Goal: Information Seeking & Learning: Learn about a topic

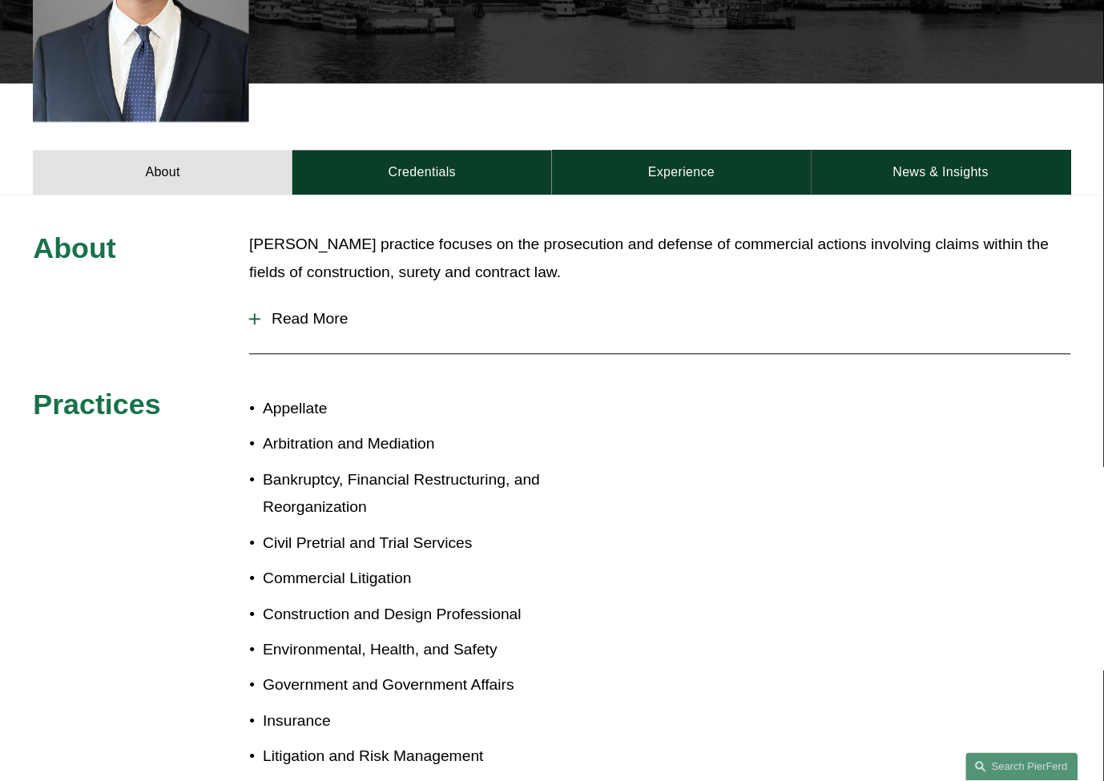
scroll to position [534, 0]
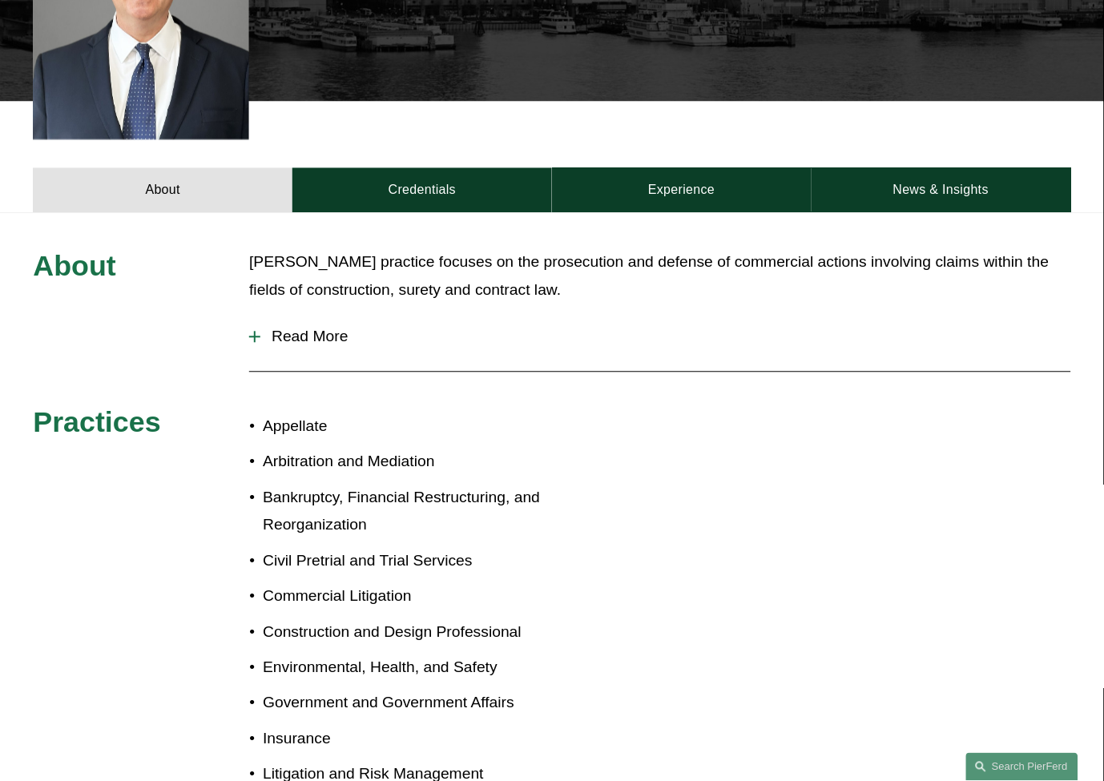
click at [321, 329] on span "Read More" at bounding box center [665, 338] width 810 height 18
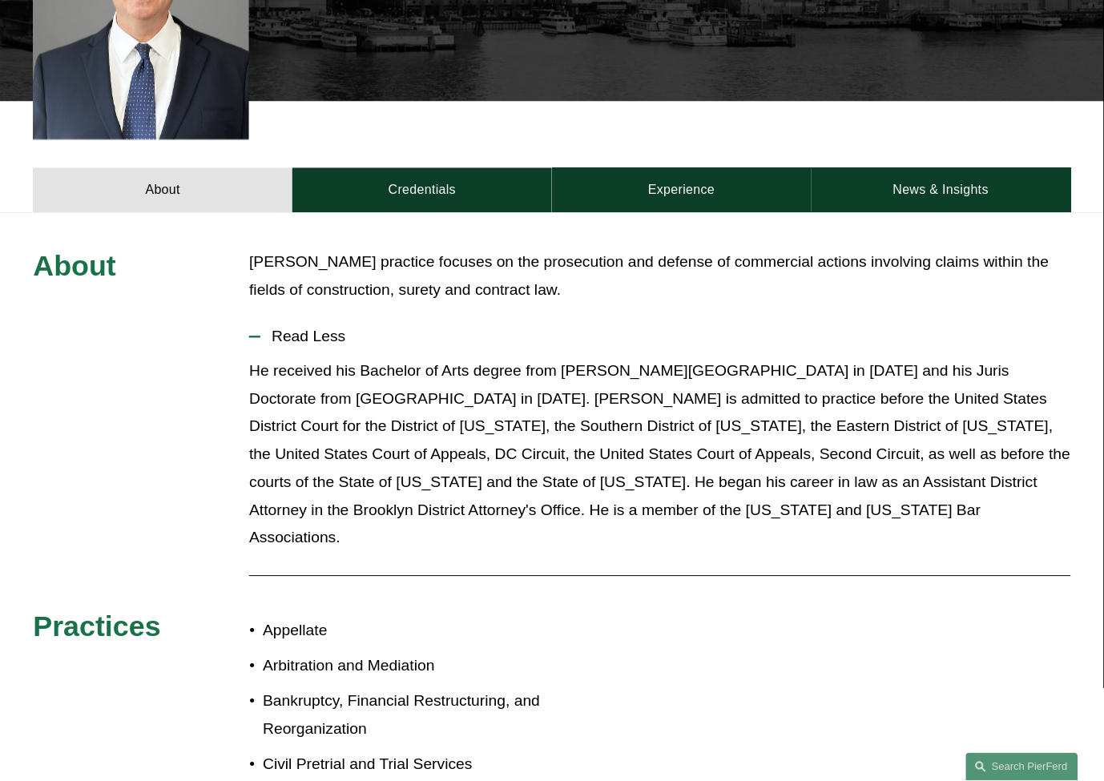
click at [443, 396] on p "He received his Bachelor of Arts degree from [PERSON_NAME][GEOGRAPHIC_DATA] in …" at bounding box center [659, 455] width 821 height 195
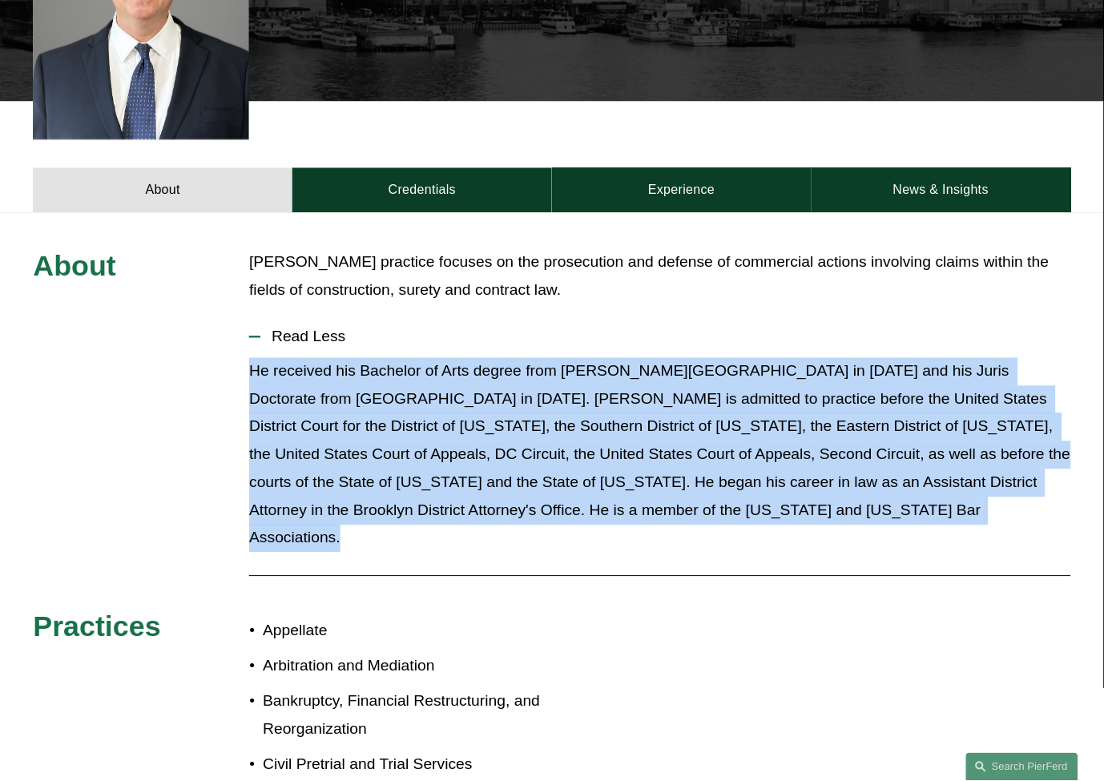
click at [445, 394] on p "He received his Bachelor of Arts degree from [PERSON_NAME][GEOGRAPHIC_DATA] in …" at bounding box center [659, 455] width 821 height 195
click at [431, 411] on p "He received his Bachelor of Arts degree from [PERSON_NAME][GEOGRAPHIC_DATA] in …" at bounding box center [659, 455] width 821 height 195
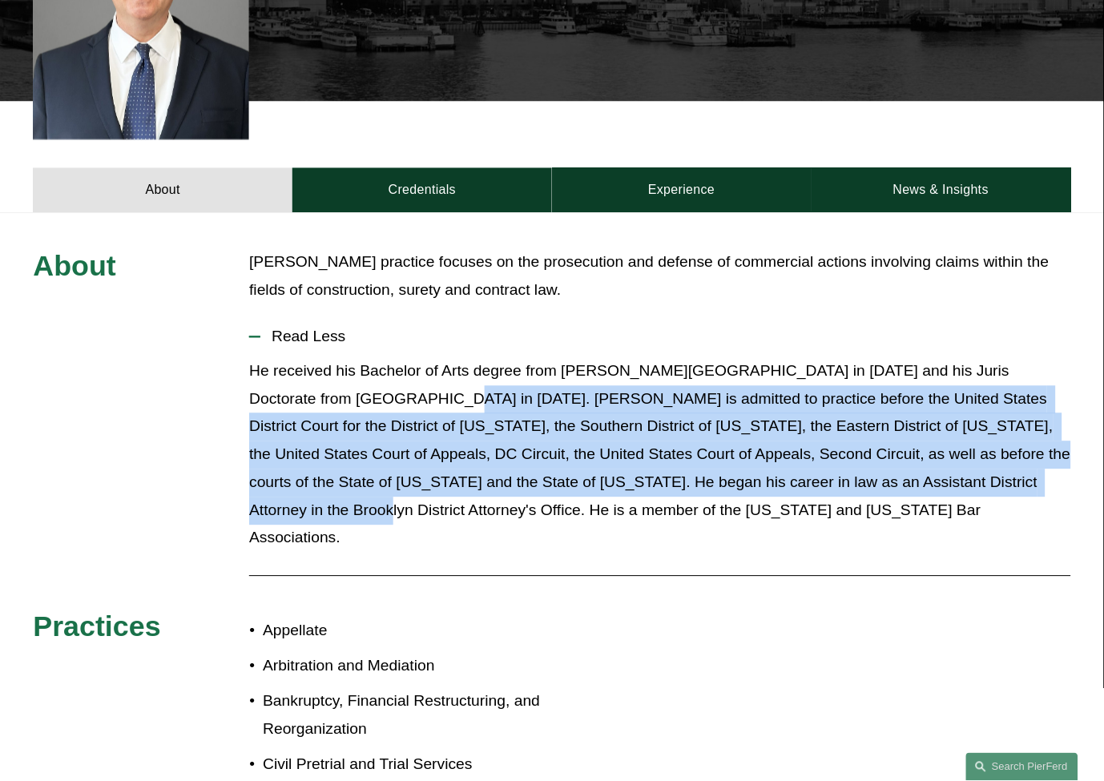
drag, startPoint x: 363, startPoint y: 370, endPoint x: 983, endPoint y: 449, distance: 625.1
click at [983, 449] on p "He received his Bachelor of Arts degree from [PERSON_NAME][GEOGRAPHIC_DATA] in …" at bounding box center [659, 455] width 821 height 195
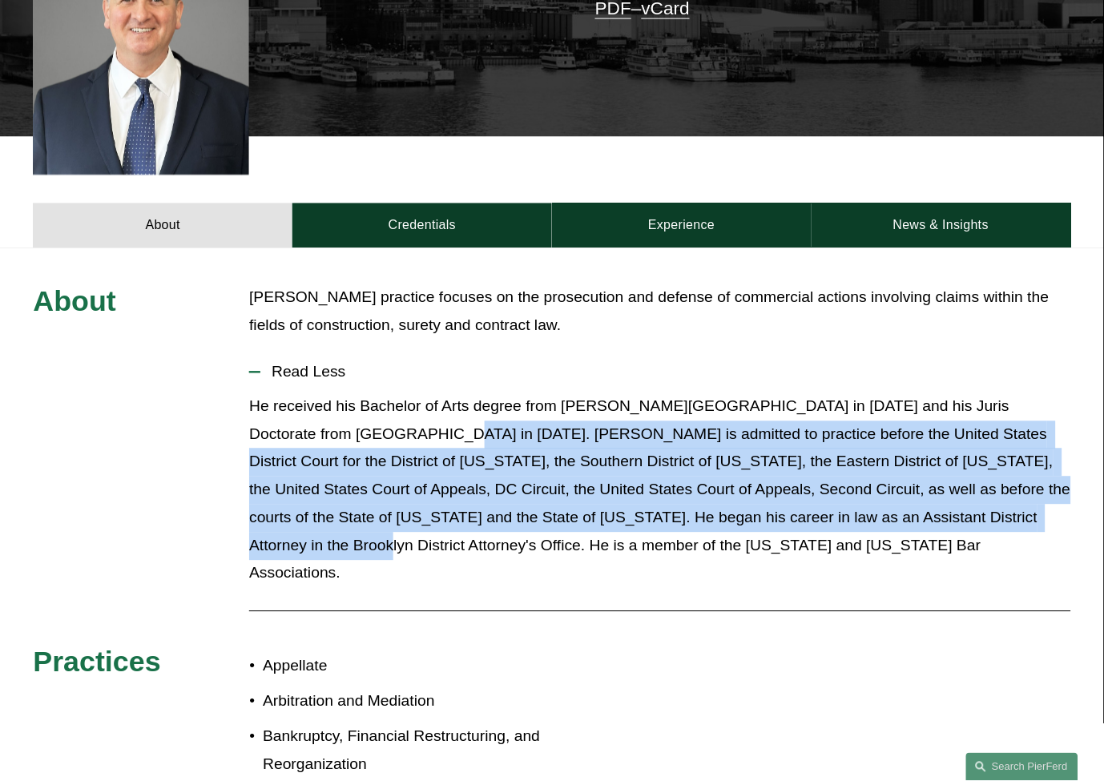
scroll to position [445, 0]
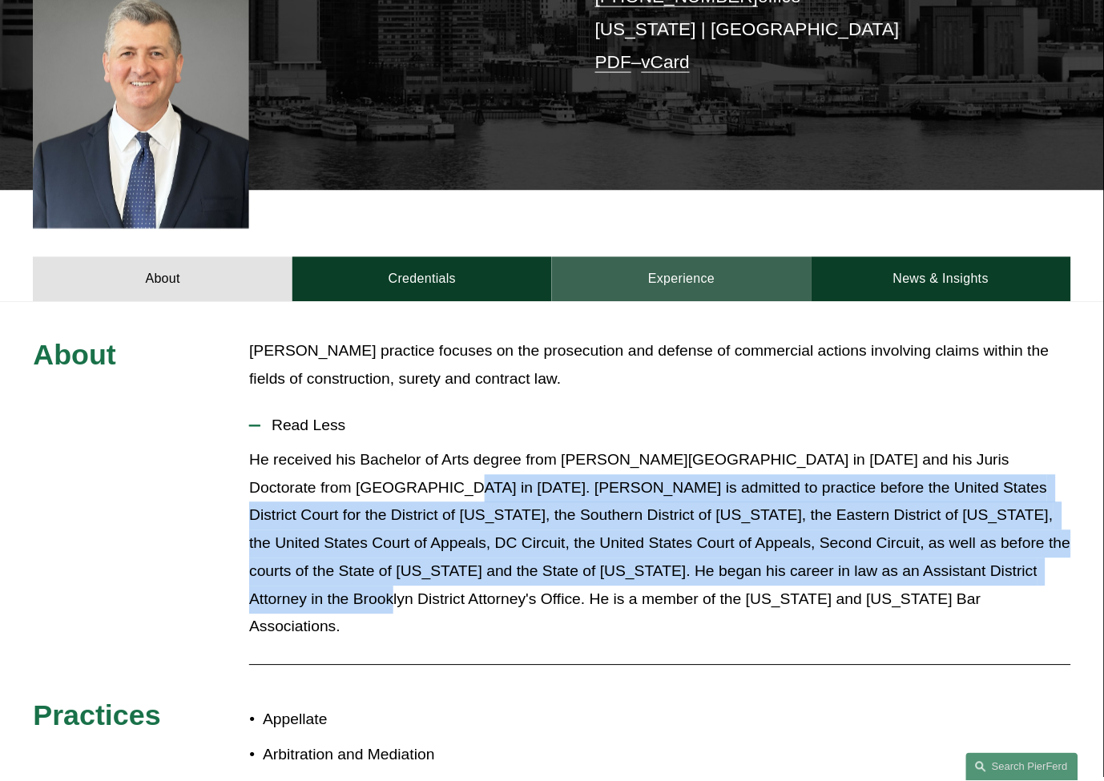
click at [687, 257] on link "Experience" at bounding box center [682, 279] width 260 height 45
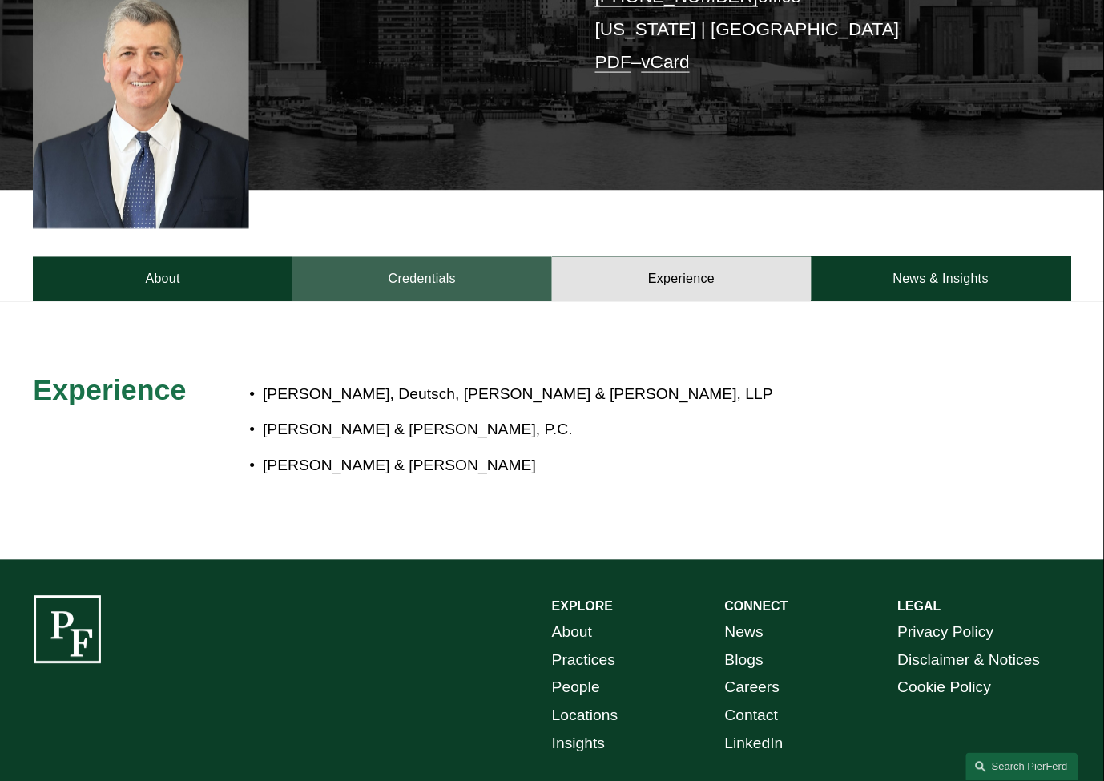
click at [507, 257] on link "Credentials" at bounding box center [422, 279] width 260 height 45
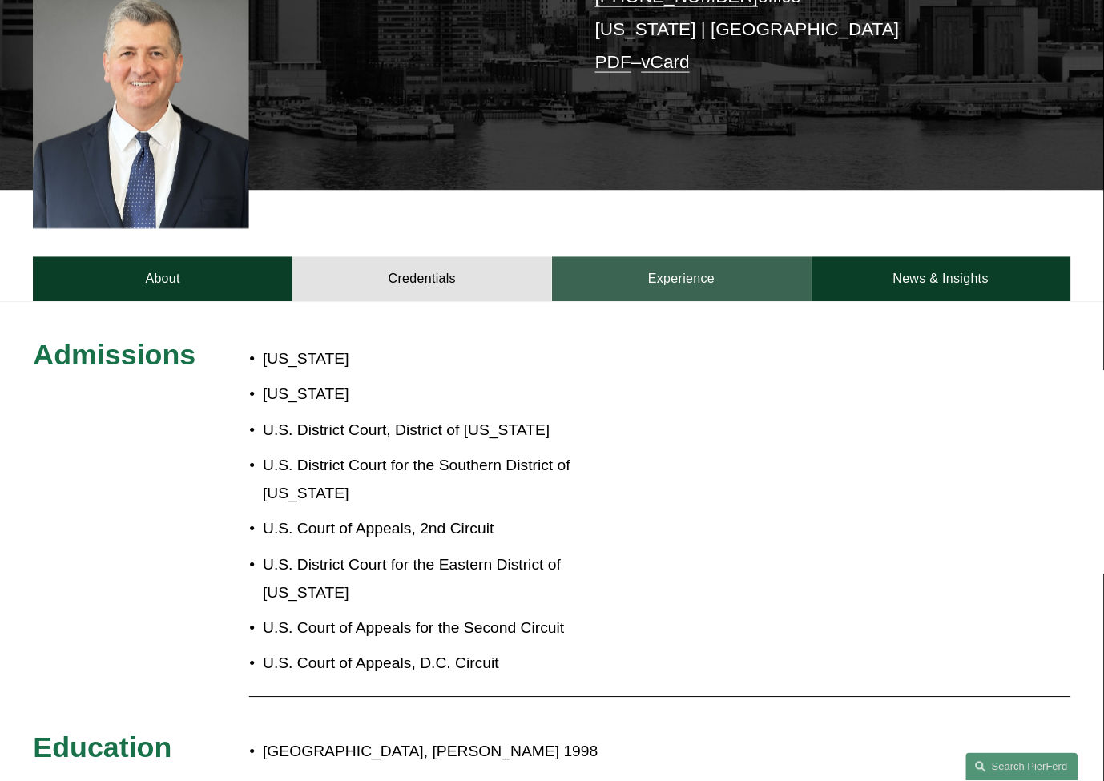
click at [708, 257] on link "Experience" at bounding box center [682, 279] width 260 height 45
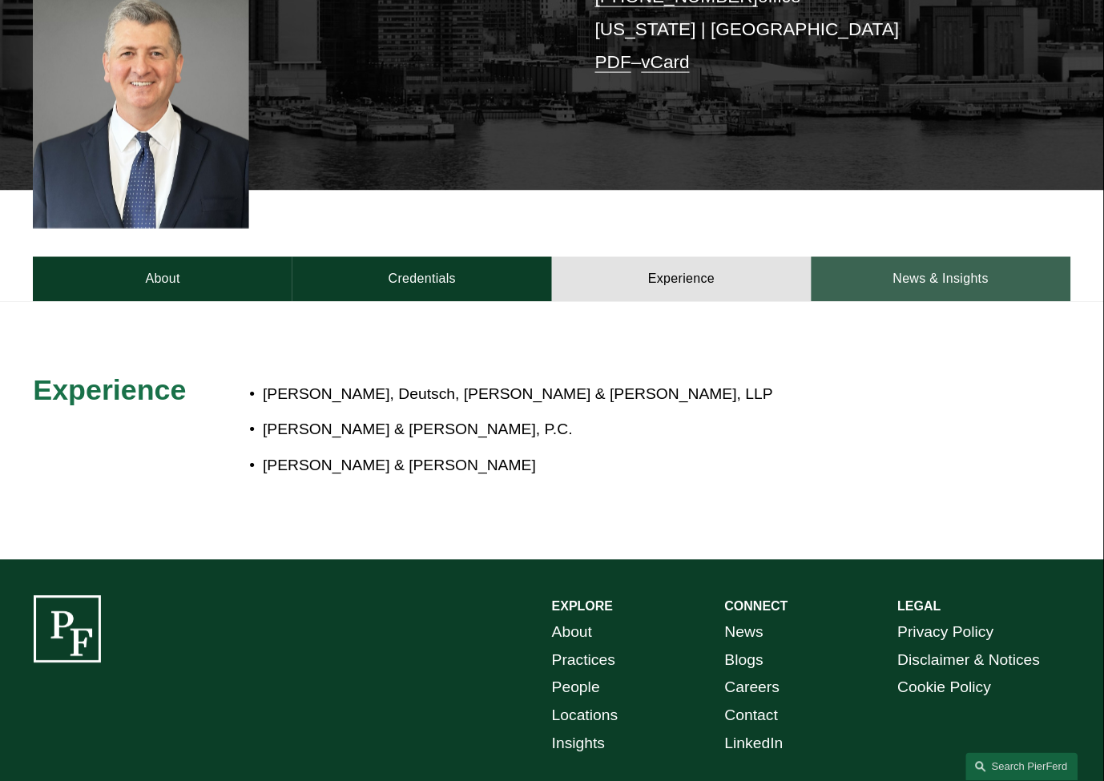
click at [893, 266] on link "News & Insights" at bounding box center [942, 279] width 260 height 45
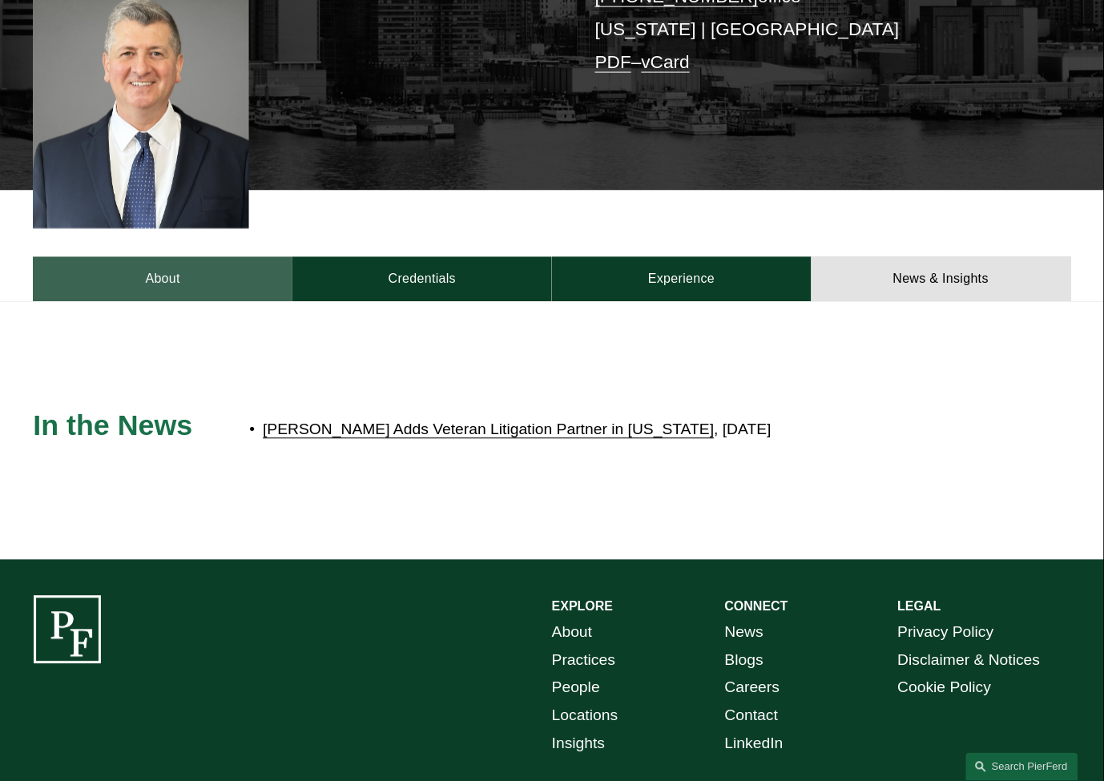
click at [173, 257] on link "About" at bounding box center [163, 279] width 260 height 45
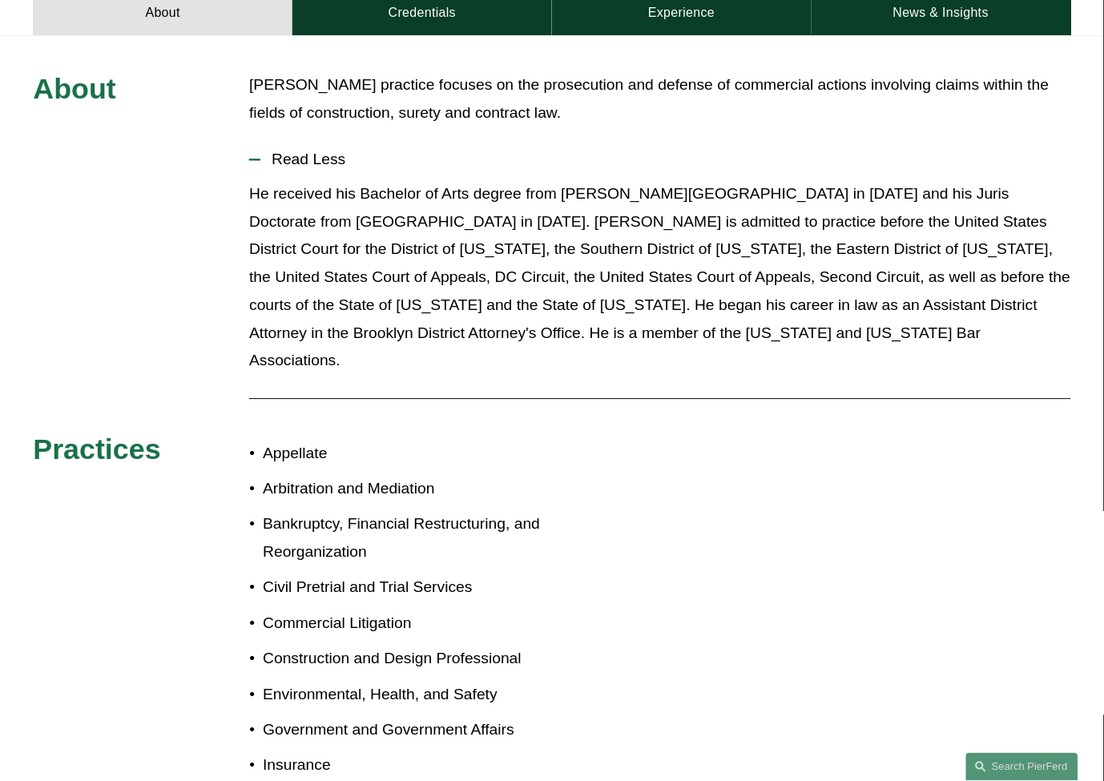
click at [263, 475] on p "Arbitration and Mediation" at bounding box center [407, 489] width 289 height 28
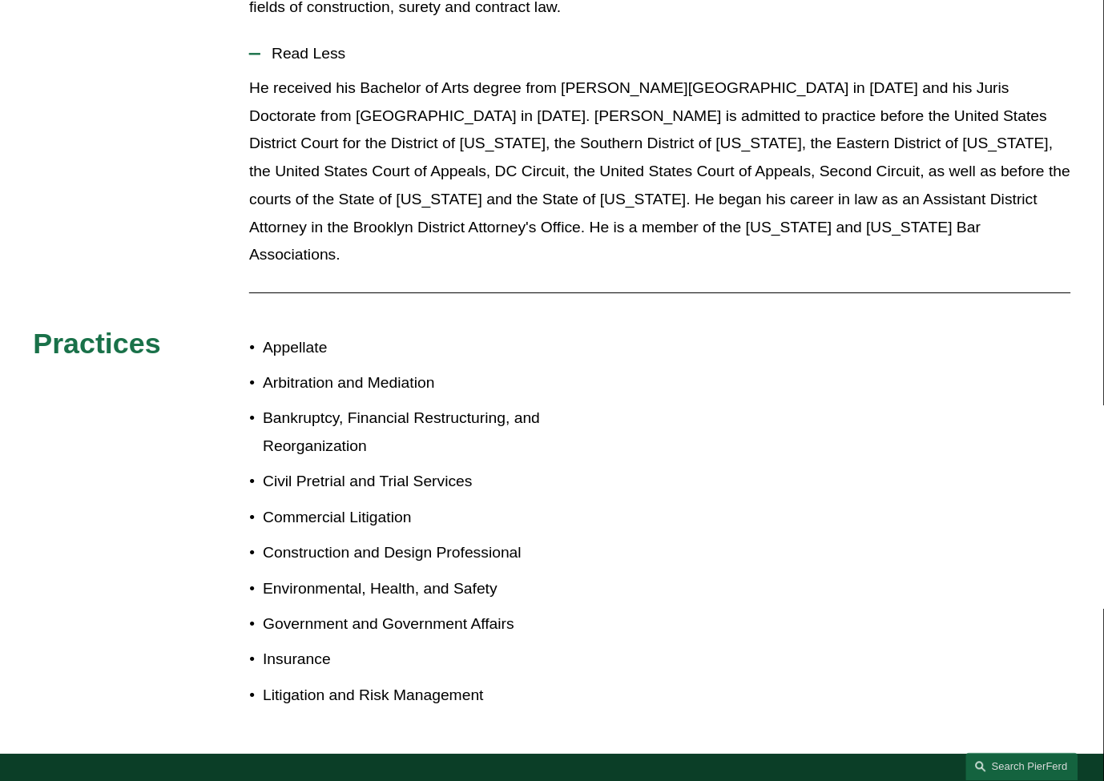
scroll to position [1068, 0]
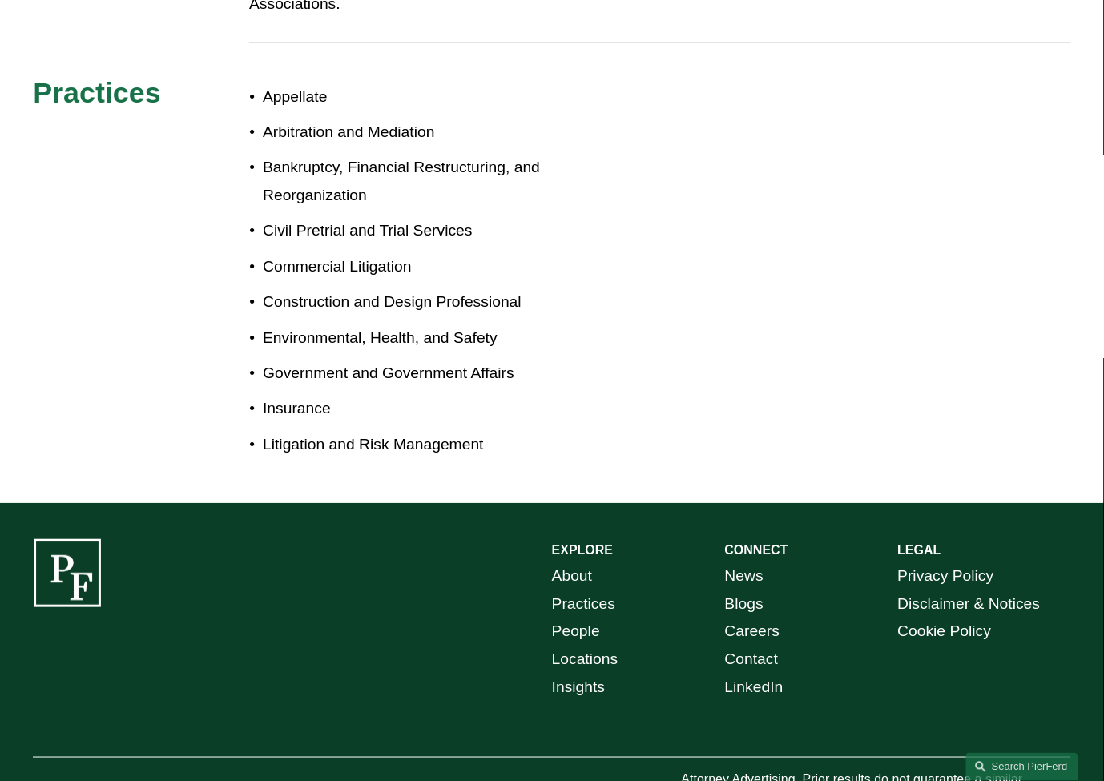
click at [407, 288] on p "Construction and Design Professional" at bounding box center [407, 302] width 289 height 28
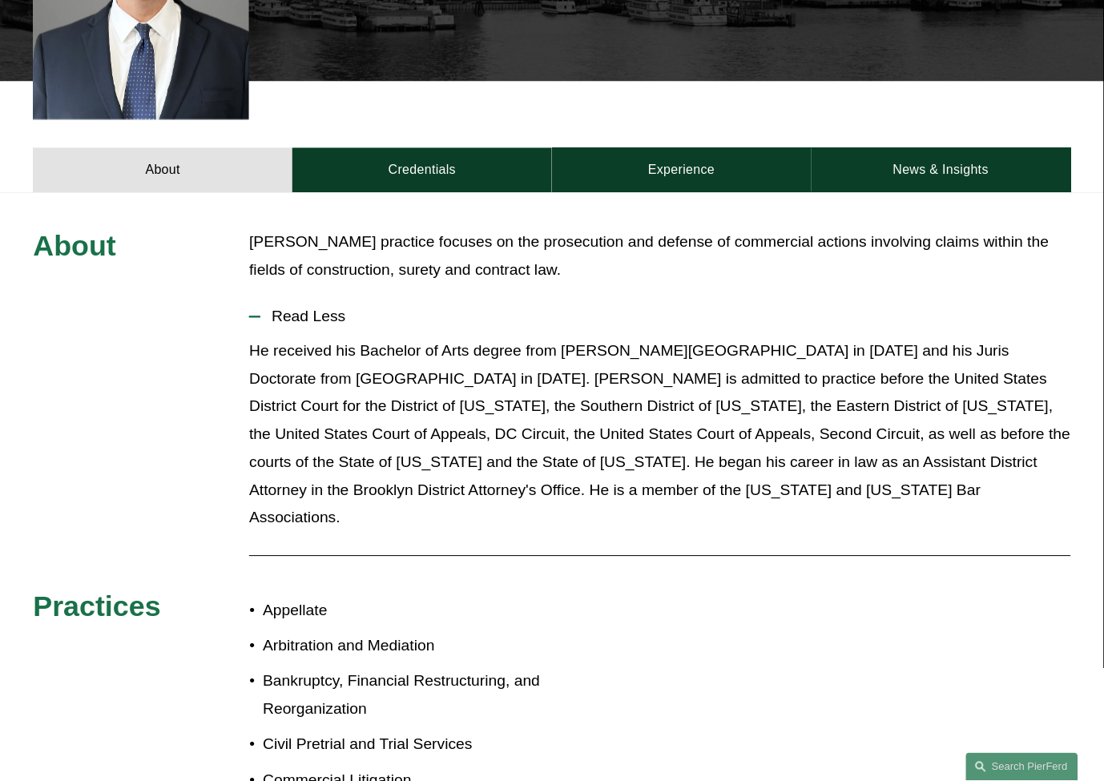
scroll to position [534, 0]
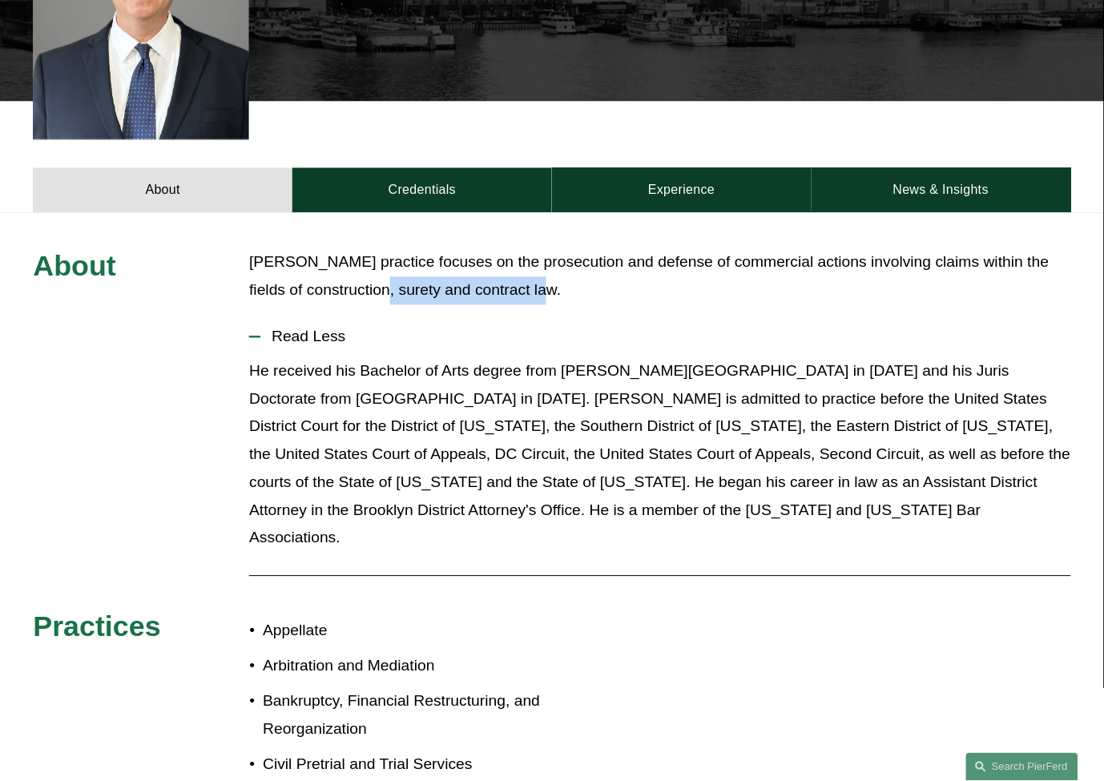
drag, startPoint x: 510, startPoint y: 261, endPoint x: 350, endPoint y: 260, distance: 160.3
click at [350, 260] on p "[PERSON_NAME] practice focuses on the prosecution and defense of commercial act…" at bounding box center [659, 277] width 821 height 56
click at [342, 260] on p "[PERSON_NAME] practice focuses on the prosecution and defense of commercial act…" at bounding box center [659, 277] width 821 height 56
drag, startPoint x: 269, startPoint y: 261, endPoint x: 527, endPoint y: 263, distance: 258.0
click at [525, 263] on p "[PERSON_NAME] practice focuses on the prosecution and defense of commercial act…" at bounding box center [659, 277] width 821 height 56
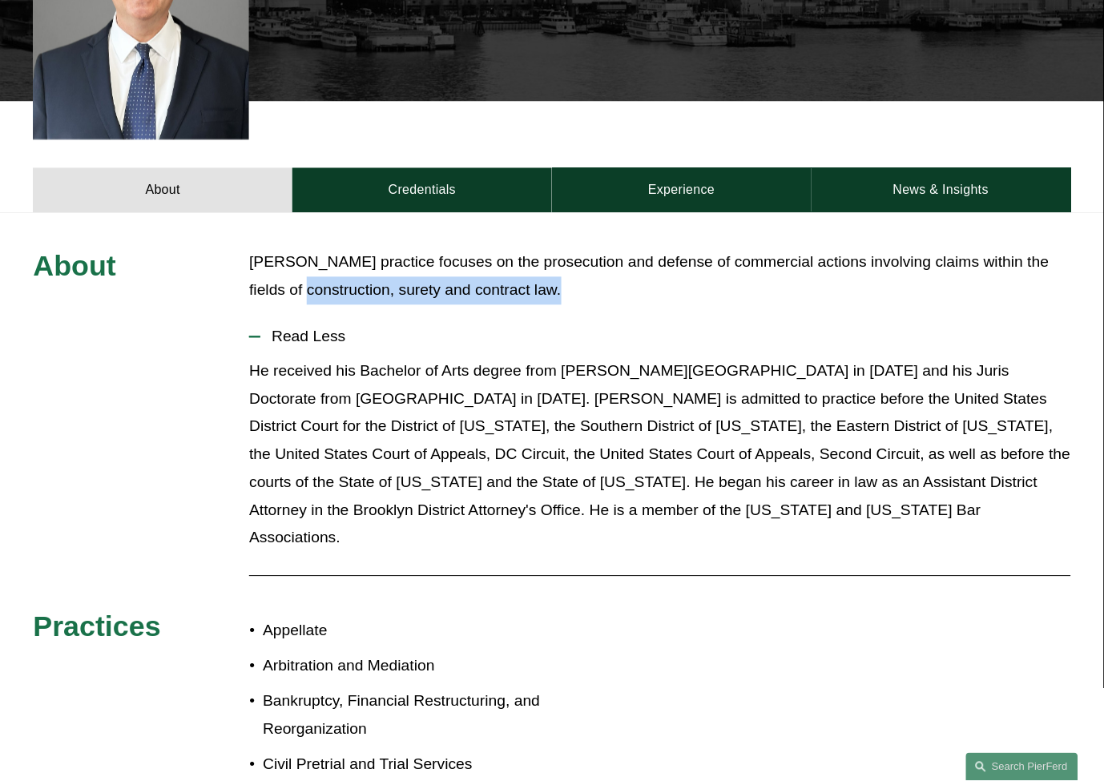
click at [513, 316] on button "Read Less" at bounding box center [659, 337] width 821 height 42
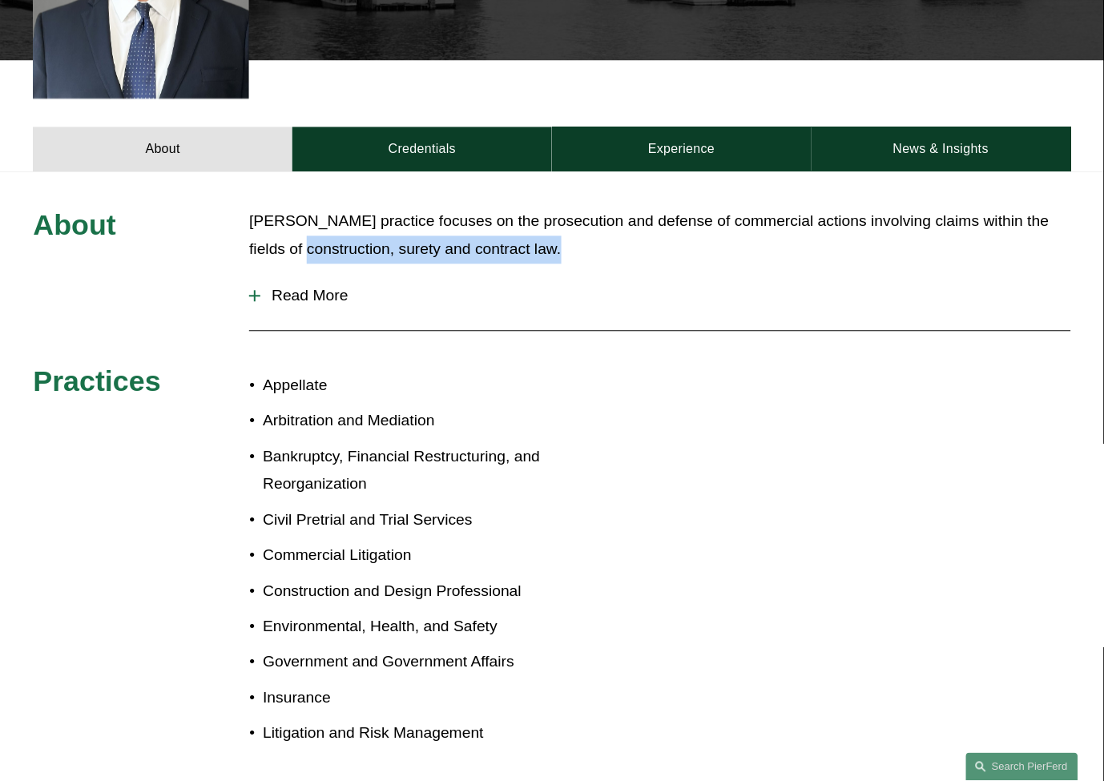
scroll to position [445, 0]
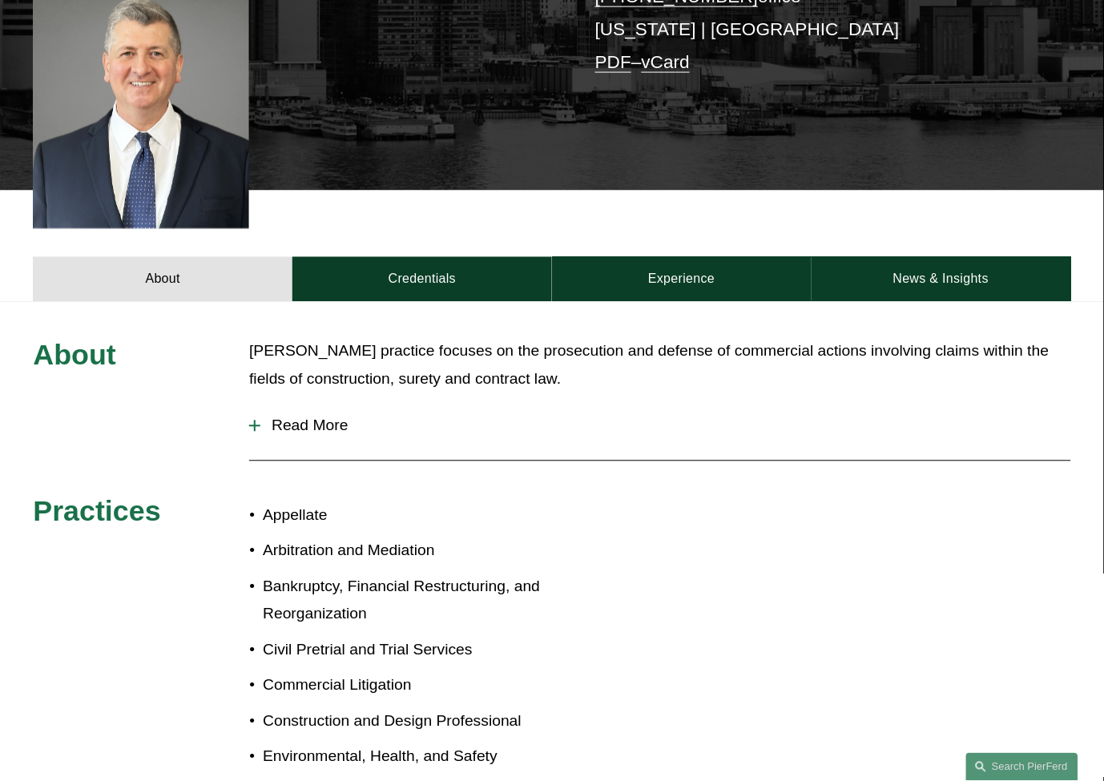
click at [304, 538] on p "Arbitration and Mediation" at bounding box center [407, 552] width 289 height 28
click at [323, 502] on p "Appellate" at bounding box center [407, 516] width 289 height 28
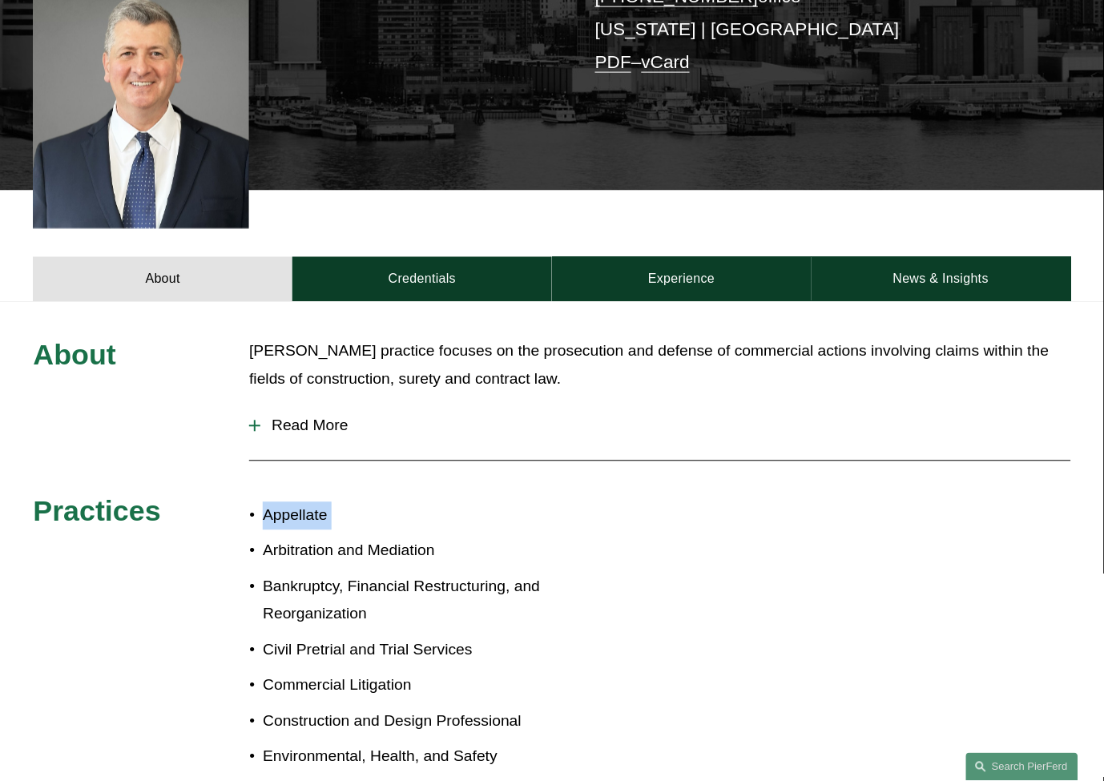
click at [323, 502] on p "Appellate" at bounding box center [407, 516] width 289 height 28
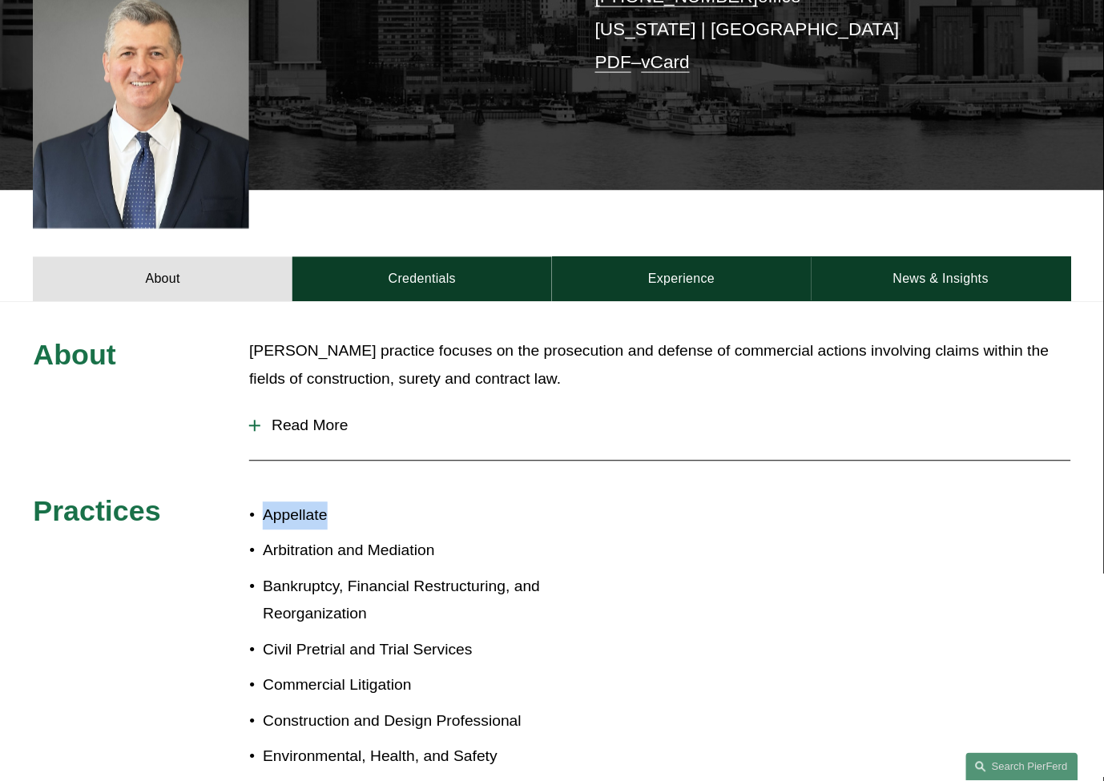
click at [323, 502] on p "Appellate" at bounding box center [407, 516] width 289 height 28
click at [262, 417] on span "Read More" at bounding box center [665, 426] width 810 height 18
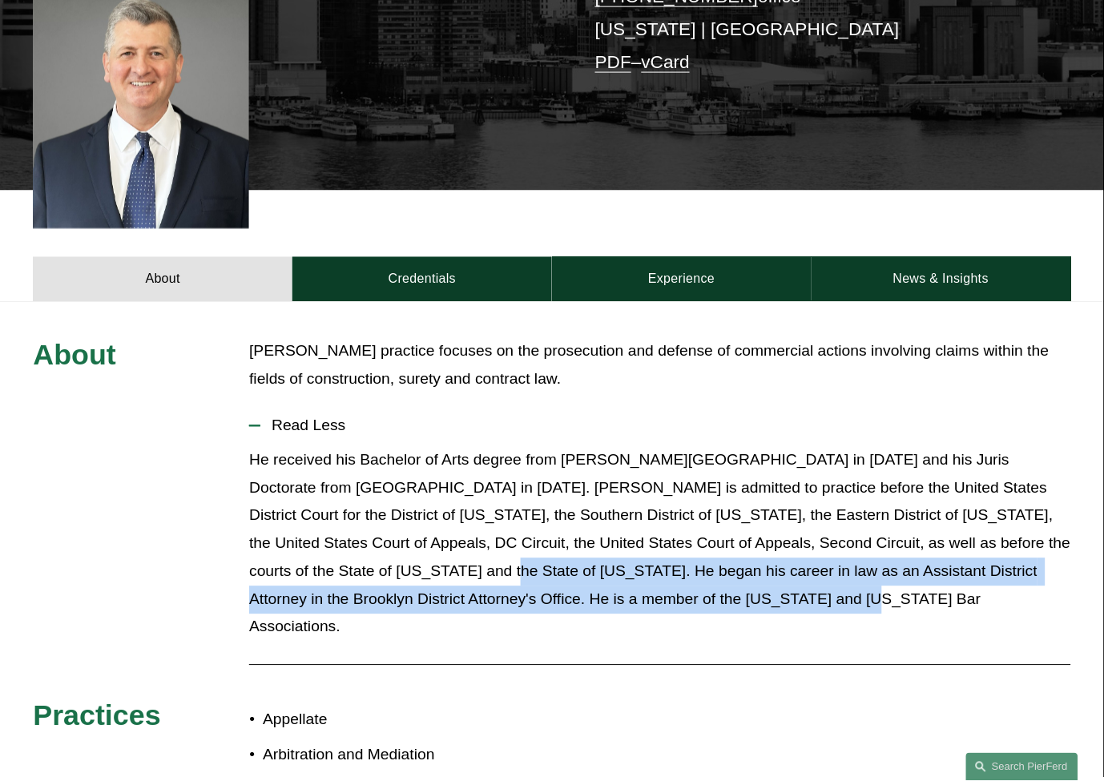
drag, startPoint x: 670, startPoint y: 577, endPoint x: 342, endPoint y: 554, distance: 328.5
click at [342, 554] on p "He received his Bachelor of Arts degree from [PERSON_NAME][GEOGRAPHIC_DATA] in …" at bounding box center [659, 544] width 821 height 195
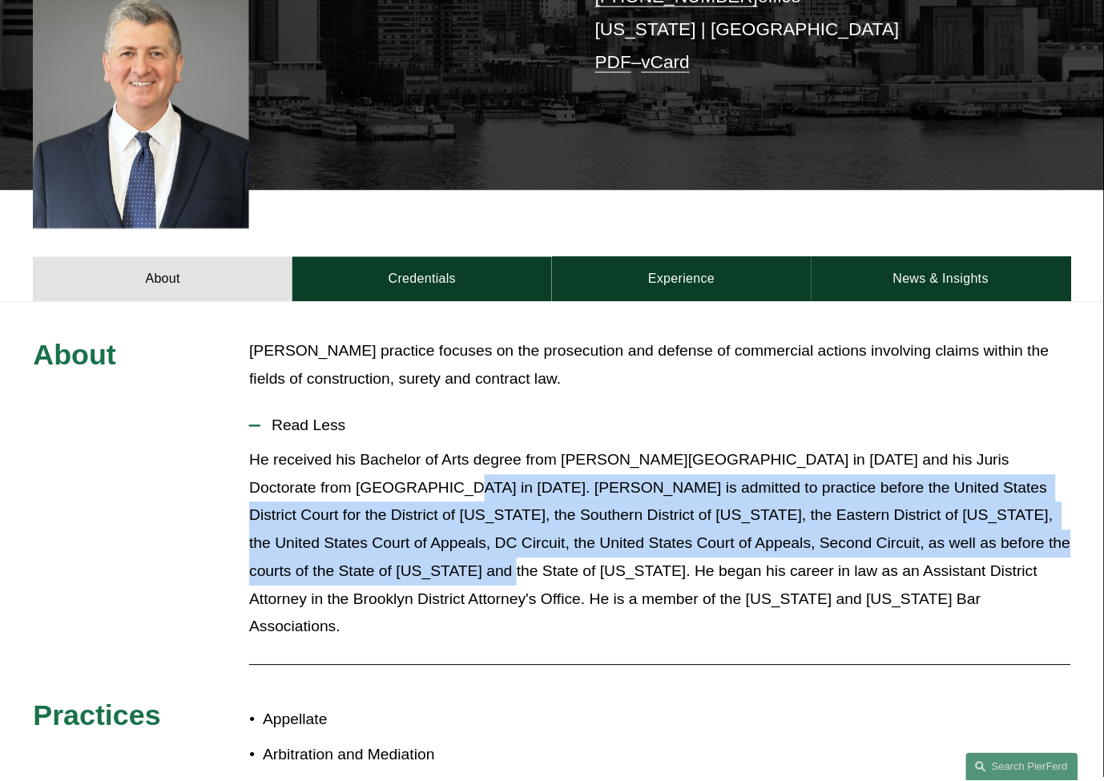
drag, startPoint x: 332, startPoint y: 554, endPoint x: 362, endPoint y: 460, distance: 99.3
click at [362, 460] on p "He received his Bachelor of Arts degree from [PERSON_NAME][GEOGRAPHIC_DATA] in …" at bounding box center [659, 544] width 821 height 195
drag, startPoint x: 362, startPoint y: 460, endPoint x: 318, endPoint y: 546, distance: 97.1
click at [318, 546] on p "He received his Bachelor of Arts degree from [PERSON_NAME][GEOGRAPHIC_DATA] in …" at bounding box center [659, 544] width 821 height 195
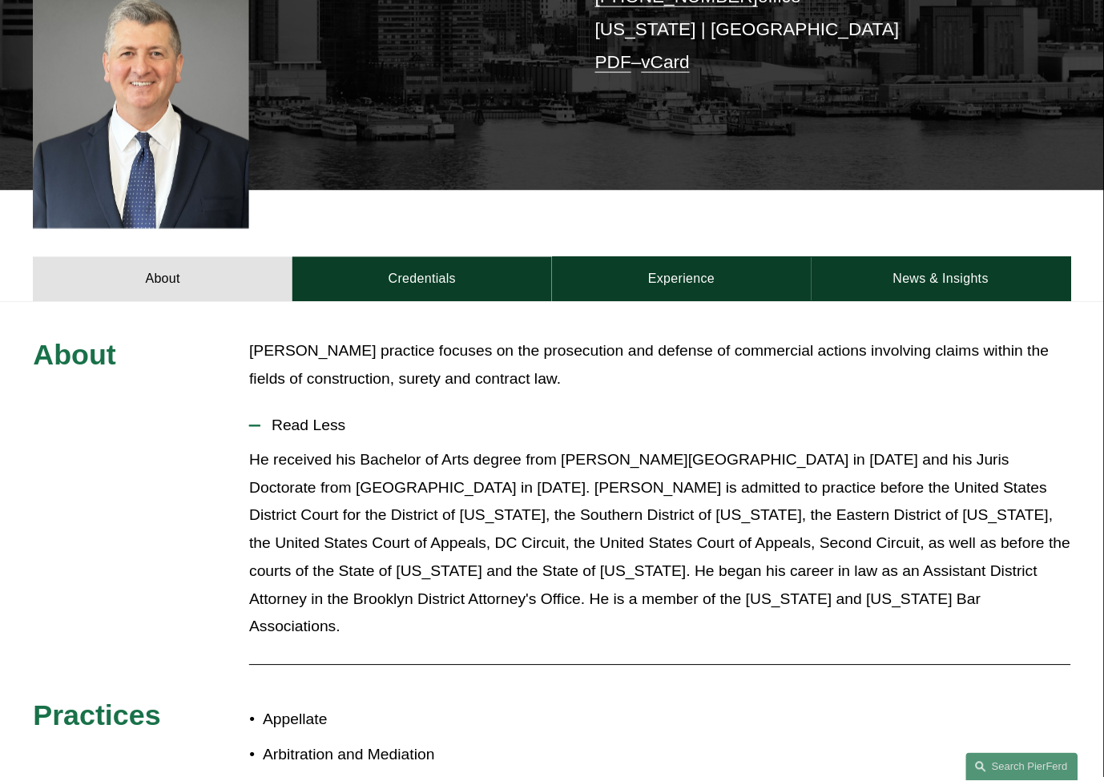
click at [350, 451] on p "He received his Bachelor of Arts degree from [PERSON_NAME][GEOGRAPHIC_DATA] in …" at bounding box center [659, 544] width 821 height 195
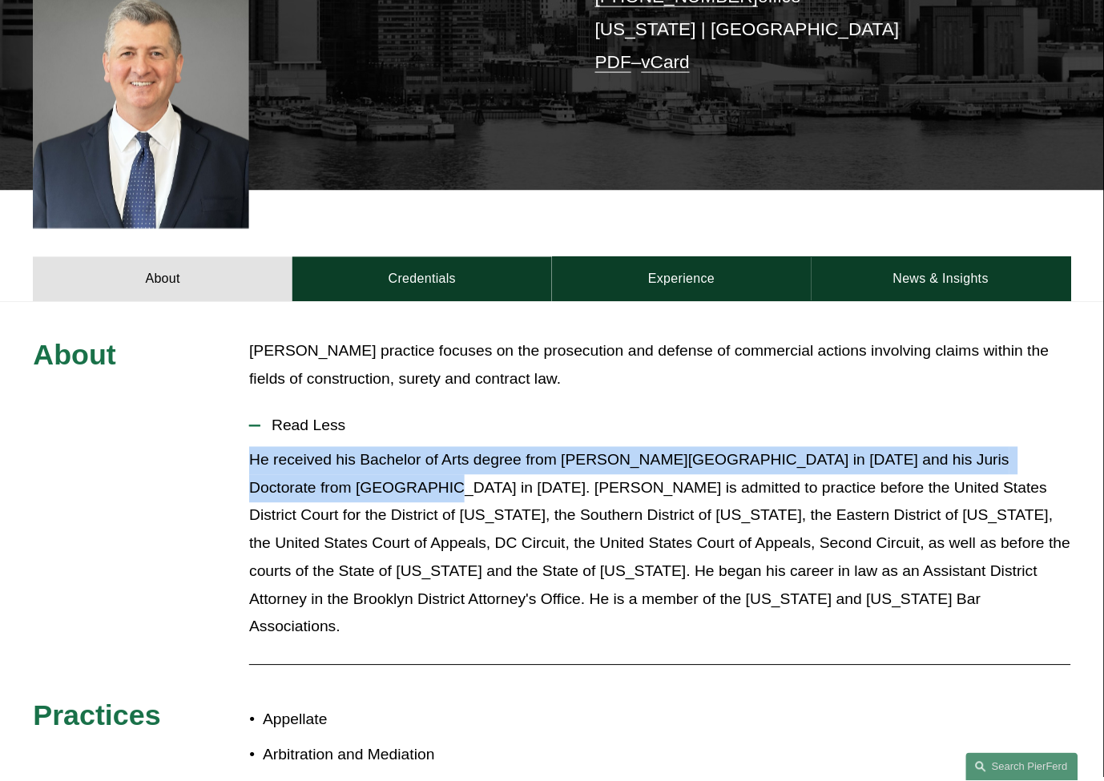
drag, startPoint x: 350, startPoint y: 454, endPoint x: 252, endPoint y: 438, distance: 99.1
click at [252, 447] on p "He received his Bachelor of Arts degree from [PERSON_NAME][GEOGRAPHIC_DATA] in …" at bounding box center [659, 544] width 821 height 195
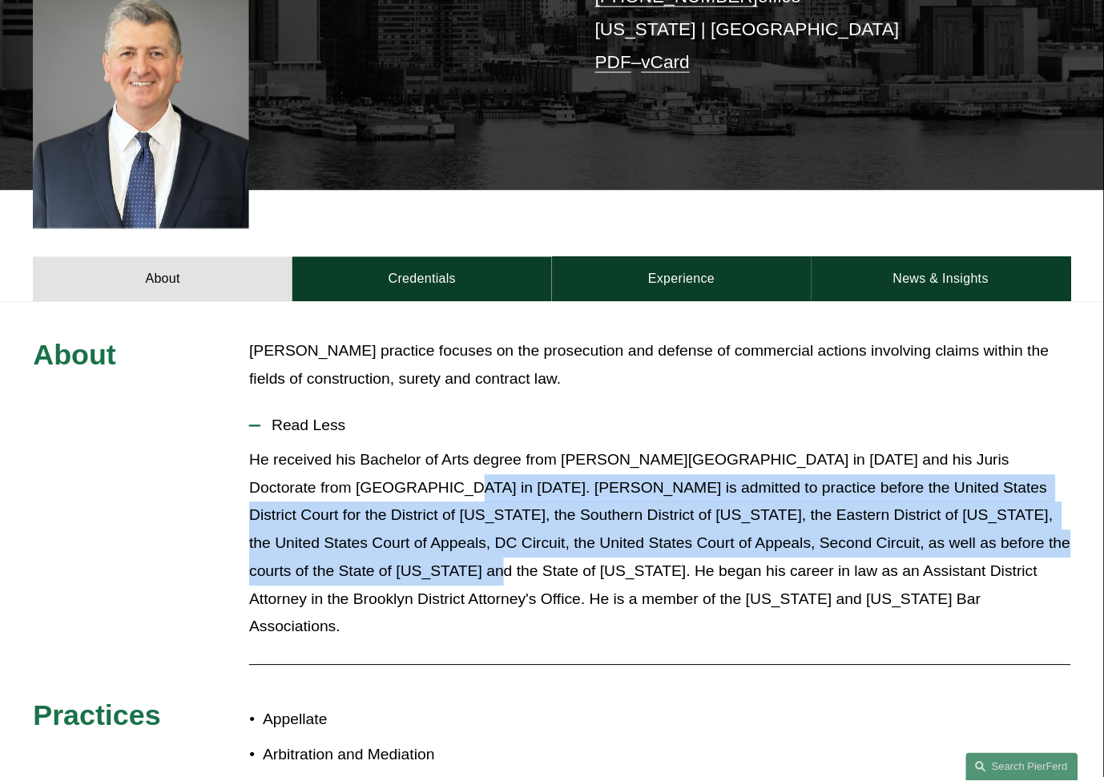
drag, startPoint x: 359, startPoint y: 465, endPoint x: 325, endPoint y: 542, distance: 84.7
click at [325, 542] on p "He received his Bachelor of Arts degree from [PERSON_NAME][GEOGRAPHIC_DATA] in …" at bounding box center [659, 544] width 821 height 195
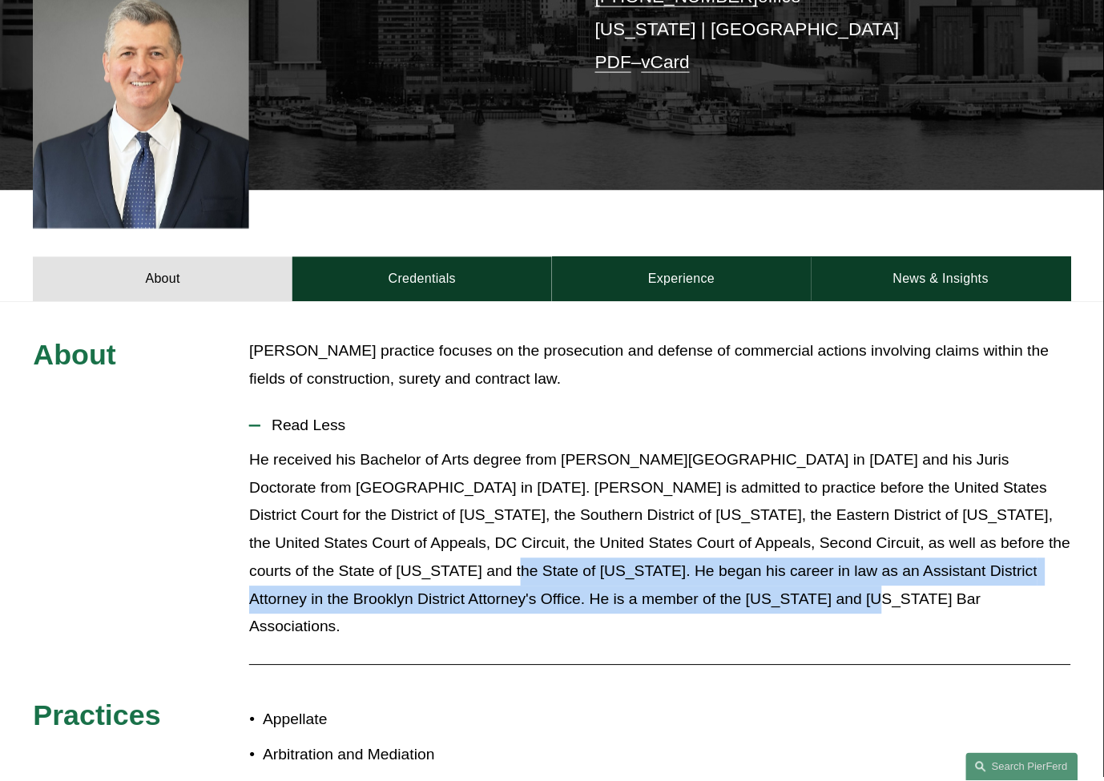
drag, startPoint x: 341, startPoint y: 542, endPoint x: 694, endPoint y: 567, distance: 354.2
click at [694, 567] on p "He received his Bachelor of Arts degree from [PERSON_NAME][GEOGRAPHIC_DATA] in …" at bounding box center [659, 544] width 821 height 195
click at [693, 573] on p "He received his Bachelor of Arts degree from [PERSON_NAME][GEOGRAPHIC_DATA] in …" at bounding box center [659, 544] width 821 height 195
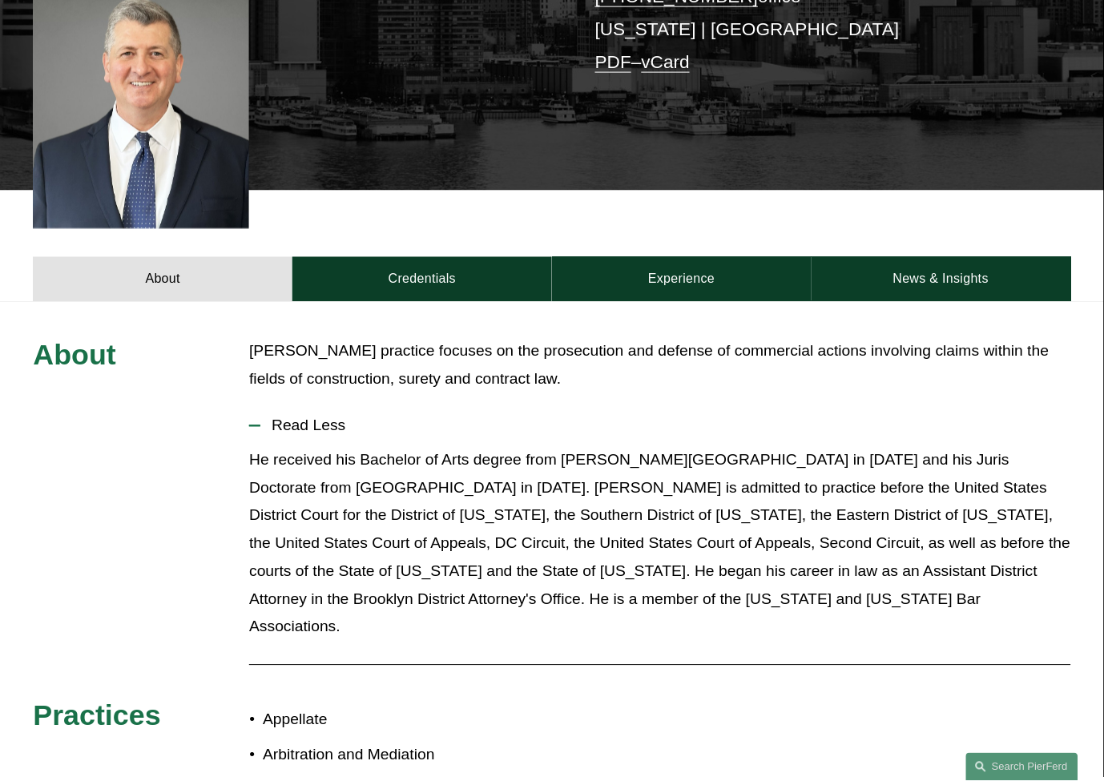
click at [332, 547] on p "He received his Bachelor of Arts degree from [PERSON_NAME][GEOGRAPHIC_DATA] in …" at bounding box center [659, 544] width 821 height 195
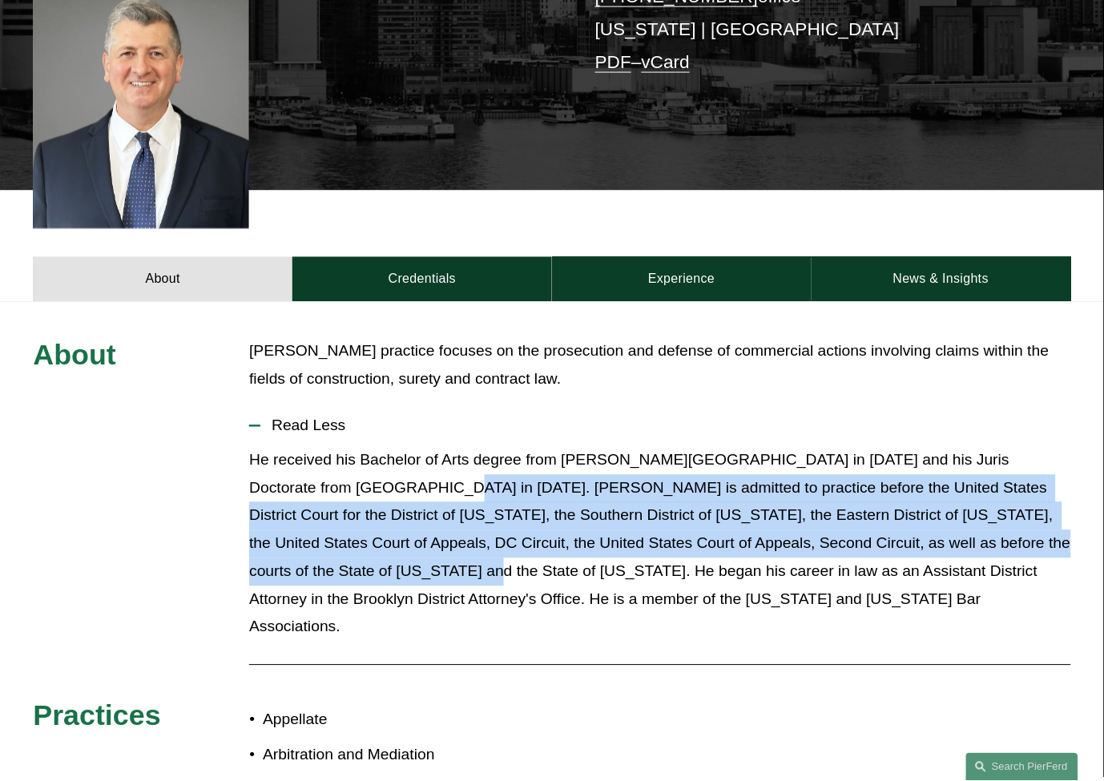
drag, startPoint x: 325, startPoint y: 547, endPoint x: 365, endPoint y: 473, distance: 85.0
click at [365, 473] on p "He received his Bachelor of Arts degree from [PERSON_NAME][GEOGRAPHIC_DATA] in …" at bounding box center [659, 544] width 821 height 195
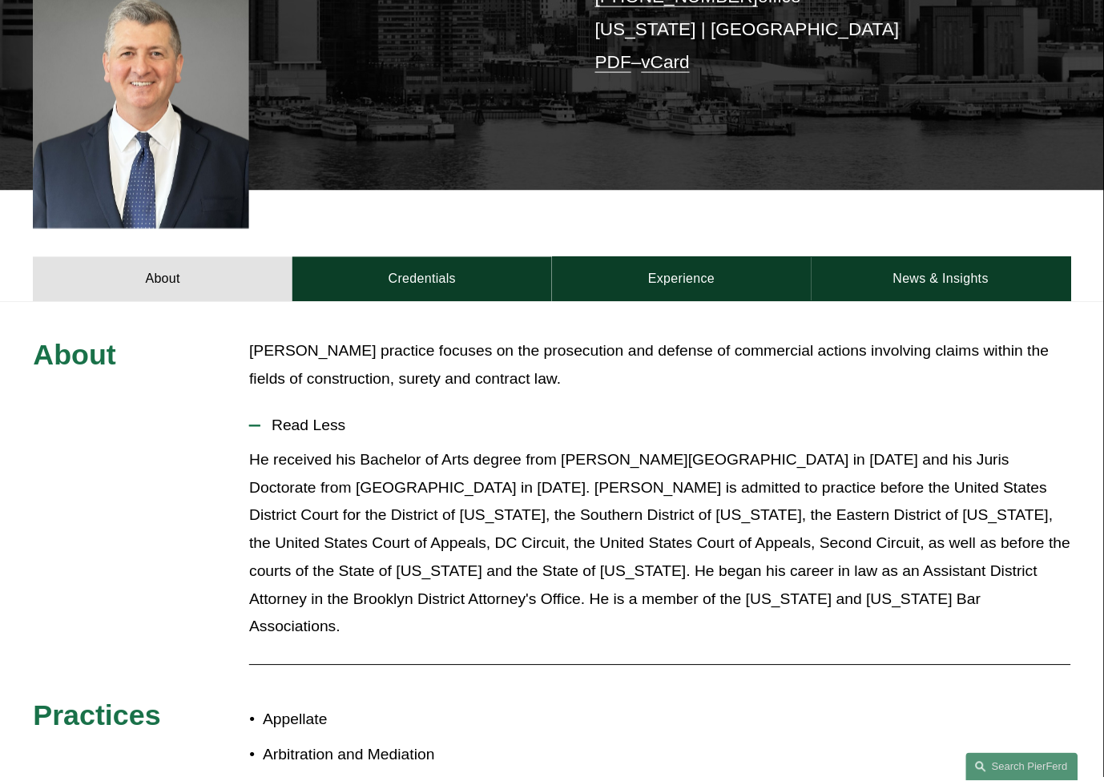
click at [357, 465] on p "He received his Bachelor of Arts degree from [PERSON_NAME][GEOGRAPHIC_DATA] in …" at bounding box center [659, 544] width 821 height 195
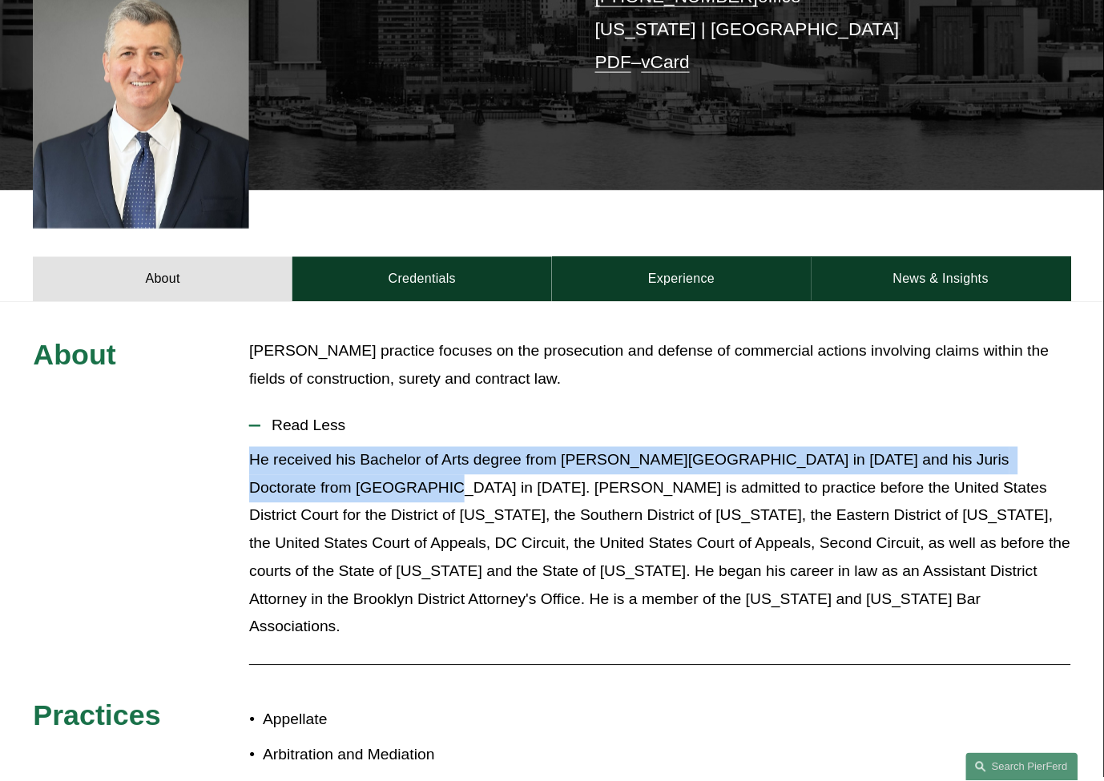
drag, startPoint x: 353, startPoint y: 463, endPoint x: 252, endPoint y: 437, distance: 103.6
click at [252, 447] on p "He received his Bachelor of Arts degree from [PERSON_NAME][GEOGRAPHIC_DATA] in …" at bounding box center [659, 544] width 821 height 195
drag, startPoint x: 252, startPoint y: 437, endPoint x: 347, endPoint y: 469, distance: 99.8
click at [347, 469] on p "He received his Bachelor of Arts degree from [PERSON_NAME][GEOGRAPHIC_DATA] in …" at bounding box center [659, 544] width 821 height 195
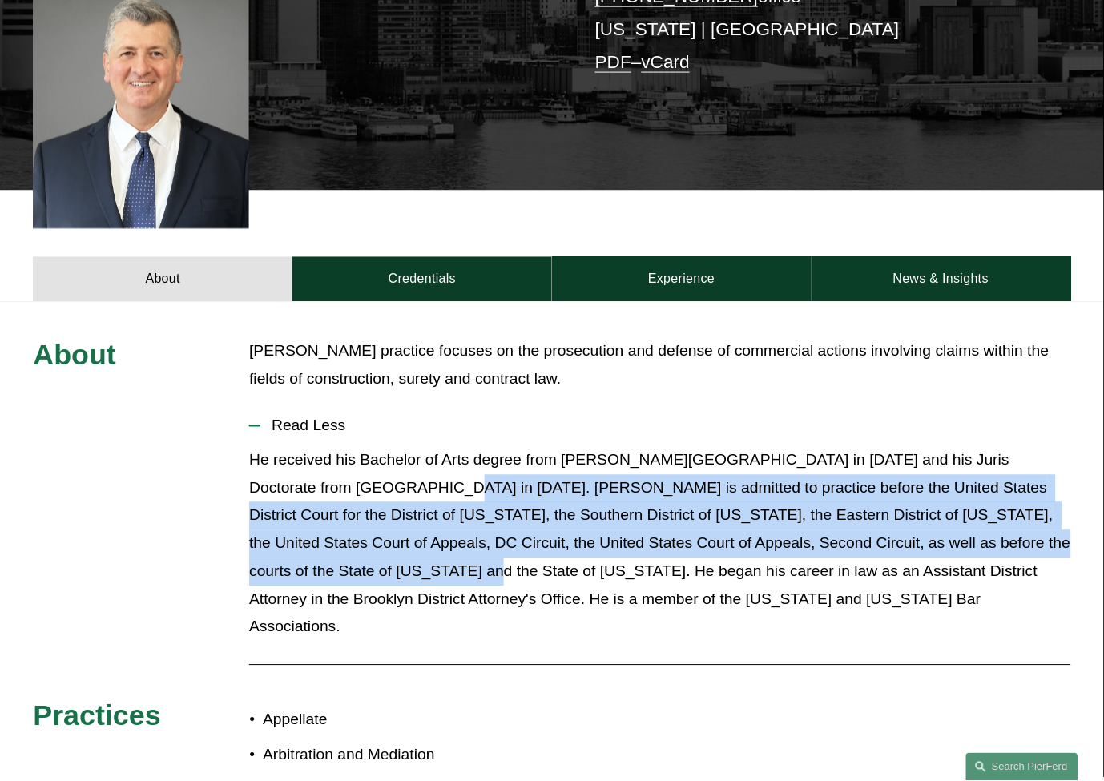
drag, startPoint x: 359, startPoint y: 471, endPoint x: 325, endPoint y: 549, distance: 84.7
click at [325, 549] on p "He received his Bachelor of Arts degree from [PERSON_NAME][GEOGRAPHIC_DATA] in …" at bounding box center [659, 544] width 821 height 195
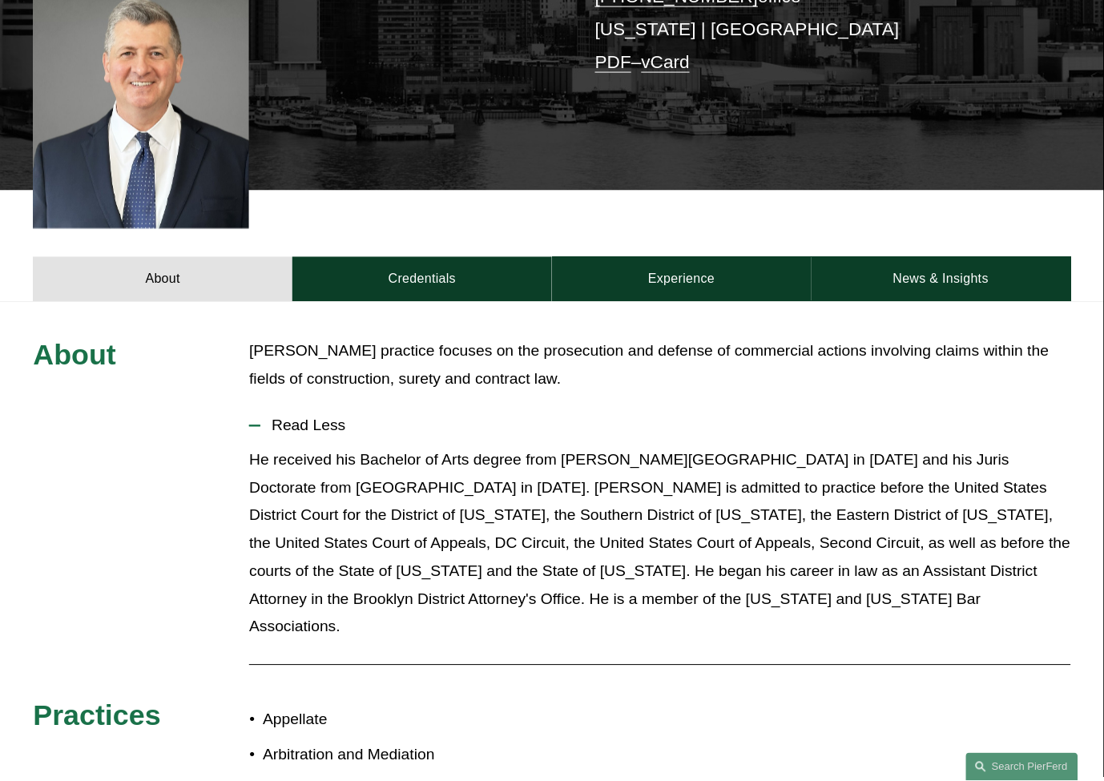
click at [338, 549] on p "He received his Bachelor of Arts degree from [PERSON_NAME][GEOGRAPHIC_DATA] in …" at bounding box center [659, 544] width 821 height 195
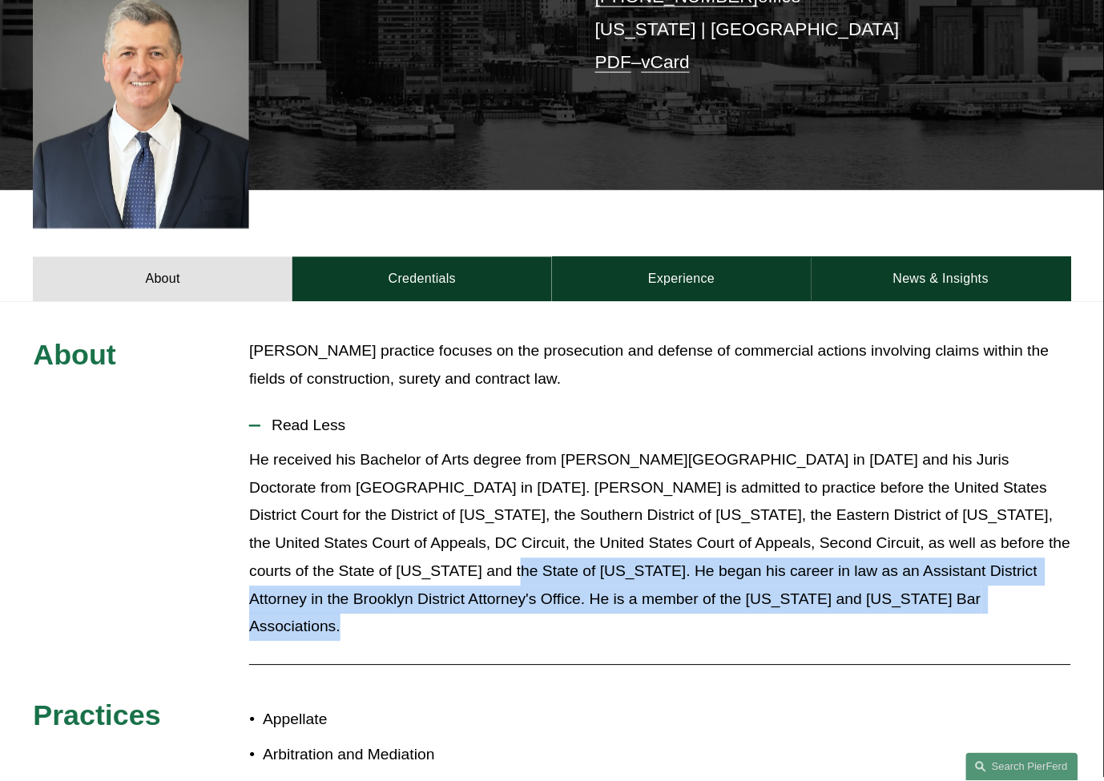
drag, startPoint x: 338, startPoint y: 549, endPoint x: 675, endPoint y: 567, distance: 337.8
click at [675, 567] on p "He received his Bachelor of Arts degree from [PERSON_NAME][GEOGRAPHIC_DATA] in …" at bounding box center [659, 544] width 821 height 195
drag, startPoint x: 678, startPoint y: 575, endPoint x: 343, endPoint y: 548, distance: 336.0
click at [343, 548] on p "He received his Bachelor of Arts degree from [PERSON_NAME][GEOGRAPHIC_DATA] in …" at bounding box center [659, 544] width 821 height 195
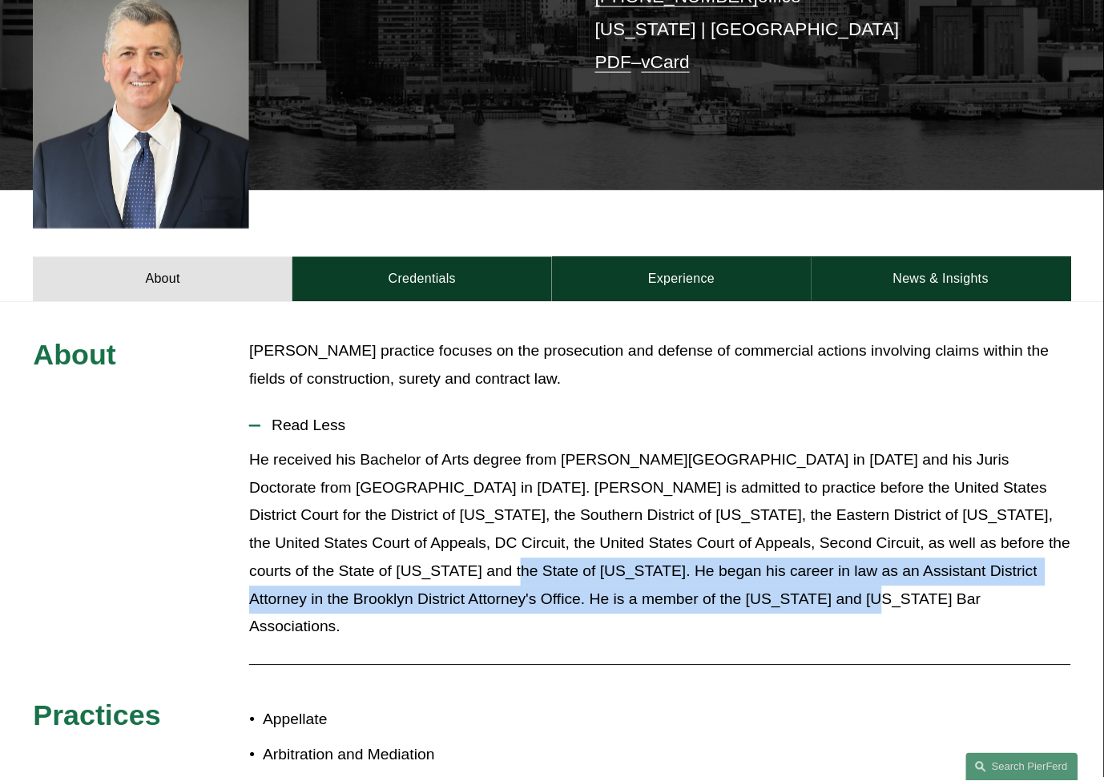
click at [343, 548] on p "He received his Bachelor of Arts degree from [PERSON_NAME][GEOGRAPHIC_DATA] in …" at bounding box center [659, 544] width 821 height 195
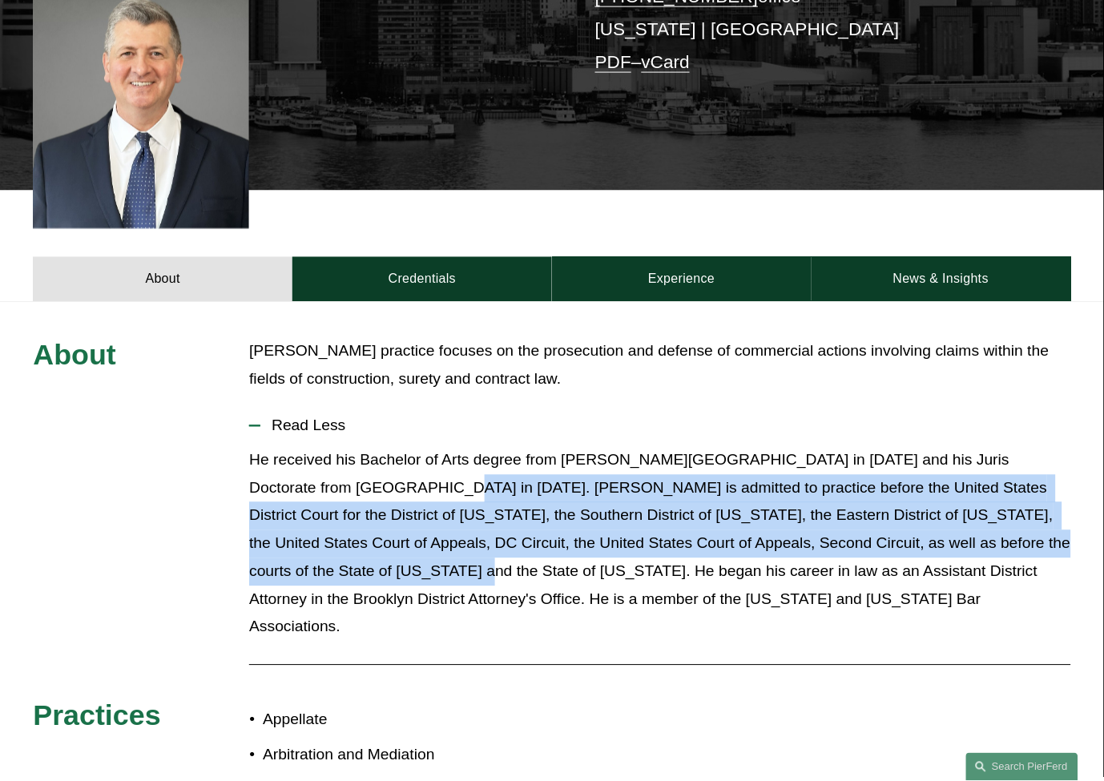
drag, startPoint x: 317, startPoint y: 548, endPoint x: 366, endPoint y: 469, distance: 93.2
click at [366, 469] on p "He received his Bachelor of Arts degree from [PERSON_NAME][GEOGRAPHIC_DATA] in …" at bounding box center [659, 544] width 821 height 195
click at [364, 467] on p "He received his Bachelor of Arts degree from [PERSON_NAME][GEOGRAPHIC_DATA] in …" at bounding box center [659, 544] width 821 height 195
drag, startPoint x: 324, startPoint y: 548, endPoint x: 362, endPoint y: 467, distance: 89.6
click at [362, 467] on p "He received his Bachelor of Arts degree from [PERSON_NAME][GEOGRAPHIC_DATA] in …" at bounding box center [659, 544] width 821 height 195
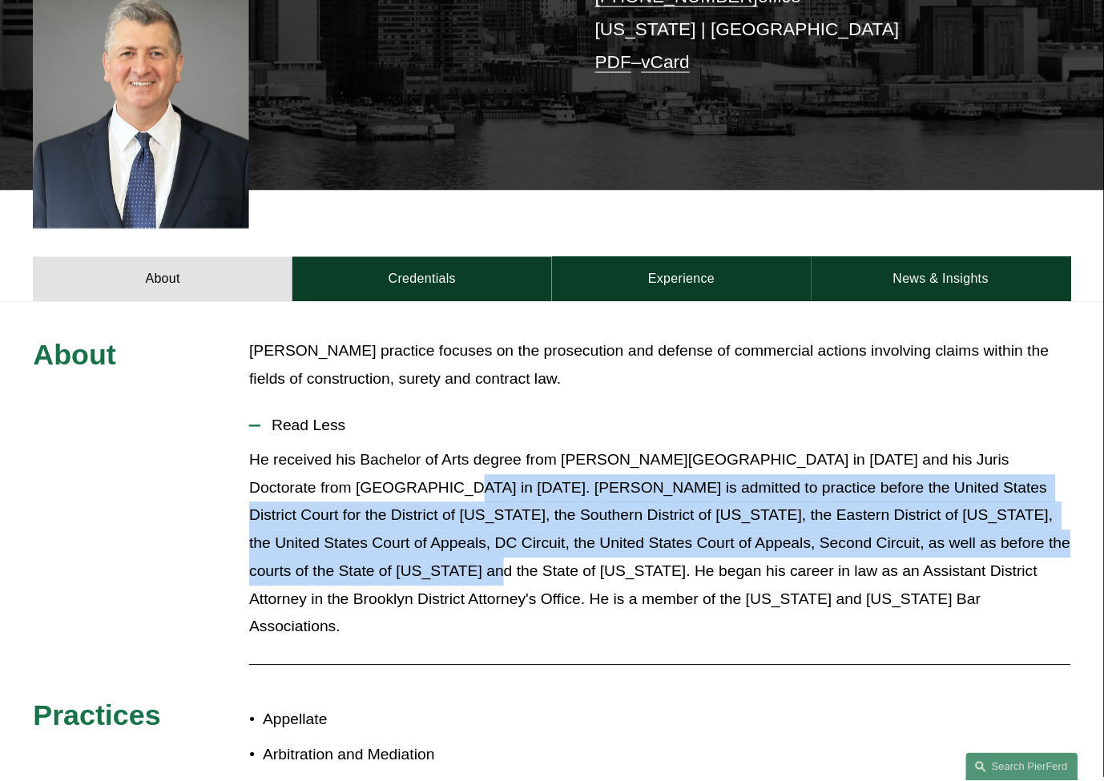
click at [362, 478] on p "He received his Bachelor of Arts degree from [PERSON_NAME][GEOGRAPHIC_DATA] in …" at bounding box center [659, 544] width 821 height 195
drag, startPoint x: 329, startPoint y: 546, endPoint x: 365, endPoint y: 471, distance: 82.4
click at [365, 471] on p "He received his Bachelor of Arts degree from [PERSON_NAME][GEOGRAPHIC_DATA] in …" at bounding box center [659, 544] width 821 height 195
drag, startPoint x: 359, startPoint y: 463, endPoint x: 334, endPoint y: 557, distance: 97.0
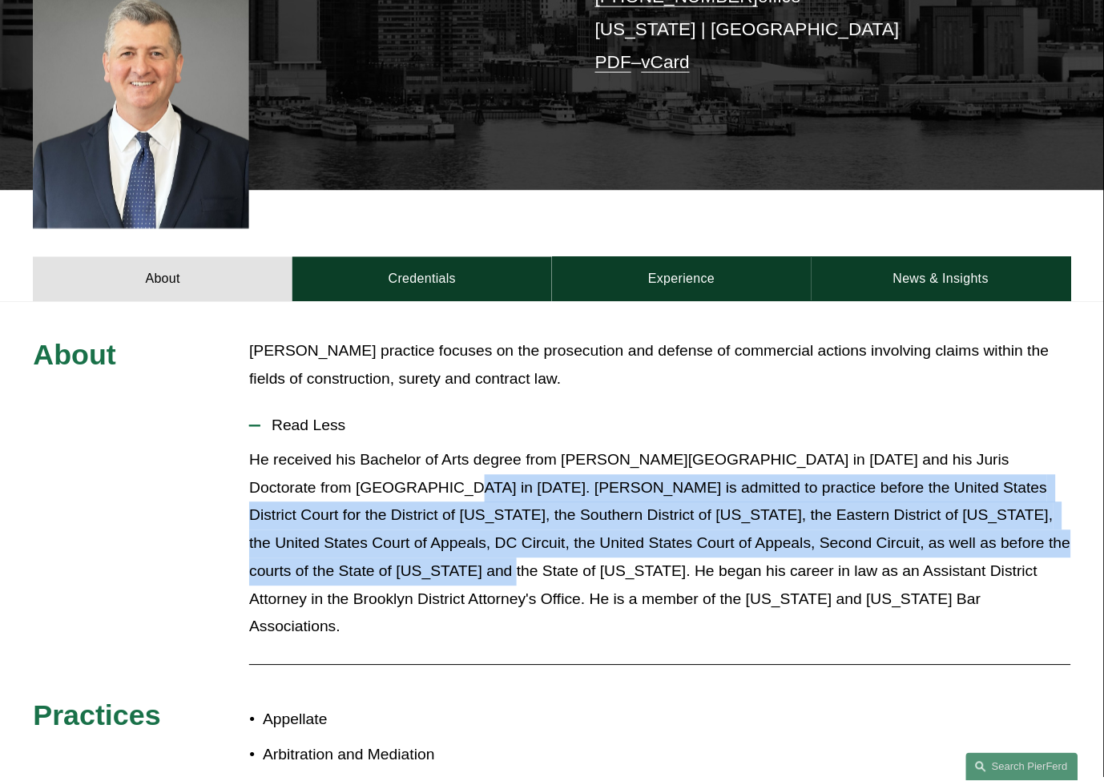
click at [334, 557] on p "He received his Bachelor of Arts degree from [PERSON_NAME][GEOGRAPHIC_DATA] in …" at bounding box center [659, 544] width 821 height 195
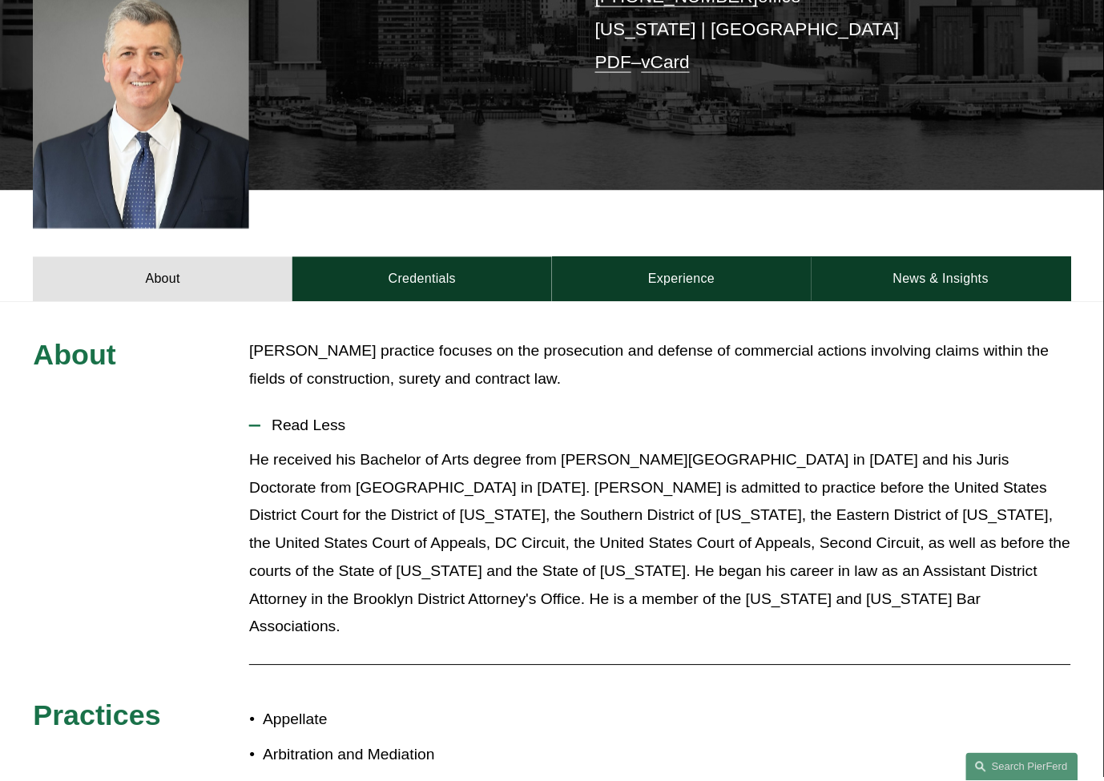
click at [364, 538] on p "He received his Bachelor of Arts degree from [PERSON_NAME][GEOGRAPHIC_DATA] in …" at bounding box center [659, 544] width 821 height 195
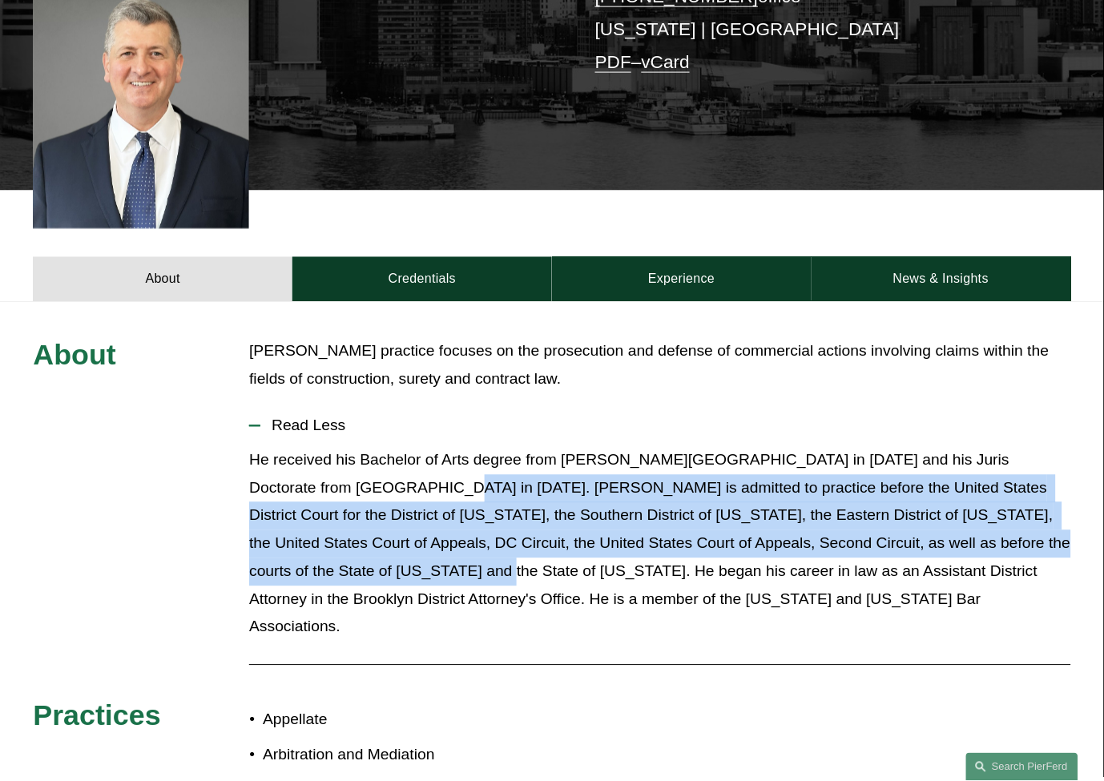
drag, startPoint x: 361, startPoint y: 463, endPoint x: 332, endPoint y: 547, distance: 88.9
click at [332, 547] on p "He received his Bachelor of Arts degree from [PERSON_NAME][GEOGRAPHIC_DATA] in …" at bounding box center [659, 544] width 821 height 195
click at [379, 532] on p "He received his Bachelor of Arts degree from [PERSON_NAME][GEOGRAPHIC_DATA] in …" at bounding box center [659, 544] width 821 height 195
drag, startPoint x: 363, startPoint y: 465, endPoint x: 334, endPoint y: 542, distance: 82.2
click at [334, 542] on p "He received his Bachelor of Arts degree from [PERSON_NAME][GEOGRAPHIC_DATA] in …" at bounding box center [659, 544] width 821 height 195
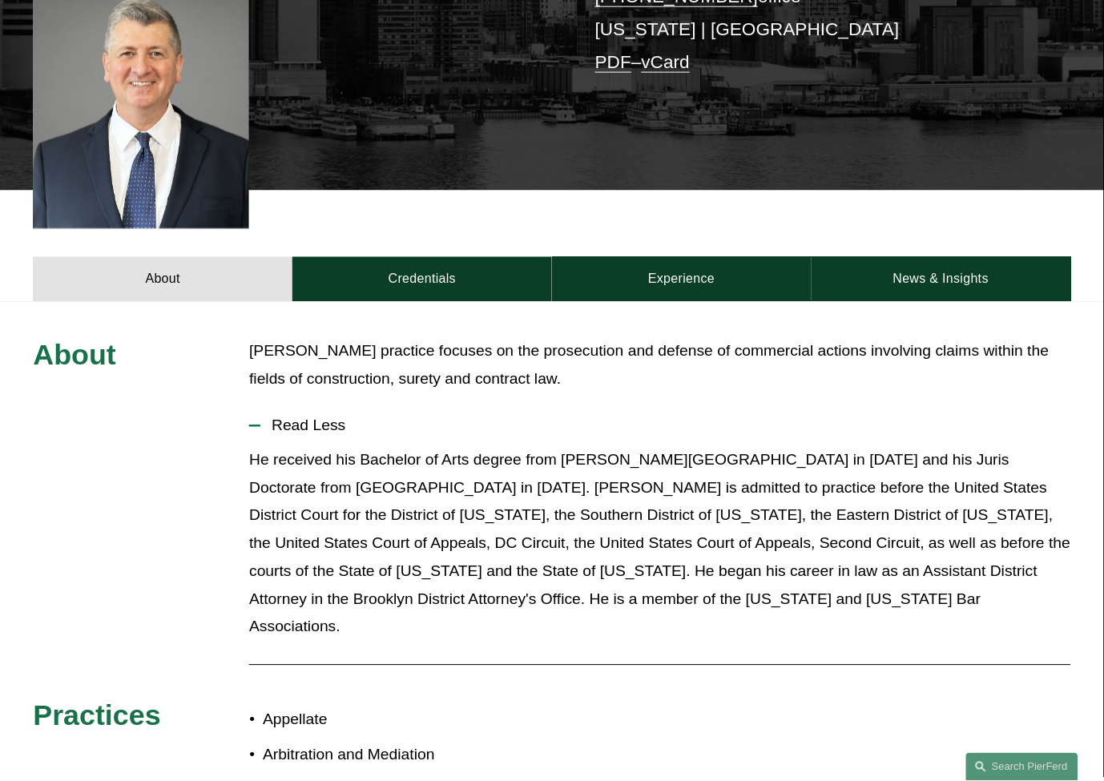
click at [361, 545] on p "He received his Bachelor of Arts degree from [PERSON_NAME][GEOGRAPHIC_DATA] in …" at bounding box center [659, 544] width 821 height 195
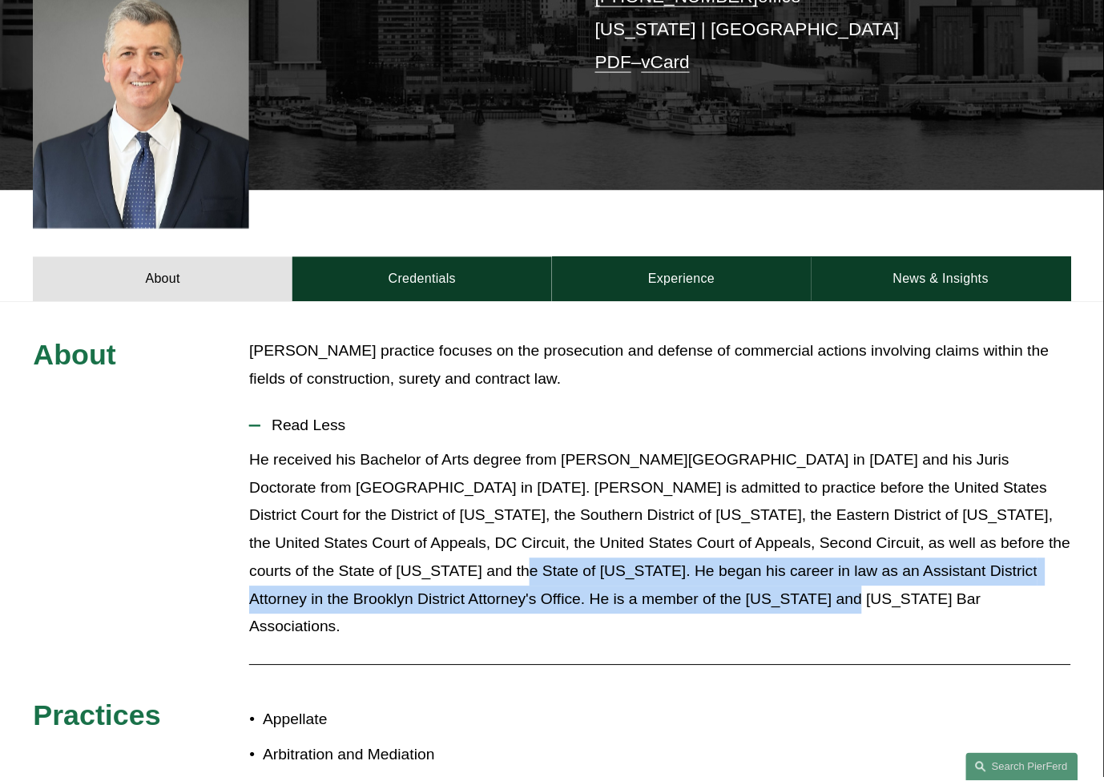
drag, startPoint x: 345, startPoint y: 546, endPoint x: 652, endPoint y: 574, distance: 308.2
click at [652, 574] on p "He received his Bachelor of Arts degree from [PERSON_NAME][GEOGRAPHIC_DATA] in …" at bounding box center [659, 544] width 821 height 195
drag, startPoint x: 692, startPoint y: 580, endPoint x: 342, endPoint y: 550, distance: 351.4
click at [342, 550] on p "He received his Bachelor of Arts degree from [PERSON_NAME][GEOGRAPHIC_DATA] in …" at bounding box center [659, 544] width 821 height 195
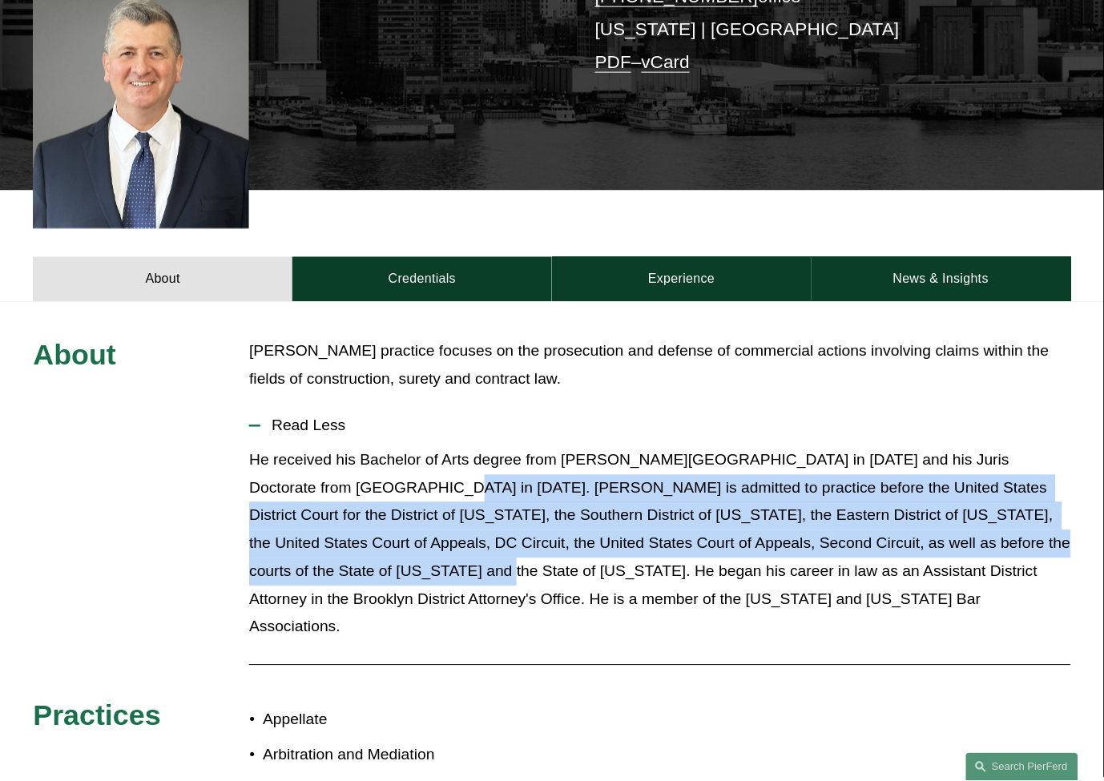
drag, startPoint x: 332, startPoint y: 550, endPoint x: 365, endPoint y: 467, distance: 89.1
click at [365, 467] on p "He received his Bachelor of Arts degree from [PERSON_NAME][GEOGRAPHIC_DATA] in …" at bounding box center [659, 544] width 821 height 195
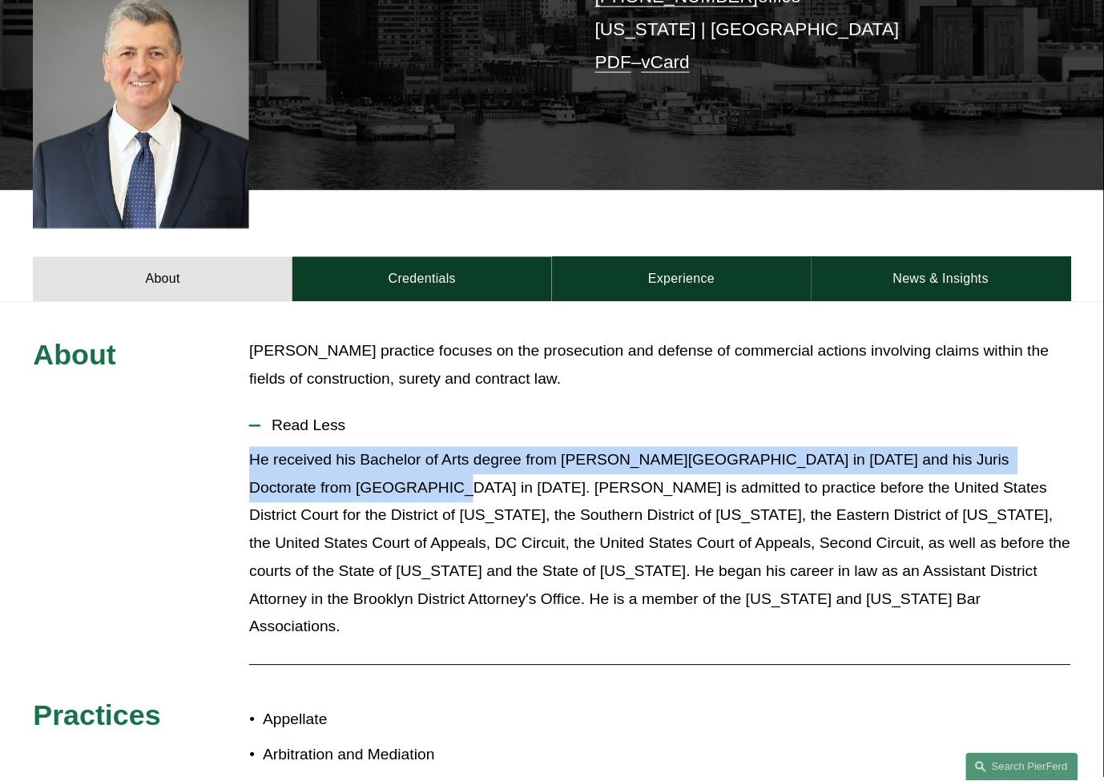
drag, startPoint x: 356, startPoint y: 467, endPoint x: 238, endPoint y: 425, distance: 124.9
click at [238, 425] on div "About [PERSON_NAME] practice focuses on the prosecution and defense of commerci…" at bounding box center [552, 714] width 1104 height 752
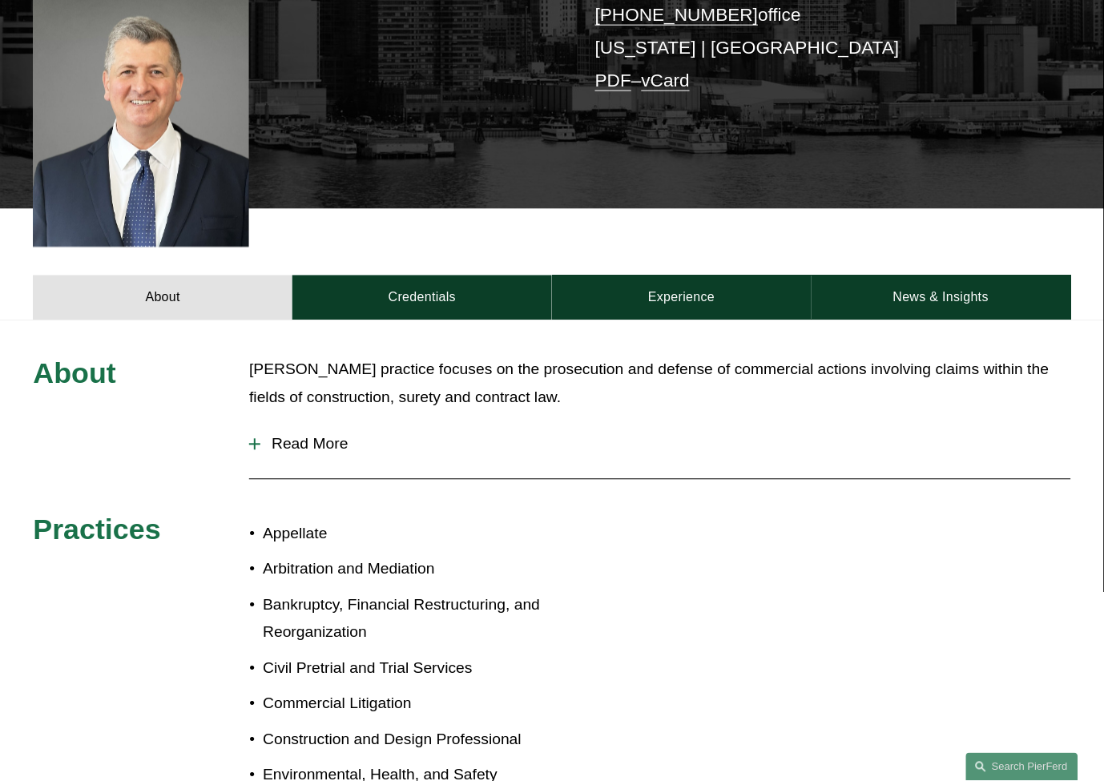
scroll to position [445, 0]
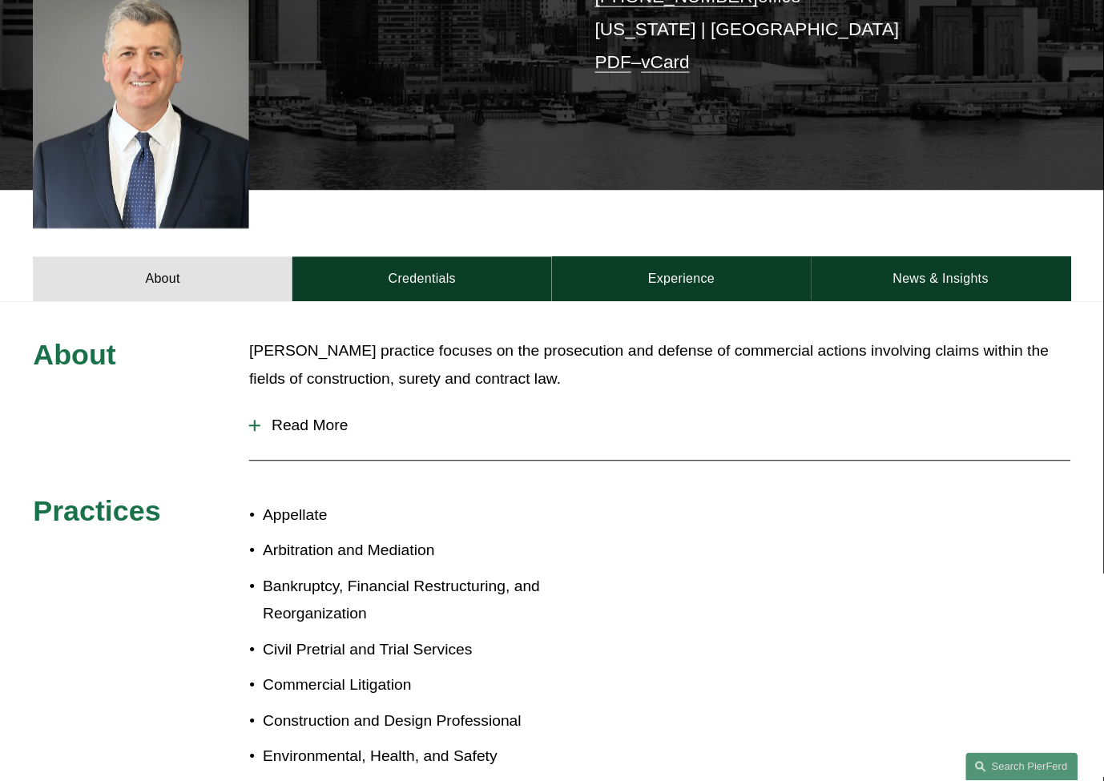
click at [439, 574] on p "Bankruptcy, Financial Restructuring, and Reorganization" at bounding box center [407, 602] width 289 height 56
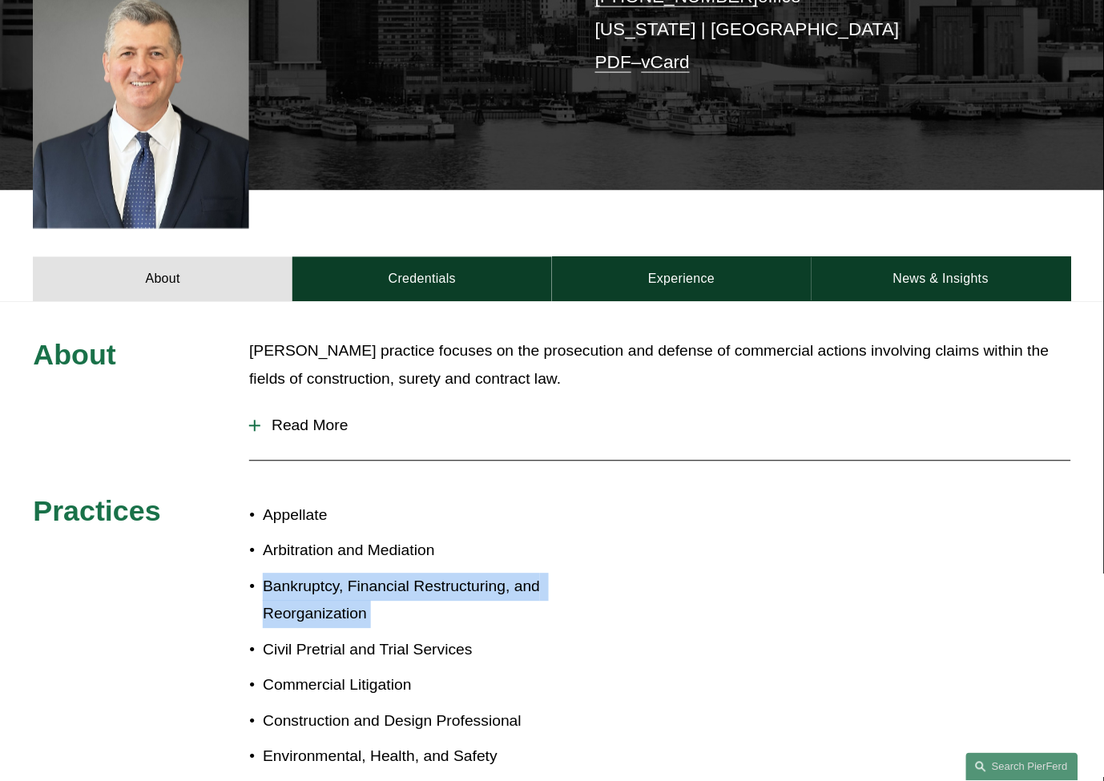
click at [439, 574] on p "Bankruptcy, Financial Restructuring, and Reorganization" at bounding box center [407, 602] width 289 height 56
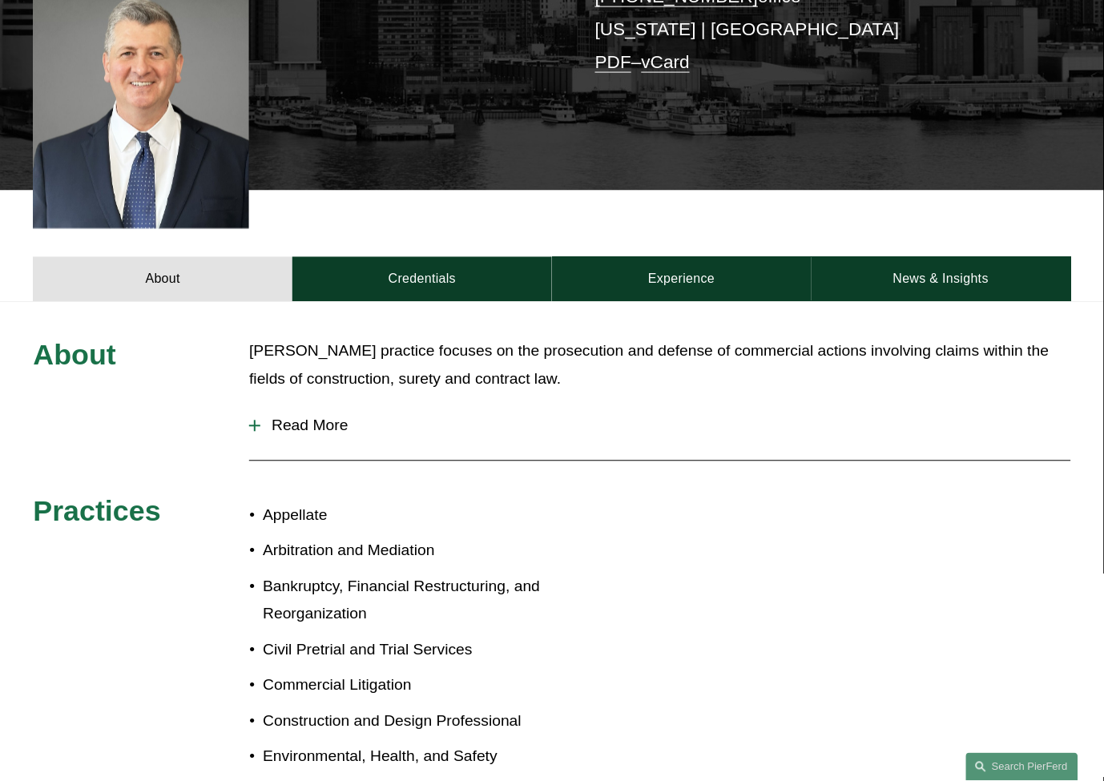
click at [413, 502] on p "Appellate" at bounding box center [407, 516] width 289 height 28
click at [401, 538] on p "Arbitration and Mediation" at bounding box center [407, 552] width 289 height 28
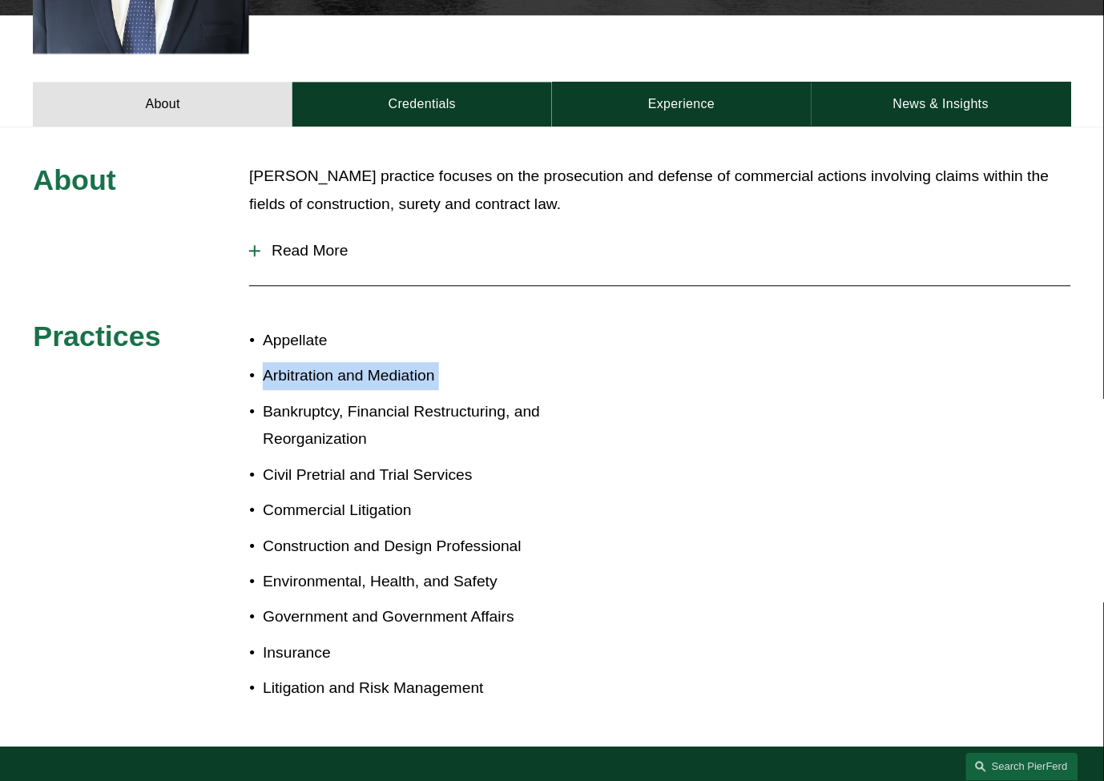
scroll to position [623, 0]
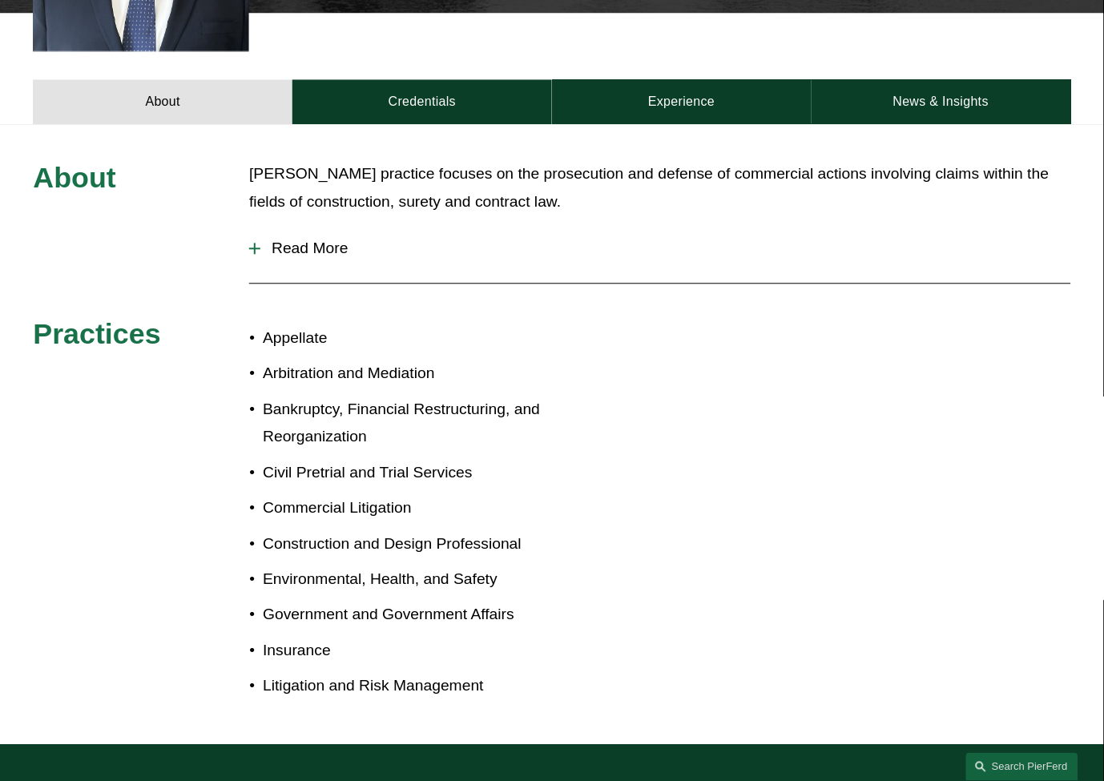
click at [397, 494] on p "Commercial Litigation" at bounding box center [407, 508] width 289 height 28
click at [462, 459] on p "Civil Pretrial and Trial Services" at bounding box center [407, 473] width 289 height 28
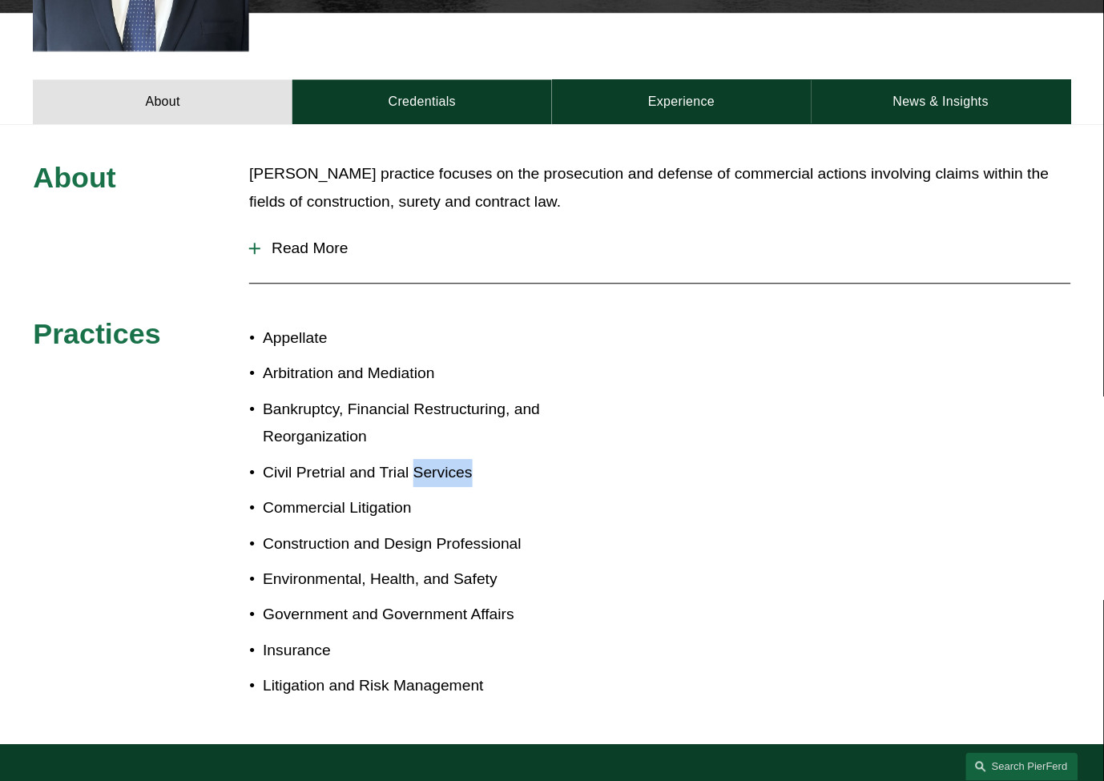
click at [462, 459] on p "Civil Pretrial and Trial Services" at bounding box center [407, 473] width 289 height 28
click at [465, 531] on p "Construction and Design Professional" at bounding box center [407, 544] width 289 height 28
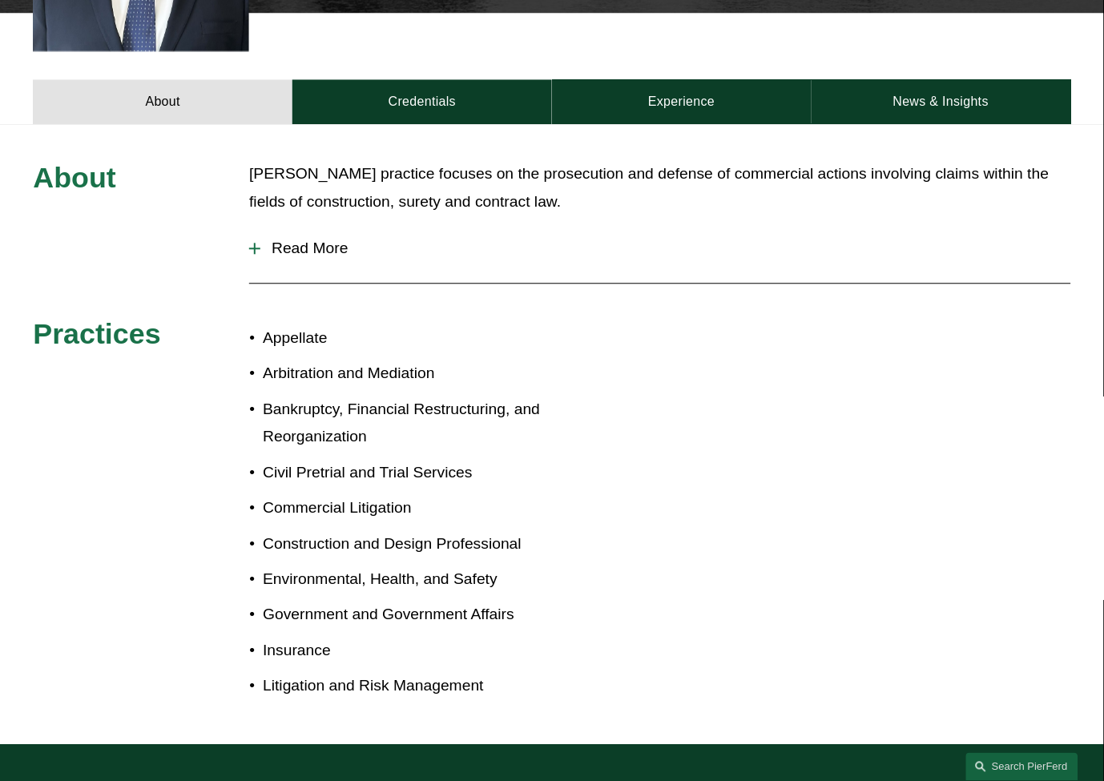
click at [458, 566] on p "Environmental, Health, and Safety" at bounding box center [407, 580] width 289 height 28
click at [443, 601] on p "Government and Government Affairs" at bounding box center [407, 615] width 289 height 28
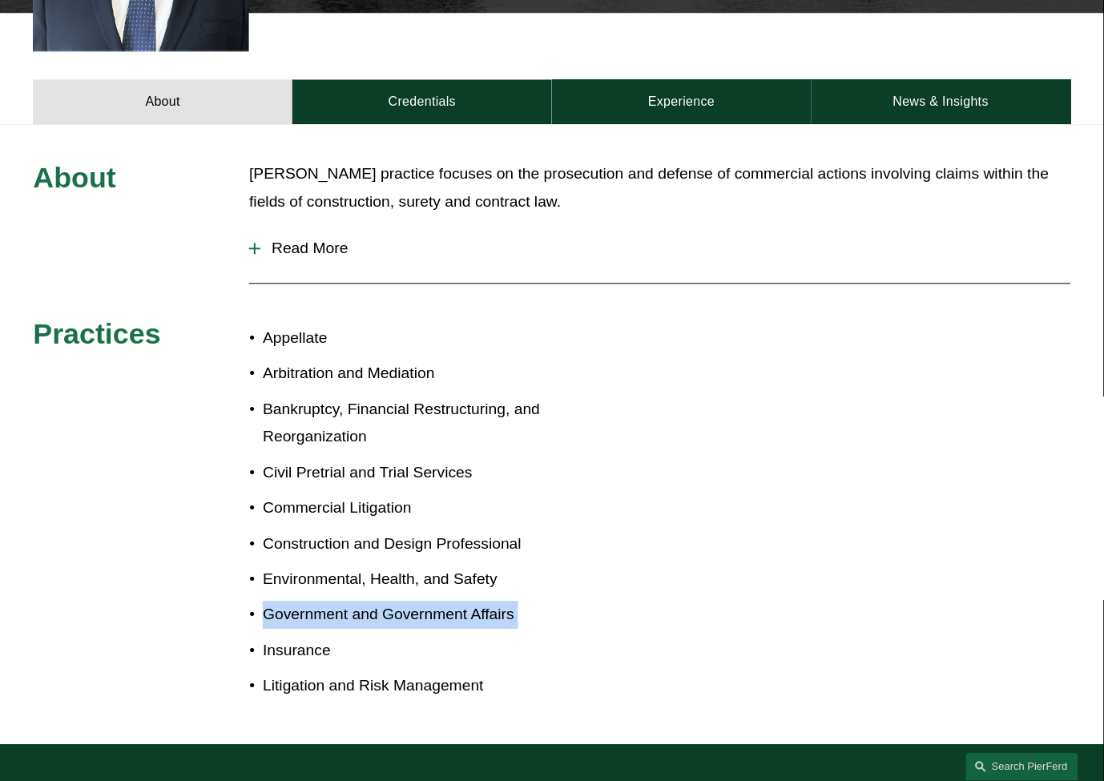
click at [443, 601] on p "Government and Government Affairs" at bounding box center [407, 615] width 289 height 28
click at [386, 637] on p "Insurance" at bounding box center [407, 651] width 289 height 28
drag, startPoint x: 386, startPoint y: 631, endPoint x: 385, endPoint y: 647, distance: 15.3
click at [385, 637] on p "Insurance" at bounding box center [407, 651] width 289 height 28
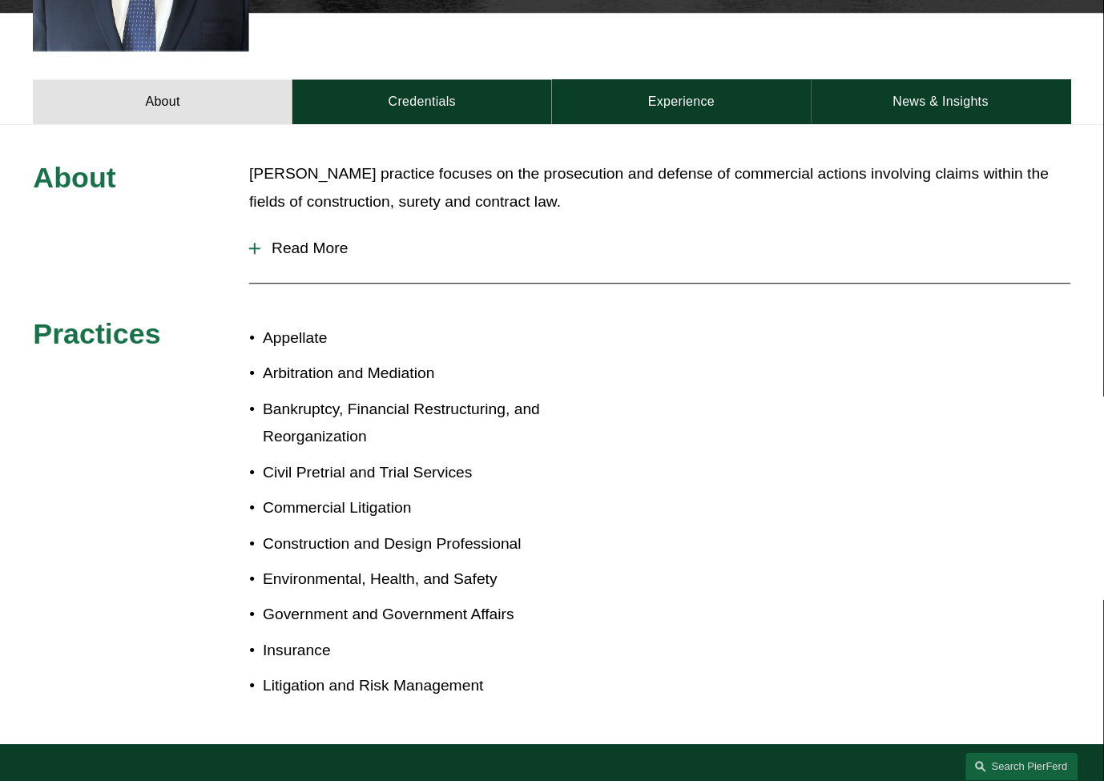
click at [385, 672] on p "Litigation and Risk Management" at bounding box center [407, 686] width 289 height 28
click at [442, 602] on p "Government and Government Affairs" at bounding box center [407, 615] width 289 height 28
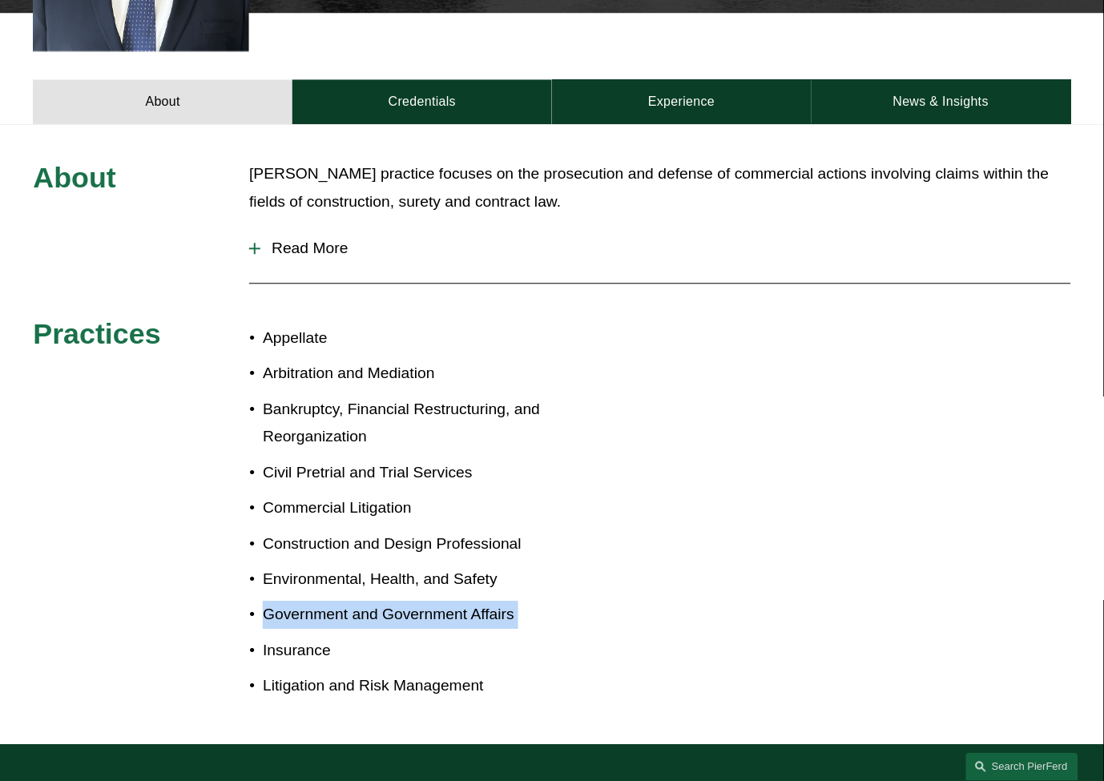
click at [442, 602] on p "Government and Government Affairs" at bounding box center [407, 615] width 289 height 28
click at [437, 566] on p "Environmental, Health, and Safety" at bounding box center [407, 580] width 289 height 28
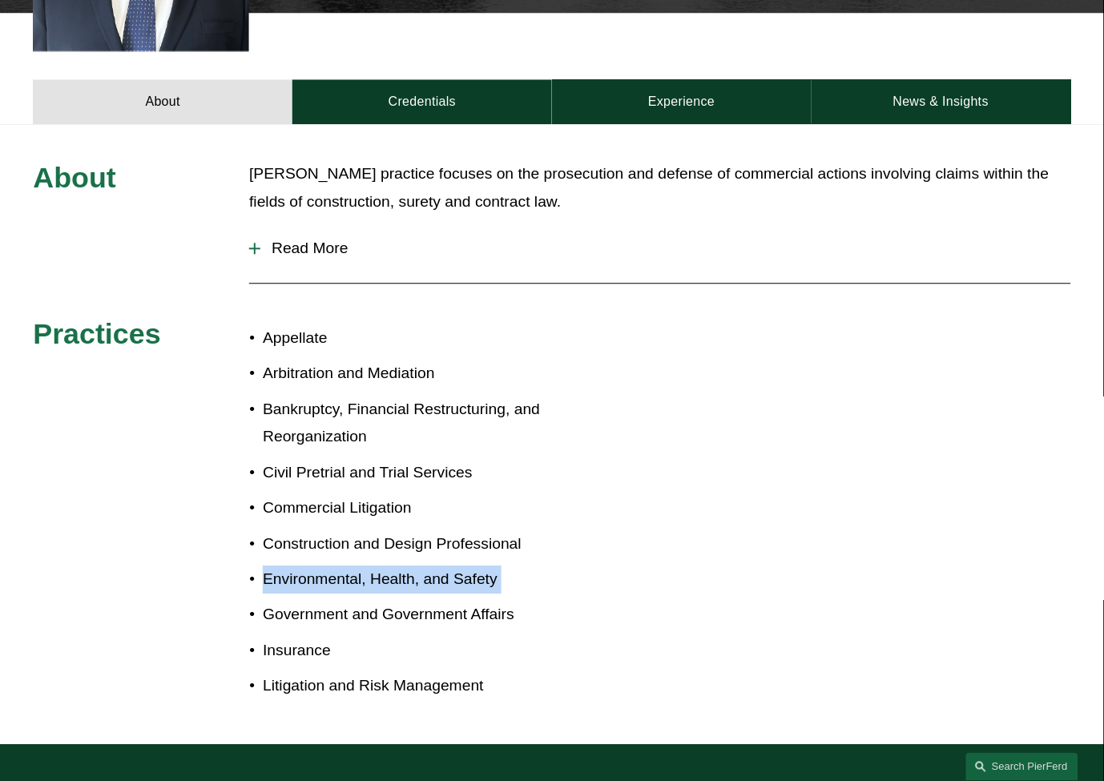
click at [437, 566] on p "Environmental, Health, and Safety" at bounding box center [407, 580] width 289 height 28
click at [482, 530] on p "Construction and Design Professional" at bounding box center [407, 544] width 289 height 28
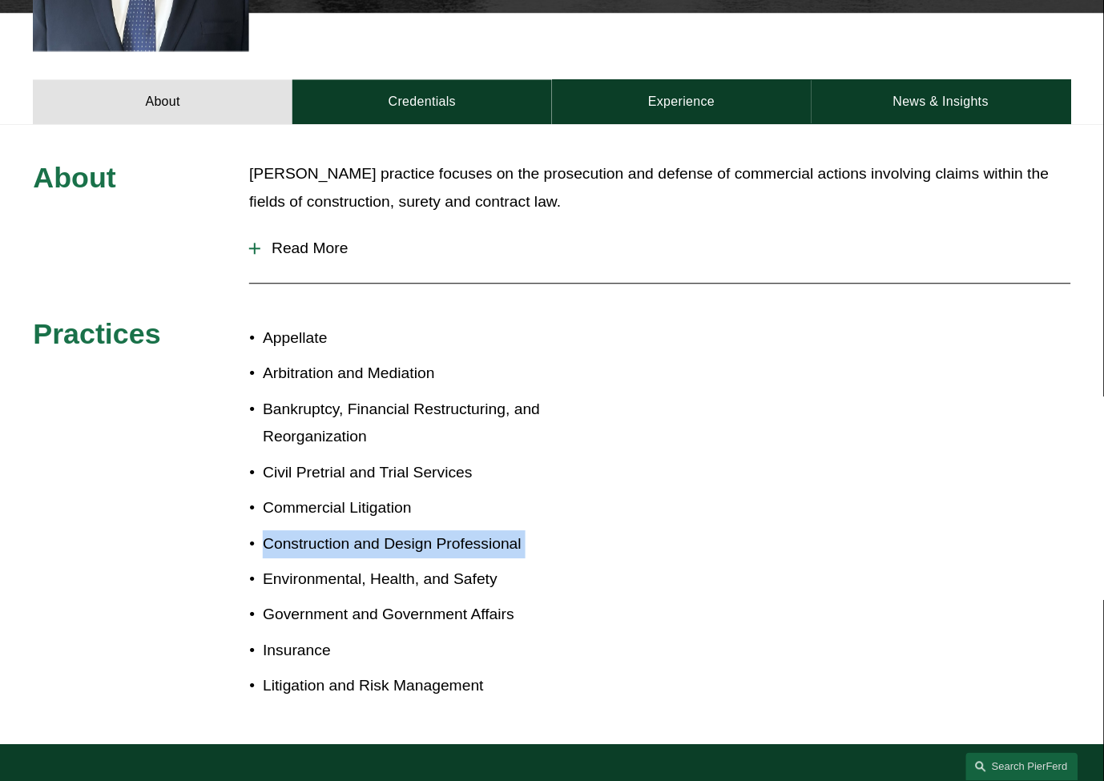
click at [482, 530] on p "Construction and Design Professional" at bounding box center [407, 544] width 289 height 28
click at [458, 494] on p "Commercial Litigation" at bounding box center [407, 508] width 289 height 28
click at [455, 467] on ul "Appellate Arbitration and Mediation Bankruptcy, Financial Restructuring, and Re…" at bounding box center [400, 513] width 303 height 376
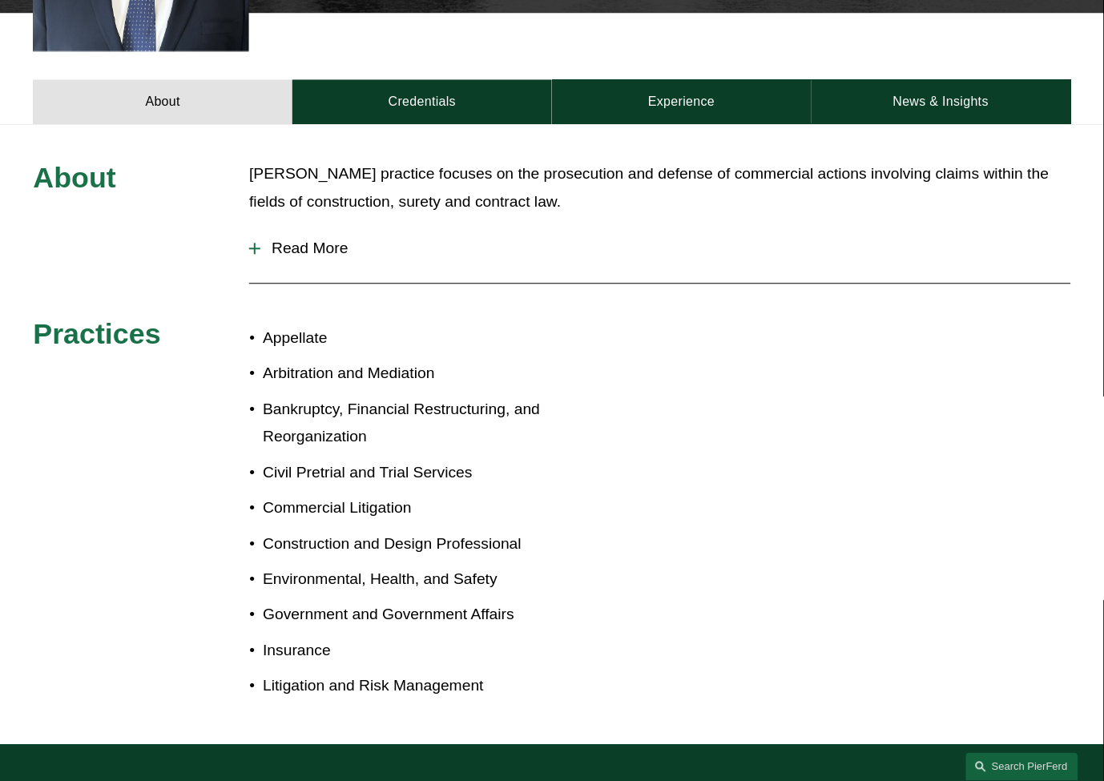
click at [439, 494] on p "Commercial Litigation" at bounding box center [407, 508] width 289 height 28
click at [445, 462] on p "Civil Pretrial and Trial Services" at bounding box center [407, 473] width 289 height 28
click at [417, 494] on p "Commercial Litigation" at bounding box center [407, 508] width 289 height 28
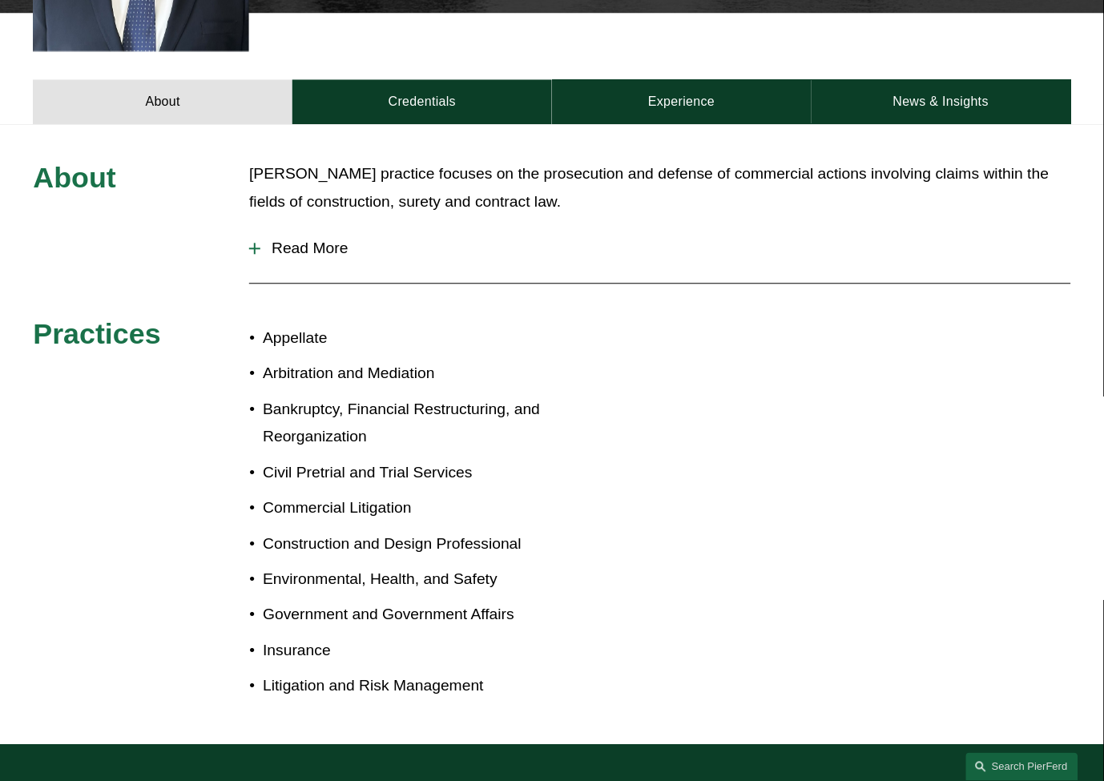
click at [417, 494] on p "Commercial Litigation" at bounding box center [407, 508] width 289 height 28
click at [421, 459] on p "Civil Pretrial and Trial Services" at bounding box center [407, 473] width 289 height 28
click at [403, 494] on p "Commercial Litigation" at bounding box center [407, 508] width 289 height 28
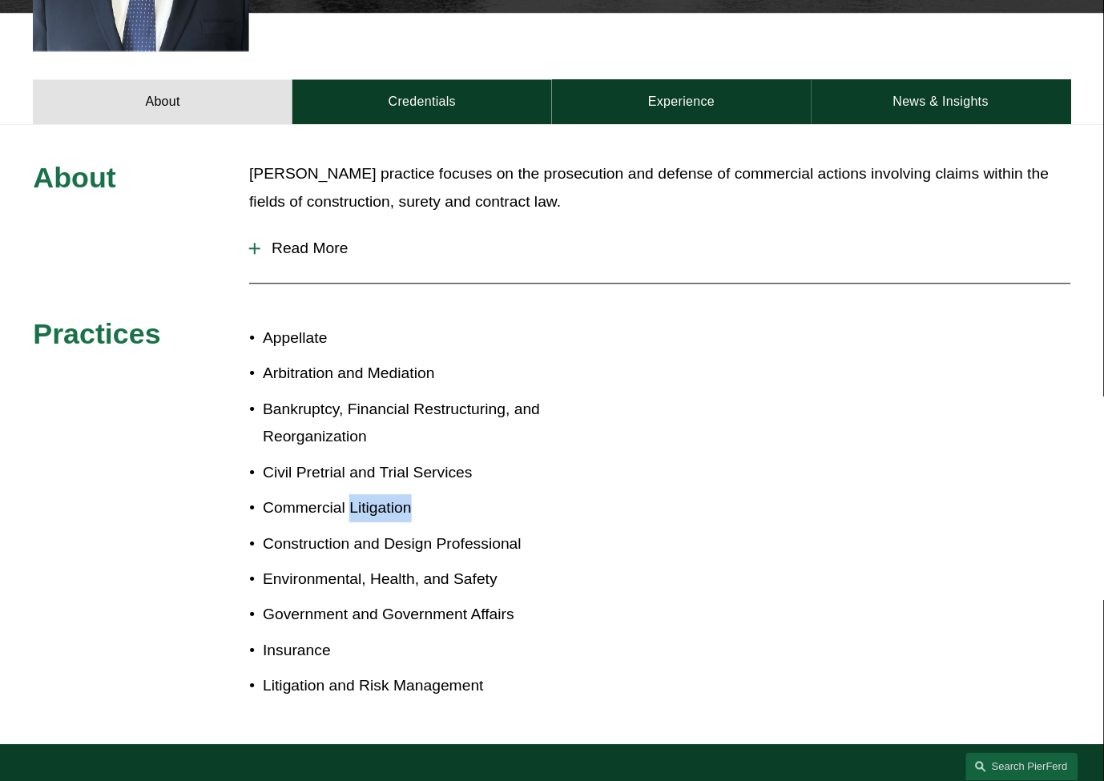
click at [403, 494] on p "Commercial Litigation" at bounding box center [407, 508] width 289 height 28
click at [403, 398] on p "Bankruptcy, Financial Restructuring, and Reorganization" at bounding box center [407, 424] width 289 height 56
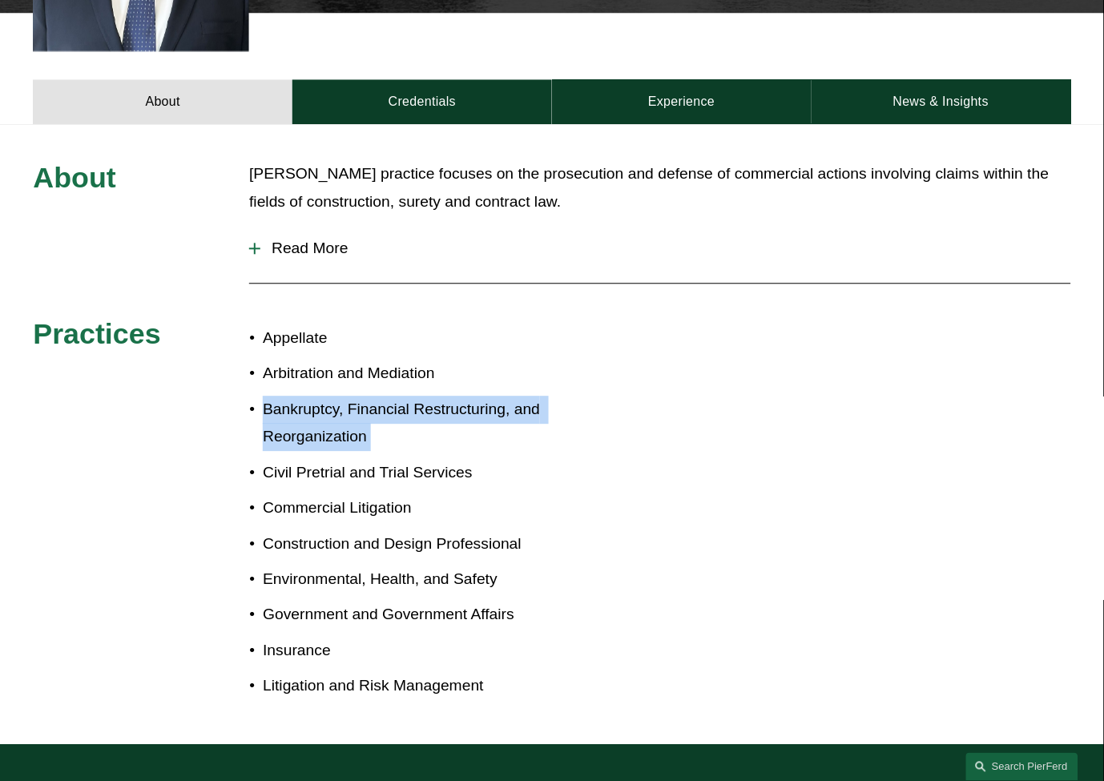
click at [403, 398] on p "Bankruptcy, Financial Restructuring, and Reorganization" at bounding box center [407, 424] width 289 height 56
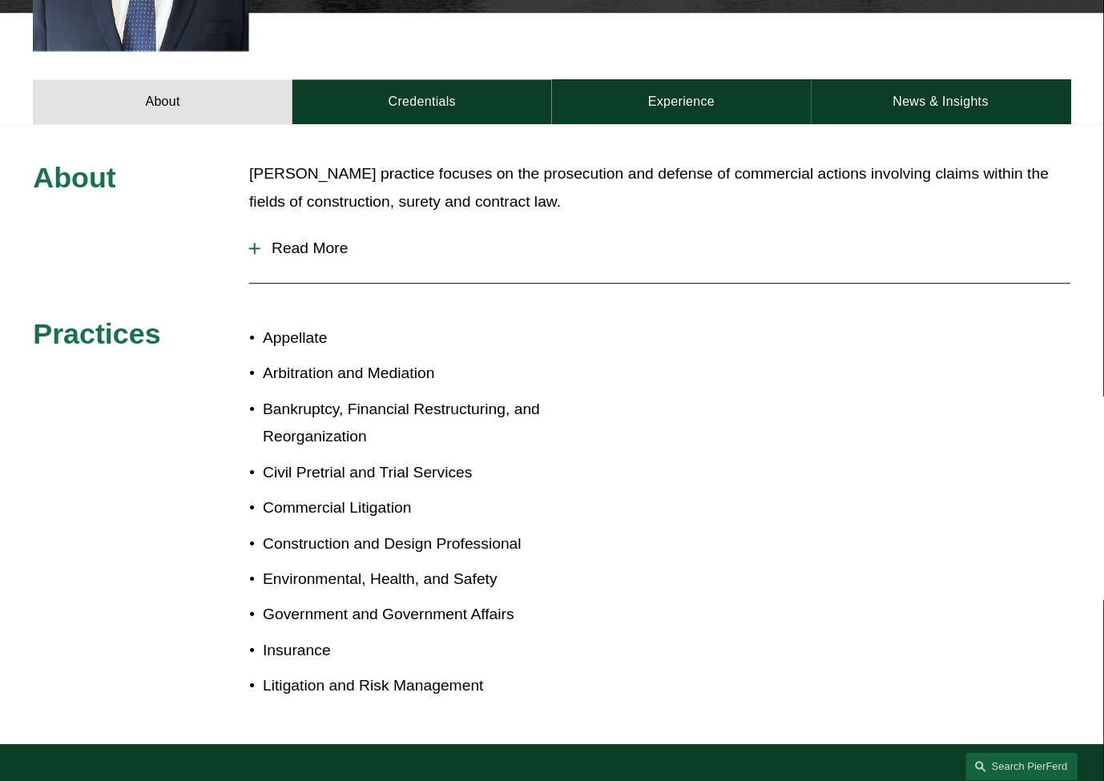
click at [407, 360] on p "Arbitration and Mediation" at bounding box center [407, 374] width 289 height 28
click at [319, 325] on p "Appellate" at bounding box center [407, 339] width 289 height 28
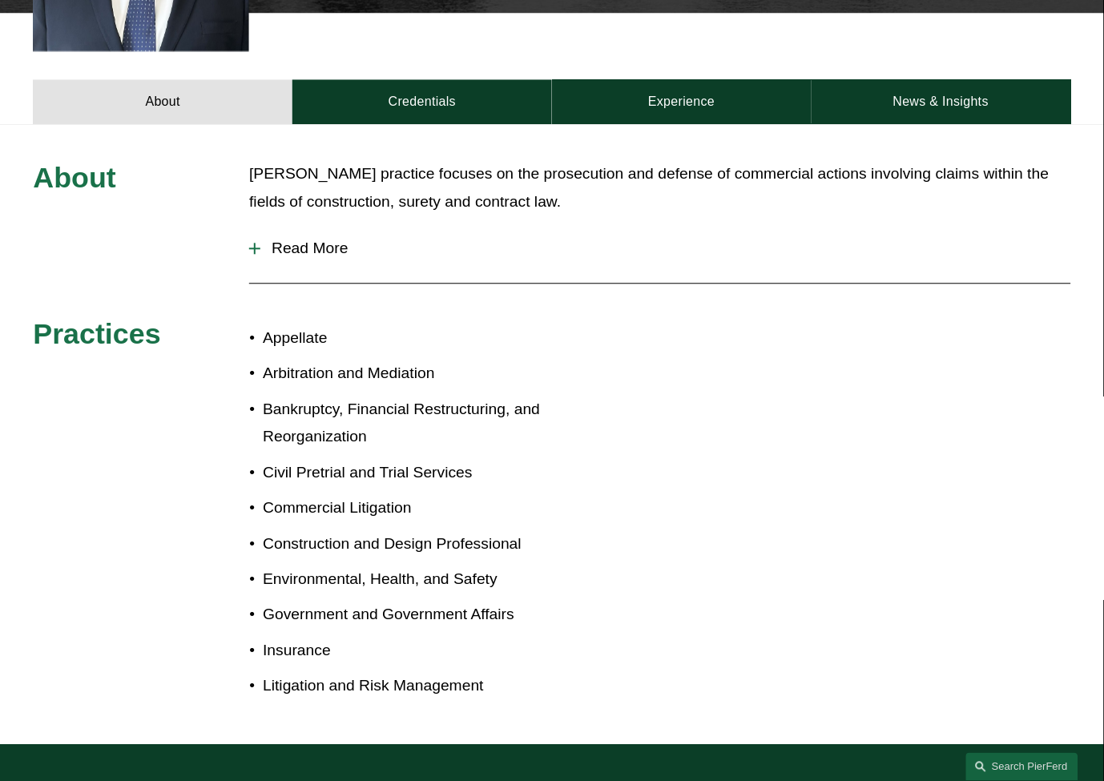
click at [361, 360] on p "Arbitration and Mediation" at bounding box center [407, 374] width 289 height 28
click at [252, 228] on button "Read More" at bounding box center [659, 249] width 821 height 42
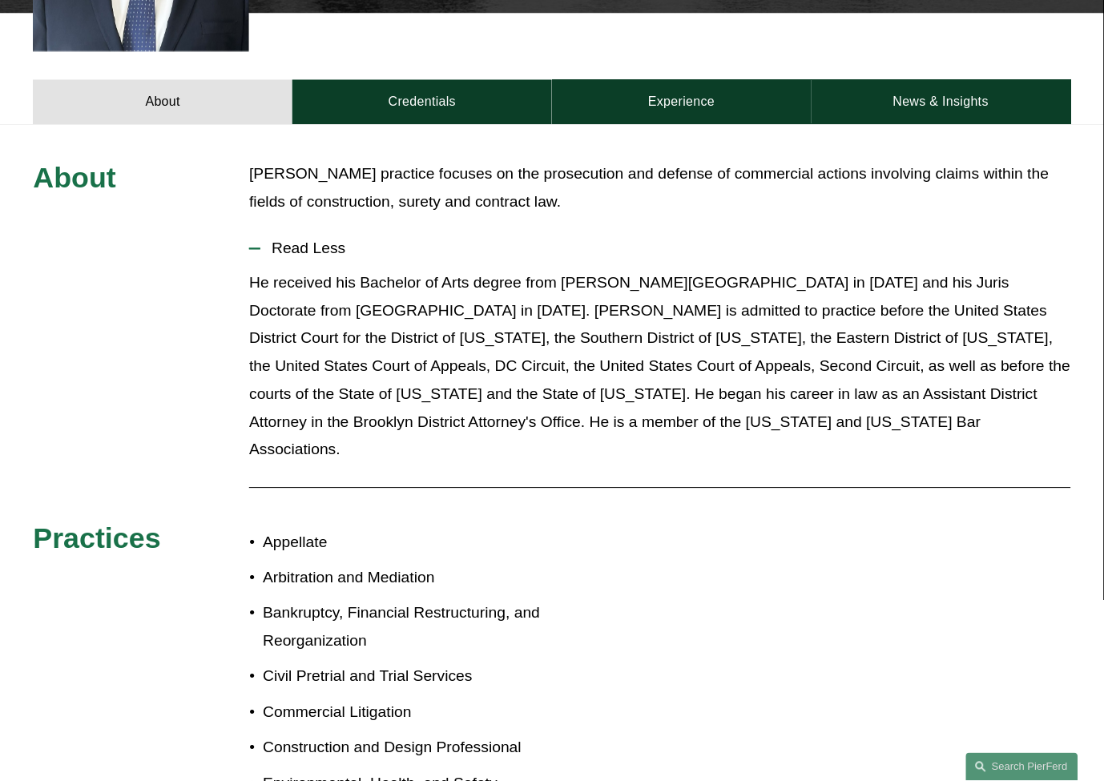
click at [294, 325] on p "He received his Bachelor of Arts degree from [PERSON_NAME][GEOGRAPHIC_DATA] in …" at bounding box center [659, 366] width 821 height 195
click at [294, 334] on p "He received his Bachelor of Arts degree from [PERSON_NAME][GEOGRAPHIC_DATA] in …" at bounding box center [659, 366] width 821 height 195
click at [294, 335] on p "He received his Bachelor of Arts degree from [PERSON_NAME][GEOGRAPHIC_DATA] in …" at bounding box center [659, 366] width 821 height 195
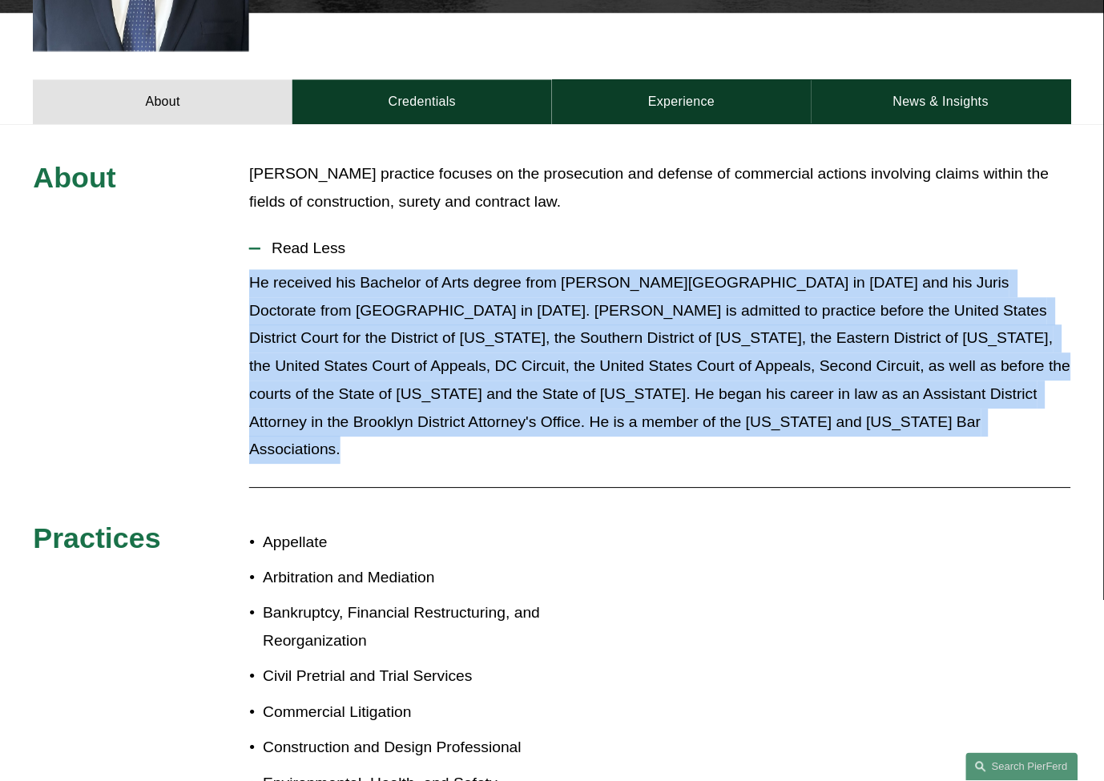
click at [294, 335] on p "He received his Bachelor of Arts degree from [PERSON_NAME][GEOGRAPHIC_DATA] in …" at bounding box center [659, 366] width 821 height 195
click at [964, 300] on p "He received his Bachelor of Arts degree from [PERSON_NAME][GEOGRAPHIC_DATA] in …" at bounding box center [659, 366] width 821 height 195
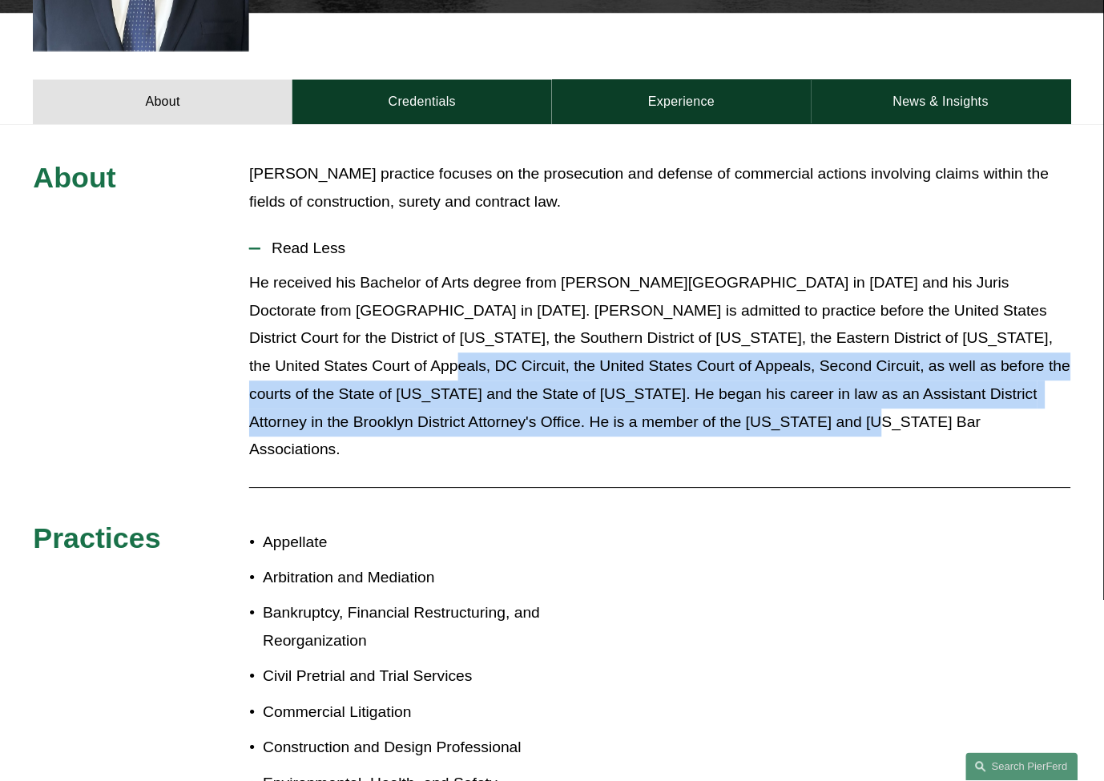
drag, startPoint x: 665, startPoint y: 391, endPoint x: 215, endPoint y: 333, distance: 454.0
click at [215, 333] on div "About [PERSON_NAME] practice focuses on the prosecution and defense of commerci…" at bounding box center [552, 536] width 1104 height 752
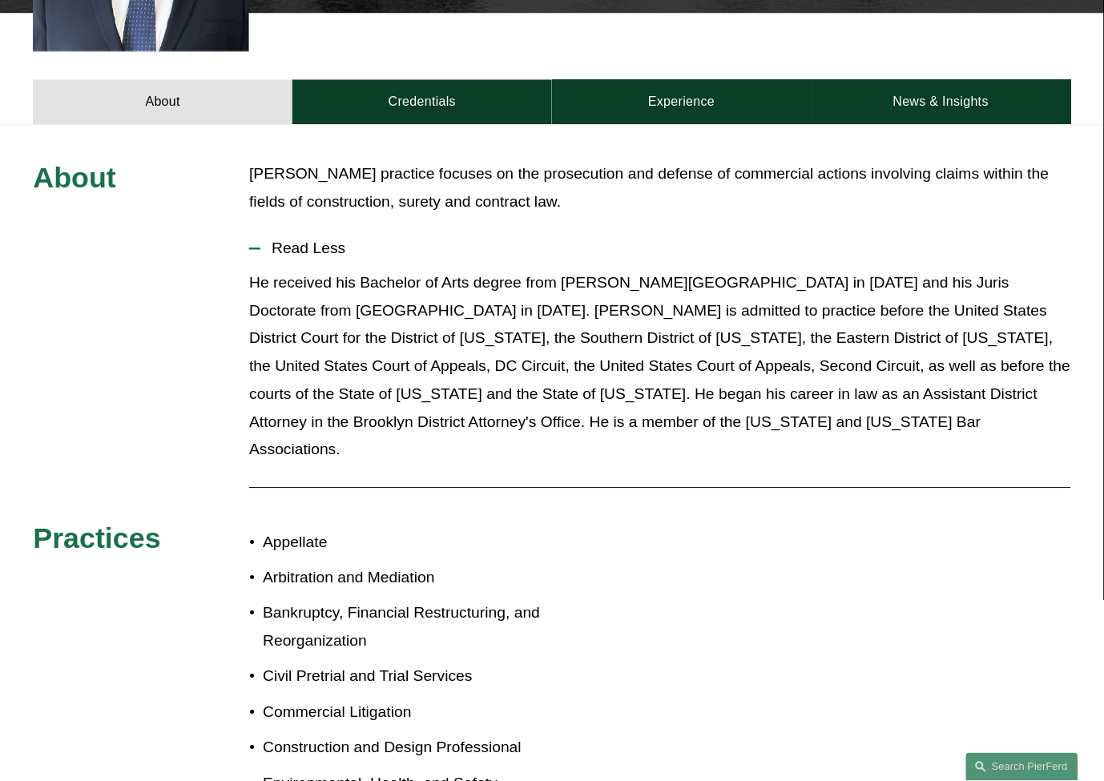
click at [387, 291] on p "He received his Bachelor of Arts degree from [PERSON_NAME][GEOGRAPHIC_DATA] in …" at bounding box center [659, 366] width 821 height 195
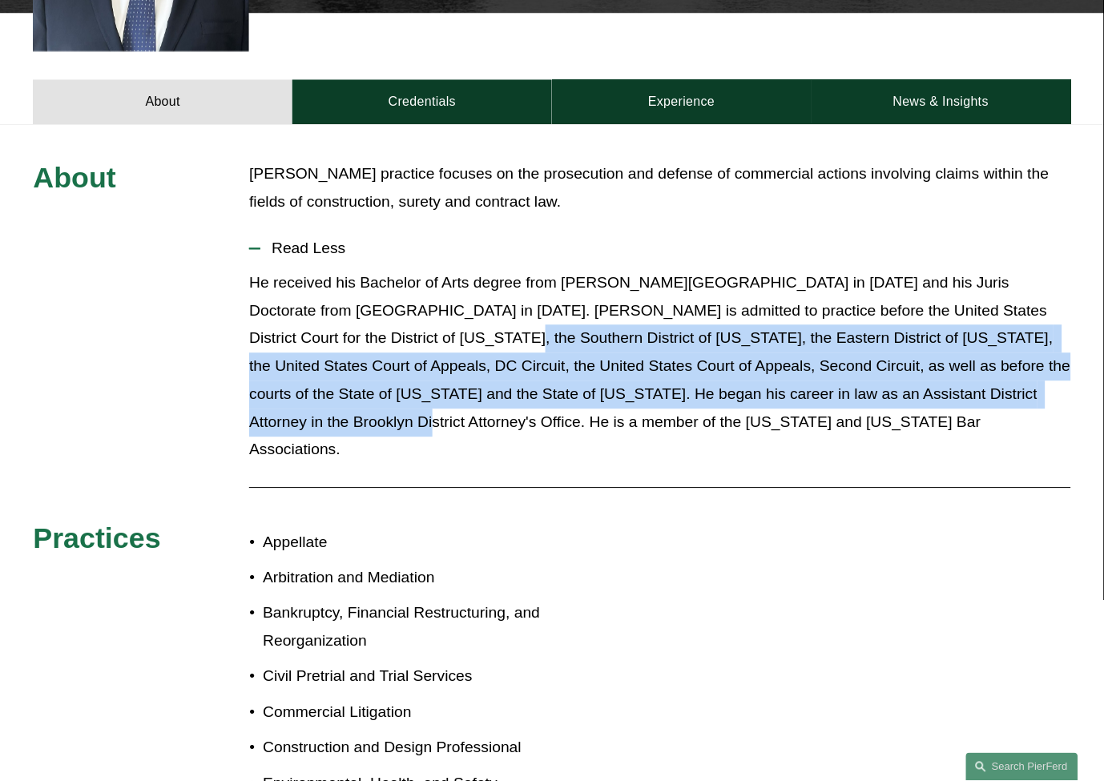
drag, startPoint x: 1018, startPoint y: 364, endPoint x: 366, endPoint y: 305, distance: 654.0
click at [366, 305] on p "He received his Bachelor of Arts degree from [PERSON_NAME][GEOGRAPHIC_DATA] in …" at bounding box center [659, 366] width 821 height 195
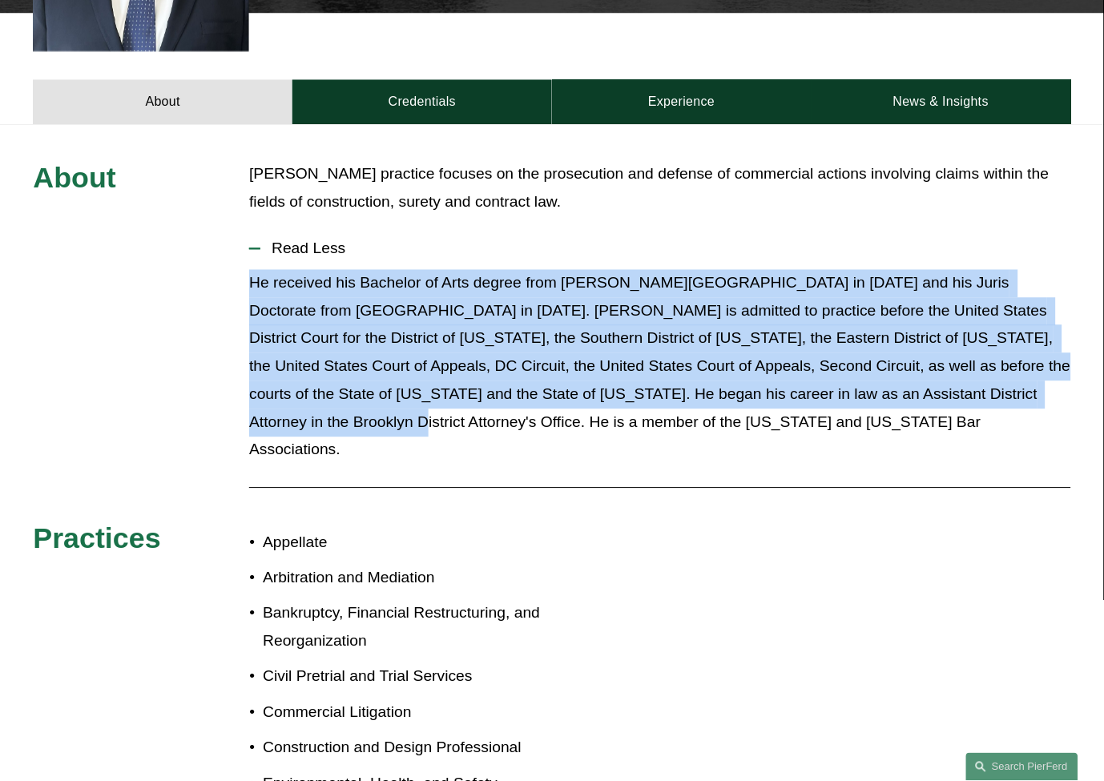
drag, startPoint x: 246, startPoint y: 259, endPoint x: 1012, endPoint y: 366, distance: 773.5
click at [1012, 366] on div "About [PERSON_NAME] practice focuses on the prosecution and defense of commerci…" at bounding box center [552, 536] width 1104 height 752
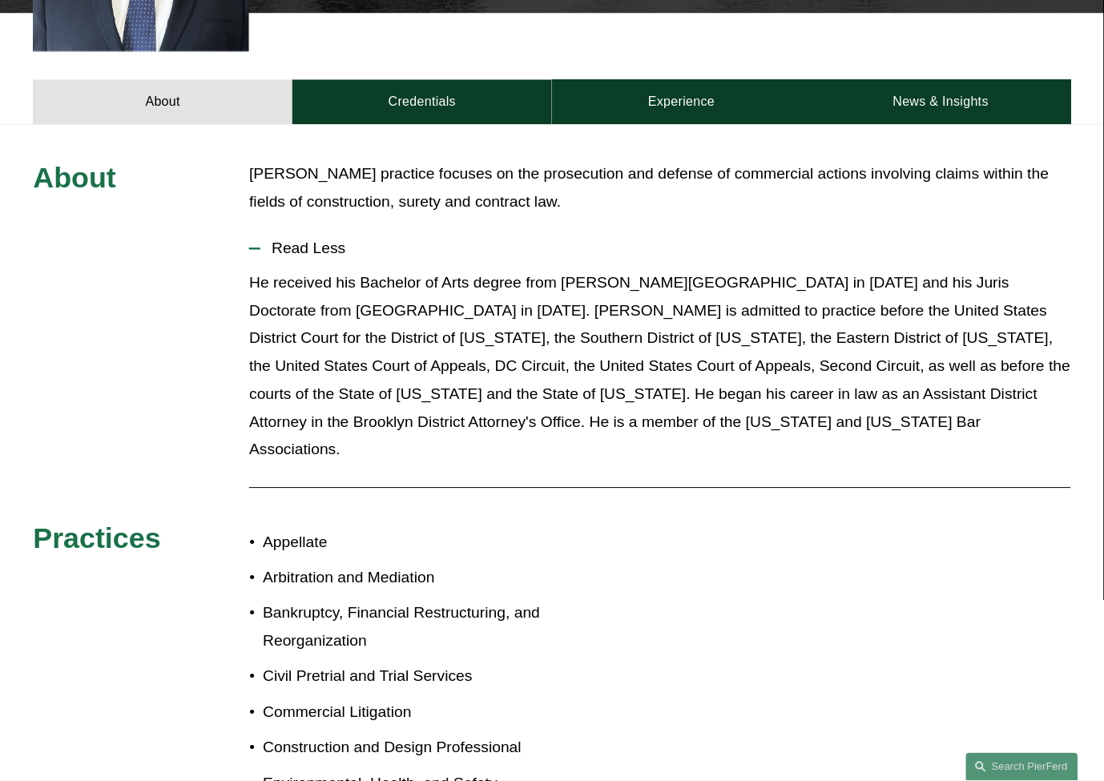
click at [987, 387] on p "He received his Bachelor of Arts degree from [PERSON_NAME][GEOGRAPHIC_DATA] in …" at bounding box center [659, 366] width 821 height 195
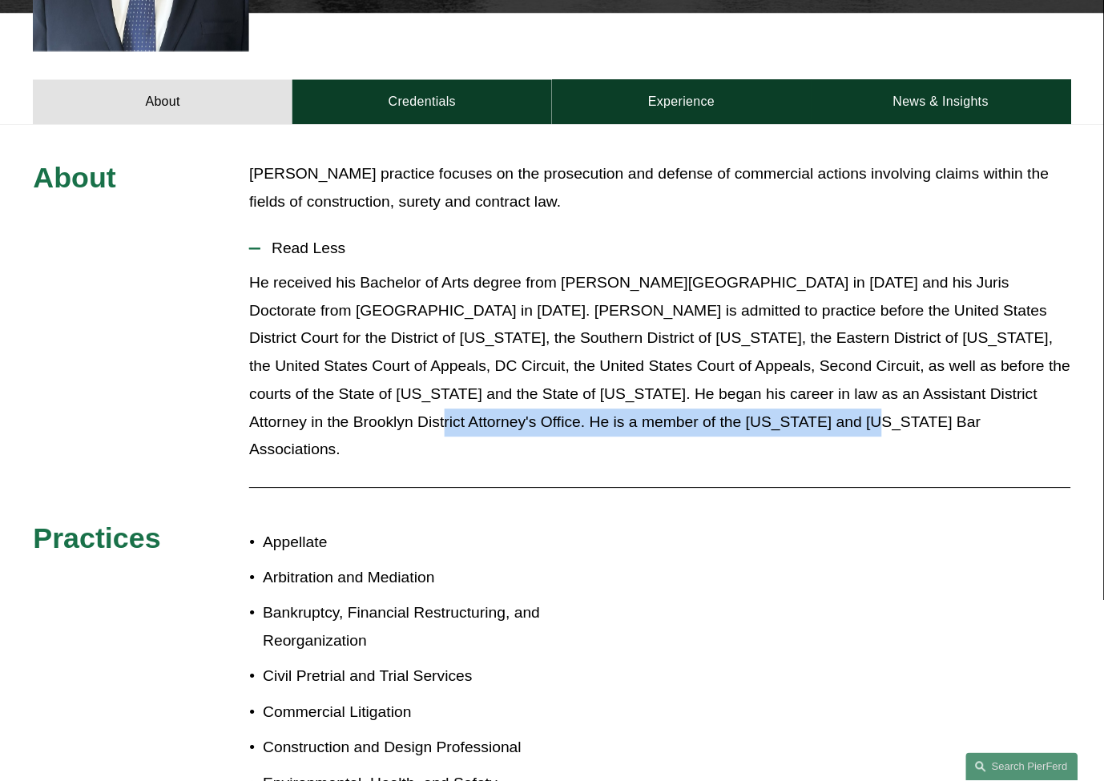
drag, startPoint x: 968, startPoint y: 396, endPoint x: 1030, endPoint y: 371, distance: 66.5
click at [1030, 371] on p "He received his Bachelor of Arts degree from [PERSON_NAME][GEOGRAPHIC_DATA] in …" at bounding box center [659, 366] width 821 height 195
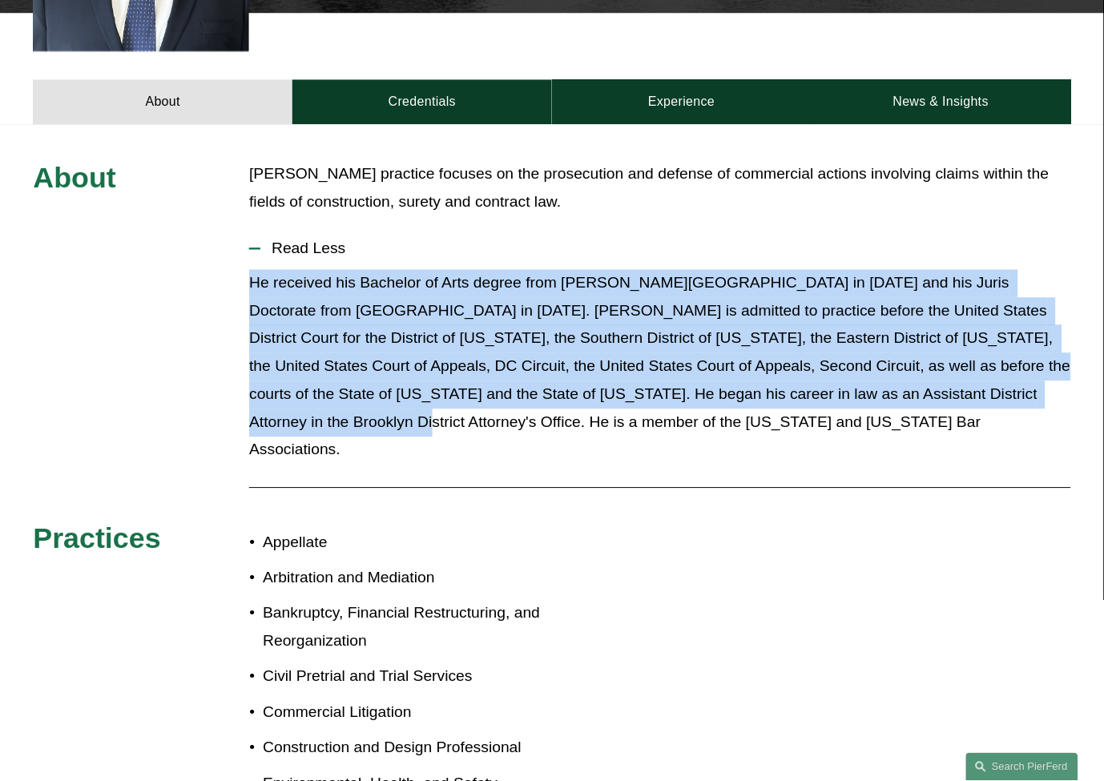
drag, startPoint x: 1014, startPoint y: 365, endPoint x: 249, endPoint y: 260, distance: 771.6
click at [249, 269] on p "He received his Bachelor of Arts degree from [PERSON_NAME][GEOGRAPHIC_DATA] in …" at bounding box center [659, 366] width 821 height 195
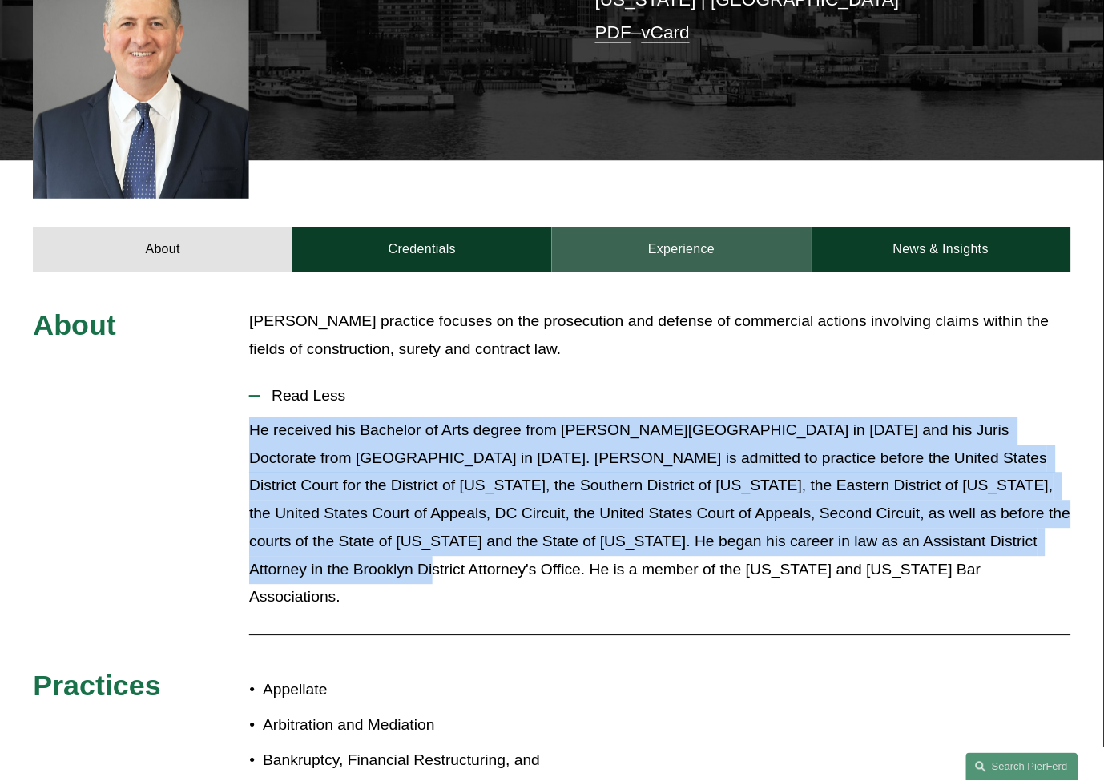
scroll to position [445, 0]
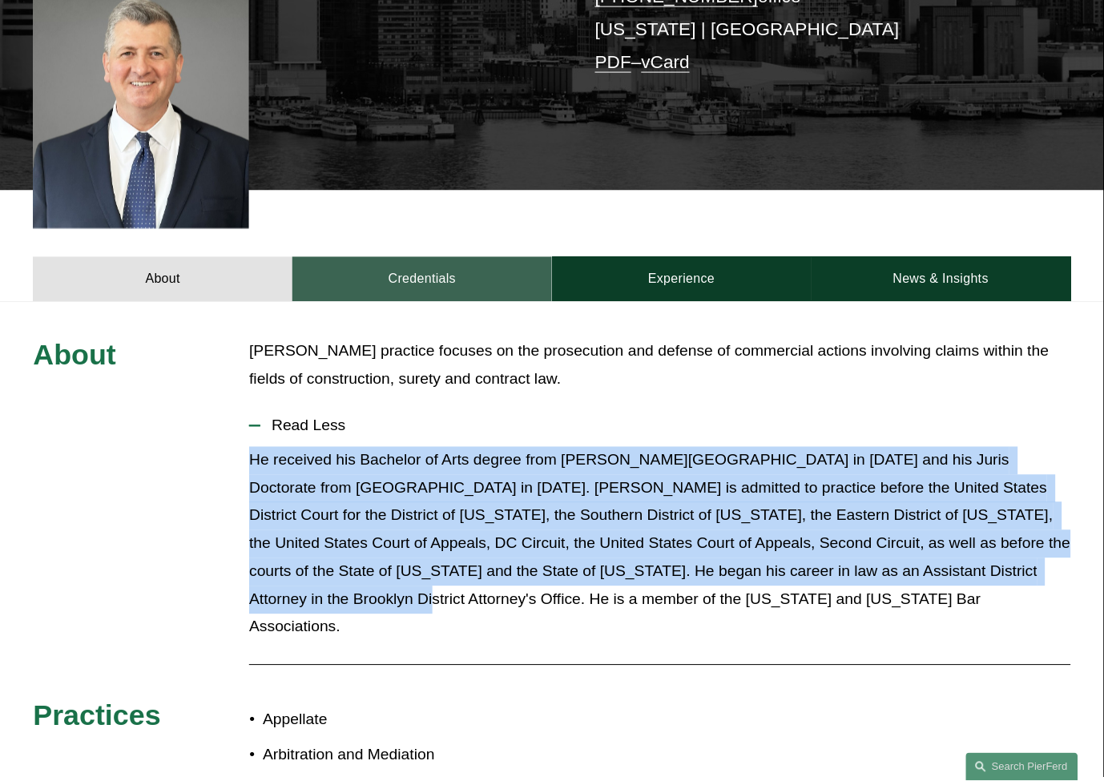
click at [490, 257] on link "Credentials" at bounding box center [422, 279] width 260 height 45
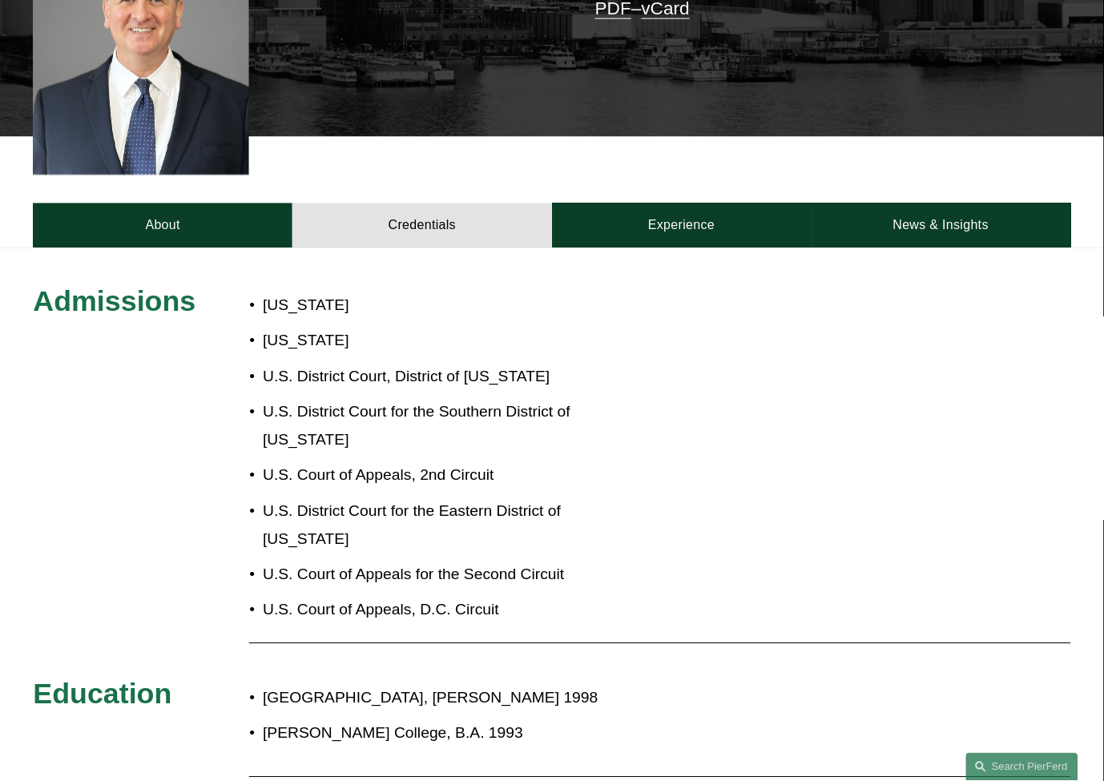
scroll to position [712, 0]
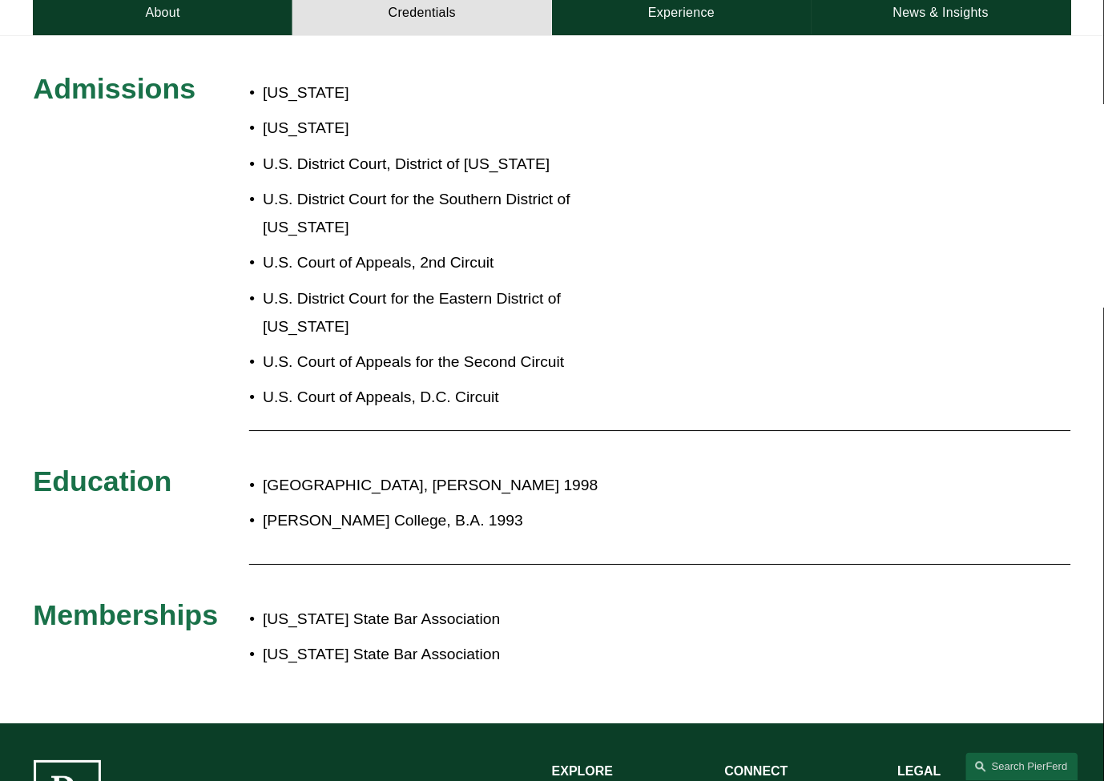
click at [537, 324] on ul "New York New Jersey U.S. District Court, District of New Jersey U.S. District C…" at bounding box center [443, 245] width 389 height 333
click at [531, 349] on p "U.S. Court of Appeals for the Second Circuit" at bounding box center [451, 363] width 376 height 28
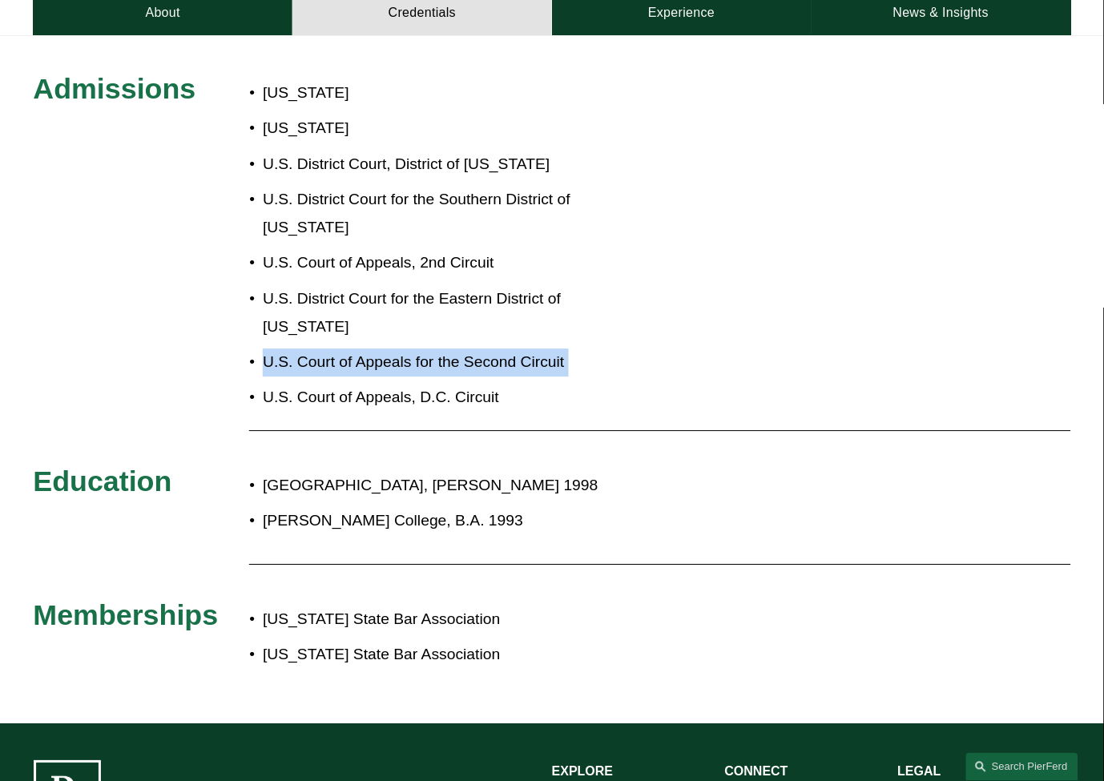
click at [531, 349] on p "U.S. Court of Appeals for the Second Circuit" at bounding box center [451, 363] width 376 height 28
click at [523, 285] on p "U.S. District Court for the Eastern District of [US_STATE]" at bounding box center [451, 313] width 376 height 56
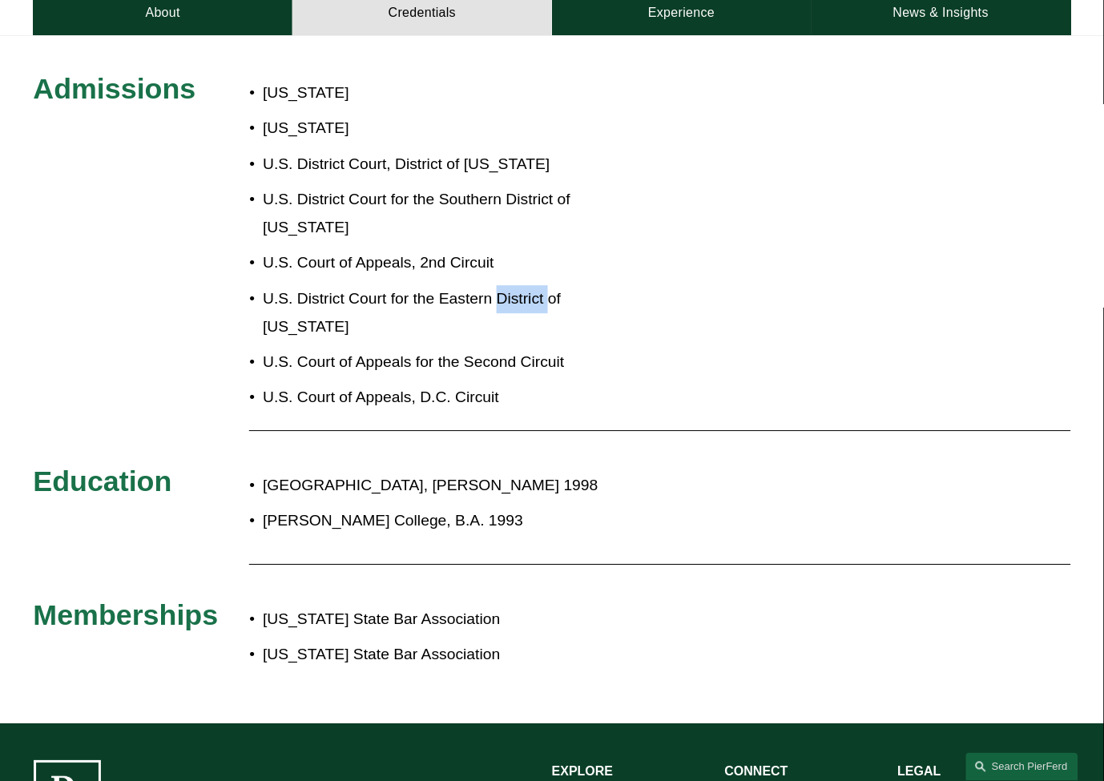
click at [523, 285] on p "U.S. District Court for the Eastern District of [US_STATE]" at bounding box center [451, 313] width 376 height 56
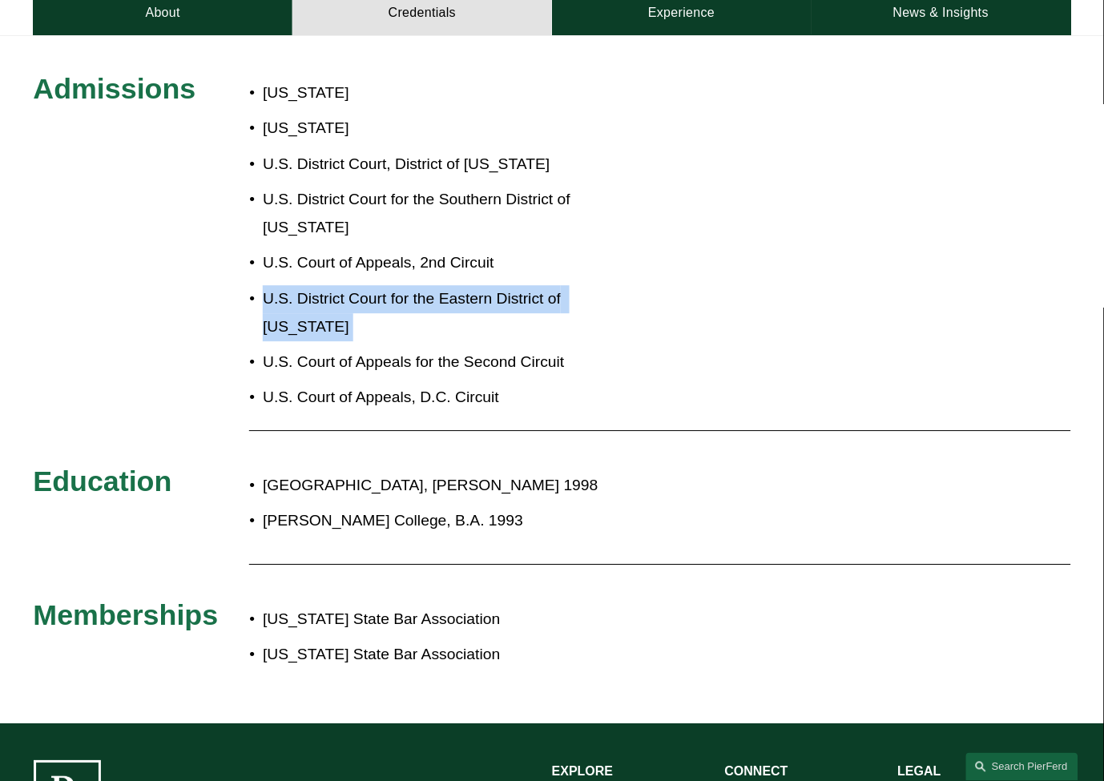
click at [523, 285] on p "U.S. District Court for the Eastern District of [US_STATE]" at bounding box center [451, 313] width 376 height 56
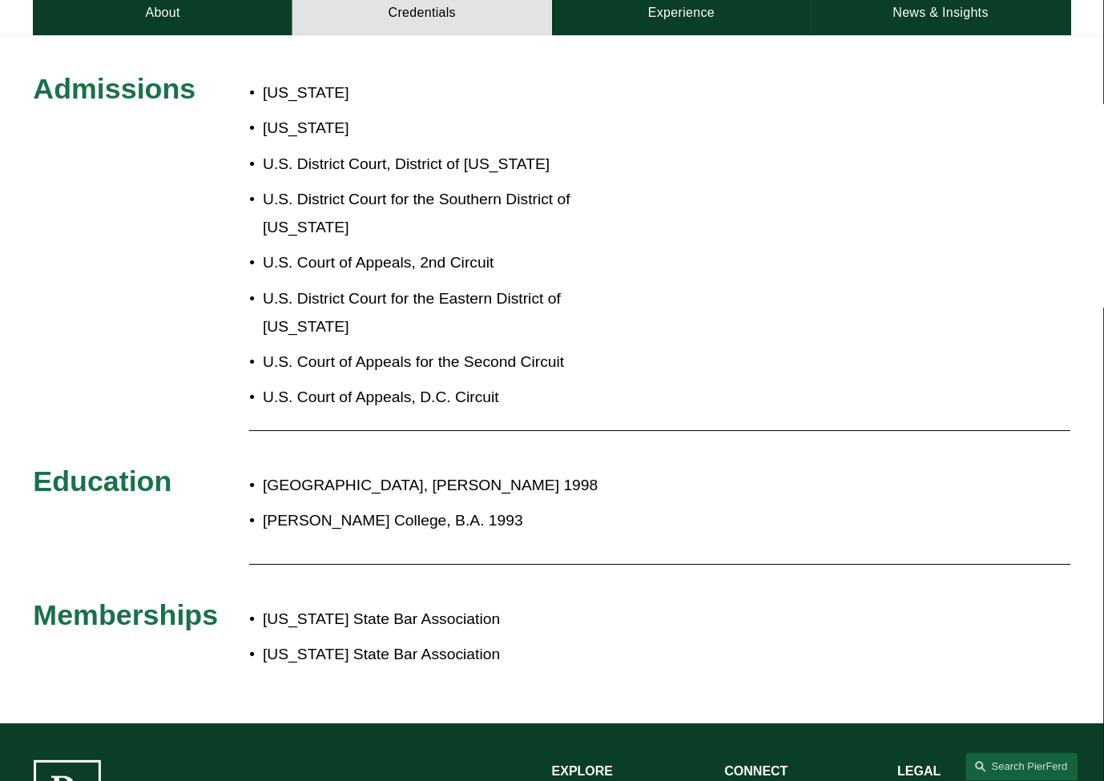
click at [454, 249] on p "U.S. Court of Appeals, 2nd Circuit" at bounding box center [451, 263] width 376 height 28
click at [436, 186] on p "U.S. District Court for the Southern District of [US_STATE]" at bounding box center [451, 214] width 376 height 56
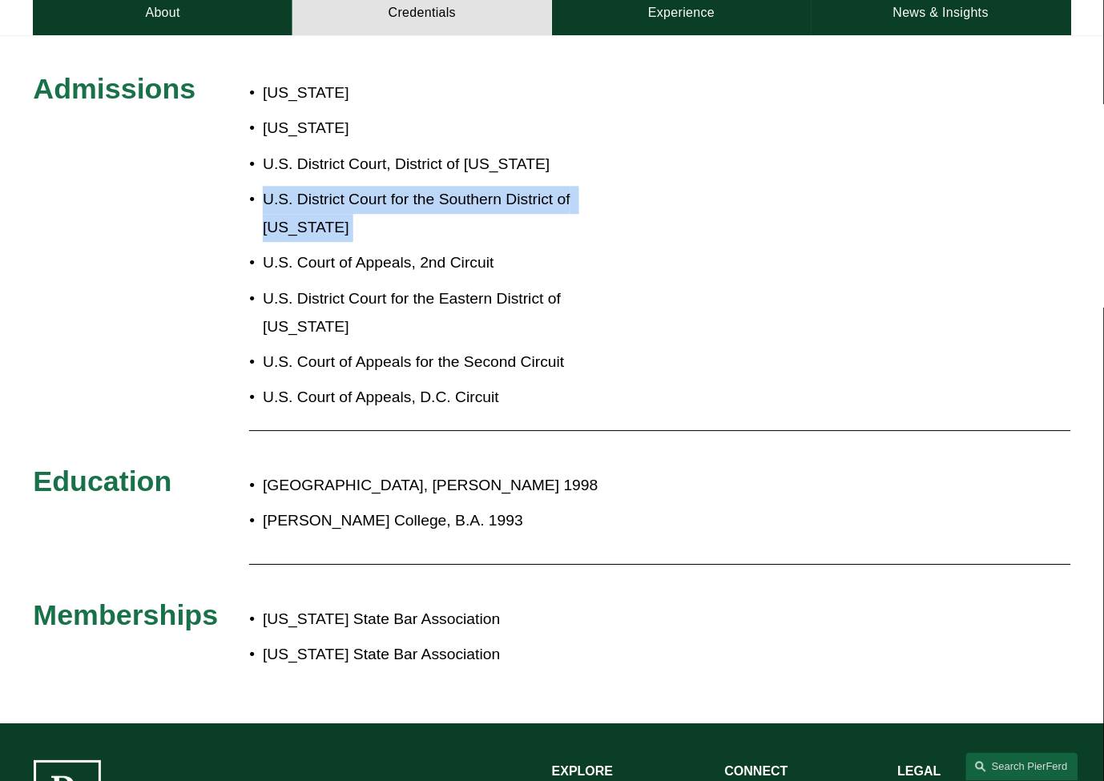
click at [436, 186] on p "U.S. District Court for the Southern District of [US_STATE]" at bounding box center [451, 214] width 376 height 56
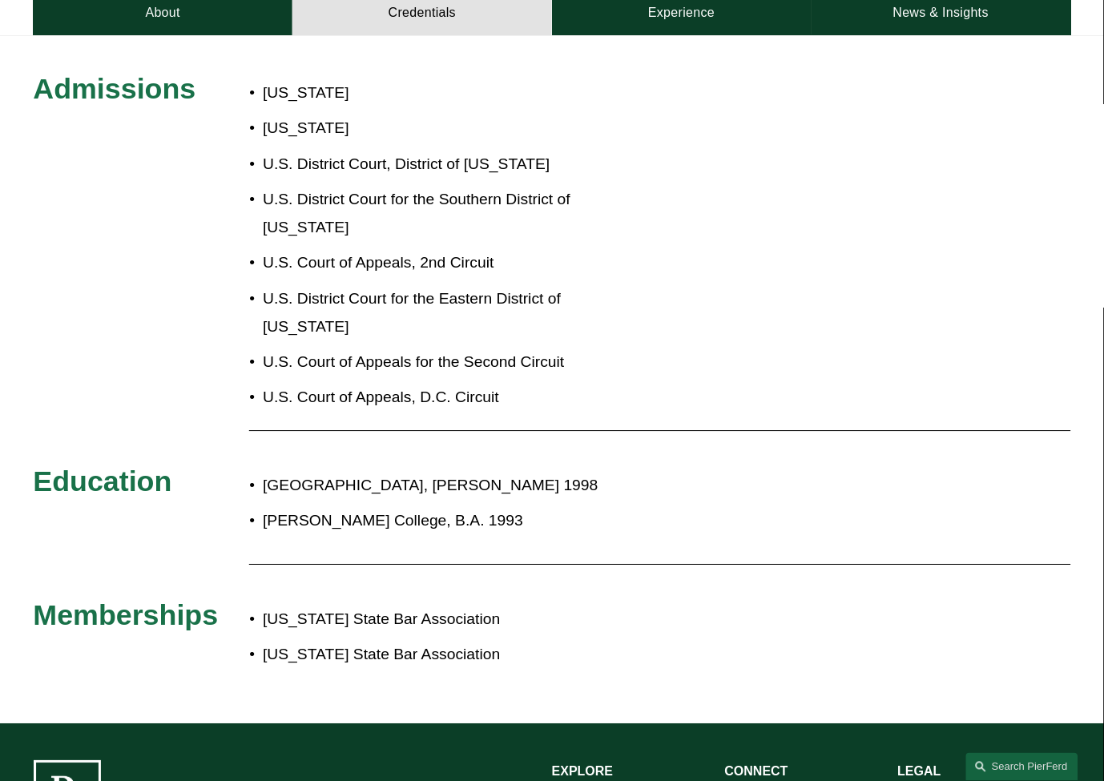
click at [429, 151] on p "U.S. District Court, District of [US_STATE]" at bounding box center [451, 165] width 376 height 28
click at [423, 151] on p "U.S. District Court, District of [US_STATE]" at bounding box center [451, 165] width 376 height 28
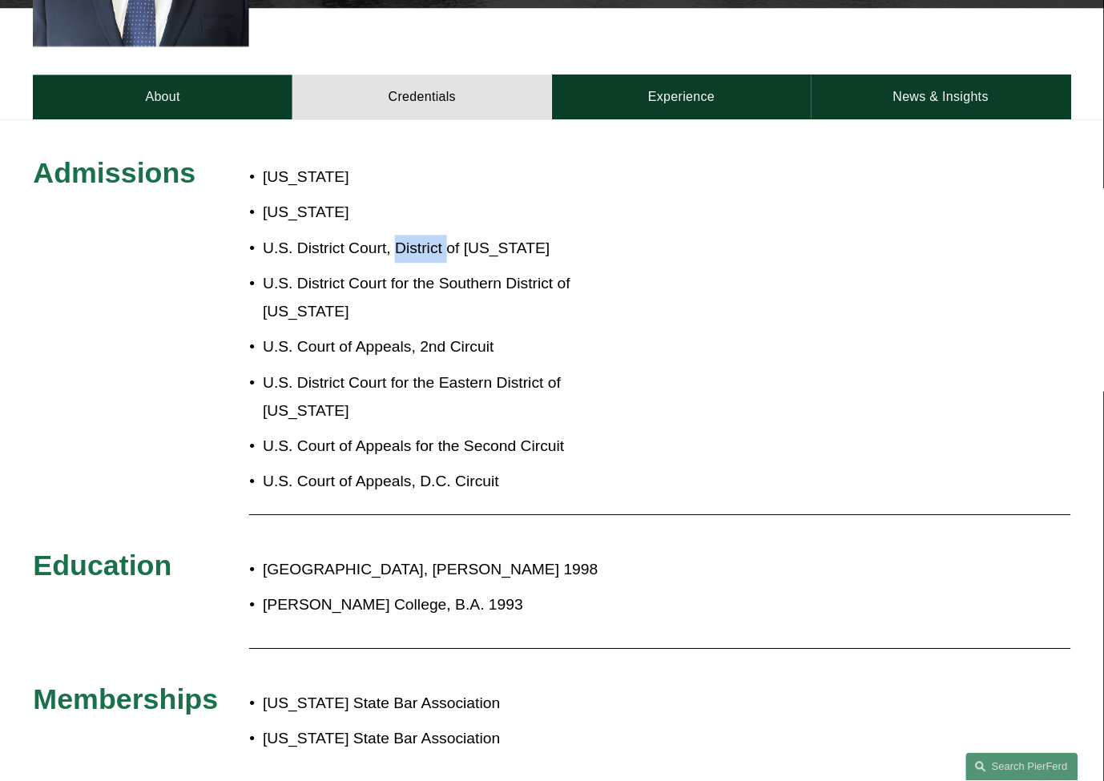
scroll to position [623, 0]
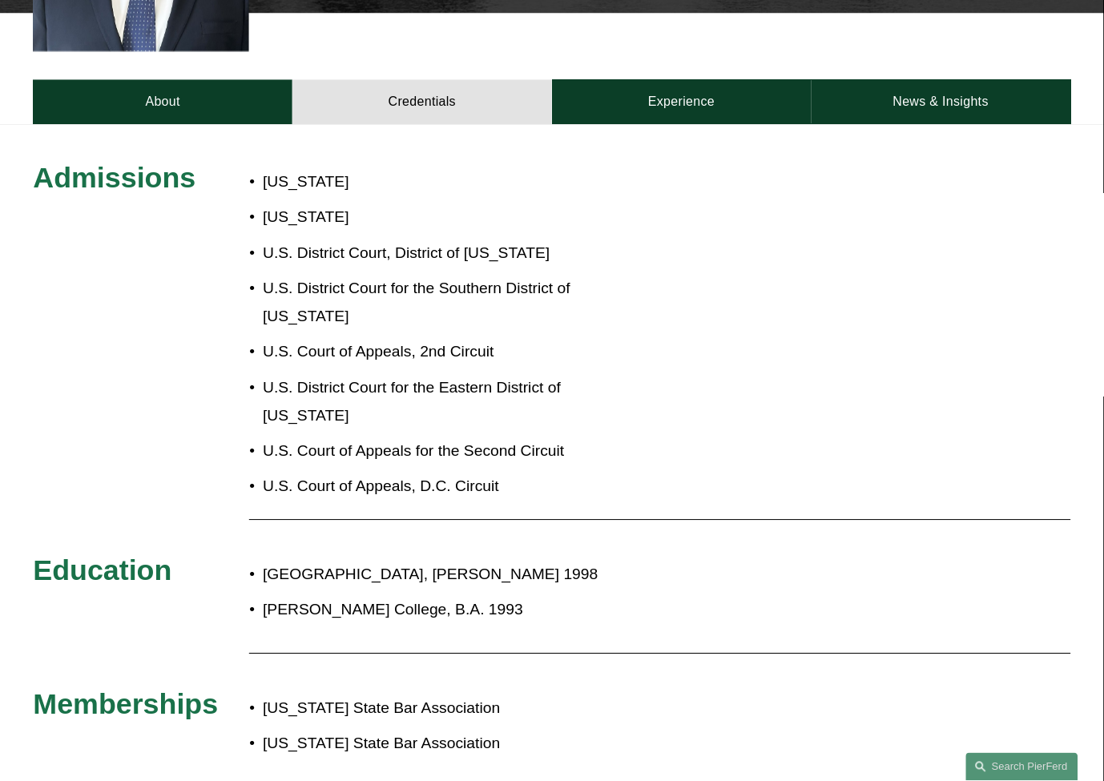
click at [425, 437] on p "U.S. Court of Appeals for the Second Circuit" at bounding box center [451, 451] width 376 height 28
click at [426, 437] on p "U.S. Court of Appeals for the Second Circuit" at bounding box center [451, 451] width 376 height 28
click at [444, 473] on p "U.S. Court of Appeals, D.C. Circuit" at bounding box center [451, 487] width 376 height 28
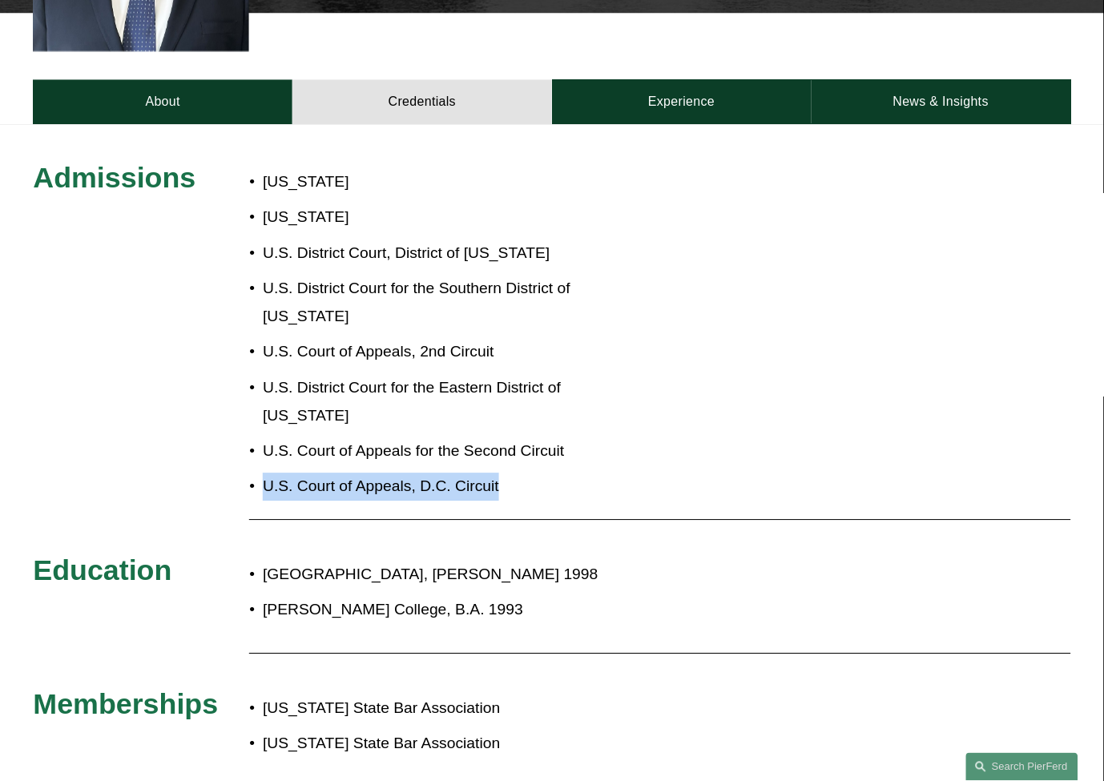
click at [444, 473] on p "U.S. Court of Appeals, D.C. Circuit" at bounding box center [451, 487] width 376 height 28
click at [439, 374] on p "U.S. District Court for the Eastern District of [US_STATE]" at bounding box center [451, 402] width 376 height 56
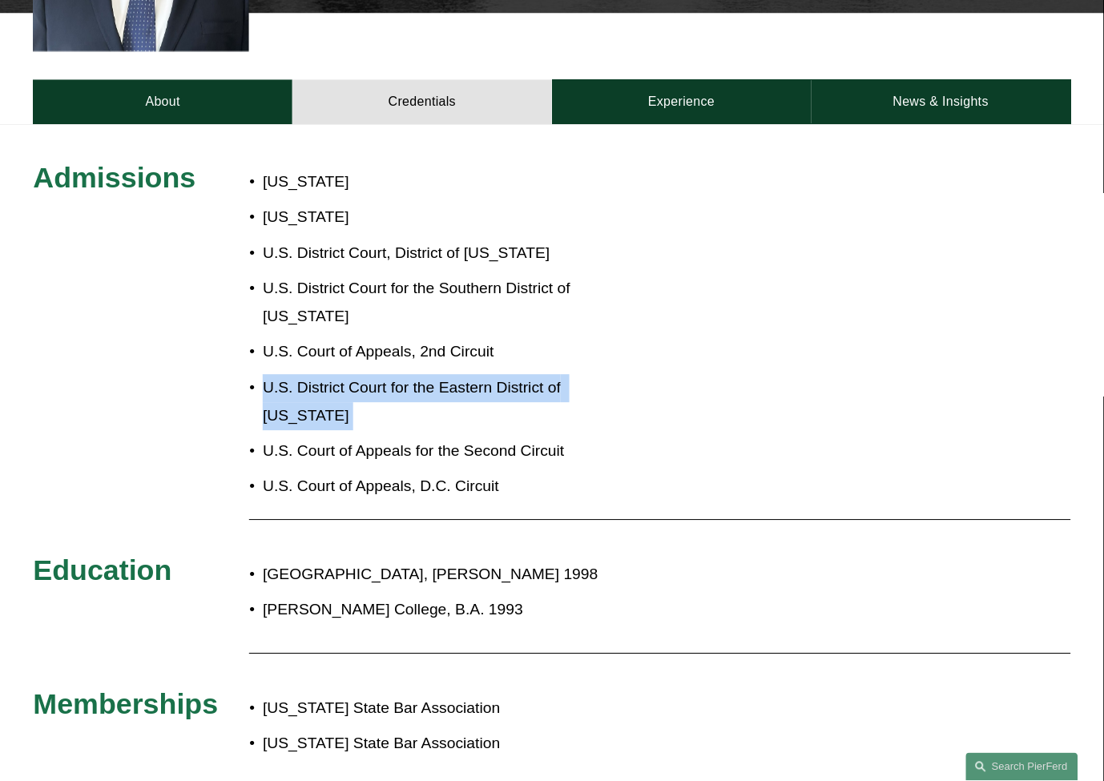
click at [439, 374] on p "U.S. District Court for the Eastern District of [US_STATE]" at bounding box center [451, 402] width 376 height 56
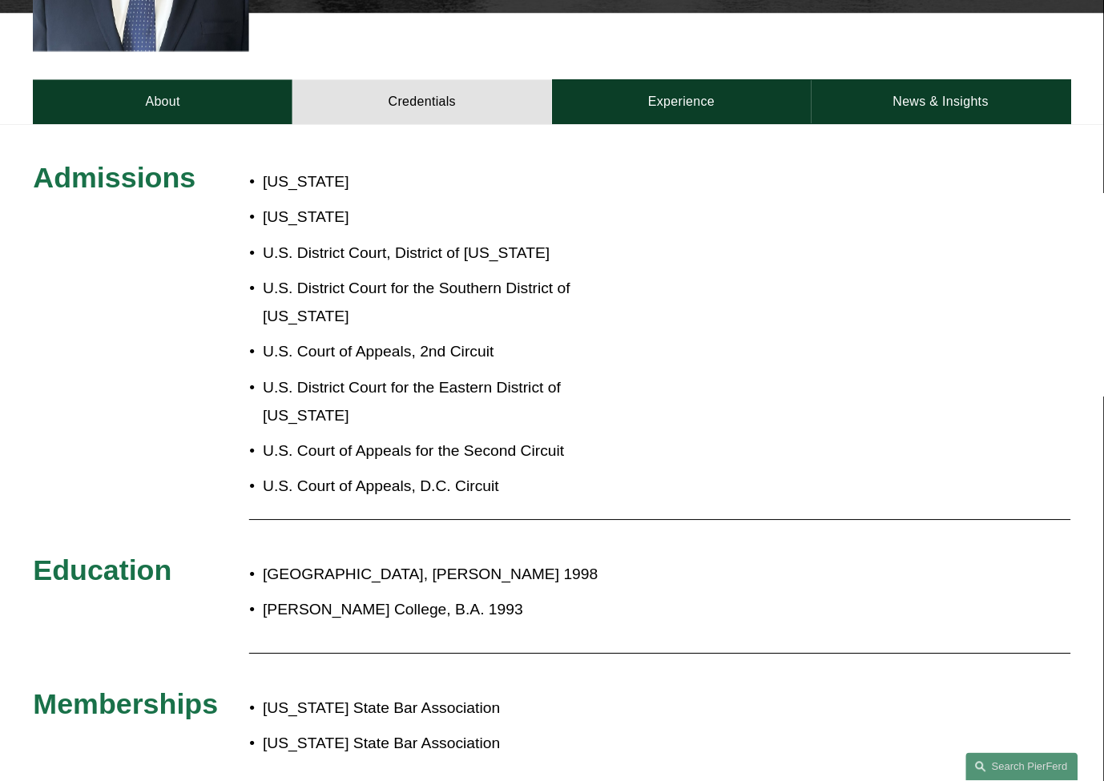
click at [429, 303] on p "U.S. District Court for the Southern District of [US_STATE]" at bounding box center [451, 303] width 376 height 56
click at [429, 302] on p "U.S. District Court for the Southern District of [US_STATE]" at bounding box center [451, 303] width 376 height 56
click at [429, 306] on ul "New York New Jersey U.S. District Court, District of New Jersey U.S. District C…" at bounding box center [443, 334] width 389 height 333
click at [427, 305] on ul "New York New Jersey U.S. District Court, District of New Jersey U.S. District C…" at bounding box center [443, 334] width 389 height 333
click at [433, 338] on p "U.S. Court of Appeals, 2nd Circuit" at bounding box center [451, 352] width 376 height 28
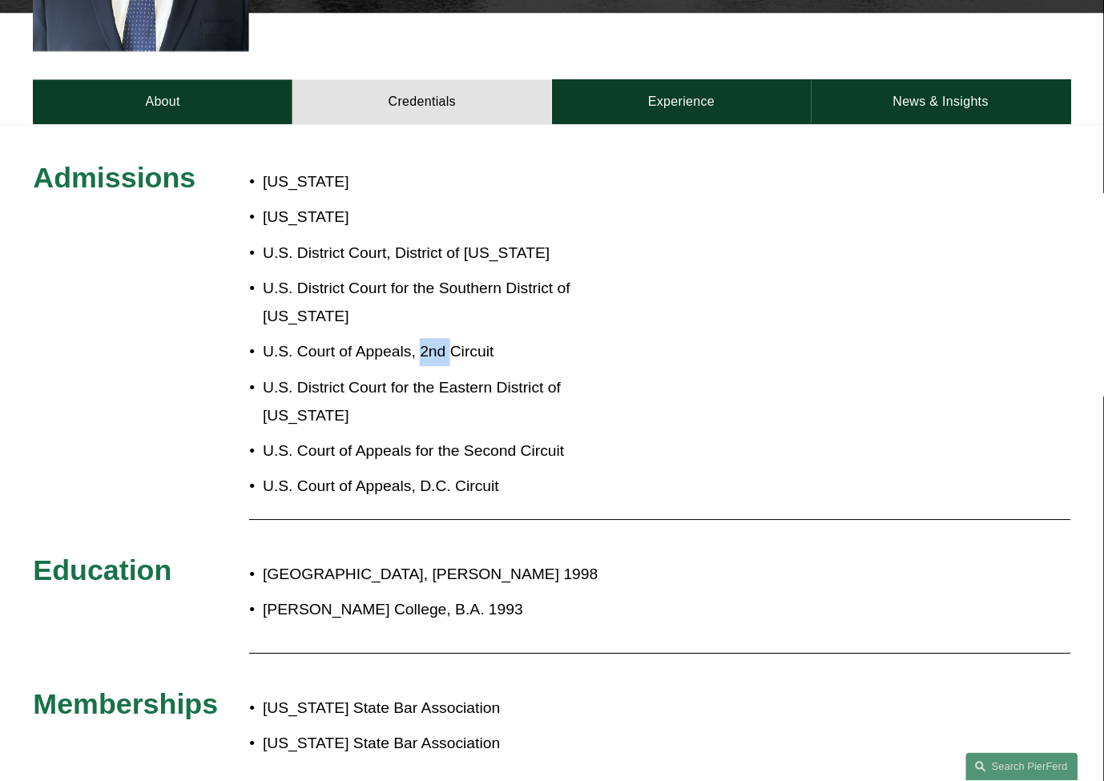
click at [433, 338] on p "U.S. Court of Appeals, 2nd Circuit" at bounding box center [451, 352] width 376 height 28
click at [429, 297] on p "U.S. District Court for the Southern District of [US_STATE]" at bounding box center [451, 303] width 376 height 56
click at [430, 299] on p "U.S. District Court for the Southern District of [US_STATE]" at bounding box center [451, 303] width 376 height 56
click at [434, 296] on p "U.S. District Court for the Southern District of [US_STATE]" at bounding box center [451, 303] width 376 height 56
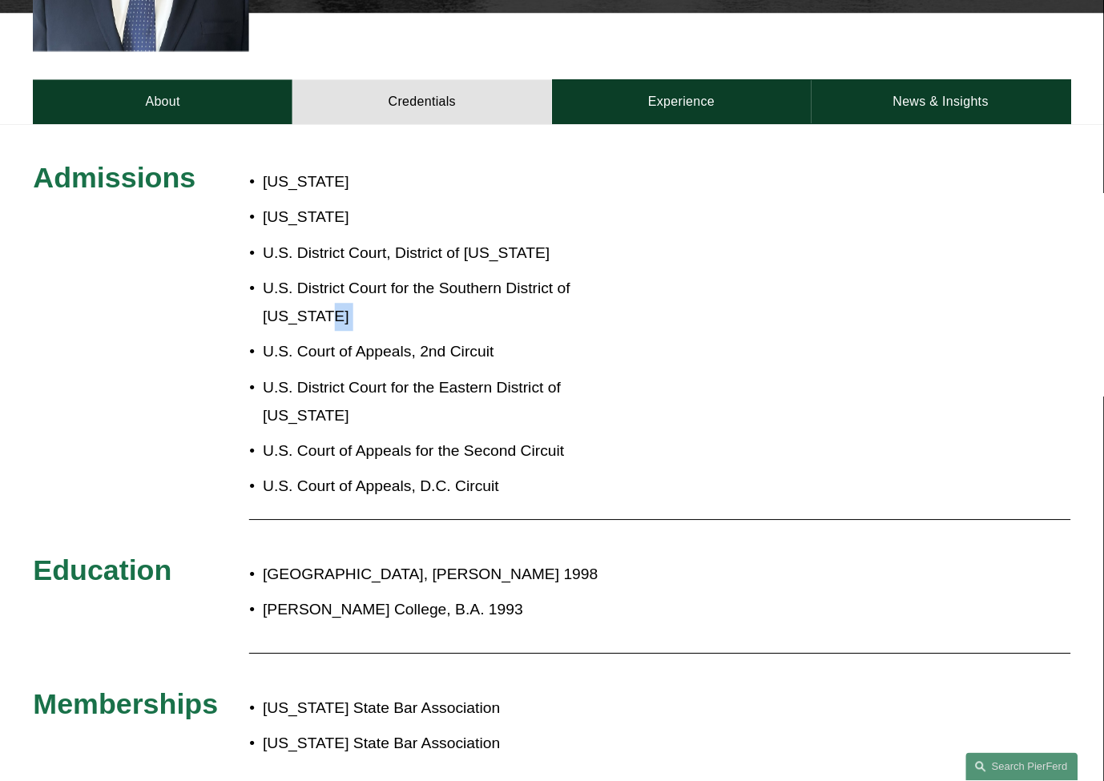
click at [434, 296] on p "U.S. District Court for the Southern District of [US_STATE]" at bounding box center [451, 303] width 376 height 56
click at [433, 279] on p "U.S. District Court for the Southern District of [US_STATE]" at bounding box center [451, 303] width 376 height 56
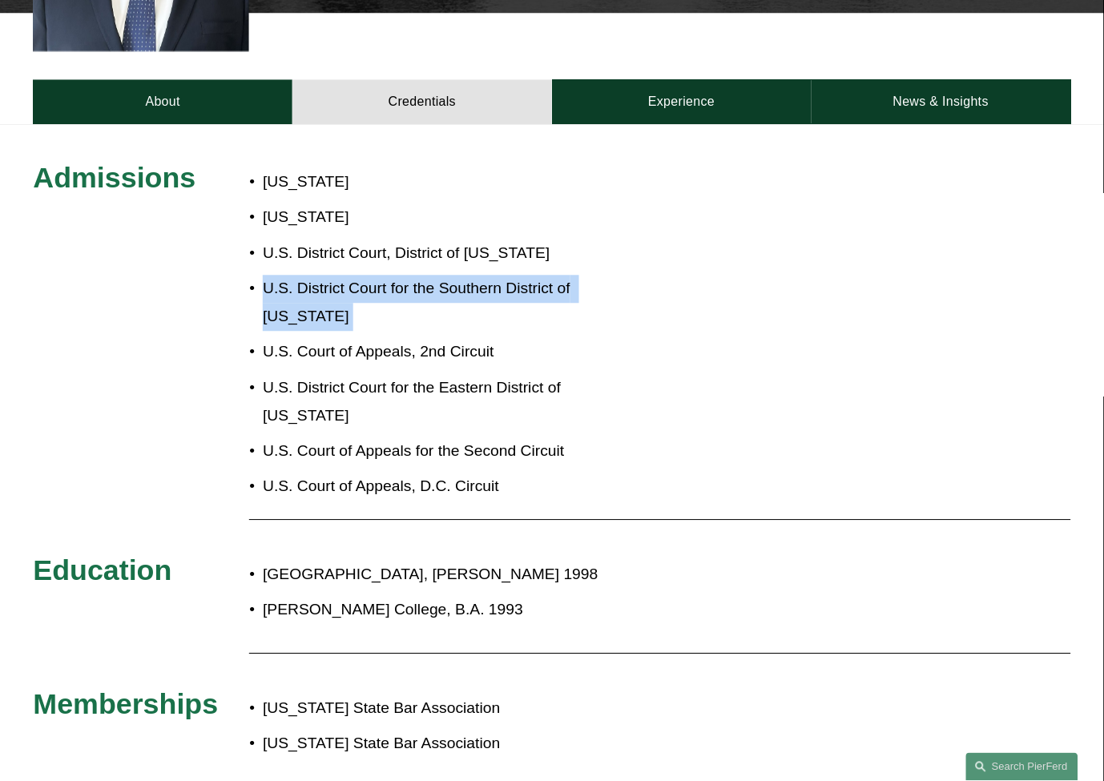
click at [433, 279] on p "U.S. District Court for the Southern District of [US_STATE]" at bounding box center [451, 303] width 376 height 56
click at [436, 275] on p "U.S. District Court for the Southern District of [US_STATE]" at bounding box center [451, 303] width 376 height 56
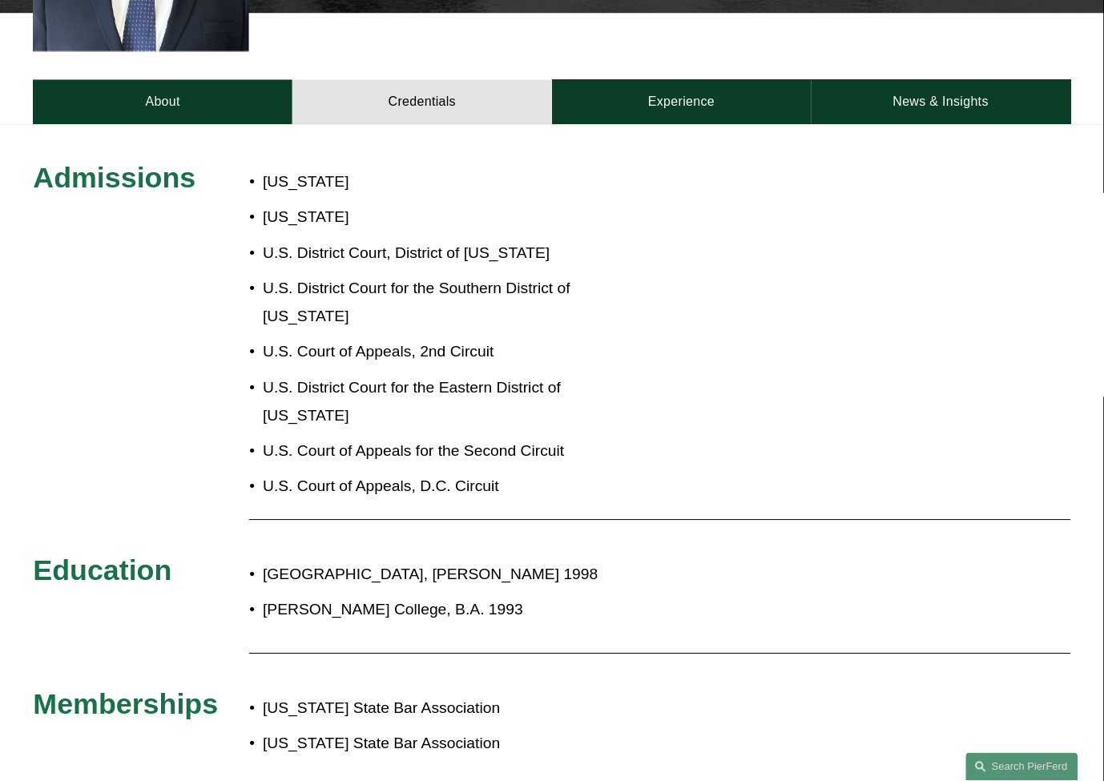
click at [439, 240] on p "U.S. District Court, District of [US_STATE]" at bounding box center [451, 254] width 376 height 28
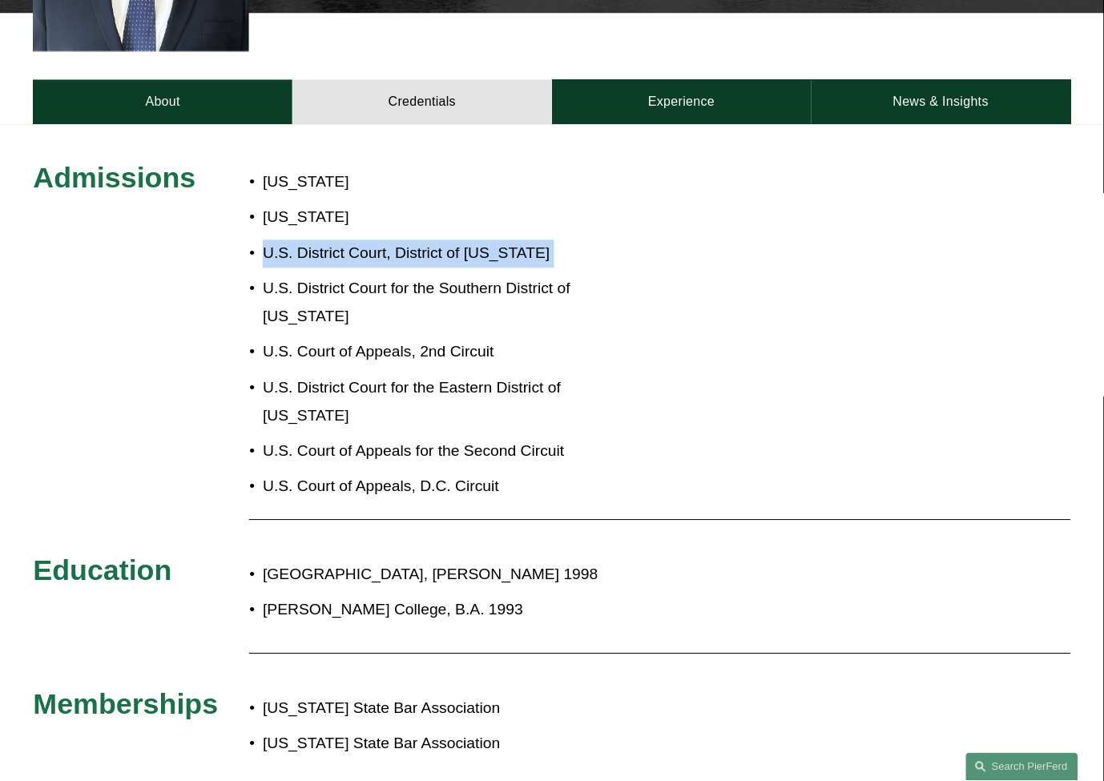
click at [439, 240] on p "U.S. District Court, District of [US_STATE]" at bounding box center [451, 254] width 376 height 28
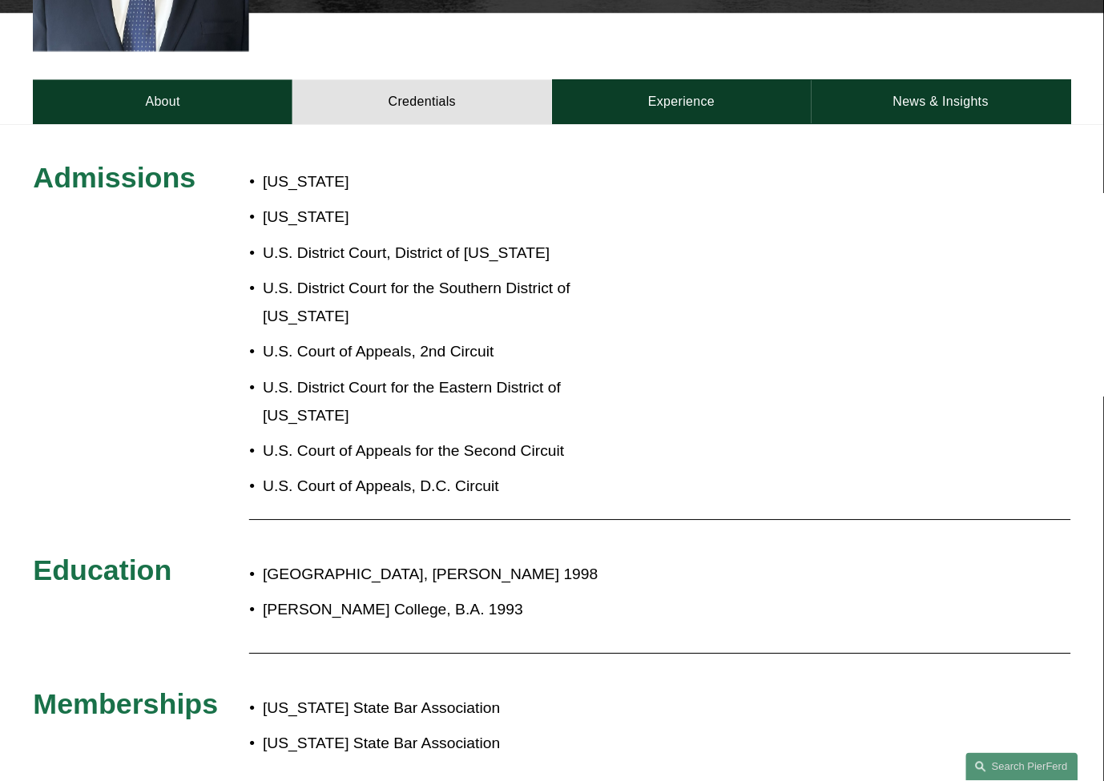
click at [326, 204] on p "[US_STATE]" at bounding box center [451, 218] width 376 height 28
click at [321, 169] on p "[US_STATE]" at bounding box center [451, 182] width 376 height 28
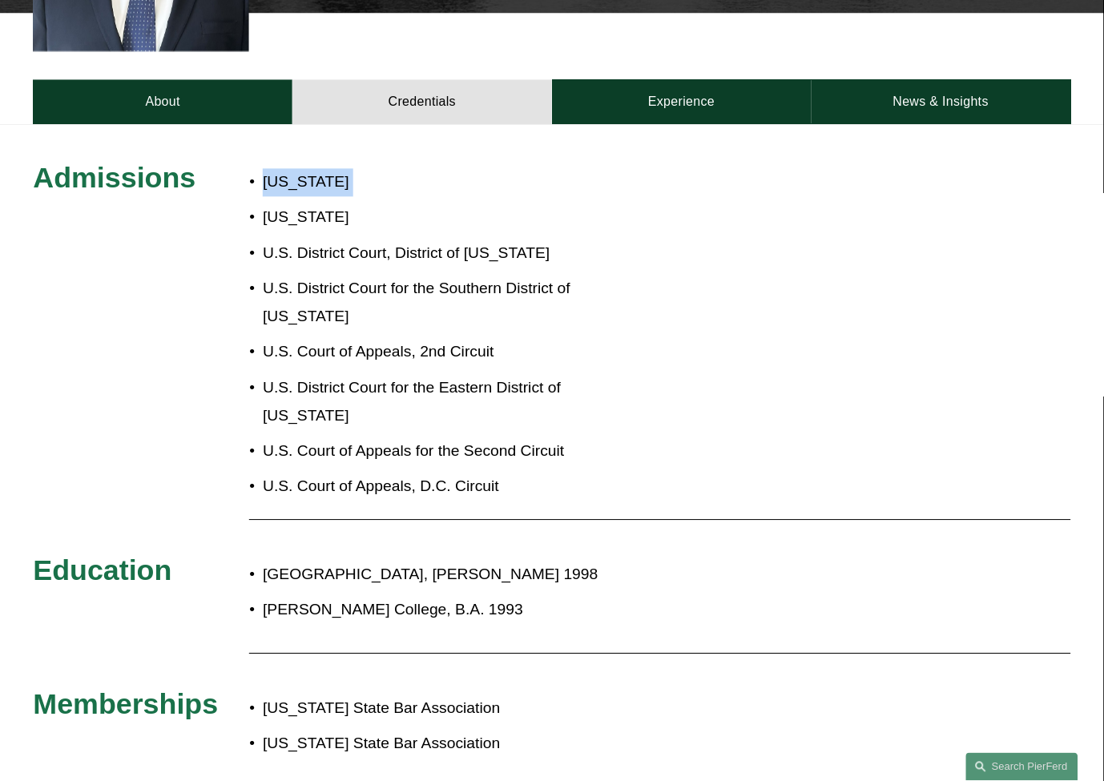
click at [321, 169] on p "[US_STATE]" at bounding box center [451, 182] width 376 height 28
click at [333, 204] on p "[US_STATE]" at bounding box center [451, 218] width 376 height 28
click at [411, 244] on ul "New York New Jersey U.S. District Court, District of New Jersey U.S. District C…" at bounding box center [443, 334] width 389 height 333
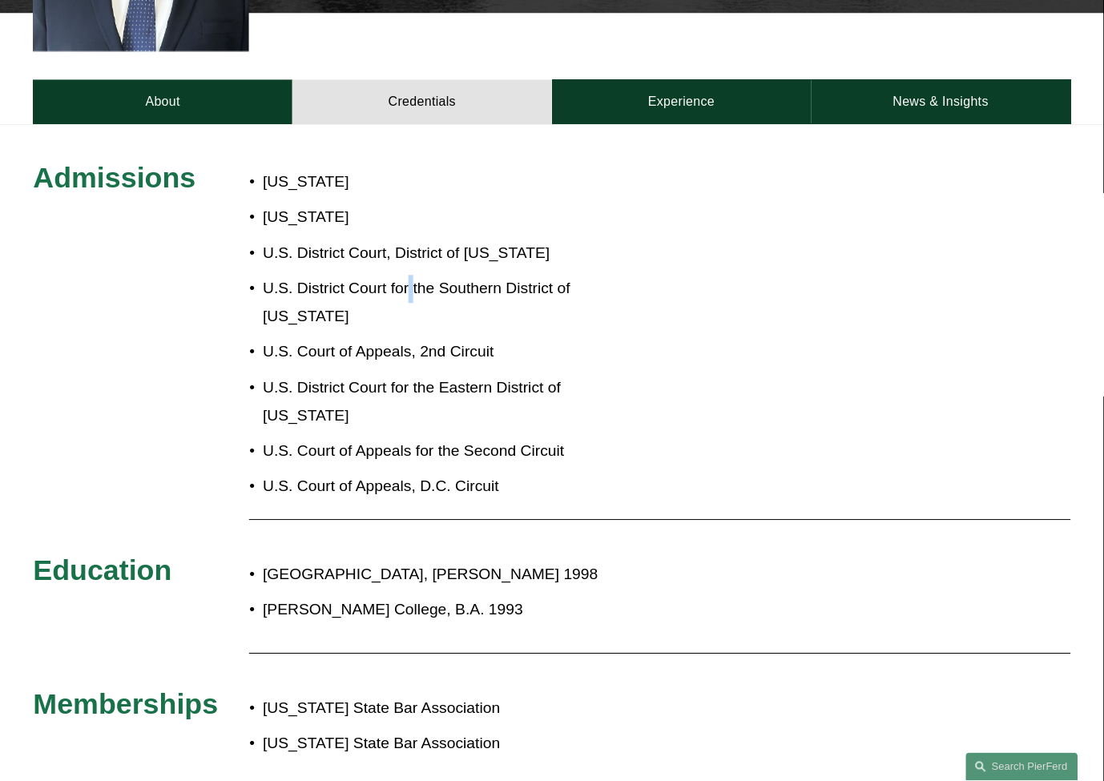
click at [411, 244] on ul "New York New Jersey U.S. District Court, District of New Jersey U.S. District C…" at bounding box center [443, 334] width 389 height 333
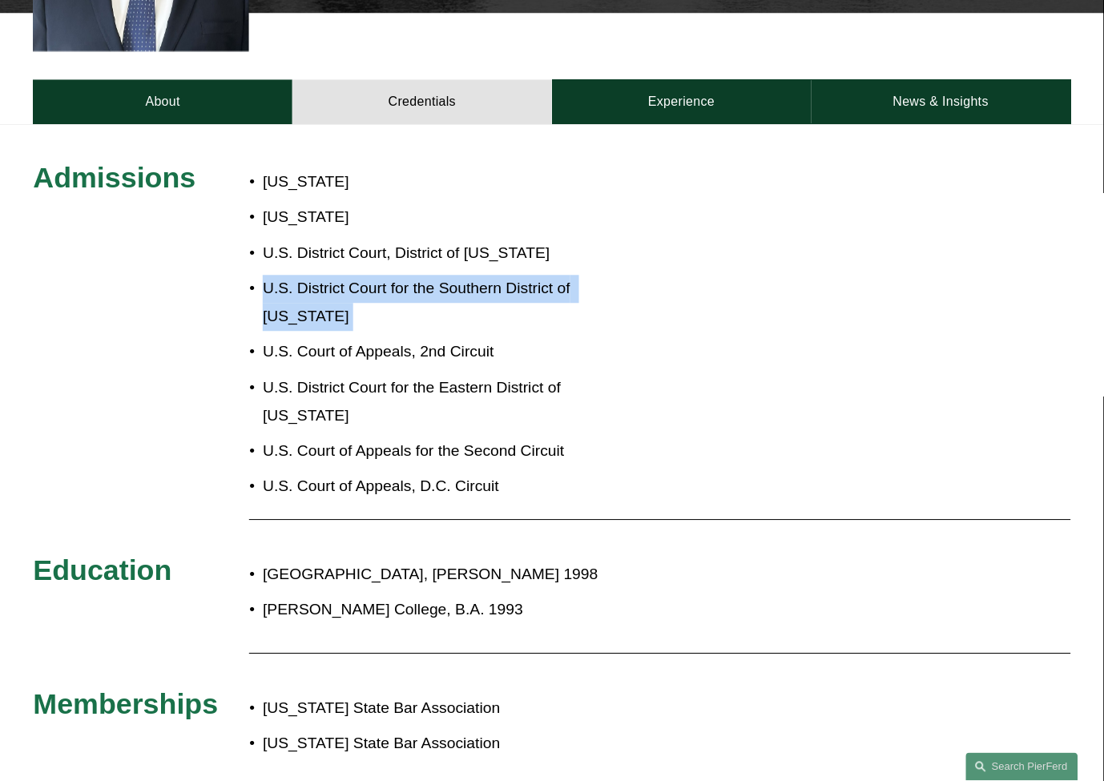
click at [411, 244] on ul "New York New Jersey U.S. District Court, District of New Jersey U.S. District C…" at bounding box center [443, 334] width 389 height 333
drag, startPoint x: 411, startPoint y: 244, endPoint x: 417, endPoint y: 235, distance: 11.1
click at [412, 245] on ul "New York New Jersey U.S. District Court, District of New Jersey U.S. District C…" at bounding box center [443, 334] width 389 height 333
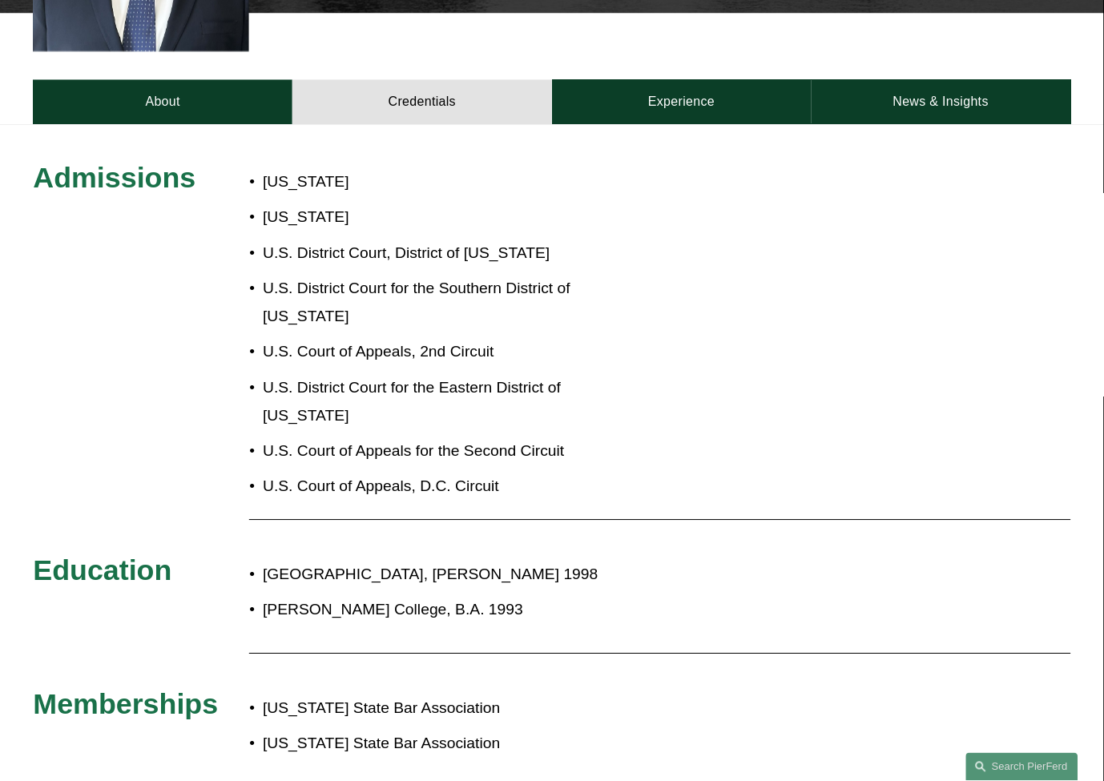
click at [423, 240] on p "U.S. District Court, District of [US_STATE]" at bounding box center [451, 254] width 376 height 28
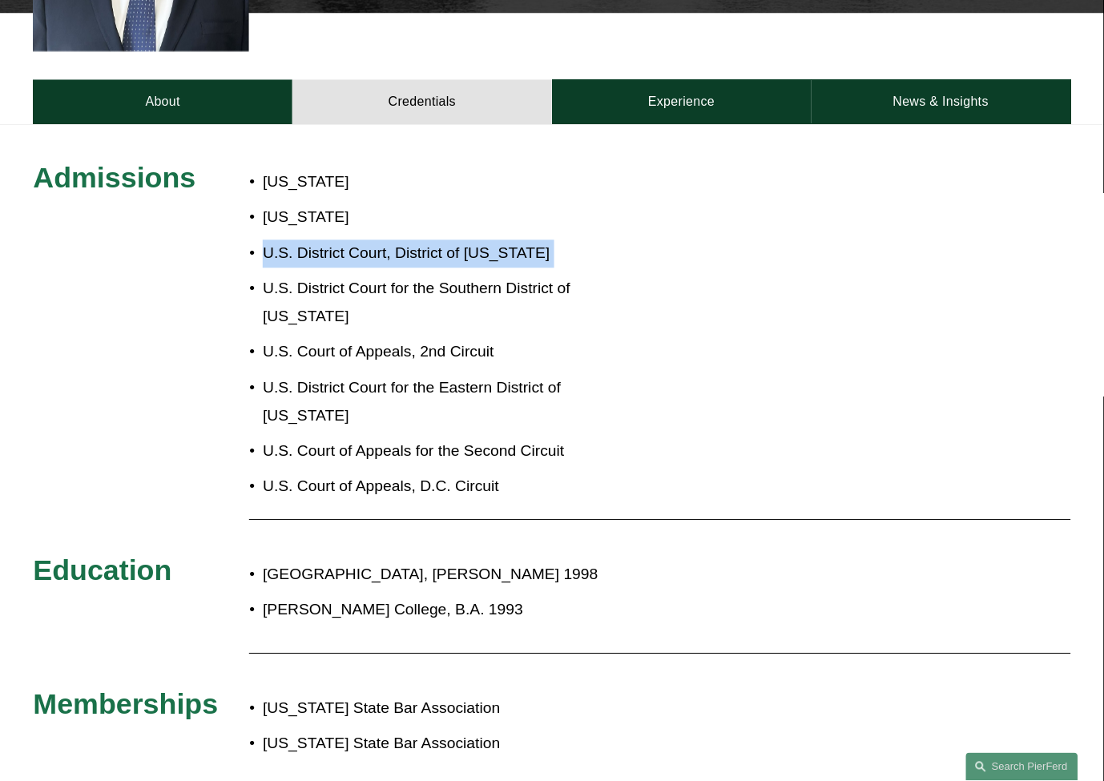
click at [423, 240] on p "U.S. District Court, District of [US_STATE]" at bounding box center [451, 254] width 376 height 28
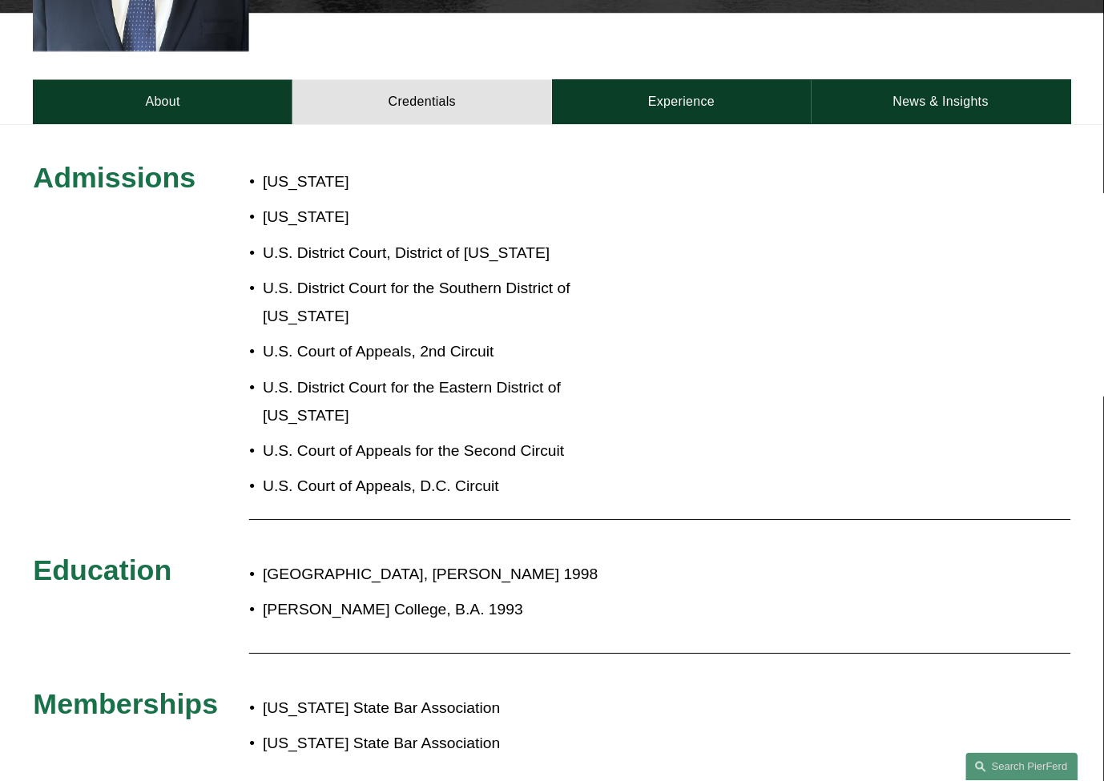
click at [455, 338] on p "U.S. Court of Appeals, 2nd Circuit" at bounding box center [451, 352] width 376 height 28
click at [463, 375] on ul "New York New Jersey U.S. District Court, District of New Jersey U.S. District C…" at bounding box center [443, 334] width 389 height 333
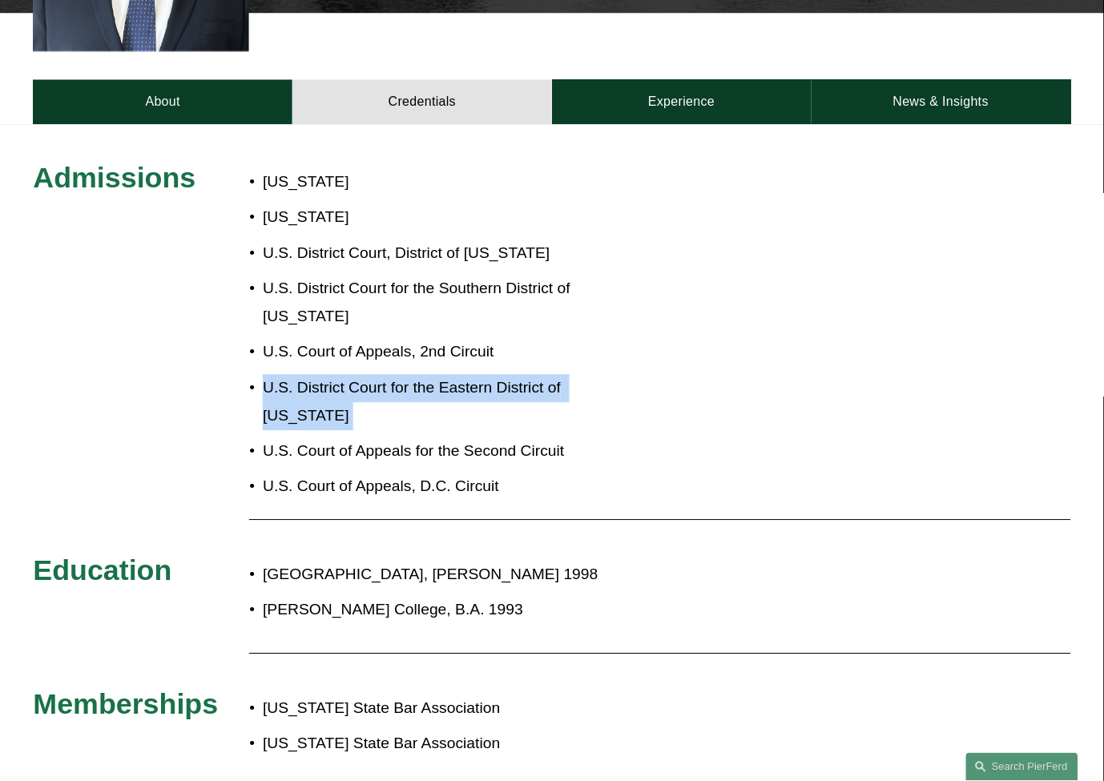
click at [462, 374] on p "U.S. District Court for the Eastern District of [US_STATE]" at bounding box center [451, 402] width 376 height 56
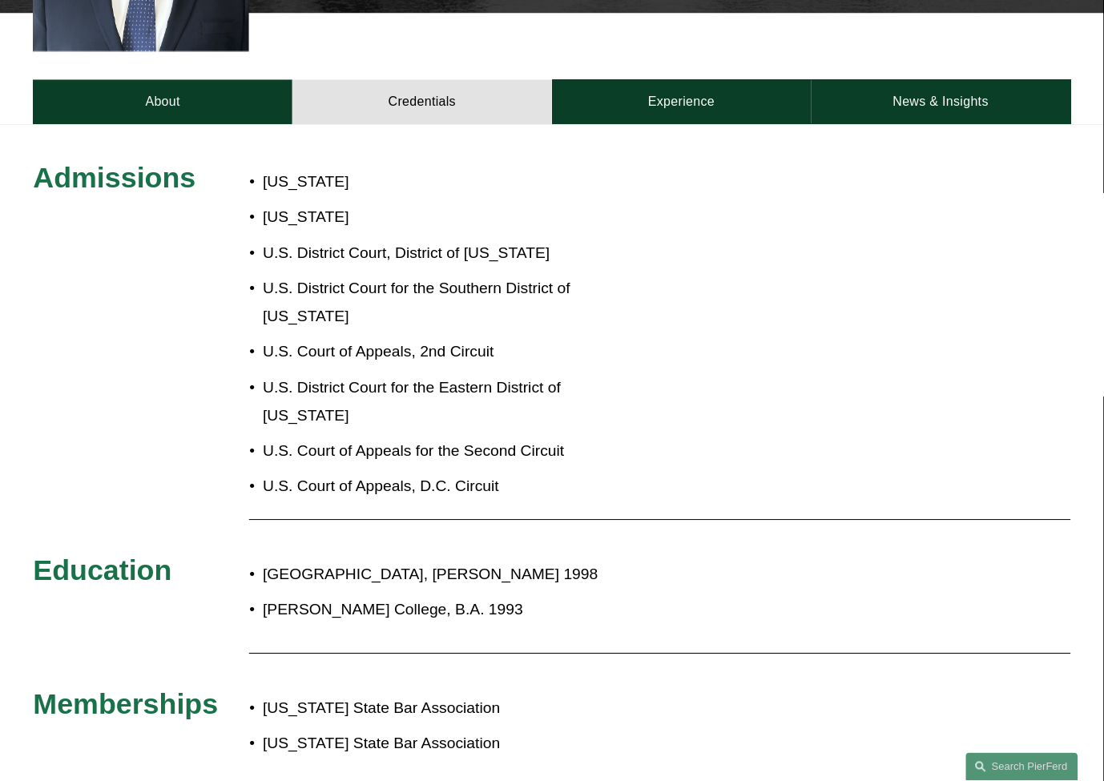
click at [459, 437] on p "U.S. Court of Appeals for the Second Circuit" at bounding box center [451, 451] width 376 height 28
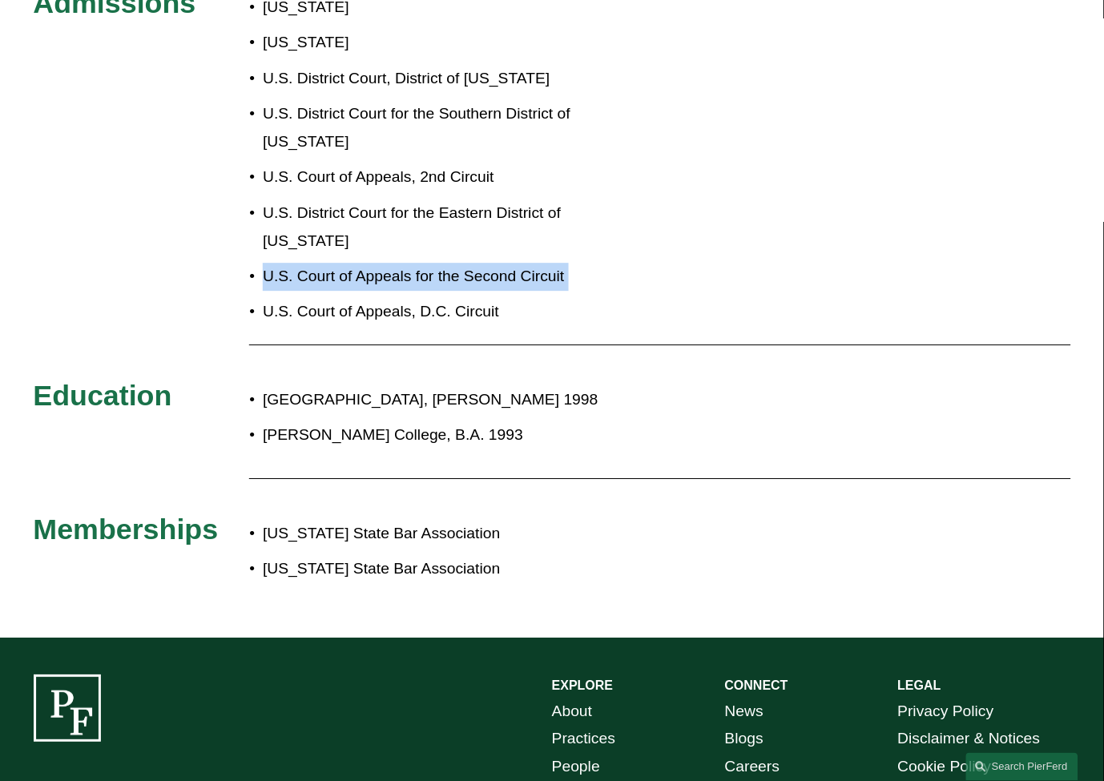
scroll to position [801, 0]
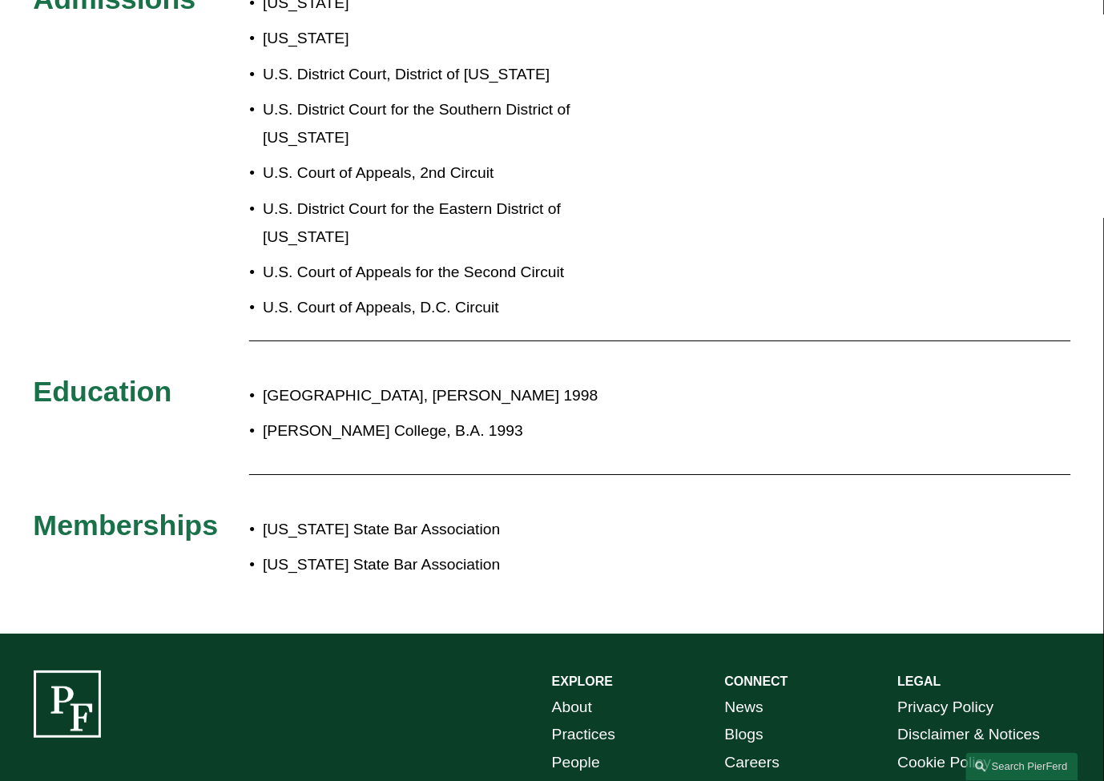
click at [449, 294] on p "U.S. Court of Appeals, D.C. Circuit" at bounding box center [451, 308] width 376 height 28
click at [451, 294] on p "U.S. Court of Appeals, D.C. Circuit" at bounding box center [451, 308] width 376 height 28
click at [431, 382] on p "[GEOGRAPHIC_DATA], [PERSON_NAME] 1998" at bounding box center [602, 396] width 679 height 28
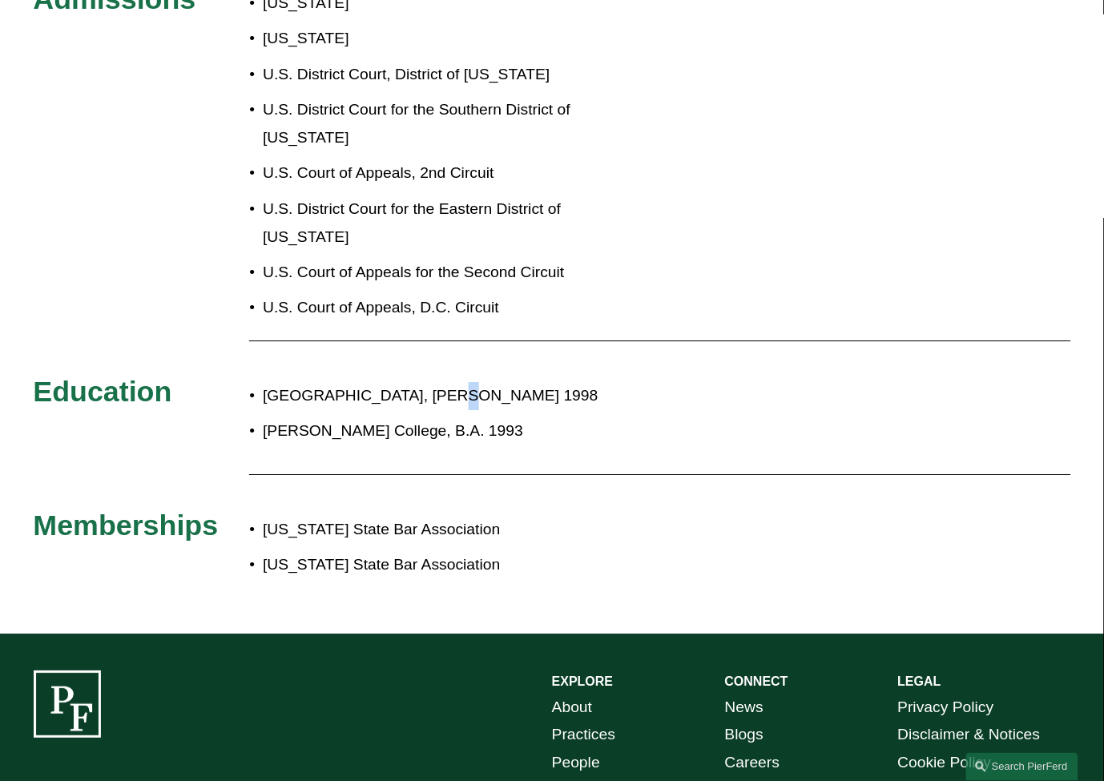
click at [430, 382] on p "[GEOGRAPHIC_DATA], [PERSON_NAME] 1998" at bounding box center [602, 396] width 679 height 28
click at [429, 382] on p "[GEOGRAPHIC_DATA], [PERSON_NAME] 1998" at bounding box center [602, 396] width 679 height 28
click at [421, 417] on p "[PERSON_NAME] College, B.A. 1993" at bounding box center [602, 431] width 679 height 28
click at [417, 417] on p "[PERSON_NAME] College, B.A. 1993" at bounding box center [602, 431] width 679 height 28
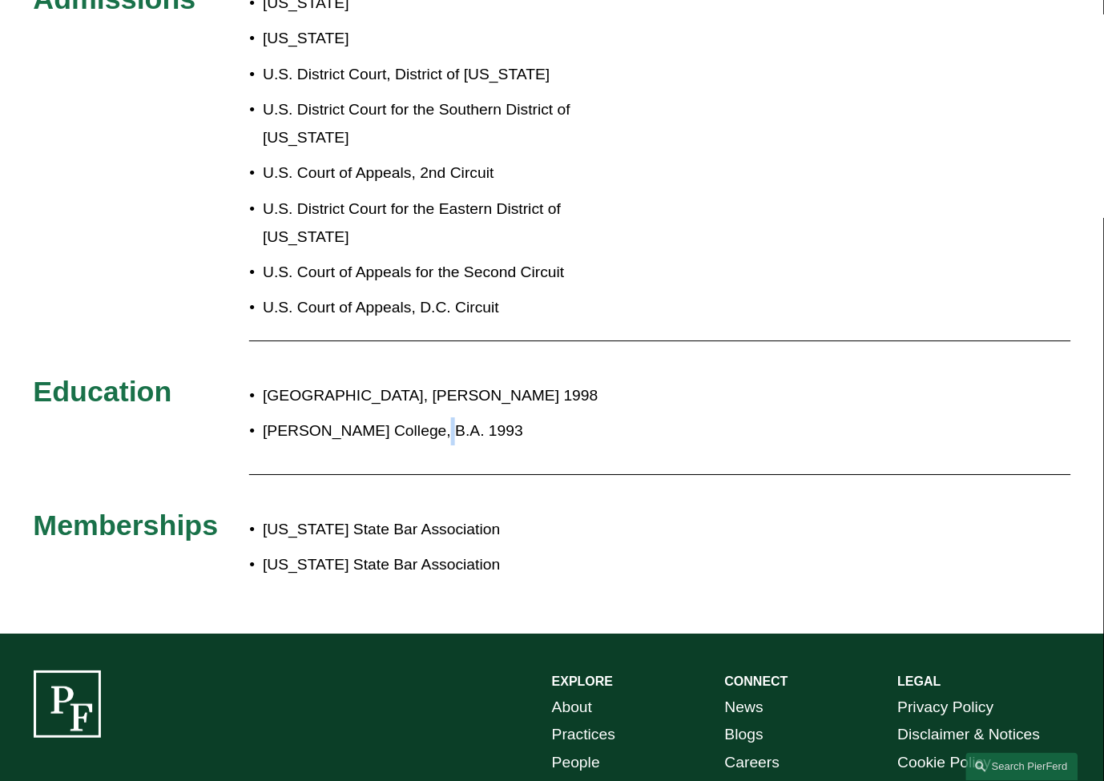
click at [417, 417] on p "[PERSON_NAME] College, B.A. 1993" at bounding box center [602, 431] width 679 height 28
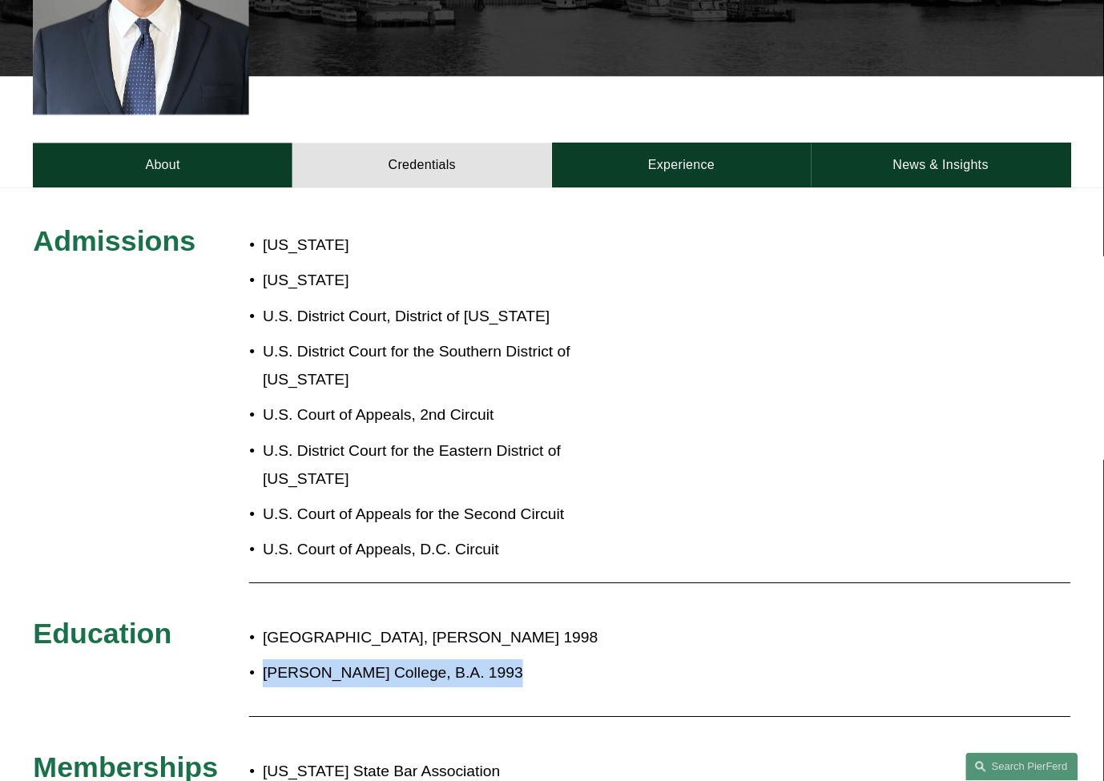
scroll to position [534, 0]
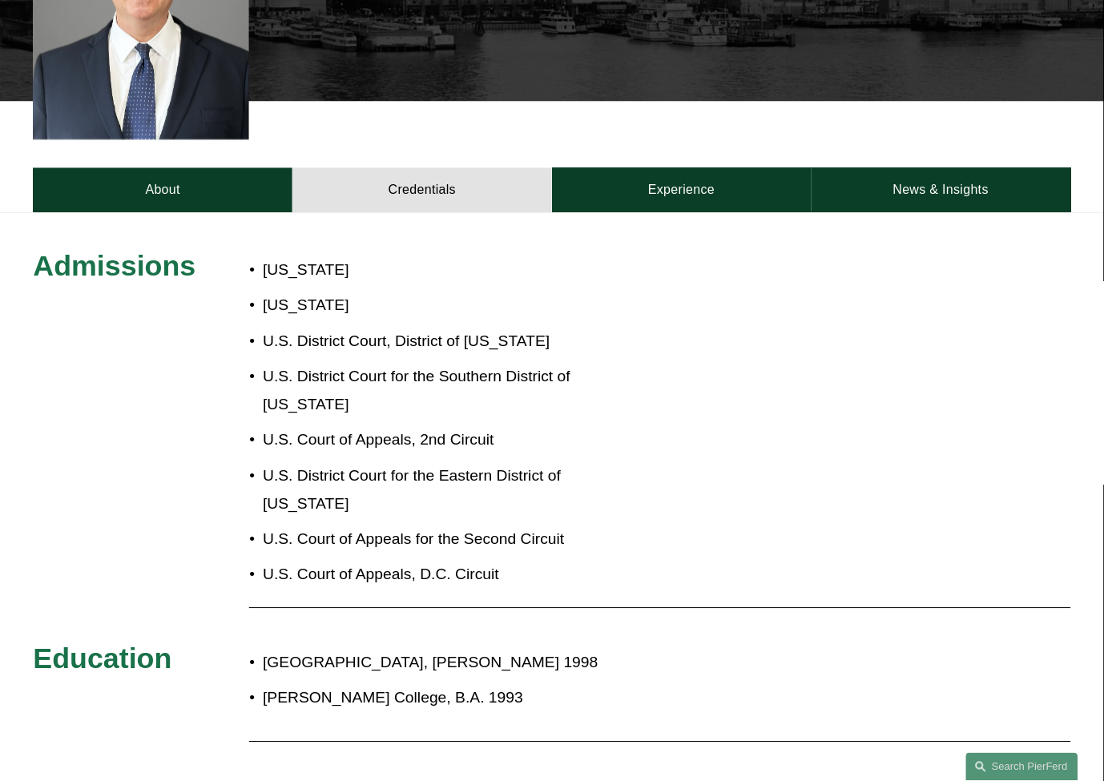
click at [426, 364] on p "U.S. District Court for the Southern District of [US_STATE]" at bounding box center [451, 392] width 376 height 56
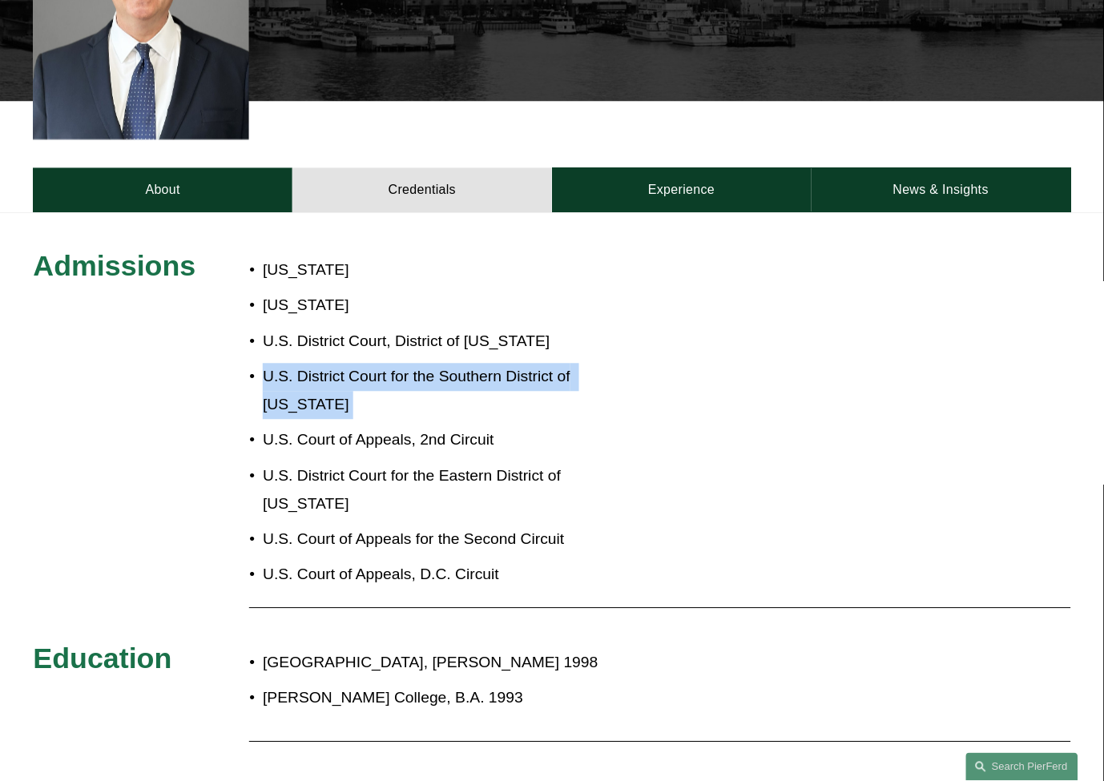
click at [426, 364] on p "U.S. District Court for the Southern District of [US_STATE]" at bounding box center [451, 392] width 376 height 56
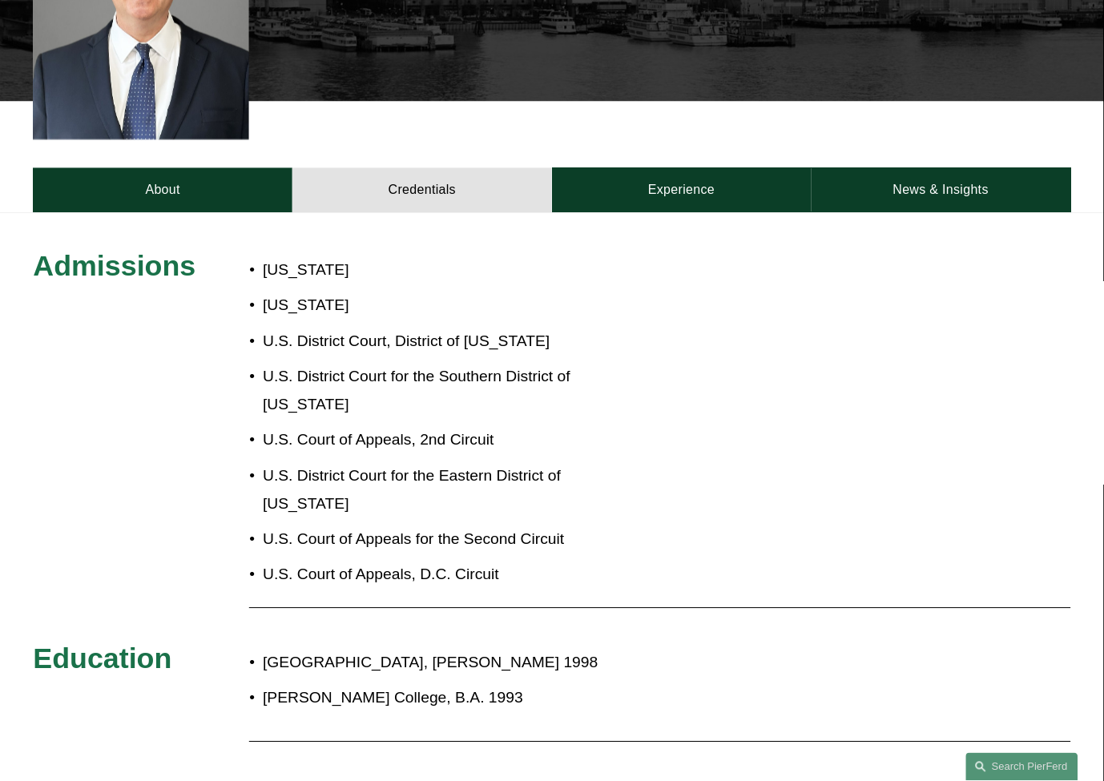
click at [449, 329] on p "U.S. District Court, District of [US_STATE]" at bounding box center [451, 343] width 376 height 28
click at [451, 292] on p "[US_STATE]" at bounding box center [451, 306] width 376 height 28
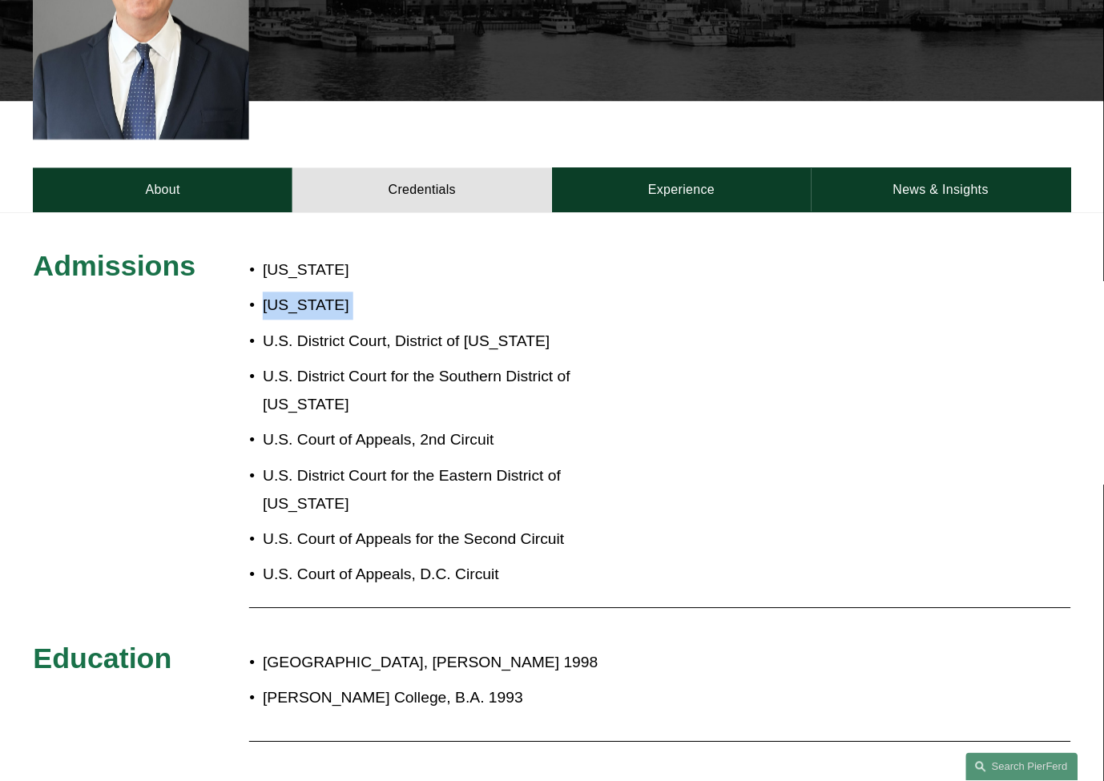
click at [451, 292] on p "[US_STATE]" at bounding box center [451, 306] width 376 height 28
click at [413, 258] on p "[US_STATE]" at bounding box center [451, 271] width 376 height 28
click at [411, 257] on p "[US_STATE]" at bounding box center [451, 271] width 376 height 28
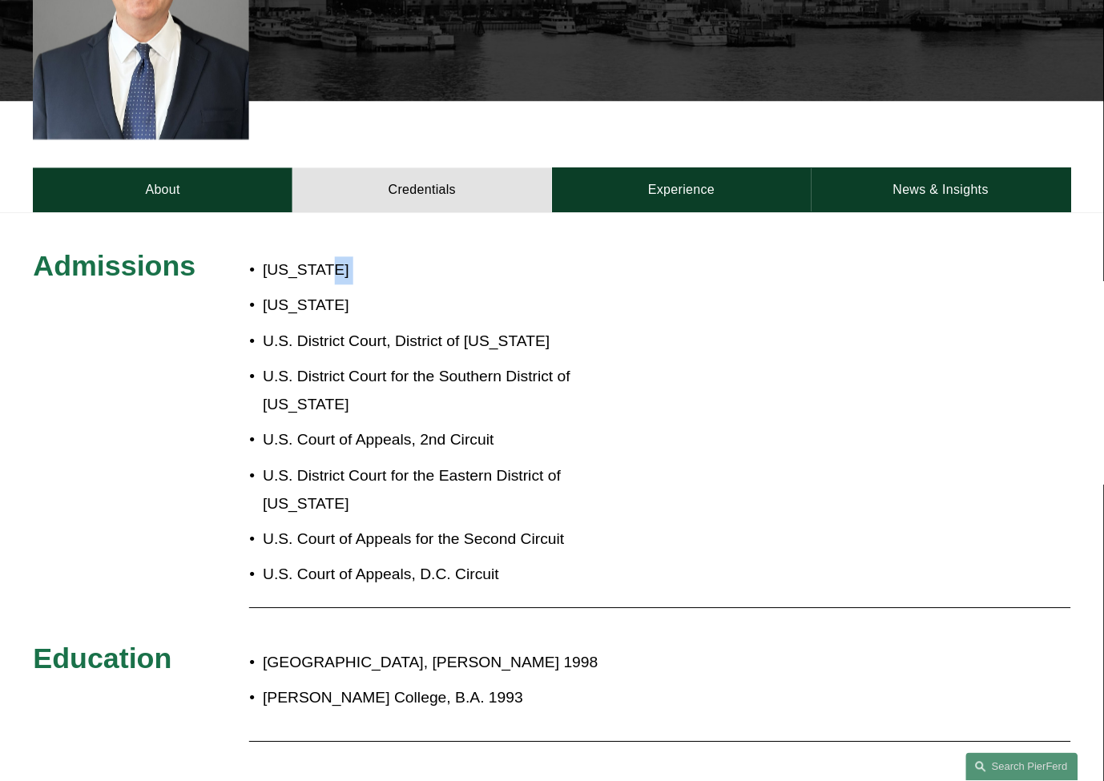
click at [411, 257] on p "[US_STATE]" at bounding box center [451, 271] width 376 height 28
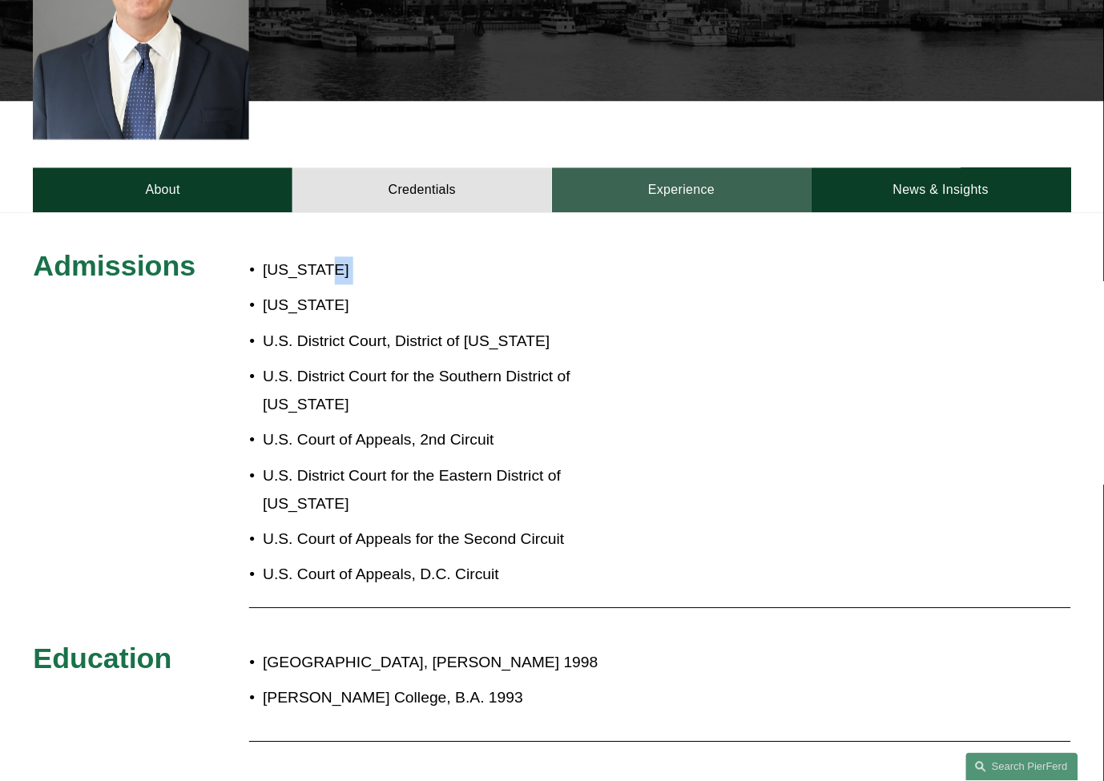
click at [725, 168] on link "Experience" at bounding box center [682, 190] width 260 height 45
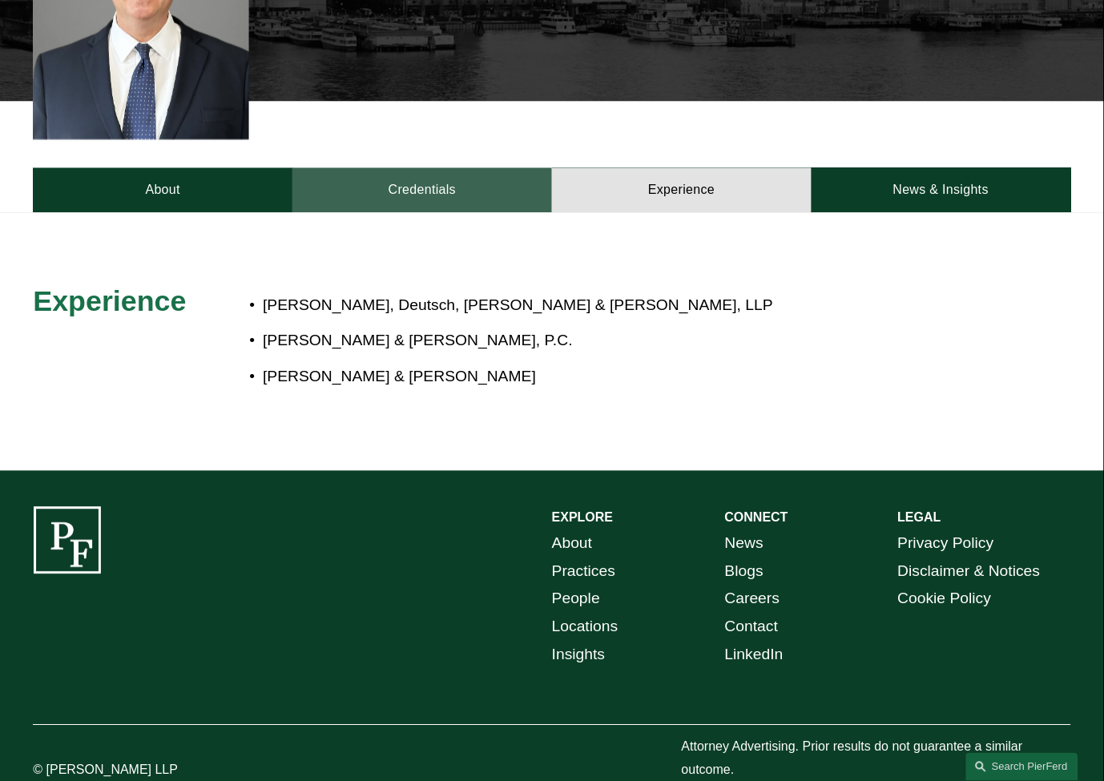
click at [495, 168] on link "Credentials" at bounding box center [422, 190] width 260 height 45
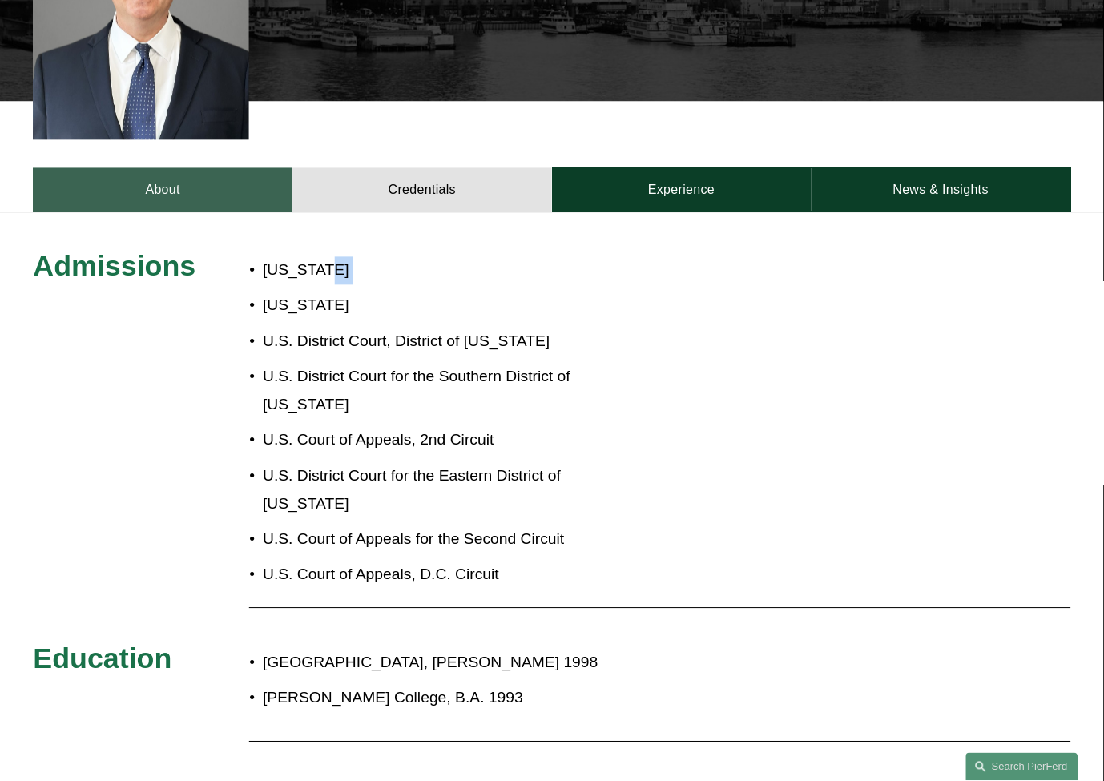
click at [95, 169] on link "About" at bounding box center [163, 190] width 260 height 45
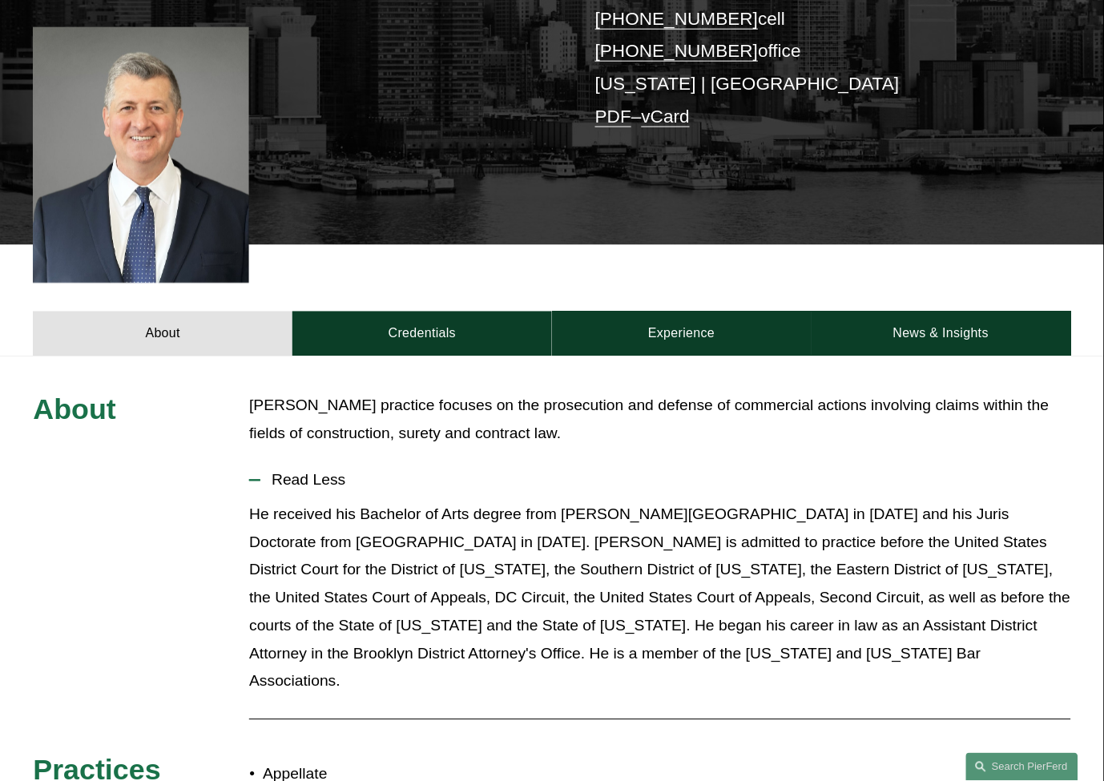
scroll to position [356, 0]
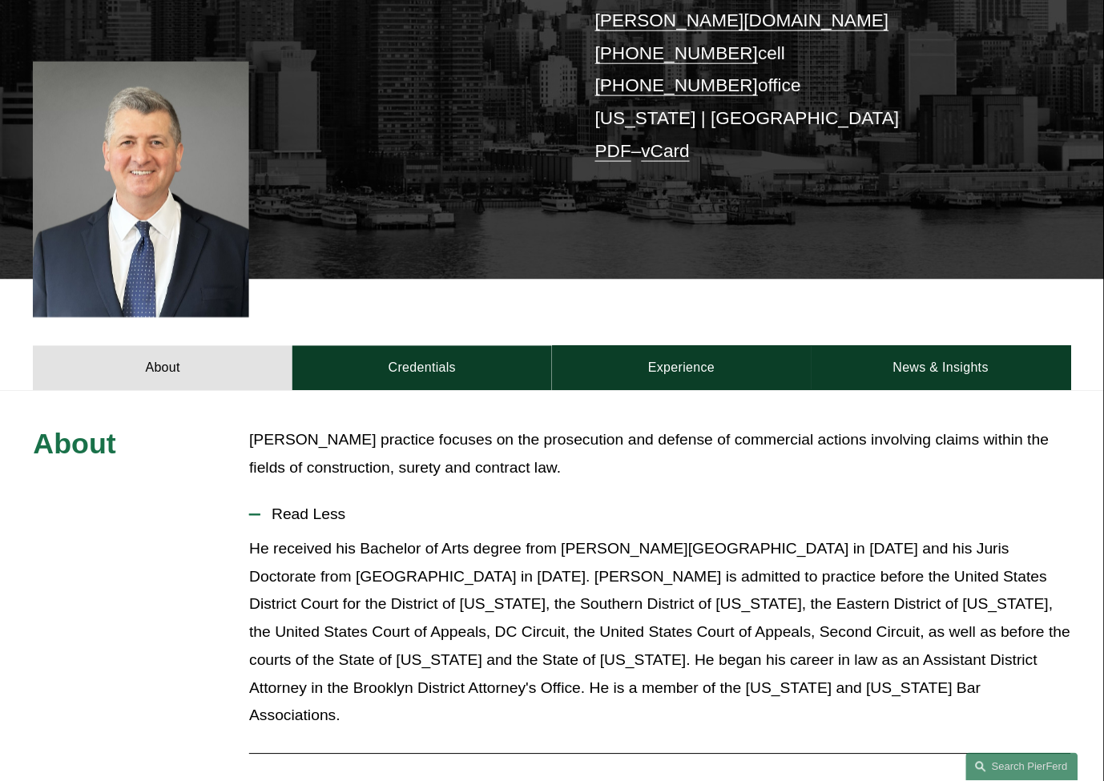
click at [441, 427] on p "[PERSON_NAME] practice focuses on the prosecution and defense of commercial act…" at bounding box center [659, 455] width 821 height 56
click at [525, 427] on p "[PERSON_NAME] practice focuses on the prosecution and defense of commercial act…" at bounding box center [659, 455] width 821 height 56
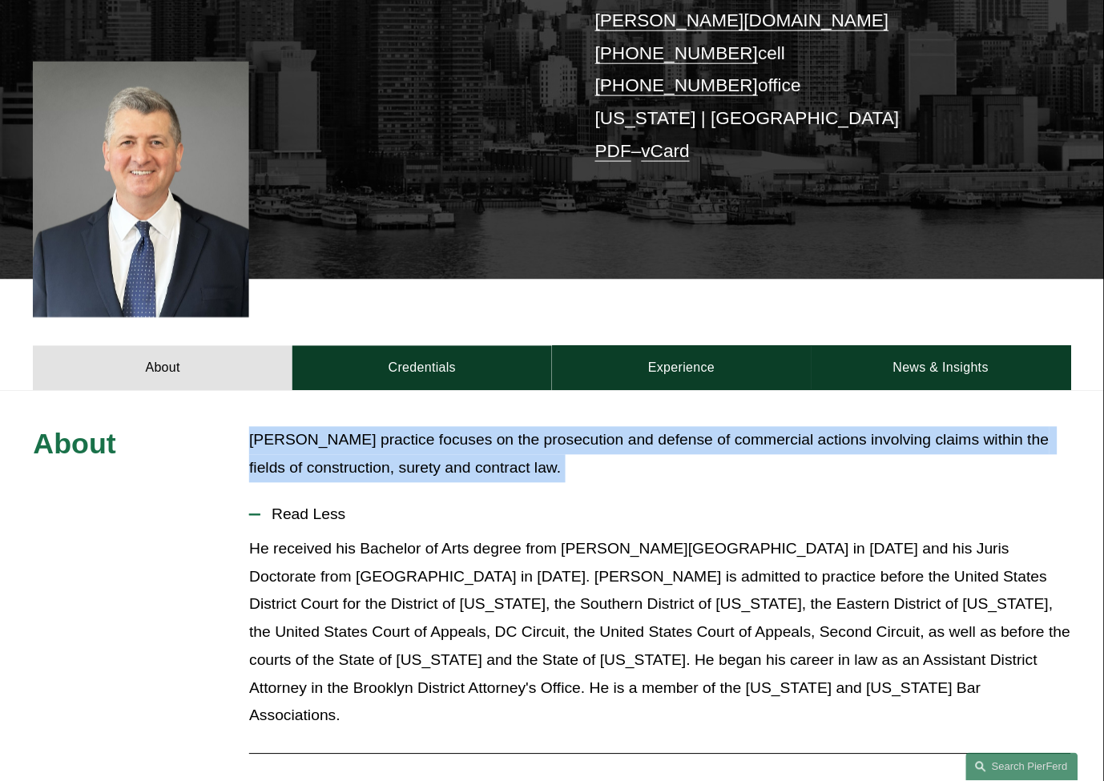
click at [525, 427] on p "[PERSON_NAME] practice focuses on the prosecution and defense of commercial act…" at bounding box center [659, 455] width 821 height 56
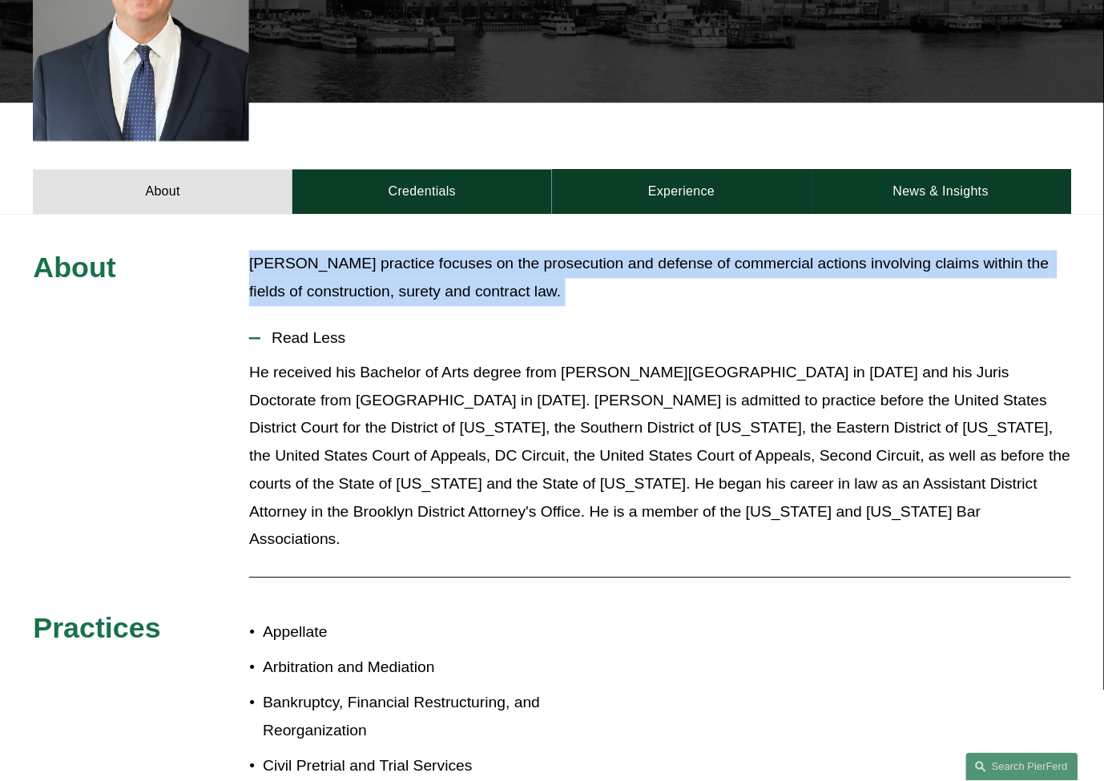
scroll to position [534, 0]
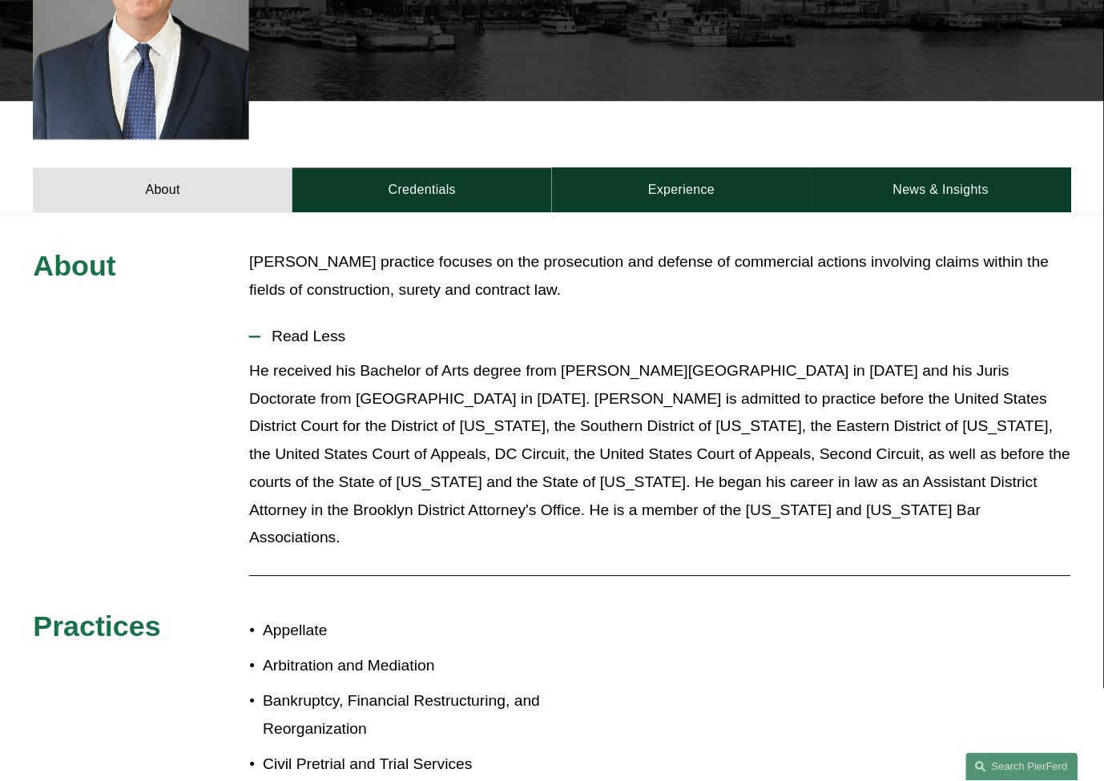
click at [523, 414] on p "He received his Bachelor of Arts degree from [PERSON_NAME][GEOGRAPHIC_DATA] in …" at bounding box center [659, 455] width 821 height 195
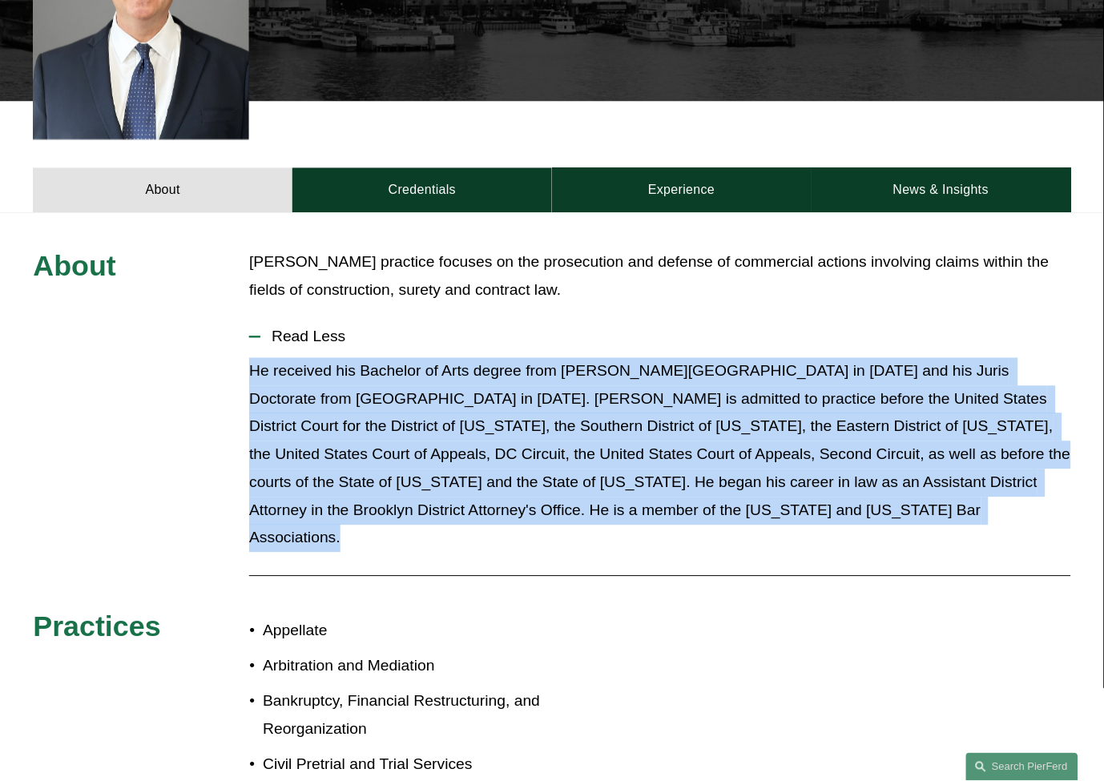
click at [523, 414] on p "He received his Bachelor of Arts degree from [PERSON_NAME][GEOGRAPHIC_DATA] in …" at bounding box center [659, 455] width 821 height 195
drag, startPoint x: 506, startPoint y: 386, endPoint x: 493, endPoint y: 381, distance: 14.4
click at [506, 386] on p "He received his Bachelor of Arts degree from [PERSON_NAME][GEOGRAPHIC_DATA] in …" at bounding box center [659, 455] width 821 height 195
click at [300, 329] on button "Read Less" at bounding box center [659, 337] width 821 height 42
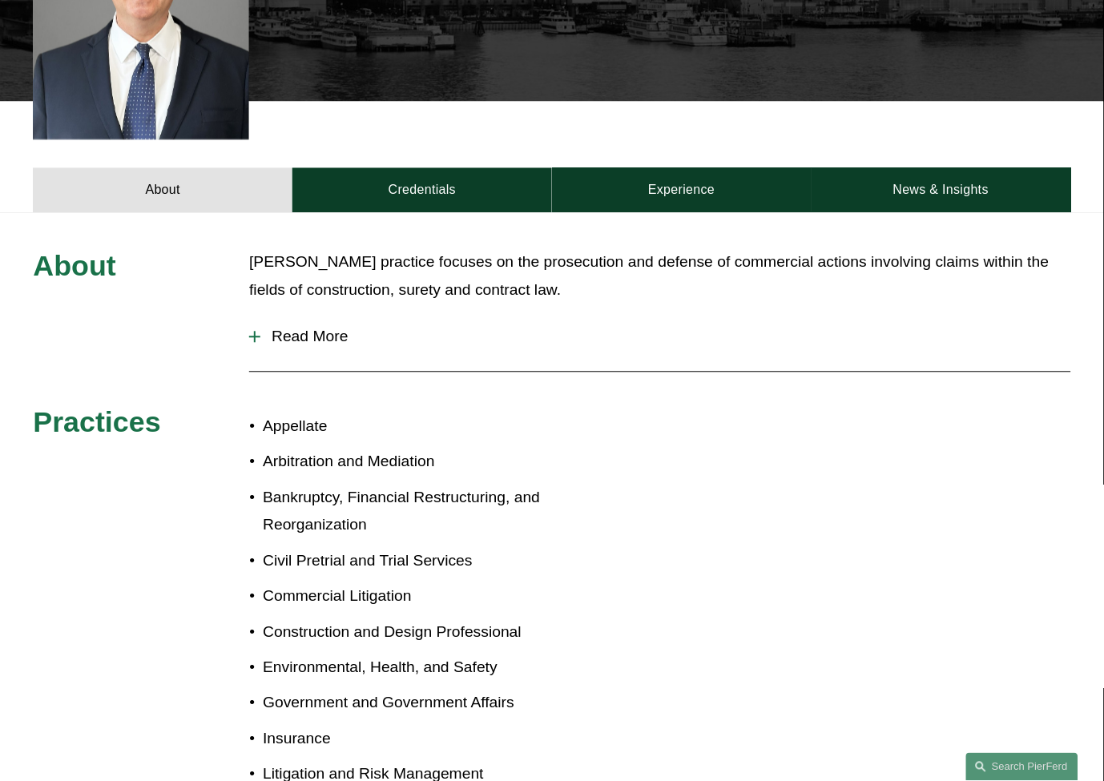
click at [270, 364] on div at bounding box center [659, 372] width 821 height 16
click at [271, 321] on button "Read More" at bounding box center [659, 337] width 821 height 42
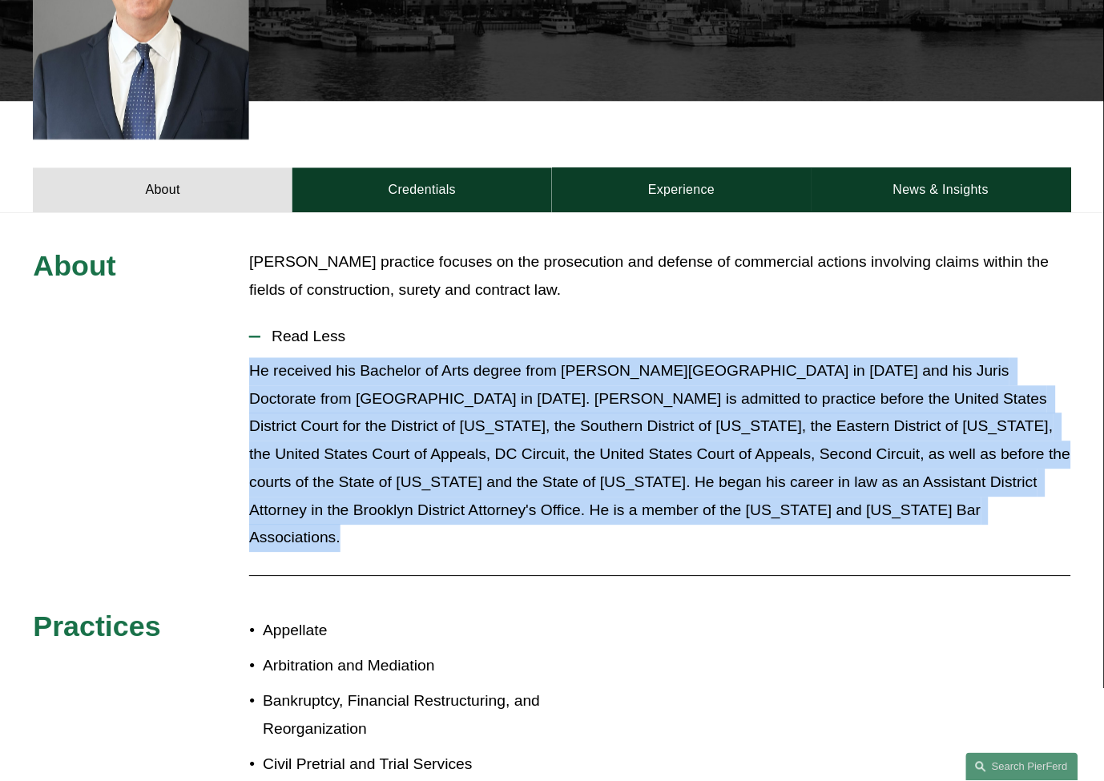
click at [267, 358] on p "He received his Bachelor of Arts degree from [PERSON_NAME][GEOGRAPHIC_DATA] in …" at bounding box center [659, 455] width 821 height 195
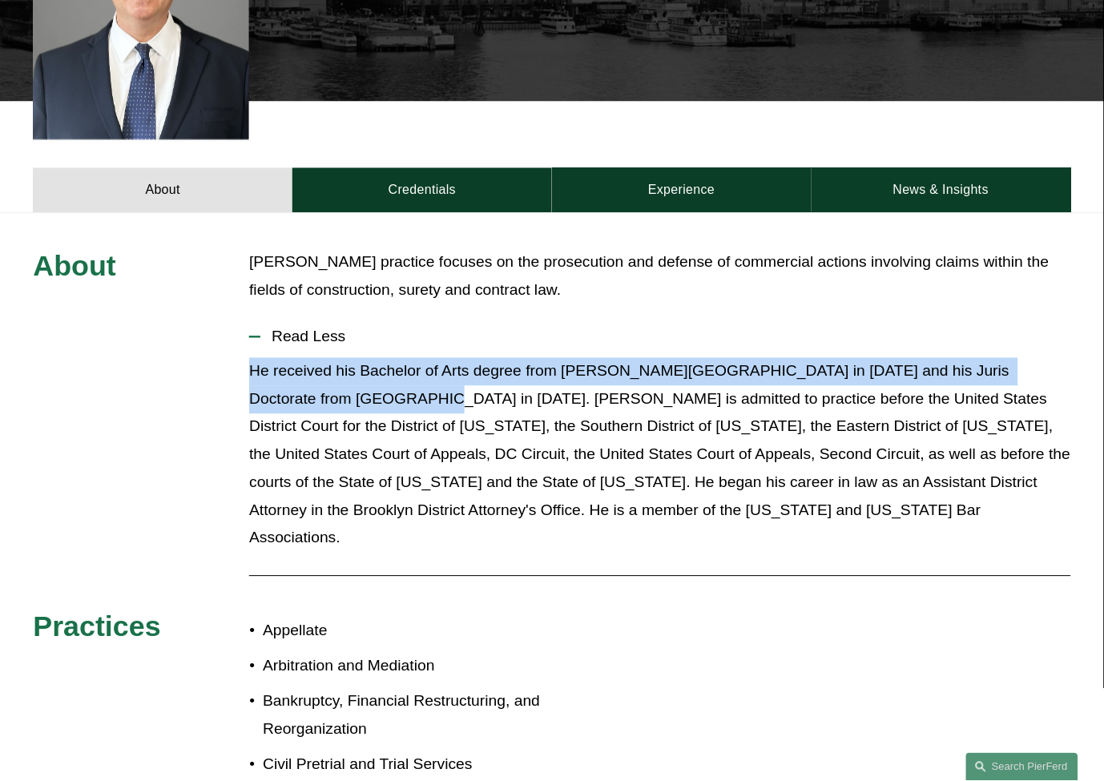
drag, startPoint x: 253, startPoint y: 343, endPoint x: 353, endPoint y: 381, distance: 106.3
click at [353, 381] on p "He received his Bachelor of Arts degree from [PERSON_NAME][GEOGRAPHIC_DATA] in …" at bounding box center [659, 455] width 821 height 195
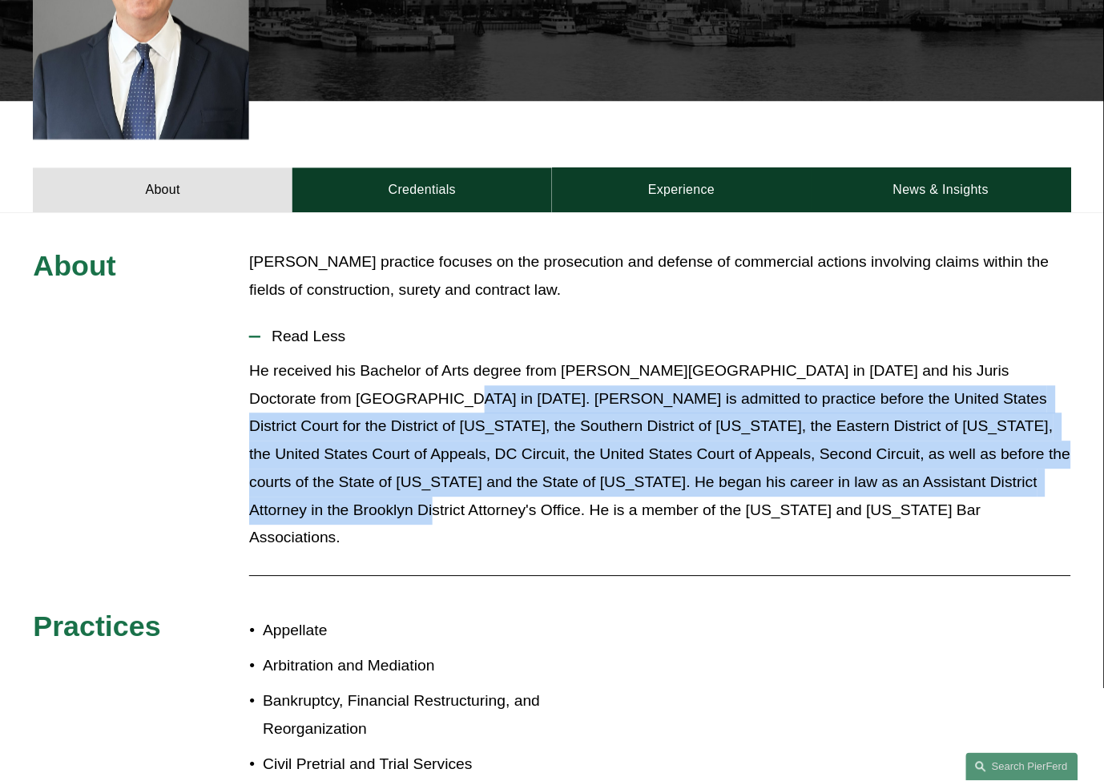
drag, startPoint x: 366, startPoint y: 375, endPoint x: 1019, endPoint y: 452, distance: 657.5
click at [1019, 452] on p "He received his Bachelor of Arts degree from [PERSON_NAME][GEOGRAPHIC_DATA] in …" at bounding box center [659, 455] width 821 height 195
drag, startPoint x: 1023, startPoint y: 458, endPoint x: 361, endPoint y: 383, distance: 666.8
click at [361, 383] on p "He received his Bachelor of Arts degree from [PERSON_NAME][GEOGRAPHIC_DATA] in …" at bounding box center [659, 455] width 821 height 195
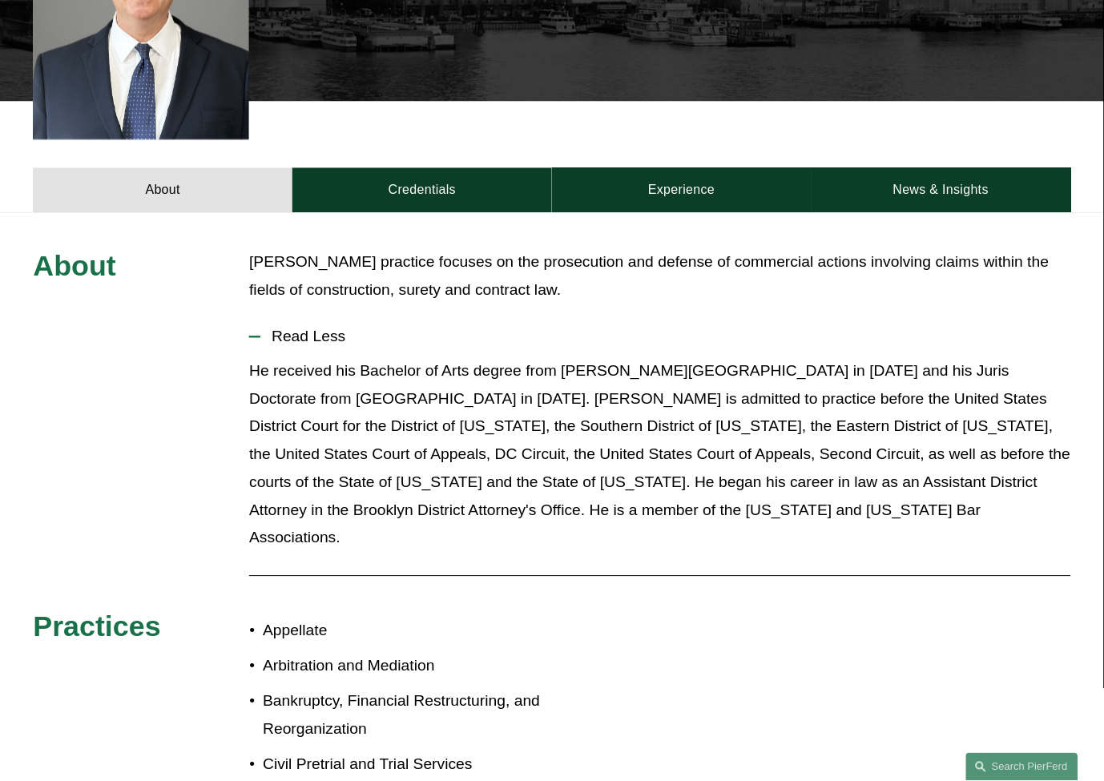
click at [343, 371] on p "He received his Bachelor of Arts degree from [PERSON_NAME][GEOGRAPHIC_DATA] in …" at bounding box center [659, 455] width 821 height 195
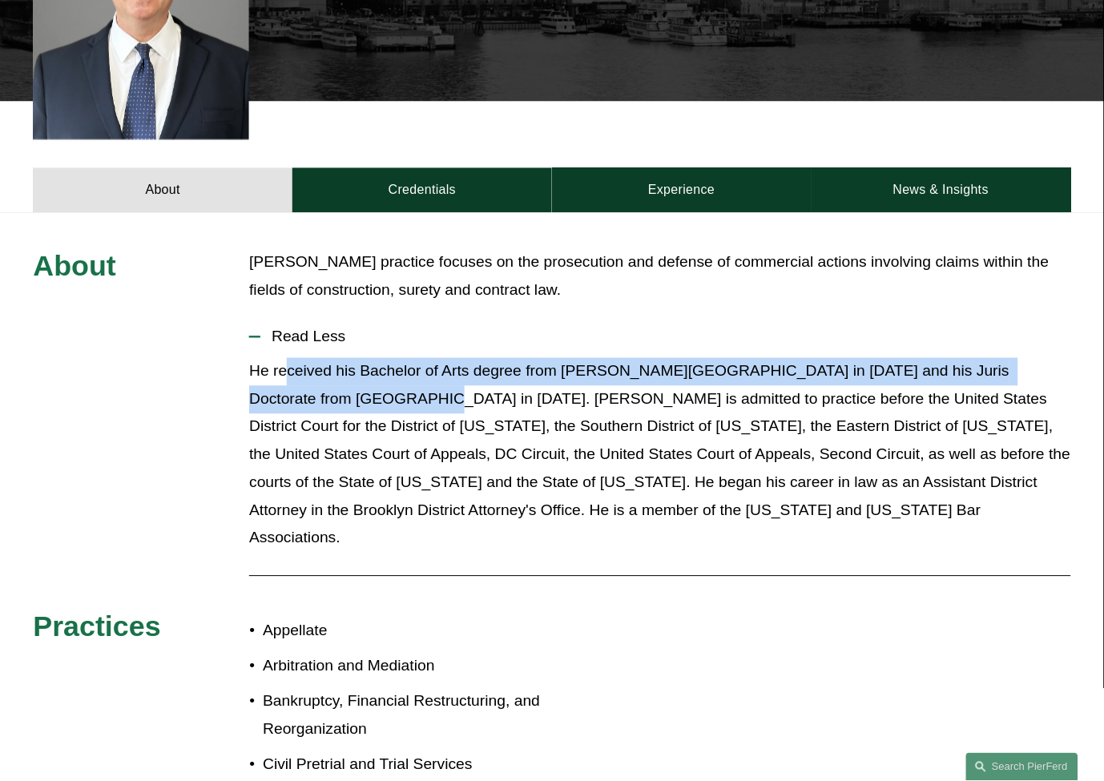
drag, startPoint x: 353, startPoint y: 371, endPoint x: 288, endPoint y: 356, distance: 66.7
click at [288, 358] on p "He received his Bachelor of Arts degree from [PERSON_NAME][GEOGRAPHIC_DATA] in …" at bounding box center [659, 455] width 821 height 195
click at [287, 358] on p "He received his Bachelor of Arts degree from [PERSON_NAME][GEOGRAPHIC_DATA] in …" at bounding box center [659, 455] width 821 height 195
drag, startPoint x: 357, startPoint y: 378, endPoint x: 247, endPoint y: 349, distance: 114.3
click at [247, 349] on div "About [PERSON_NAME] practice focuses on the prosecution and defense of commerci…" at bounding box center [552, 625] width 1104 height 752
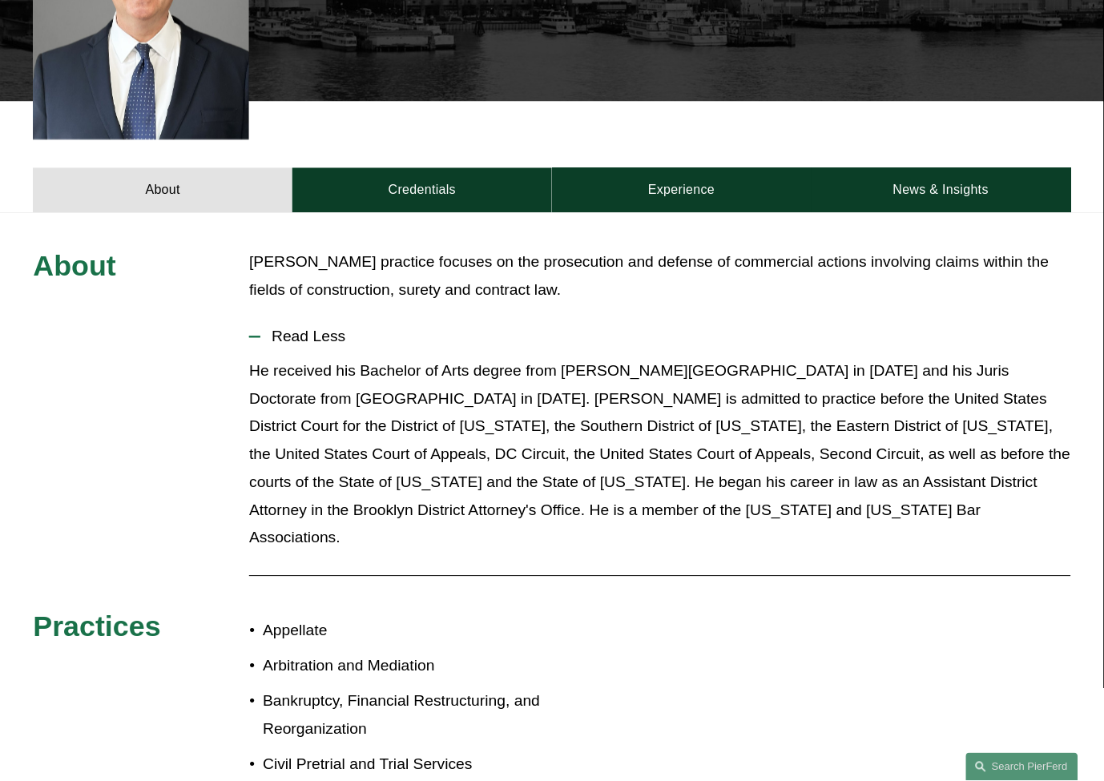
click at [787, 462] on p "He received his Bachelor of Arts degree from [PERSON_NAME][GEOGRAPHIC_DATA] in …" at bounding box center [659, 455] width 821 height 195
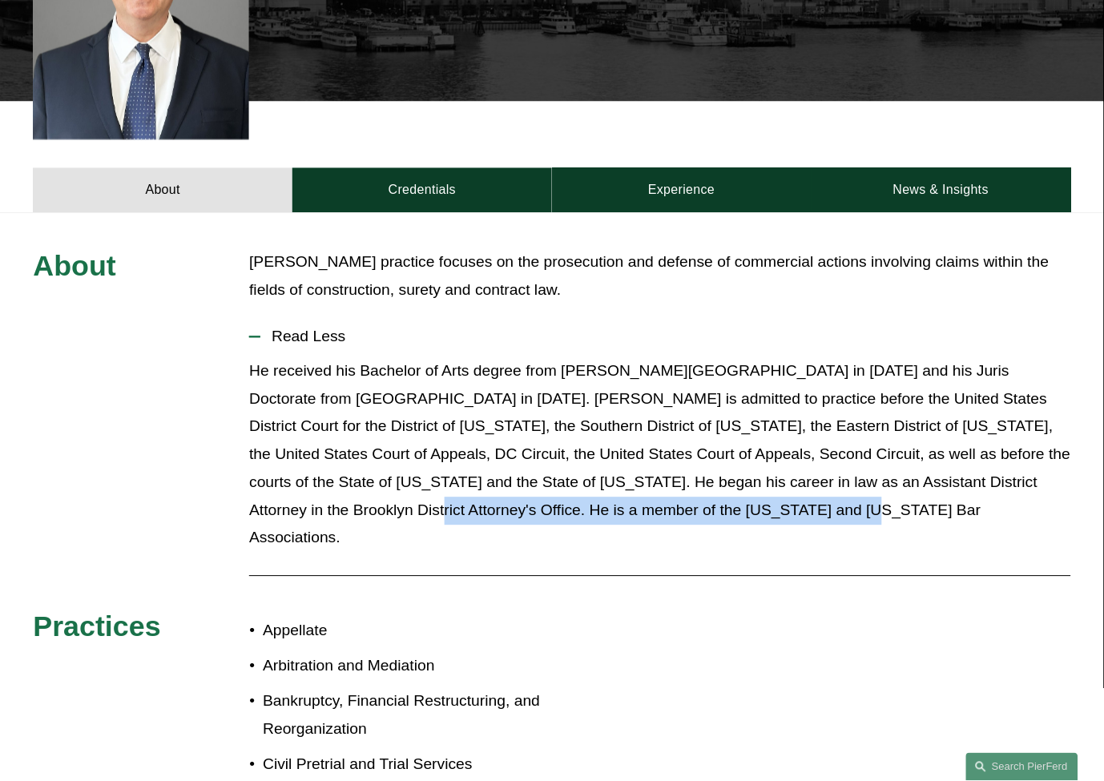
drag, startPoint x: 1031, startPoint y: 459, endPoint x: 708, endPoint y: 497, distance: 325.9
click at [708, 497] on p "He received his Bachelor of Arts degree from [PERSON_NAME][GEOGRAPHIC_DATA] in …" at bounding box center [659, 455] width 821 height 195
click at [801, 494] on p "He received his Bachelor of Arts degree from [PERSON_NAME][GEOGRAPHIC_DATA] in …" at bounding box center [659, 455] width 821 height 195
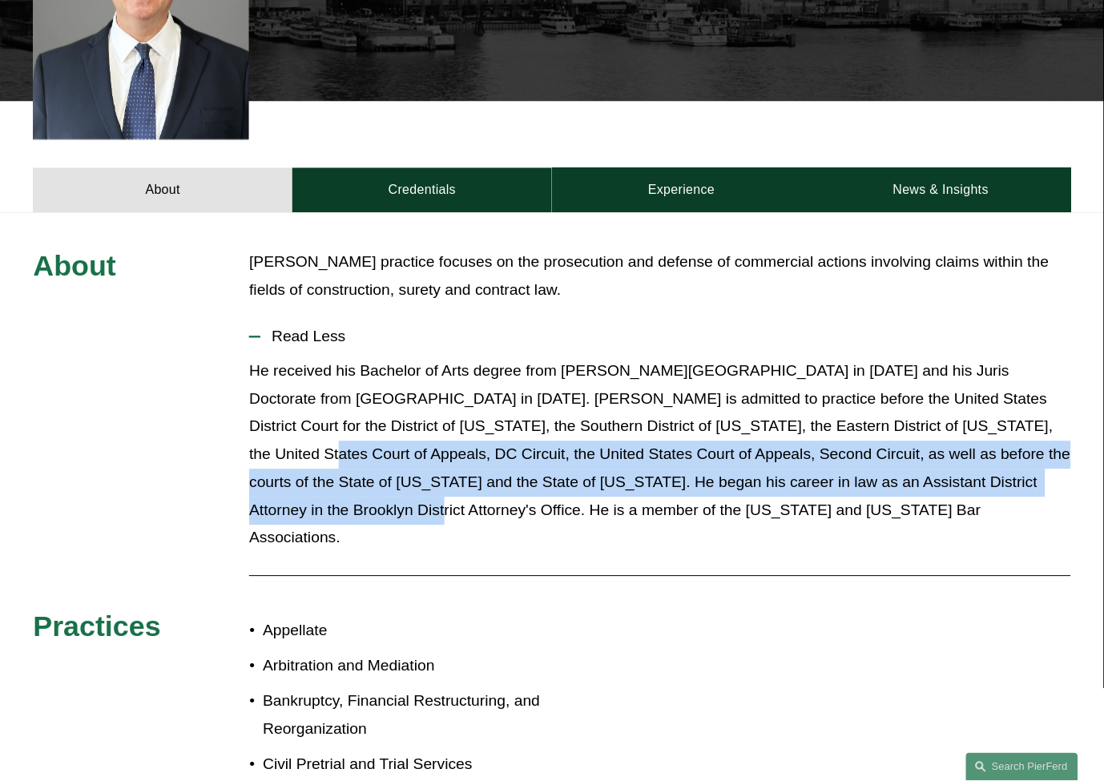
drag, startPoint x: 1023, startPoint y: 461, endPoint x: 954, endPoint y: 407, distance: 87.4
click at [954, 407] on p "He received his Bachelor of Arts degree from [PERSON_NAME][GEOGRAPHIC_DATA] in …" at bounding box center [659, 455] width 821 height 195
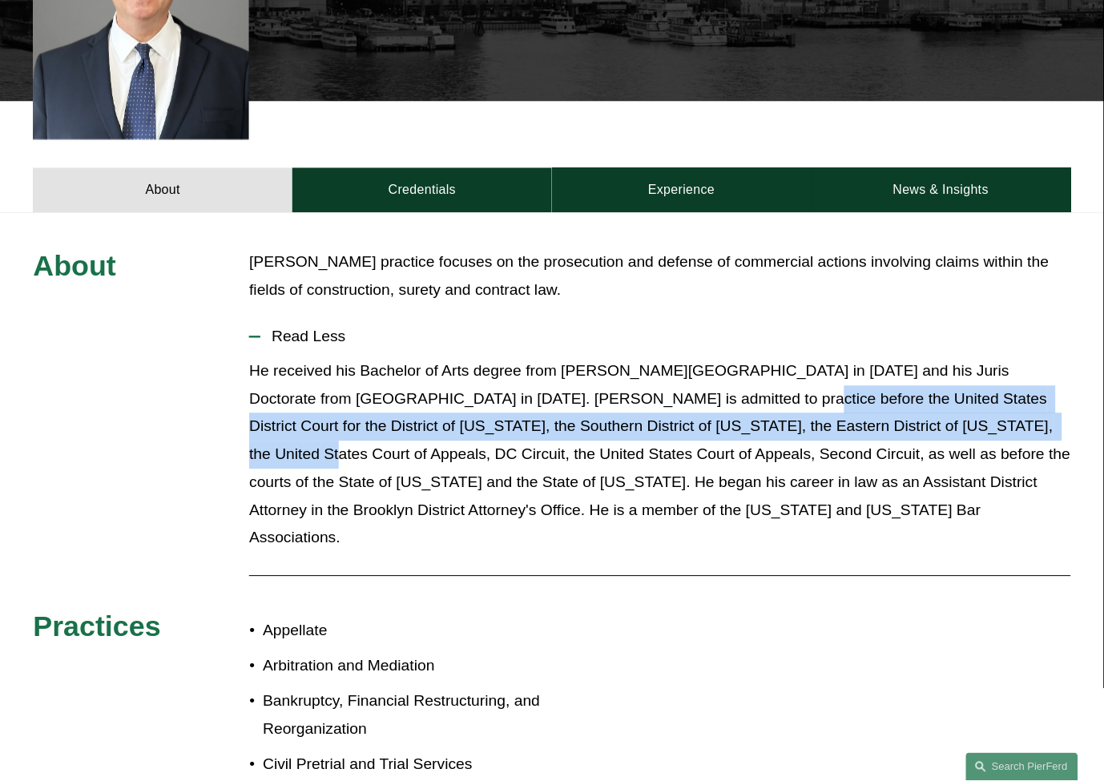
drag, startPoint x: 955, startPoint y: 407, endPoint x: 690, endPoint y: 372, distance: 267.5
click at [690, 372] on p "He received his Bachelor of Arts degree from [PERSON_NAME][GEOGRAPHIC_DATA] in …" at bounding box center [659, 455] width 821 height 195
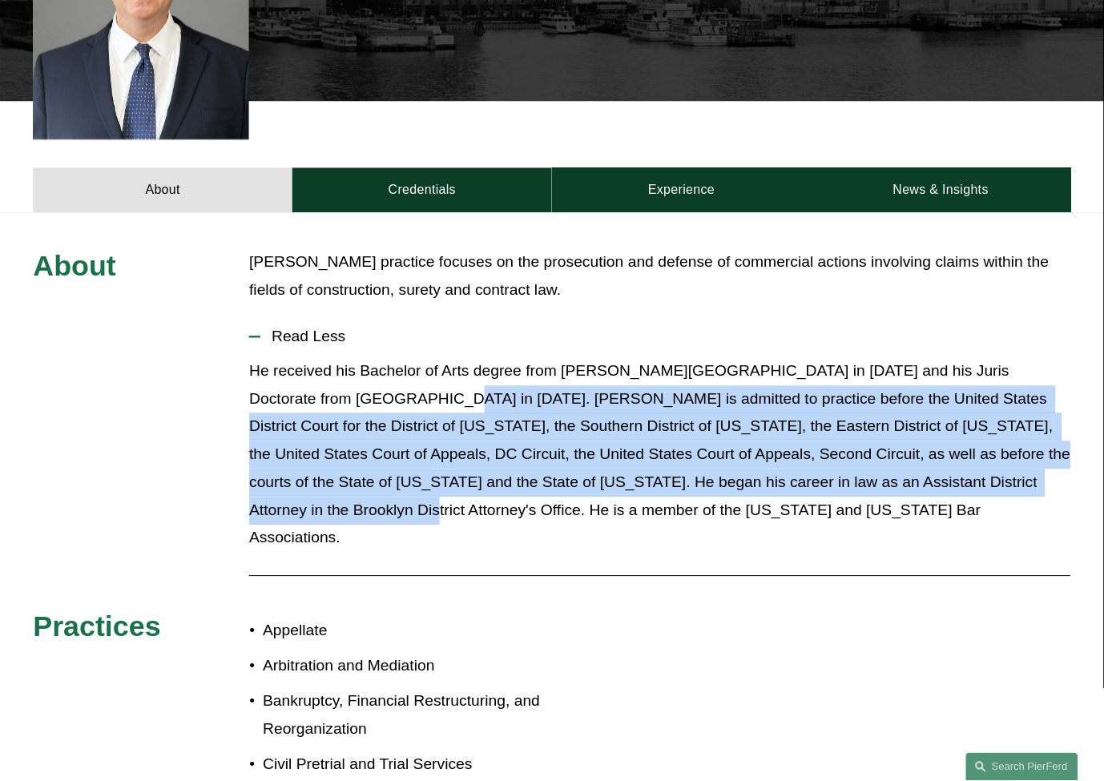
drag, startPoint x: 361, startPoint y: 379, endPoint x: 1021, endPoint y: 457, distance: 664.0
click at [1021, 457] on p "He received his Bachelor of Arts degree from [PERSON_NAME][GEOGRAPHIC_DATA] in …" at bounding box center [659, 455] width 821 height 195
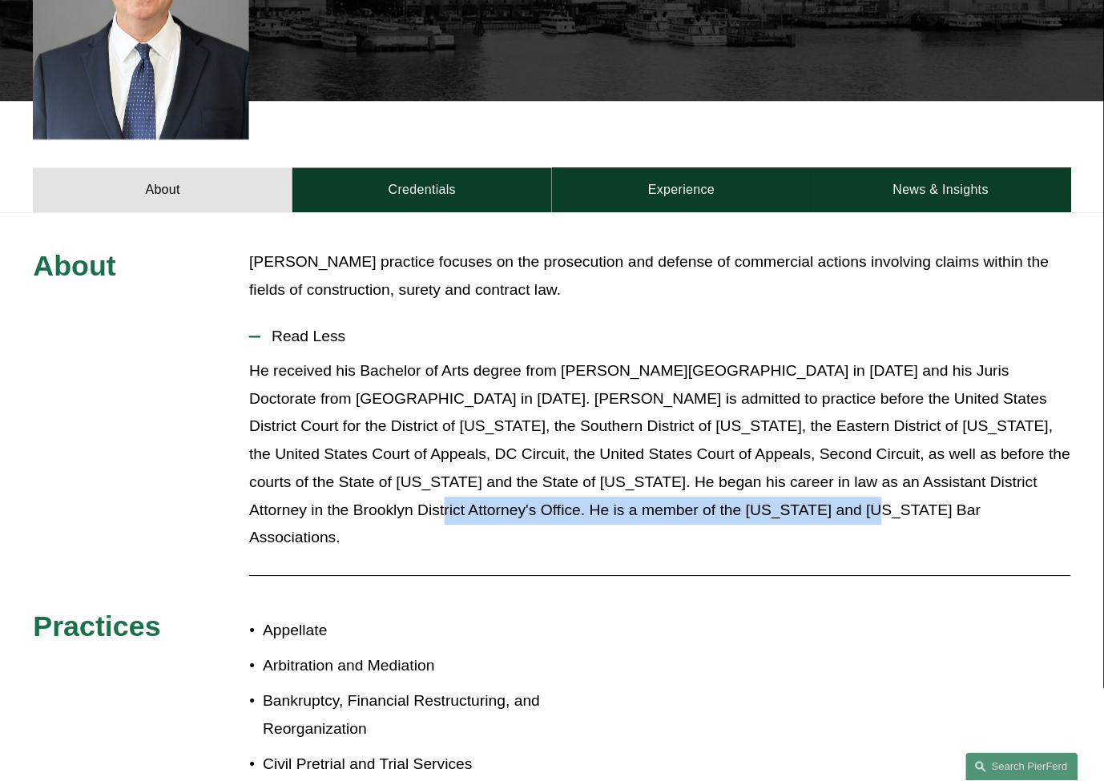
drag, startPoint x: 1024, startPoint y: 457, endPoint x: 723, endPoint y: 487, distance: 302.8
click at [723, 487] on p "He received his Bachelor of Arts degree from [PERSON_NAME][GEOGRAPHIC_DATA] in …" at bounding box center [659, 455] width 821 height 195
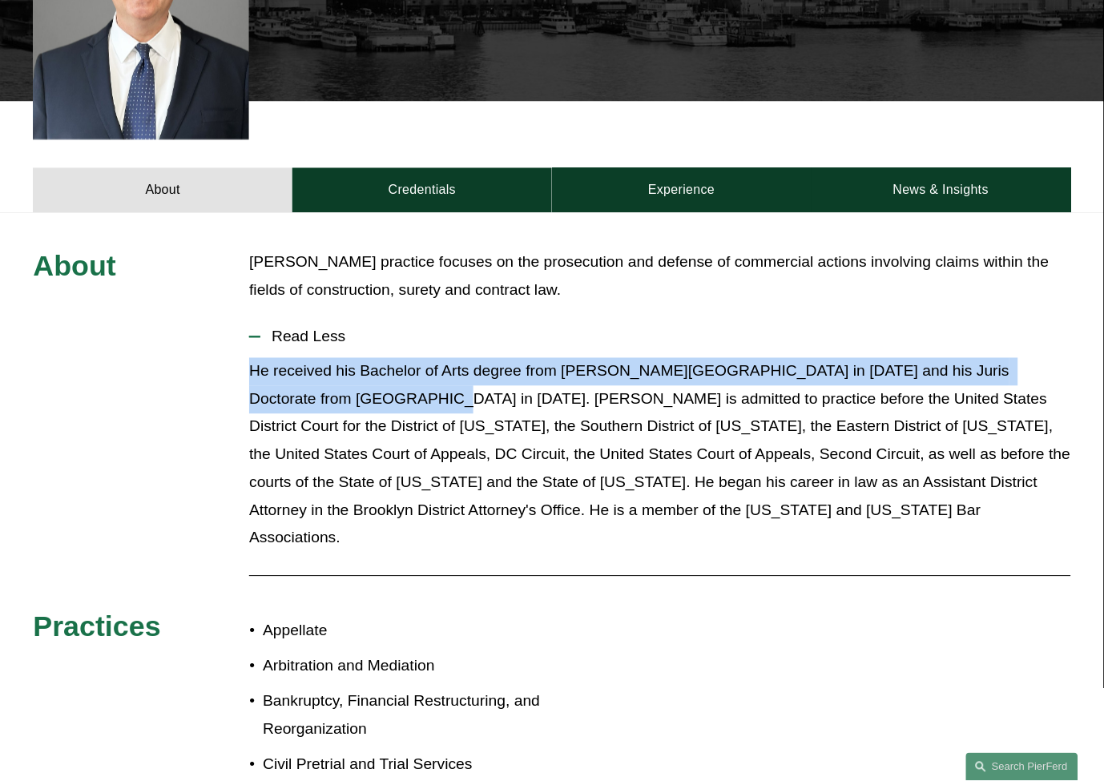
drag, startPoint x: 238, startPoint y: 339, endPoint x: 355, endPoint y: 373, distance: 121.7
click at [355, 373] on div "About [PERSON_NAME] practice focuses on the prosecution and defense of commerci…" at bounding box center [552, 625] width 1104 height 752
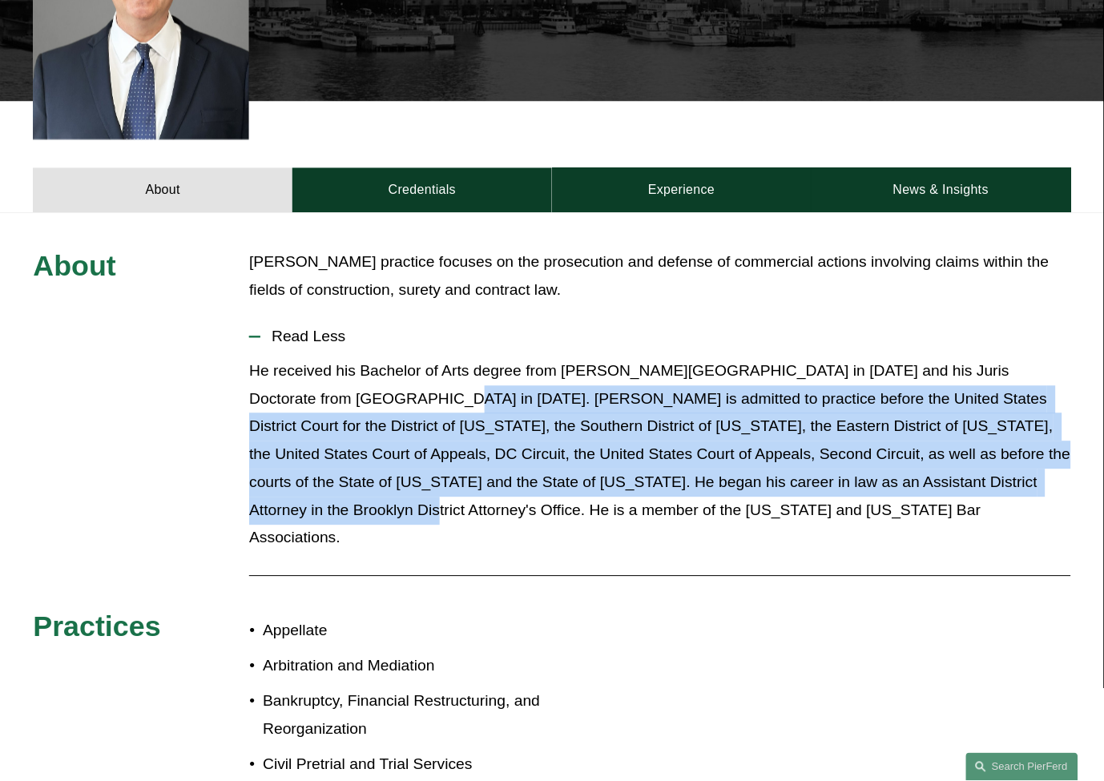
drag, startPoint x: 365, startPoint y: 379, endPoint x: 1022, endPoint y: 455, distance: 662.2
click at [1022, 455] on p "He received his Bachelor of Arts degree from [PERSON_NAME][GEOGRAPHIC_DATA] in …" at bounding box center [659, 455] width 821 height 195
click at [1023, 455] on p "He received his Bachelor of Arts degree from [PERSON_NAME][GEOGRAPHIC_DATA] in …" at bounding box center [659, 455] width 821 height 195
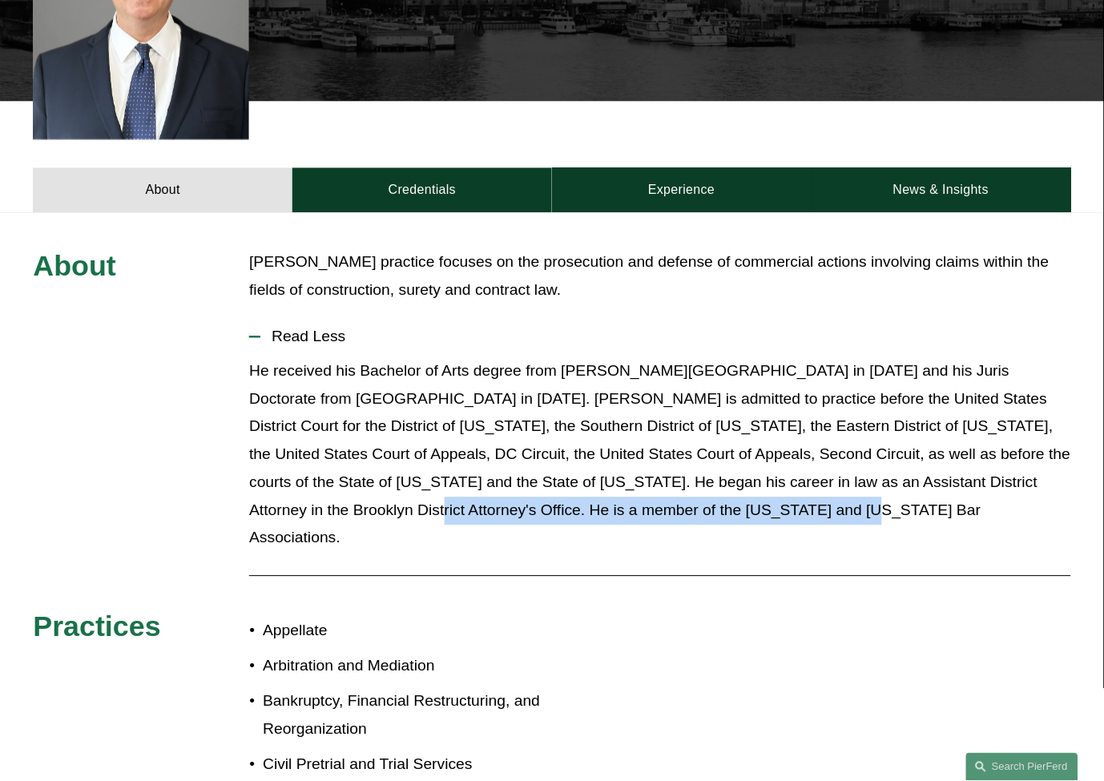
drag, startPoint x: 1026, startPoint y: 458, endPoint x: 762, endPoint y: 494, distance: 266.9
click at [762, 494] on p "He received his Bachelor of Arts degree from [PERSON_NAME][GEOGRAPHIC_DATA] in …" at bounding box center [659, 455] width 821 height 195
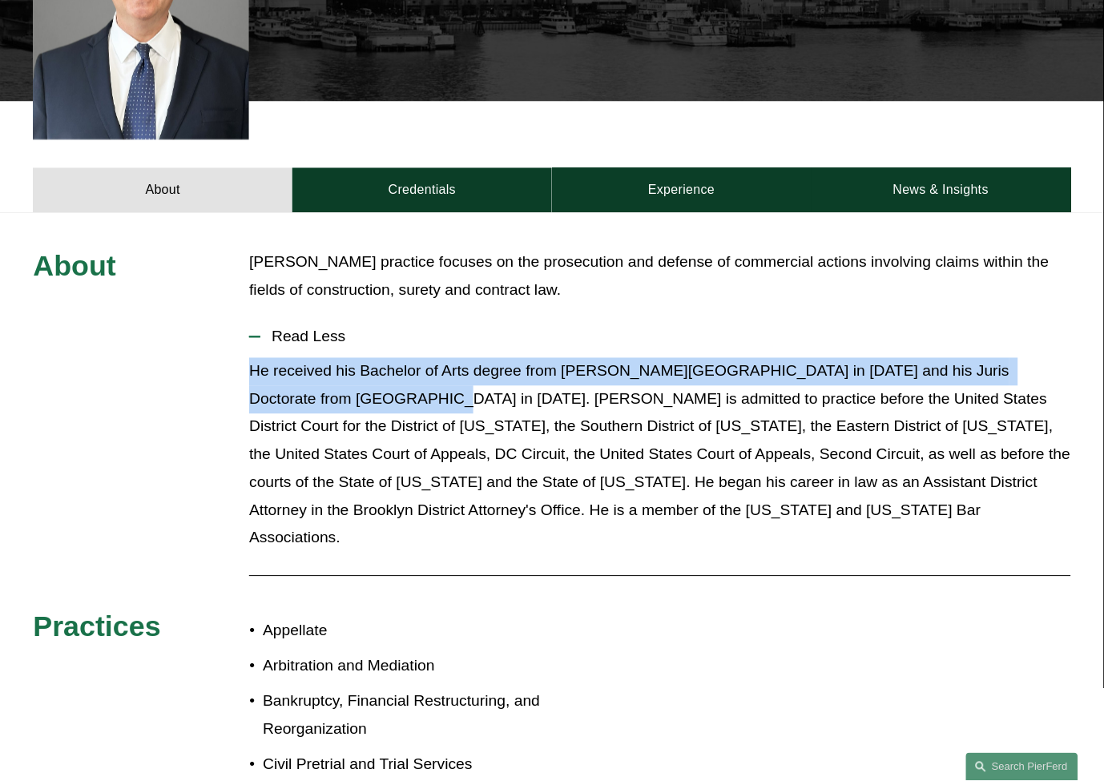
drag, startPoint x: 224, startPoint y: 348, endPoint x: 357, endPoint y: 373, distance: 135.5
click at [357, 373] on div "About [PERSON_NAME] practice focuses on the prosecution and defense of commerci…" at bounding box center [552, 625] width 1104 height 752
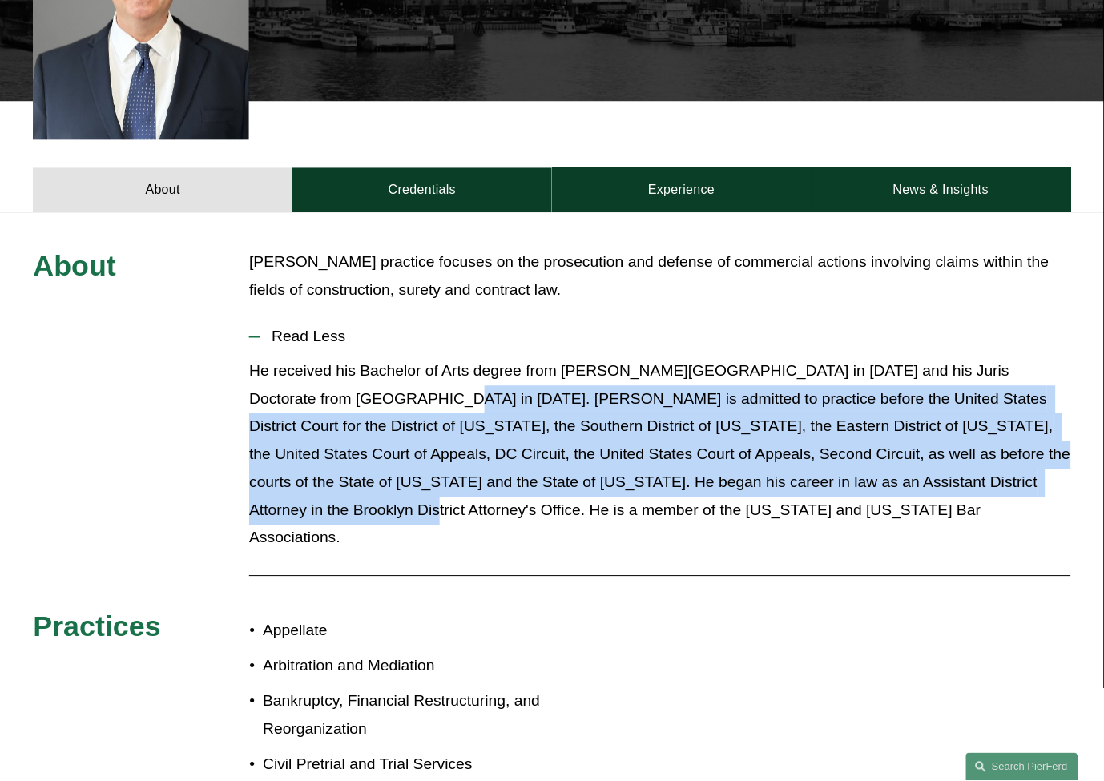
drag, startPoint x: 365, startPoint y: 373, endPoint x: 1023, endPoint y: 452, distance: 663.3
click at [1023, 452] on p "He received his Bachelor of Arts degree from [PERSON_NAME][GEOGRAPHIC_DATA] in …" at bounding box center [659, 455] width 821 height 195
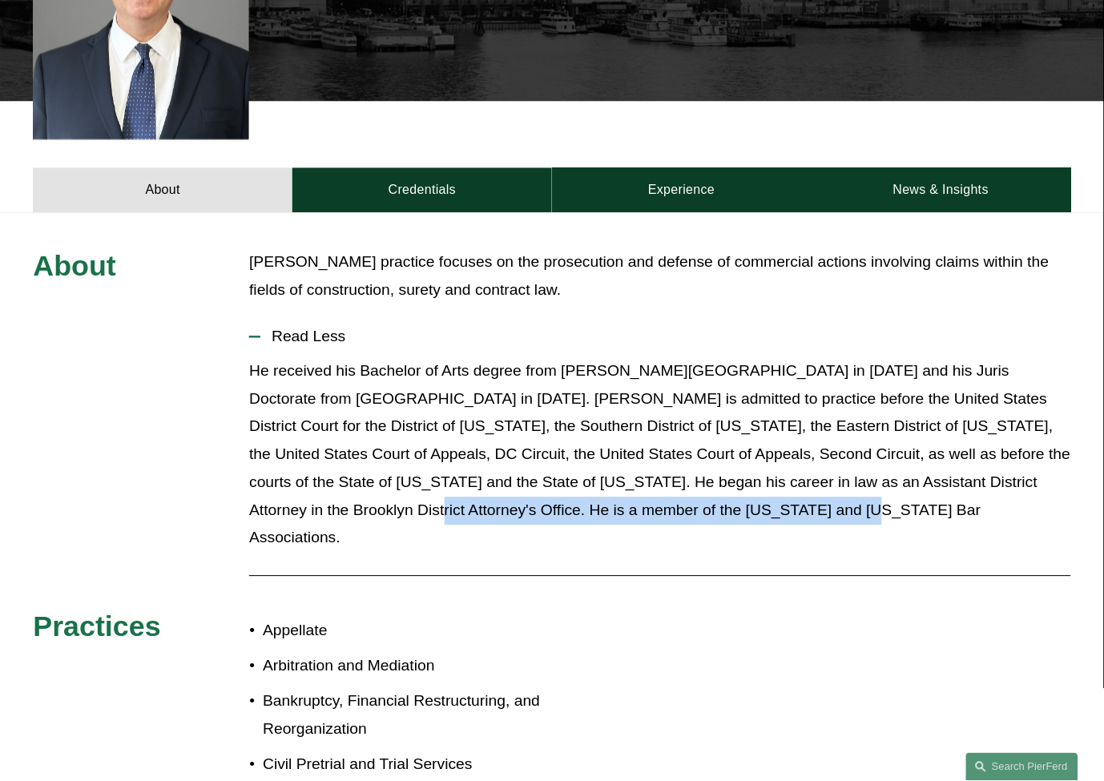
drag, startPoint x: 1027, startPoint y: 455, endPoint x: 774, endPoint y: 506, distance: 258.3
click at [774, 506] on div "He received his Bachelor of Arts degree from [PERSON_NAME][GEOGRAPHIC_DATA] in …" at bounding box center [659, 461] width 821 height 207
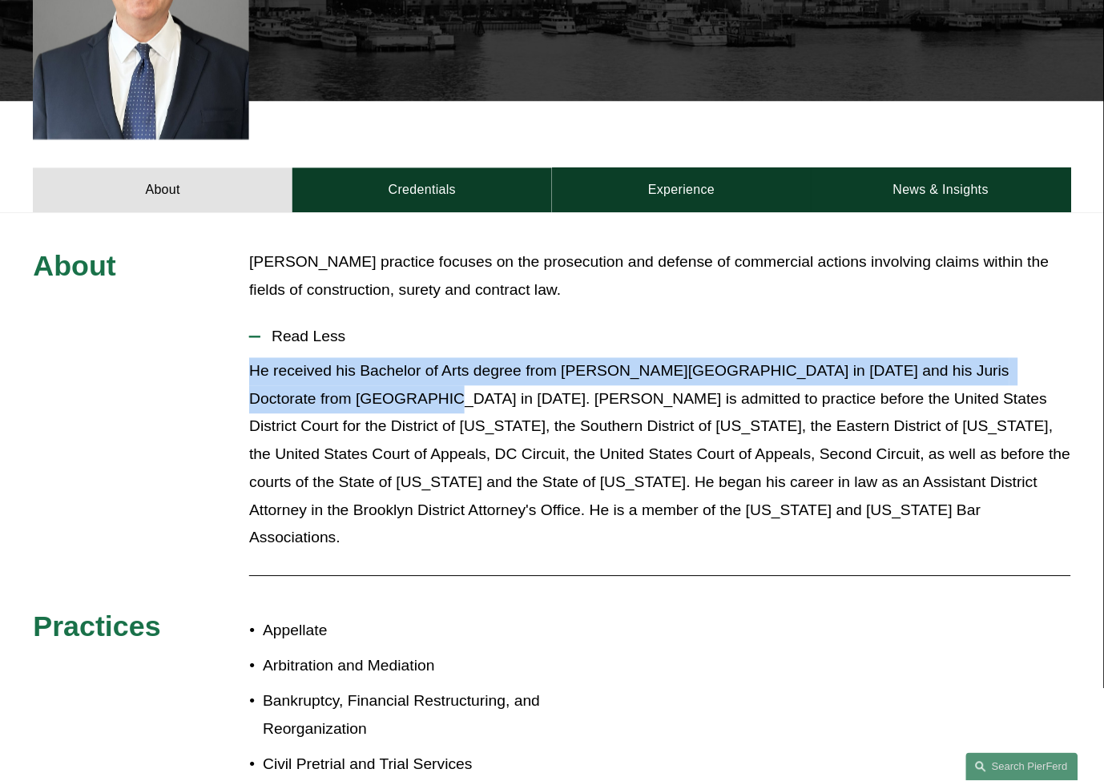
drag, startPoint x: 241, startPoint y: 348, endPoint x: 354, endPoint y: 373, distance: 115.8
click at [354, 373] on div "About [PERSON_NAME] practice focuses on the prosecution and defense of commerci…" at bounding box center [552, 625] width 1104 height 752
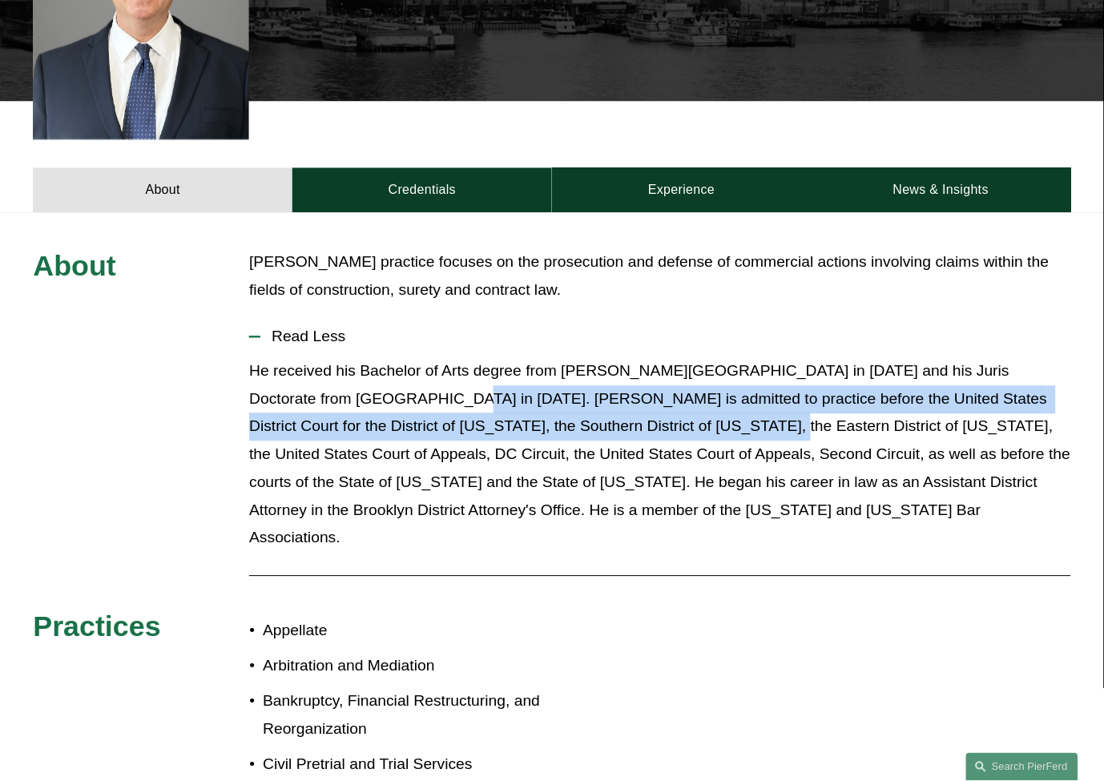
drag, startPoint x: 370, startPoint y: 373, endPoint x: 619, endPoint y: 415, distance: 251.9
click at [619, 415] on p "He received his Bachelor of Arts degree from [PERSON_NAME][GEOGRAPHIC_DATA] in …" at bounding box center [659, 455] width 821 height 195
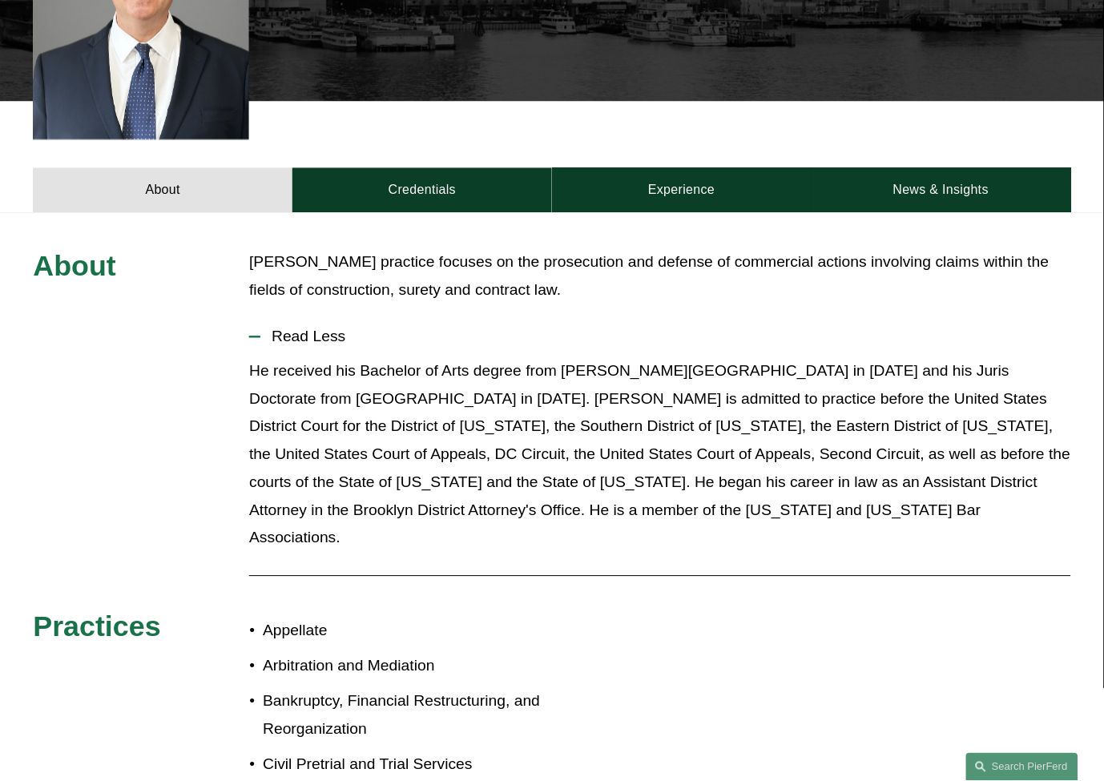
click at [621, 417] on p "He received his Bachelor of Arts degree from [PERSON_NAME][GEOGRAPHIC_DATA] in …" at bounding box center [659, 455] width 821 height 195
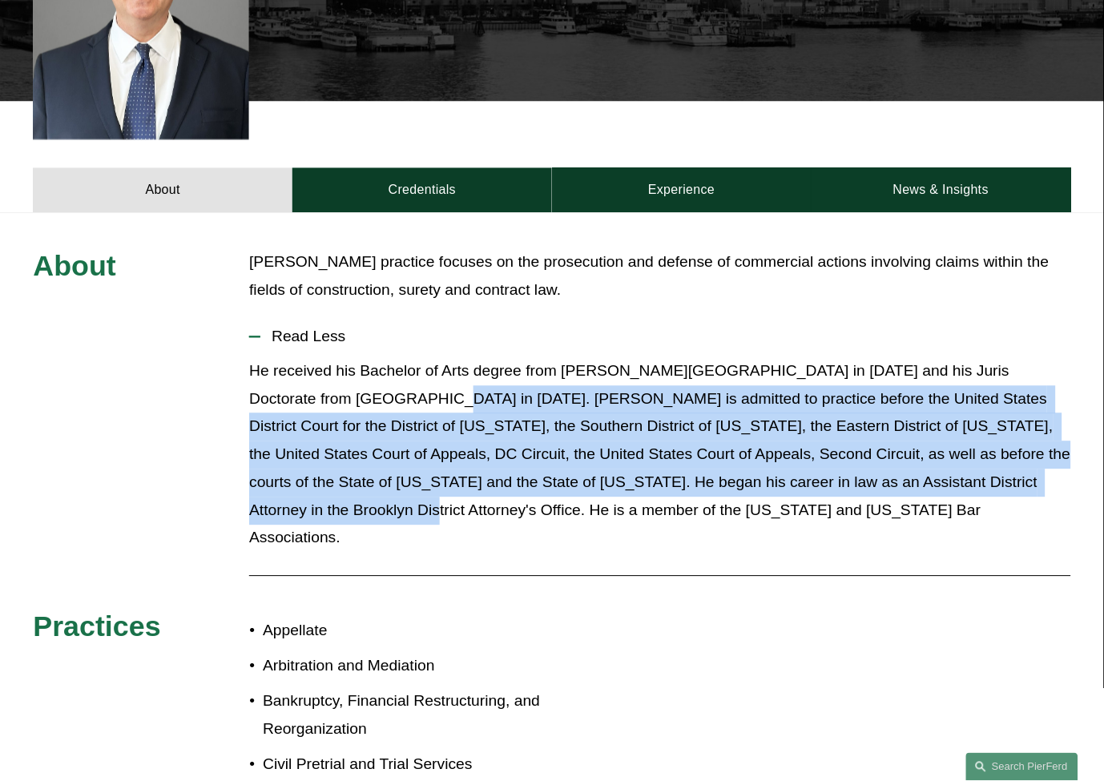
drag, startPoint x: 355, startPoint y: 377, endPoint x: 1022, endPoint y: 468, distance: 672.9
click at [1022, 468] on p "He received his Bachelor of Arts degree from [PERSON_NAME][GEOGRAPHIC_DATA] in …" at bounding box center [659, 455] width 821 height 195
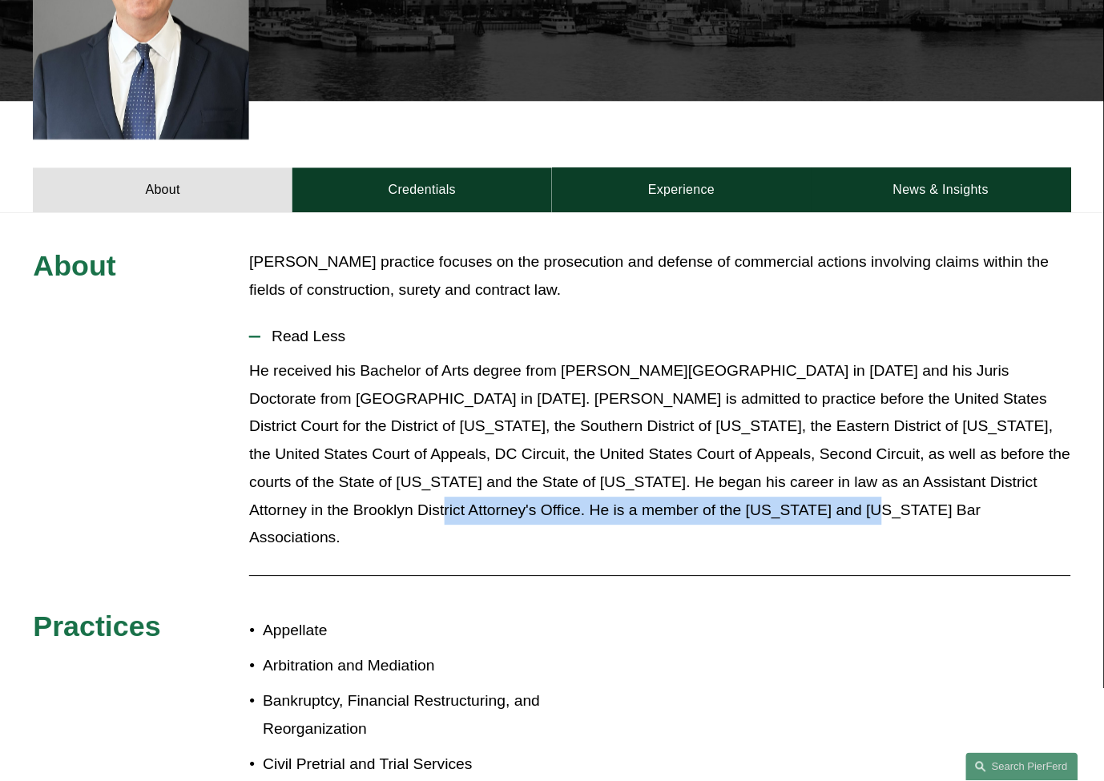
drag, startPoint x: 1026, startPoint y: 459, endPoint x: 943, endPoint y: 492, distance: 89.6
click at [943, 492] on p "He received his Bachelor of Arts degree from [PERSON_NAME][GEOGRAPHIC_DATA] in …" at bounding box center [659, 455] width 821 height 195
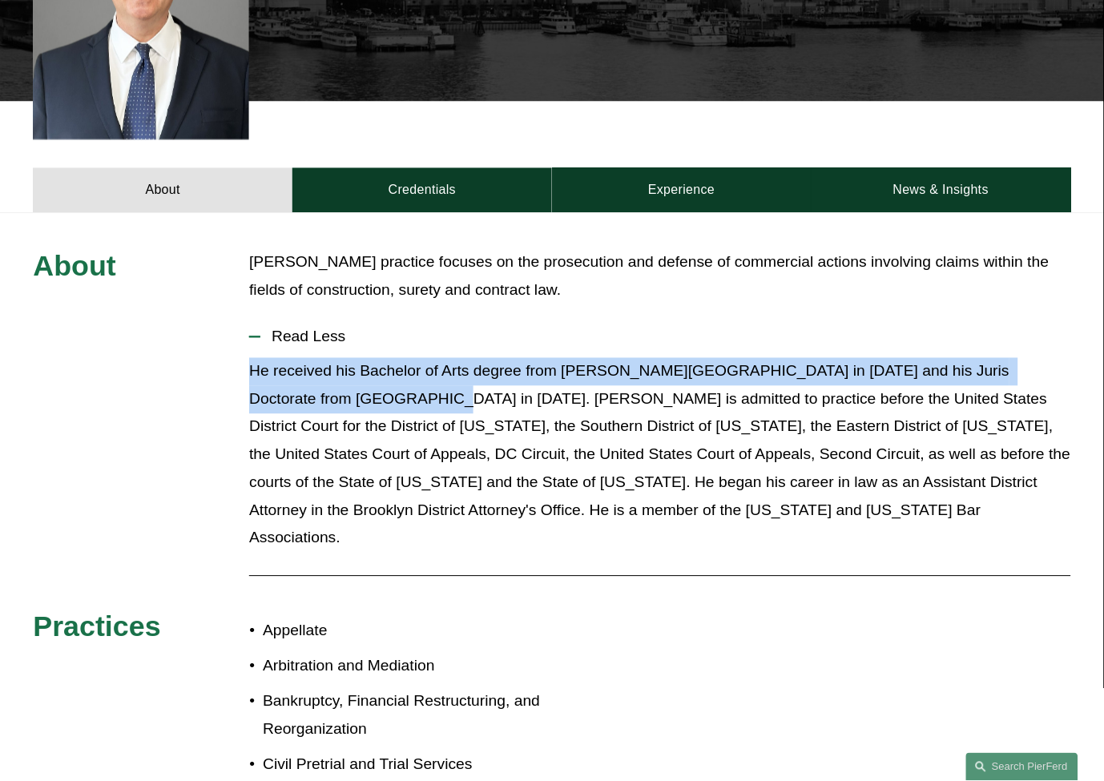
drag, startPoint x: 238, startPoint y: 345, endPoint x: 357, endPoint y: 374, distance: 122.0
click at [357, 374] on div "About [PERSON_NAME] practice focuses on the prosecution and defense of commerci…" at bounding box center [552, 625] width 1104 height 752
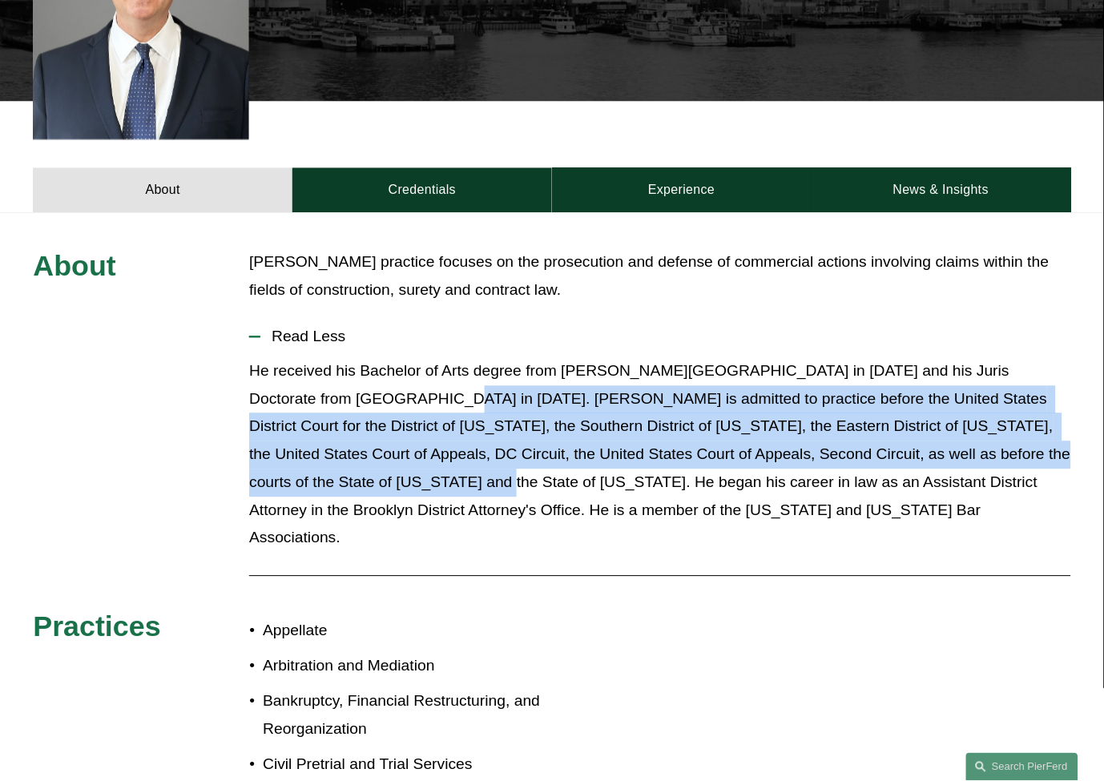
drag, startPoint x: 365, startPoint y: 371, endPoint x: 334, endPoint y: 459, distance: 93.5
click at [334, 459] on p "He received his Bachelor of Arts degree from [PERSON_NAME][GEOGRAPHIC_DATA] in …" at bounding box center [659, 455] width 821 height 195
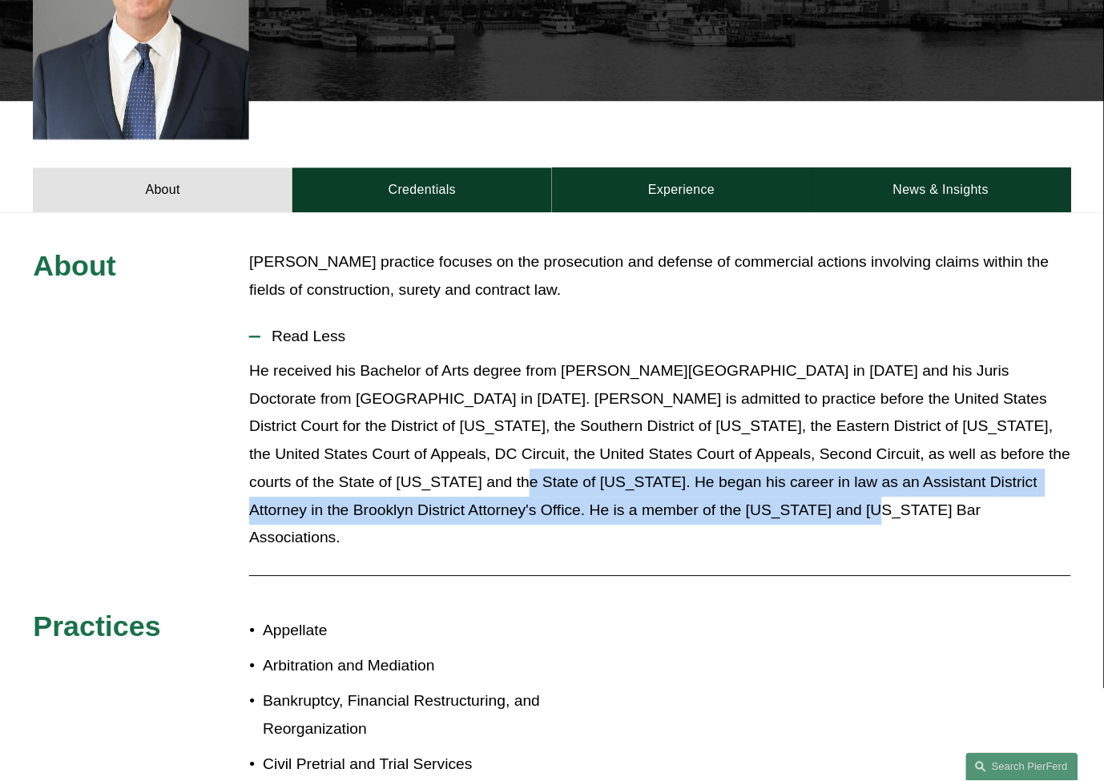
drag, startPoint x: 345, startPoint y: 458, endPoint x: 749, endPoint y: 491, distance: 406.0
click at [749, 491] on p "He received his Bachelor of Arts degree from [PERSON_NAME][GEOGRAPHIC_DATA] in …" at bounding box center [659, 455] width 821 height 195
click at [749, 493] on p "He received his Bachelor of Arts degree from [PERSON_NAME][GEOGRAPHIC_DATA] in …" at bounding box center [659, 455] width 821 height 195
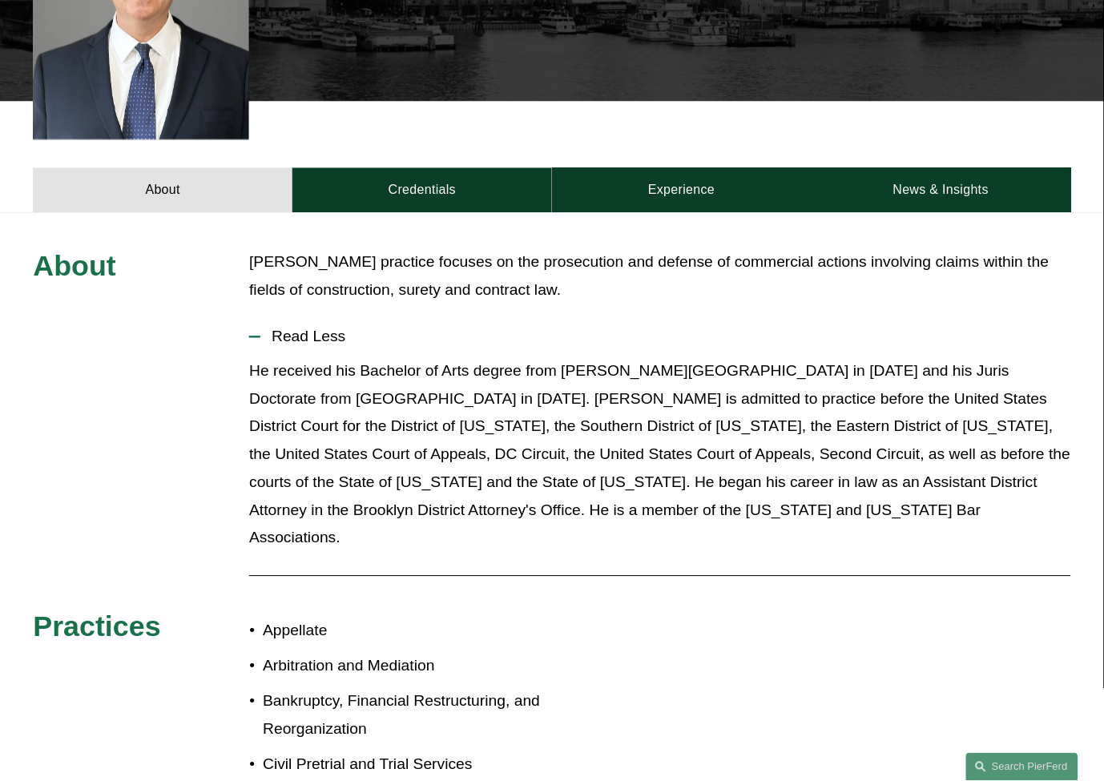
click at [331, 462] on p "He received his Bachelor of Arts degree from [PERSON_NAME][GEOGRAPHIC_DATA] in …" at bounding box center [659, 455] width 821 height 195
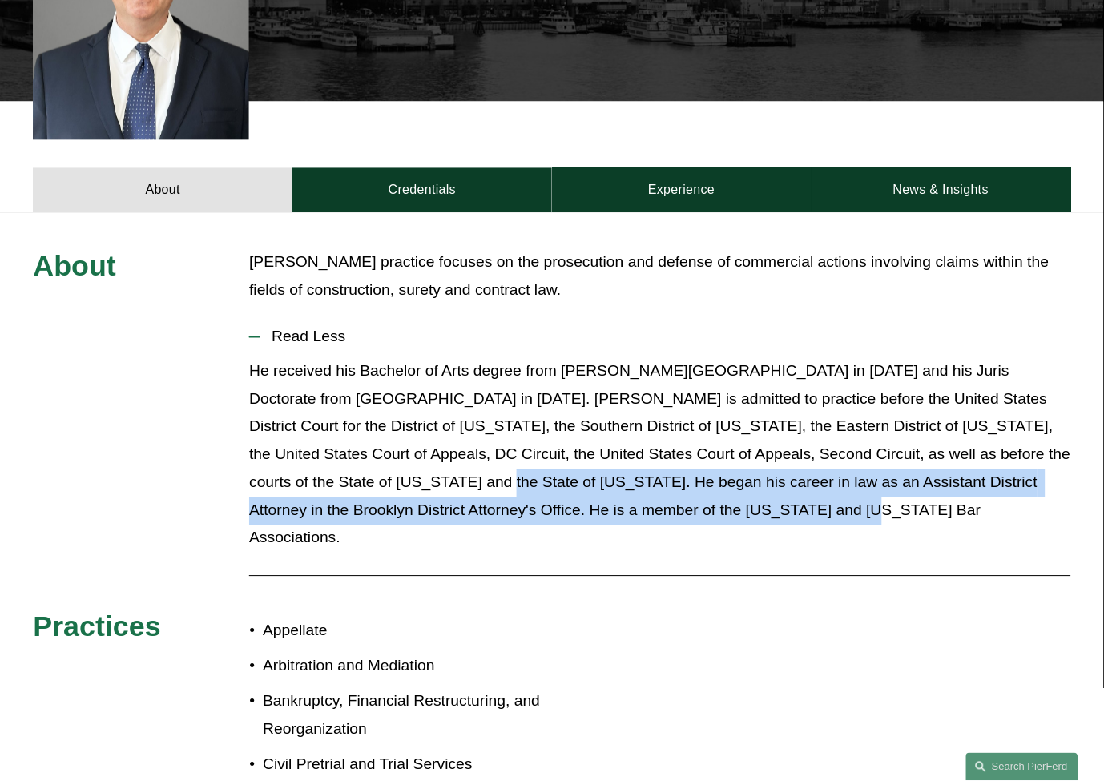
drag, startPoint x: 333, startPoint y: 462, endPoint x: 772, endPoint y: 499, distance: 440.6
click at [769, 499] on p "He received his Bachelor of Arts degree from [PERSON_NAME][GEOGRAPHIC_DATA] in …" at bounding box center [659, 455] width 821 height 195
click at [772, 499] on p "He received his Bachelor of Arts degree from [PERSON_NAME][GEOGRAPHIC_DATA] in …" at bounding box center [659, 455] width 821 height 195
drag, startPoint x: 655, startPoint y: 469, endPoint x: 342, endPoint y: 466, distance: 313.3
click at [342, 466] on p "He received his Bachelor of Arts degree from [PERSON_NAME][GEOGRAPHIC_DATA] in …" at bounding box center [659, 455] width 821 height 195
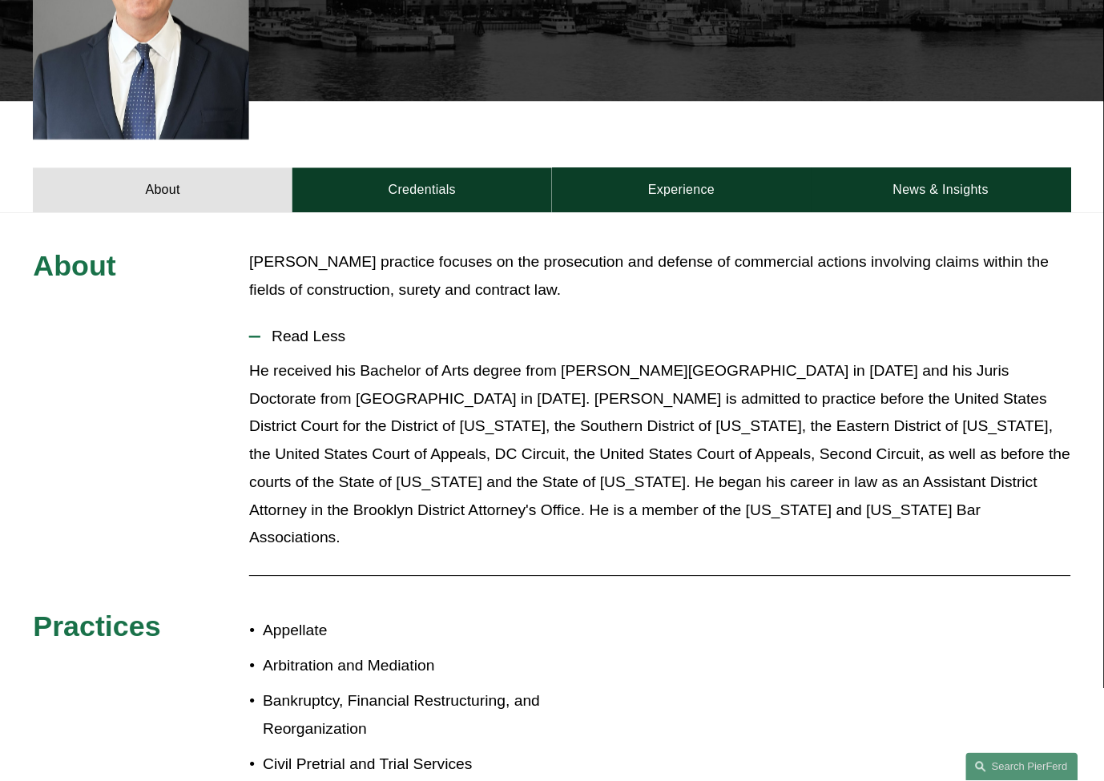
click at [324, 466] on p "He received his Bachelor of Arts degree from [PERSON_NAME][GEOGRAPHIC_DATA] in …" at bounding box center [659, 455] width 821 height 195
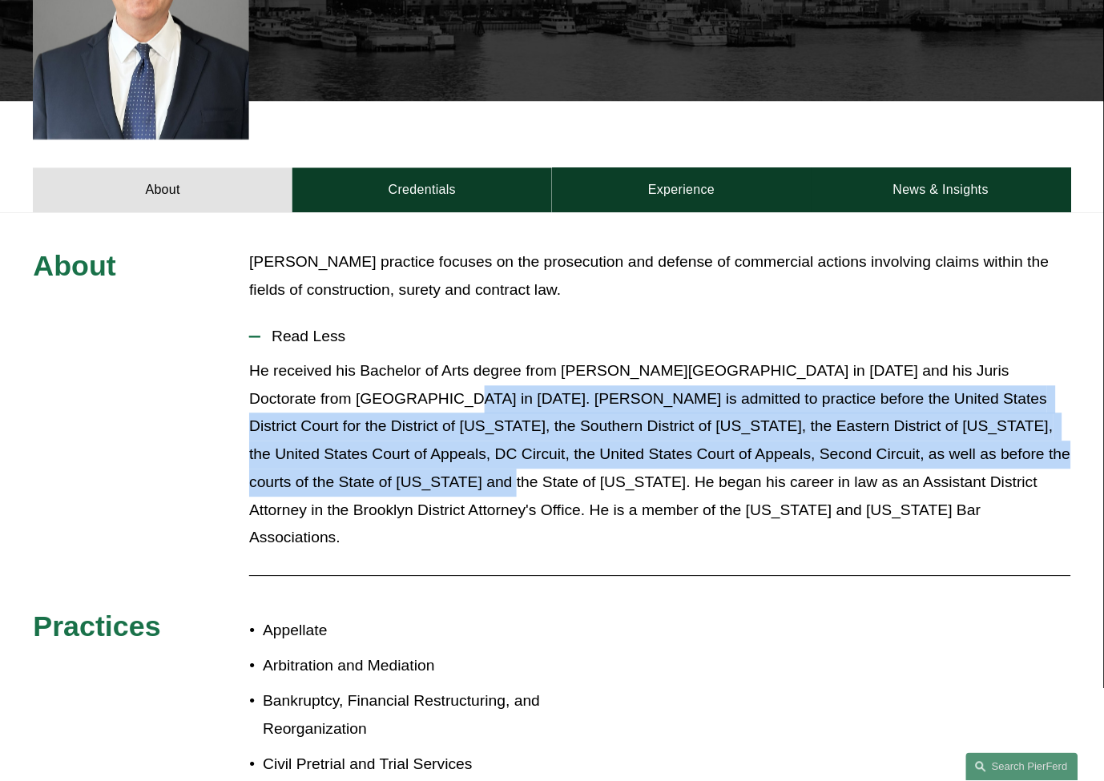
drag, startPoint x: 333, startPoint y: 461, endPoint x: 361, endPoint y: 373, distance: 92.5
click at [361, 373] on p "He received his Bachelor of Arts degree from [PERSON_NAME][GEOGRAPHIC_DATA] in …" at bounding box center [659, 455] width 821 height 195
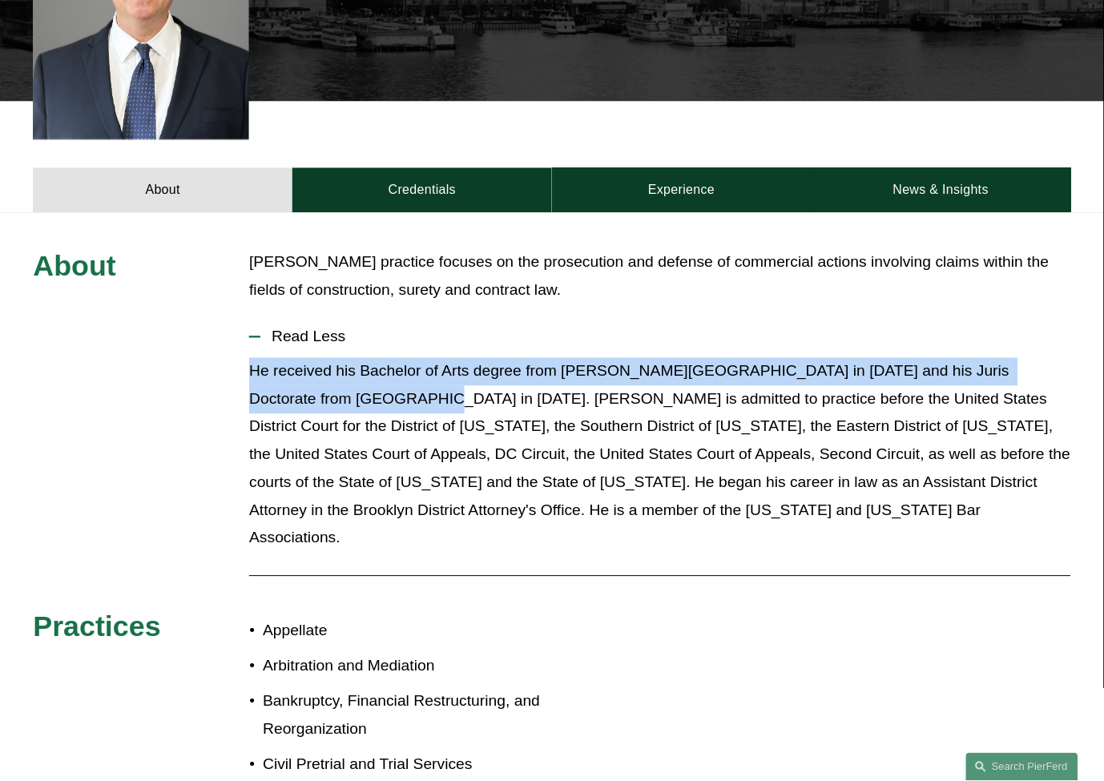
drag, startPoint x: 354, startPoint y: 375, endPoint x: 251, endPoint y: 349, distance: 106.5
click at [251, 358] on p "He received his Bachelor of Arts degree from [PERSON_NAME][GEOGRAPHIC_DATA] in …" at bounding box center [659, 455] width 821 height 195
drag, startPoint x: 251, startPoint y: 349, endPoint x: 349, endPoint y: 379, distance: 102.9
click at [349, 379] on p "He received his Bachelor of Arts degree from [PERSON_NAME][GEOGRAPHIC_DATA] in …" at bounding box center [659, 455] width 821 height 195
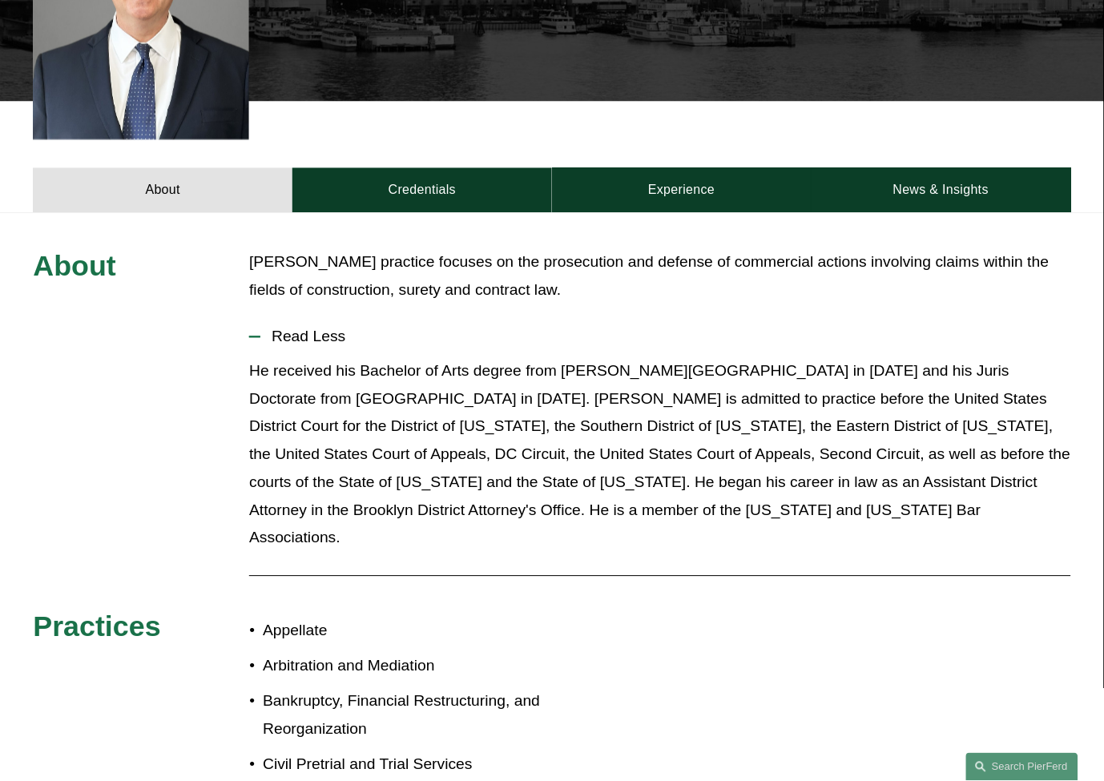
click at [401, 379] on p "He received his Bachelor of Arts degree from [PERSON_NAME][GEOGRAPHIC_DATA] in …" at bounding box center [659, 455] width 821 height 195
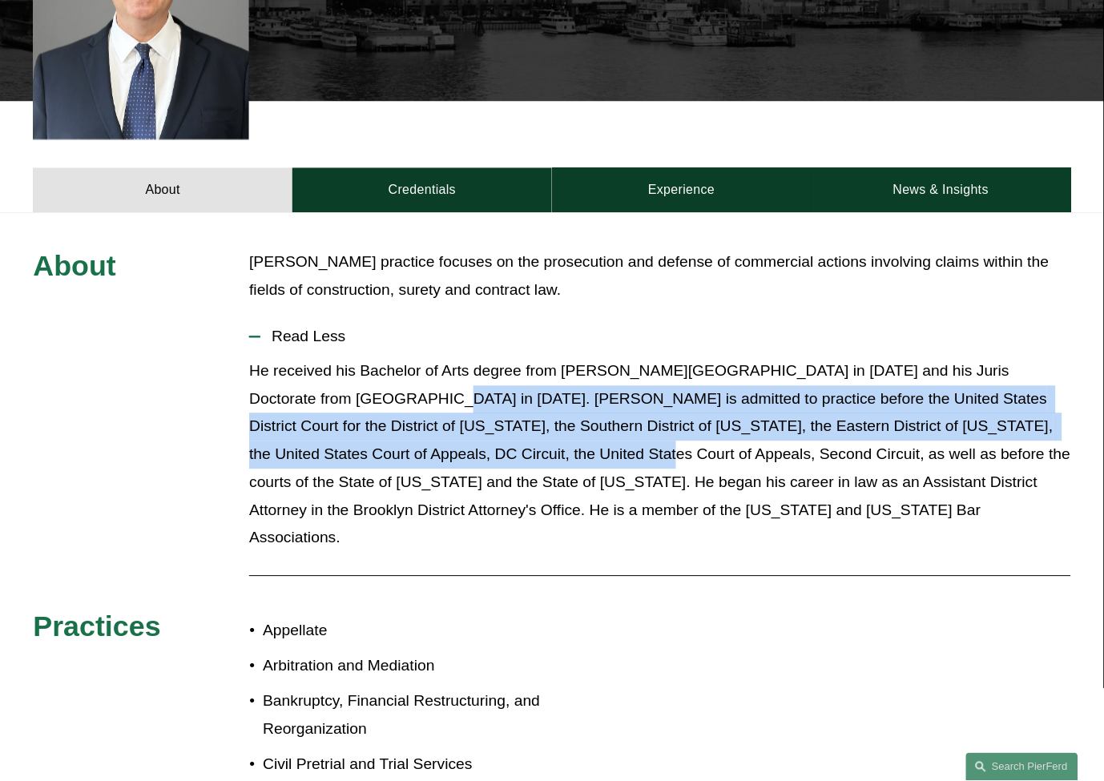
drag, startPoint x: 357, startPoint y: 372, endPoint x: 482, endPoint y: 429, distance: 137.3
click at [482, 429] on p "He received his Bachelor of Arts degree from [PERSON_NAME][GEOGRAPHIC_DATA] in …" at bounding box center [659, 455] width 821 height 195
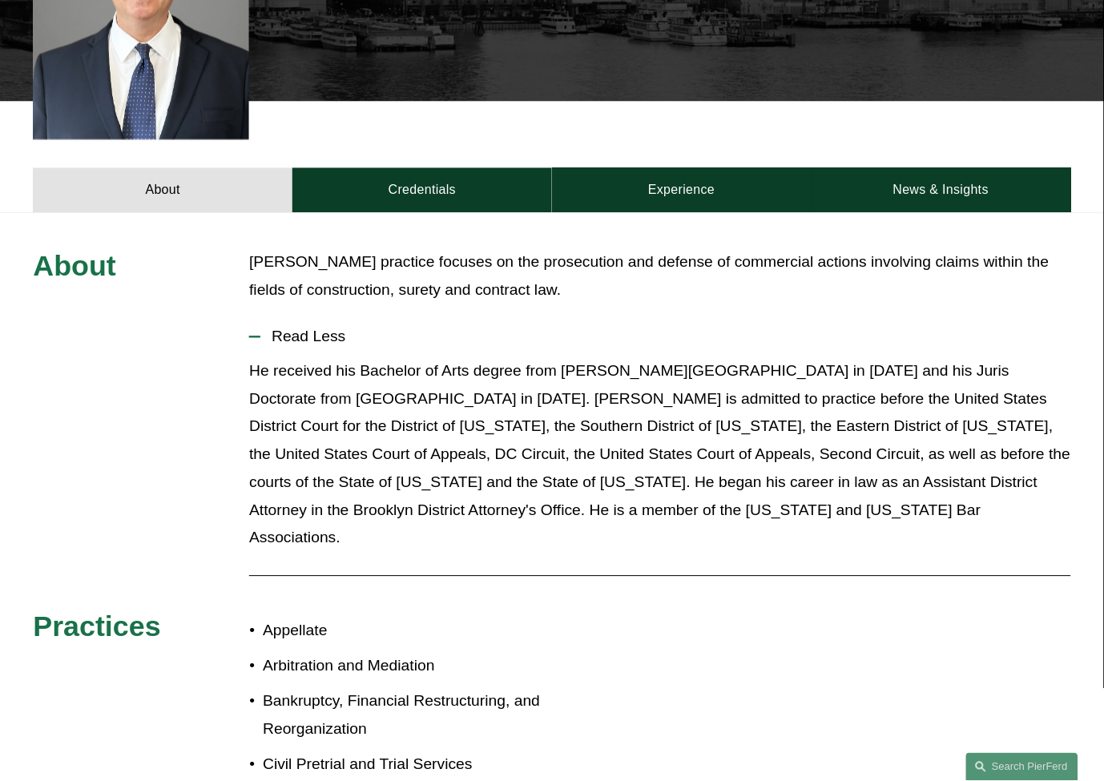
drag, startPoint x: 444, startPoint y: 386, endPoint x: 414, endPoint y: 374, distance: 32.0
click at [442, 386] on p "He received his Bachelor of Arts degree from [PERSON_NAME][GEOGRAPHIC_DATA] in …" at bounding box center [659, 455] width 821 height 195
click at [371, 378] on p "He received his Bachelor of Arts degree from [PERSON_NAME][GEOGRAPHIC_DATA] in …" at bounding box center [659, 455] width 821 height 195
click at [373, 377] on p "He received his Bachelor of Arts degree from [PERSON_NAME][GEOGRAPHIC_DATA] in …" at bounding box center [659, 455] width 821 height 195
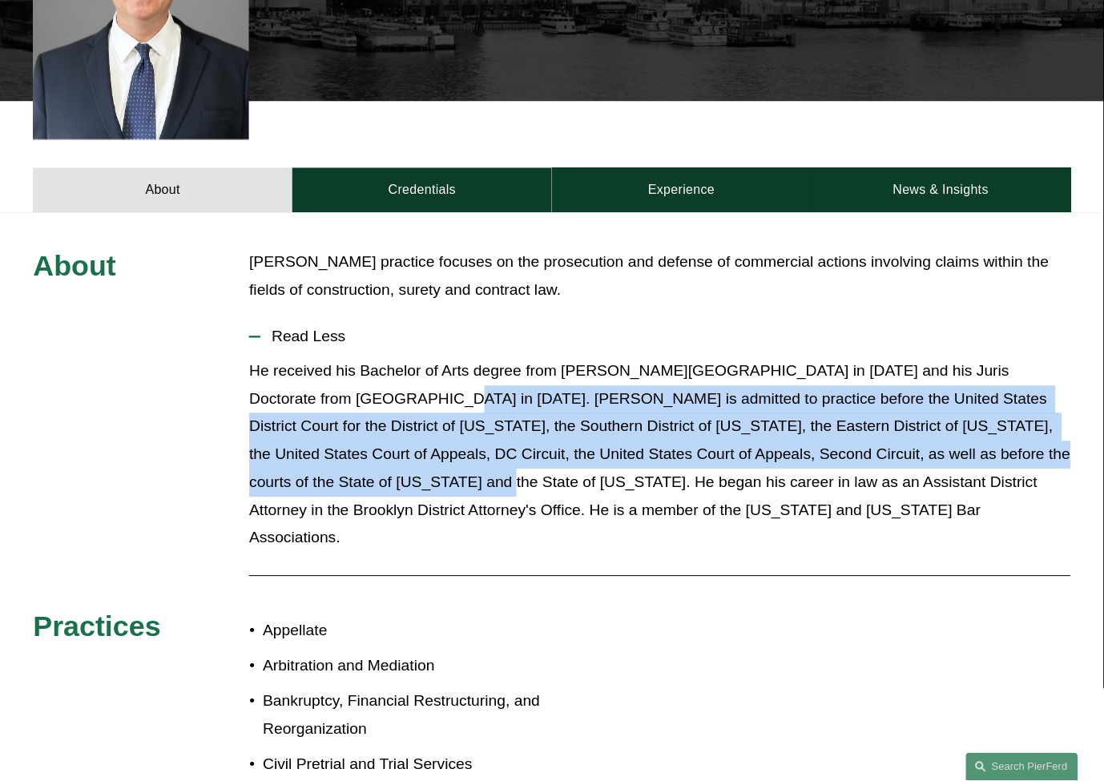
drag, startPoint x: 362, startPoint y: 377, endPoint x: 333, endPoint y: 451, distance: 80.2
click at [333, 451] on p "He received his Bachelor of Arts degree from [PERSON_NAME][GEOGRAPHIC_DATA] in …" at bounding box center [659, 455] width 821 height 195
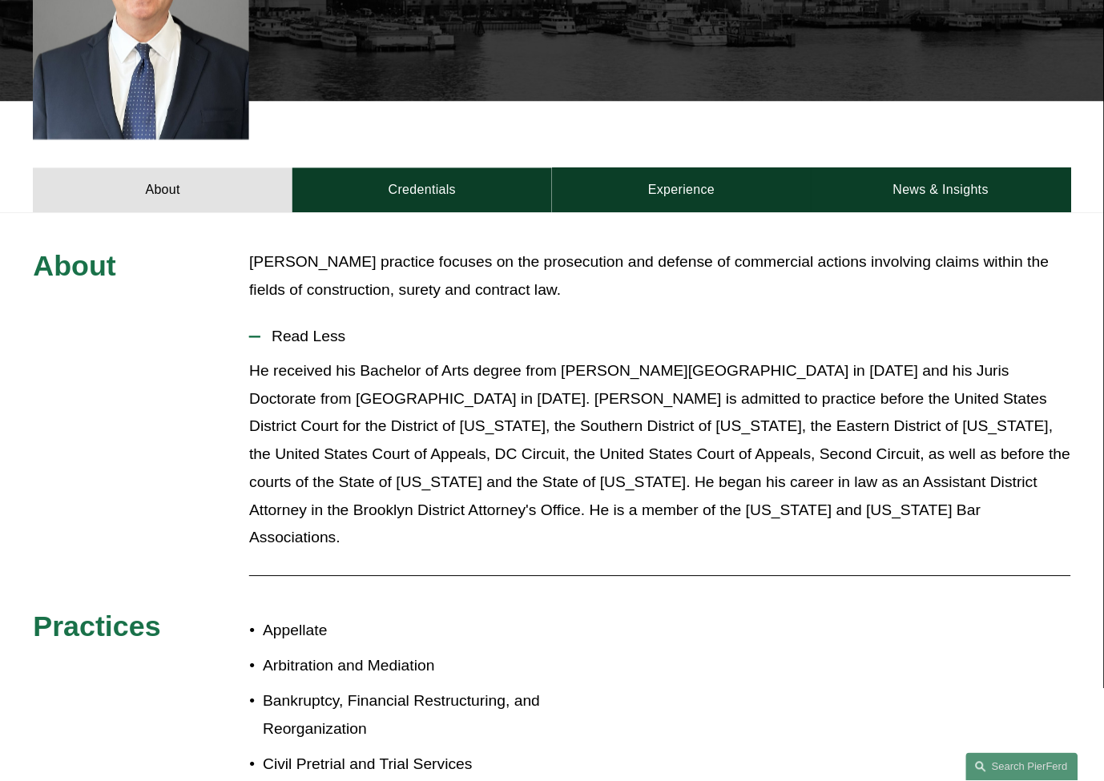
click at [347, 451] on p "He received his Bachelor of Arts degree from [PERSON_NAME][GEOGRAPHIC_DATA] in …" at bounding box center [659, 455] width 821 height 195
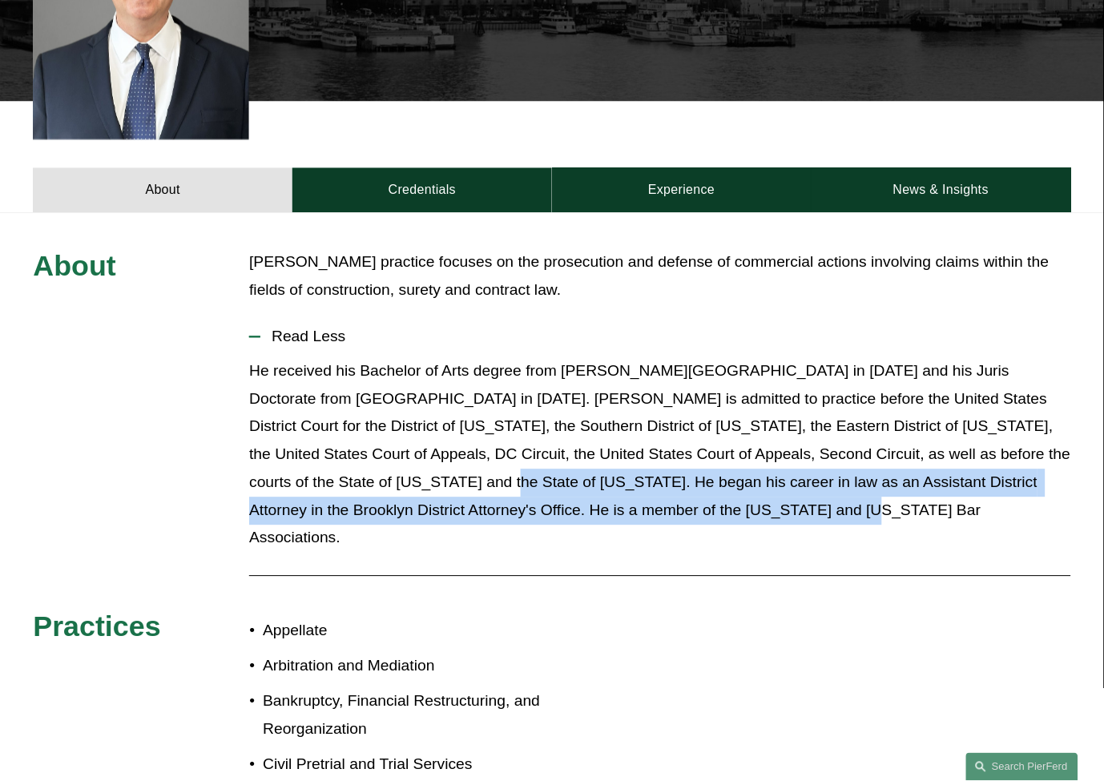
drag, startPoint x: 337, startPoint y: 460, endPoint x: 671, endPoint y: 490, distance: 335.4
click at [671, 490] on p "He received his Bachelor of Arts degree from [PERSON_NAME][GEOGRAPHIC_DATA] in …" at bounding box center [659, 455] width 821 height 195
drag, startPoint x: 686, startPoint y: 489, endPoint x: 341, endPoint y: 462, distance: 345.6
click at [342, 459] on p "He received his Bachelor of Arts degree from [PERSON_NAME][GEOGRAPHIC_DATA] in …" at bounding box center [659, 455] width 821 height 195
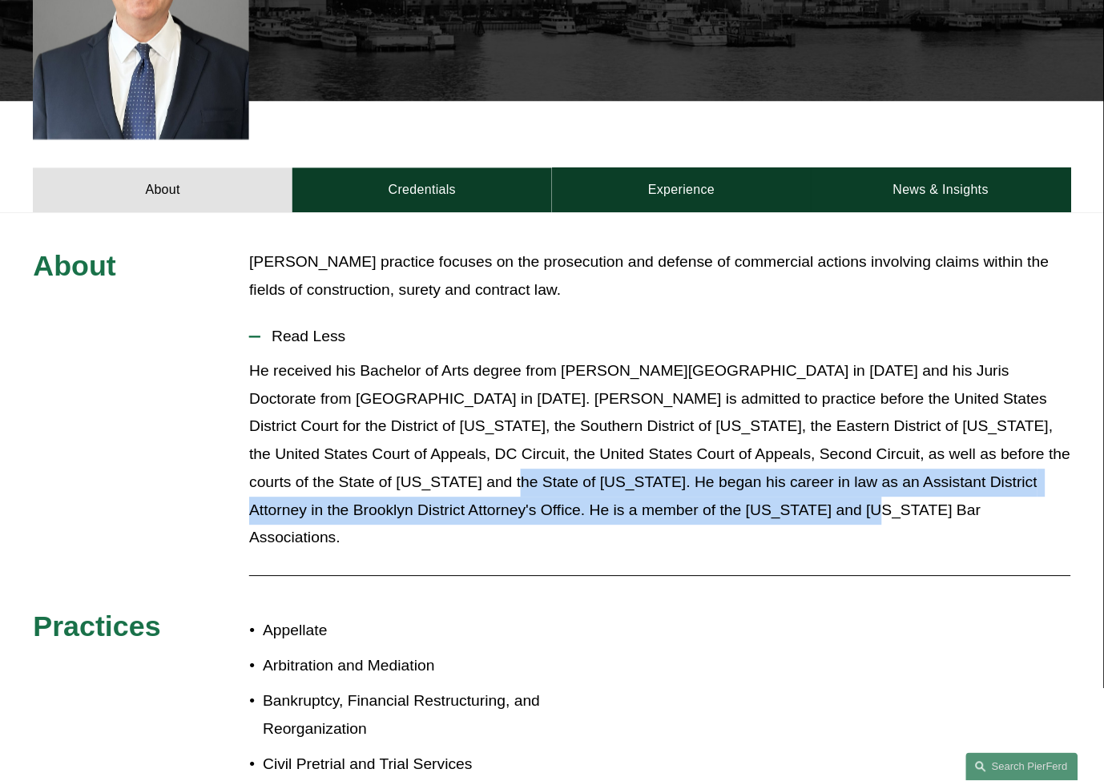
click at [341, 462] on p "He received his Bachelor of Arts degree from [PERSON_NAME][GEOGRAPHIC_DATA] in …" at bounding box center [659, 455] width 821 height 195
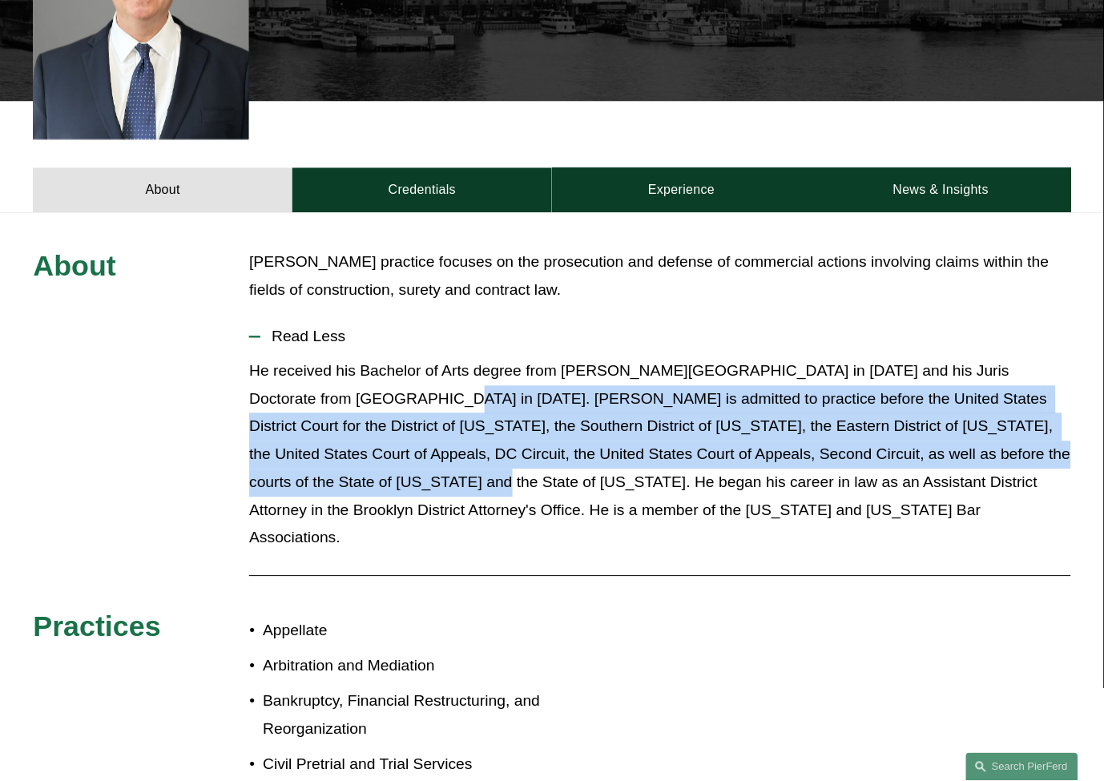
drag, startPoint x: 331, startPoint y: 463, endPoint x: 362, endPoint y: 382, distance: 86.7
click at [362, 382] on p "He received his Bachelor of Arts degree from [PERSON_NAME][GEOGRAPHIC_DATA] in …" at bounding box center [659, 455] width 821 height 195
click at [358, 370] on p "He received his Bachelor of Arts degree from [PERSON_NAME][GEOGRAPHIC_DATA] in …" at bounding box center [659, 455] width 821 height 195
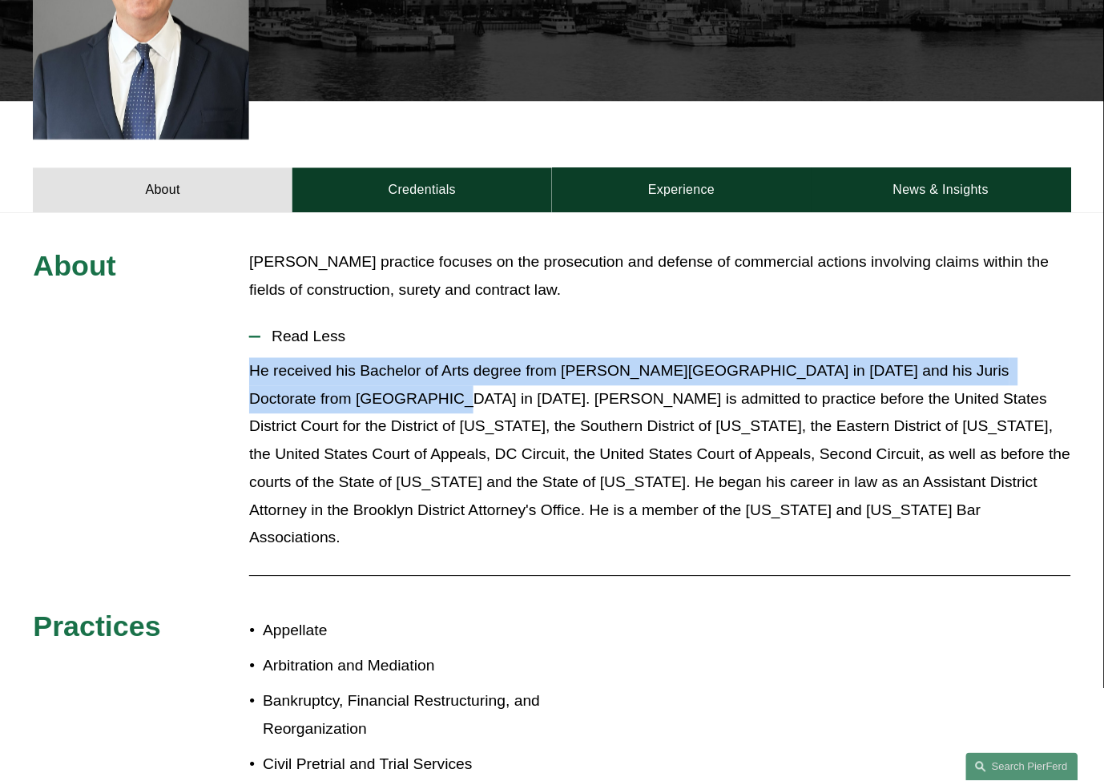
drag, startPoint x: 356, startPoint y: 373, endPoint x: 228, endPoint y: 349, distance: 130.6
click at [228, 349] on div "About [PERSON_NAME] practice focuses on the prosecution and defense of commerci…" at bounding box center [552, 625] width 1104 height 752
drag, startPoint x: 242, startPoint y: 345, endPoint x: 355, endPoint y: 365, distance: 114.7
click at [355, 365] on div "About [PERSON_NAME] practice focuses on the prosecution and defense of commerci…" at bounding box center [552, 625] width 1104 height 752
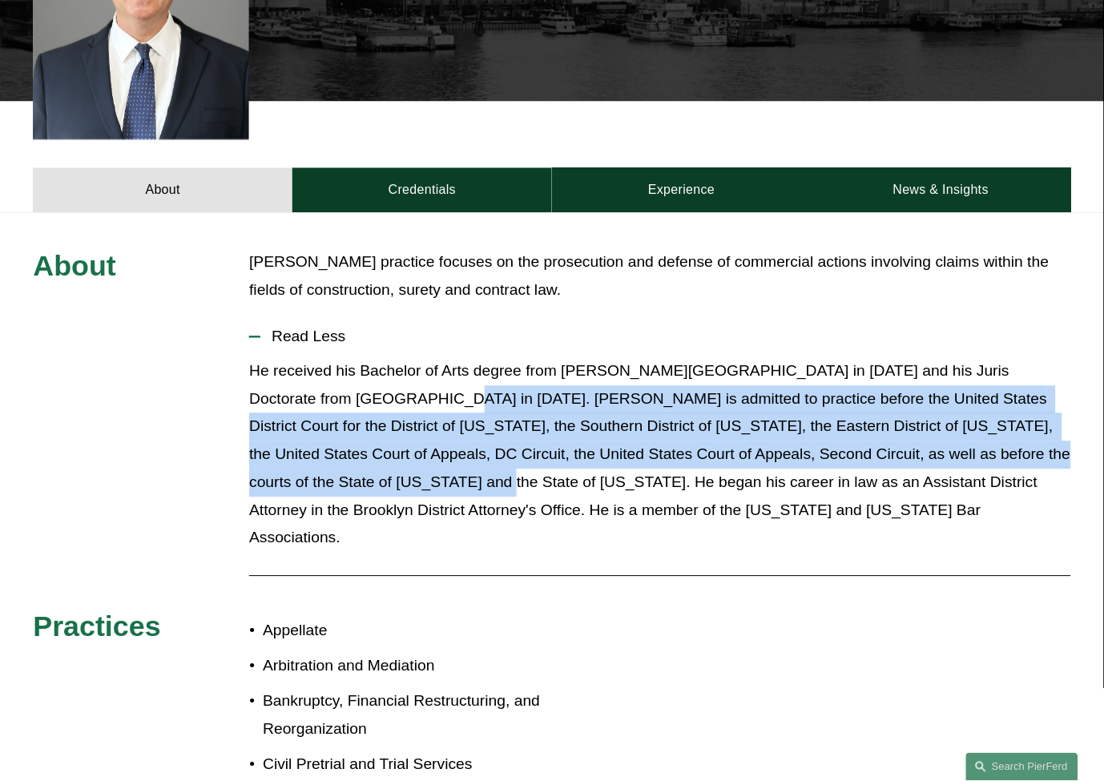
drag, startPoint x: 365, startPoint y: 369, endPoint x: 335, endPoint y: 463, distance: 99.1
click at [335, 463] on p "He received his Bachelor of Arts degree from [PERSON_NAME][GEOGRAPHIC_DATA] in …" at bounding box center [659, 455] width 821 height 195
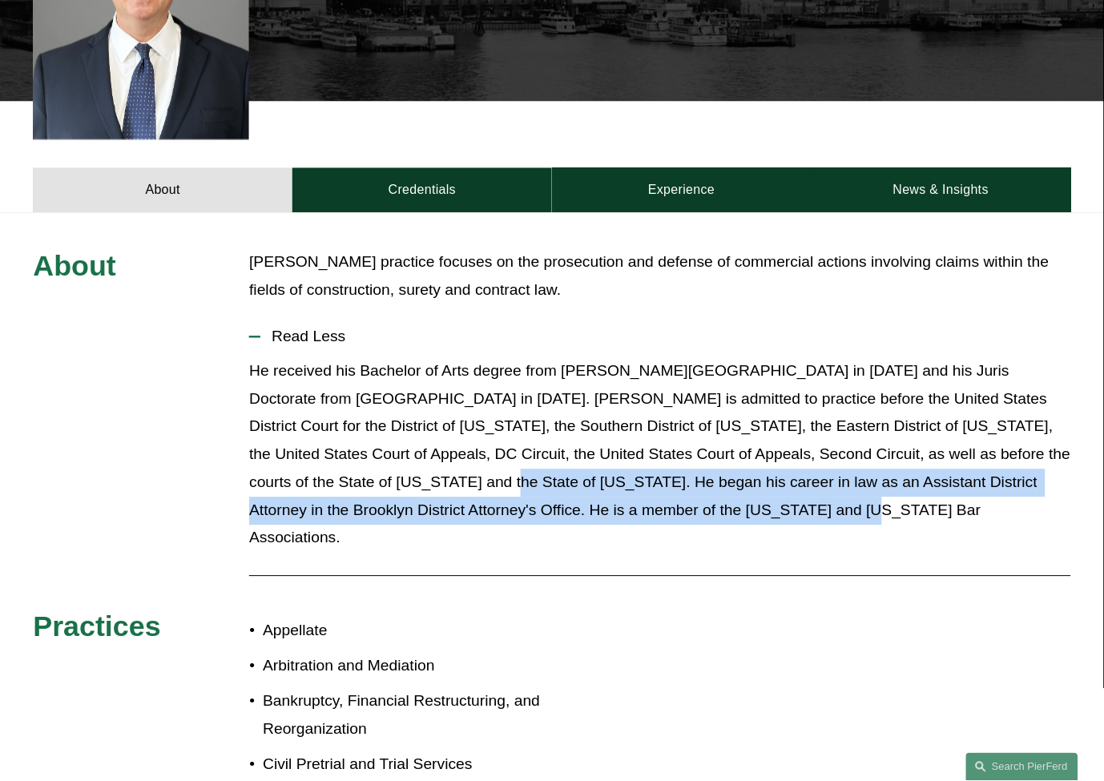
drag, startPoint x: 340, startPoint y: 463, endPoint x: 732, endPoint y: 489, distance: 393.4
click at [732, 489] on p "He received his Bachelor of Arts degree from [PERSON_NAME][GEOGRAPHIC_DATA] in …" at bounding box center [659, 455] width 821 height 195
drag, startPoint x: 724, startPoint y: 486, endPoint x: 334, endPoint y: 460, distance: 391.0
click at [334, 460] on p "He received his Bachelor of Arts degree from [PERSON_NAME][GEOGRAPHIC_DATA] in …" at bounding box center [659, 455] width 821 height 195
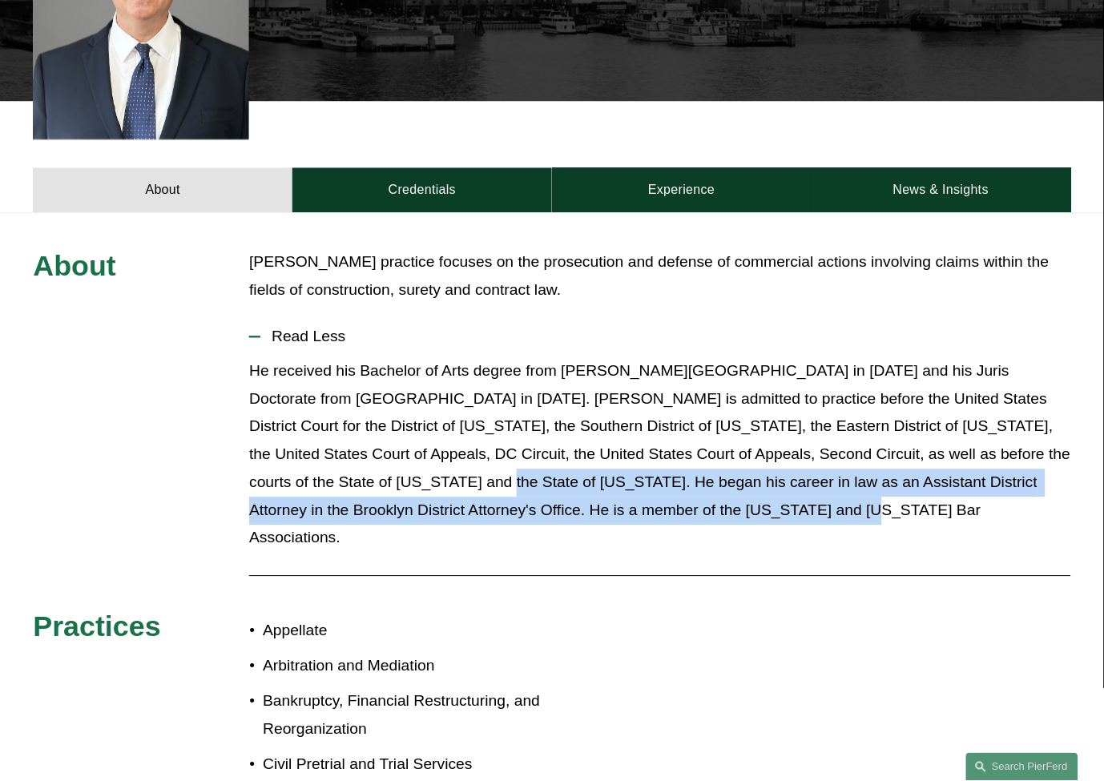
click at [334, 460] on p "He received his Bachelor of Arts degree from [PERSON_NAME][GEOGRAPHIC_DATA] in …" at bounding box center [659, 455] width 821 height 195
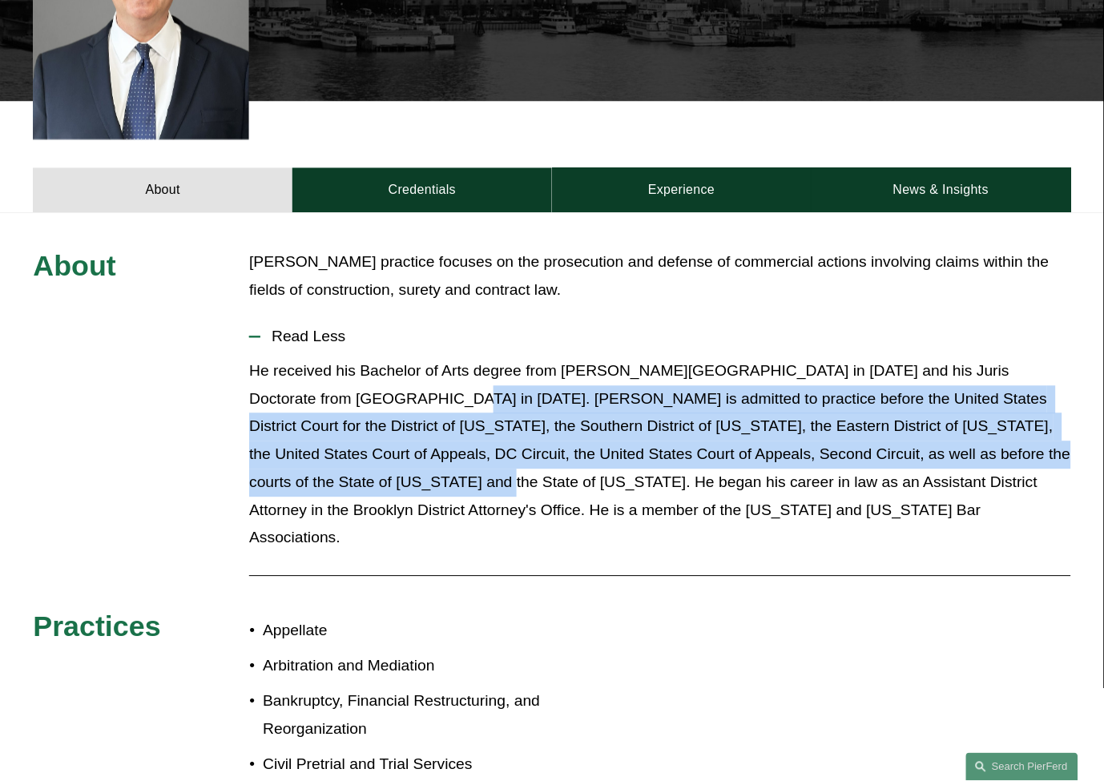
drag, startPoint x: 332, startPoint y: 461, endPoint x: 369, endPoint y: 372, distance: 96.3
click at [369, 372] on p "He received his Bachelor of Arts degree from [PERSON_NAME][GEOGRAPHIC_DATA] in …" at bounding box center [659, 455] width 821 height 195
drag, startPoint x: 364, startPoint y: 372, endPoint x: 334, endPoint y: 461, distance: 93.7
click at [334, 461] on p "He received his Bachelor of Arts degree from [PERSON_NAME][GEOGRAPHIC_DATA] in …" at bounding box center [659, 455] width 821 height 195
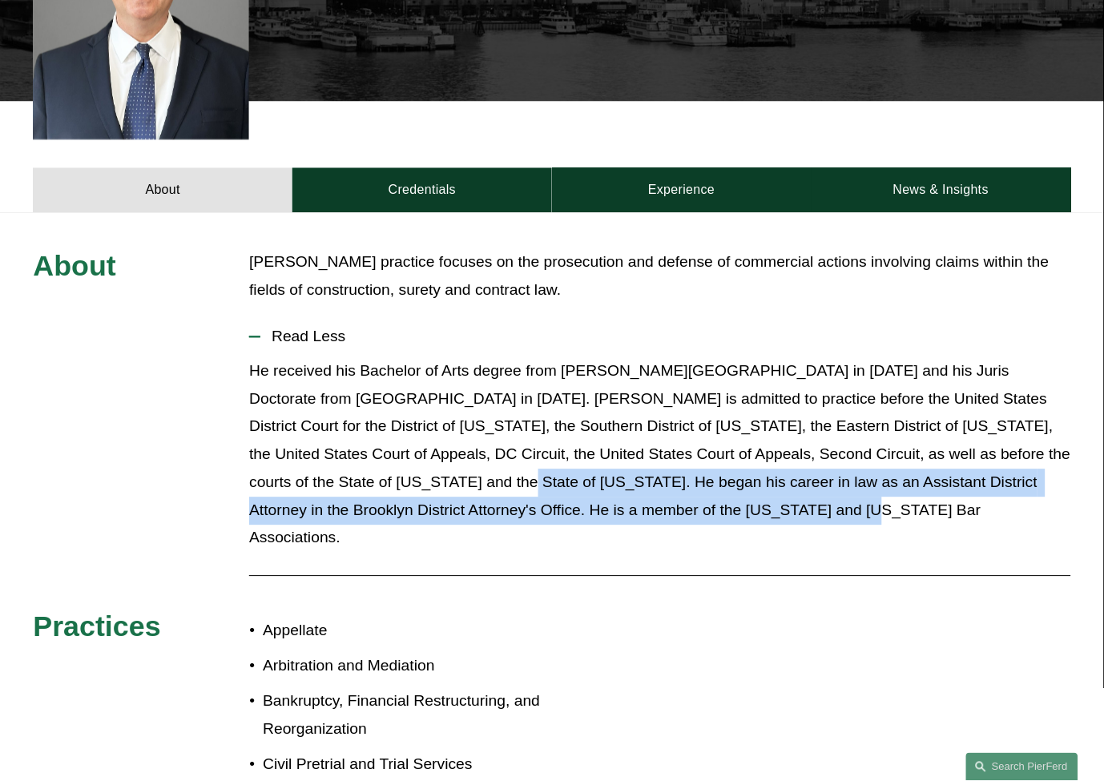
drag, startPoint x: 357, startPoint y: 461, endPoint x: 686, endPoint y: 498, distance: 331.5
click at [686, 498] on p "He received his Bachelor of Arts degree from [PERSON_NAME][GEOGRAPHIC_DATA] in …" at bounding box center [659, 455] width 821 height 195
drag, startPoint x: 690, startPoint y: 494, endPoint x: 338, endPoint y: 461, distance: 353.4
click at [338, 461] on p "He received his Bachelor of Arts degree from [PERSON_NAME][GEOGRAPHIC_DATA] in …" at bounding box center [659, 455] width 821 height 195
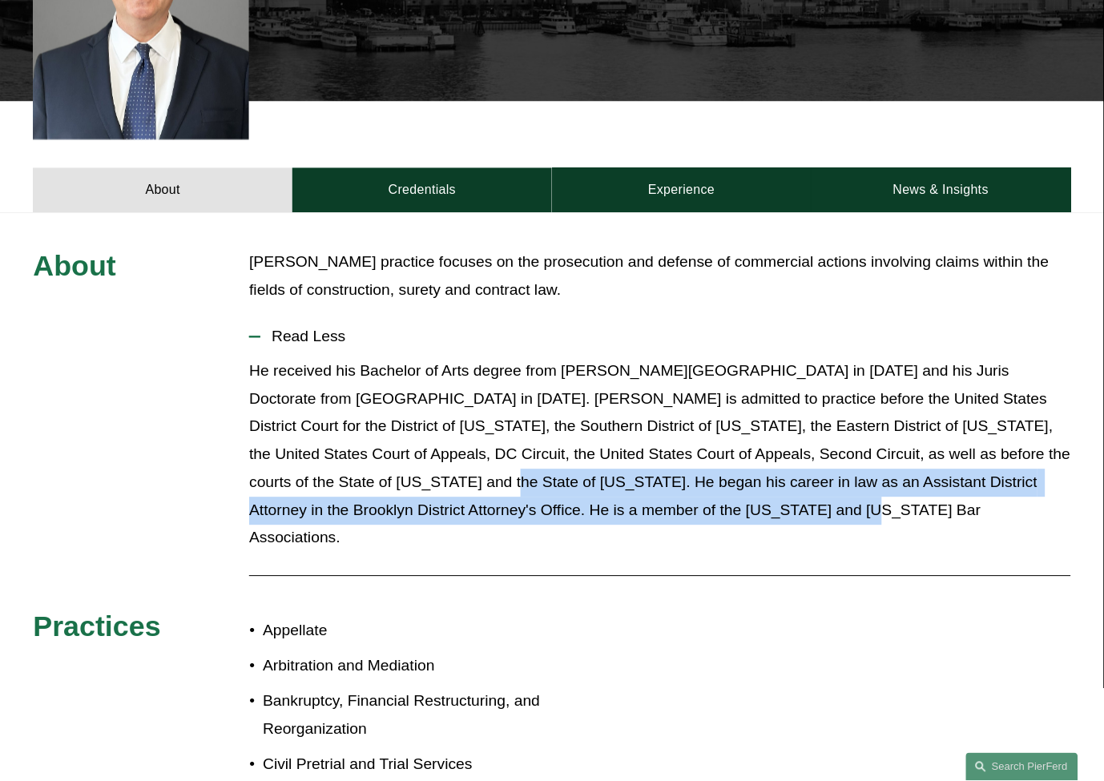
click at [338, 461] on p "He received his Bachelor of Arts degree from [PERSON_NAME][GEOGRAPHIC_DATA] in …" at bounding box center [659, 455] width 821 height 195
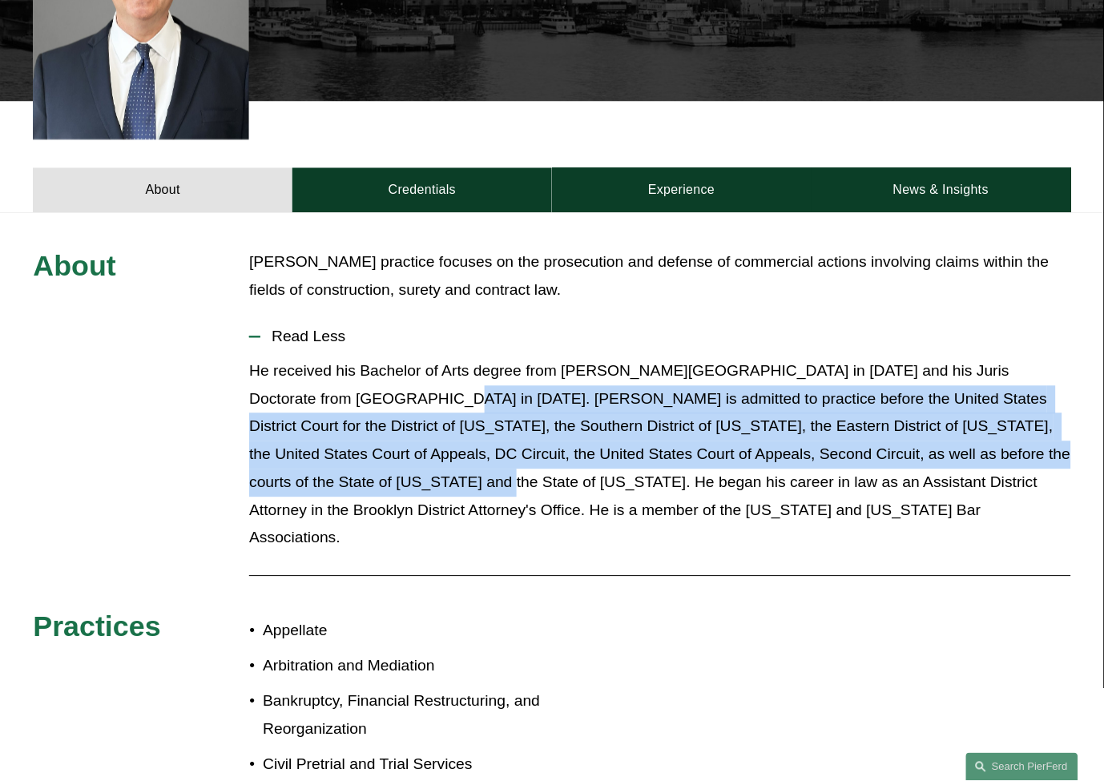
drag, startPoint x: 358, startPoint y: 378, endPoint x: 345, endPoint y: 462, distance: 84.4
click at [333, 463] on p "He received his Bachelor of Arts degree from [PERSON_NAME][GEOGRAPHIC_DATA] in …" at bounding box center [659, 455] width 821 height 195
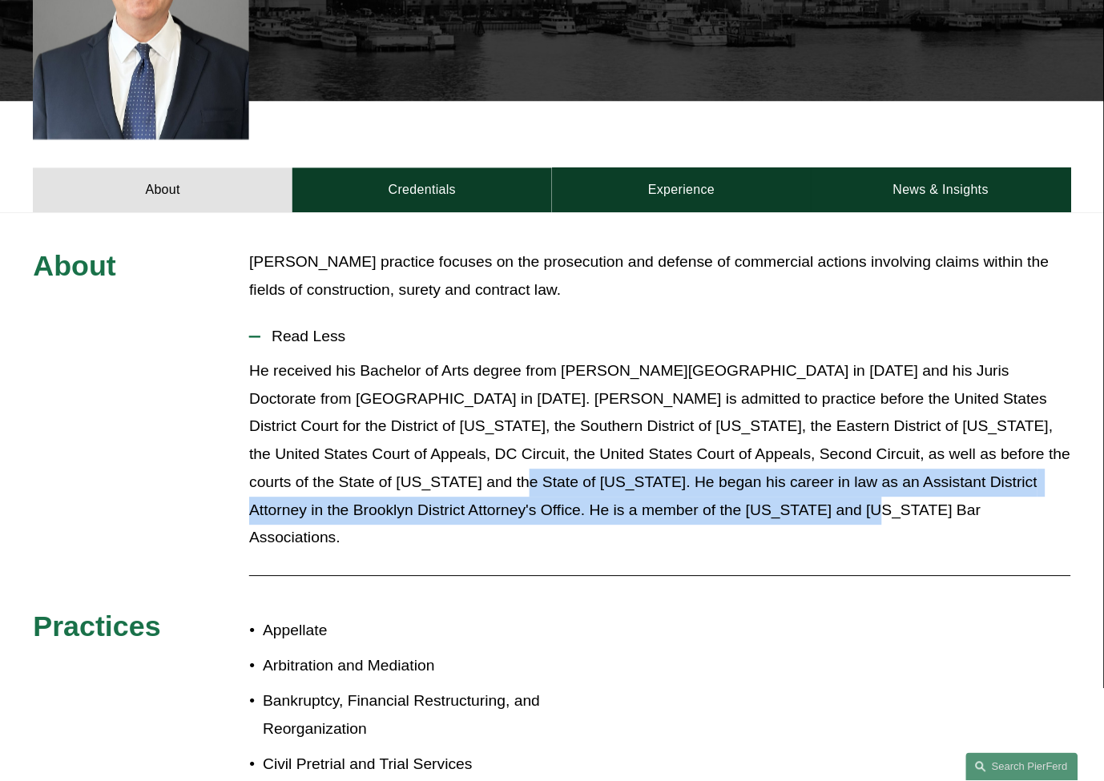
drag, startPoint x: 351, startPoint y: 462, endPoint x: 695, endPoint y: 485, distance: 345.3
click at [695, 485] on p "He received his Bachelor of Arts degree from [PERSON_NAME][GEOGRAPHIC_DATA] in …" at bounding box center [659, 455] width 821 height 195
click at [459, 459] on p "He received his Bachelor of Arts degree from [PERSON_NAME][GEOGRAPHIC_DATA] in …" at bounding box center [659, 455] width 821 height 195
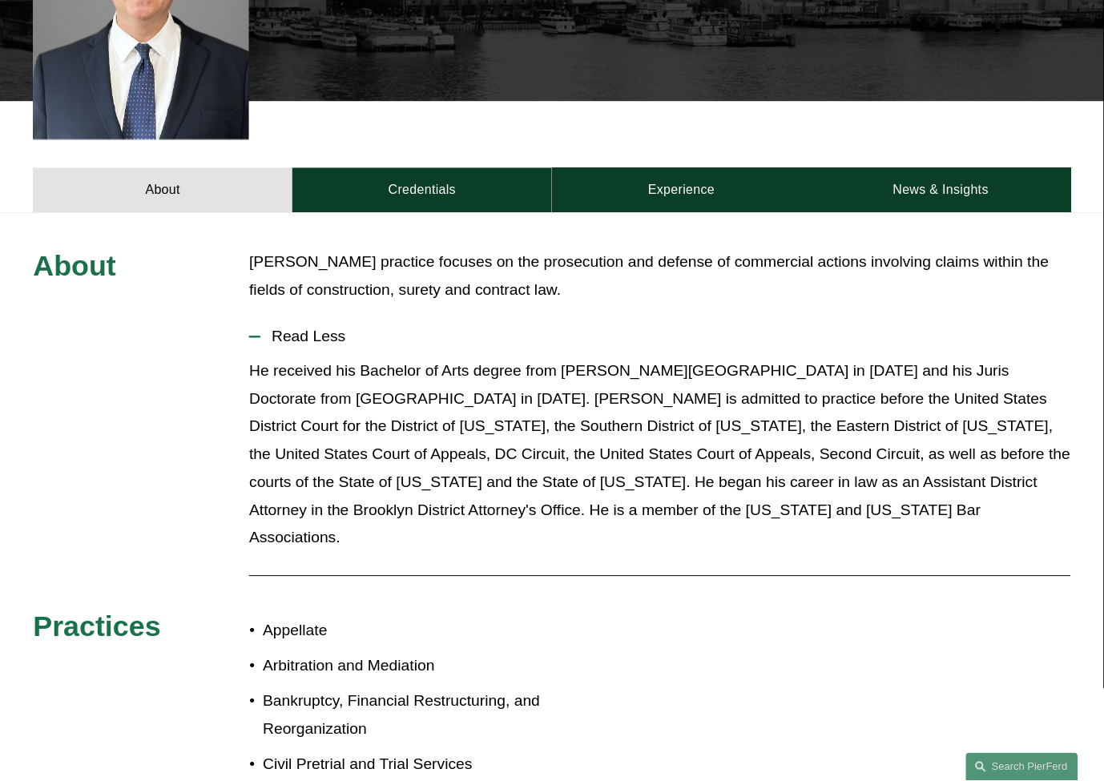
click at [330, 461] on p "He received his Bachelor of Arts degree from [PERSON_NAME][GEOGRAPHIC_DATA] in …" at bounding box center [659, 455] width 821 height 195
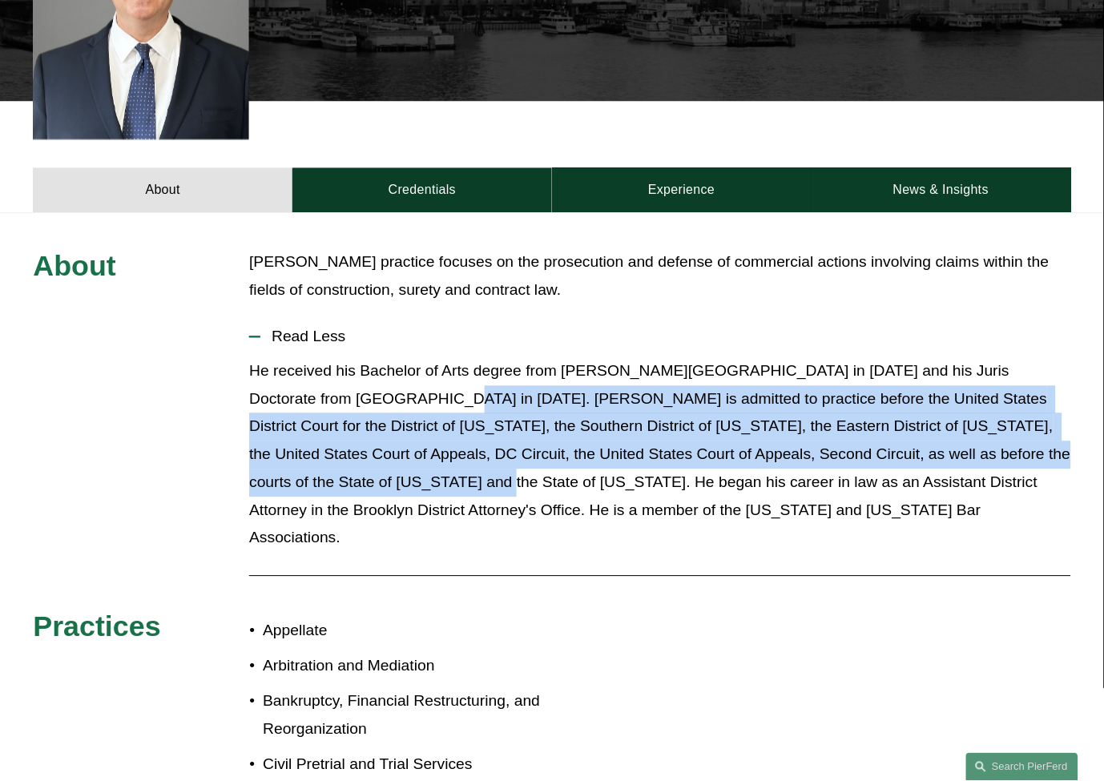
drag, startPoint x: 333, startPoint y: 461, endPoint x: 362, endPoint y: 378, distance: 87.4
click at [362, 378] on p "He received his Bachelor of Arts degree from [PERSON_NAME][GEOGRAPHIC_DATA] in …" at bounding box center [659, 455] width 821 height 195
drag, startPoint x: 362, startPoint y: 377, endPoint x: 333, endPoint y: 459, distance: 87.4
click at [333, 459] on p "He received his Bachelor of Arts degree from [PERSON_NAME][GEOGRAPHIC_DATA] in …" at bounding box center [659, 455] width 821 height 195
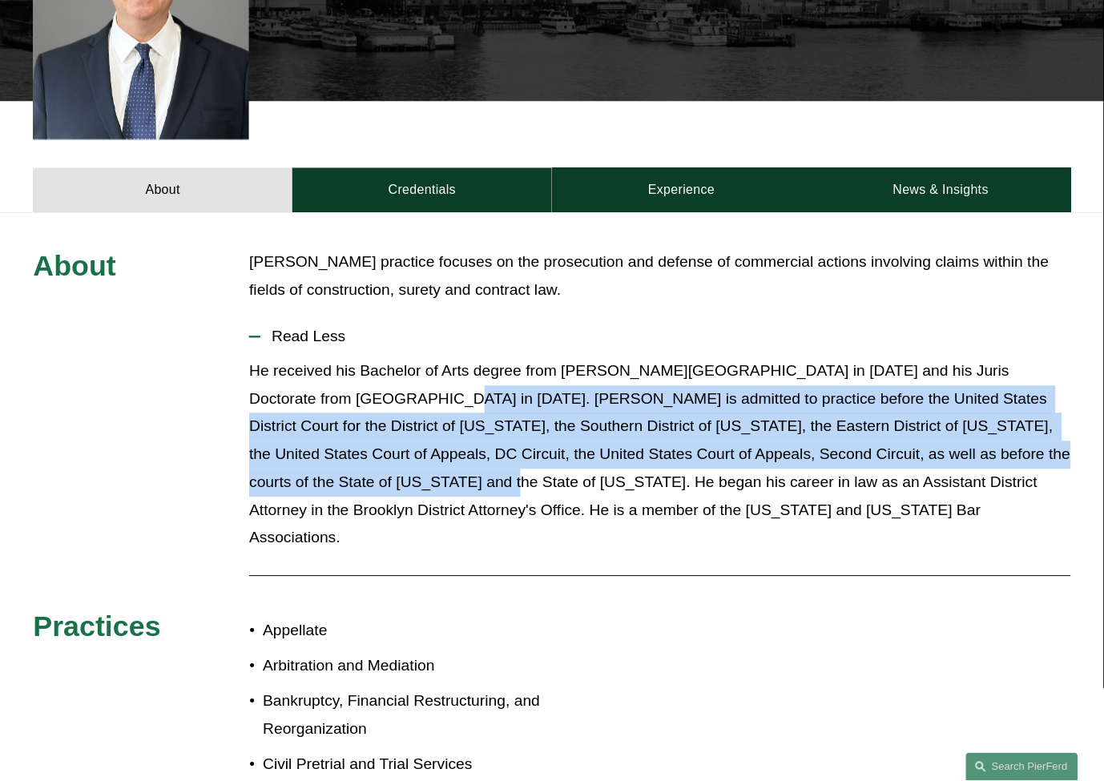
click at [334, 459] on p "He received his Bachelor of Arts degree from [PERSON_NAME][GEOGRAPHIC_DATA] in …" at bounding box center [659, 455] width 821 height 195
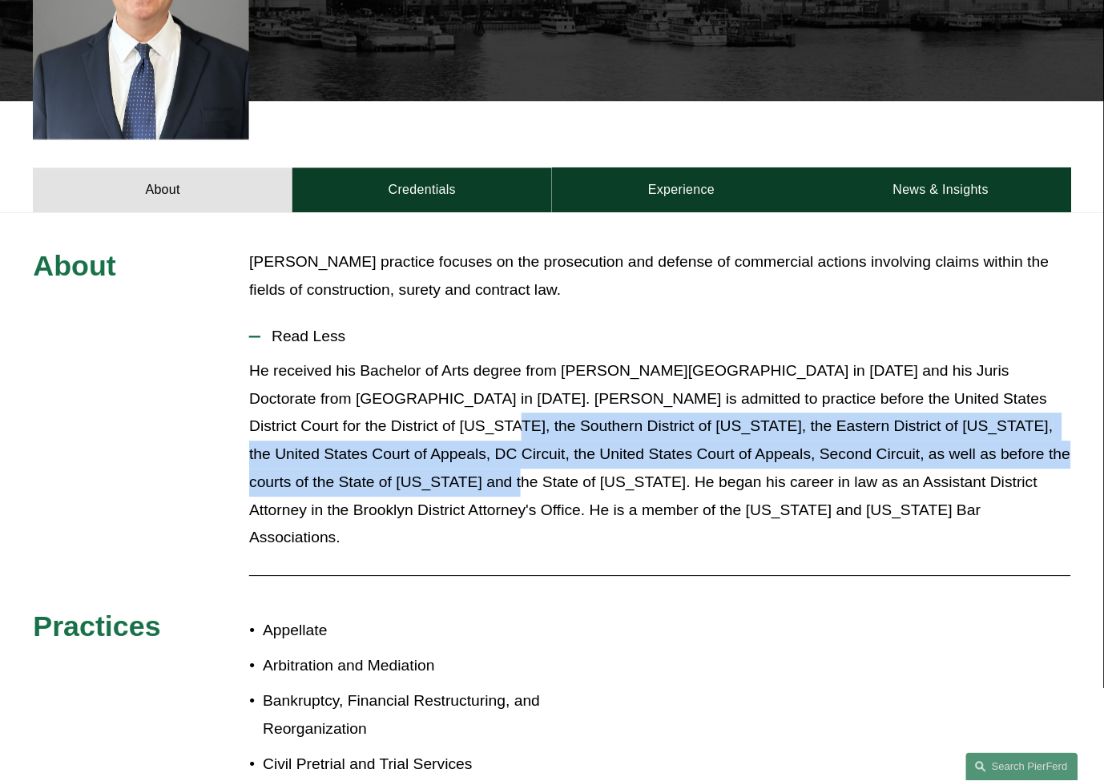
drag, startPoint x: 333, startPoint y: 460, endPoint x: 370, endPoint y: 385, distance: 83.1
click at [365, 388] on p "He received his Bachelor of Arts degree from [PERSON_NAME][GEOGRAPHIC_DATA] in …" at bounding box center [659, 455] width 821 height 195
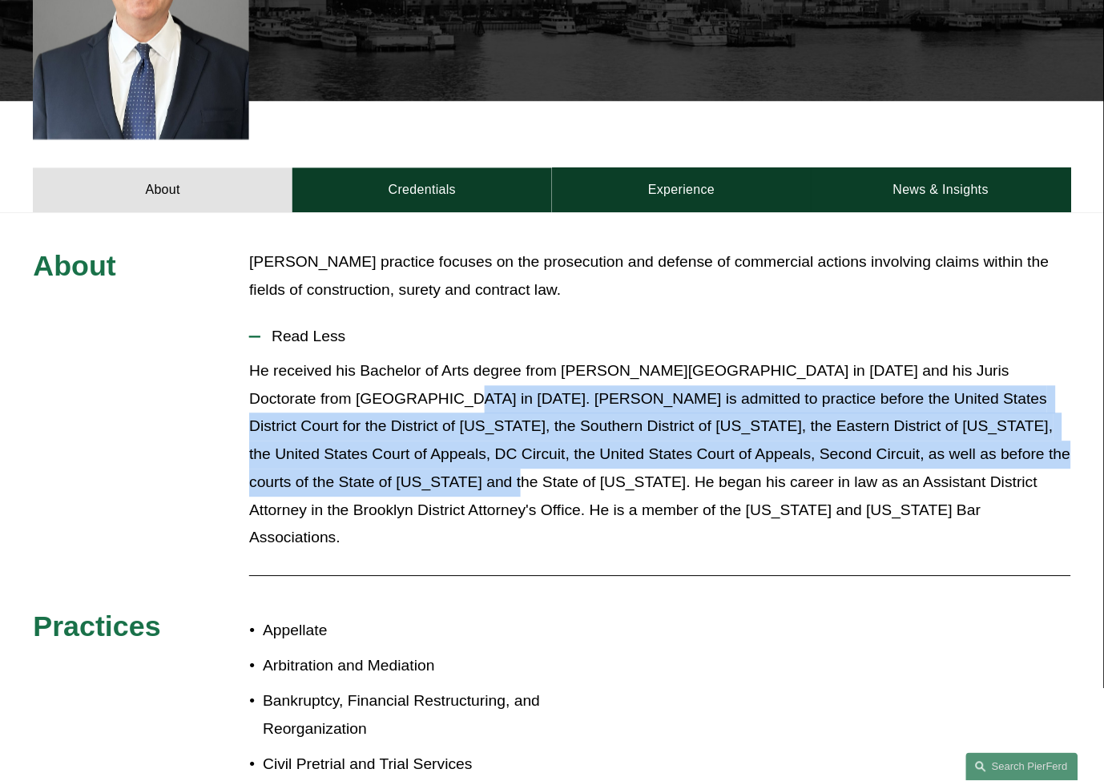
click at [370, 385] on p "He received his Bachelor of Arts degree from [PERSON_NAME][GEOGRAPHIC_DATA] in …" at bounding box center [659, 455] width 821 height 195
drag, startPoint x: 365, startPoint y: 375, endPoint x: 332, endPoint y: 461, distance: 91.8
click at [333, 461] on p "He received his Bachelor of Arts degree from [PERSON_NAME][GEOGRAPHIC_DATA] in …" at bounding box center [659, 455] width 821 height 195
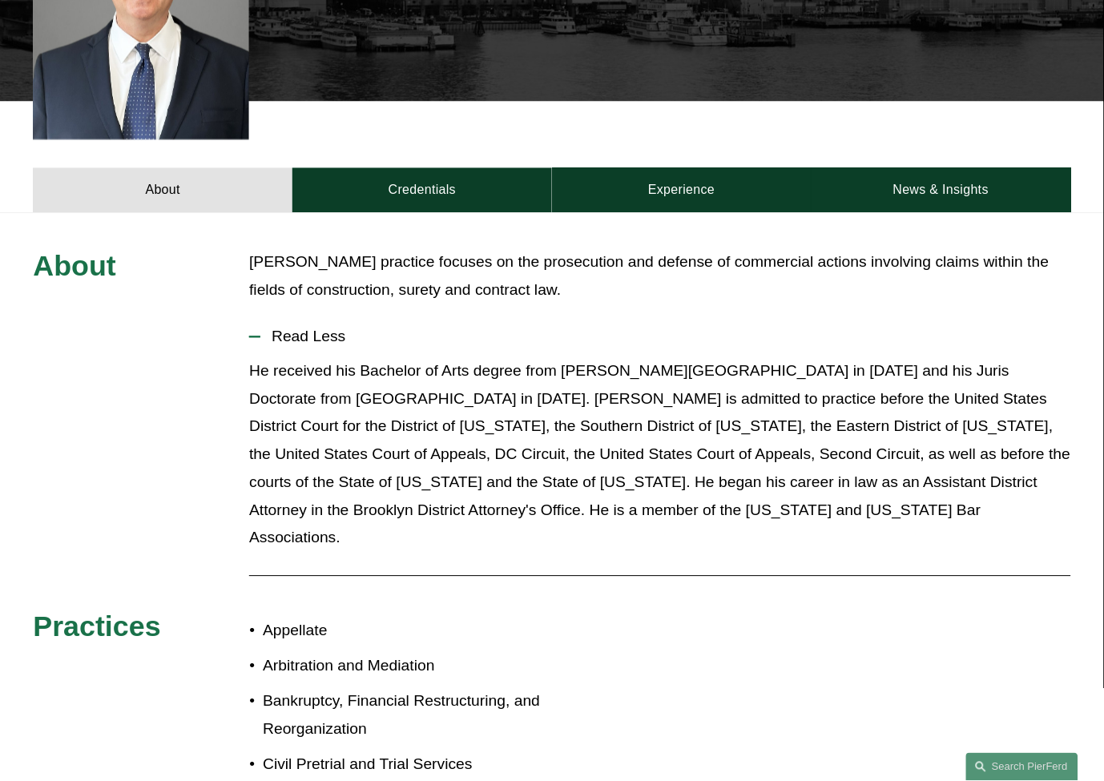
click at [348, 457] on p "He received his Bachelor of Arts degree from [PERSON_NAME][GEOGRAPHIC_DATA] in …" at bounding box center [659, 455] width 821 height 195
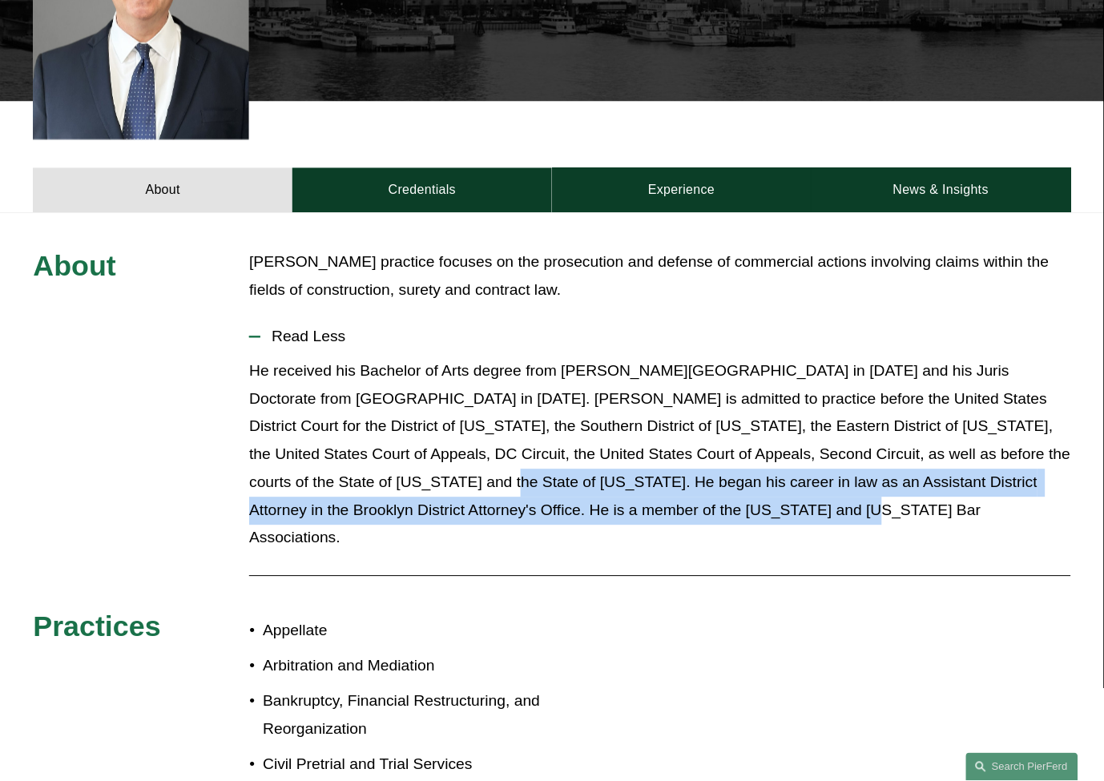
drag, startPoint x: 340, startPoint y: 458, endPoint x: 718, endPoint y: 498, distance: 380.3
click at [732, 498] on p "He received his Bachelor of Arts degree from [PERSON_NAME][GEOGRAPHIC_DATA] in …" at bounding box center [659, 455] width 821 height 195
click at [346, 467] on p "He received his Bachelor of Arts degree from [PERSON_NAME][GEOGRAPHIC_DATA] in …" at bounding box center [659, 455] width 821 height 195
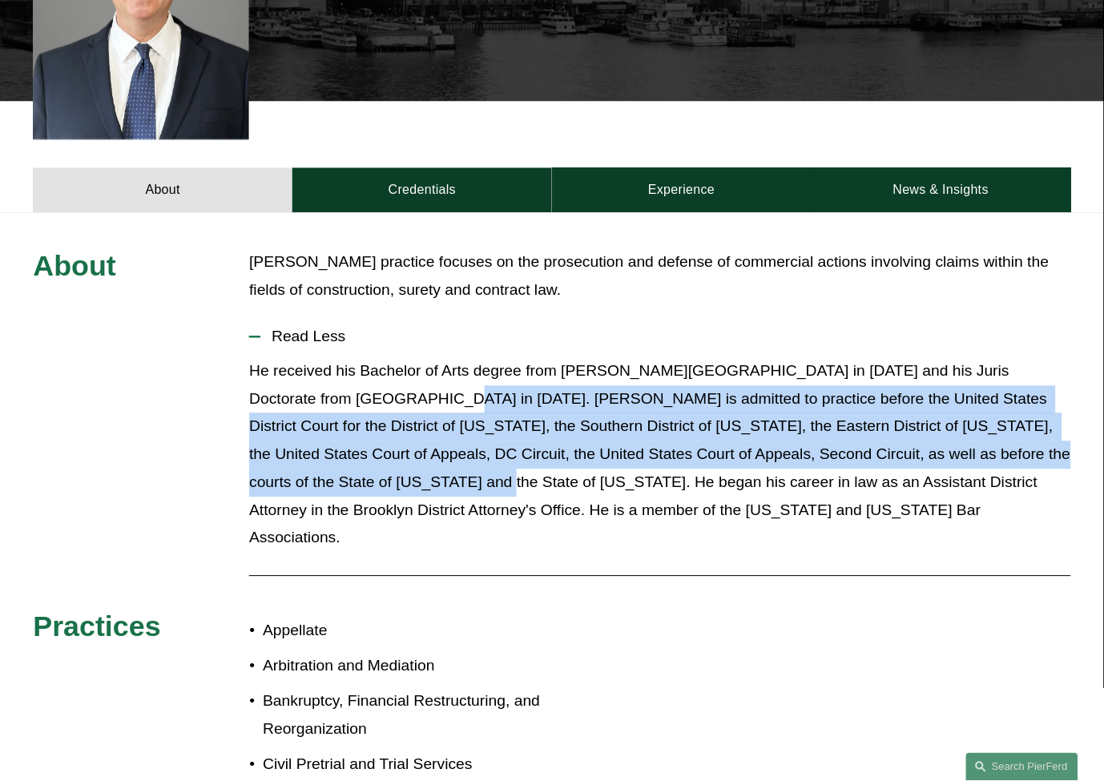
drag, startPoint x: 332, startPoint y: 458, endPoint x: 361, endPoint y: 373, distance: 90.7
click at [361, 373] on p "He received his Bachelor of Arts degree from [PERSON_NAME][GEOGRAPHIC_DATA] in …" at bounding box center [659, 455] width 821 height 195
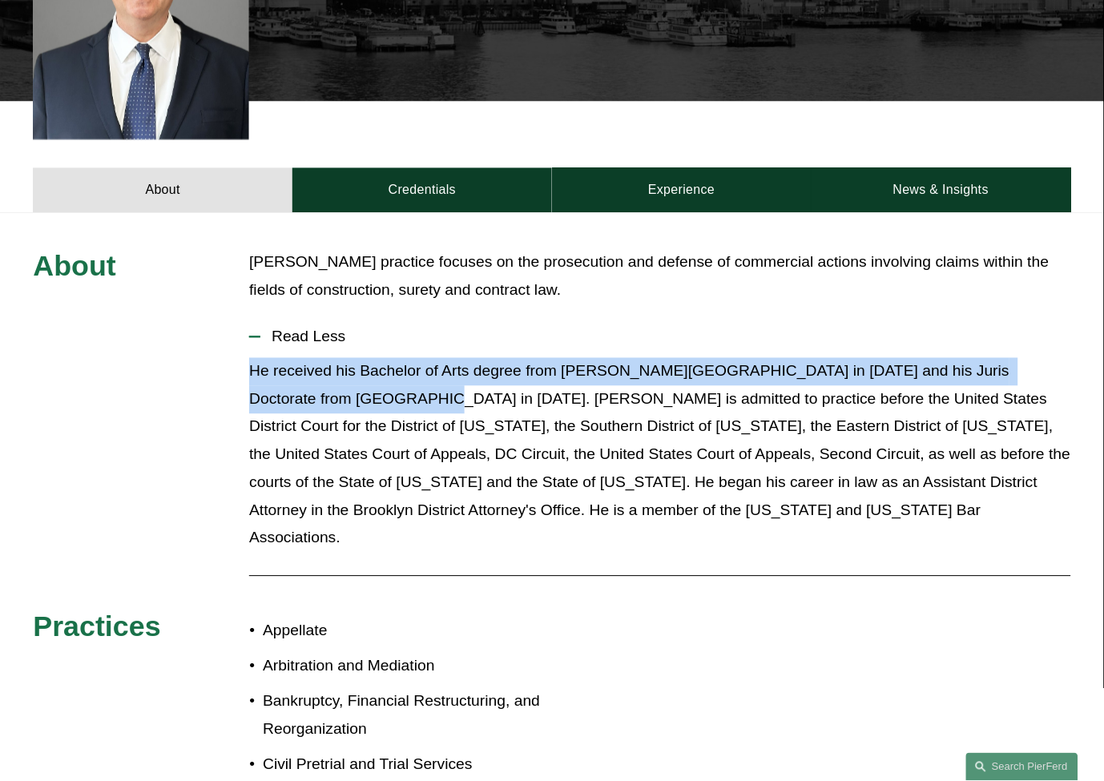
drag, startPoint x: 353, startPoint y: 373, endPoint x: 247, endPoint y: 341, distance: 111.3
click at [249, 358] on p "He received his Bachelor of Arts degree from [PERSON_NAME][GEOGRAPHIC_DATA] in …" at bounding box center [659, 455] width 821 height 195
click at [247, 341] on div "About [PERSON_NAME] practice focuses on the prosecution and defense of commerci…" at bounding box center [552, 625] width 1104 height 752
drag, startPoint x: 247, startPoint y: 341, endPoint x: 345, endPoint y: 373, distance: 102.9
click at [345, 373] on div "About [PERSON_NAME] practice focuses on the prosecution and defense of commerci…" at bounding box center [552, 625] width 1104 height 752
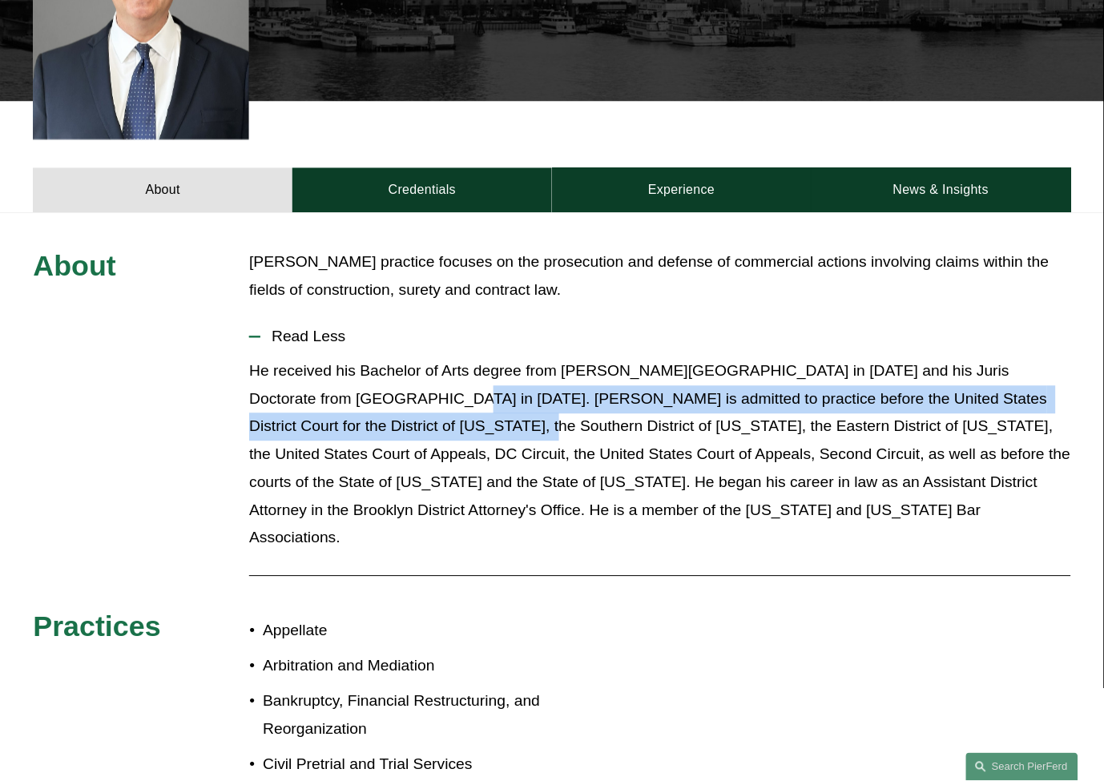
drag, startPoint x: 369, startPoint y: 373, endPoint x: 381, endPoint y: 390, distance: 21.2
click at [381, 390] on p "He received his Bachelor of Arts degree from [PERSON_NAME][GEOGRAPHIC_DATA] in …" at bounding box center [659, 455] width 821 height 195
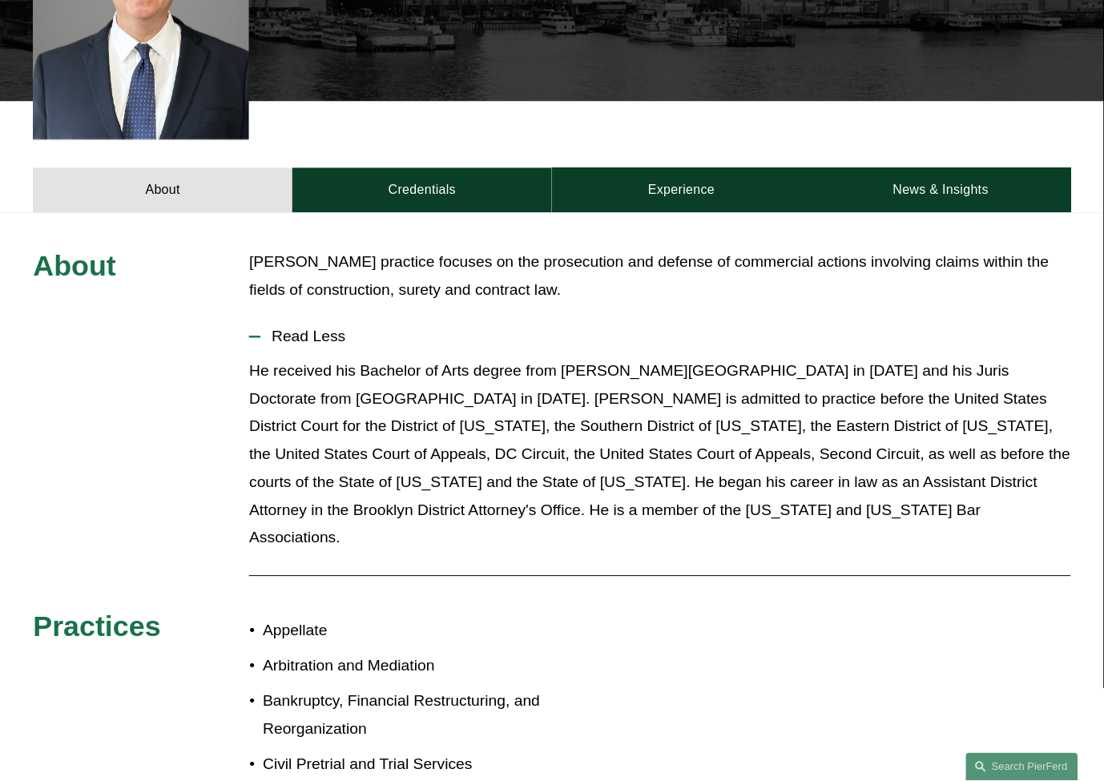
click at [365, 380] on p "He received his Bachelor of Arts degree from [PERSON_NAME][GEOGRAPHIC_DATA] in …" at bounding box center [659, 455] width 821 height 195
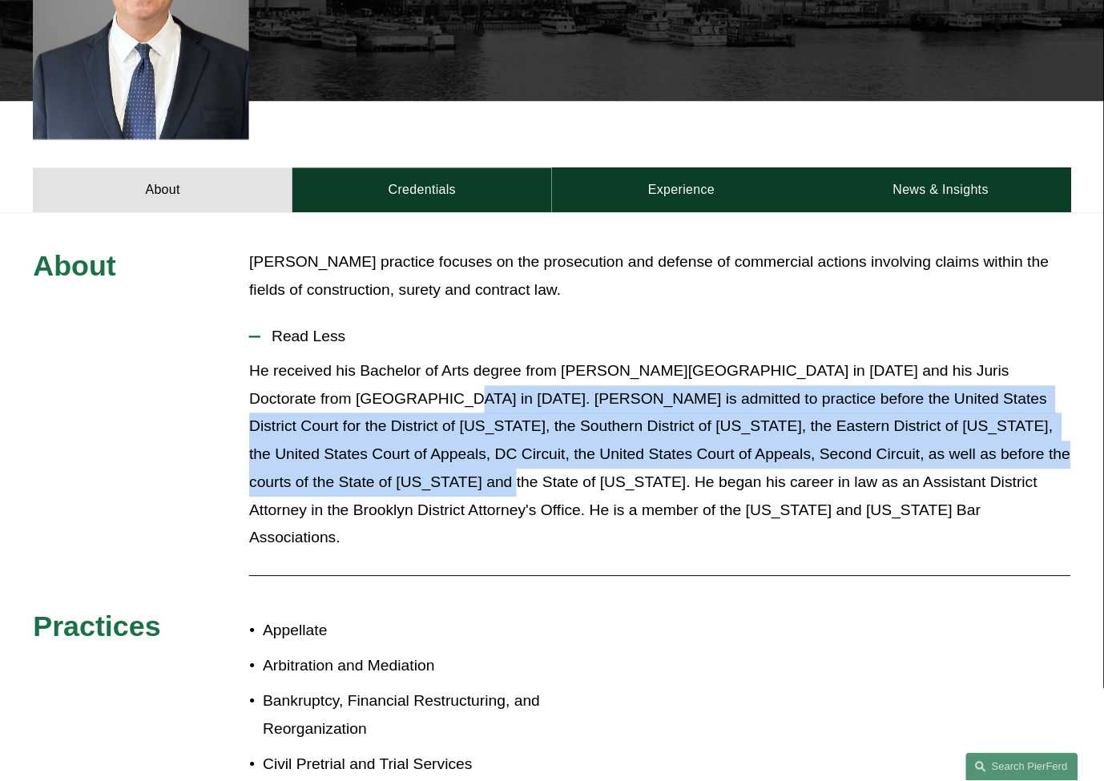
drag, startPoint x: 364, startPoint y: 373, endPoint x: 333, endPoint y: 459, distance: 91.3
click at [333, 459] on p "He received his Bachelor of Arts degree from [PERSON_NAME][GEOGRAPHIC_DATA] in …" at bounding box center [659, 455] width 821 height 195
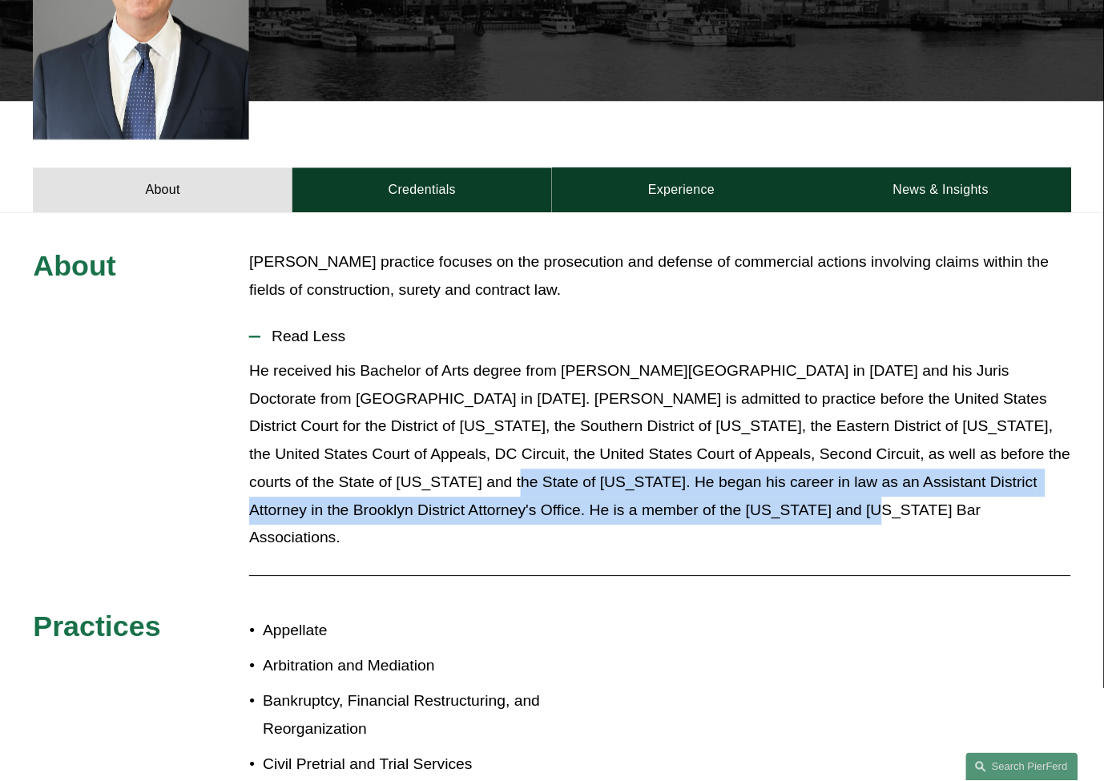
drag, startPoint x: 349, startPoint y: 459, endPoint x: 683, endPoint y: 494, distance: 336.0
click at [683, 494] on p "He received his Bachelor of Arts degree from [PERSON_NAME][GEOGRAPHIC_DATA] in …" at bounding box center [659, 455] width 821 height 195
drag, startPoint x: 684, startPoint y: 490, endPoint x: 341, endPoint y: 462, distance: 344.1
click at [341, 462] on p "He received his Bachelor of Arts degree from [PERSON_NAME][GEOGRAPHIC_DATA] in …" at bounding box center [659, 455] width 821 height 195
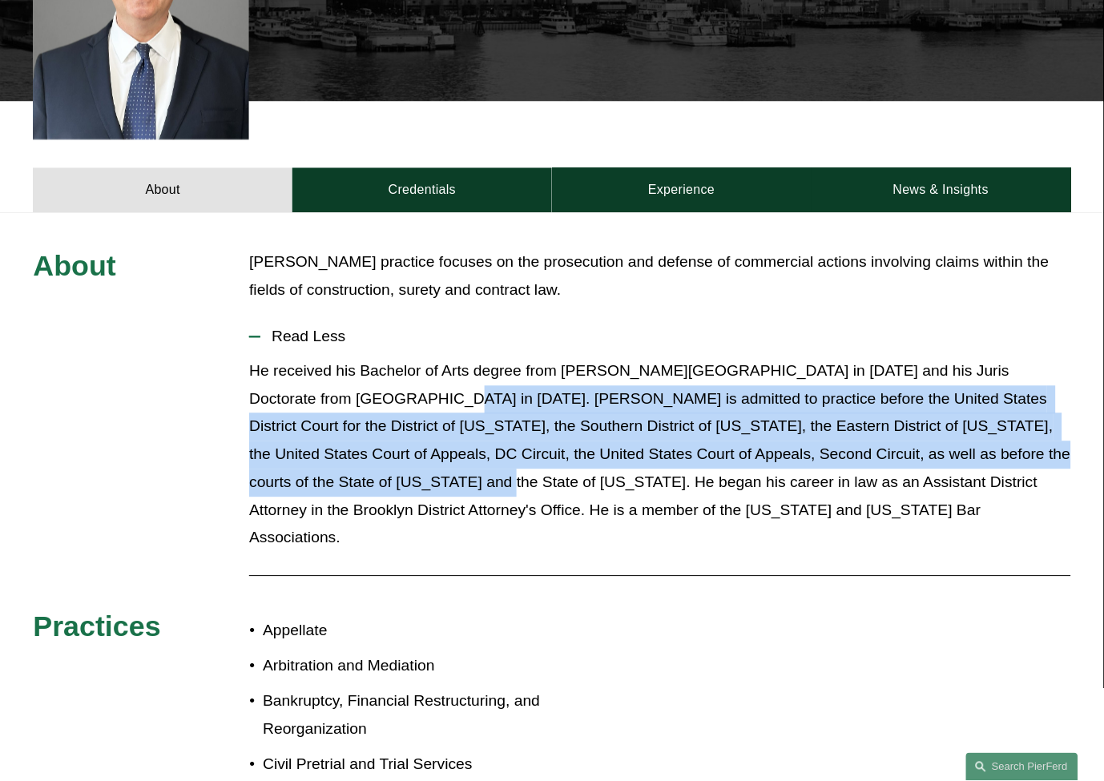
drag, startPoint x: 362, startPoint y: 377, endPoint x: 333, endPoint y: 454, distance: 82.4
click at [333, 454] on p "He received his Bachelor of Arts degree from [PERSON_NAME][GEOGRAPHIC_DATA] in …" at bounding box center [659, 455] width 821 height 195
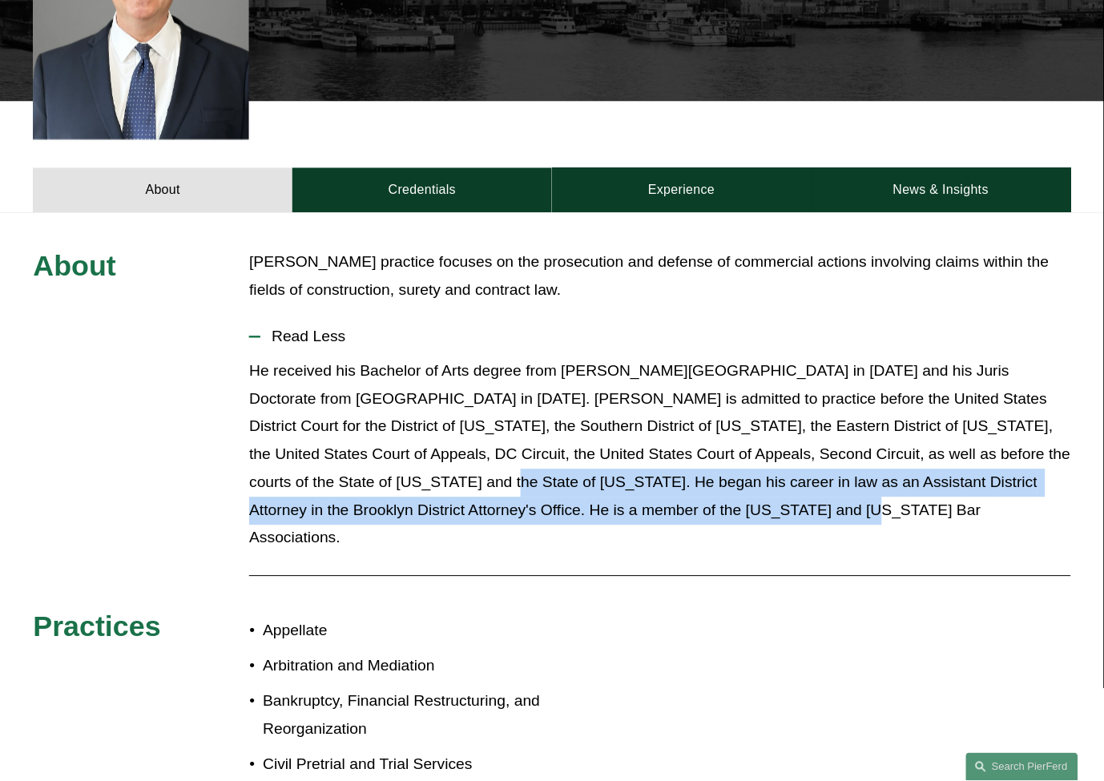
drag, startPoint x: 341, startPoint y: 457, endPoint x: 697, endPoint y: 483, distance: 356.7
click at [697, 483] on p "He received his Bachelor of Arts degree from [PERSON_NAME][GEOGRAPHIC_DATA] in …" at bounding box center [659, 455] width 821 height 195
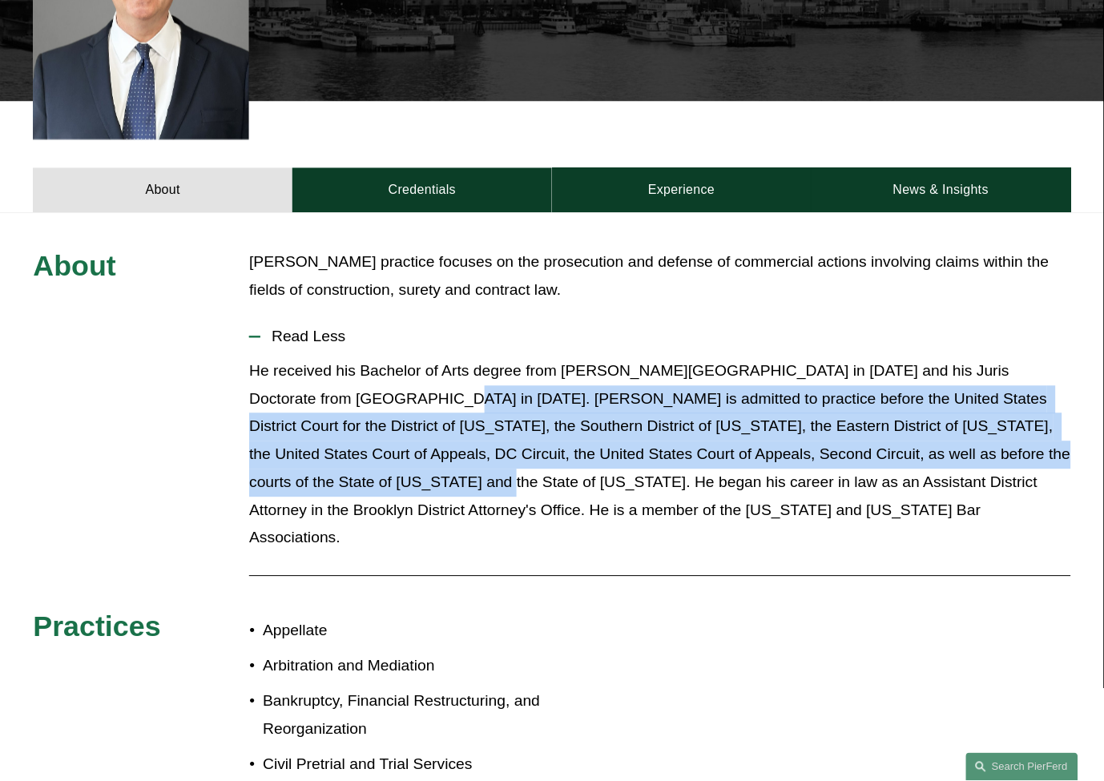
drag, startPoint x: 334, startPoint y: 458, endPoint x: 361, endPoint y: 381, distance: 81.3
click at [361, 381] on p "He received his Bachelor of Arts degree from [PERSON_NAME][GEOGRAPHIC_DATA] in …" at bounding box center [659, 455] width 821 height 195
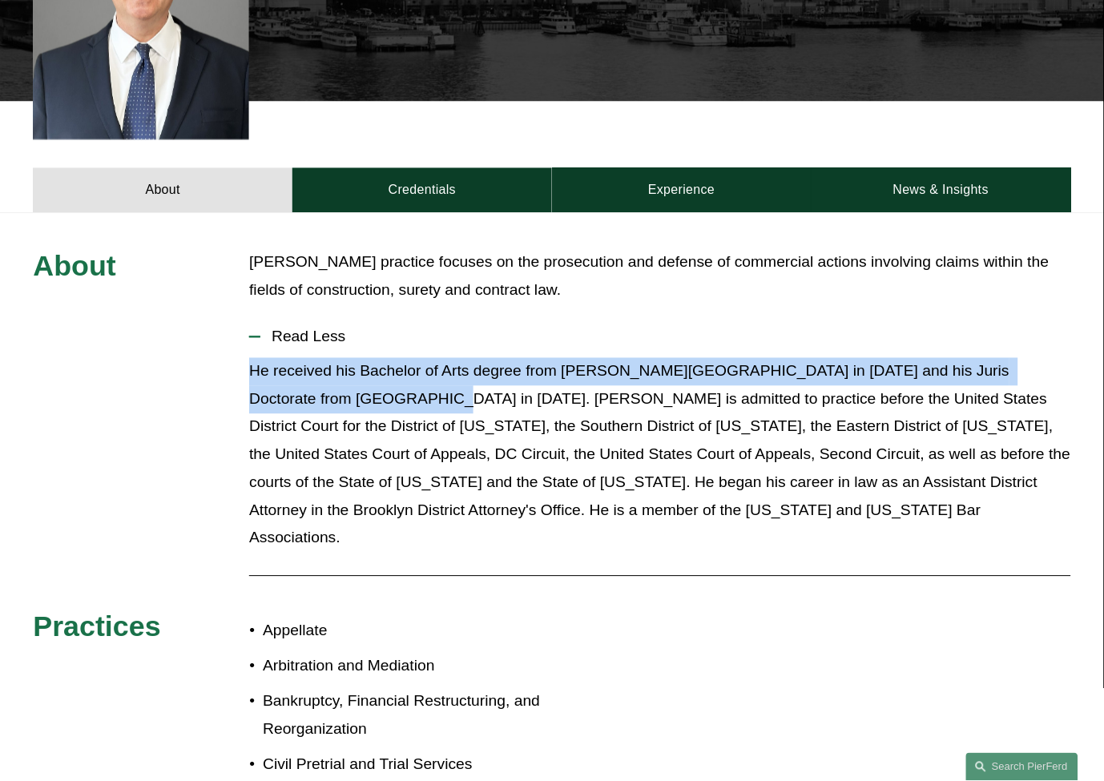
drag, startPoint x: 356, startPoint y: 381, endPoint x: 240, endPoint y: 345, distance: 120.9
click at [240, 345] on div "About [PERSON_NAME] practice focuses on the prosecution and defense of commerci…" at bounding box center [552, 625] width 1104 height 752
click at [238, 345] on div "About [PERSON_NAME] practice focuses on the prosecution and defense of commerci…" at bounding box center [552, 625] width 1104 height 752
drag, startPoint x: 247, startPoint y: 345, endPoint x: 361, endPoint y: 372, distance: 117.0
click at [361, 372] on div "About [PERSON_NAME] practice focuses on the prosecution and defense of commerci…" at bounding box center [552, 625] width 1104 height 752
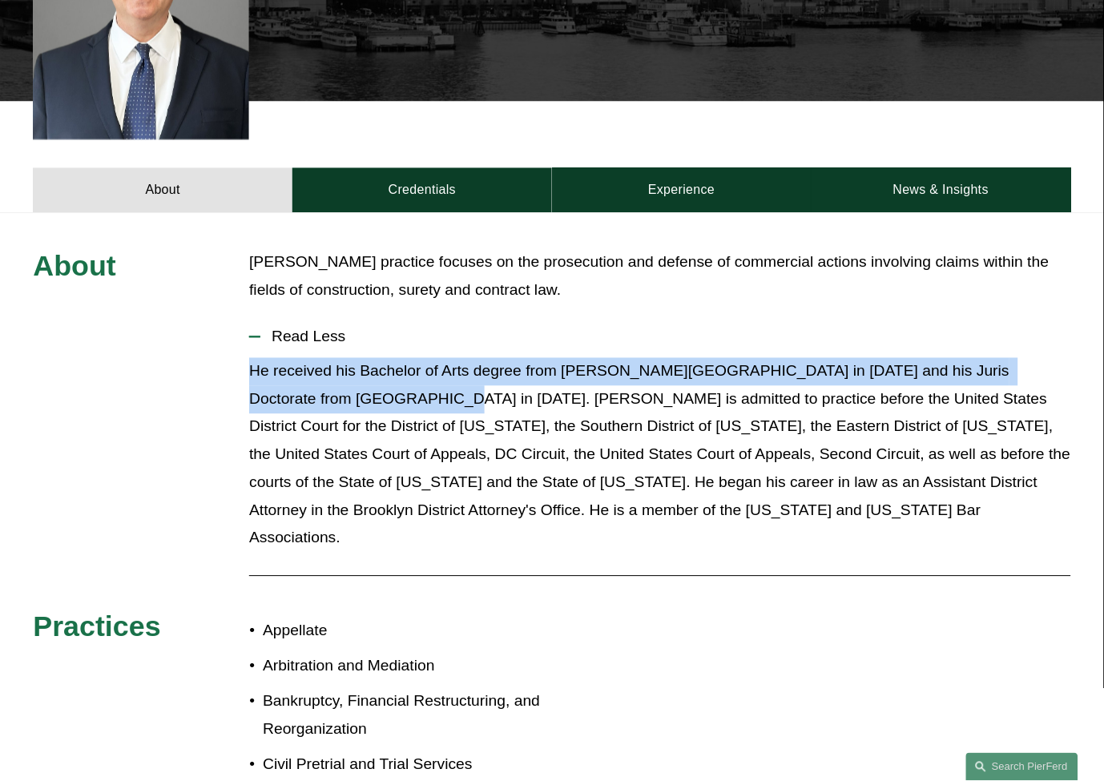
click at [361, 375] on p "He received his Bachelor of Arts degree from [PERSON_NAME][GEOGRAPHIC_DATA] in …" at bounding box center [659, 455] width 821 height 195
drag, startPoint x: 356, startPoint y: 375, endPoint x: 246, endPoint y: 345, distance: 113.7
click at [246, 345] on div "About [PERSON_NAME] practice focuses on the prosecution and defense of commerci…" at bounding box center [552, 625] width 1104 height 752
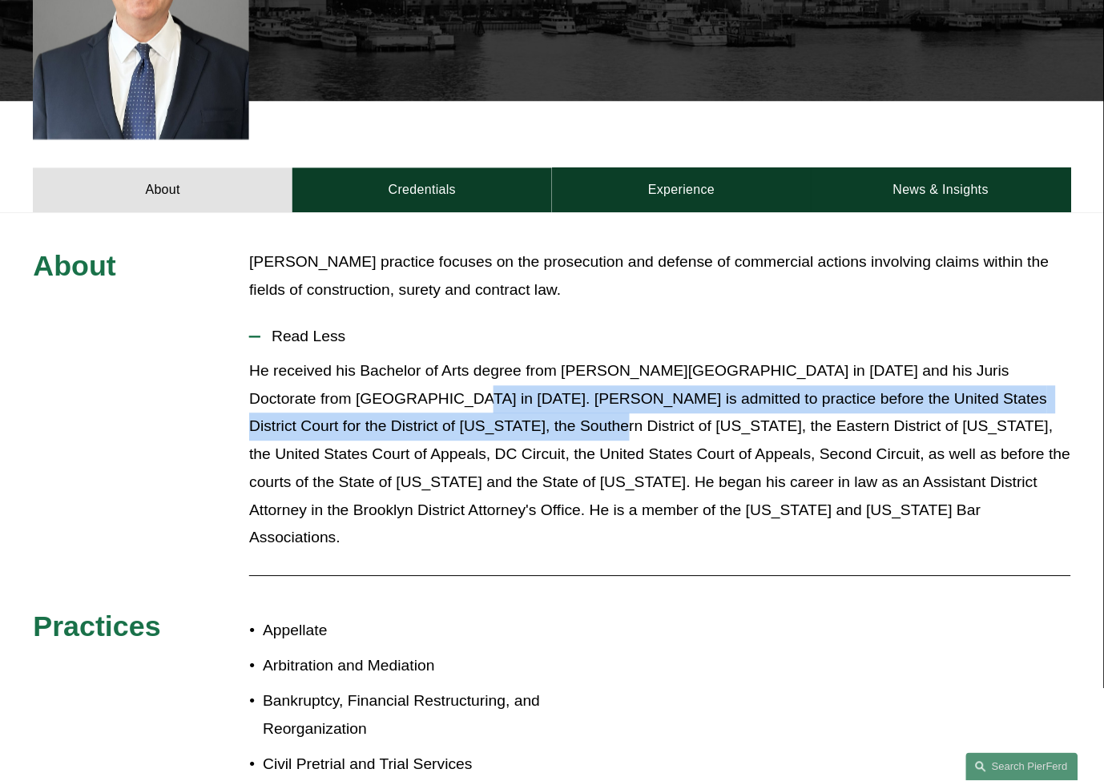
drag, startPoint x: 367, startPoint y: 375, endPoint x: 443, endPoint y: 402, distance: 80.8
click at [443, 402] on p "He received his Bachelor of Arts degree from [PERSON_NAME][GEOGRAPHIC_DATA] in …" at bounding box center [659, 455] width 821 height 195
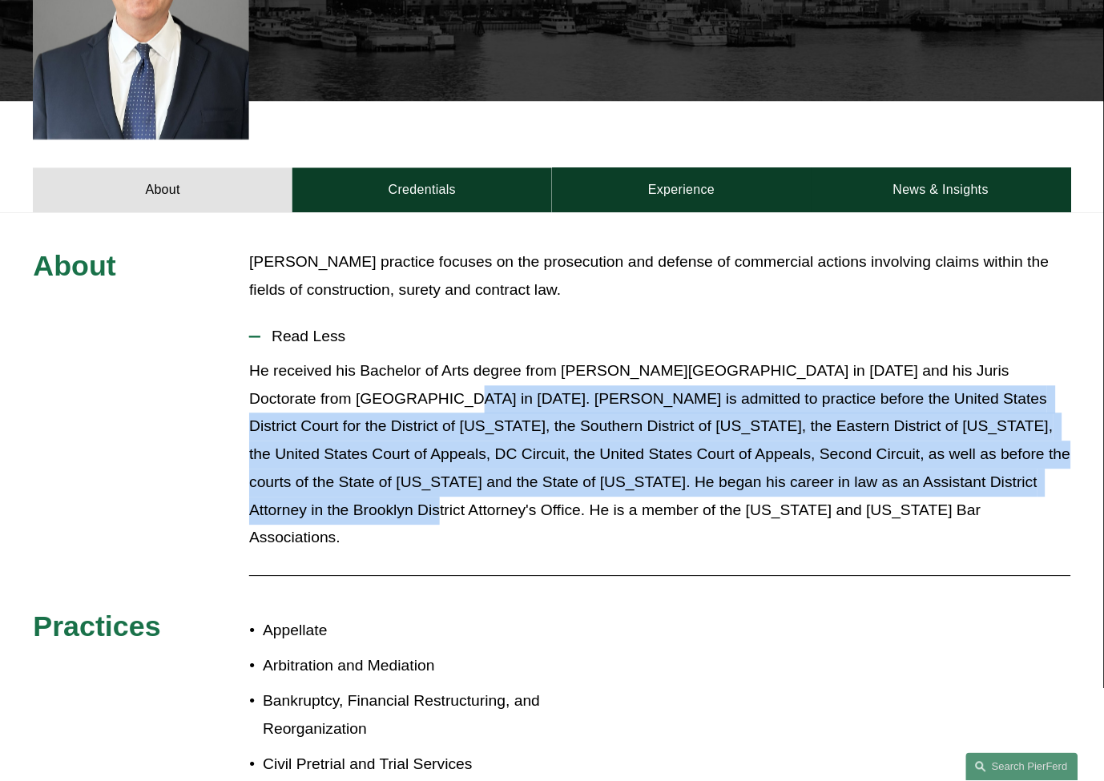
drag, startPoint x: 363, startPoint y: 372, endPoint x: 1022, endPoint y: 468, distance: 665.6
click at [1022, 468] on p "He received his Bachelor of Arts degree from [PERSON_NAME][GEOGRAPHIC_DATA] in …" at bounding box center [659, 455] width 821 height 195
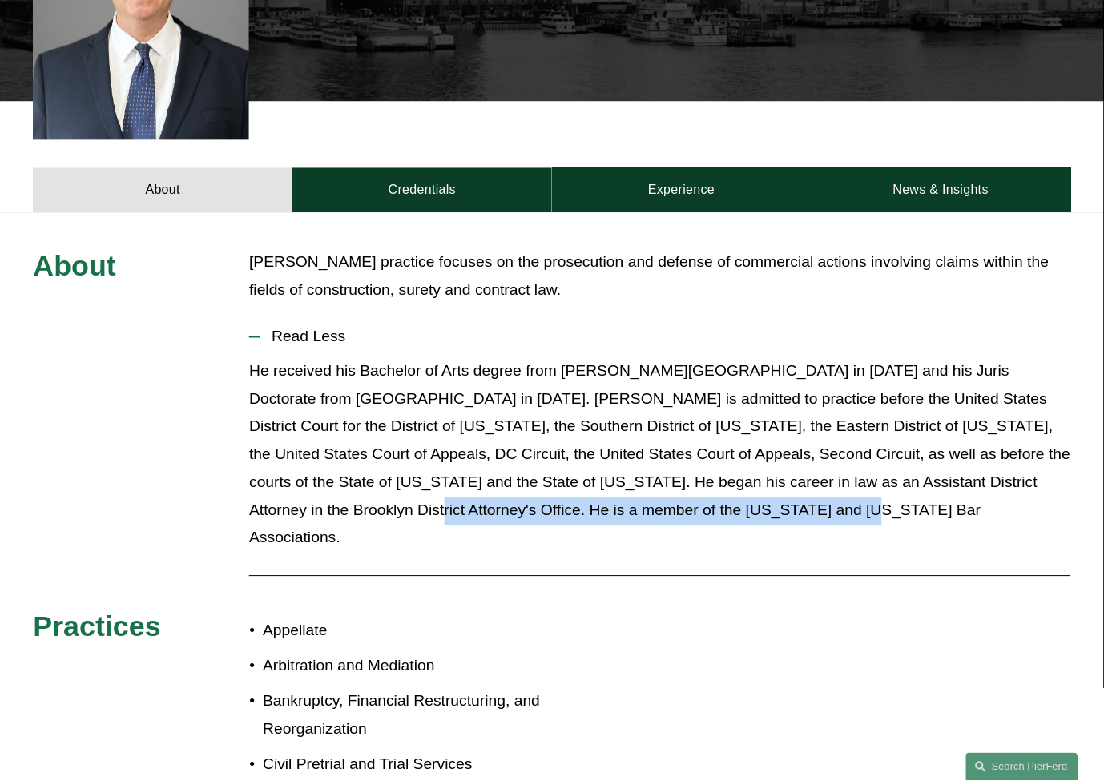
drag, startPoint x: 1027, startPoint y: 463, endPoint x: 885, endPoint y: 486, distance: 144.5
click at [885, 486] on p "He received his Bachelor of Arts degree from [PERSON_NAME][GEOGRAPHIC_DATA] in …" at bounding box center [659, 455] width 821 height 195
drag, startPoint x: 957, startPoint y: 486, endPoint x: 1032, endPoint y: 460, distance: 79.1
click at [1032, 460] on p "He received his Bachelor of Arts degree from [PERSON_NAME][GEOGRAPHIC_DATA] in …" at bounding box center [659, 455] width 821 height 195
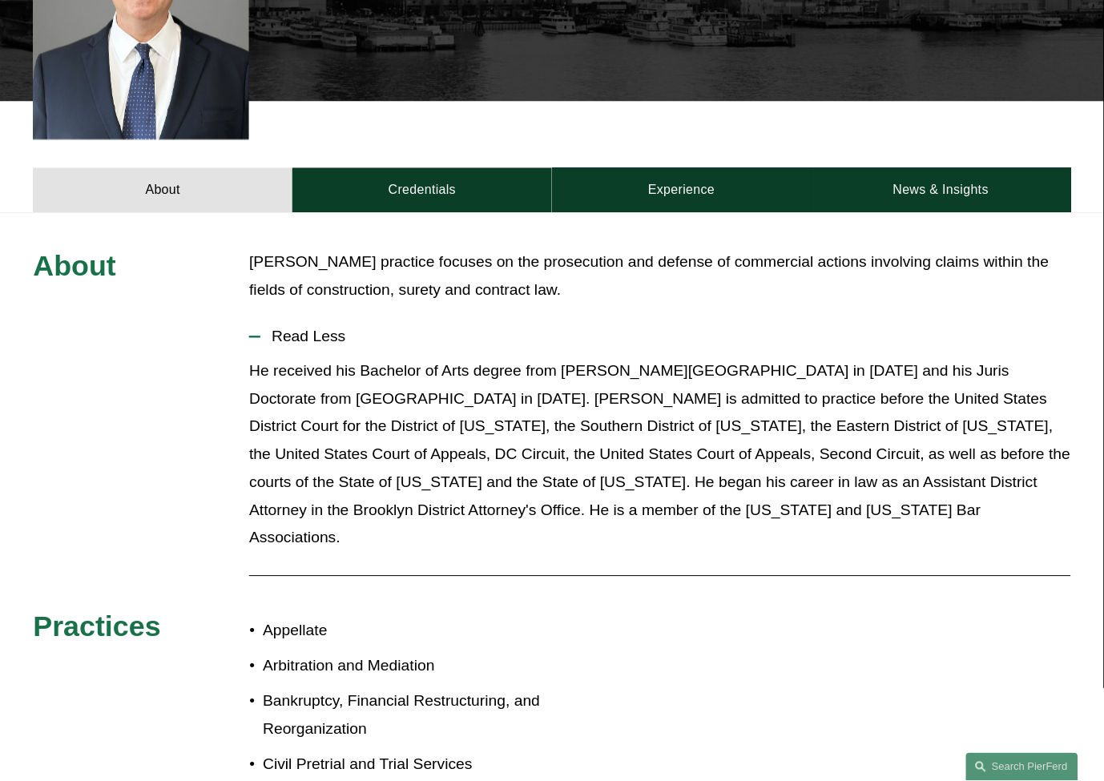
click at [1022, 461] on p "He received his Bachelor of Arts degree from [PERSON_NAME][GEOGRAPHIC_DATA] in …" at bounding box center [659, 455] width 821 height 195
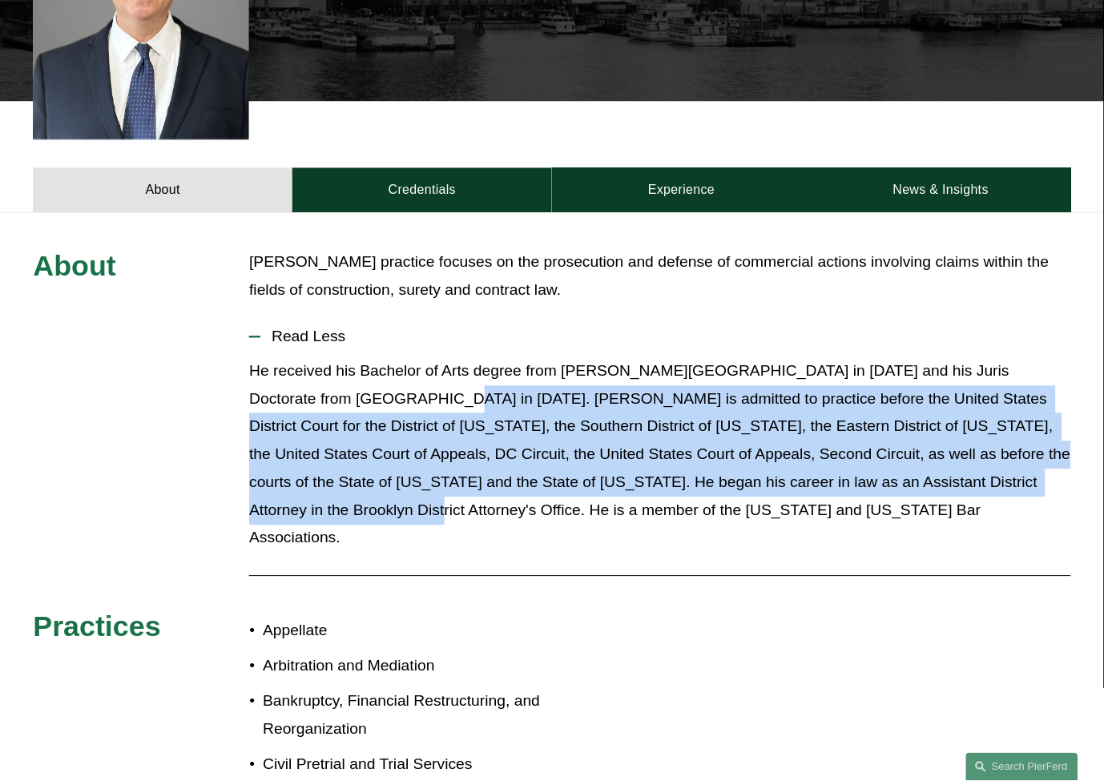
drag, startPoint x: 1022, startPoint y: 461, endPoint x: 371, endPoint y: 373, distance: 657.3
click at [371, 373] on p "He received his Bachelor of Arts degree from [PERSON_NAME][GEOGRAPHIC_DATA] in …" at bounding box center [659, 455] width 821 height 195
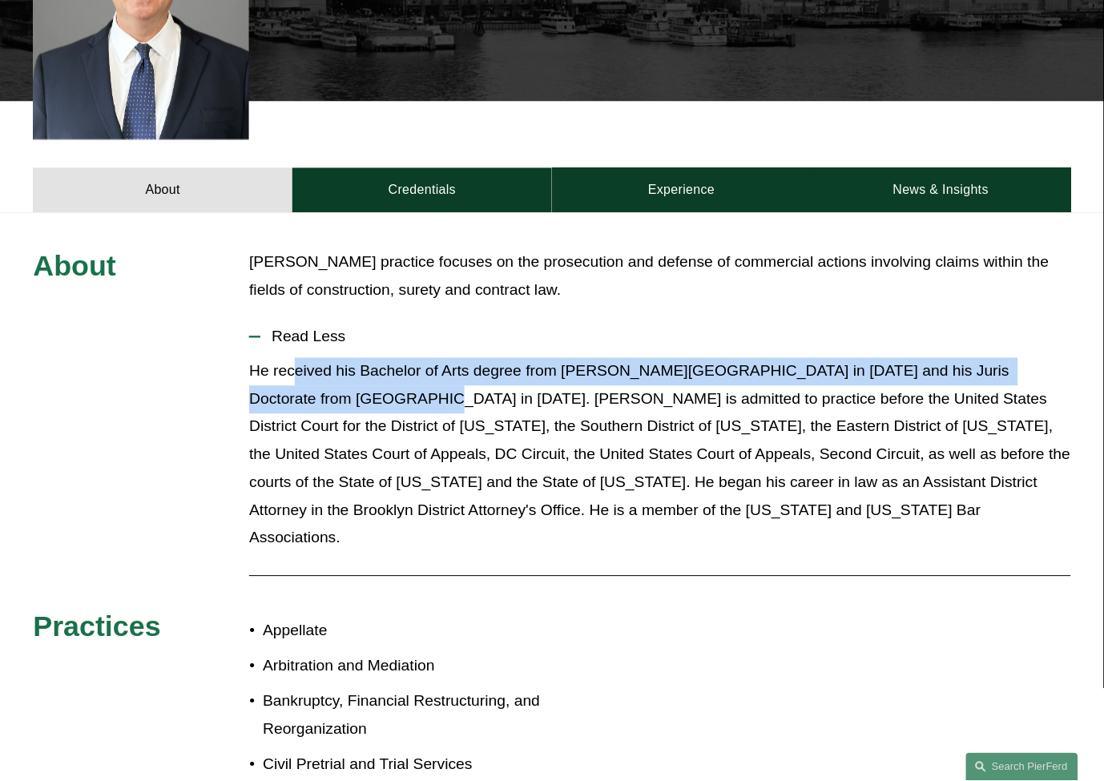
drag, startPoint x: 351, startPoint y: 374, endPoint x: 293, endPoint y: 350, distance: 62.5
click at [293, 358] on p "He received his Bachelor of Arts degree from [PERSON_NAME][GEOGRAPHIC_DATA] in …" at bounding box center [659, 455] width 821 height 195
click at [292, 358] on p "He received his Bachelor of Arts degree from [PERSON_NAME][GEOGRAPHIC_DATA] in …" at bounding box center [659, 455] width 821 height 195
drag, startPoint x: 247, startPoint y: 348, endPoint x: 355, endPoint y: 365, distance: 109.6
click at [355, 365] on div "About [PERSON_NAME] practice focuses on the prosecution and defense of commerci…" at bounding box center [552, 625] width 1104 height 752
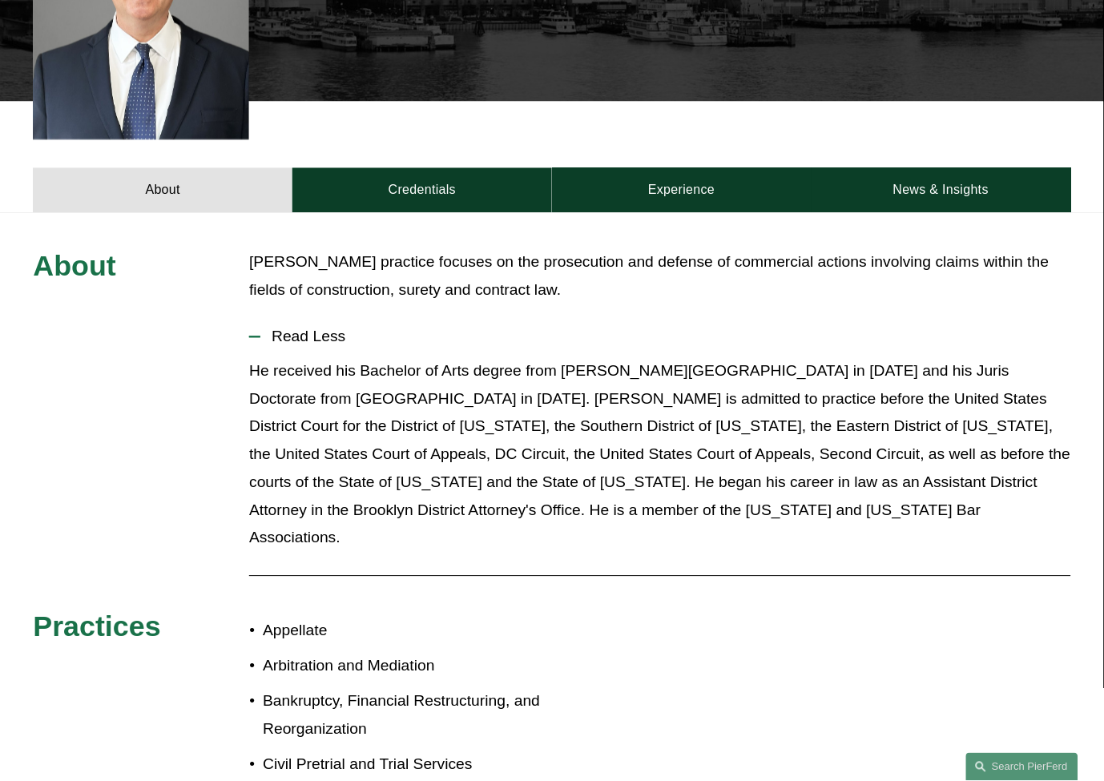
drag, startPoint x: 389, startPoint y: 377, endPoint x: 374, endPoint y: 377, distance: 15.2
click at [389, 379] on p "He received his Bachelor of Arts degree from [PERSON_NAME][GEOGRAPHIC_DATA] in …" at bounding box center [659, 455] width 821 height 195
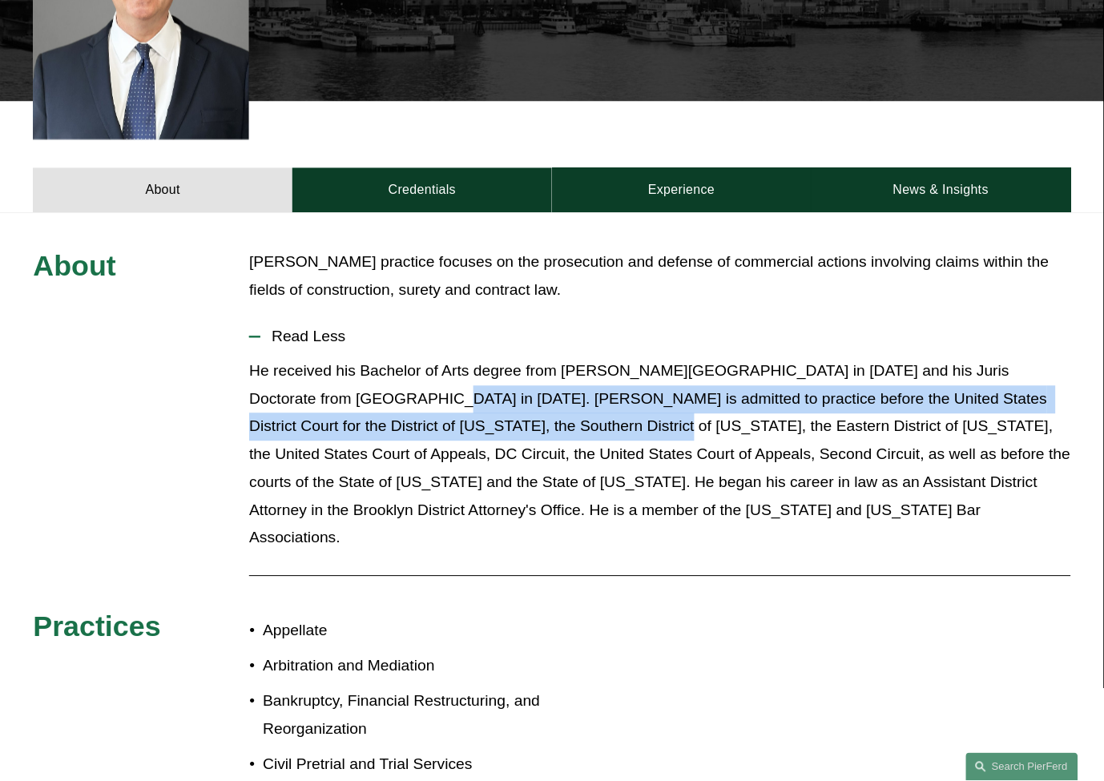
drag, startPoint x: 357, startPoint y: 373, endPoint x: 514, endPoint y: 398, distance: 158.2
click at [511, 397] on p "He received his Bachelor of Arts degree from [PERSON_NAME][GEOGRAPHIC_DATA] in …" at bounding box center [659, 455] width 821 height 195
click at [514, 398] on p "He received his Bachelor of Arts degree from [PERSON_NAME][GEOGRAPHIC_DATA] in …" at bounding box center [659, 455] width 821 height 195
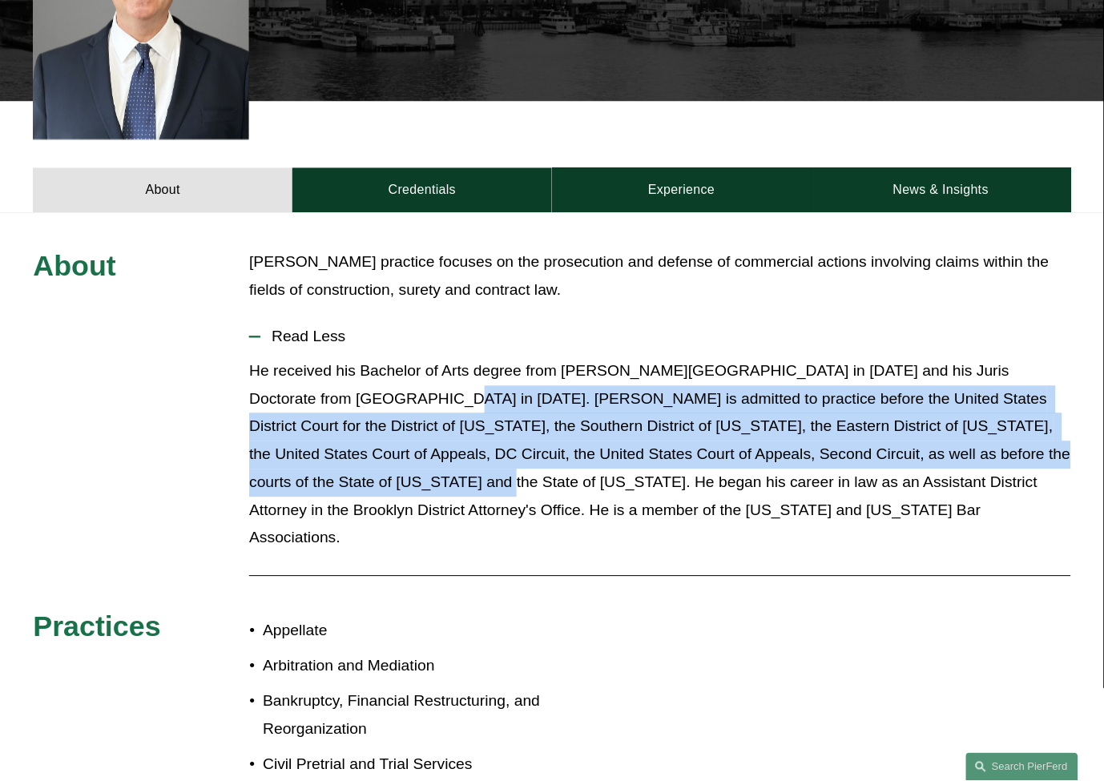
drag, startPoint x: 366, startPoint y: 375, endPoint x: 334, endPoint y: 457, distance: 87.8
click at [334, 457] on p "He received his Bachelor of Arts degree from [PERSON_NAME][GEOGRAPHIC_DATA] in …" at bounding box center [659, 455] width 821 height 195
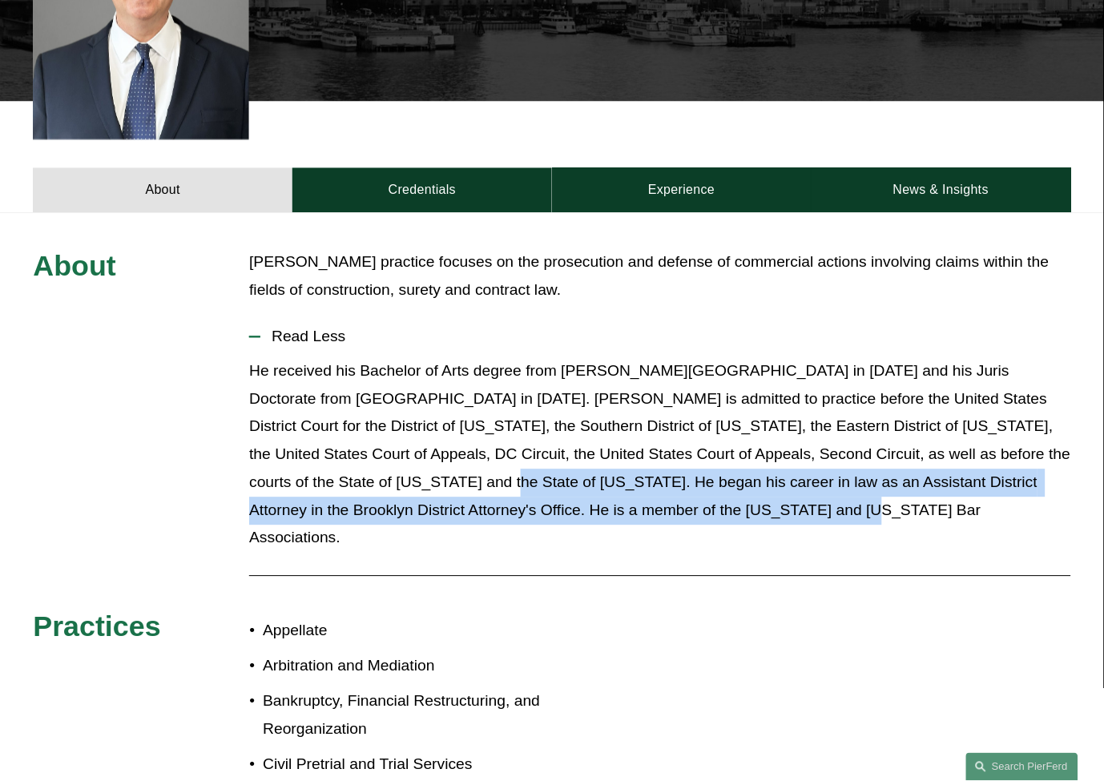
drag, startPoint x: 339, startPoint y: 457, endPoint x: 712, endPoint y: 483, distance: 373.5
click at [712, 483] on p "He received his Bachelor of Arts degree from [PERSON_NAME][GEOGRAPHIC_DATA] in …" at bounding box center [659, 455] width 821 height 195
drag, startPoint x: 712, startPoint y: 483, endPoint x: 345, endPoint y: 461, distance: 367.7
click at [345, 461] on p "He received his Bachelor of Arts degree from [PERSON_NAME][GEOGRAPHIC_DATA] in …" at bounding box center [659, 455] width 821 height 195
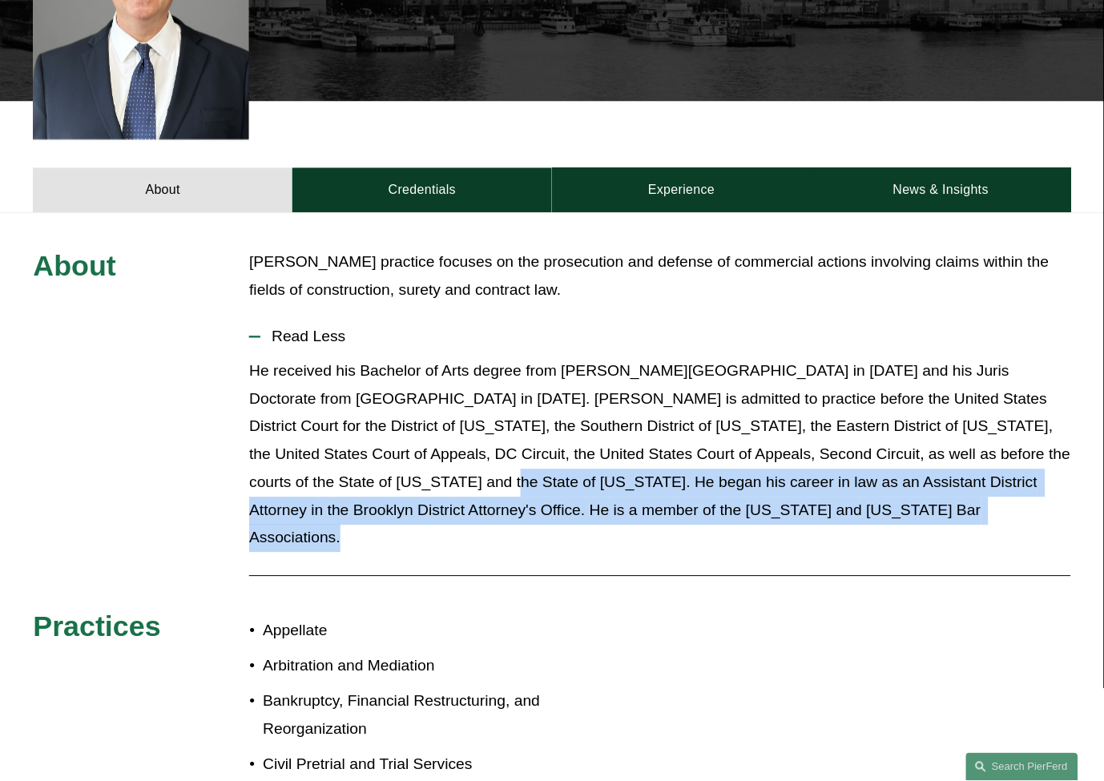
click at [343, 461] on p "He received his Bachelor of Arts degree from [PERSON_NAME][GEOGRAPHIC_DATA] in …" at bounding box center [659, 455] width 821 height 195
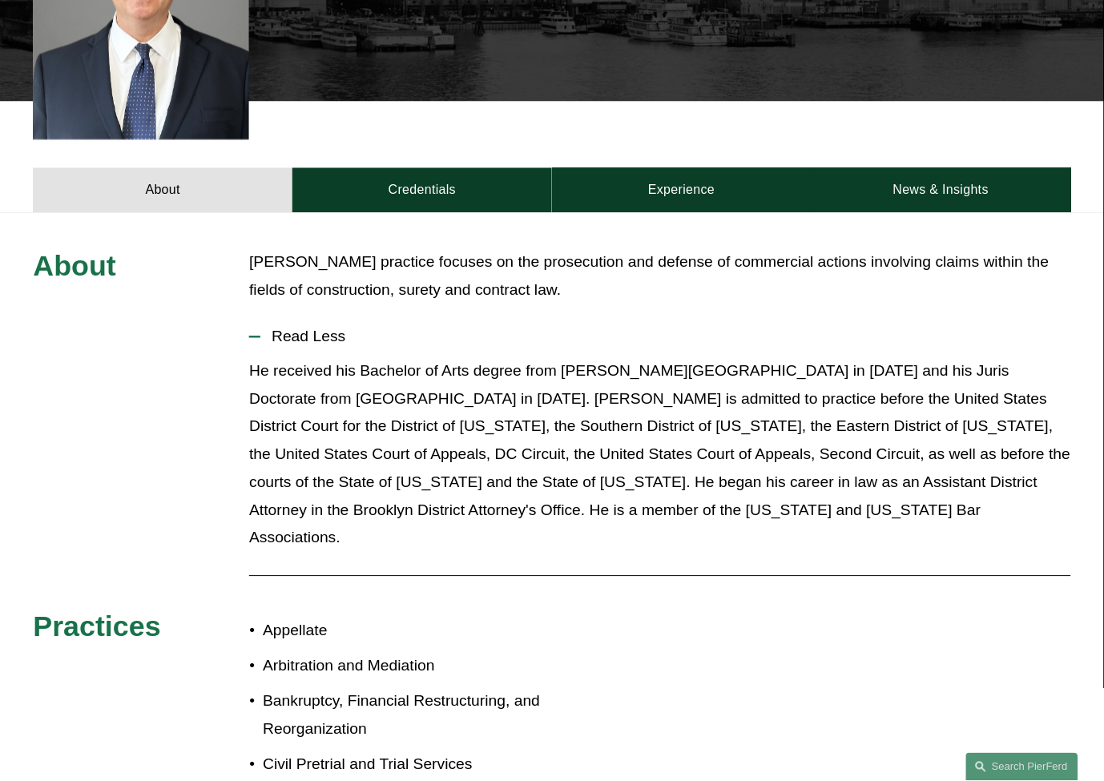
click at [338, 459] on p "He received his Bachelor of Arts degree from [PERSON_NAME][GEOGRAPHIC_DATA] in …" at bounding box center [659, 455] width 821 height 195
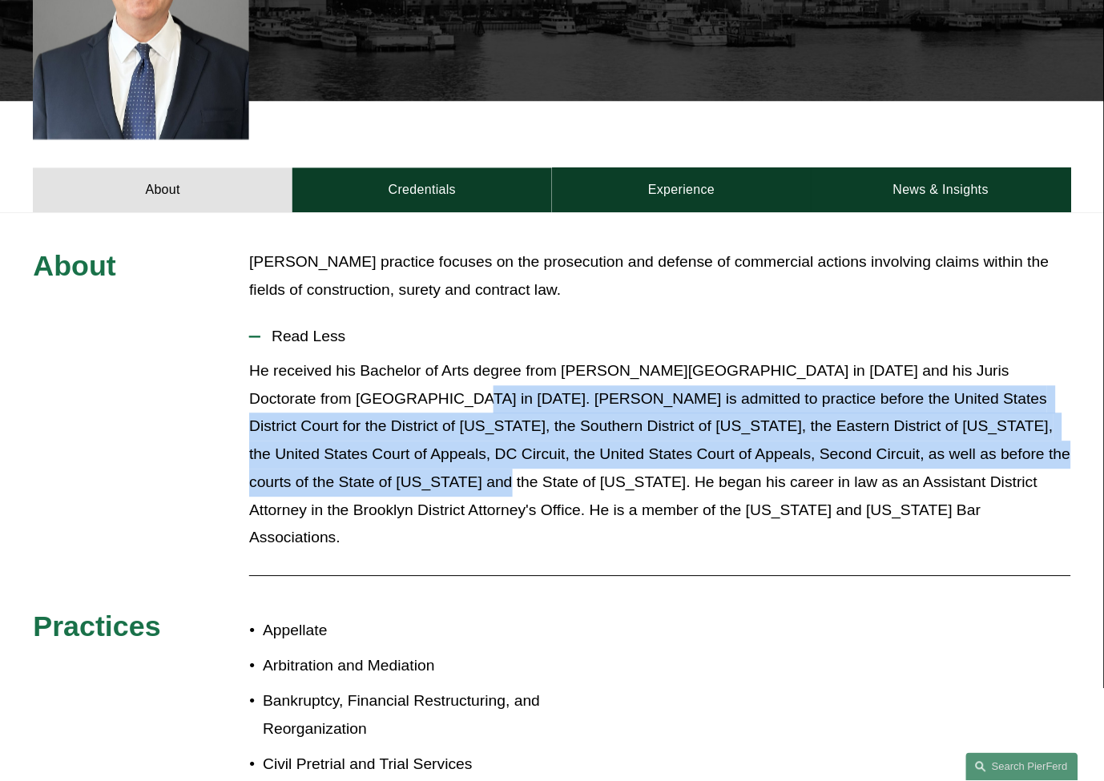
drag, startPoint x: 329, startPoint y: 459, endPoint x: 369, endPoint y: 373, distance: 94.3
click at [369, 373] on p "He received his Bachelor of Arts degree from [PERSON_NAME][GEOGRAPHIC_DATA] in …" at bounding box center [659, 455] width 821 height 195
drag, startPoint x: 361, startPoint y: 373, endPoint x: 333, endPoint y: 458, distance: 89.2
click at [333, 458] on p "He received his Bachelor of Arts degree from [PERSON_NAME][GEOGRAPHIC_DATA] in …" at bounding box center [659, 455] width 821 height 195
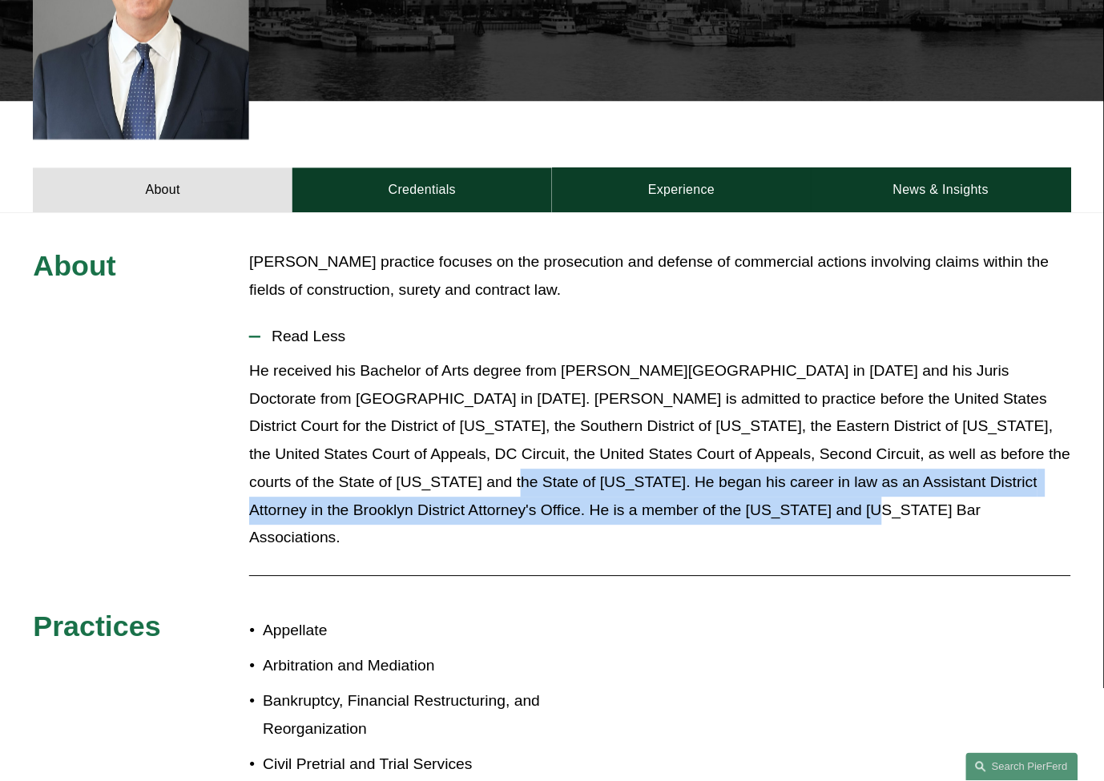
drag, startPoint x: 341, startPoint y: 459, endPoint x: 679, endPoint y: 485, distance: 338.3
click at [679, 485] on p "He received his Bachelor of Arts degree from [PERSON_NAME][GEOGRAPHIC_DATA] in …" at bounding box center [659, 455] width 821 height 195
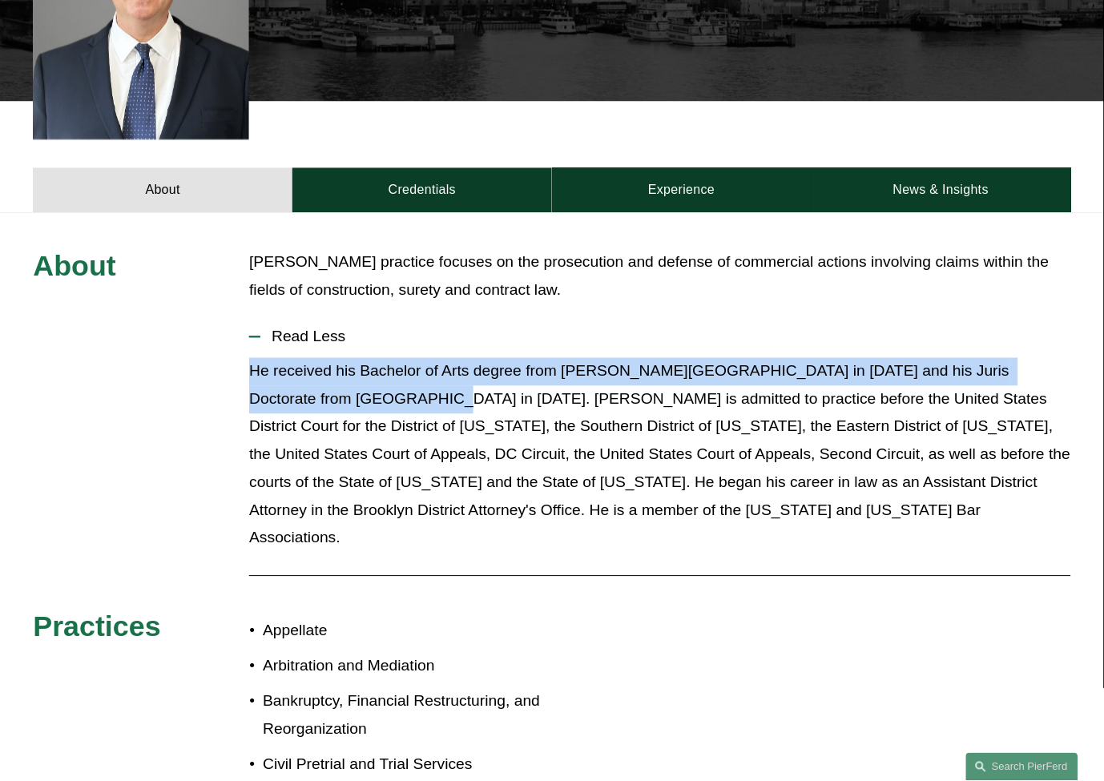
drag, startPoint x: 355, startPoint y: 372, endPoint x: 244, endPoint y: 355, distance: 111.8
click at [244, 355] on div "About [PERSON_NAME] practice focuses on the prosecution and defense of commerci…" at bounding box center [552, 625] width 1104 height 752
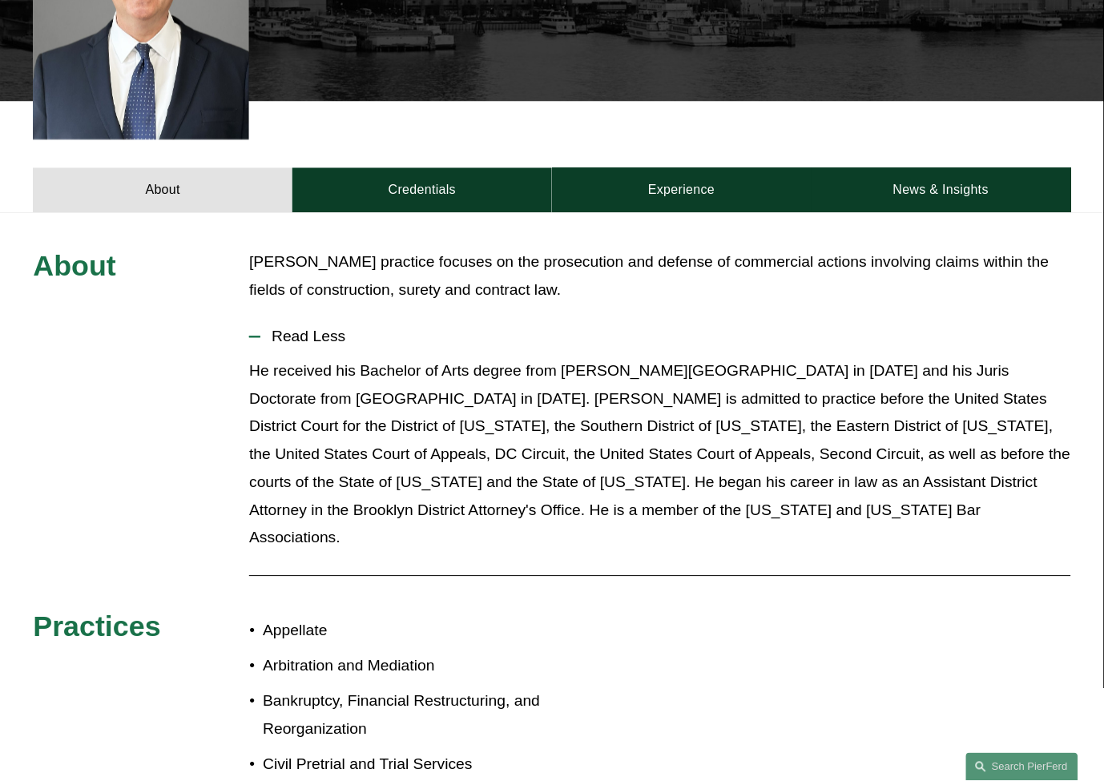
click at [378, 373] on p "He received his Bachelor of Arts degree from [PERSON_NAME][GEOGRAPHIC_DATA] in …" at bounding box center [659, 455] width 821 height 195
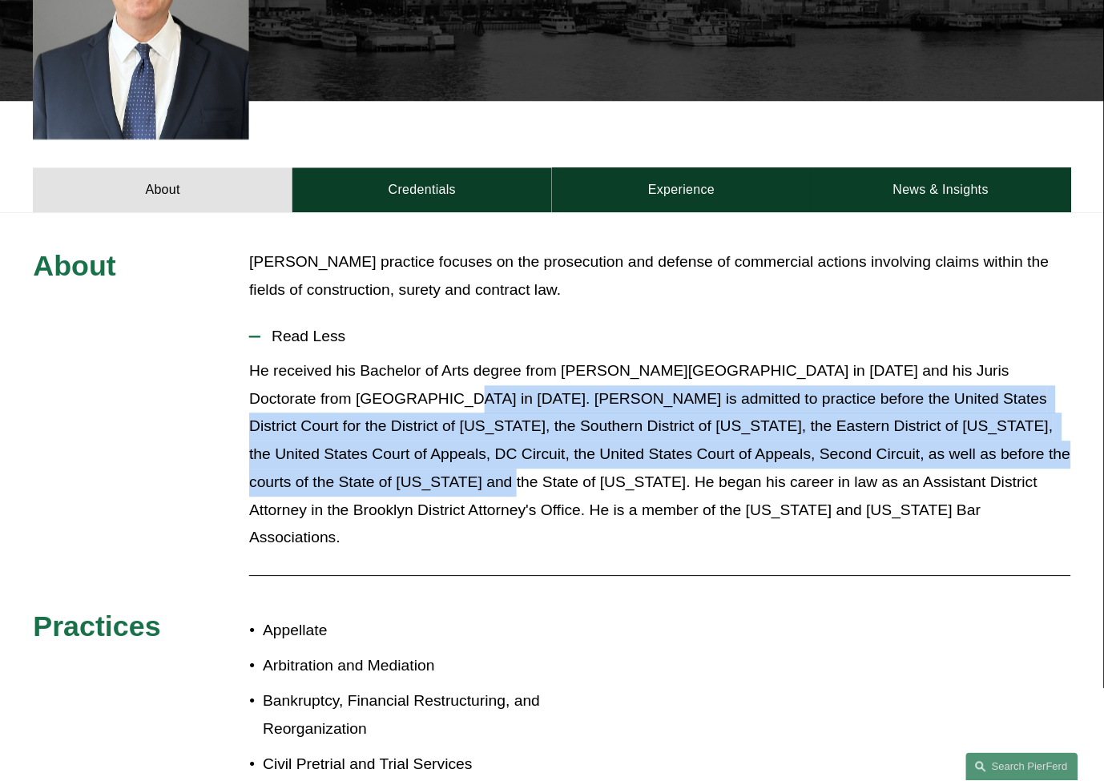
drag, startPoint x: 366, startPoint y: 374, endPoint x: 333, endPoint y: 450, distance: 83.2
click at [333, 450] on p "He received his Bachelor of Arts degree from [PERSON_NAME][GEOGRAPHIC_DATA] in …" at bounding box center [659, 455] width 821 height 195
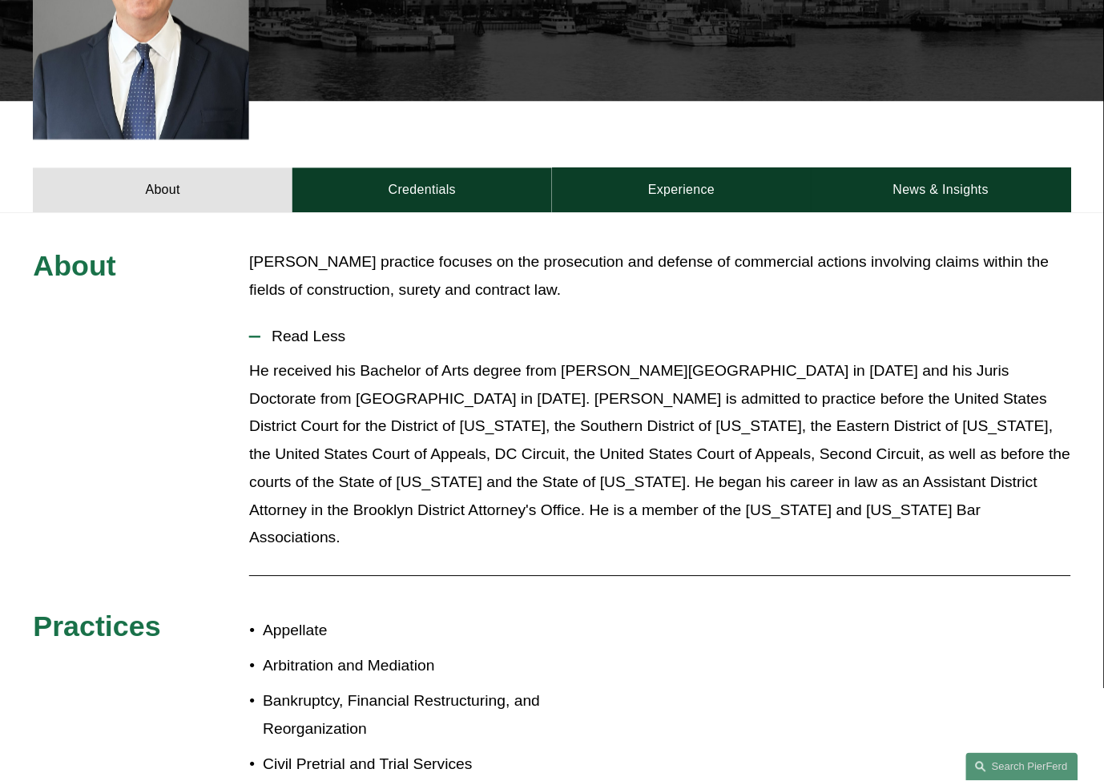
click at [345, 450] on p "He received his Bachelor of Arts degree from [PERSON_NAME][GEOGRAPHIC_DATA] in …" at bounding box center [659, 455] width 821 height 195
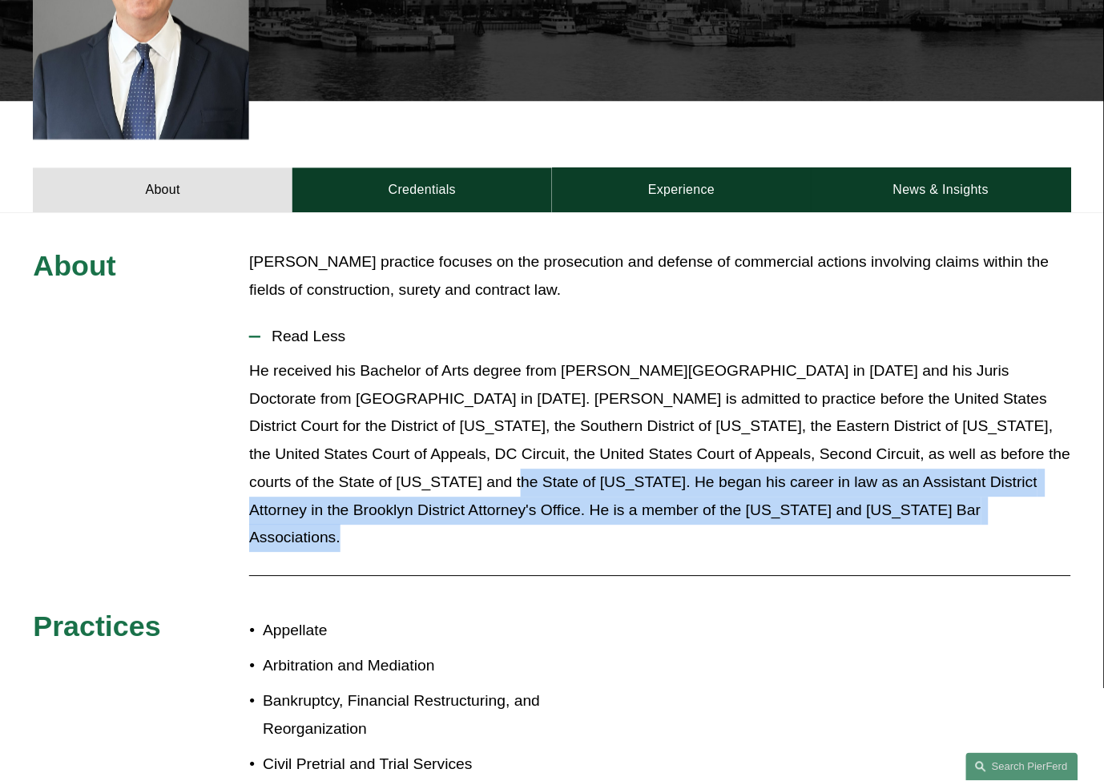
drag, startPoint x: 345, startPoint y: 451, endPoint x: 671, endPoint y: 498, distance: 328.7
click at [671, 498] on p "He received his Bachelor of Arts degree from [PERSON_NAME][GEOGRAPHIC_DATA] in …" at bounding box center [659, 455] width 821 height 195
drag, startPoint x: 671, startPoint y: 490, endPoint x: 338, endPoint y: 470, distance: 333.1
click at [338, 470] on p "He received his Bachelor of Arts degree from [PERSON_NAME][GEOGRAPHIC_DATA] in …" at bounding box center [659, 455] width 821 height 195
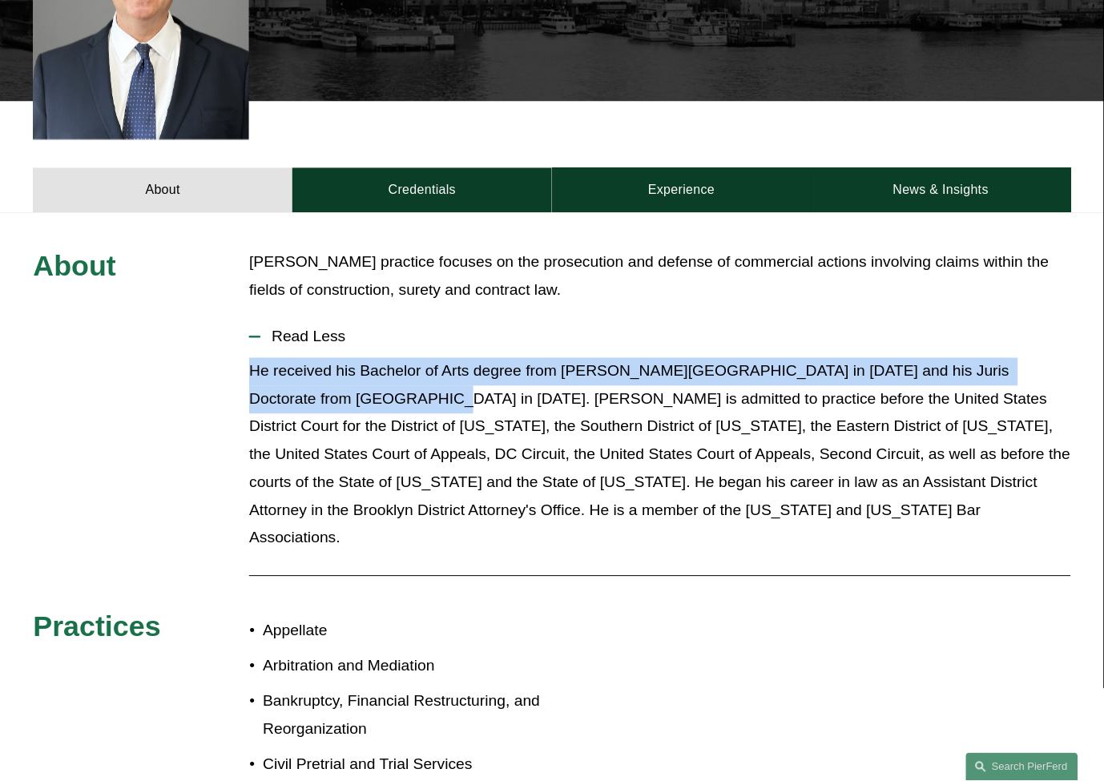
drag, startPoint x: 249, startPoint y: 347, endPoint x: 357, endPoint y: 367, distance: 109.2
click at [357, 367] on p "He received his Bachelor of Arts degree from [PERSON_NAME][GEOGRAPHIC_DATA] in …" at bounding box center [659, 455] width 821 height 195
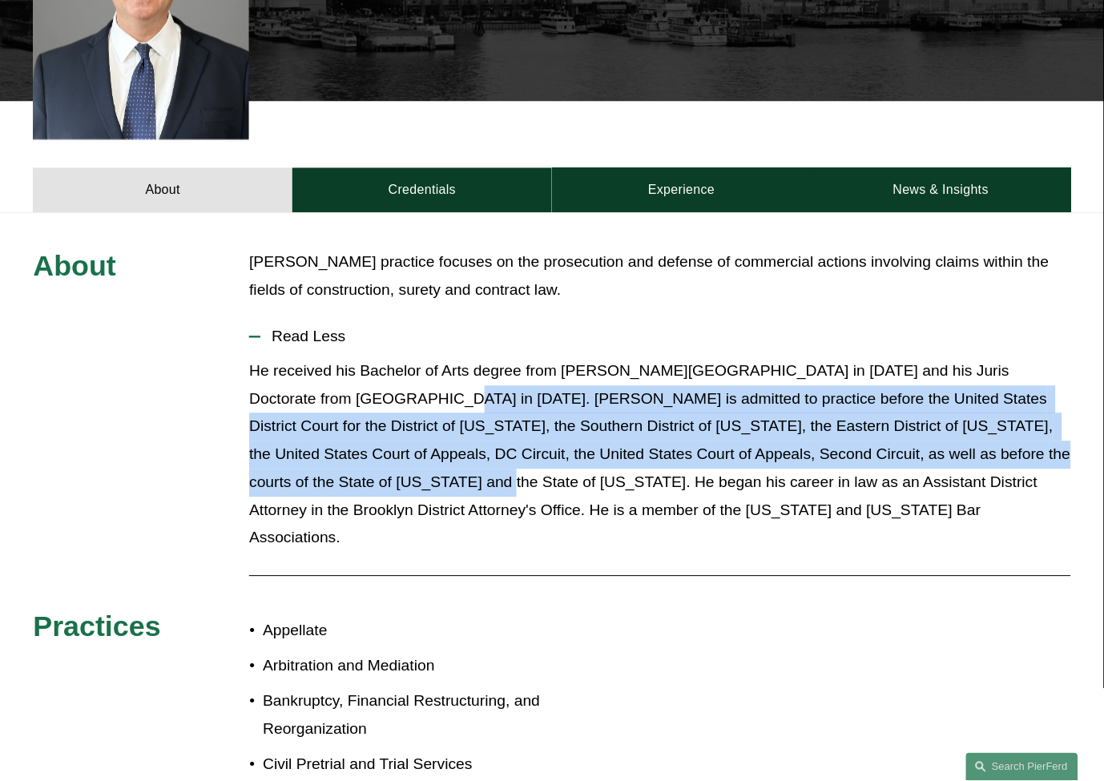
drag, startPoint x: 366, startPoint y: 370, endPoint x: 333, endPoint y: 462, distance: 97.8
click at [333, 462] on p "He received his Bachelor of Arts degree from [PERSON_NAME][GEOGRAPHIC_DATA] in …" at bounding box center [659, 455] width 821 height 195
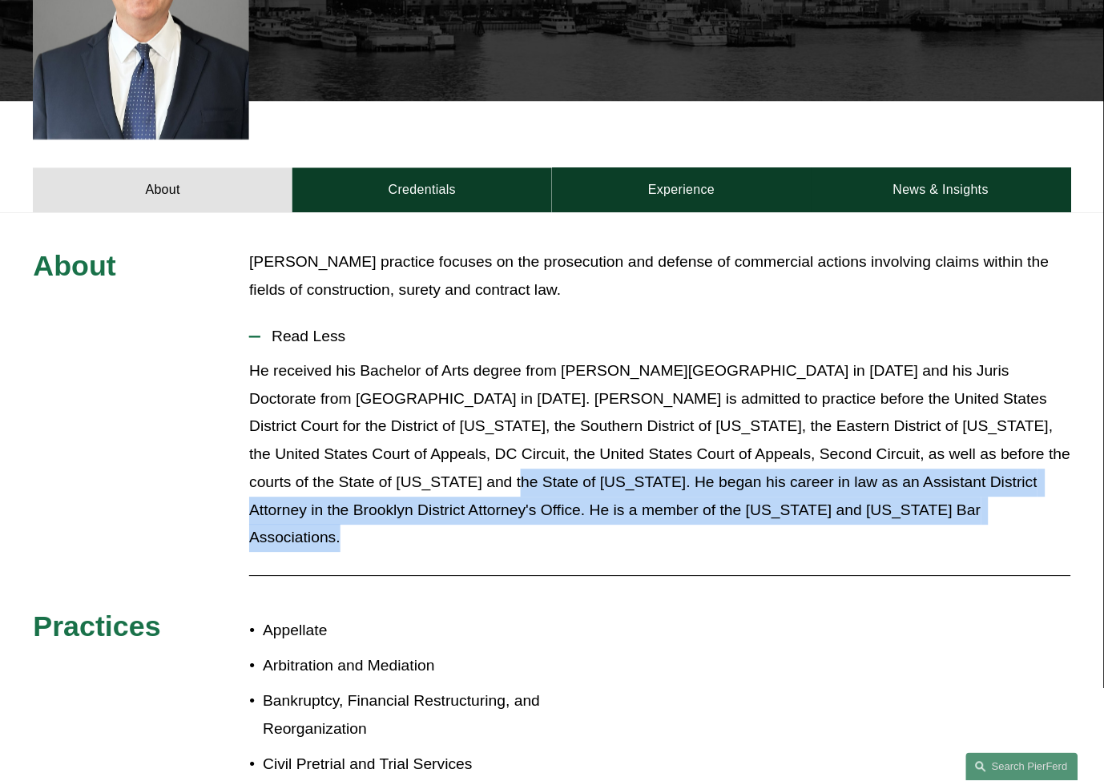
drag, startPoint x: 343, startPoint y: 461, endPoint x: 799, endPoint y: 534, distance: 461.7
click at [799, 534] on div "About [PERSON_NAME] practice focuses on the prosecution and defense of commerci…" at bounding box center [552, 625] width 1104 height 752
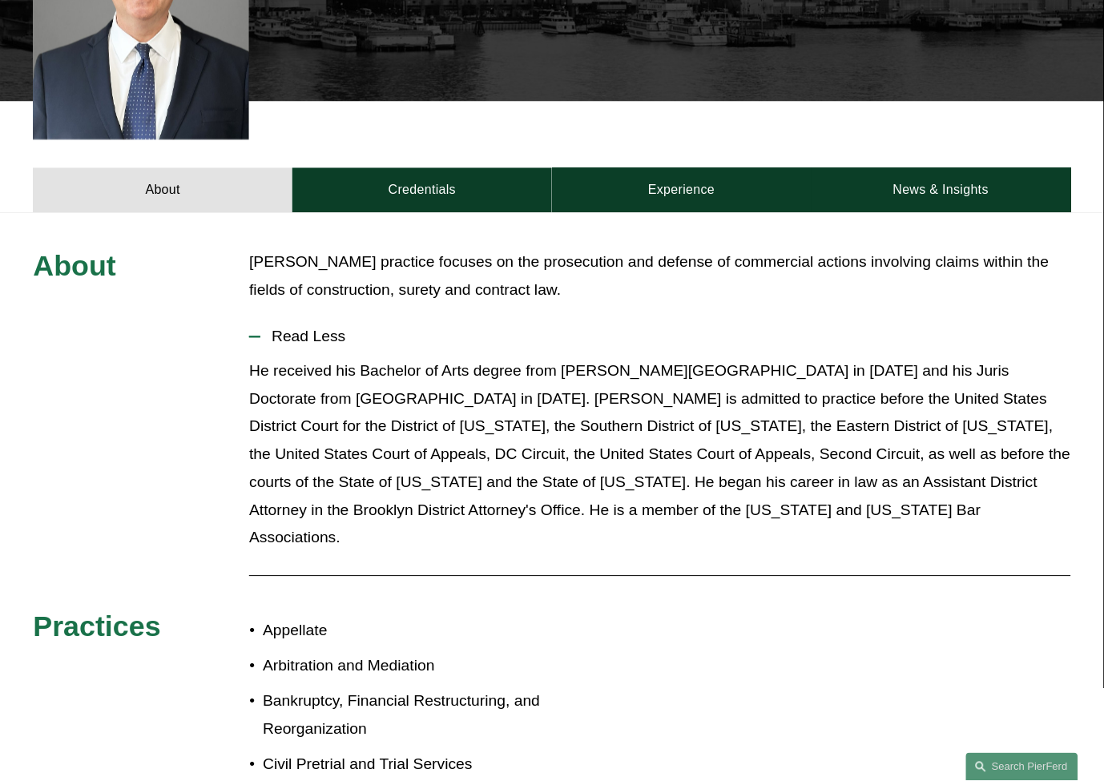
click at [799, 565] on div at bounding box center [659, 576] width 821 height 22
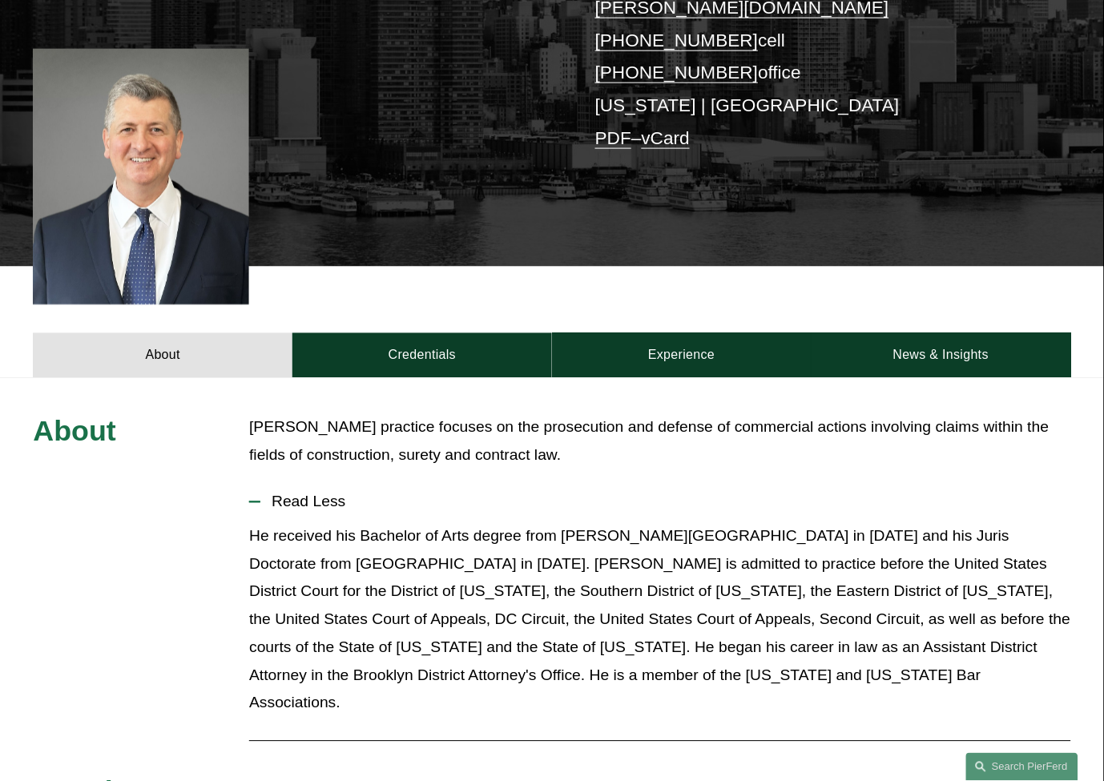
scroll to position [356, 0]
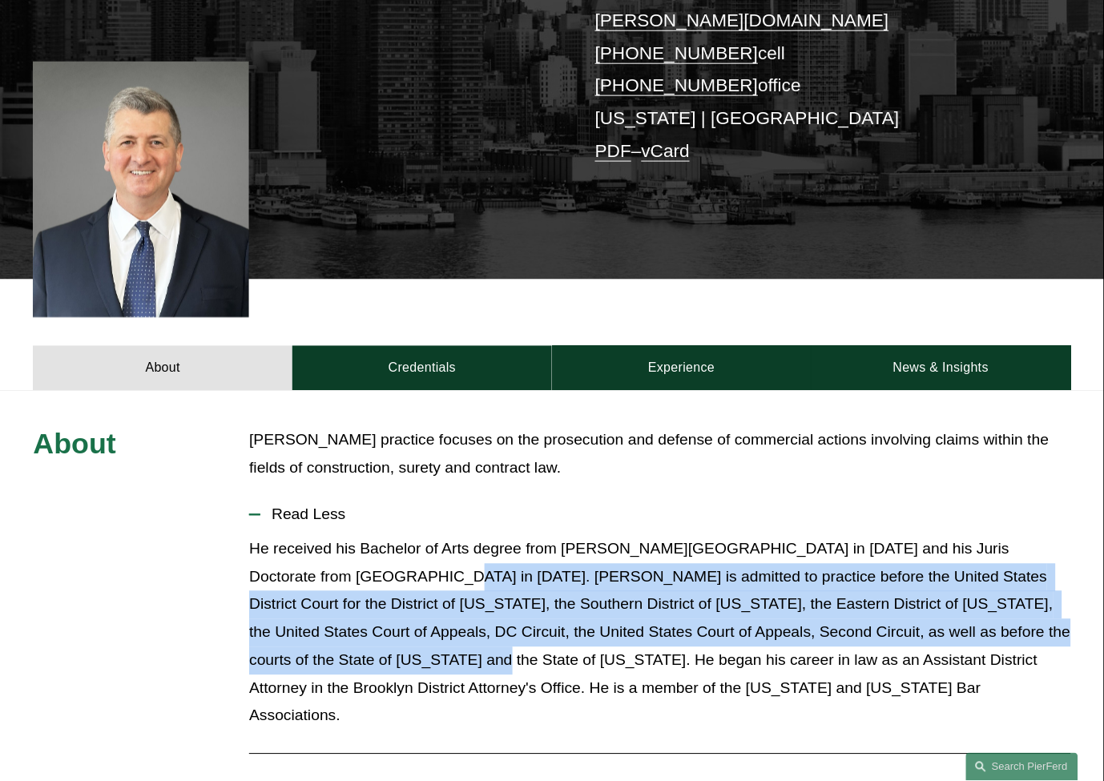
drag, startPoint x: 331, startPoint y: 633, endPoint x: 362, endPoint y: 553, distance: 86.0
click at [365, 550] on p "He received his Bachelor of Arts degree from [PERSON_NAME][GEOGRAPHIC_DATA] in …" at bounding box center [659, 633] width 821 height 195
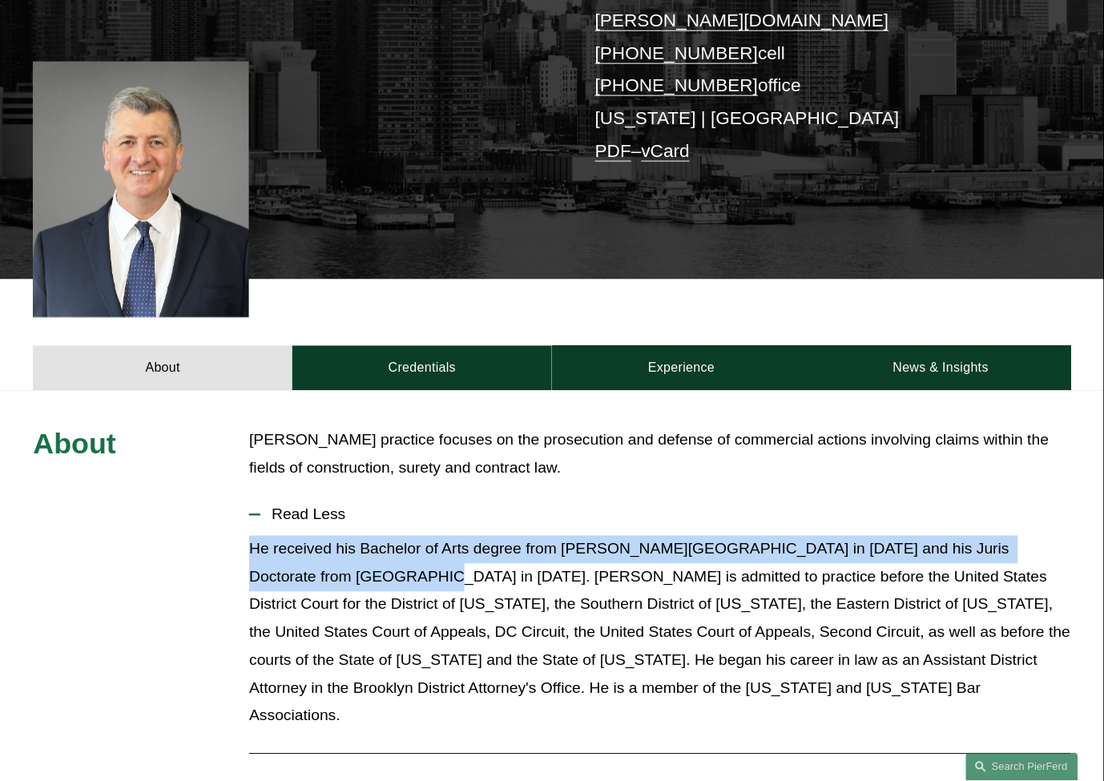
drag, startPoint x: 350, startPoint y: 555, endPoint x: 248, endPoint y: 529, distance: 105.1
drag, startPoint x: 248, startPoint y: 526, endPoint x: 349, endPoint y: 556, distance: 105.2
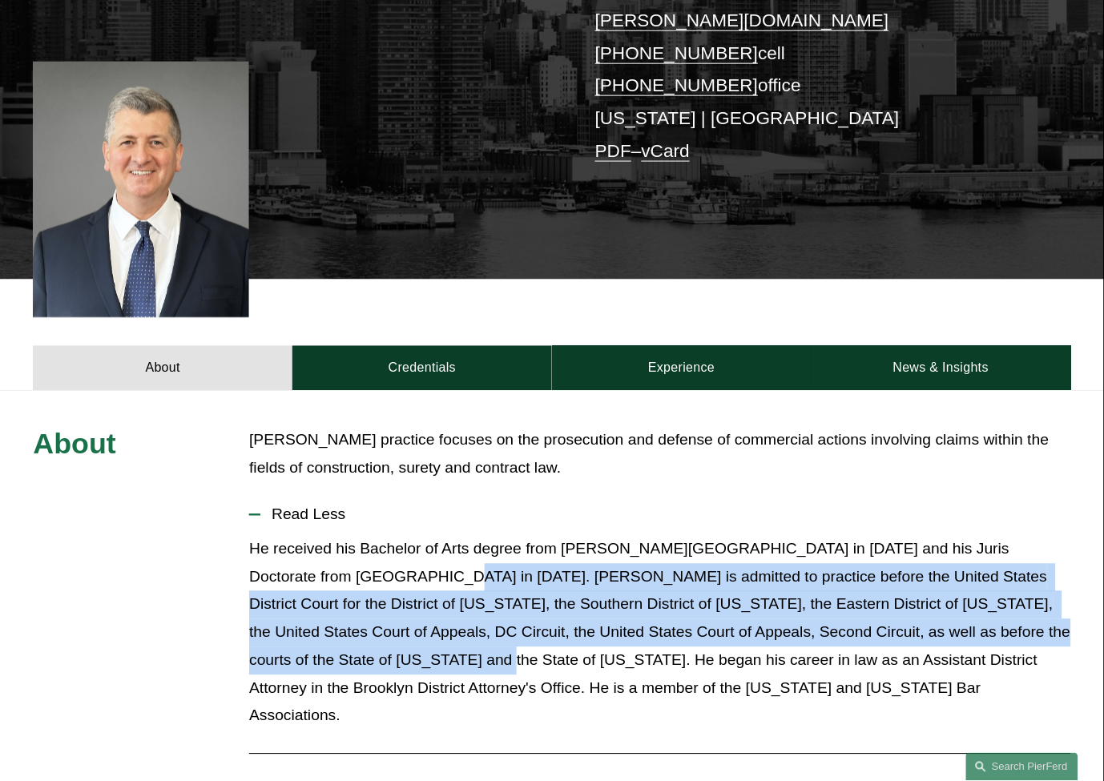
drag, startPoint x: 365, startPoint y: 558, endPoint x: 333, endPoint y: 641, distance: 88.5
click at [333, 641] on p "He received his Bachelor of Arts degree from [PERSON_NAME][GEOGRAPHIC_DATA] in …" at bounding box center [659, 633] width 821 height 195
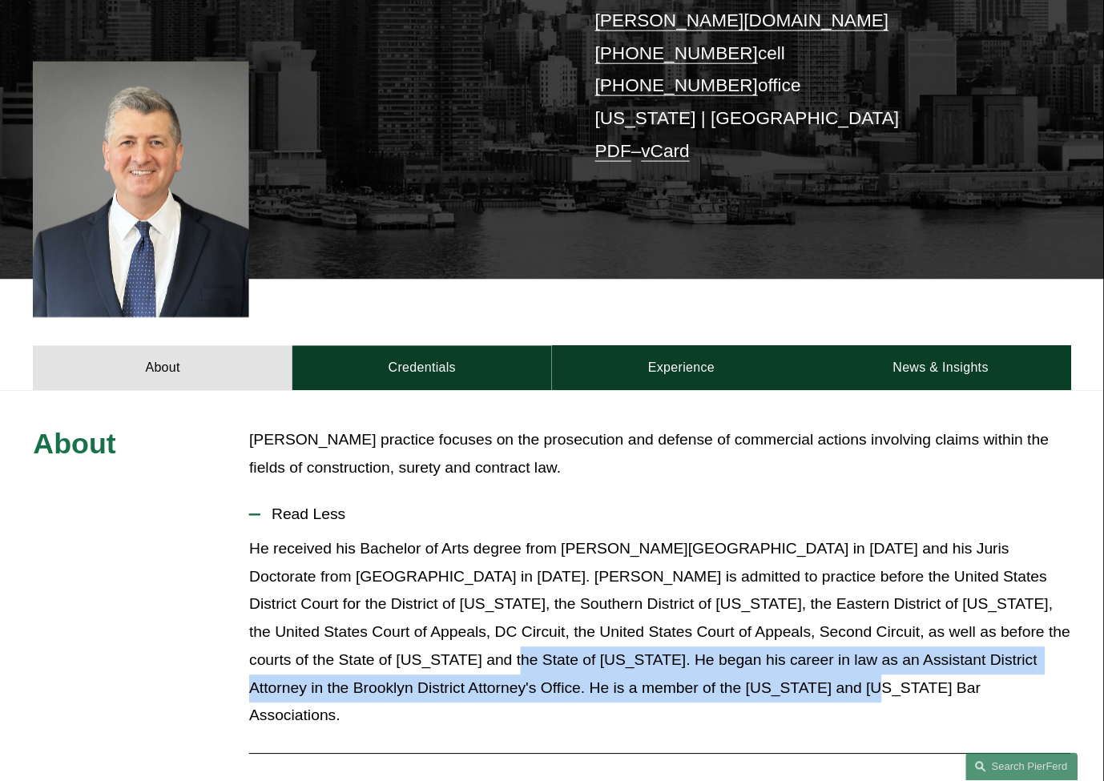
drag, startPoint x: 337, startPoint y: 641, endPoint x: 684, endPoint y: 675, distance: 348.6
click at [684, 675] on p "He received his Bachelor of Arts degree from [PERSON_NAME][GEOGRAPHIC_DATA] in …" at bounding box center [659, 633] width 821 height 195
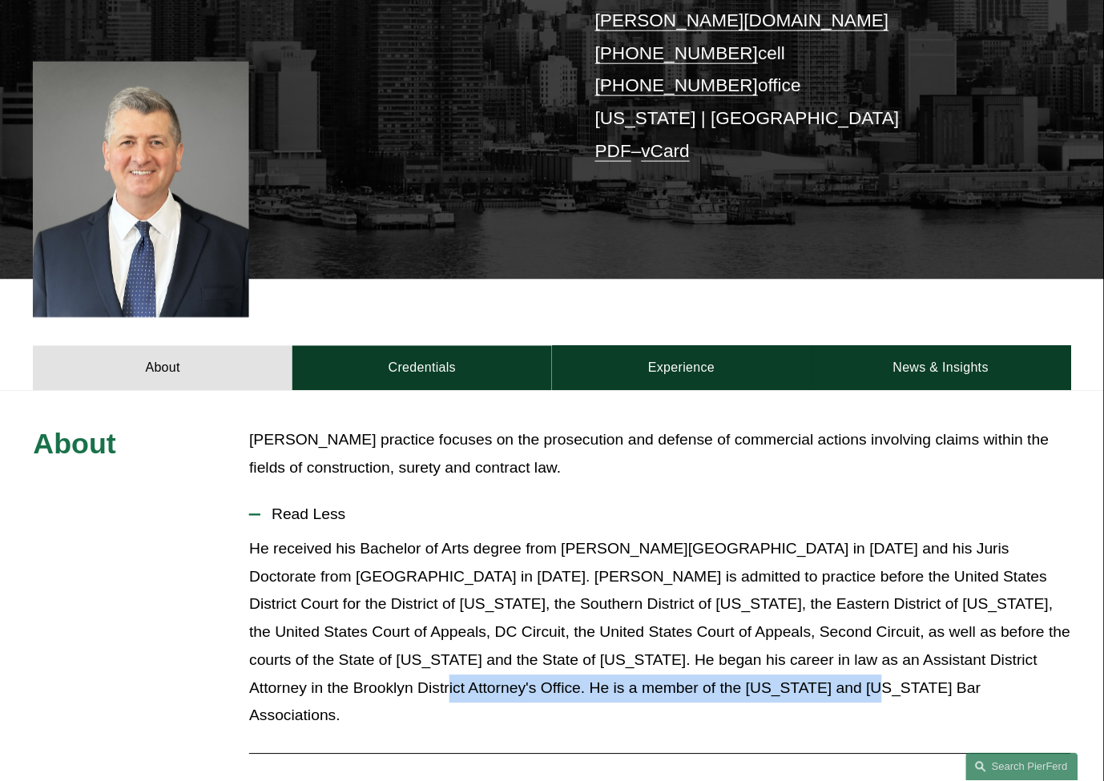
drag, startPoint x: 691, startPoint y: 675, endPoint x: 1032, endPoint y: 647, distance: 341.7
click at [1032, 647] on p "He received his Bachelor of Arts degree from [PERSON_NAME][GEOGRAPHIC_DATA] in …" at bounding box center [659, 633] width 821 height 195
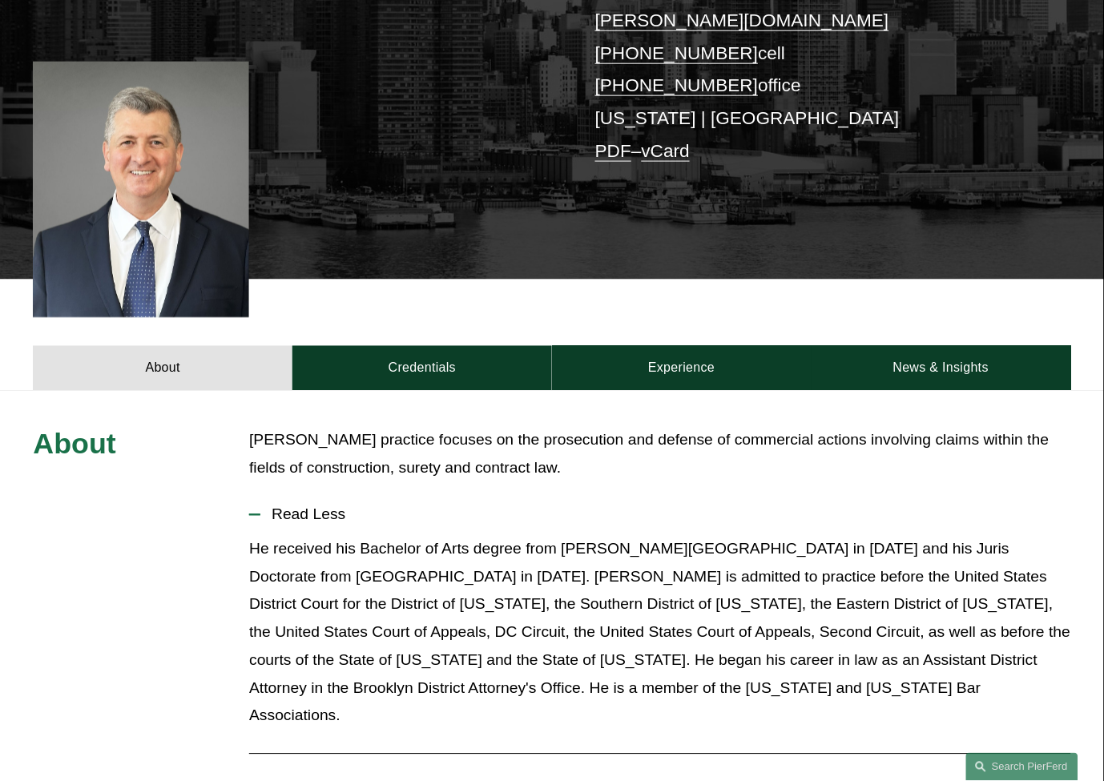
click at [1026, 643] on p "He received his Bachelor of Arts degree from [PERSON_NAME][GEOGRAPHIC_DATA] in …" at bounding box center [659, 633] width 821 height 195
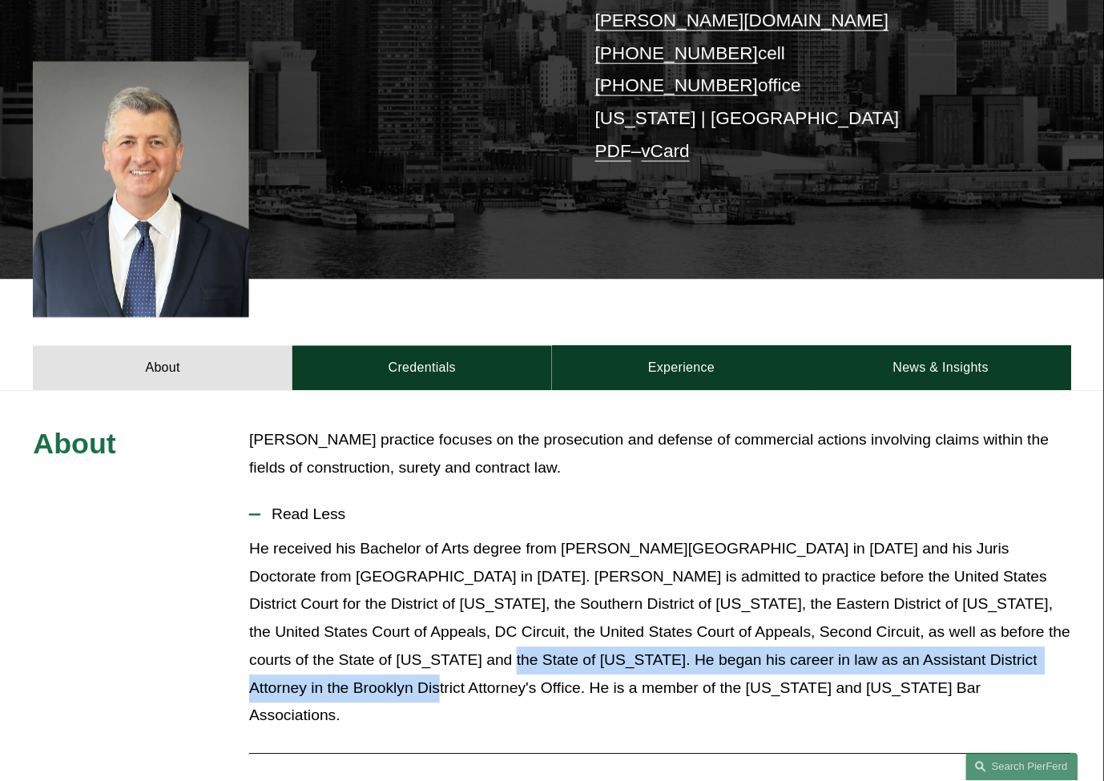
drag, startPoint x: 1022, startPoint y: 643, endPoint x: 335, endPoint y: 628, distance: 687.6
click at [335, 628] on p "He received his Bachelor of Arts degree from [PERSON_NAME][GEOGRAPHIC_DATA] in …" at bounding box center [659, 633] width 821 height 195
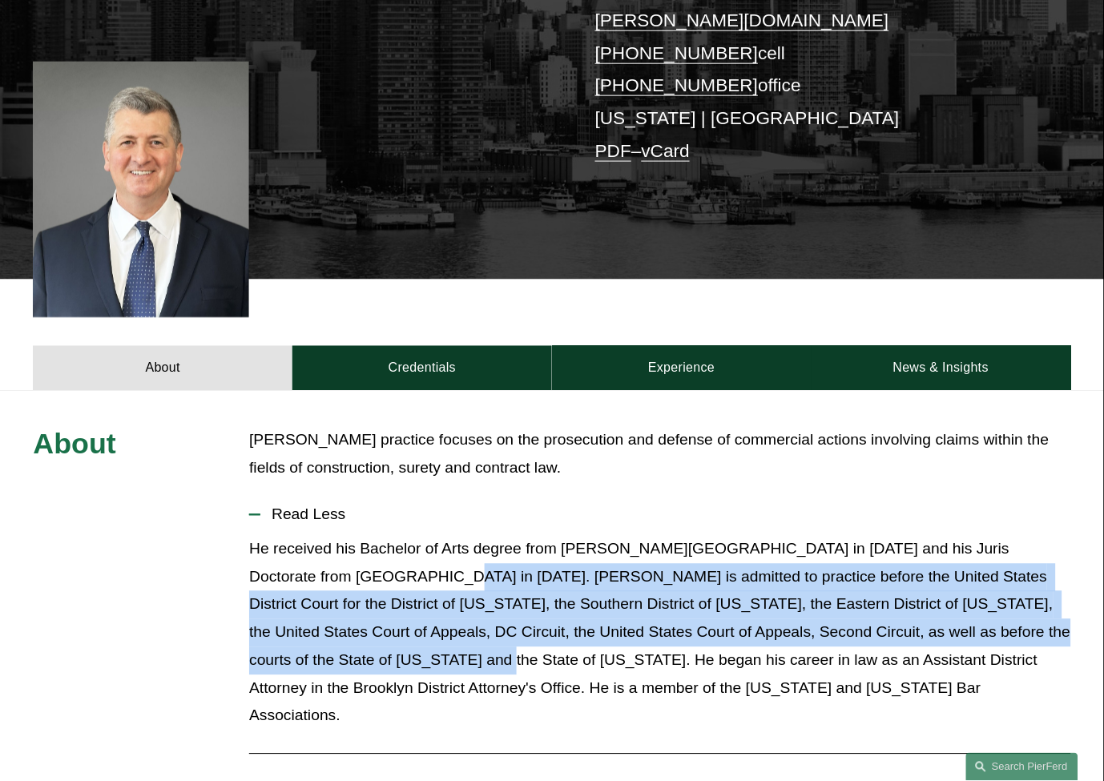
drag, startPoint x: 333, startPoint y: 633, endPoint x: 365, endPoint y: 555, distance: 84.4
click at [365, 555] on p "He received his Bachelor of Arts degree from [PERSON_NAME][GEOGRAPHIC_DATA] in …" at bounding box center [659, 633] width 821 height 195
click at [364, 555] on p "He received his Bachelor of Arts degree from [PERSON_NAME][GEOGRAPHIC_DATA] in …" at bounding box center [659, 633] width 821 height 195
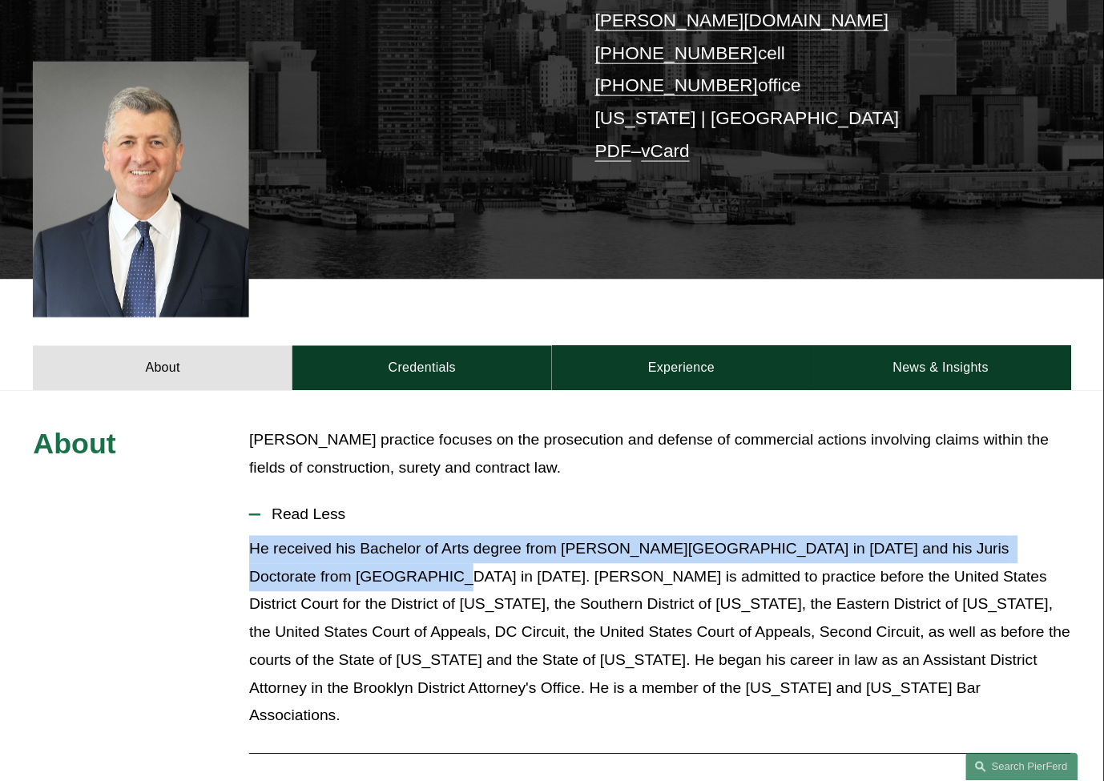
drag, startPoint x: 249, startPoint y: 526, endPoint x: 356, endPoint y: 543, distance: 107.9
click at [356, 543] on p "He received his Bachelor of Arts degree from [PERSON_NAME][GEOGRAPHIC_DATA] in …" at bounding box center [659, 633] width 821 height 195
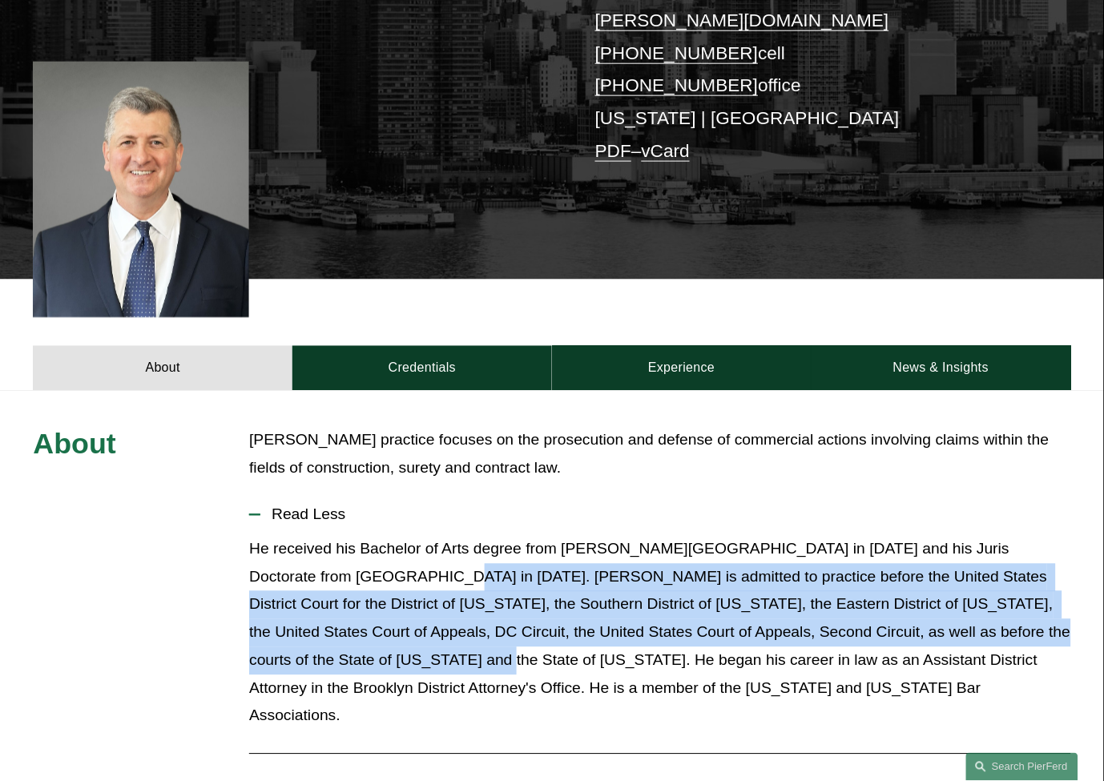
drag, startPoint x: 361, startPoint y: 543, endPoint x: 334, endPoint y: 639, distance: 99.2
click at [334, 639] on p "He received his Bachelor of Arts degree from [PERSON_NAME][GEOGRAPHIC_DATA] in …" at bounding box center [659, 633] width 821 height 195
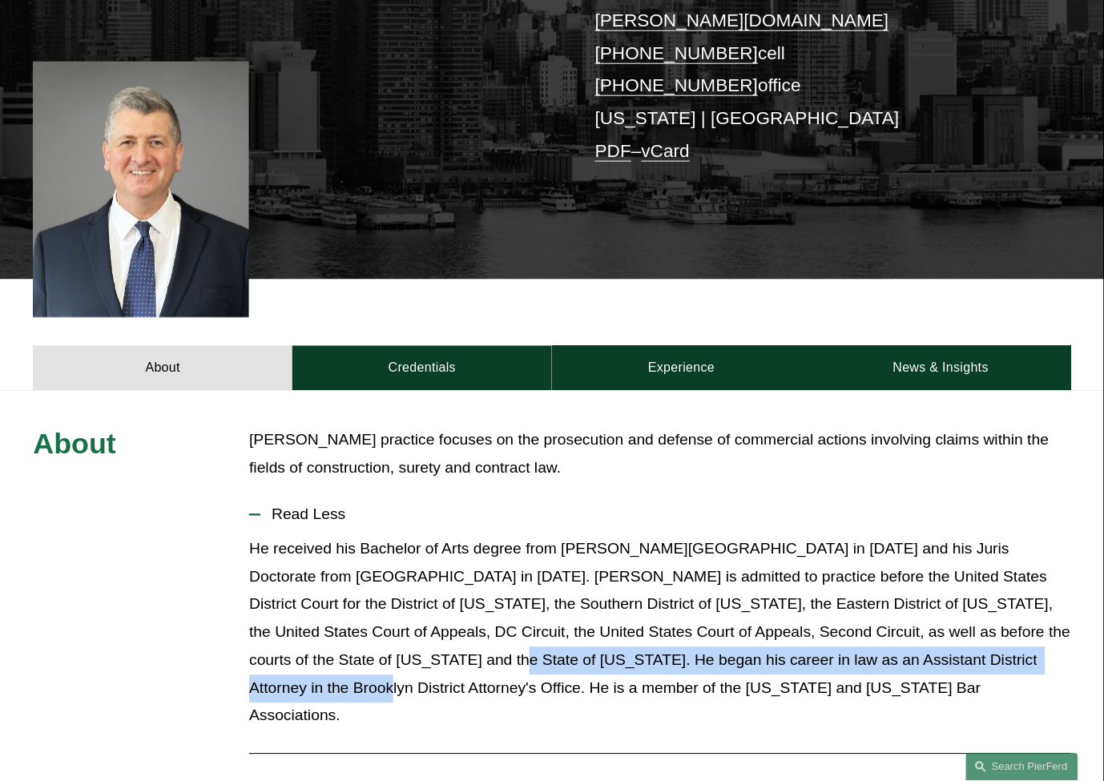
drag, startPoint x: 345, startPoint y: 639, endPoint x: 987, endPoint y: 637, distance: 641.8
click at [984, 638] on p "He received his Bachelor of Arts degree from [PERSON_NAME][GEOGRAPHIC_DATA] in …" at bounding box center [659, 633] width 821 height 195
drag, startPoint x: 1024, startPoint y: 633, endPoint x: 340, endPoint y: 647, distance: 684.4
click at [340, 647] on p "He received his Bachelor of Arts degree from [PERSON_NAME][GEOGRAPHIC_DATA] in …" at bounding box center [659, 633] width 821 height 195
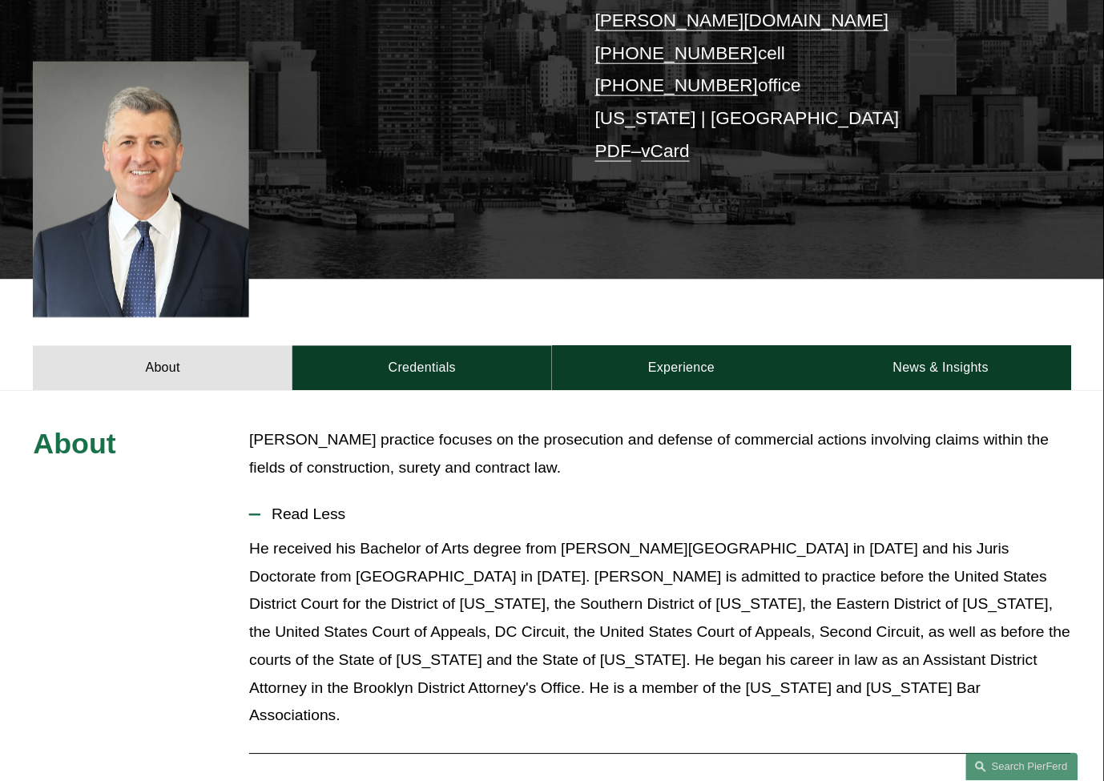
click at [679, 658] on p "He received his Bachelor of Arts degree from [PERSON_NAME][GEOGRAPHIC_DATA] in …" at bounding box center [659, 633] width 821 height 195
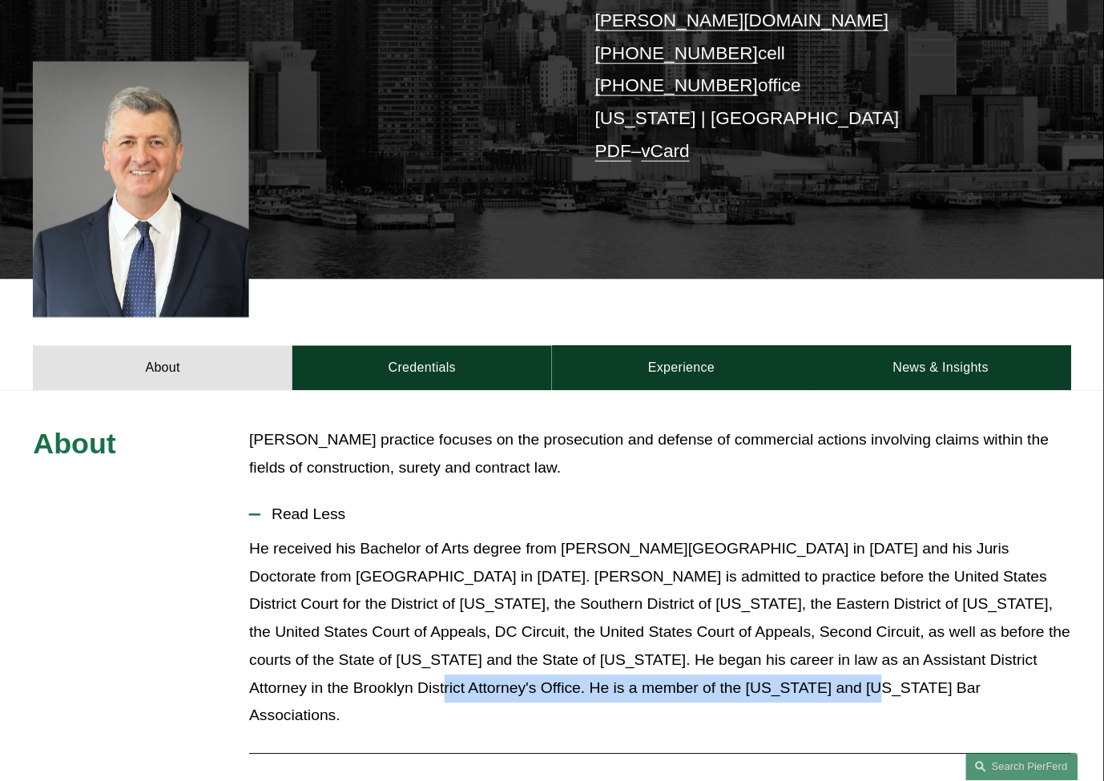
drag, startPoint x: 754, startPoint y: 676, endPoint x: 1024, endPoint y: 633, distance: 273.5
click at [1024, 633] on p "He received his Bachelor of Arts degree from [PERSON_NAME][GEOGRAPHIC_DATA] in …" at bounding box center [659, 633] width 821 height 195
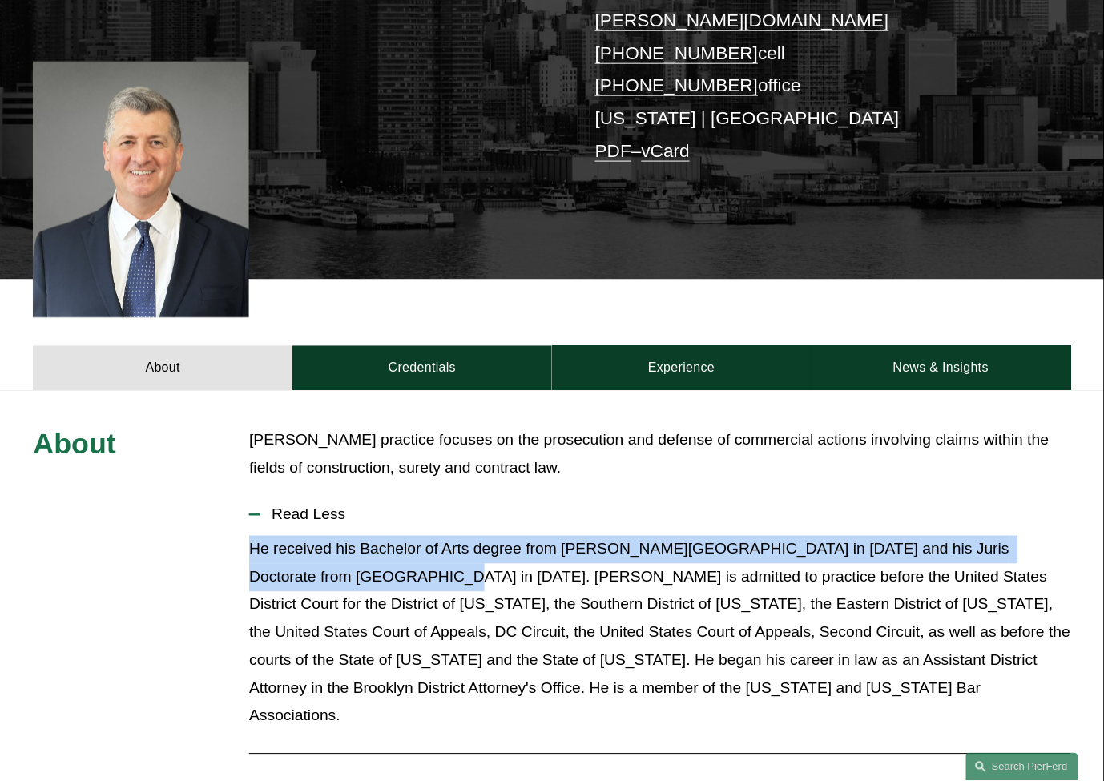
drag, startPoint x: 247, startPoint y: 518, endPoint x: 362, endPoint y: 549, distance: 119.3
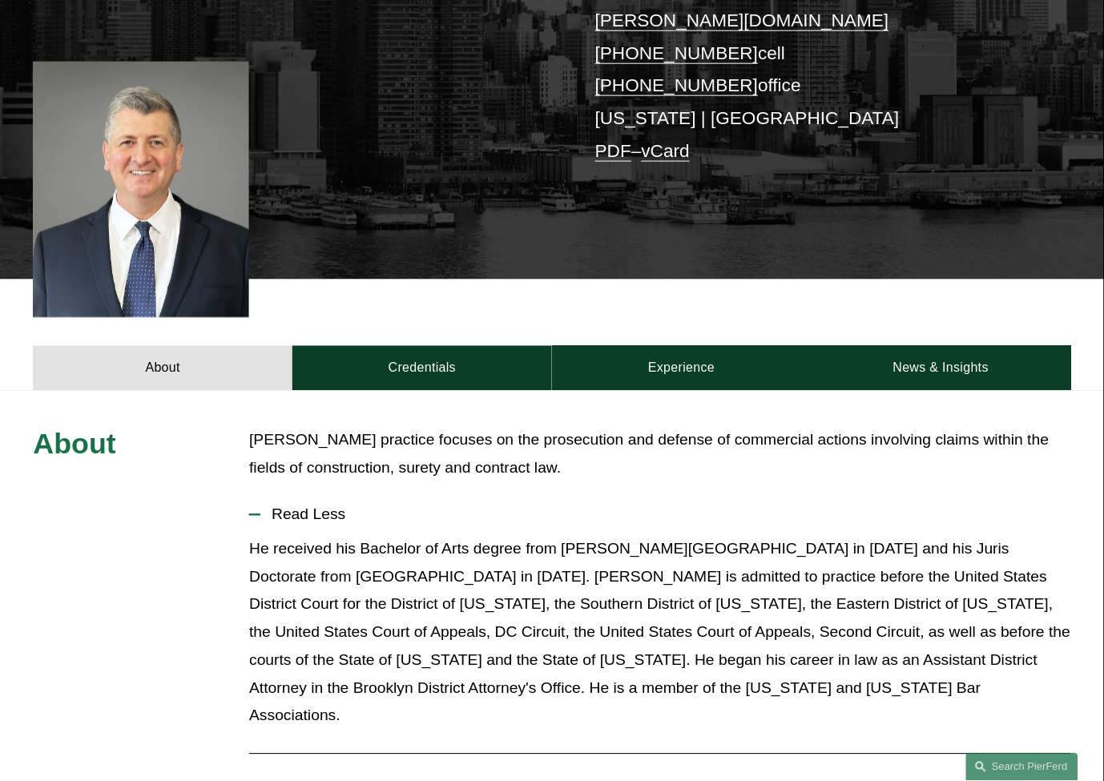
click at [389, 558] on p "He received his Bachelor of Arts degree from [PERSON_NAME][GEOGRAPHIC_DATA] in …" at bounding box center [659, 633] width 821 height 195
drag, startPoint x: 357, startPoint y: 554, endPoint x: 393, endPoint y: 558, distance: 36.3
click at [393, 558] on p "He received his Bachelor of Arts degree from [PERSON_NAME][GEOGRAPHIC_DATA] in …" at bounding box center [659, 633] width 821 height 195
drag, startPoint x: 393, startPoint y: 558, endPoint x: 358, endPoint y: 558, distance: 35.3
click at [393, 559] on p "He received his Bachelor of Arts degree from [PERSON_NAME][GEOGRAPHIC_DATA] in …" at bounding box center [659, 633] width 821 height 195
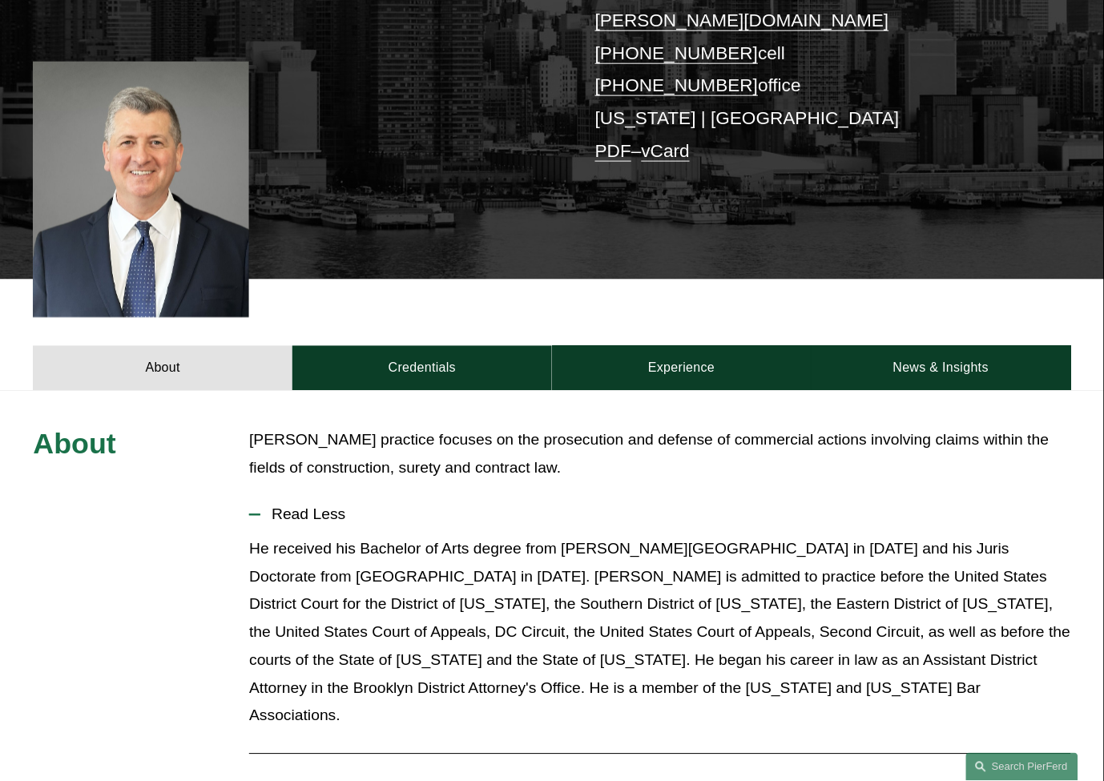
click at [353, 556] on p "He received his Bachelor of Arts degree from [PERSON_NAME][GEOGRAPHIC_DATA] in …" at bounding box center [659, 633] width 821 height 195
click at [371, 554] on p "He received his Bachelor of Arts degree from [PERSON_NAME][GEOGRAPHIC_DATA] in …" at bounding box center [659, 633] width 821 height 195
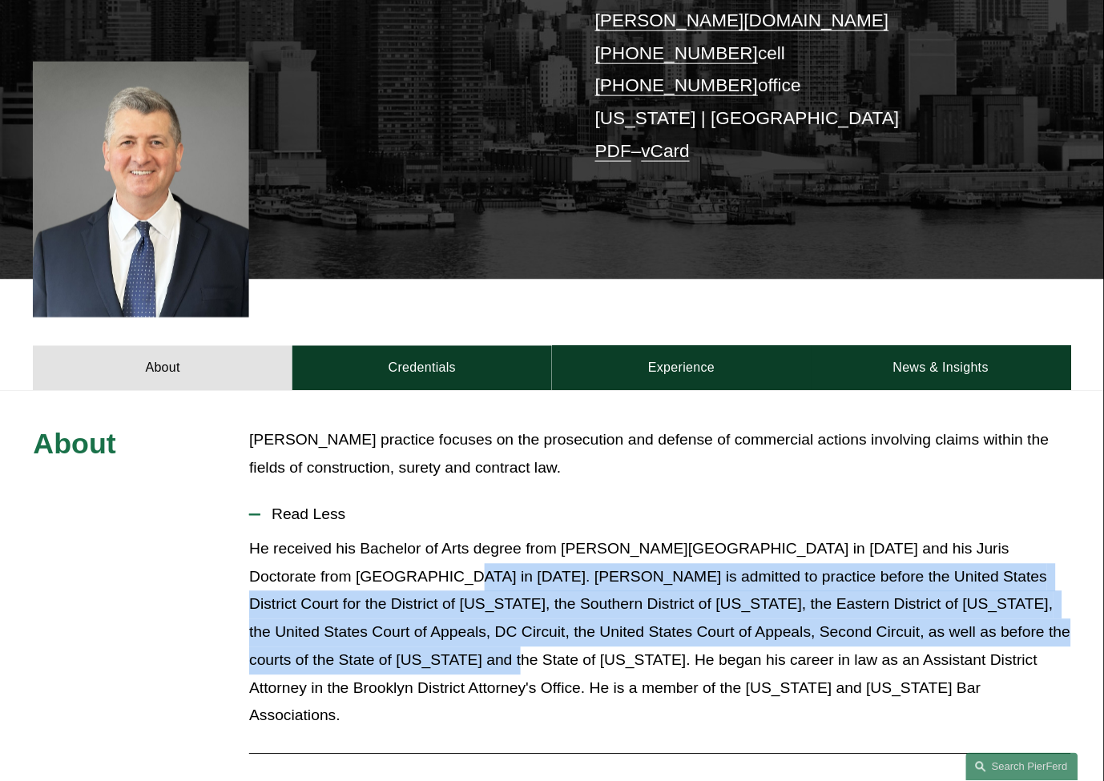
drag, startPoint x: 362, startPoint y: 553, endPoint x: 339, endPoint y: 634, distance: 84.2
click at [339, 634] on p "He received his Bachelor of Arts degree from [PERSON_NAME][GEOGRAPHIC_DATA] in …" at bounding box center [659, 633] width 821 height 195
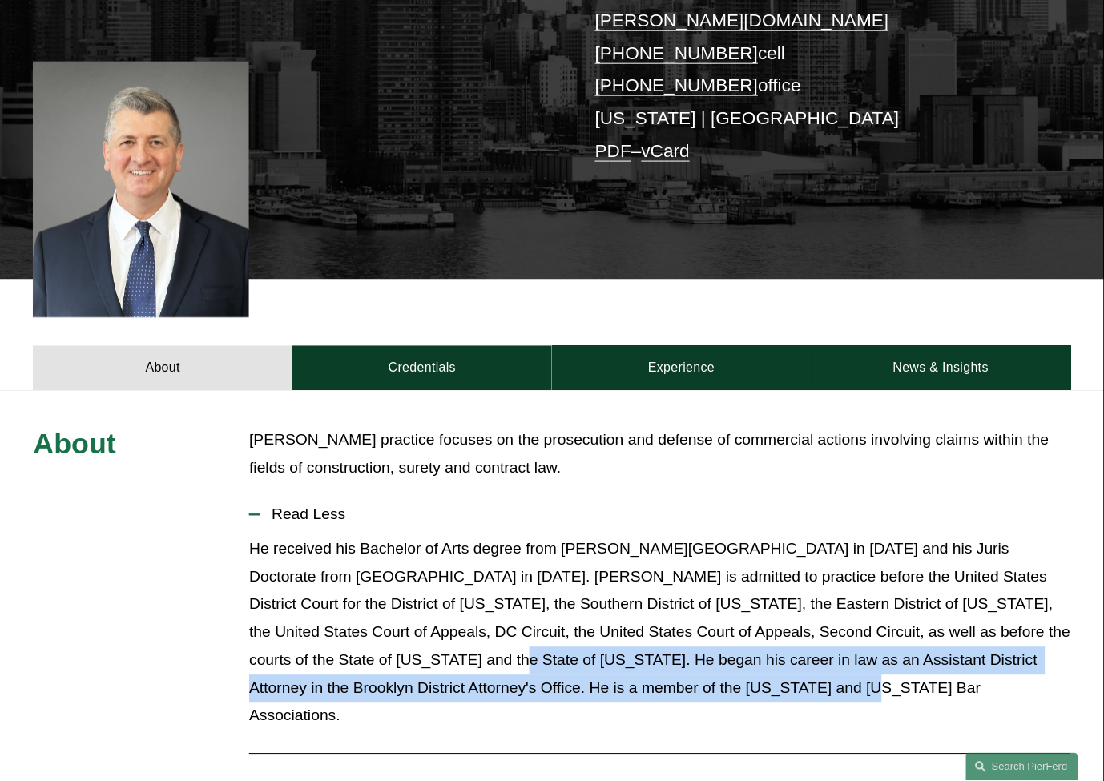
drag, startPoint x: 345, startPoint y: 635, endPoint x: 737, endPoint y: 668, distance: 394.0
click at [737, 668] on p "He received his Bachelor of Arts degree from [PERSON_NAME][GEOGRAPHIC_DATA] in …" at bounding box center [659, 633] width 821 height 195
click at [712, 665] on p "He received his Bachelor of Arts degree from [PERSON_NAME][GEOGRAPHIC_DATA] in …" at bounding box center [659, 633] width 821 height 195
click at [796, 642] on p "He received his Bachelor of Arts degree from [PERSON_NAME][GEOGRAPHIC_DATA] in …" at bounding box center [659, 633] width 821 height 195
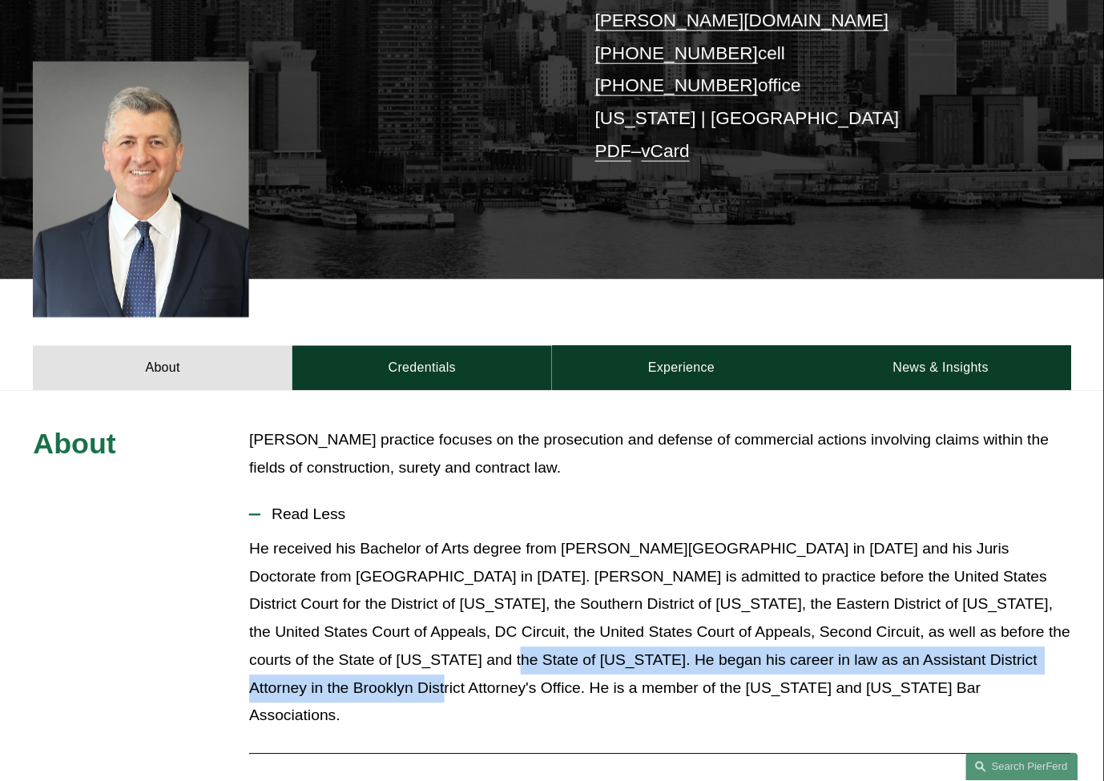
drag, startPoint x: 339, startPoint y: 634, endPoint x: 1107, endPoint y: 631, distance: 767.6
click at [1027, 631] on p "He received his Bachelor of Arts degree from [PERSON_NAME][GEOGRAPHIC_DATA] in …" at bounding box center [659, 633] width 821 height 195
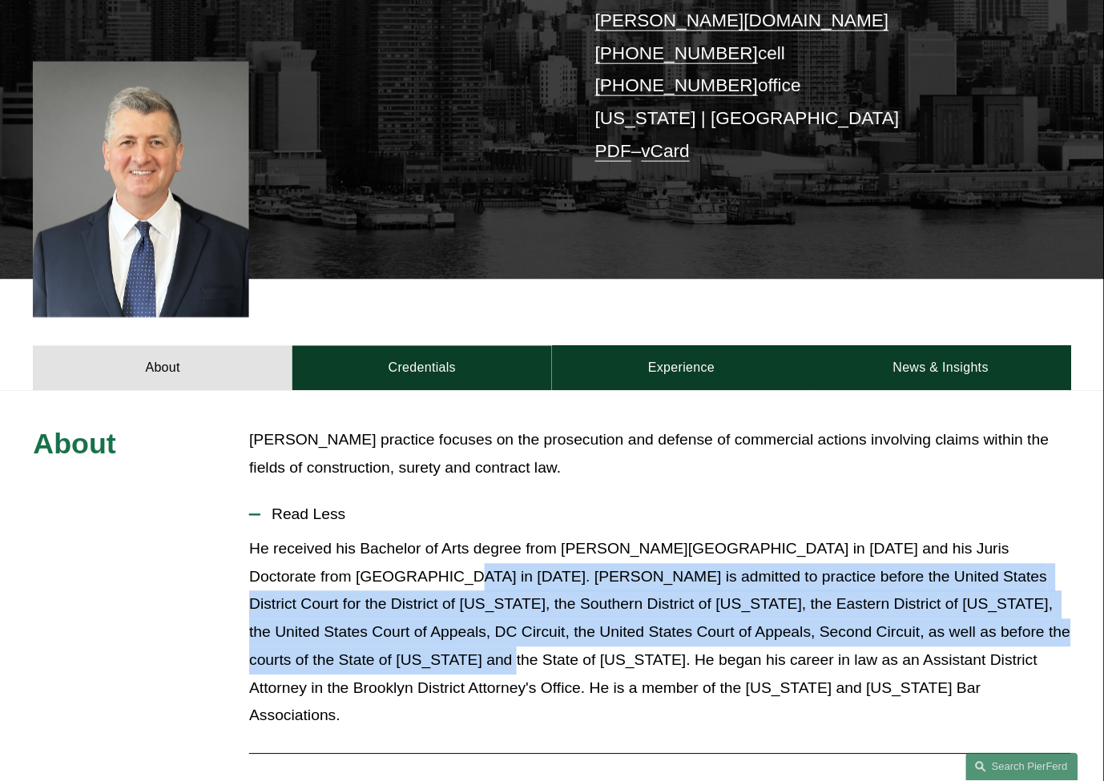
drag, startPoint x: 333, startPoint y: 639, endPoint x: 358, endPoint y: 549, distance: 93.3
click at [358, 549] on p "He received his Bachelor of Arts degree from [PERSON_NAME][GEOGRAPHIC_DATA] in …" at bounding box center [659, 633] width 821 height 195
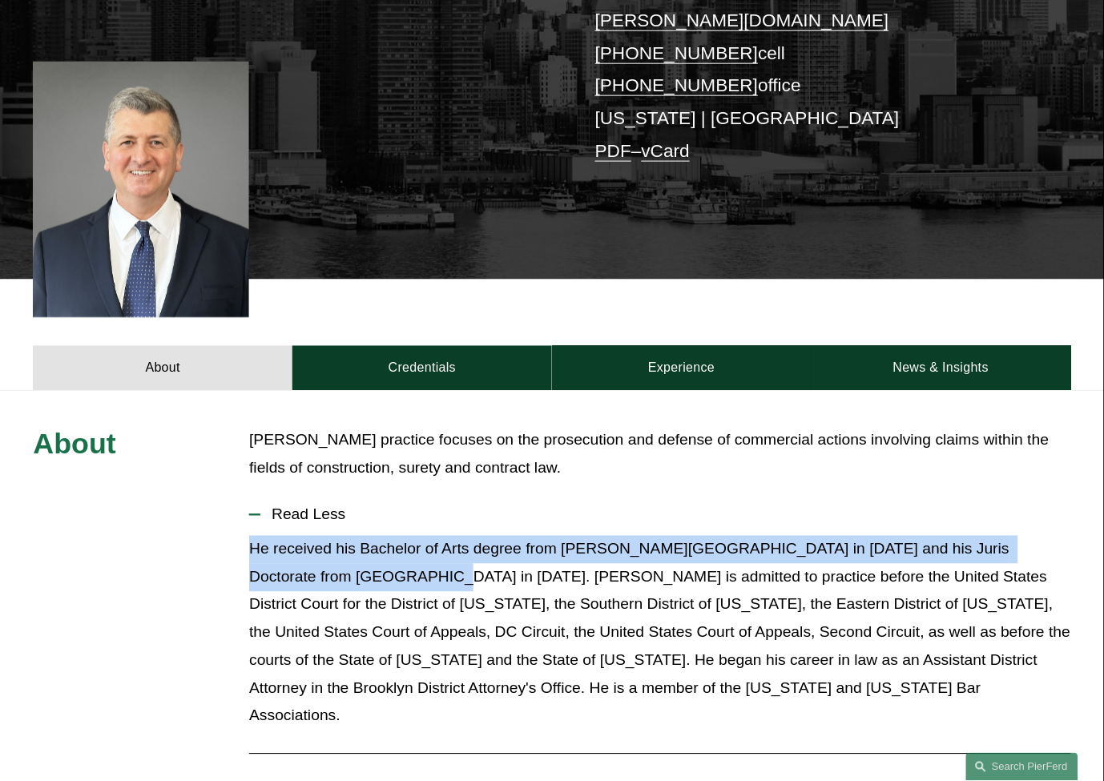
drag, startPoint x: 357, startPoint y: 550, endPoint x: 246, endPoint y: 529, distance: 112.7
drag, startPoint x: 248, startPoint y: 529, endPoint x: 353, endPoint y: 558, distance: 108.9
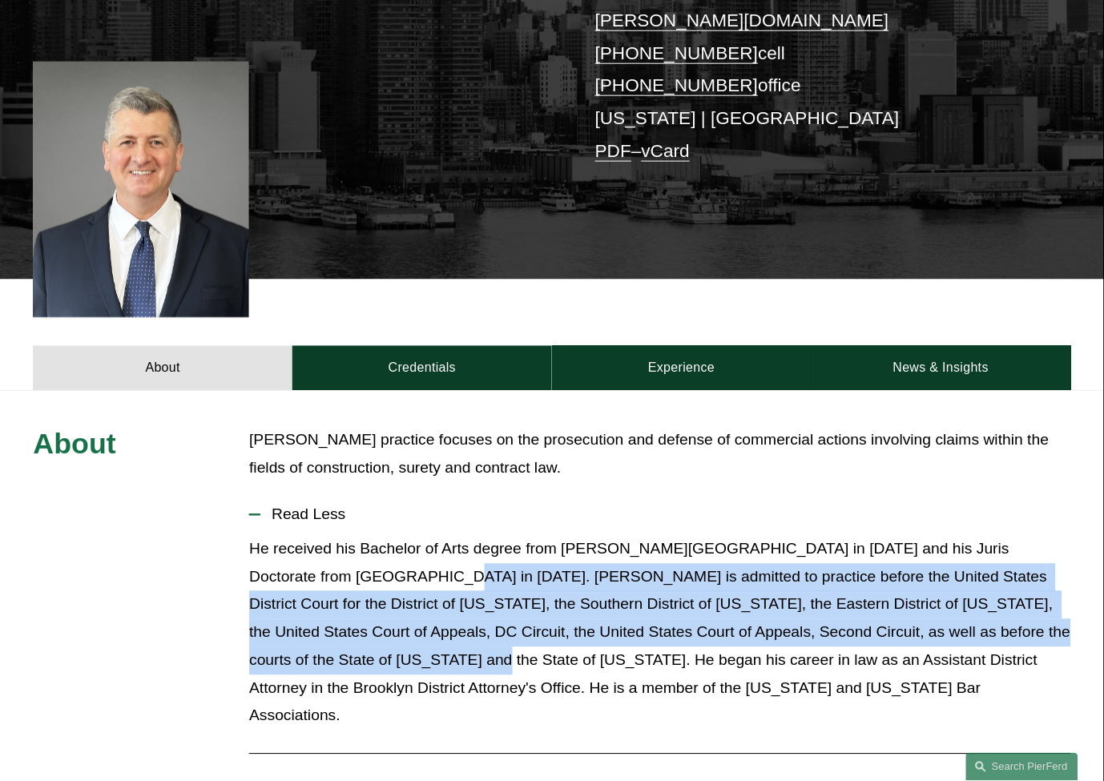
drag, startPoint x: 361, startPoint y: 558, endPoint x: 331, endPoint y: 642, distance: 89.2
click at [331, 642] on p "He received his Bachelor of Arts degree from [PERSON_NAME][GEOGRAPHIC_DATA] in …" at bounding box center [659, 633] width 821 height 195
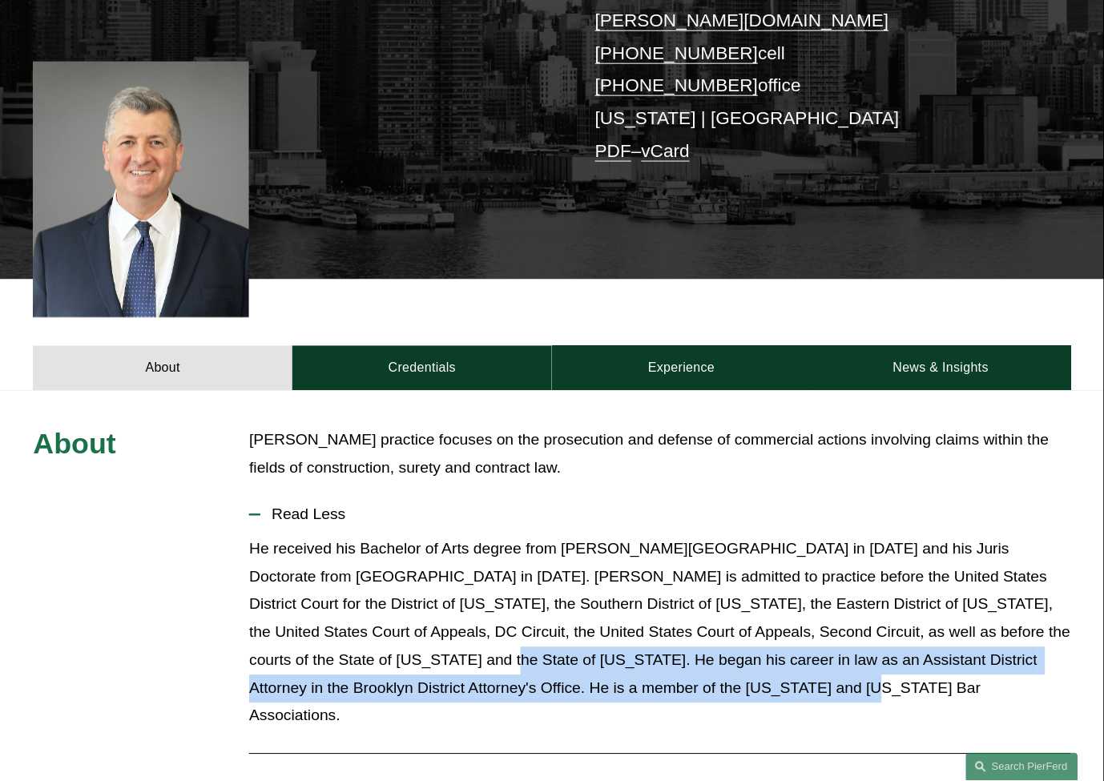
drag, startPoint x: 339, startPoint y: 639, endPoint x: 675, endPoint y: 665, distance: 337.5
click at [675, 665] on p "He received his Bachelor of Arts degree from [PERSON_NAME][GEOGRAPHIC_DATA] in …" at bounding box center [659, 633] width 821 height 195
drag, startPoint x: 687, startPoint y: 663, endPoint x: 337, endPoint y: 650, distance: 351.2
click at [337, 650] on p "He received his Bachelor of Arts degree from [PERSON_NAME][GEOGRAPHIC_DATA] in …" at bounding box center [659, 633] width 821 height 195
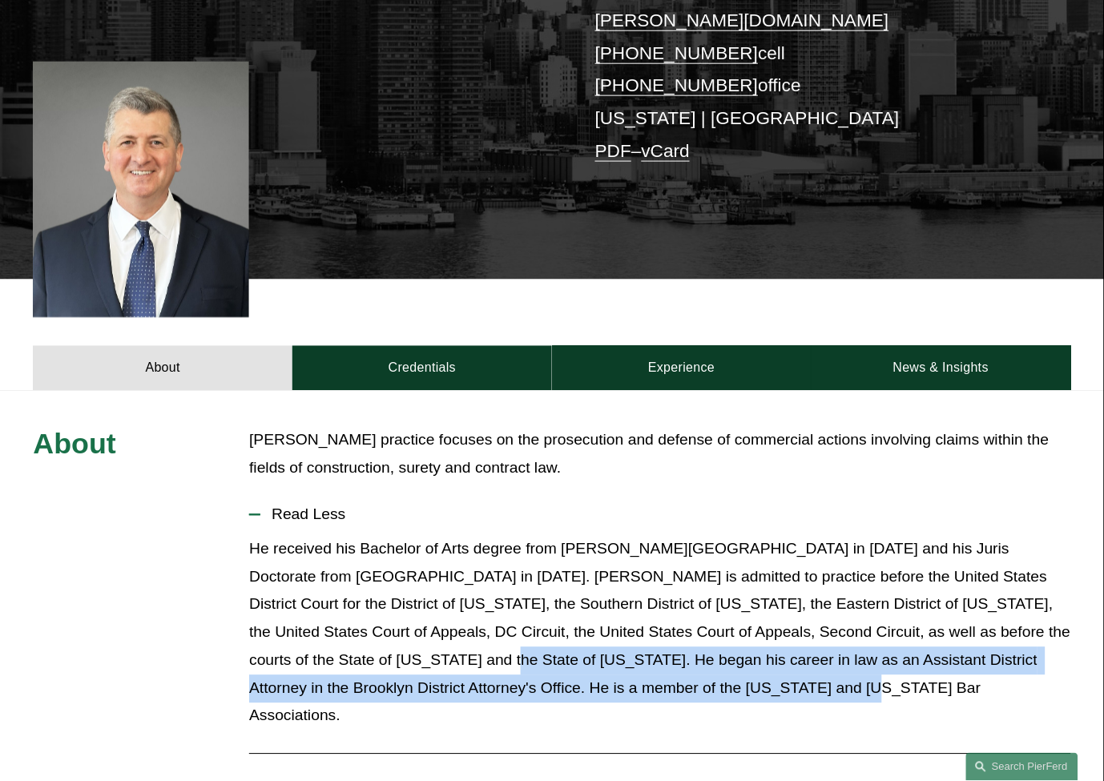
click at [337, 650] on p "He received his Bachelor of Arts degree from [PERSON_NAME][GEOGRAPHIC_DATA] in …" at bounding box center [659, 633] width 821 height 195
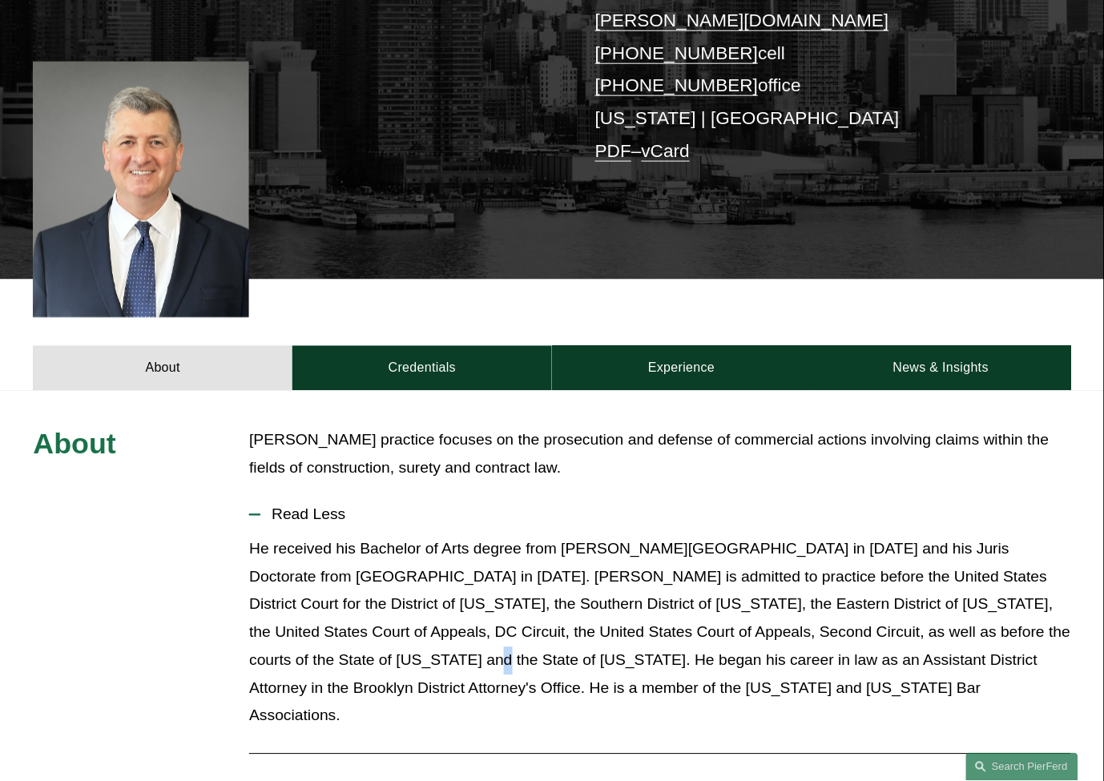
drag, startPoint x: 326, startPoint y: 642, endPoint x: 320, endPoint y: 623, distance: 20.0
click at [320, 623] on p "He received his Bachelor of Arts degree from [PERSON_NAME][GEOGRAPHIC_DATA] in …" at bounding box center [659, 633] width 821 height 195
click at [320, 622] on p "He received his Bachelor of Arts degree from [PERSON_NAME][GEOGRAPHIC_DATA] in …" at bounding box center [659, 633] width 821 height 195
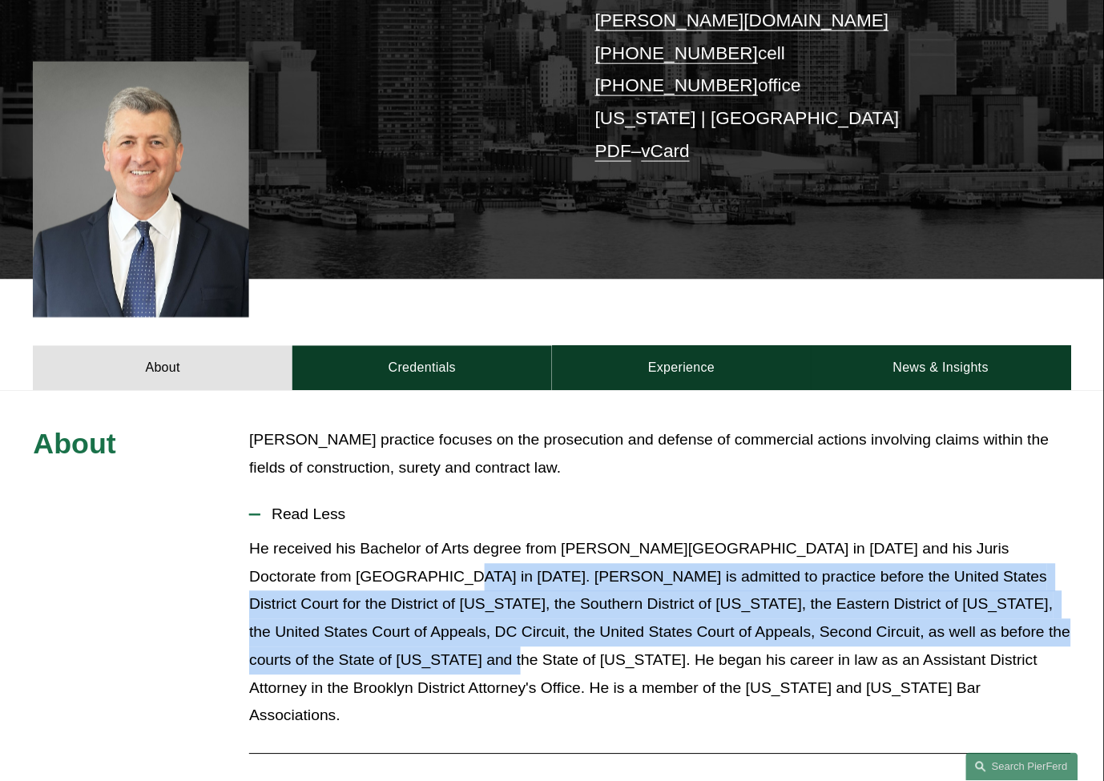
drag, startPoint x: 341, startPoint y: 639, endPoint x: 362, endPoint y: 564, distance: 77.4
click at [362, 564] on p "He received his Bachelor of Arts degree from [PERSON_NAME][GEOGRAPHIC_DATA] in …" at bounding box center [659, 633] width 821 height 195
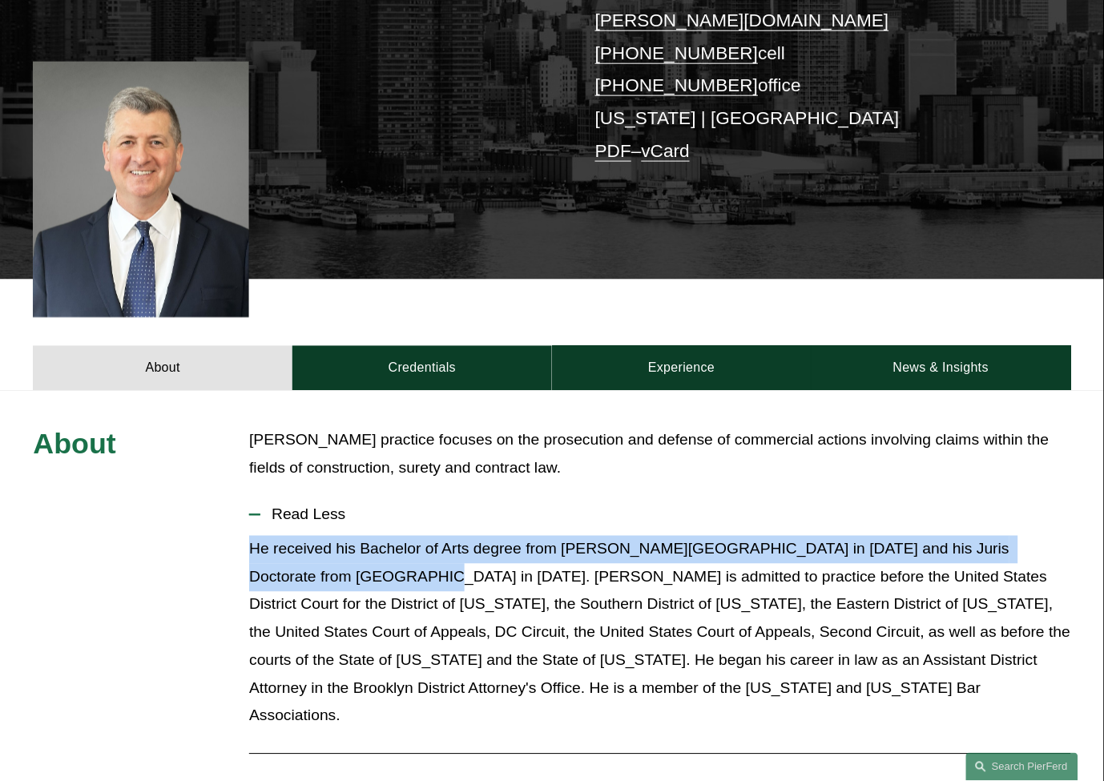
drag, startPoint x: 353, startPoint y: 557, endPoint x: 253, endPoint y: 514, distance: 108.4
click at [253, 536] on p "He received his Bachelor of Arts degree from [PERSON_NAME][GEOGRAPHIC_DATA] in …" at bounding box center [659, 633] width 821 height 195
drag, startPoint x: 249, startPoint y: 519, endPoint x: 357, endPoint y: 548, distance: 111.9
click at [357, 548] on p "He received his Bachelor of Arts degree from [PERSON_NAME][GEOGRAPHIC_DATA] in …" at bounding box center [659, 633] width 821 height 195
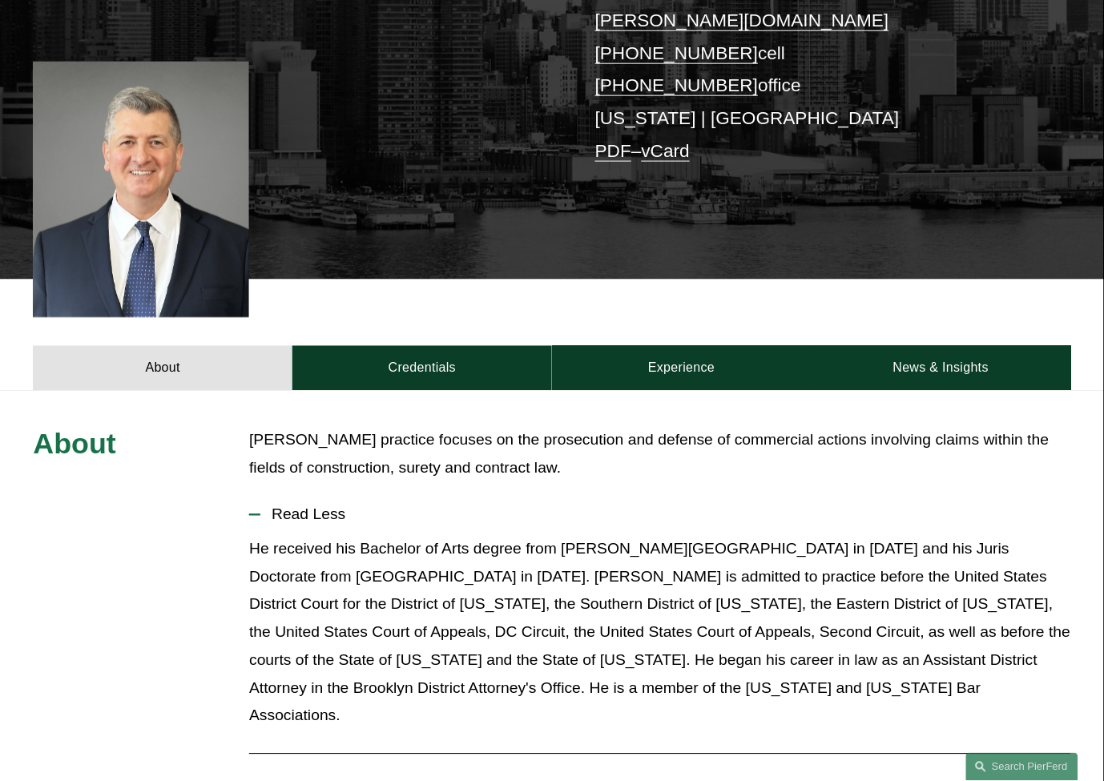
click at [358, 554] on p "He received his Bachelor of Arts degree from [PERSON_NAME][GEOGRAPHIC_DATA] in …" at bounding box center [659, 633] width 821 height 195
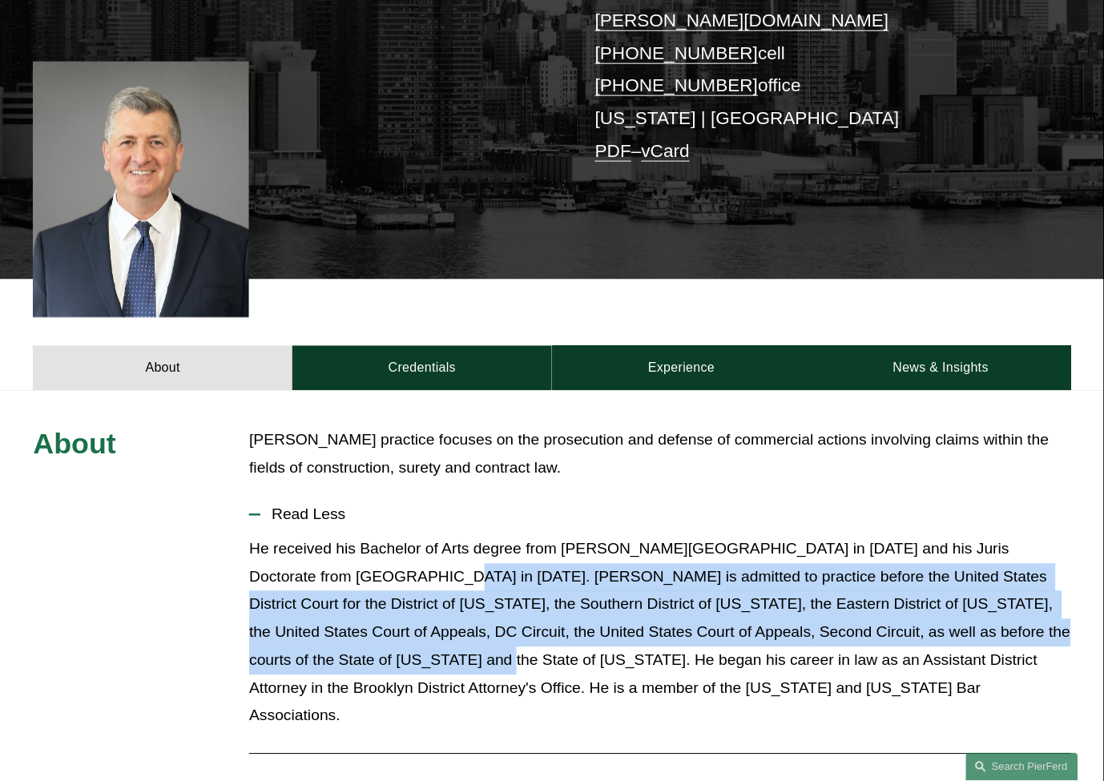
drag, startPoint x: 363, startPoint y: 554, endPoint x: 333, endPoint y: 630, distance: 82.0
click at [333, 630] on p "He received his Bachelor of Arts degree from [PERSON_NAME][GEOGRAPHIC_DATA] in …" at bounding box center [659, 633] width 821 height 195
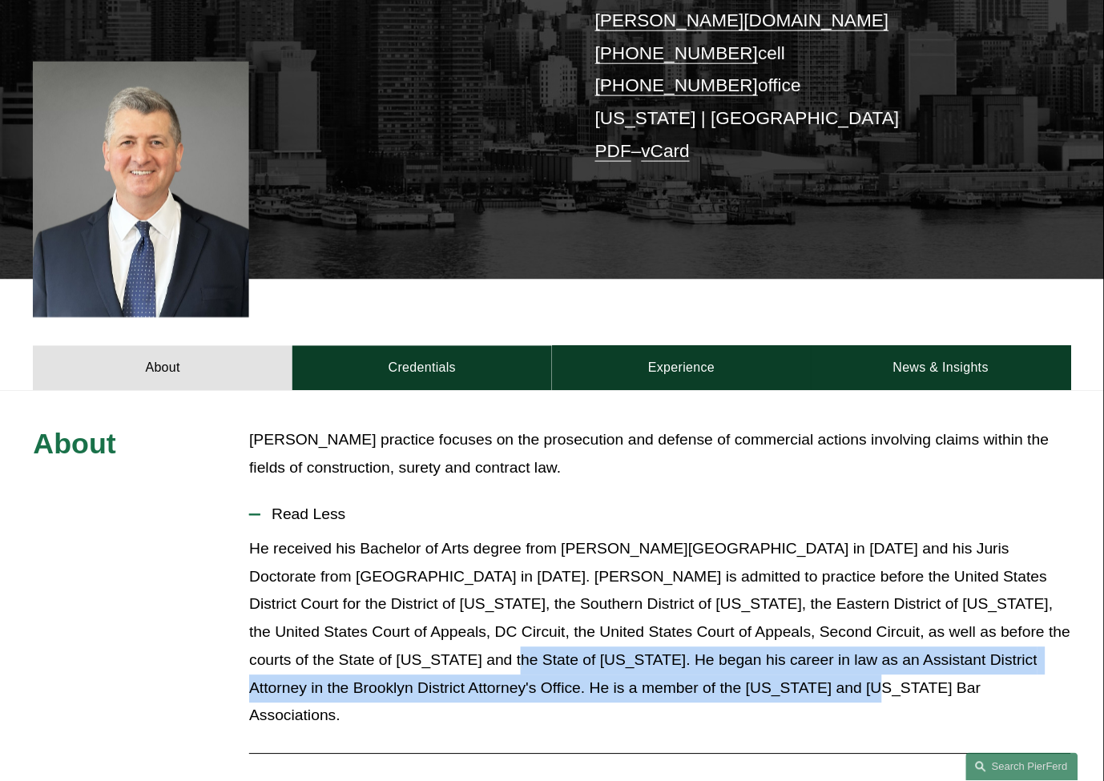
drag, startPoint x: 338, startPoint y: 630, endPoint x: 698, endPoint y: 659, distance: 361.0
click at [698, 659] on p "He received his Bachelor of Arts degree from [PERSON_NAME][GEOGRAPHIC_DATA] in …" at bounding box center [659, 633] width 821 height 195
drag, startPoint x: 668, startPoint y: 670, endPoint x: 340, endPoint y: 643, distance: 329.6
click at [340, 643] on p "He received his Bachelor of Arts degree from [PERSON_NAME][GEOGRAPHIC_DATA] in …" at bounding box center [659, 633] width 821 height 195
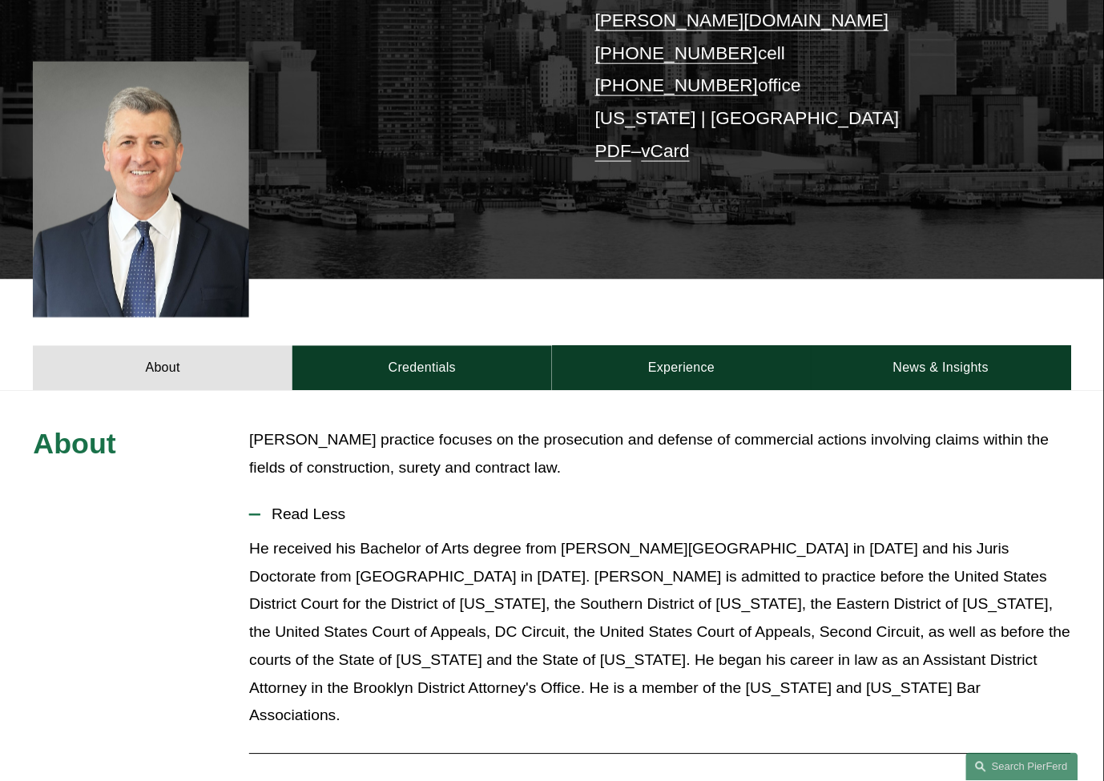
click at [329, 642] on p "He received his Bachelor of Arts degree from [PERSON_NAME][GEOGRAPHIC_DATA] in …" at bounding box center [659, 633] width 821 height 195
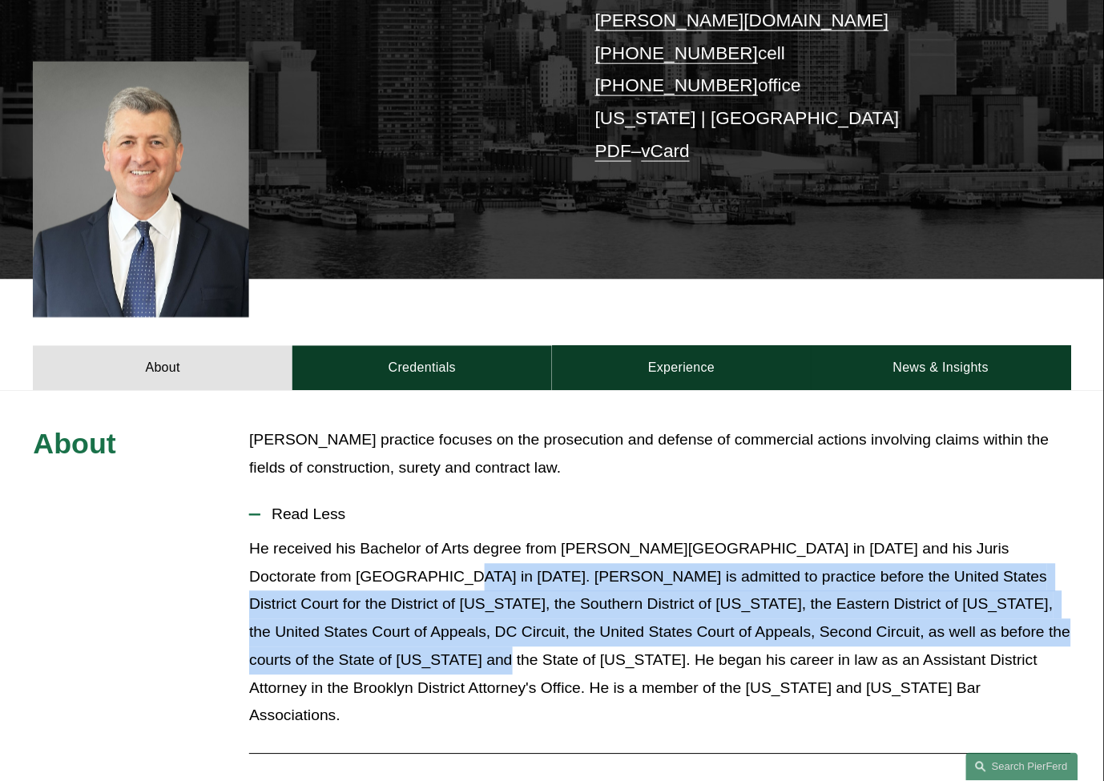
drag, startPoint x: 331, startPoint y: 642, endPoint x: 363, endPoint y: 557, distance: 90.8
click at [363, 557] on p "He received his Bachelor of Arts degree from [PERSON_NAME][GEOGRAPHIC_DATA] in …" at bounding box center [659, 633] width 821 height 195
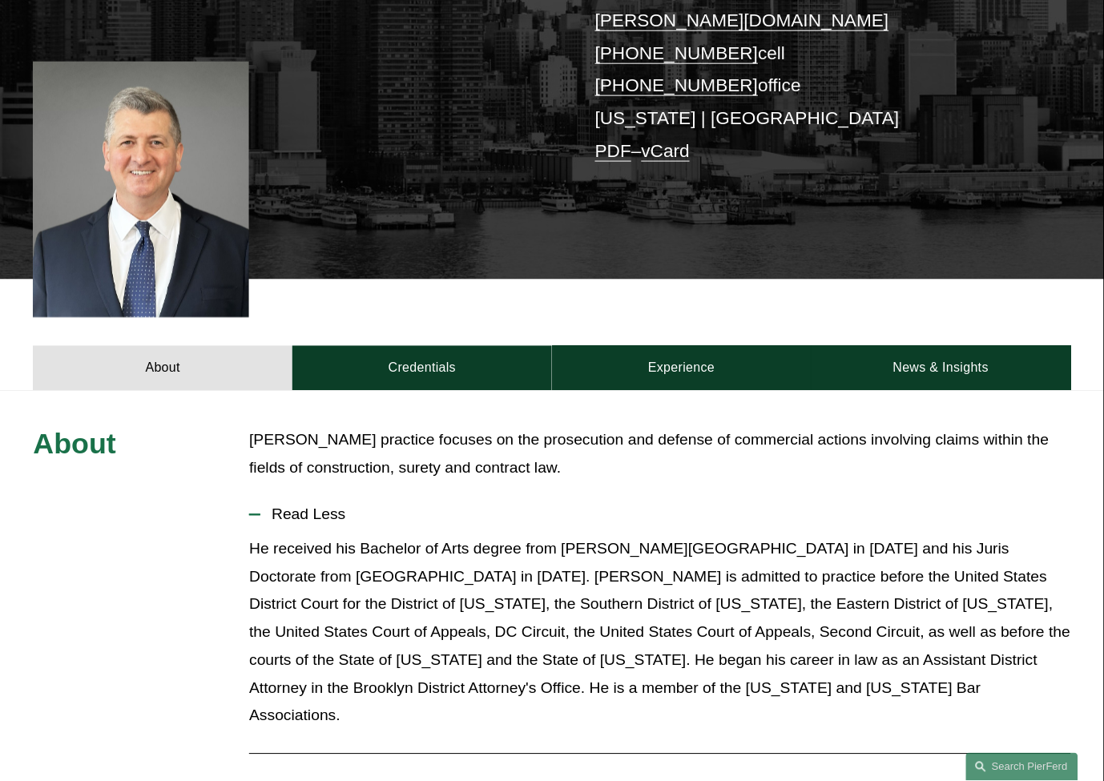
click at [354, 558] on p "He received his Bachelor of Arts degree from [PERSON_NAME][GEOGRAPHIC_DATA] in …" at bounding box center [659, 633] width 821 height 195
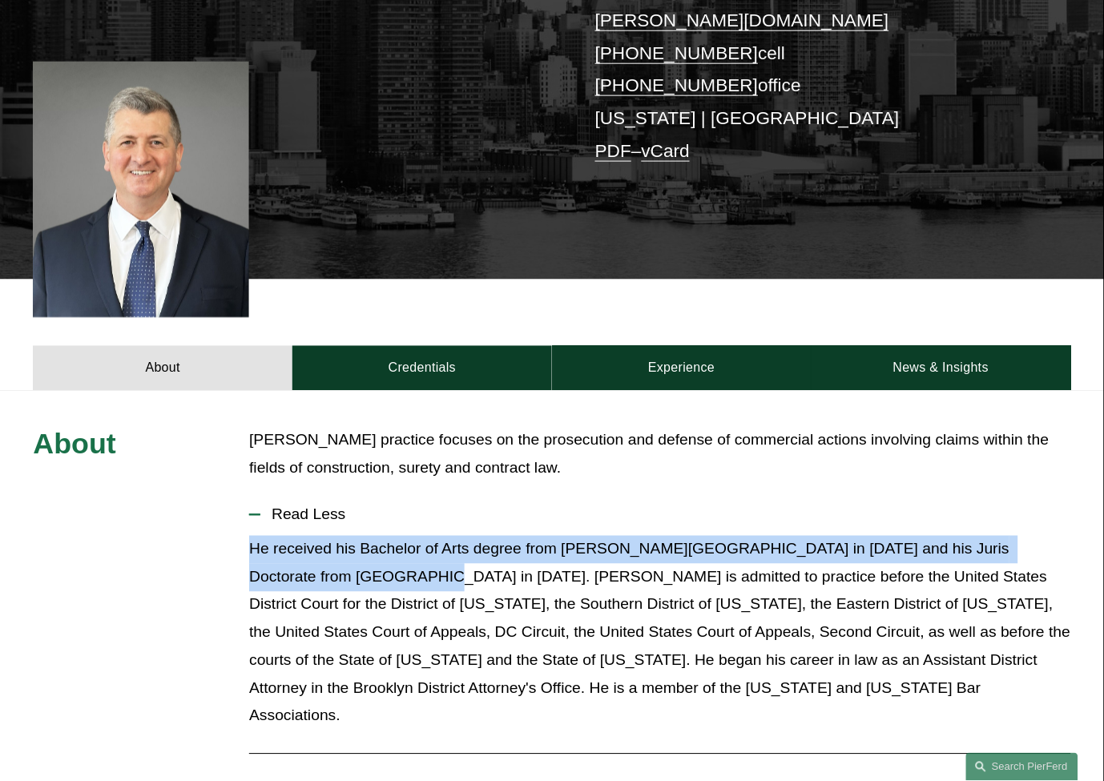
drag, startPoint x: 353, startPoint y: 555, endPoint x: 233, endPoint y: 526, distance: 122.8
drag, startPoint x: 241, startPoint y: 522, endPoint x: 350, endPoint y: 553, distance: 113.1
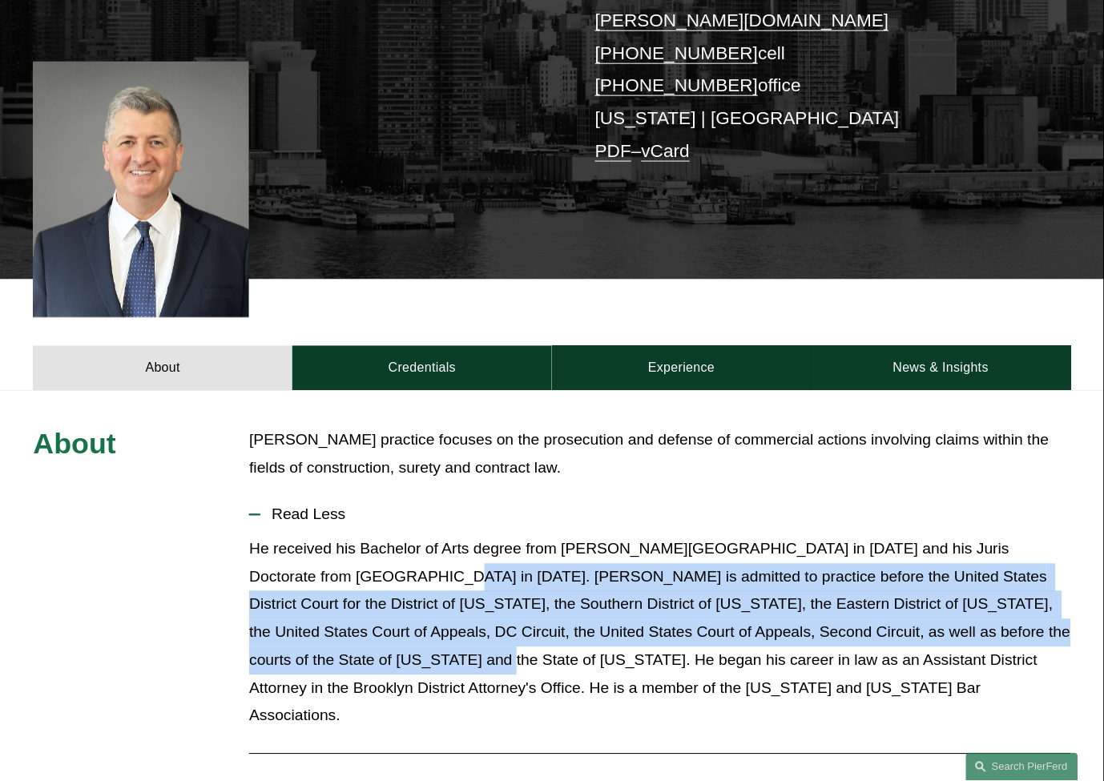
drag, startPoint x: 362, startPoint y: 553, endPoint x: 334, endPoint y: 628, distance: 80.4
click at [334, 628] on p "He received his Bachelor of Arts degree from [PERSON_NAME][GEOGRAPHIC_DATA] in …" at bounding box center [659, 633] width 821 height 195
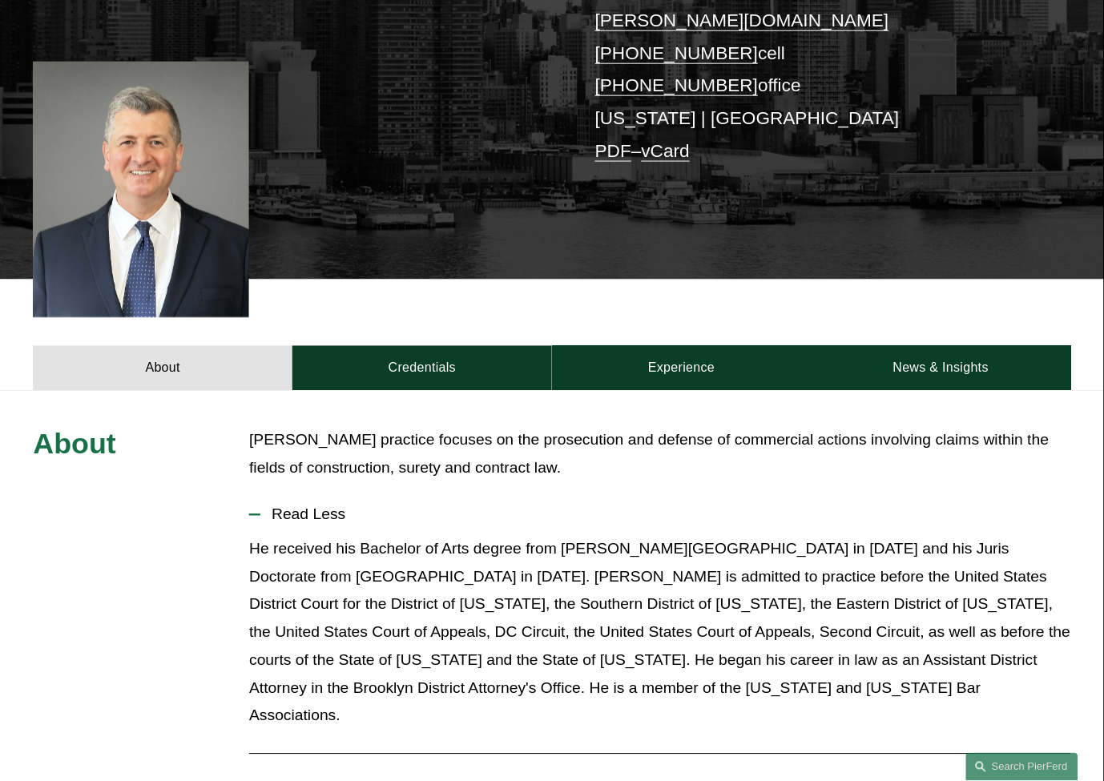
click at [338, 628] on p "He received his Bachelor of Arts degree from [PERSON_NAME][GEOGRAPHIC_DATA] in …" at bounding box center [659, 633] width 821 height 195
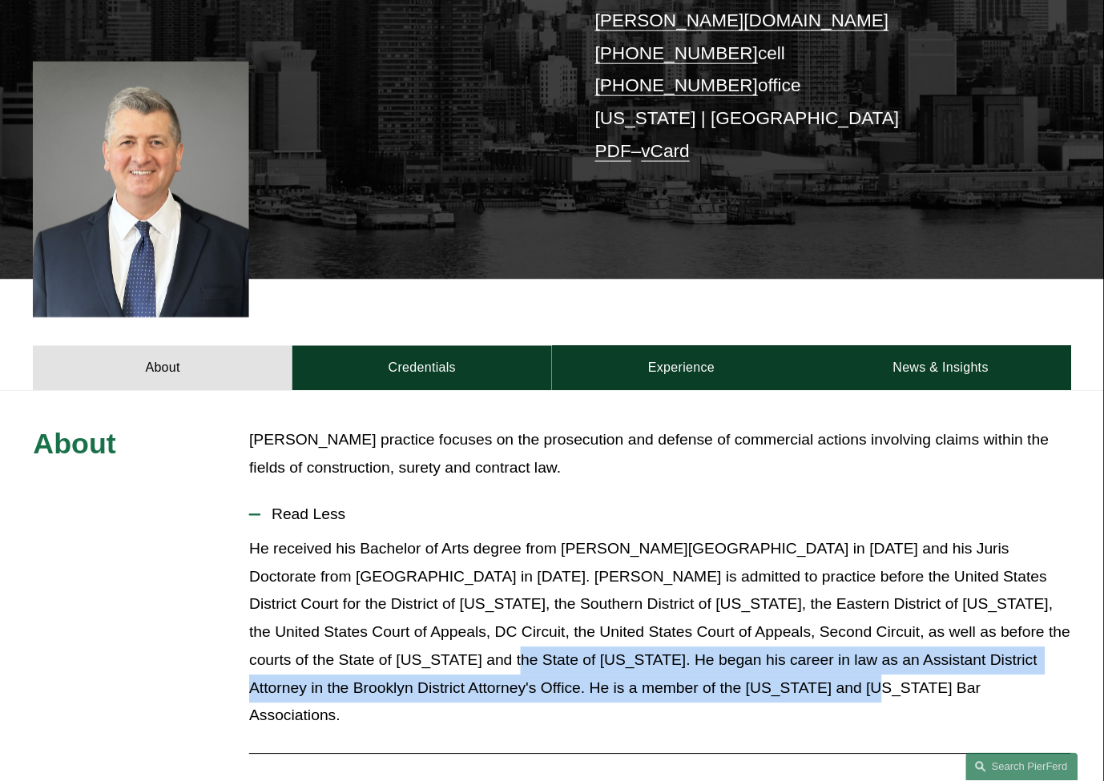
drag, startPoint x: 337, startPoint y: 637, endPoint x: 712, endPoint y: 674, distance: 376.8
click at [712, 674] on p "He received his Bachelor of Arts degree from [PERSON_NAME][GEOGRAPHIC_DATA] in …" at bounding box center [659, 633] width 821 height 195
drag, startPoint x: 687, startPoint y: 668, endPoint x: 340, endPoint y: 630, distance: 349.1
click at [340, 630] on p "He received his Bachelor of Arts degree from [PERSON_NAME][GEOGRAPHIC_DATA] in …" at bounding box center [659, 633] width 821 height 195
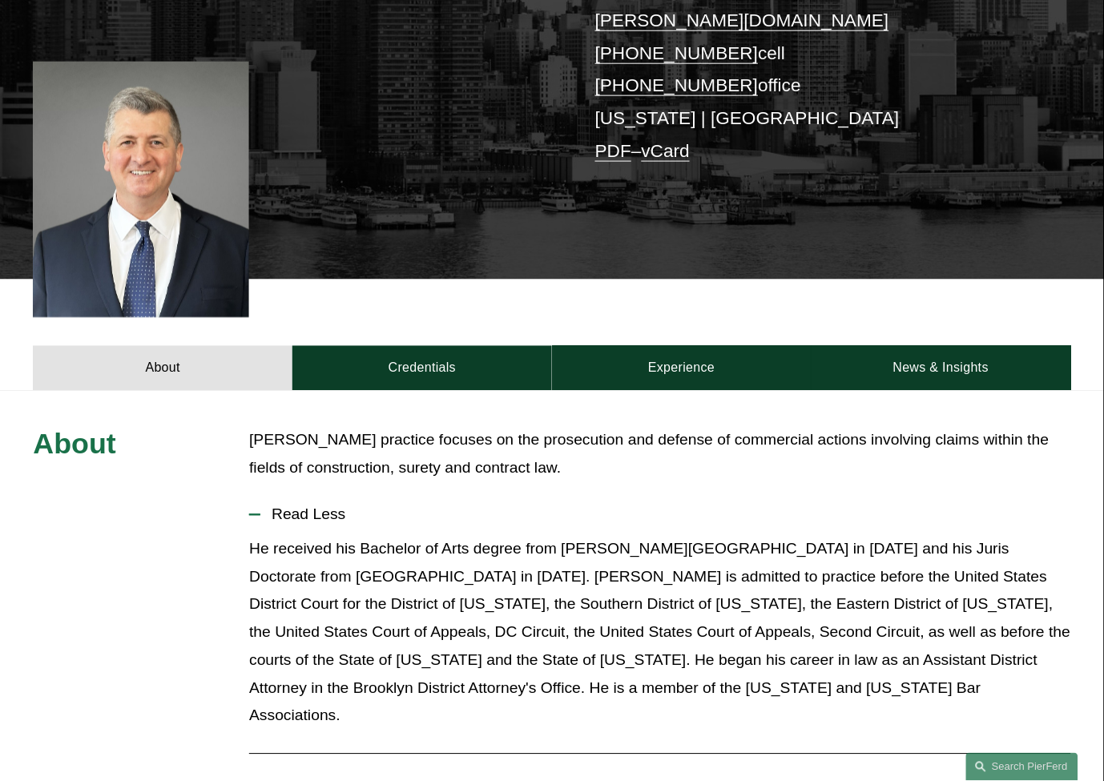
click at [309, 634] on p "He received his Bachelor of Arts degree from [PERSON_NAME][GEOGRAPHIC_DATA] in …" at bounding box center [659, 633] width 821 height 195
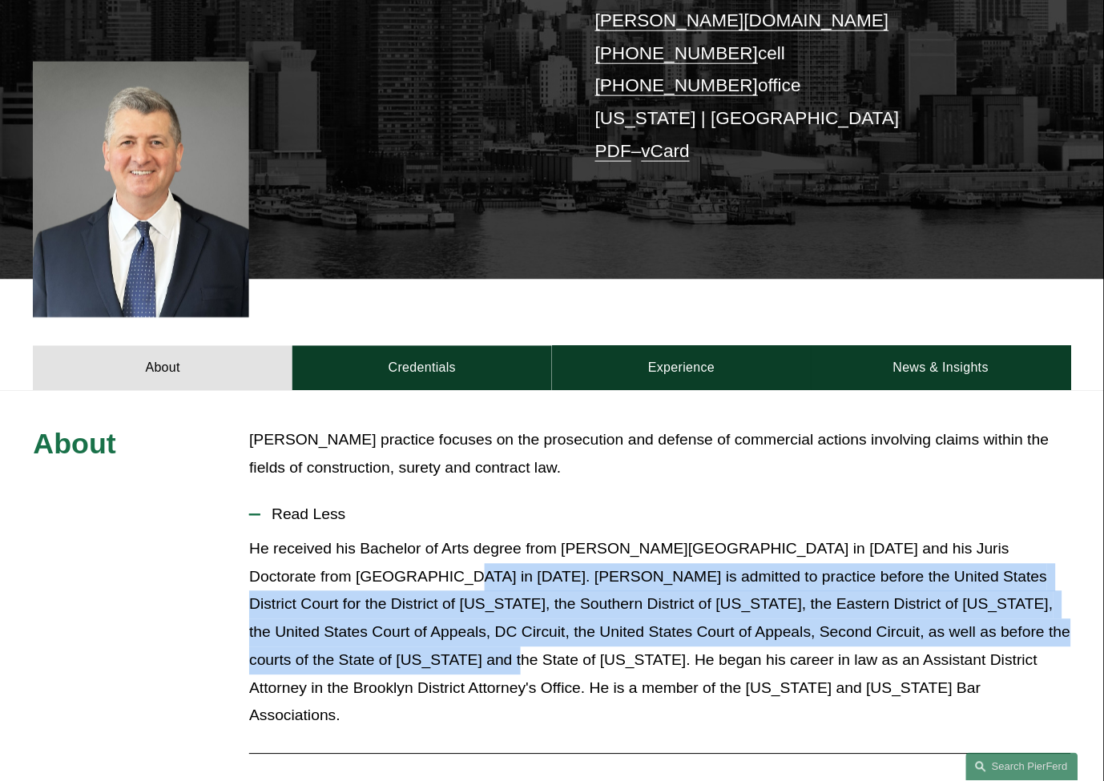
drag, startPoint x: 337, startPoint y: 638, endPoint x: 359, endPoint y: 556, distance: 84.8
click at [359, 556] on p "He received his Bachelor of Arts degree from [PERSON_NAME][GEOGRAPHIC_DATA] in …" at bounding box center [659, 633] width 821 height 195
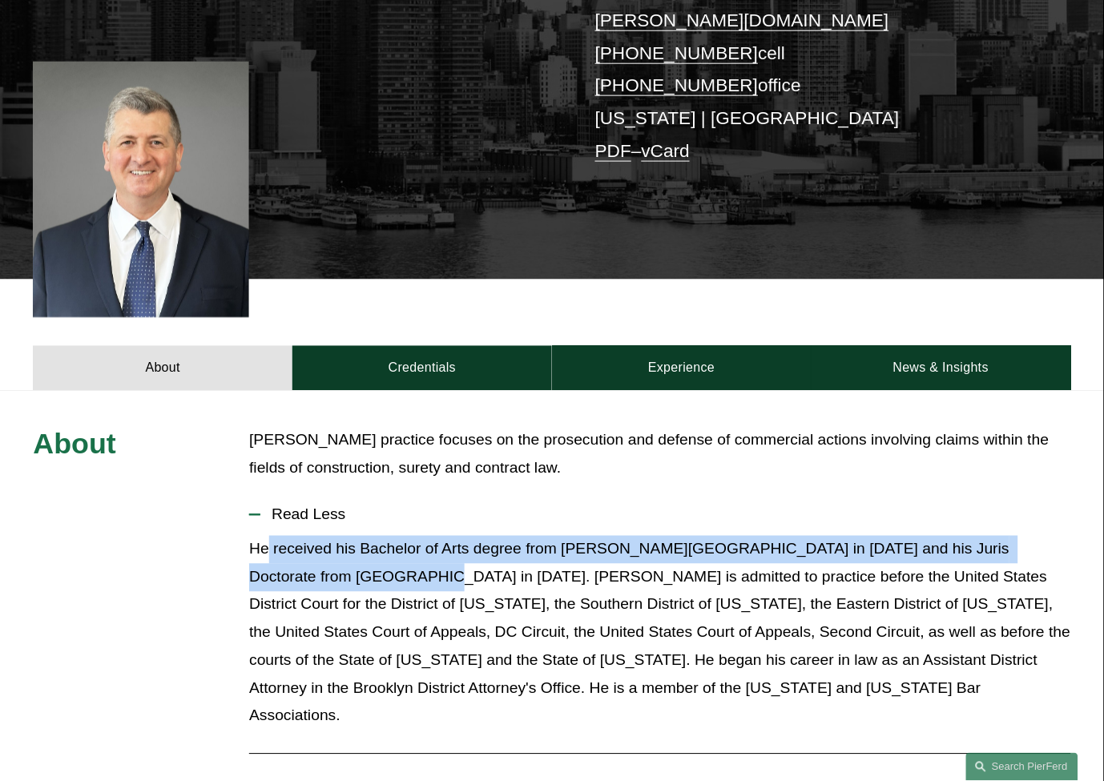
drag, startPoint x: 349, startPoint y: 555, endPoint x: 267, endPoint y: 534, distance: 85.3
click at [267, 536] on p "He received his Bachelor of Arts degree from [PERSON_NAME][GEOGRAPHIC_DATA] in …" at bounding box center [659, 633] width 821 height 195
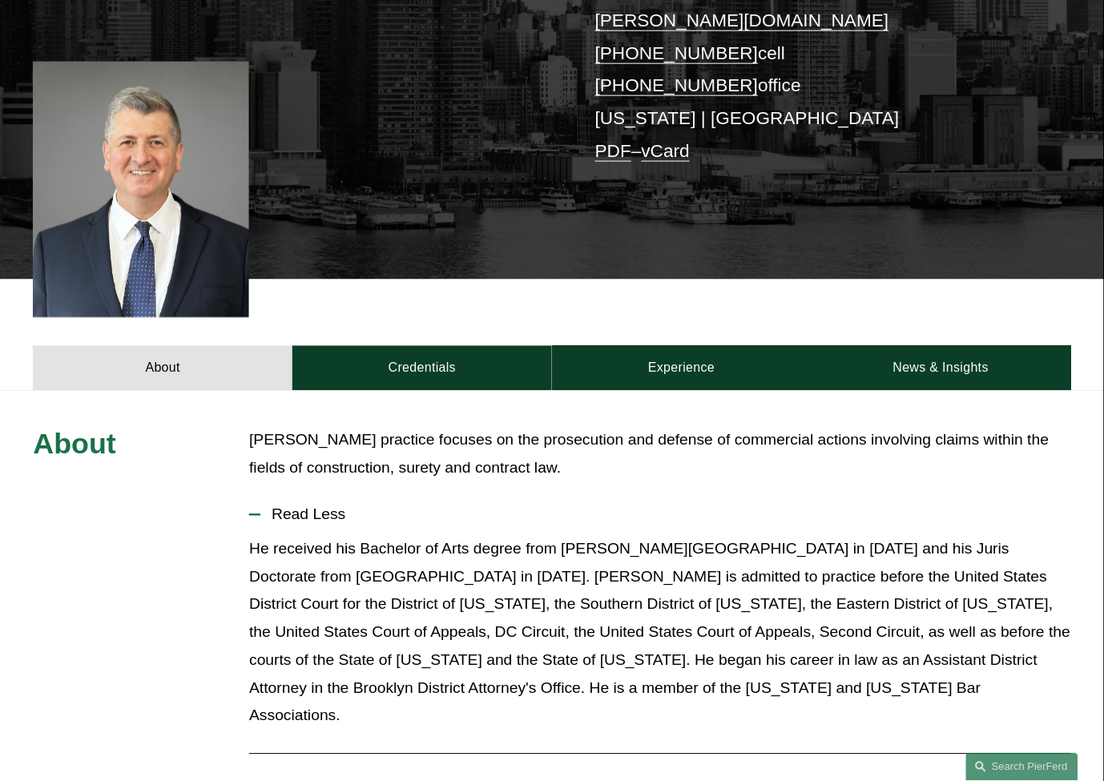
click at [264, 536] on p "He received his Bachelor of Arts degree from [PERSON_NAME][GEOGRAPHIC_DATA] in …" at bounding box center [659, 633] width 821 height 195
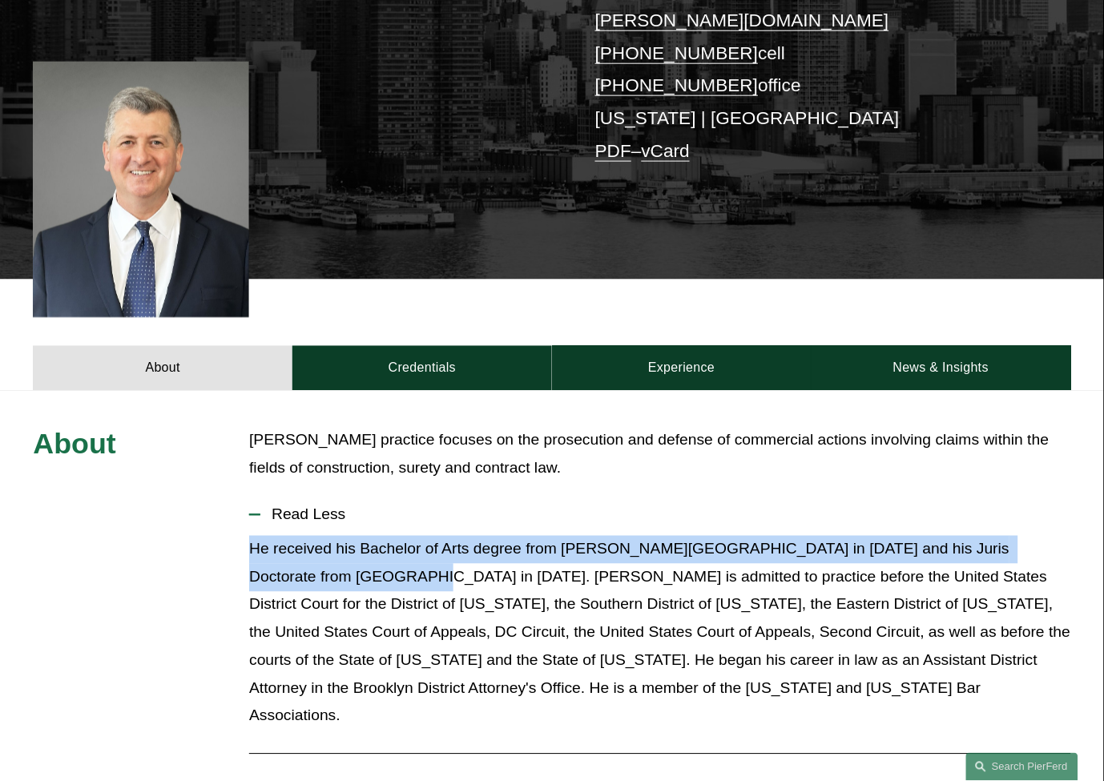
drag, startPoint x: 242, startPoint y: 530, endPoint x: 347, endPoint y: 545, distance: 106.1
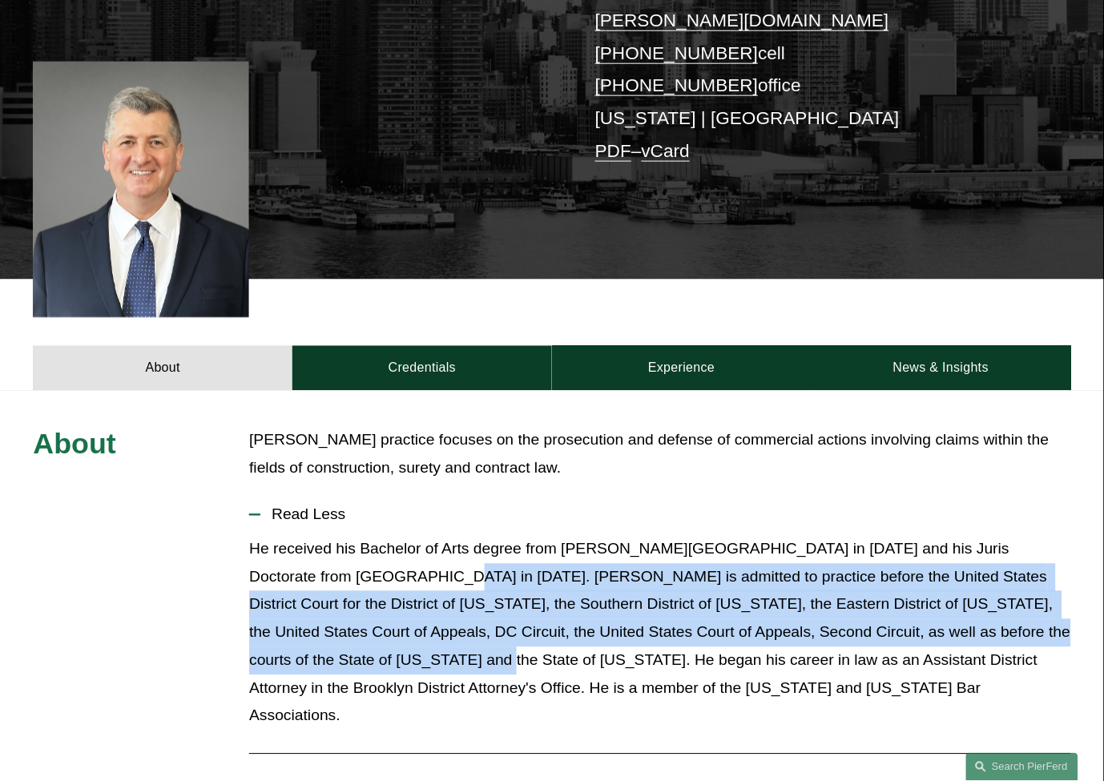
drag, startPoint x: 363, startPoint y: 550, endPoint x: 333, endPoint y: 643, distance: 96.8
click at [333, 643] on p "He received his Bachelor of Arts degree from [PERSON_NAME][GEOGRAPHIC_DATA] in …" at bounding box center [659, 633] width 821 height 195
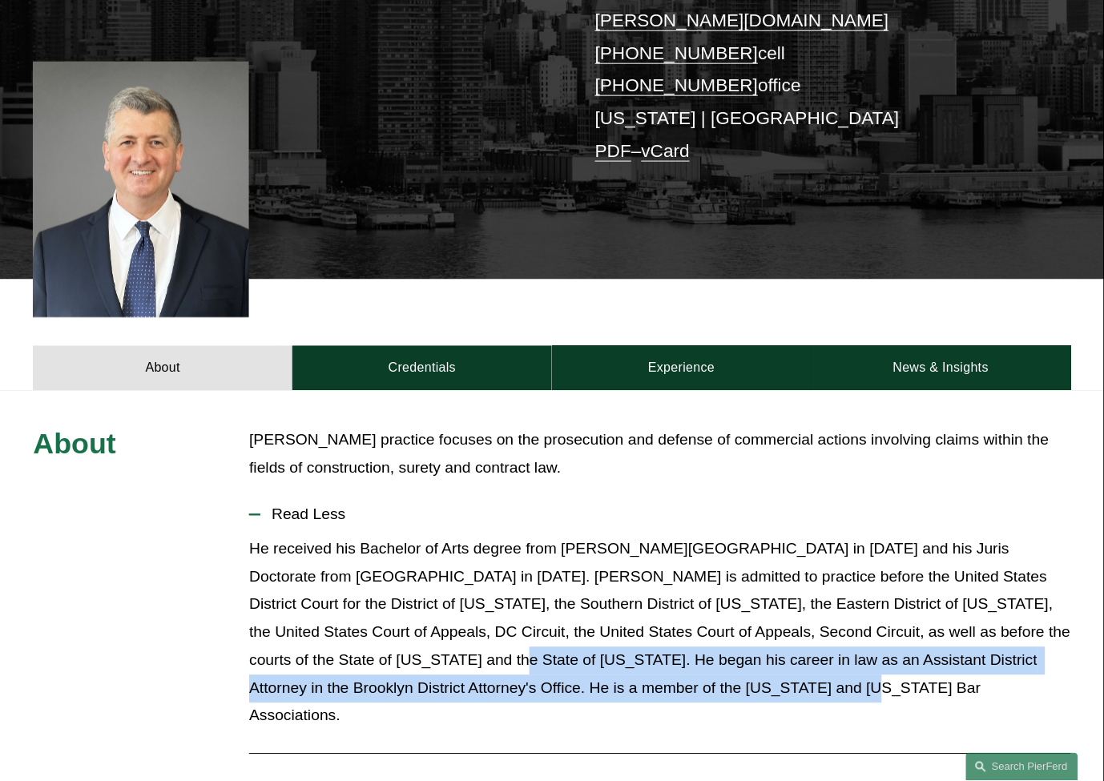
drag, startPoint x: 345, startPoint y: 636, endPoint x: 691, endPoint y: 669, distance: 347.7
click at [691, 669] on p "He received his Bachelor of Arts degree from [PERSON_NAME][GEOGRAPHIC_DATA] in …" at bounding box center [659, 633] width 821 height 195
drag, startPoint x: 679, startPoint y: 665, endPoint x: 338, endPoint y: 638, distance: 341.6
click at [338, 638] on p "He received his Bachelor of Arts degree from [PERSON_NAME][GEOGRAPHIC_DATA] in …" at bounding box center [659, 633] width 821 height 195
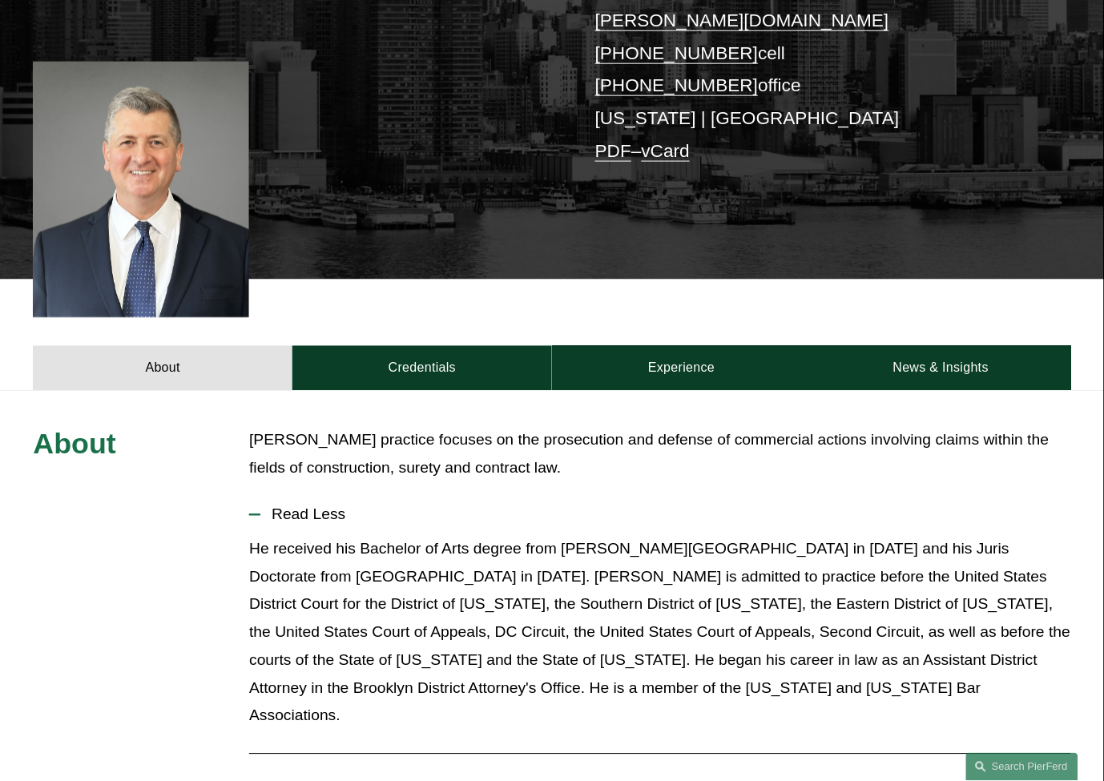
click at [332, 638] on p "He received his Bachelor of Arts degree from [PERSON_NAME][GEOGRAPHIC_DATA] in …" at bounding box center [659, 633] width 821 height 195
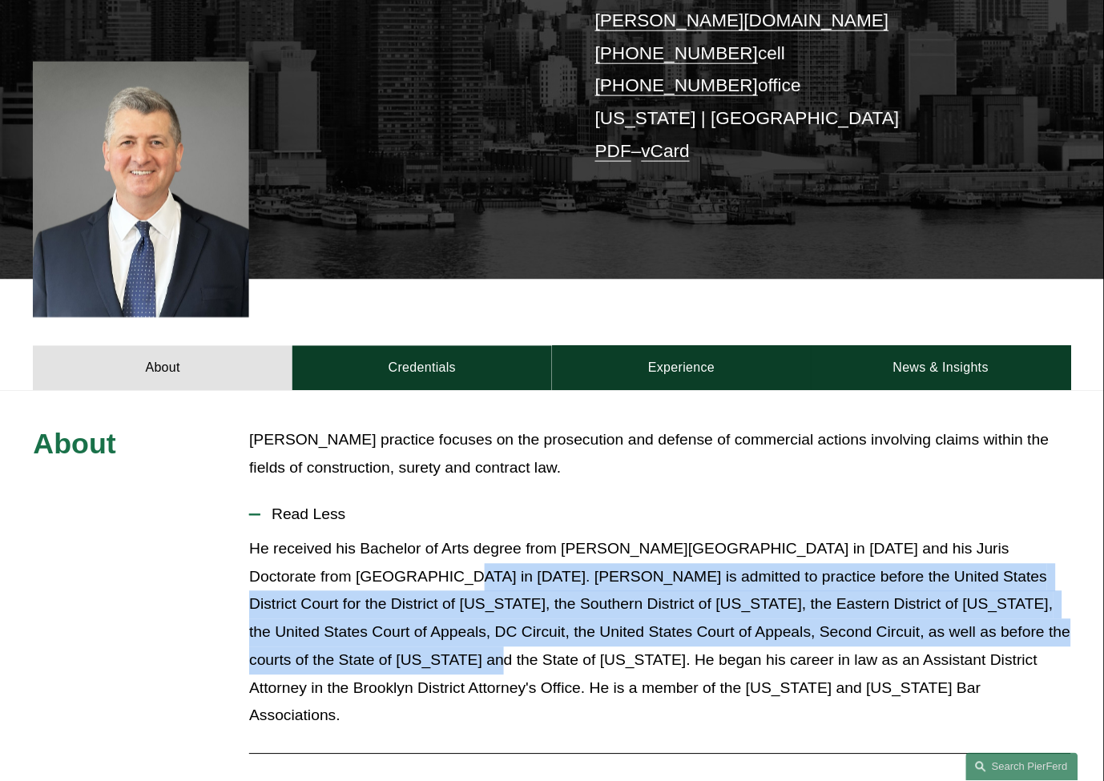
drag, startPoint x: 321, startPoint y: 633, endPoint x: 358, endPoint y: 564, distance: 78.1
click at [358, 564] on p "He received his Bachelor of Arts degree from [PERSON_NAME][GEOGRAPHIC_DATA] in …" at bounding box center [659, 633] width 821 height 195
click at [358, 563] on p "He received his Bachelor of Arts degree from [PERSON_NAME][GEOGRAPHIC_DATA] in …" at bounding box center [659, 633] width 821 height 195
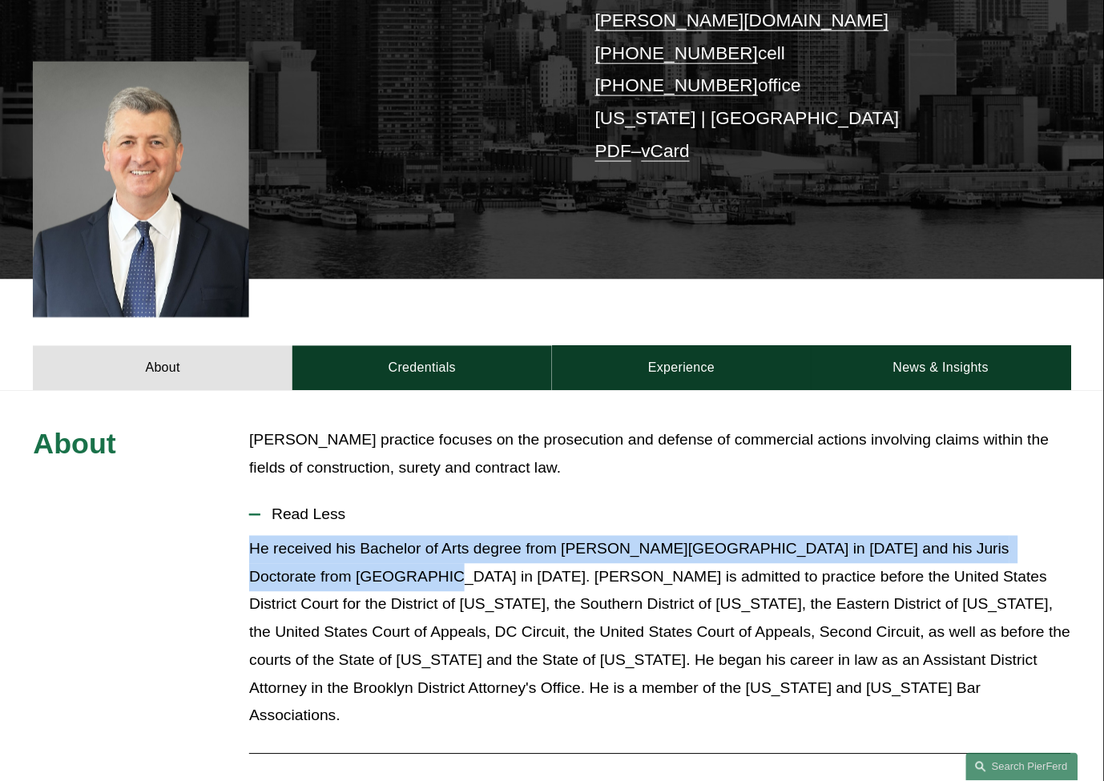
drag, startPoint x: 353, startPoint y: 550, endPoint x: 248, endPoint y: 529, distance: 107.2
click at [249, 536] on p "He received his Bachelor of Arts degree from [PERSON_NAME][GEOGRAPHIC_DATA] in …" at bounding box center [659, 633] width 821 height 195
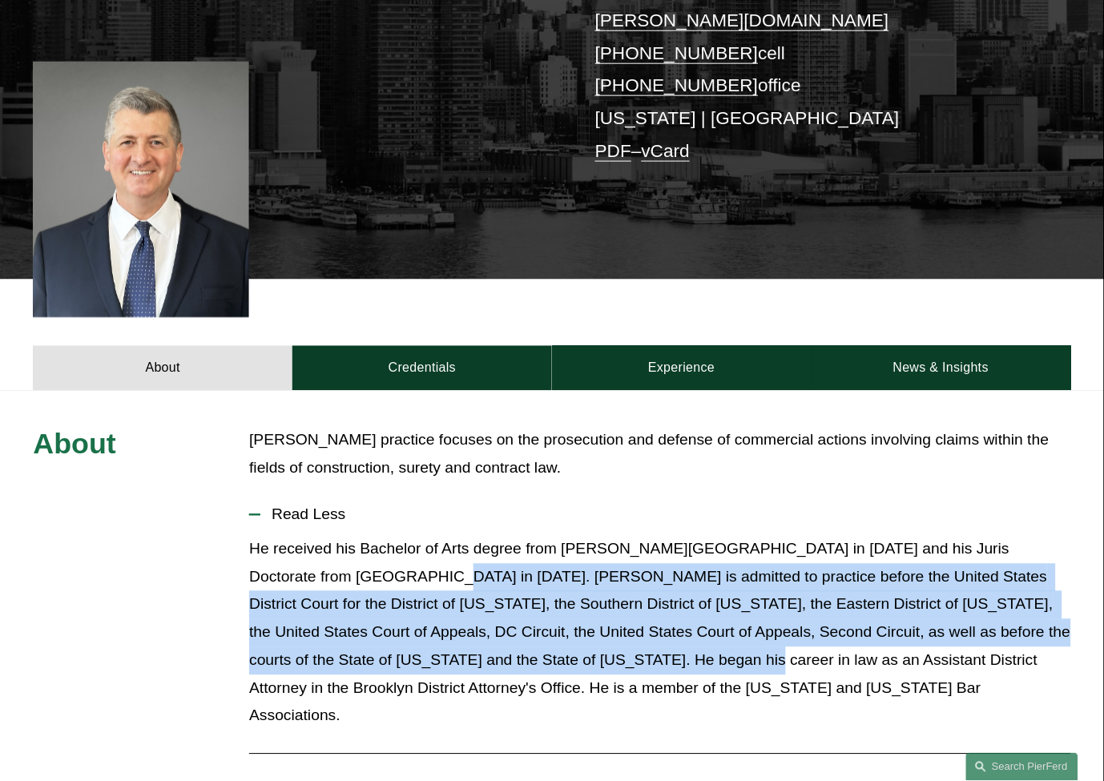
drag, startPoint x: 356, startPoint y: 547, endPoint x: 610, endPoint y: 639, distance: 270.2
click at [596, 639] on p "He received his Bachelor of Arts degree from [PERSON_NAME][GEOGRAPHIC_DATA] in …" at bounding box center [659, 633] width 821 height 195
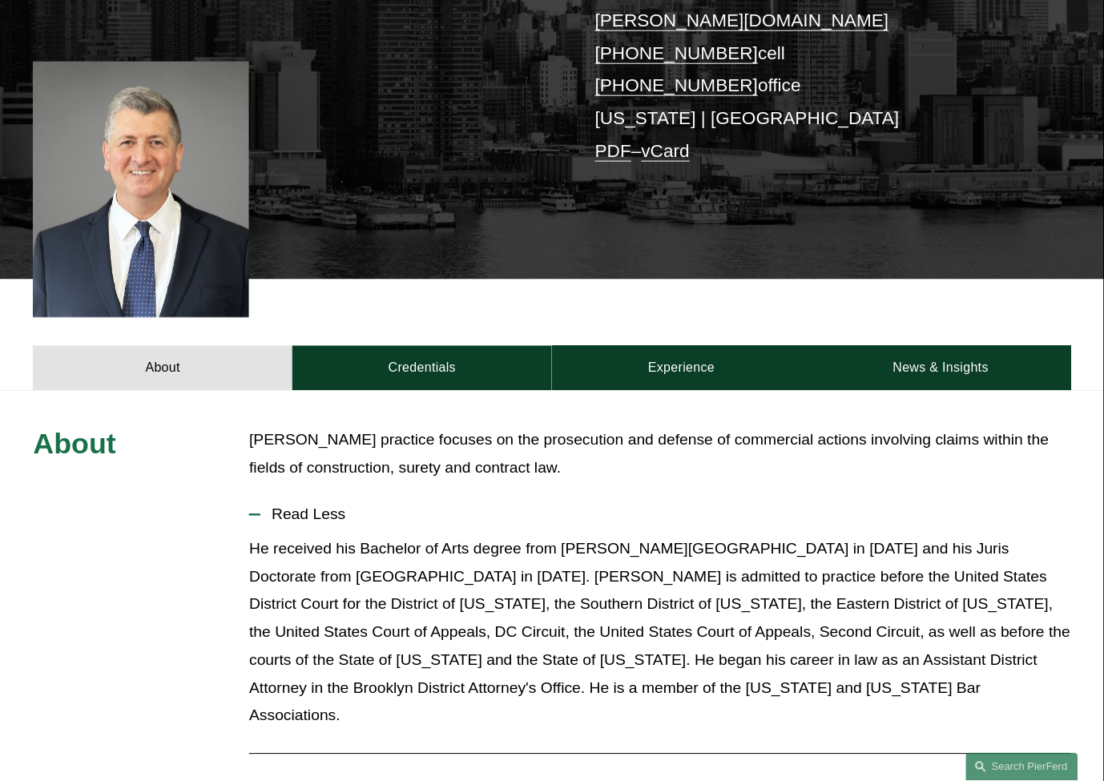
click at [612, 639] on p "He received his Bachelor of Arts degree from [PERSON_NAME][GEOGRAPHIC_DATA] in …" at bounding box center [659, 633] width 821 height 195
click at [554, 643] on p "He received his Bachelor of Arts degree from [PERSON_NAME][GEOGRAPHIC_DATA] in …" at bounding box center [659, 633] width 821 height 195
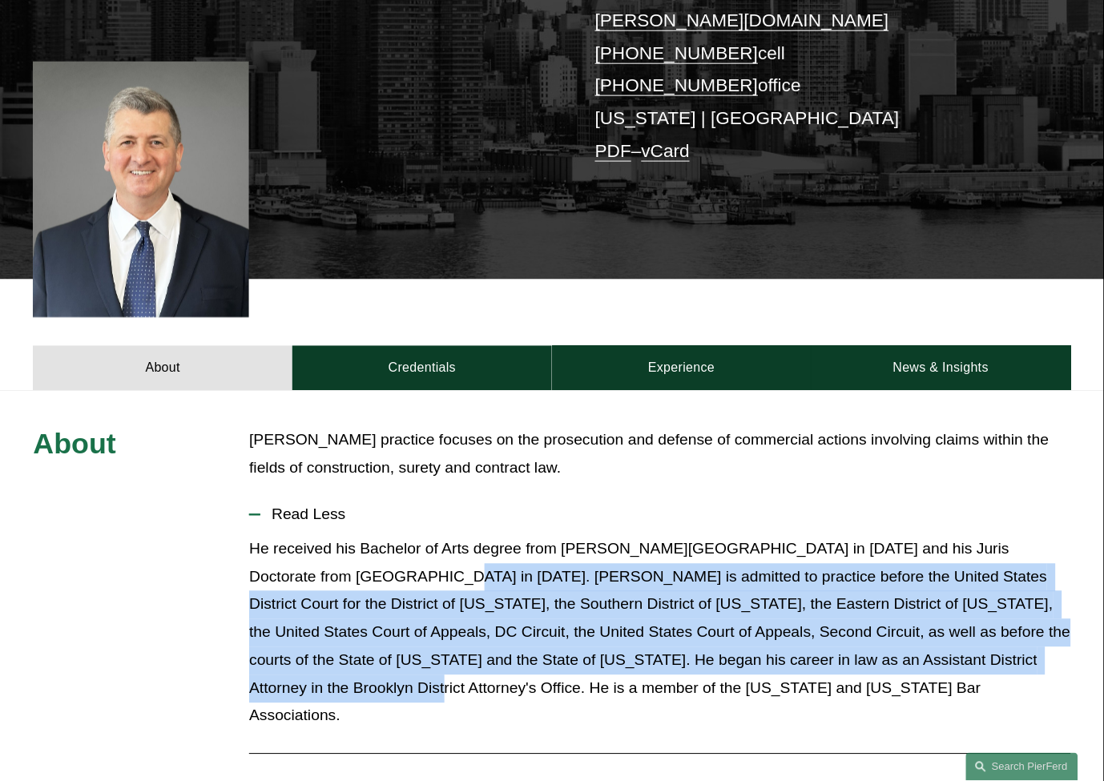
drag, startPoint x: 1026, startPoint y: 631, endPoint x: 361, endPoint y: 545, distance: 669.7
click at [361, 545] on p "He received his Bachelor of Arts degree from [PERSON_NAME][GEOGRAPHIC_DATA] in …" at bounding box center [659, 633] width 821 height 195
drag, startPoint x: 361, startPoint y: 548, endPoint x: 1013, endPoint y: 635, distance: 657.2
click at [1013, 635] on p "He received his Bachelor of Arts degree from [PERSON_NAME][GEOGRAPHIC_DATA] in …" at bounding box center [659, 633] width 821 height 195
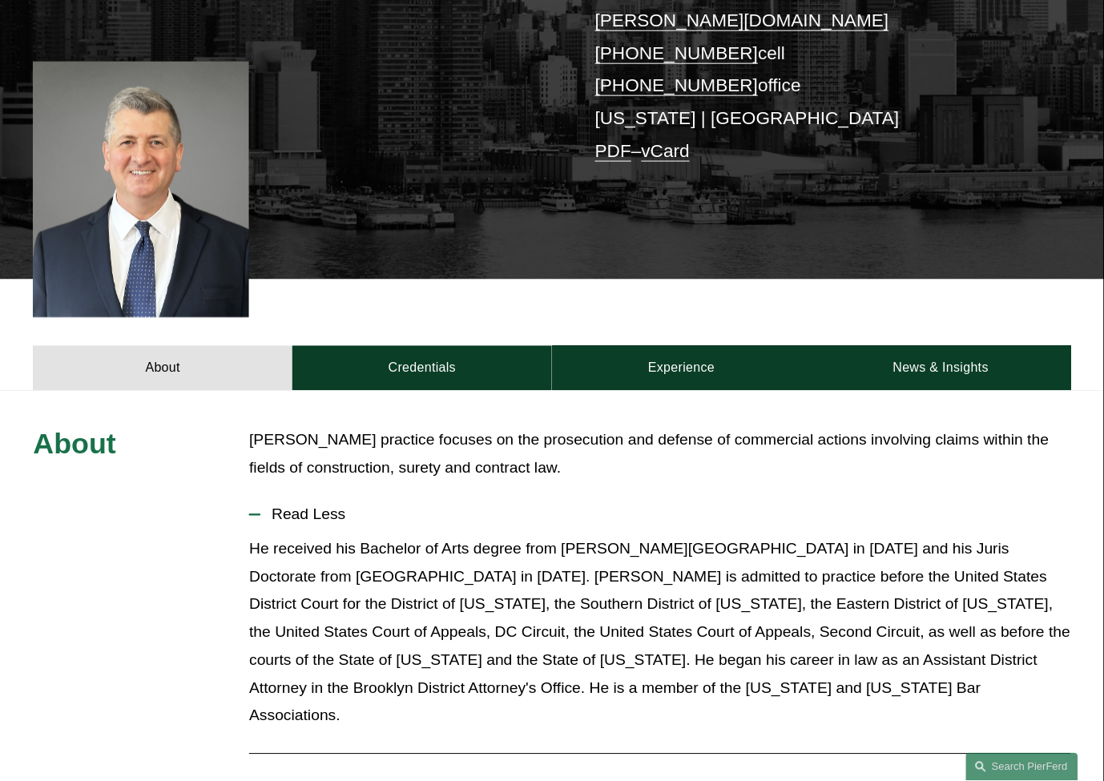
click at [1020, 637] on p "He received his Bachelor of Arts degree from [PERSON_NAME][GEOGRAPHIC_DATA] in …" at bounding box center [659, 633] width 821 height 195
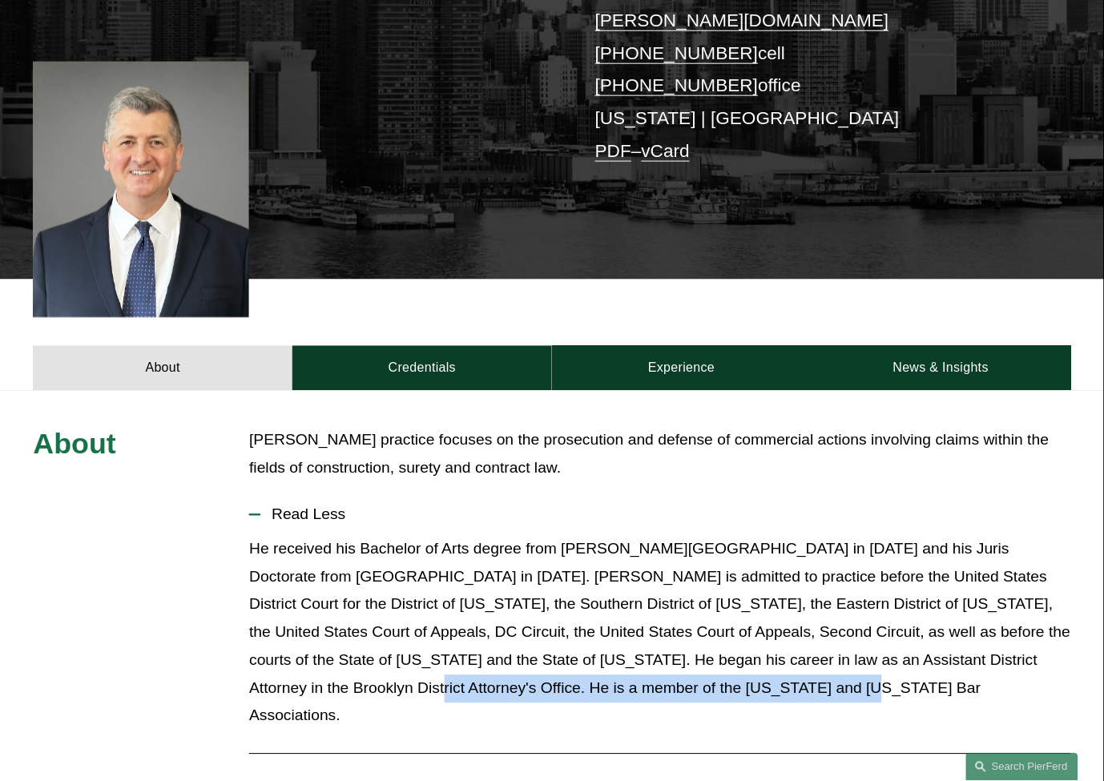
drag, startPoint x: 1024, startPoint y: 638, endPoint x: 821, endPoint y: 663, distance: 204.2
click at [821, 663] on p "He received his Bachelor of Arts degree from [PERSON_NAME][GEOGRAPHIC_DATA] in …" at bounding box center [659, 633] width 821 height 195
drag, startPoint x: 917, startPoint y: 659, endPoint x: 1034, endPoint y: 639, distance: 118.8
click at [1034, 639] on p "He received his Bachelor of Arts degree from [PERSON_NAME][GEOGRAPHIC_DATA] in …" at bounding box center [659, 633] width 821 height 195
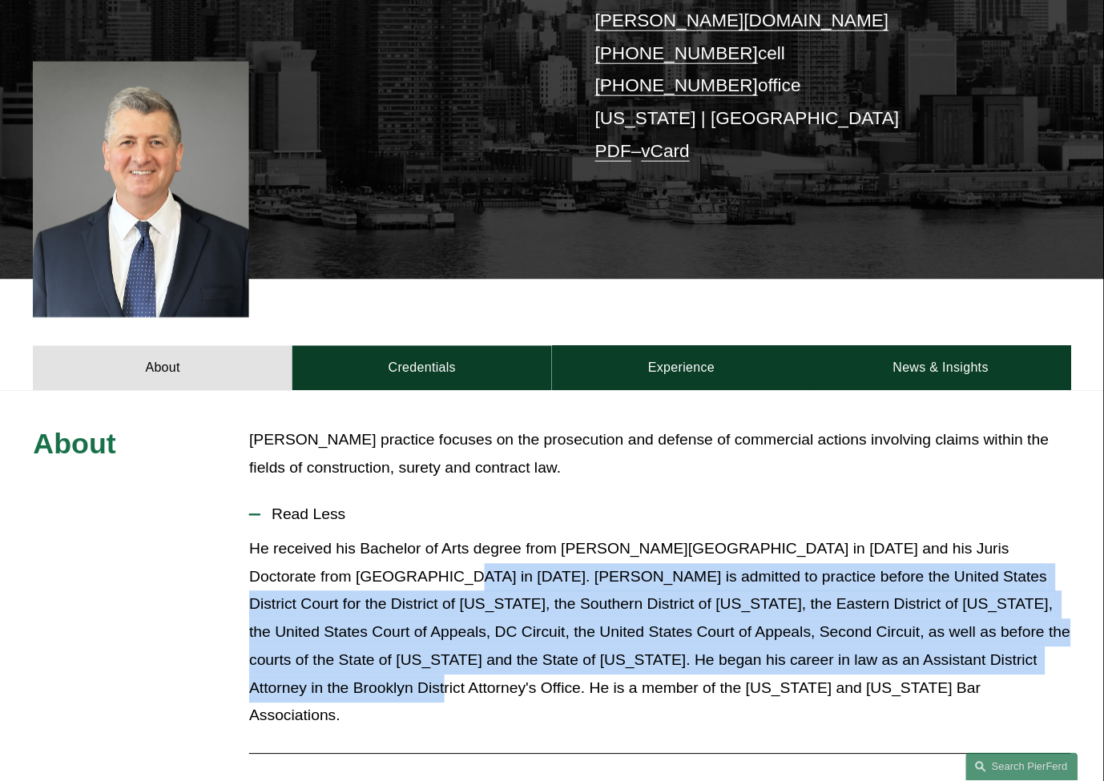
drag, startPoint x: 1024, startPoint y: 638, endPoint x: 364, endPoint y: 542, distance: 667.2
click at [364, 542] on p "He received his Bachelor of Arts degree from [PERSON_NAME][GEOGRAPHIC_DATA] in …" at bounding box center [659, 633] width 821 height 195
click at [359, 547] on p "He received his Bachelor of Arts degree from [PERSON_NAME][GEOGRAPHIC_DATA] in …" at bounding box center [659, 633] width 821 height 195
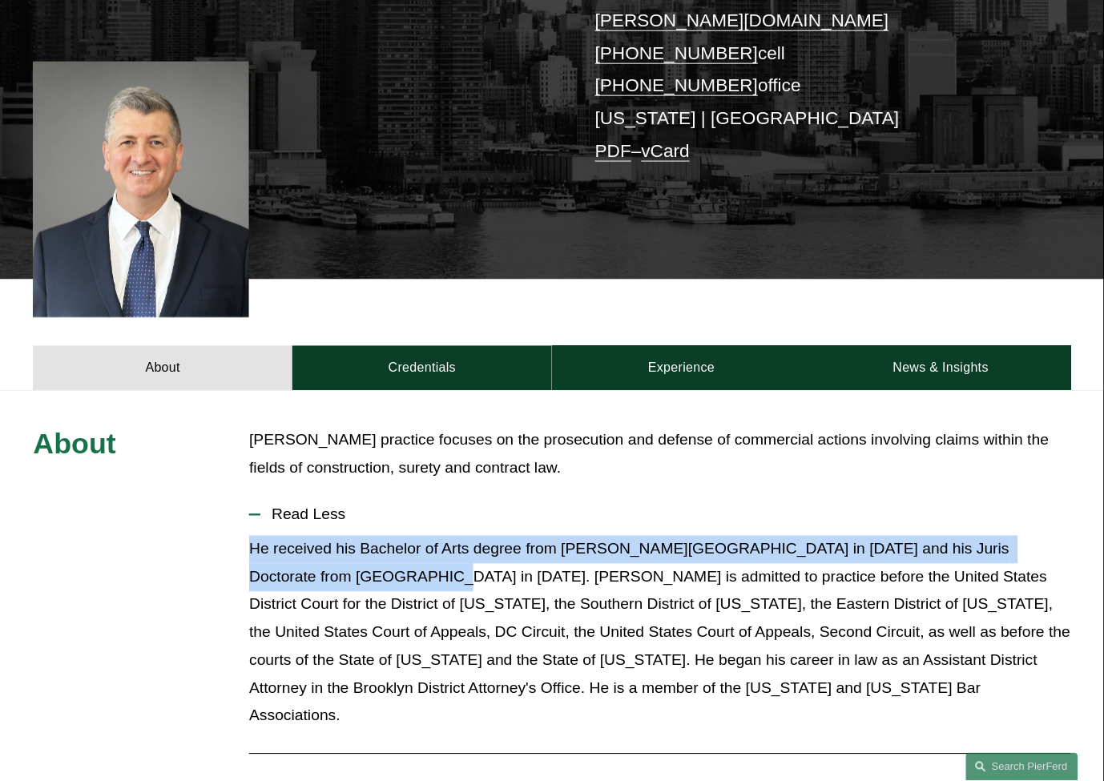
drag, startPoint x: 355, startPoint y: 551, endPoint x: 249, endPoint y: 533, distance: 107.4
click at [249, 536] on p "He received his Bachelor of Arts degree from [PERSON_NAME][GEOGRAPHIC_DATA] in …" at bounding box center [659, 633] width 821 height 195
drag, startPoint x: 252, startPoint y: 527, endPoint x: 373, endPoint y: 564, distance: 125.7
click at [365, 562] on p "He received his Bachelor of Arts degree from [PERSON_NAME][GEOGRAPHIC_DATA] in …" at bounding box center [659, 633] width 821 height 195
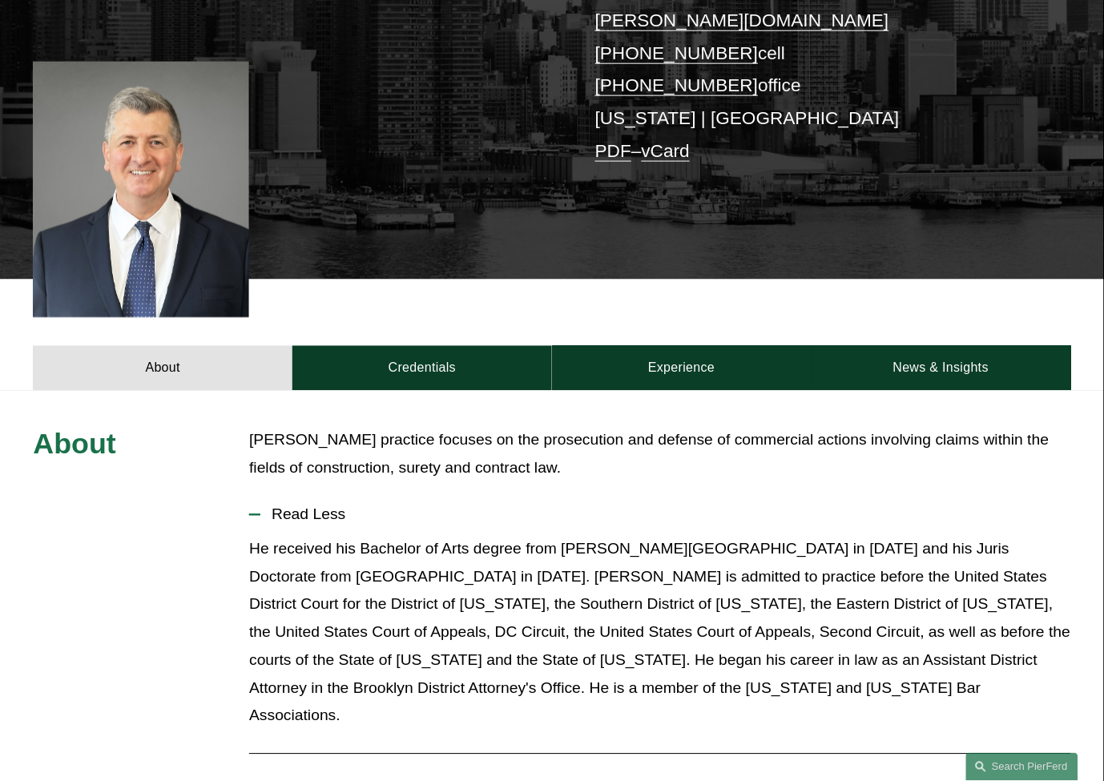
click at [412, 558] on p "He received his Bachelor of Arts degree from [PERSON_NAME][GEOGRAPHIC_DATA] in …" at bounding box center [659, 633] width 821 height 195
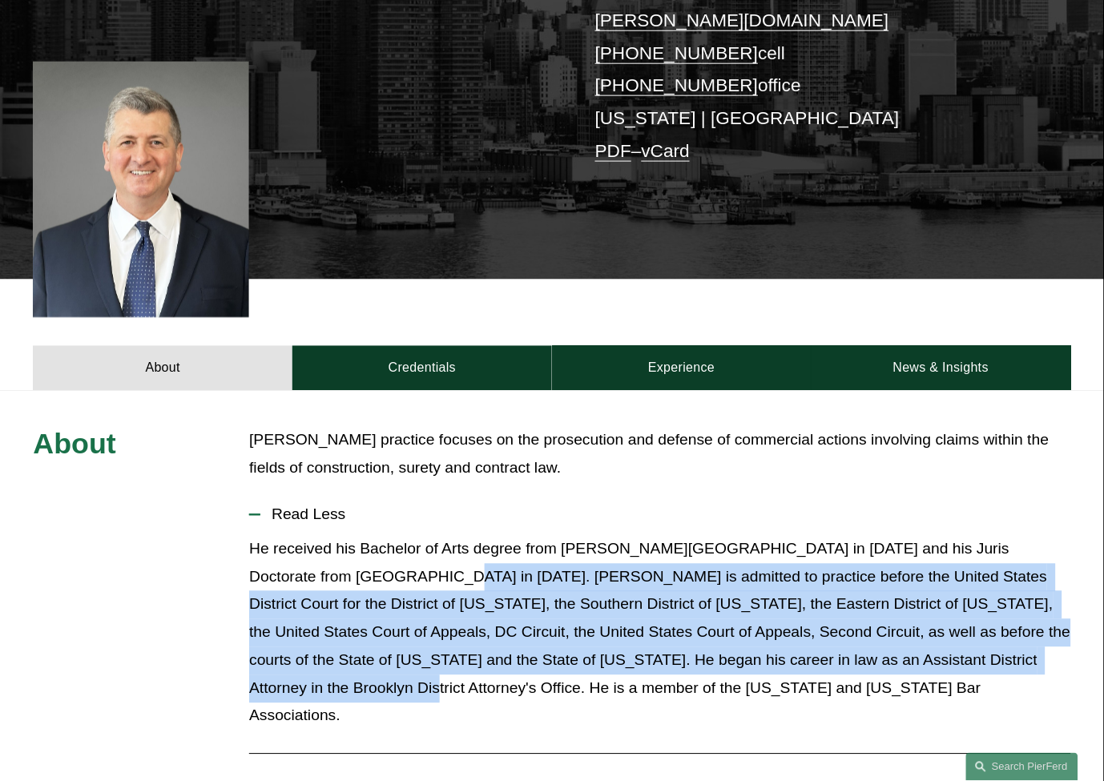
drag, startPoint x: 359, startPoint y: 551, endPoint x: 1021, endPoint y: 630, distance: 666.5
click at [1021, 630] on p "He received his Bachelor of Arts degree from [PERSON_NAME][GEOGRAPHIC_DATA] in …" at bounding box center [659, 633] width 821 height 195
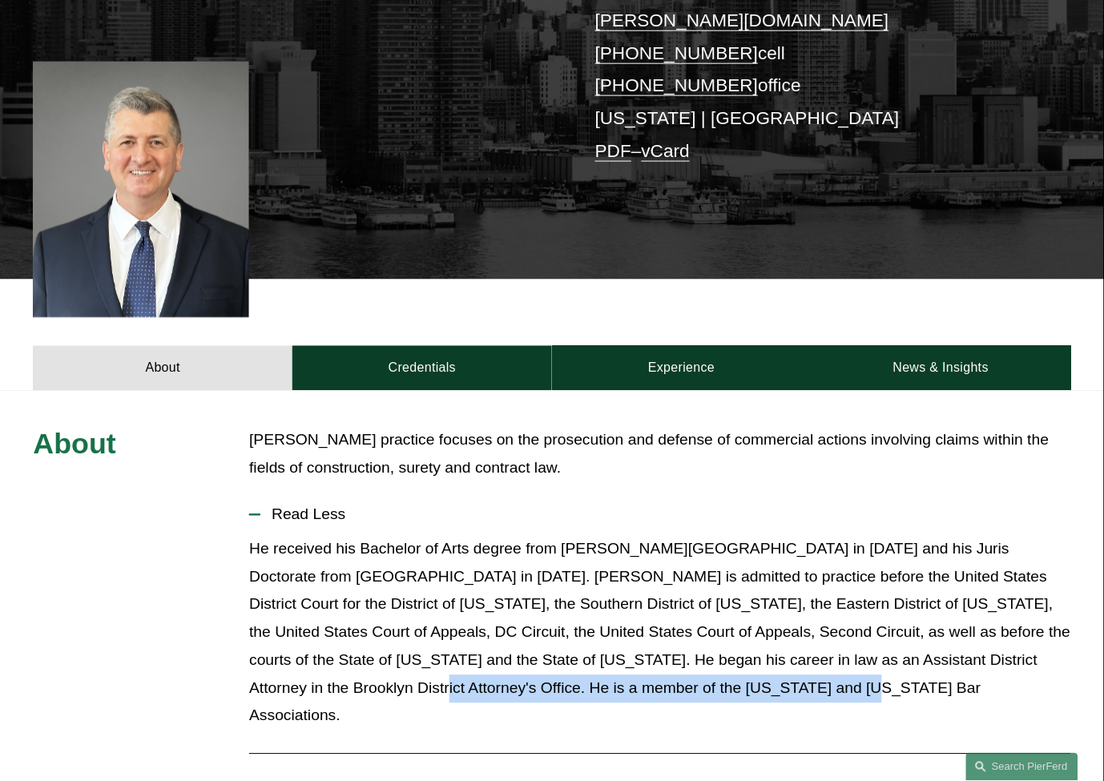
drag, startPoint x: 1035, startPoint y: 635, endPoint x: 905, endPoint y: 668, distance: 133.9
click at [909, 667] on p "He received his Bachelor of Arts degree from [PERSON_NAME][GEOGRAPHIC_DATA] in …" at bounding box center [659, 633] width 821 height 195
click at [903, 668] on p "He received his Bachelor of Arts degree from [PERSON_NAME][GEOGRAPHIC_DATA] in …" at bounding box center [659, 633] width 821 height 195
drag, startPoint x: 989, startPoint y: 673, endPoint x: 1026, endPoint y: 641, distance: 48.8
click at [1026, 641] on p "He received his Bachelor of Arts degree from [PERSON_NAME][GEOGRAPHIC_DATA] in …" at bounding box center [659, 633] width 821 height 195
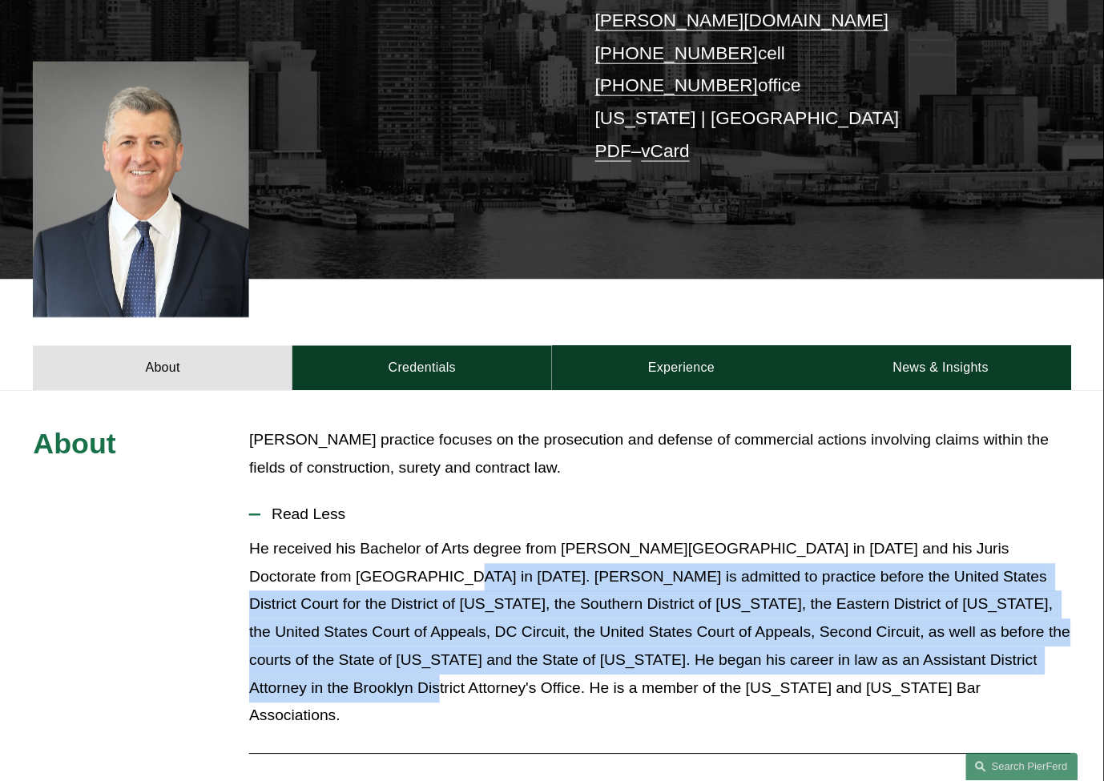
drag, startPoint x: 1022, startPoint y: 638, endPoint x: 363, endPoint y: 541, distance: 665.7
click at [363, 541] on p "He received his Bachelor of Arts degree from [PERSON_NAME][GEOGRAPHIC_DATA] in …" at bounding box center [659, 633] width 821 height 195
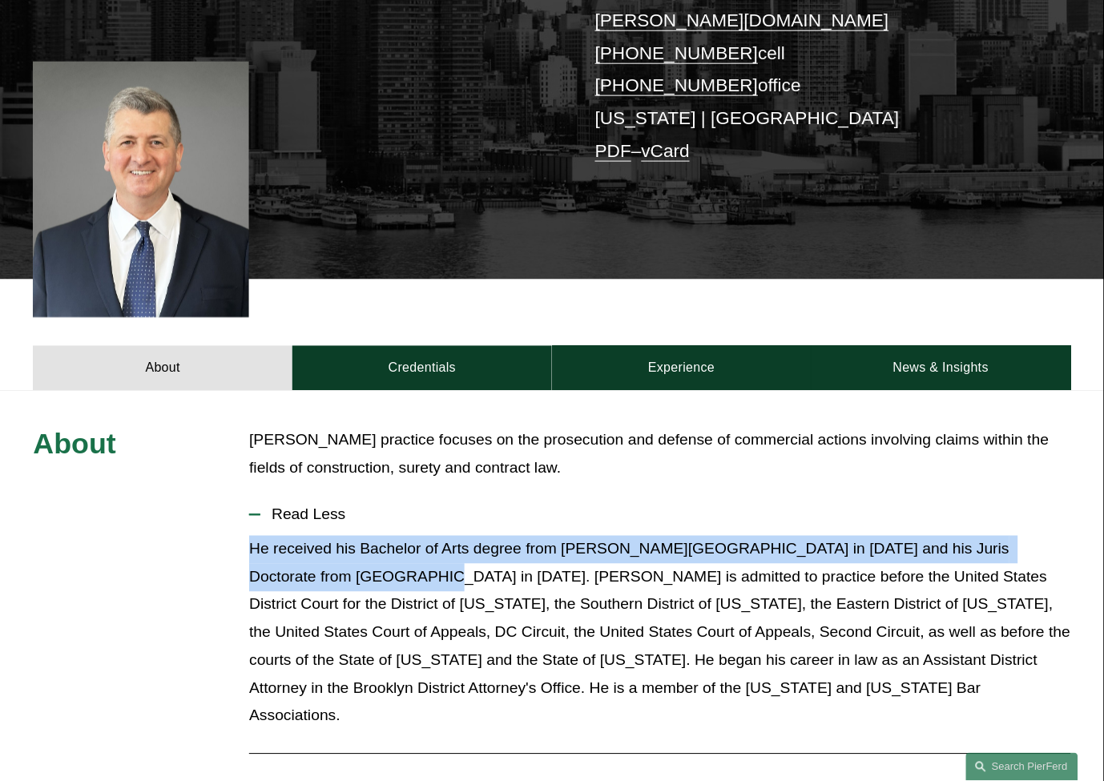
drag, startPoint x: 349, startPoint y: 547, endPoint x: 236, endPoint y: 532, distance: 114.0
drag
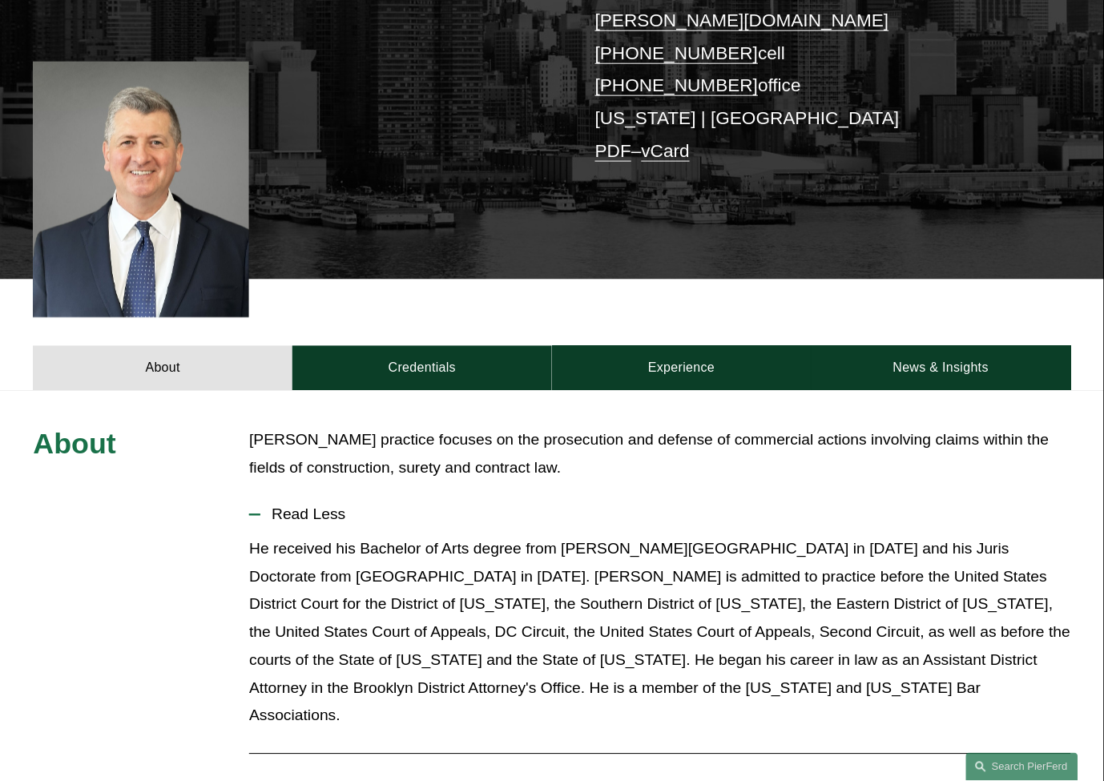
click at [380, 556] on p "He received his Bachelor of Arts degree from [PERSON_NAME][GEOGRAPHIC_DATA] in …" at bounding box center [659, 633] width 821 height 195
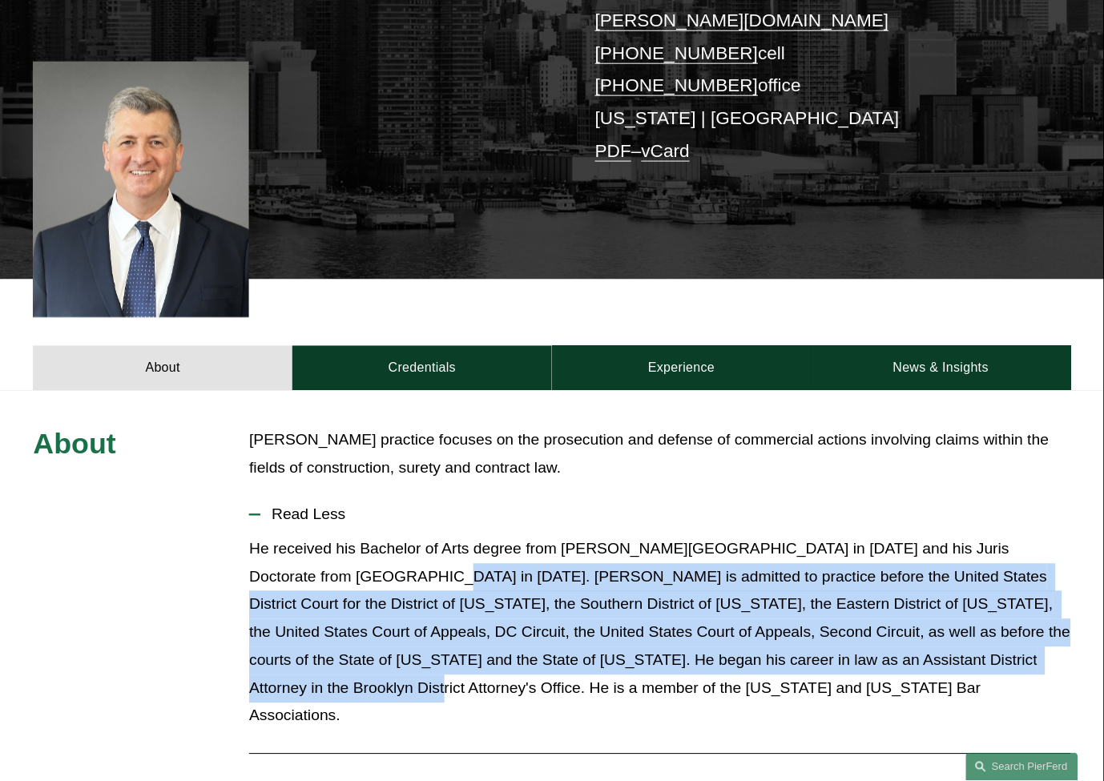
drag, startPoint x: 357, startPoint y: 555, endPoint x: 1026, endPoint y: 646, distance: 675.1
click at [1026, 646] on p "He received his Bachelor of Arts degree from [PERSON_NAME][GEOGRAPHIC_DATA] in …" at bounding box center [659, 633] width 821 height 195
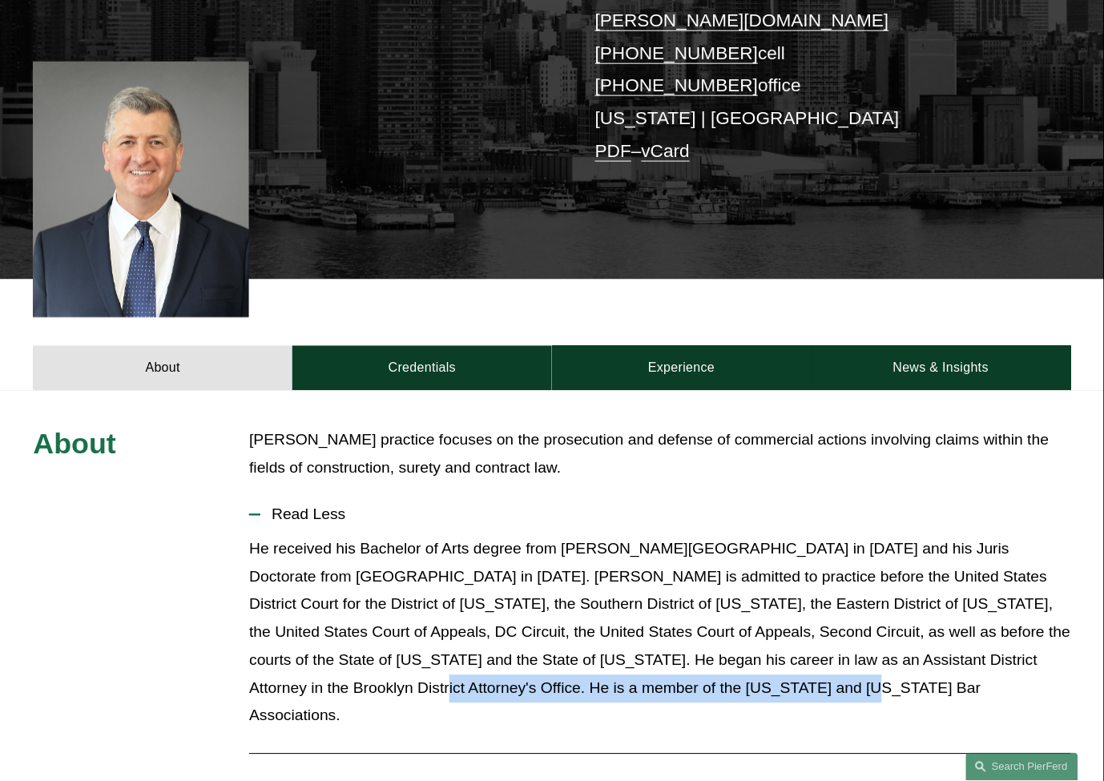
drag, startPoint x: 1032, startPoint y: 643, endPoint x: 980, endPoint y: 677, distance: 62.4
click at [980, 677] on p "He received his Bachelor of Arts degree from [PERSON_NAME][GEOGRAPHIC_DATA] in …" at bounding box center [659, 633] width 821 height 195
click at [1026, 637] on p "He received his Bachelor of Arts degree from [PERSON_NAME][GEOGRAPHIC_DATA] in …" at bounding box center [659, 633] width 821 height 195
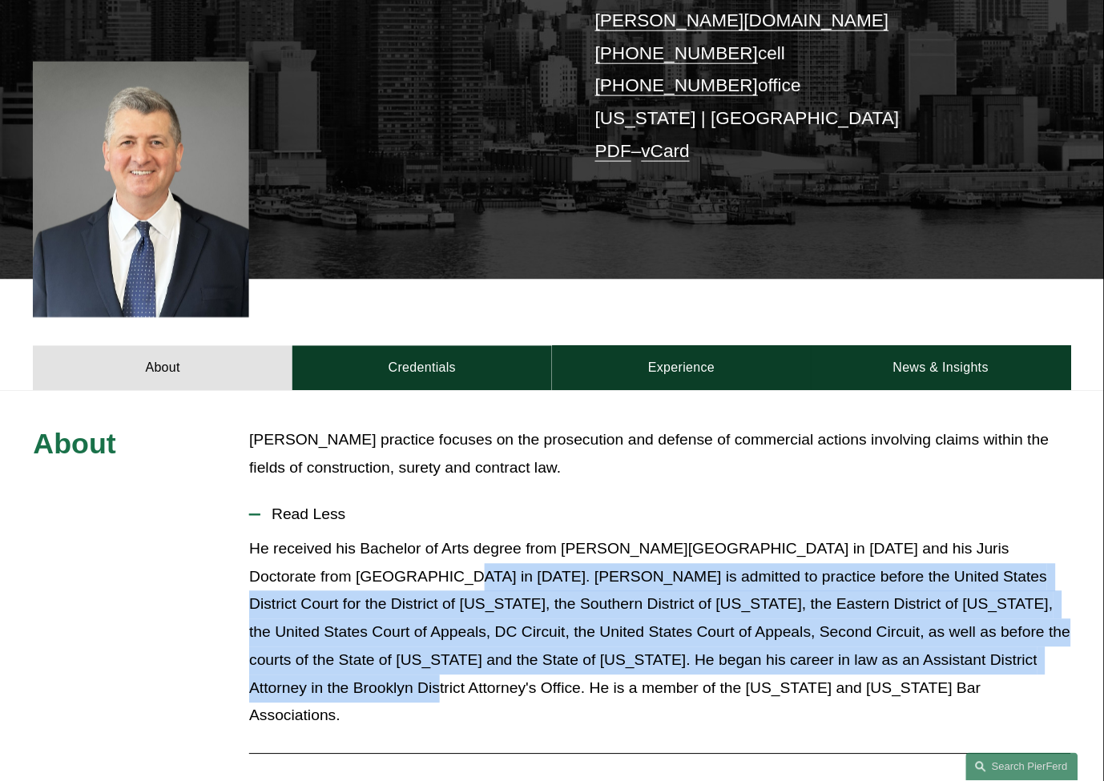
click at [361, 558] on p "He received his Bachelor of Arts degree from [PERSON_NAME][GEOGRAPHIC_DATA] in …" at bounding box center [659, 633] width 821 height 195
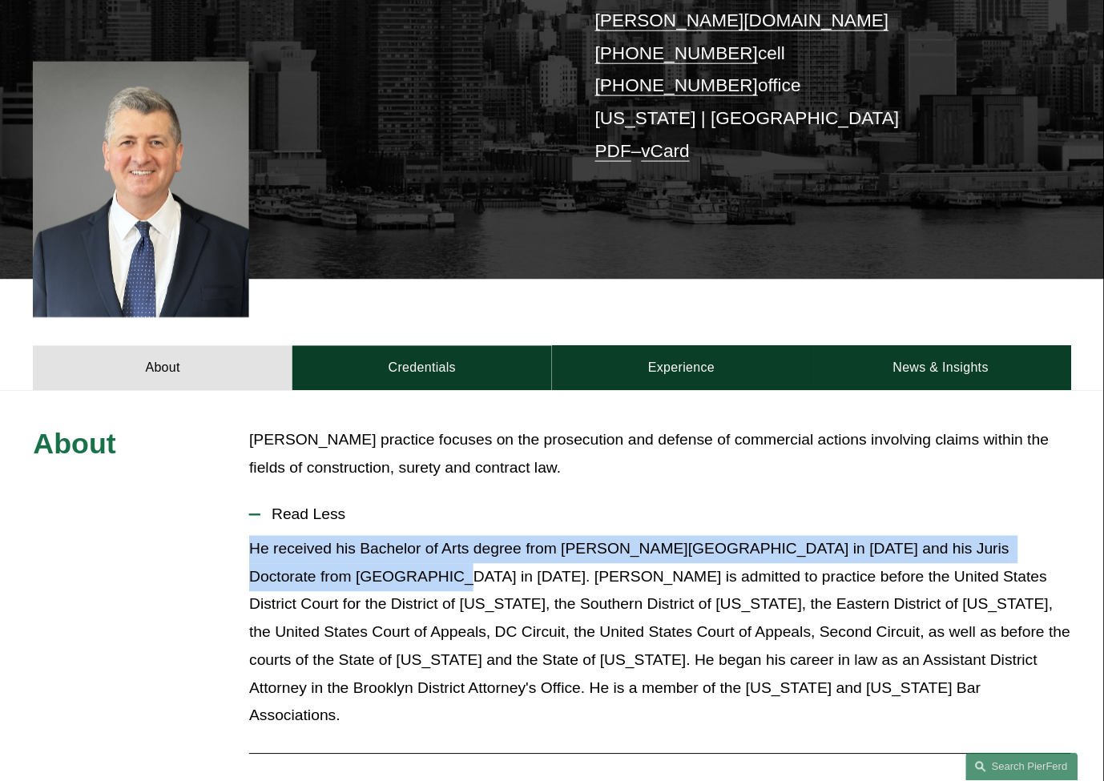
drag, startPoint x: 357, startPoint y: 553, endPoint x: 239, endPoint y: 522, distance: 122.6
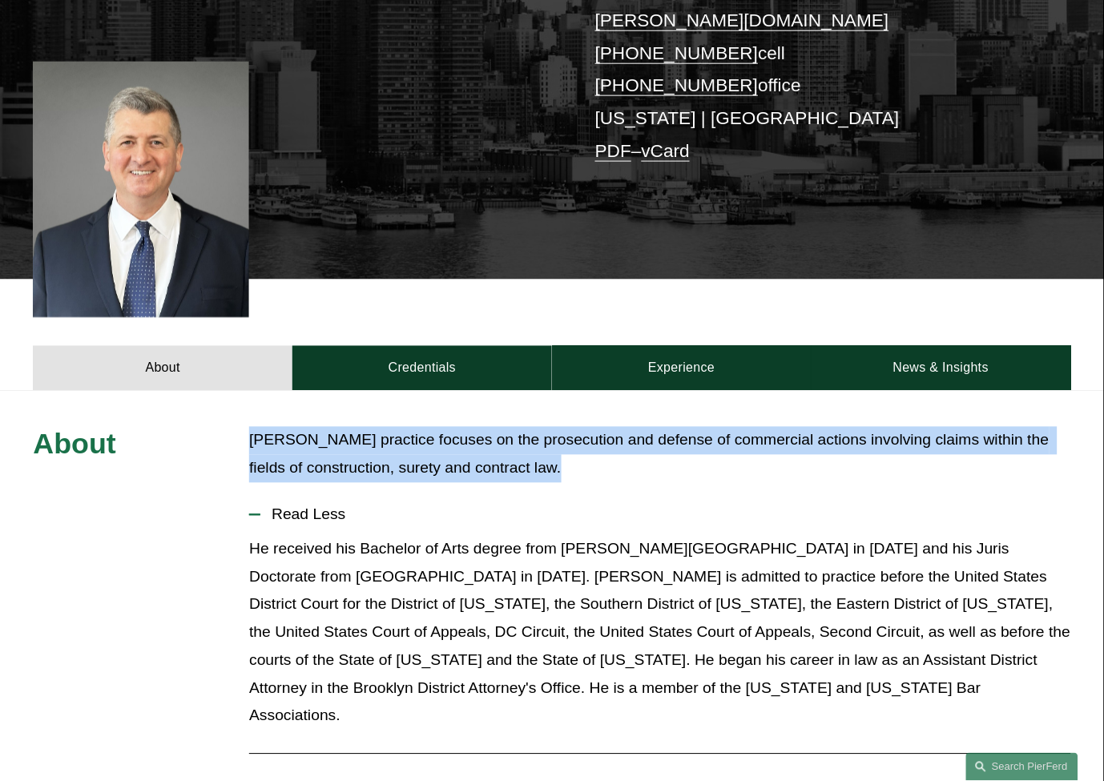
click at [613, 449] on p "[PERSON_NAME] practice focuses on the prosecution and defense of commercial act…" at bounding box center [659, 455] width 821 height 56
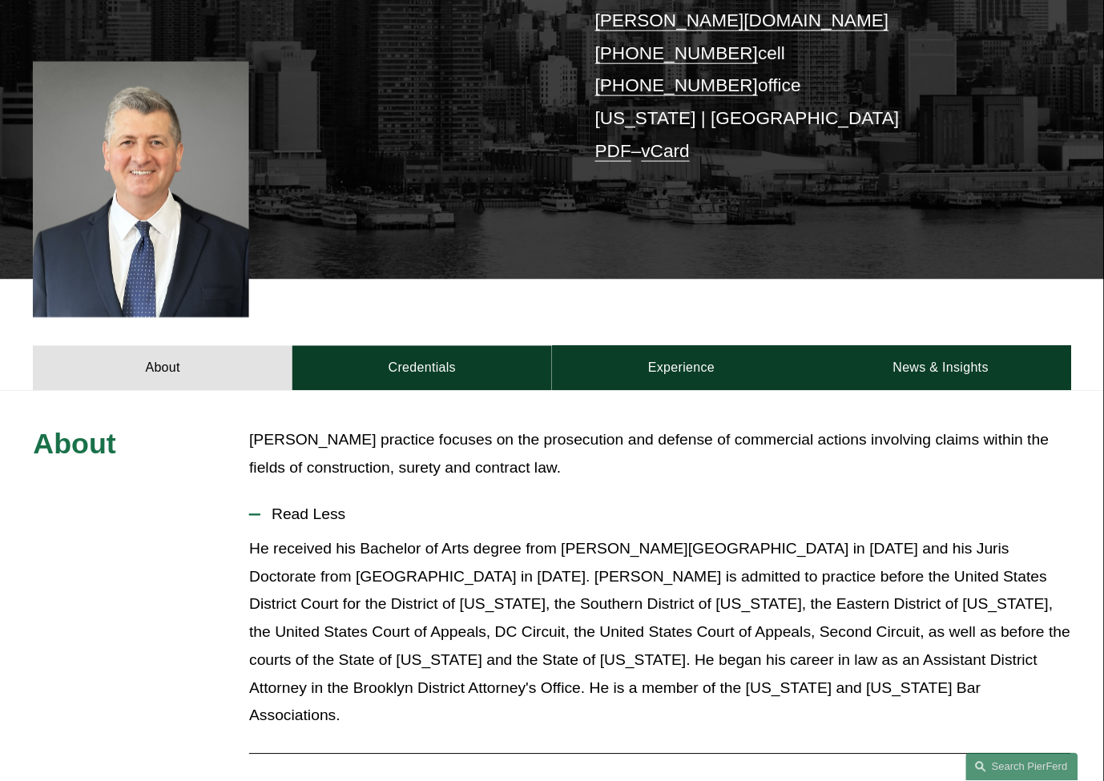
click at [627, 536] on p "He received his Bachelor of Arts degree from [PERSON_NAME][GEOGRAPHIC_DATA] in …" at bounding box center [659, 633] width 821 height 195
click at [324, 500] on button "Read Less" at bounding box center [659, 515] width 821 height 42
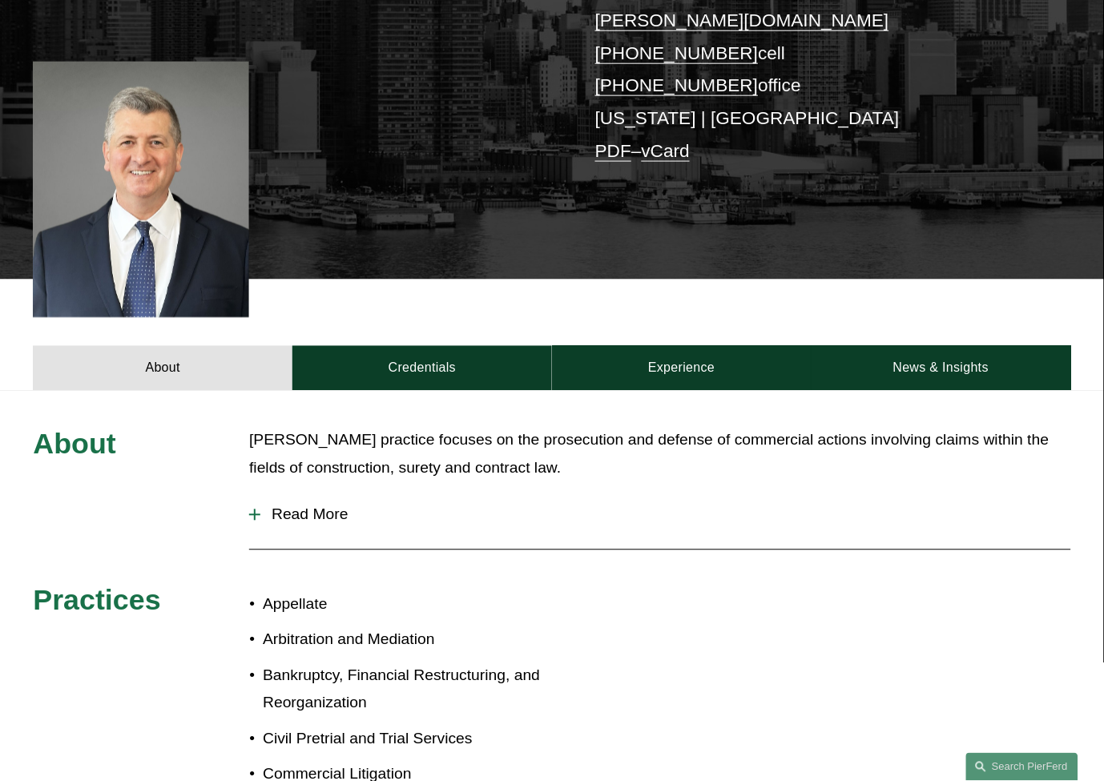
click at [324, 500] on button "Read More" at bounding box center [659, 515] width 821 height 42
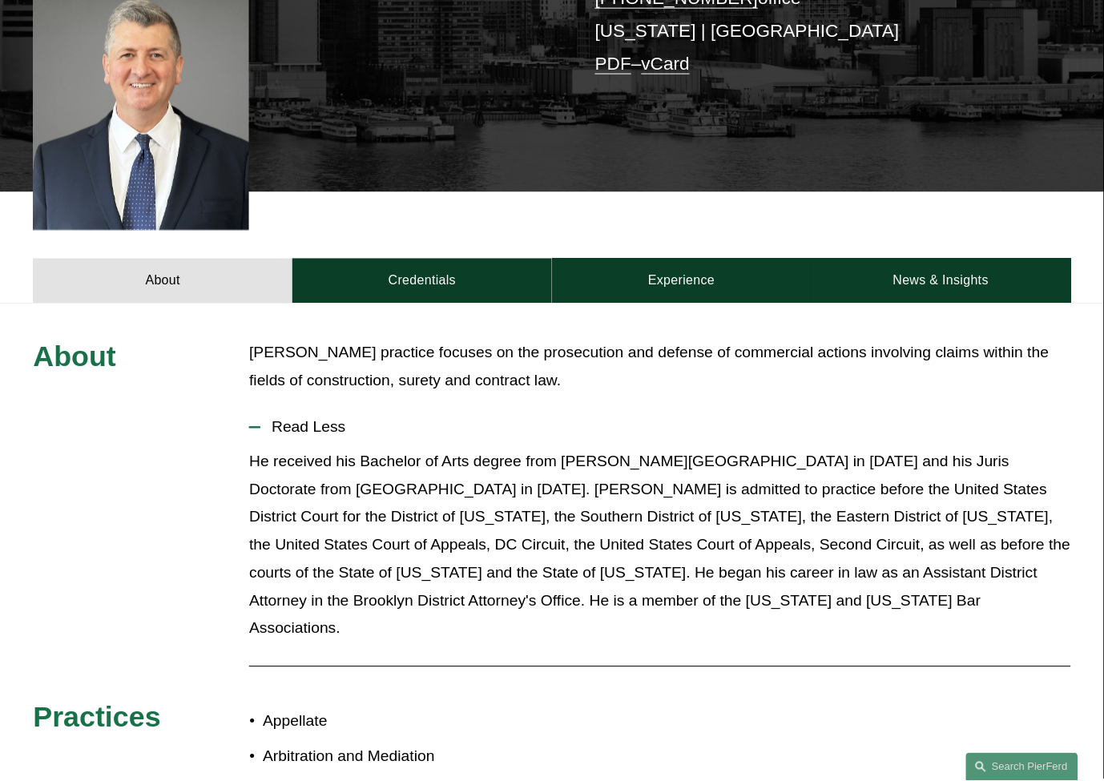
scroll to position [445, 0]
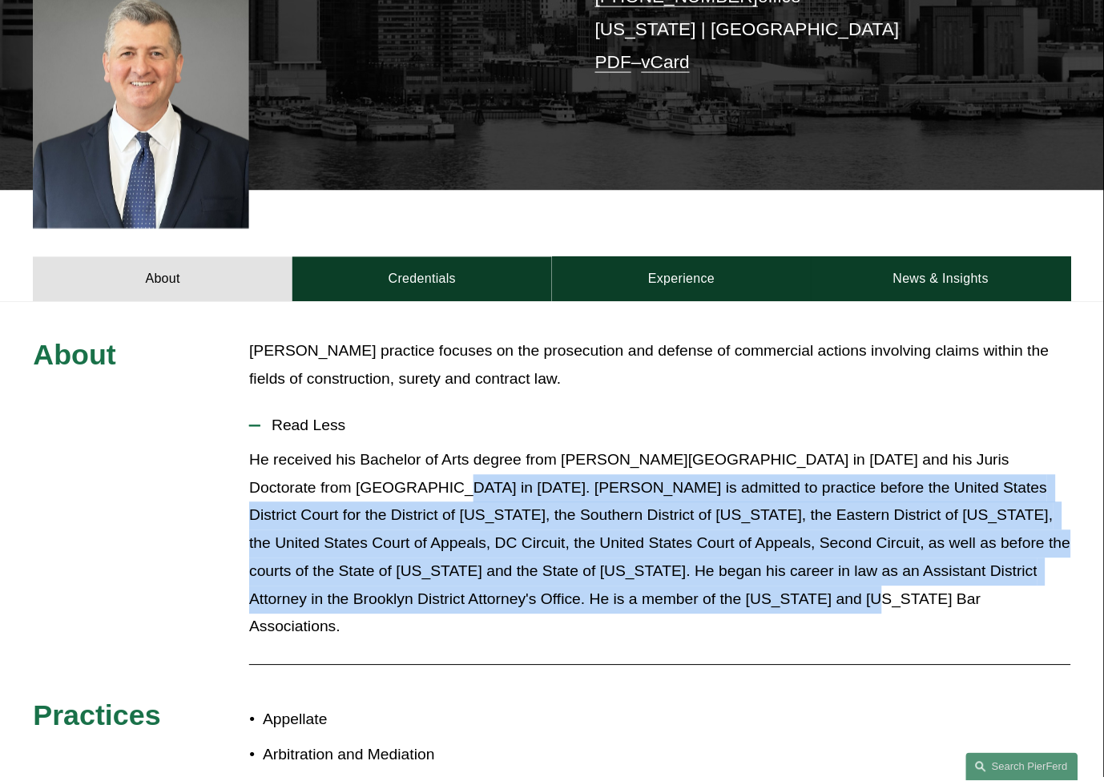
drag, startPoint x: 694, startPoint y: 587, endPoint x: 357, endPoint y: 462, distance: 359.5
click at [357, 462] on p "He received his Bachelor of Arts degree from [PERSON_NAME][GEOGRAPHIC_DATA] in …" at bounding box center [659, 544] width 821 height 195
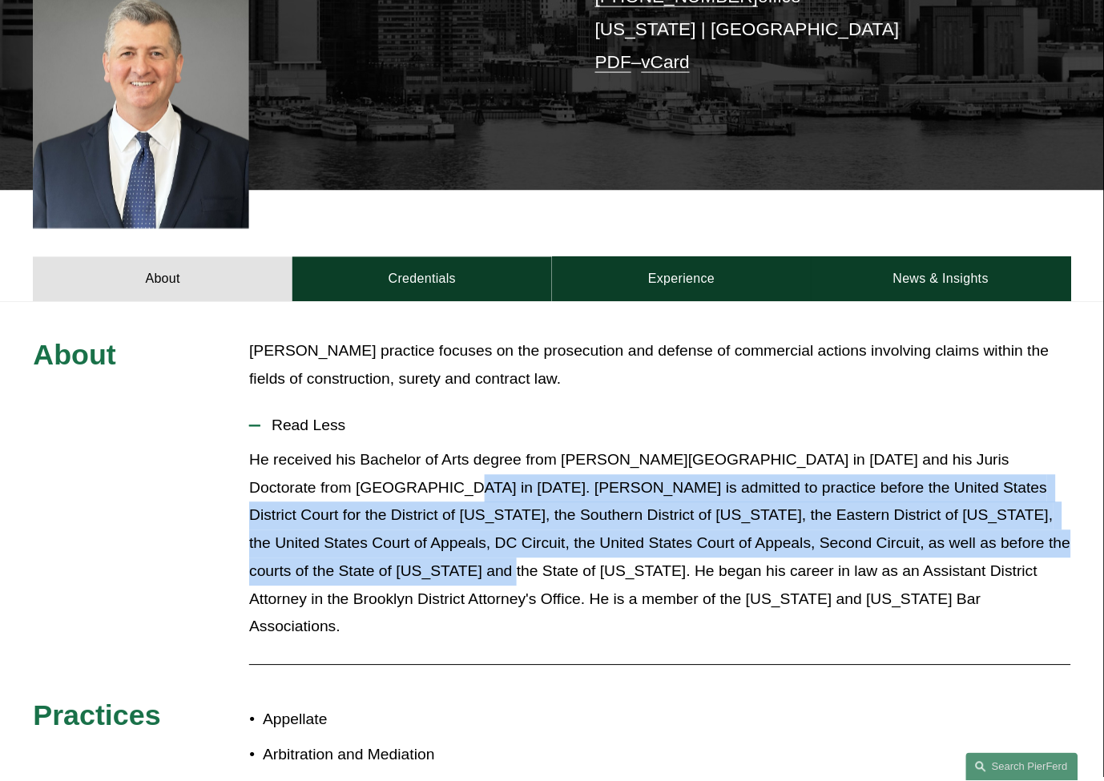
drag, startPoint x: 365, startPoint y: 462, endPoint x: 333, endPoint y: 546, distance: 89.6
click at [333, 546] on p "He received his Bachelor of Arts degree from [PERSON_NAME][GEOGRAPHIC_DATA] in …" at bounding box center [659, 544] width 821 height 195
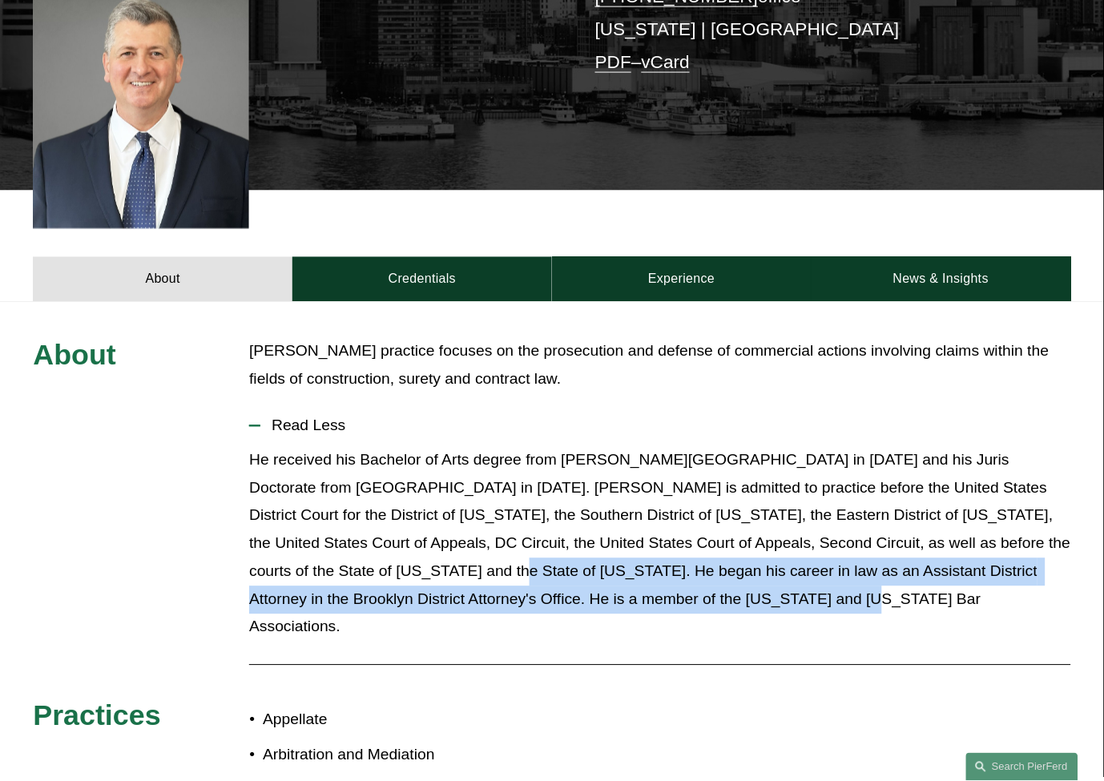
drag, startPoint x: 347, startPoint y: 547, endPoint x: 778, endPoint y: 588, distance: 433.0
click at [817, 595] on div "He received his Bachelor of Arts degree from [PERSON_NAME][GEOGRAPHIC_DATA] in …" at bounding box center [659, 550] width 821 height 207
click at [716, 570] on p "He received his Bachelor of Arts degree from [PERSON_NAME][GEOGRAPHIC_DATA] in …" at bounding box center [659, 544] width 821 height 195
click at [655, 565] on p "He received his Bachelor of Arts degree from [PERSON_NAME][GEOGRAPHIC_DATA] in …" at bounding box center [659, 544] width 821 height 195
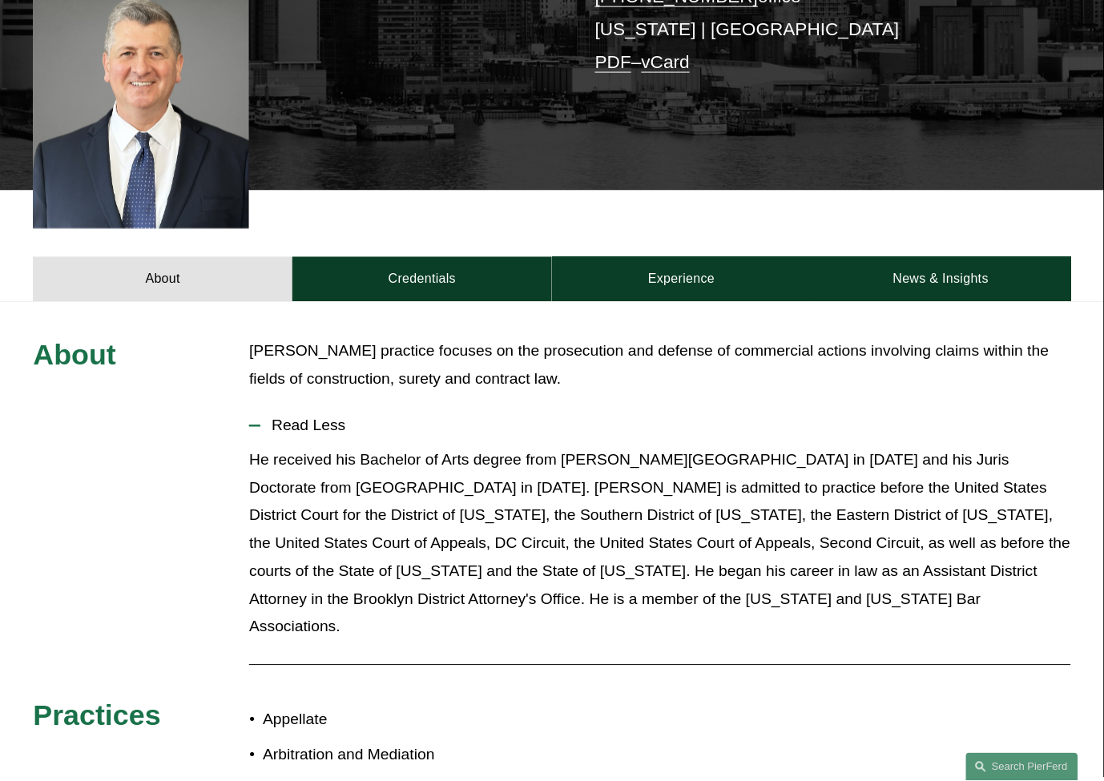
click at [692, 570] on p "He received his Bachelor of Arts degree from [PERSON_NAME][GEOGRAPHIC_DATA] in …" at bounding box center [659, 544] width 821 height 195
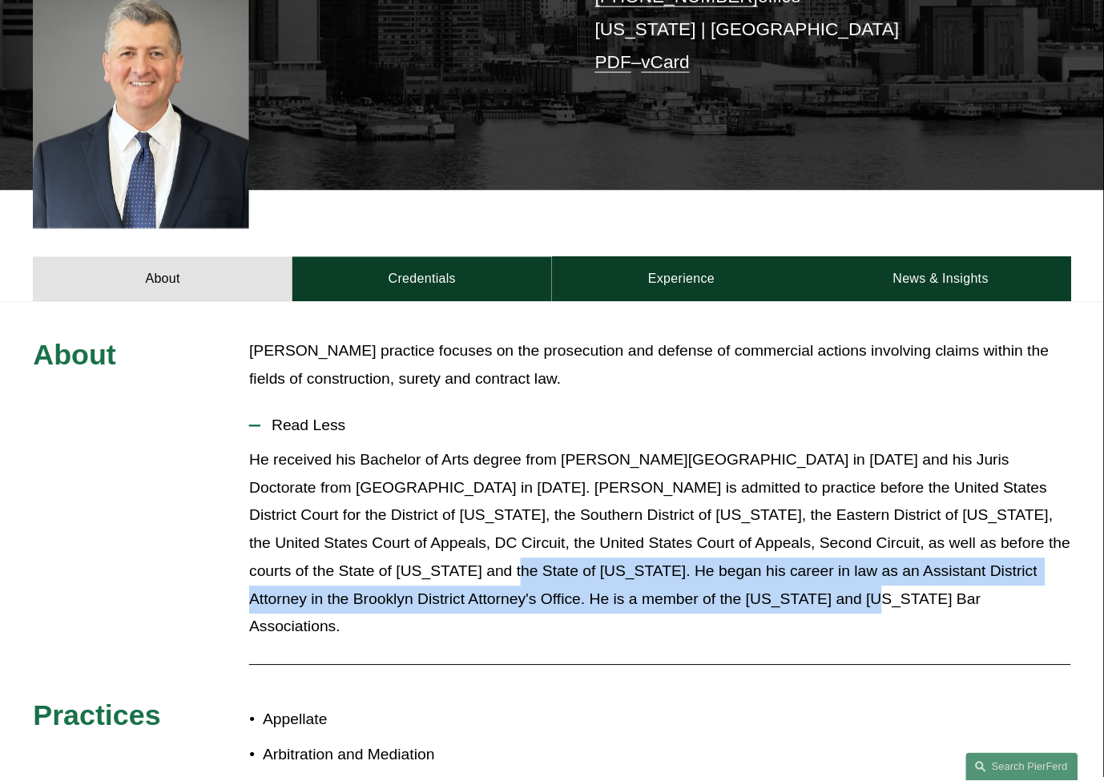
drag, startPoint x: 676, startPoint y: 574, endPoint x: 339, endPoint y: 545, distance: 338.6
click at [339, 545] on p "He received his Bachelor of Arts degree from [PERSON_NAME][GEOGRAPHIC_DATA] in …" at bounding box center [659, 544] width 821 height 195
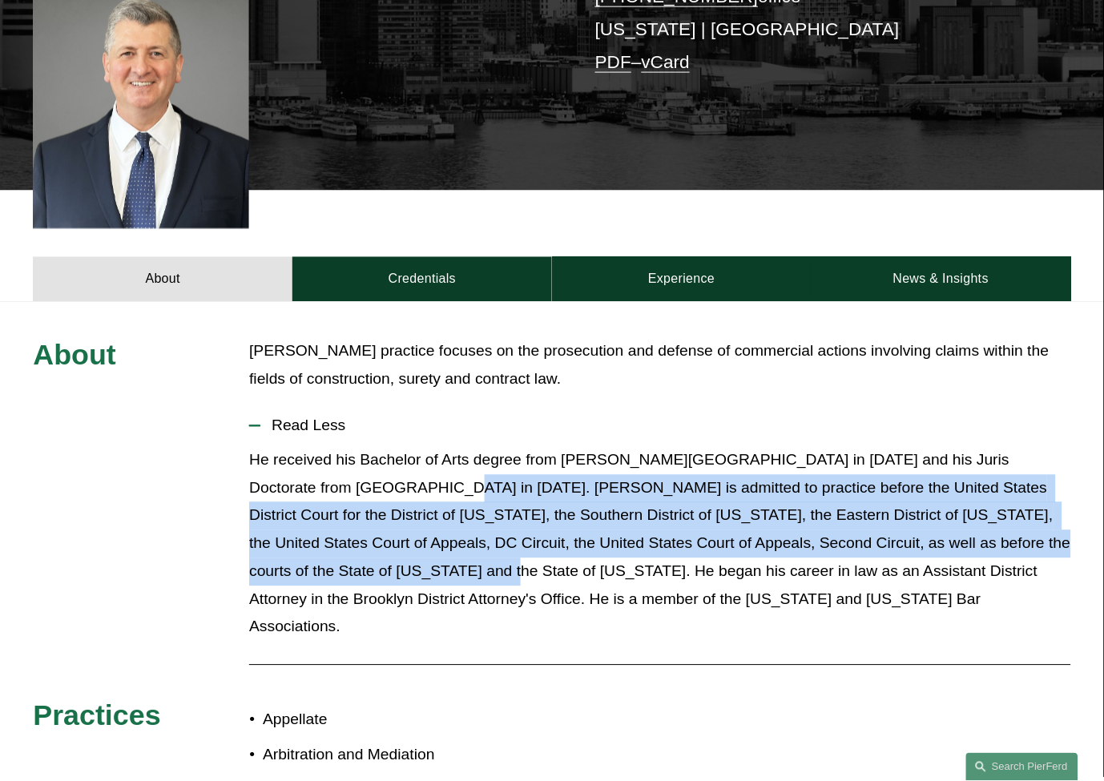
drag, startPoint x: 361, startPoint y: 465, endPoint x: 340, endPoint y: 550, distance: 87.6
click at [340, 550] on p "He received his Bachelor of Arts degree from [PERSON_NAME][GEOGRAPHIC_DATA] in …" at bounding box center [659, 544] width 821 height 195
click at [359, 461] on p "He received his Bachelor of Arts degree from [PERSON_NAME][GEOGRAPHIC_DATA] in …" at bounding box center [659, 544] width 821 height 195
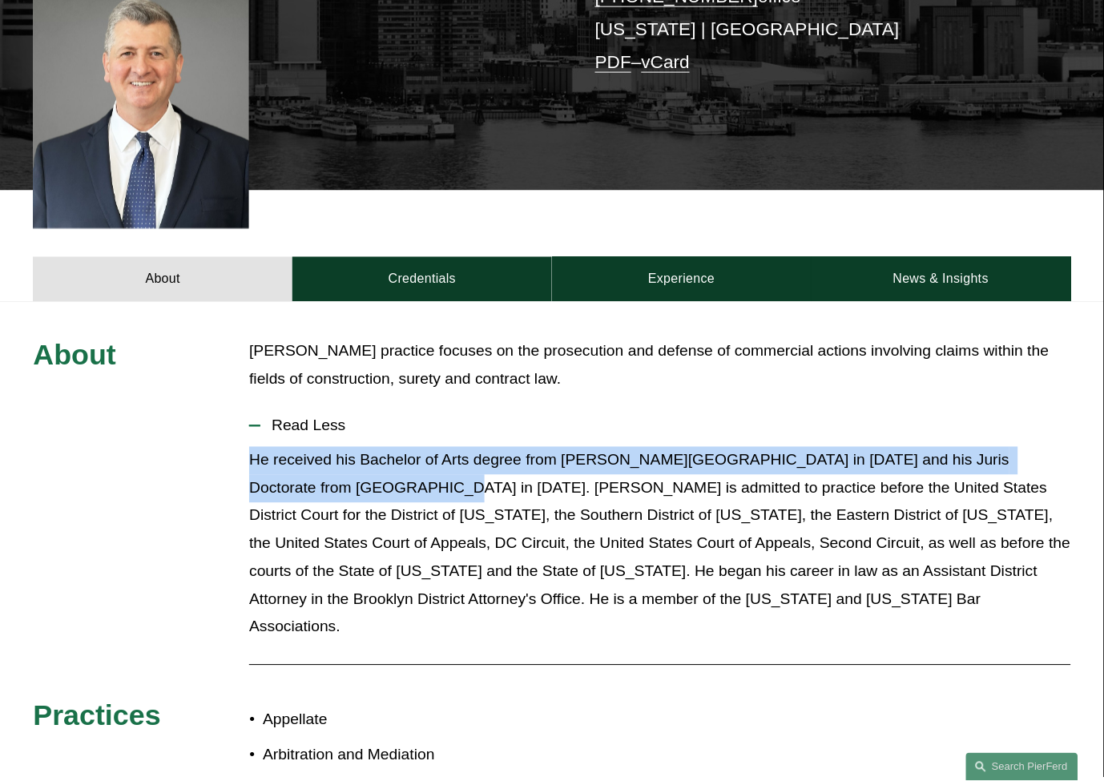
drag, startPoint x: 249, startPoint y: 444, endPoint x: 361, endPoint y: 468, distance: 113.9
click at [361, 468] on p "He received his Bachelor of Arts degree from [PERSON_NAME][GEOGRAPHIC_DATA] in …" at bounding box center [659, 544] width 821 height 195
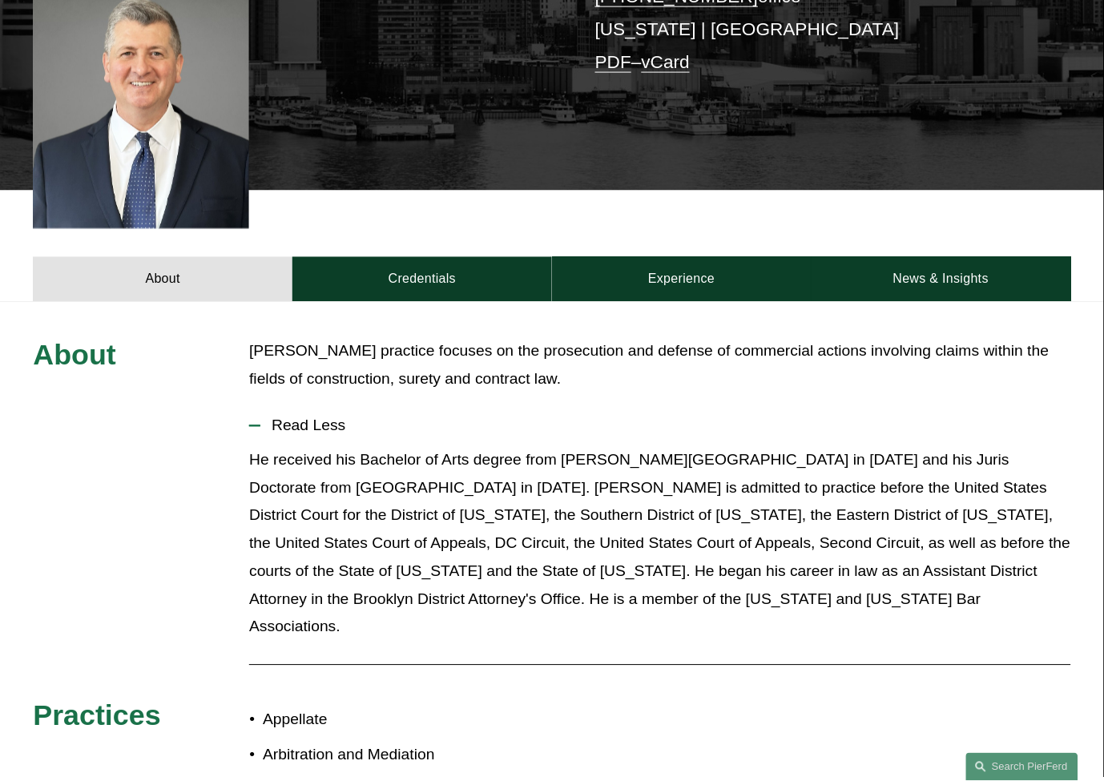
click at [561, 546] on p "He received his Bachelor of Arts degree from [PERSON_NAME][GEOGRAPHIC_DATA] in …" at bounding box center [659, 544] width 821 height 195
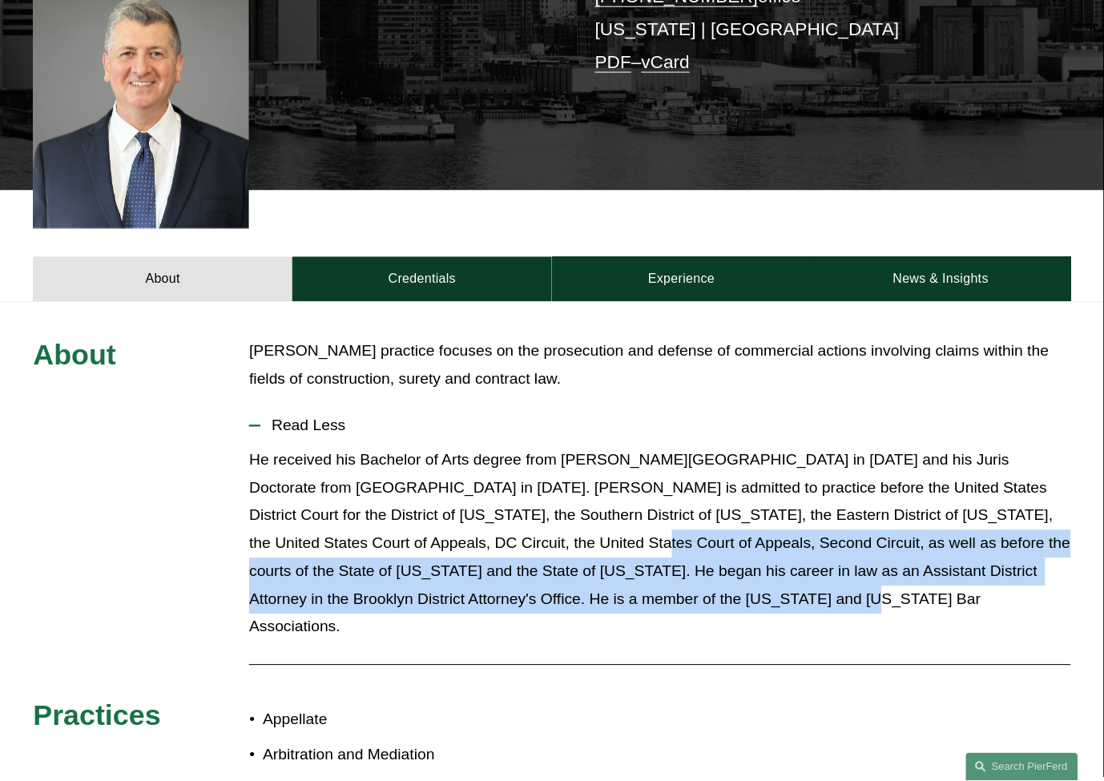
drag, startPoint x: 845, startPoint y: 580, endPoint x: 474, endPoint y: 524, distance: 375.2
click at [475, 524] on p "He received his Bachelor of Arts degree from [PERSON_NAME][GEOGRAPHIC_DATA] in …" at bounding box center [659, 544] width 821 height 195
click at [470, 523] on p "He received his Bachelor of Arts degree from [PERSON_NAME][GEOGRAPHIC_DATA] in …" at bounding box center [659, 544] width 821 height 195
click at [467, 522] on p "He received his Bachelor of Arts degree from [PERSON_NAME][GEOGRAPHIC_DATA] in …" at bounding box center [659, 544] width 821 height 195
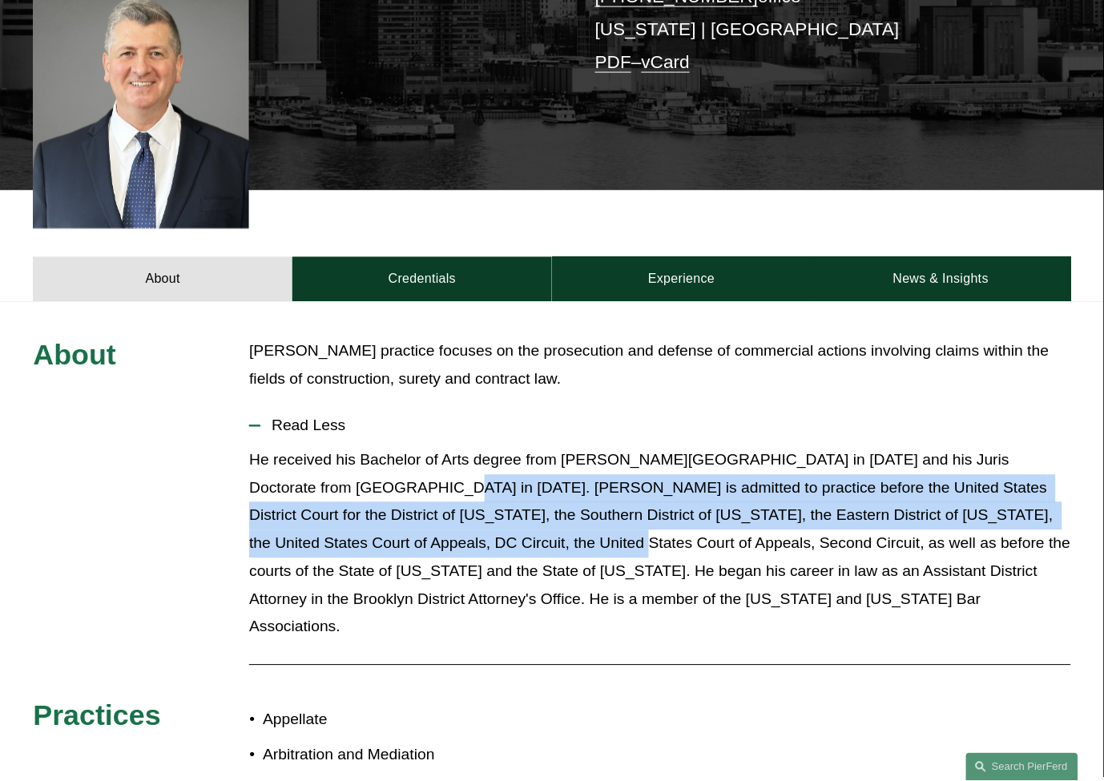
drag, startPoint x: 365, startPoint y: 466, endPoint x: 457, endPoint y: 527, distance: 110.2
click at [457, 527] on p "He received his Bachelor of Arts degree from [PERSON_NAME][GEOGRAPHIC_DATA] in …" at bounding box center [659, 544] width 821 height 195
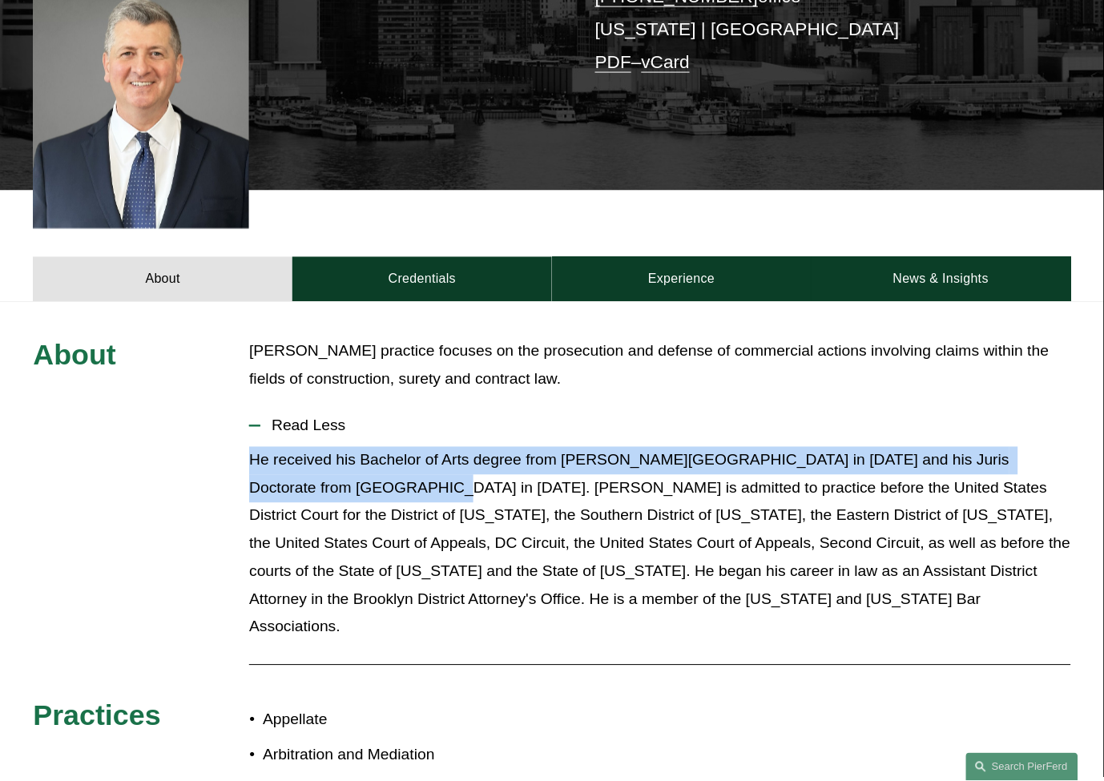
drag, startPoint x: 357, startPoint y: 466, endPoint x: 201, endPoint y: 406, distance: 166.4
click at [201, 406] on div "About [PERSON_NAME] practice focuses on the prosecution and defense of commerci…" at bounding box center [552, 714] width 1104 height 752
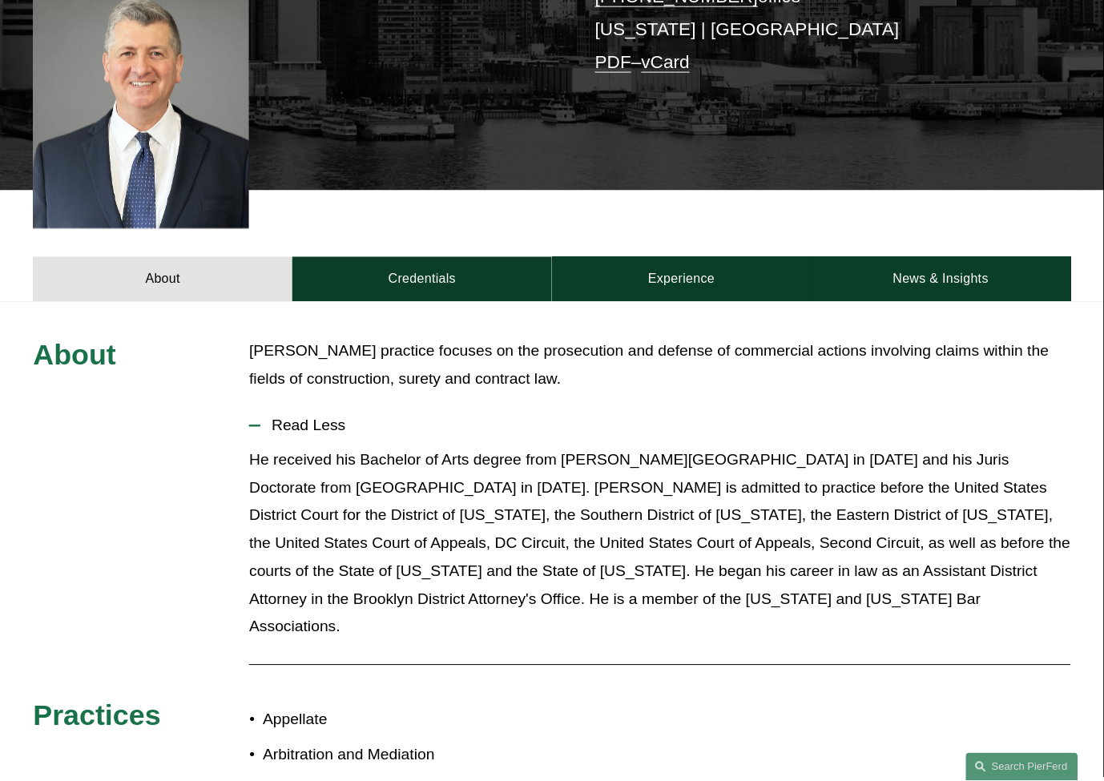
click at [627, 502] on p "He received his Bachelor of Arts degree from [PERSON_NAME][GEOGRAPHIC_DATA] in …" at bounding box center [659, 544] width 821 height 195
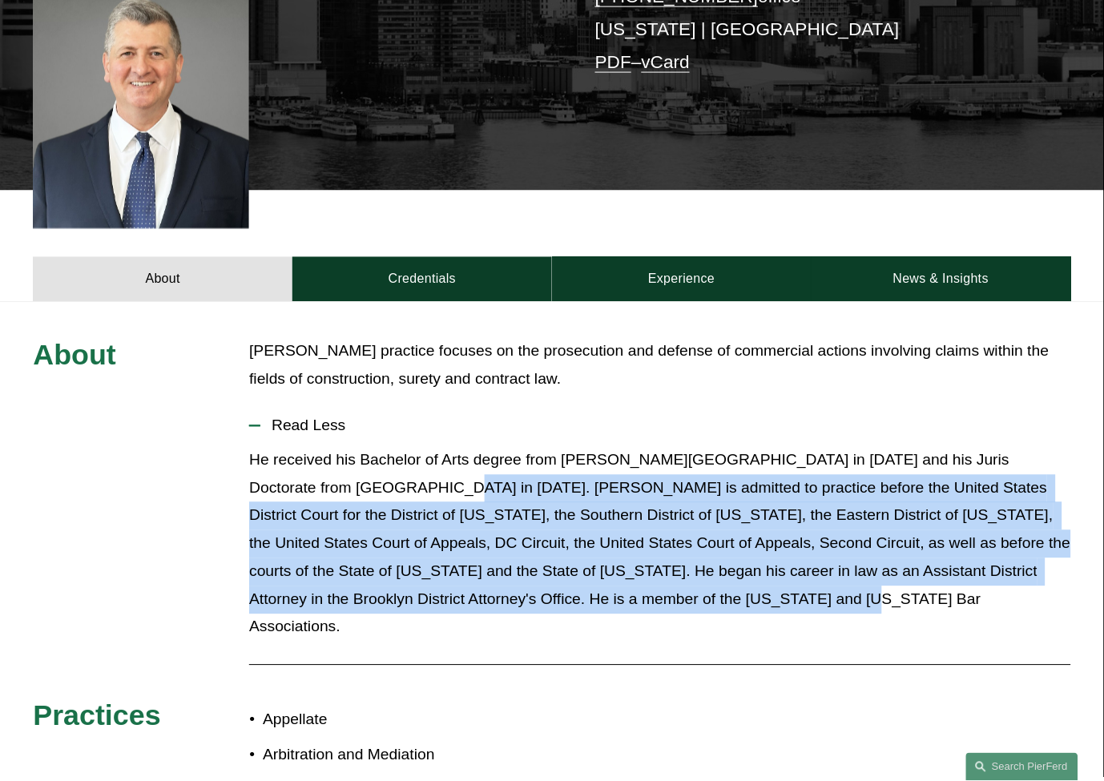
drag, startPoint x: 765, startPoint y: 572, endPoint x: 369, endPoint y: 467, distance: 410.3
click at [369, 463] on p "He received his Bachelor of Arts degree from [PERSON_NAME][GEOGRAPHIC_DATA] in …" at bounding box center [659, 544] width 821 height 195
click at [369, 467] on p "He received his Bachelor of Arts degree from [PERSON_NAME][GEOGRAPHIC_DATA] in …" at bounding box center [659, 544] width 821 height 195
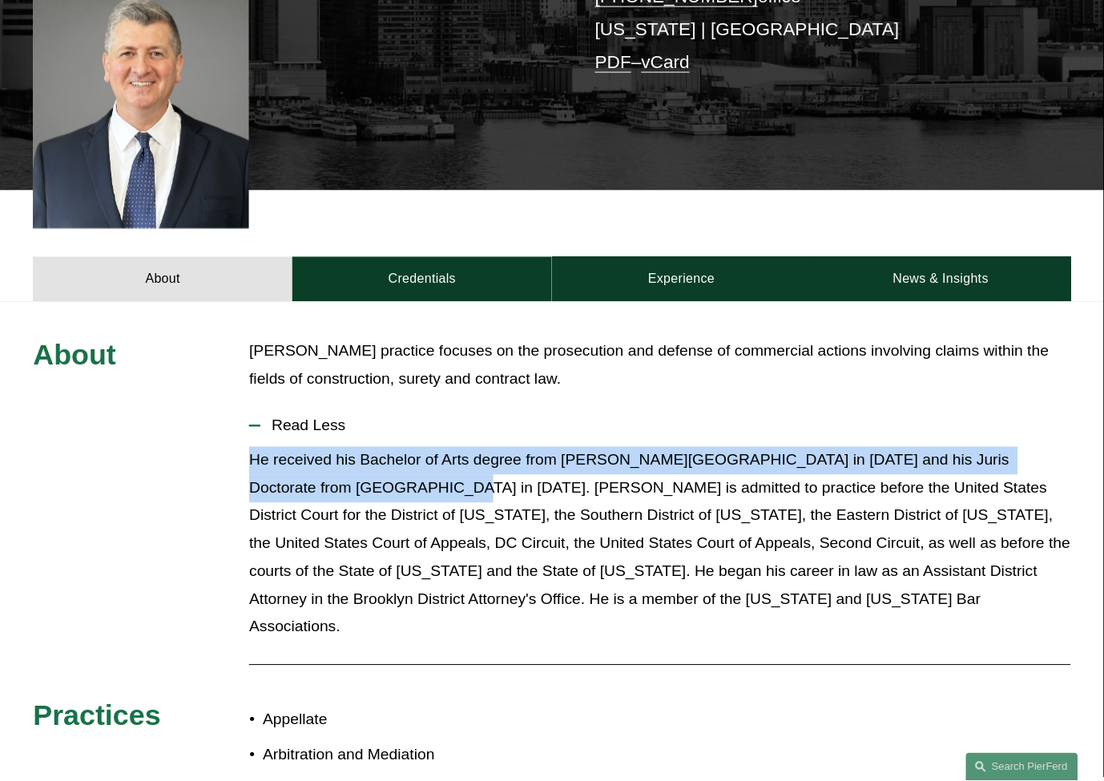
drag, startPoint x: 244, startPoint y: 435, endPoint x: 373, endPoint y: 459, distance: 131.2
click at [373, 459] on div "About [PERSON_NAME] practice focuses on the prosecution and defense of commerci…" at bounding box center [552, 714] width 1104 height 752
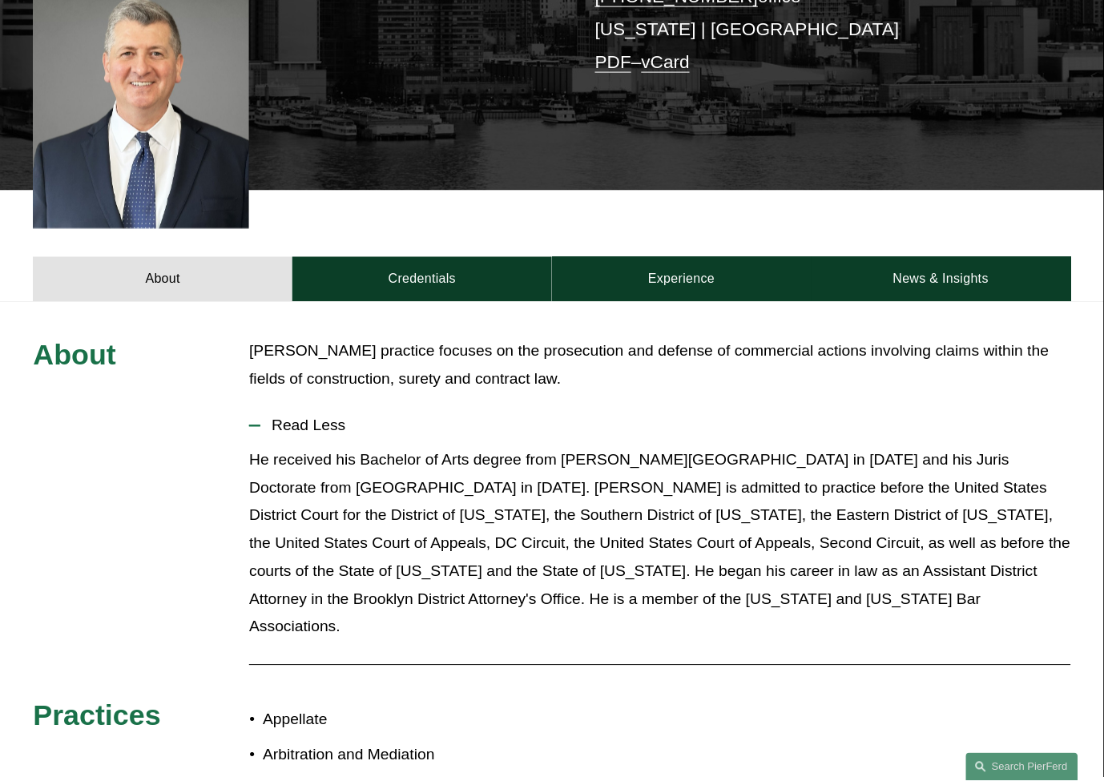
click at [381, 466] on p "He received his Bachelor of Arts degree from [PERSON_NAME][GEOGRAPHIC_DATA] in …" at bounding box center [659, 544] width 821 height 195
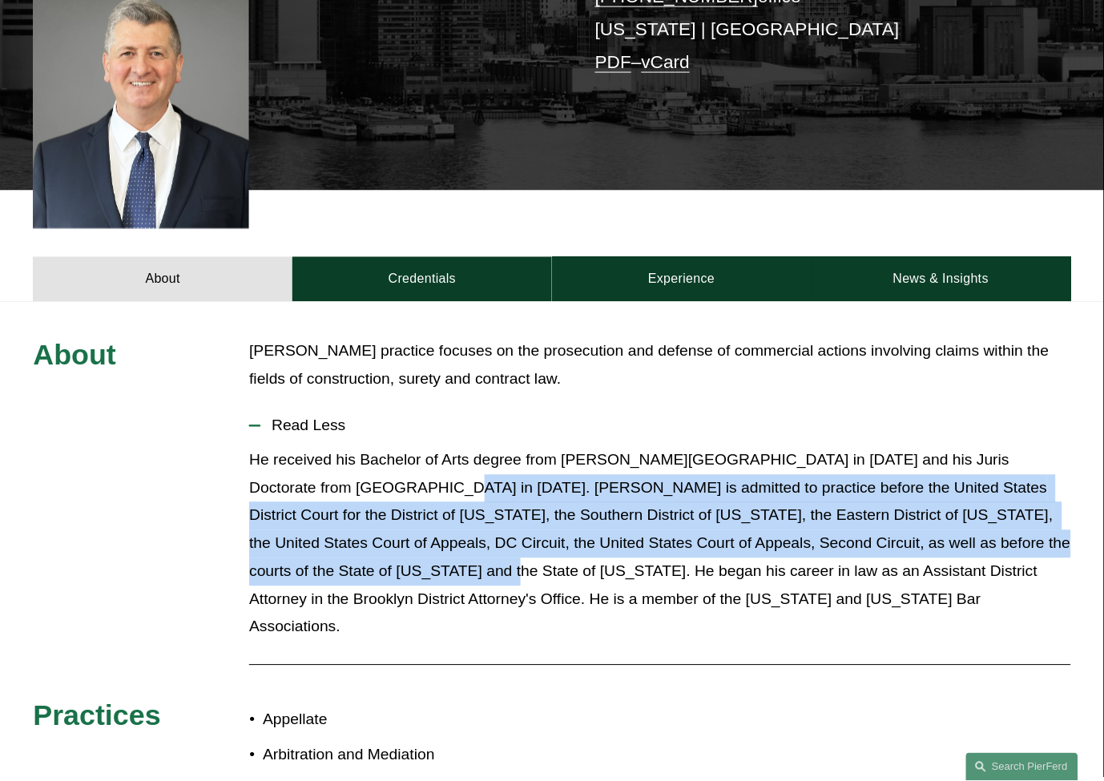
drag, startPoint x: 361, startPoint y: 470, endPoint x: 341, endPoint y: 540, distance: 73.1
click at [341, 540] on p "He received his Bachelor of Arts degree from [PERSON_NAME][GEOGRAPHIC_DATA] in …" at bounding box center [659, 544] width 821 height 195
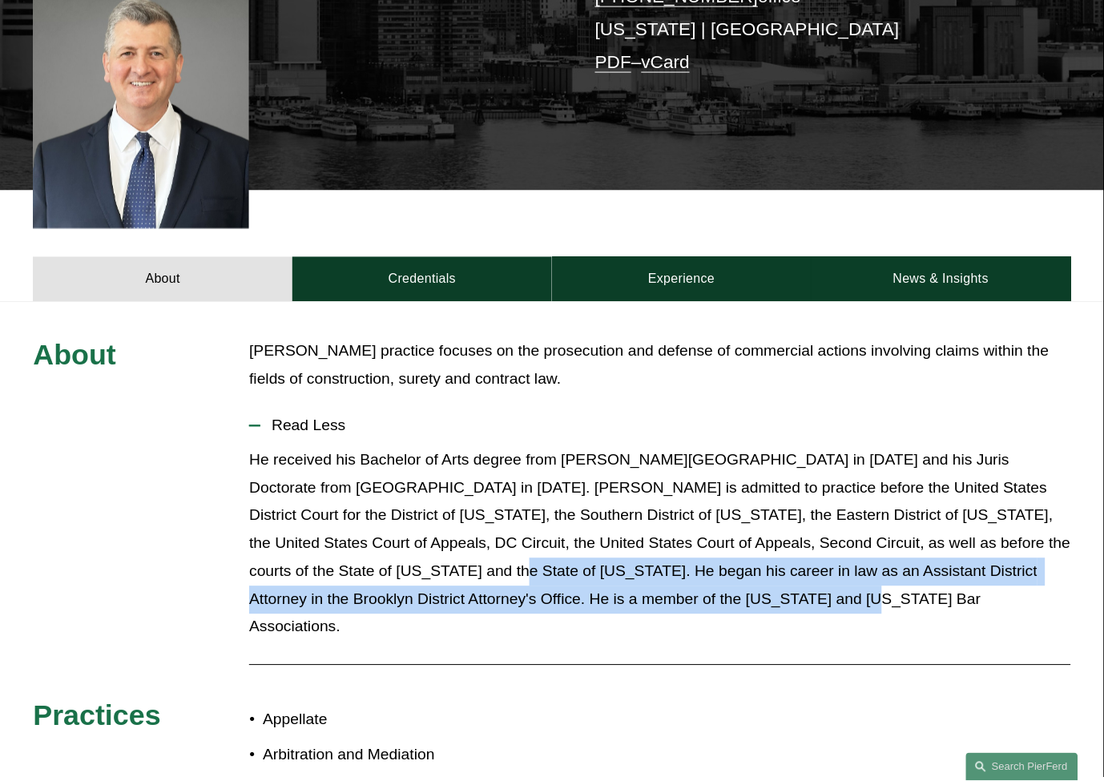
drag, startPoint x: 347, startPoint y: 543, endPoint x: 713, endPoint y: 578, distance: 367.9
click at [713, 578] on p "He received his Bachelor of Arts degree from [PERSON_NAME][GEOGRAPHIC_DATA] in …" at bounding box center [659, 544] width 821 height 195
drag, startPoint x: 676, startPoint y: 575, endPoint x: 332, endPoint y: 558, distance: 344.9
click at [332, 558] on p "He received his Bachelor of Arts degree from [PERSON_NAME][GEOGRAPHIC_DATA] in …" at bounding box center [659, 544] width 821 height 195
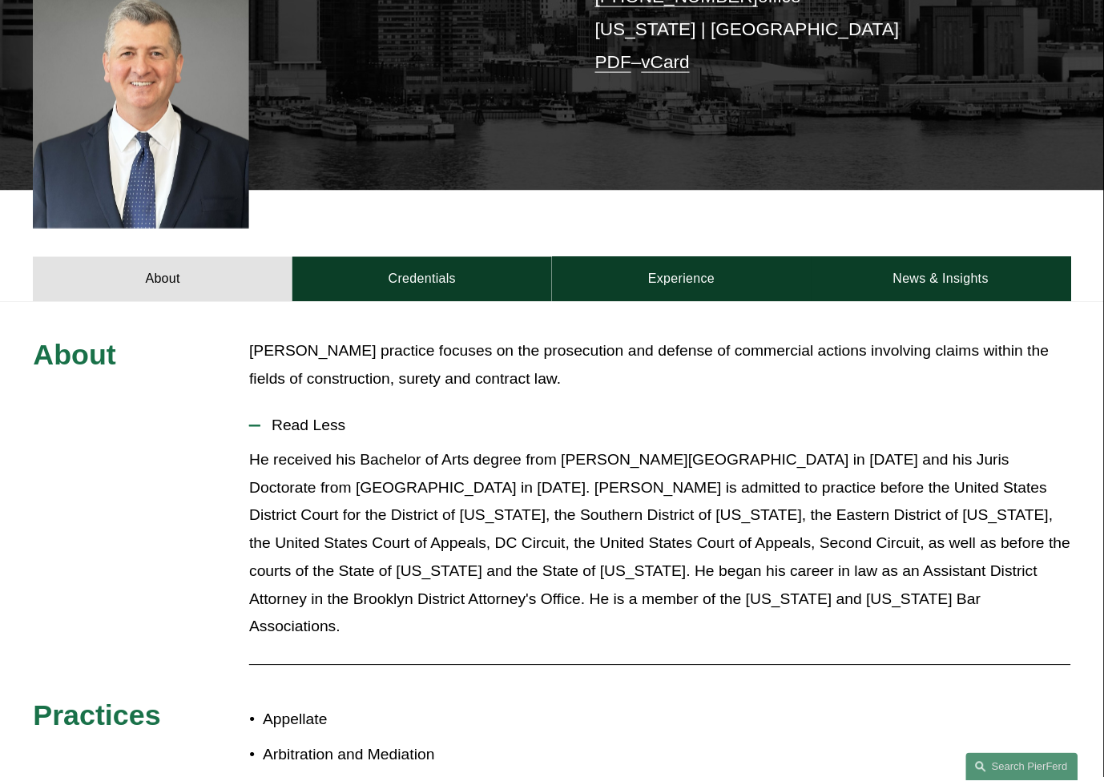
click at [725, 521] on p "He received his Bachelor of Arts degree from [PERSON_NAME][GEOGRAPHIC_DATA] in …" at bounding box center [659, 544] width 821 height 195
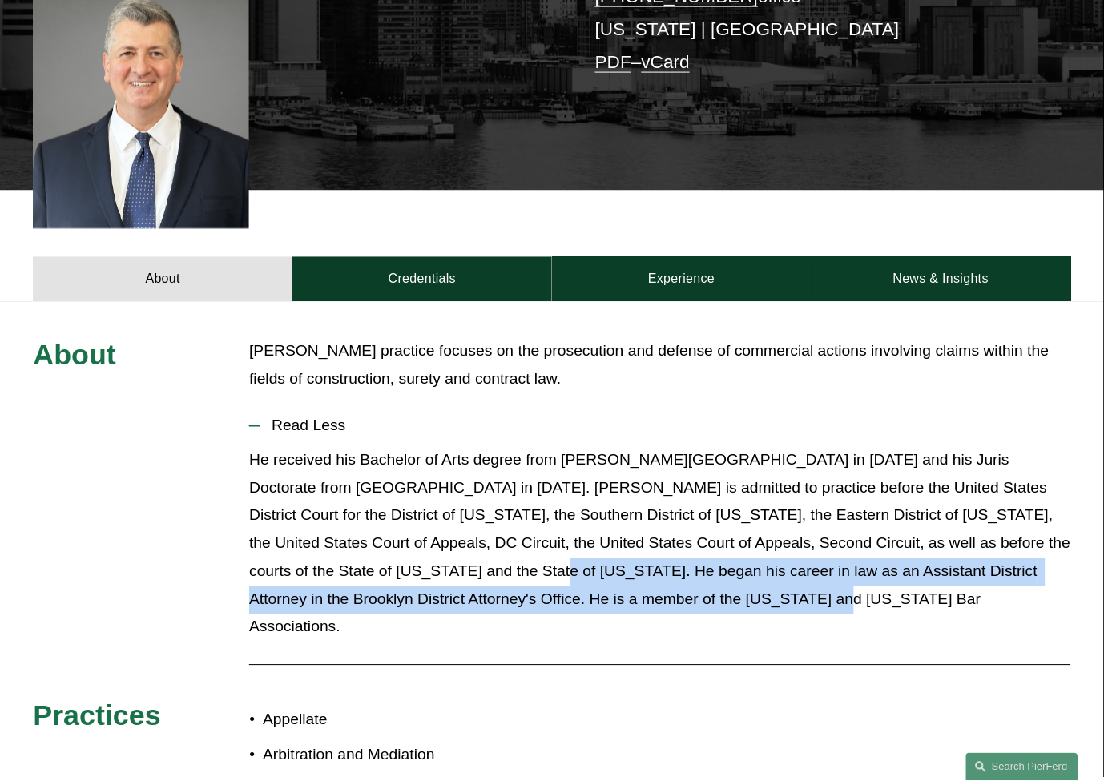
drag, startPoint x: 639, startPoint y: 593, endPoint x: 398, endPoint y: 542, distance: 246.6
click at [399, 542] on div "He received his Bachelor of Arts degree from [PERSON_NAME][GEOGRAPHIC_DATA] in …" at bounding box center [659, 550] width 821 height 207
drag, startPoint x: 398, startPoint y: 542, endPoint x: 366, endPoint y: 542, distance: 32.0
click at [397, 542] on p "He received his Bachelor of Arts degree from [PERSON_NAME][GEOGRAPHIC_DATA] in …" at bounding box center [659, 544] width 821 height 195
drag, startPoint x: 341, startPoint y: 548, endPoint x: 703, endPoint y: 596, distance: 366.1
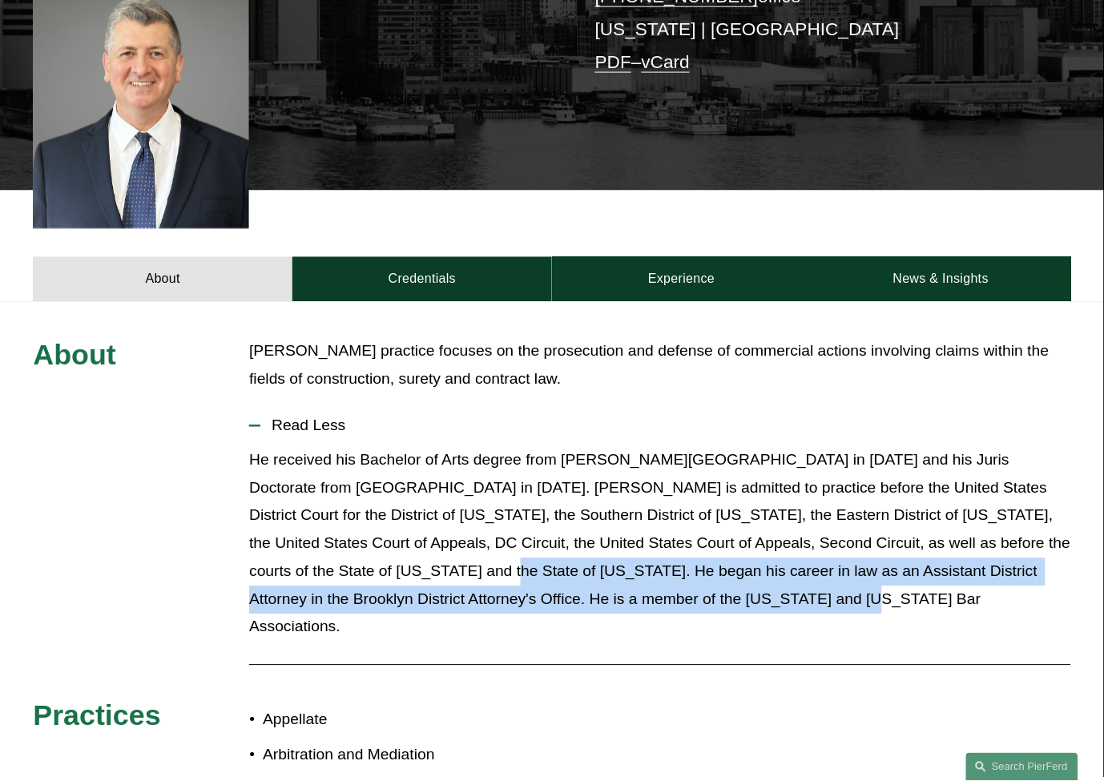
click at [703, 596] on div "He received his Bachelor of Arts degree from [PERSON_NAME][GEOGRAPHIC_DATA] in …" at bounding box center [659, 550] width 821 height 207
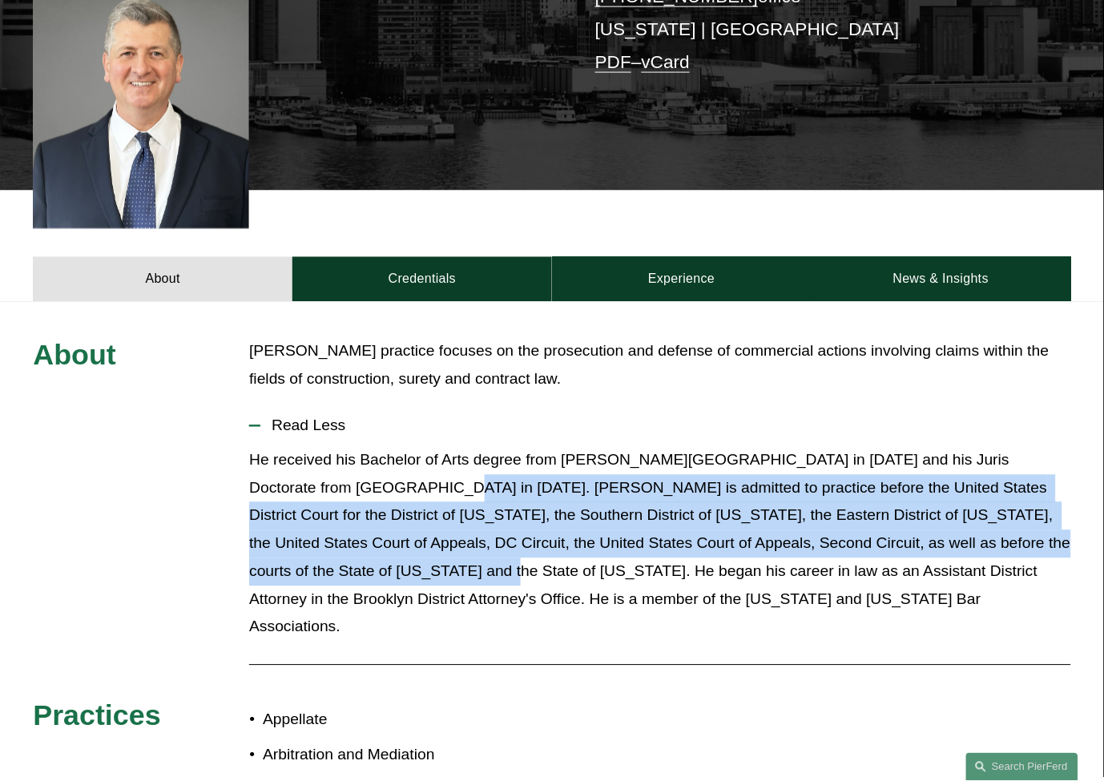
drag, startPoint x: 365, startPoint y: 462, endPoint x: 340, endPoint y: 546, distance: 87.0
click at [340, 546] on p "He received his Bachelor of Arts degree from [PERSON_NAME][GEOGRAPHIC_DATA] in …" at bounding box center [659, 544] width 821 height 195
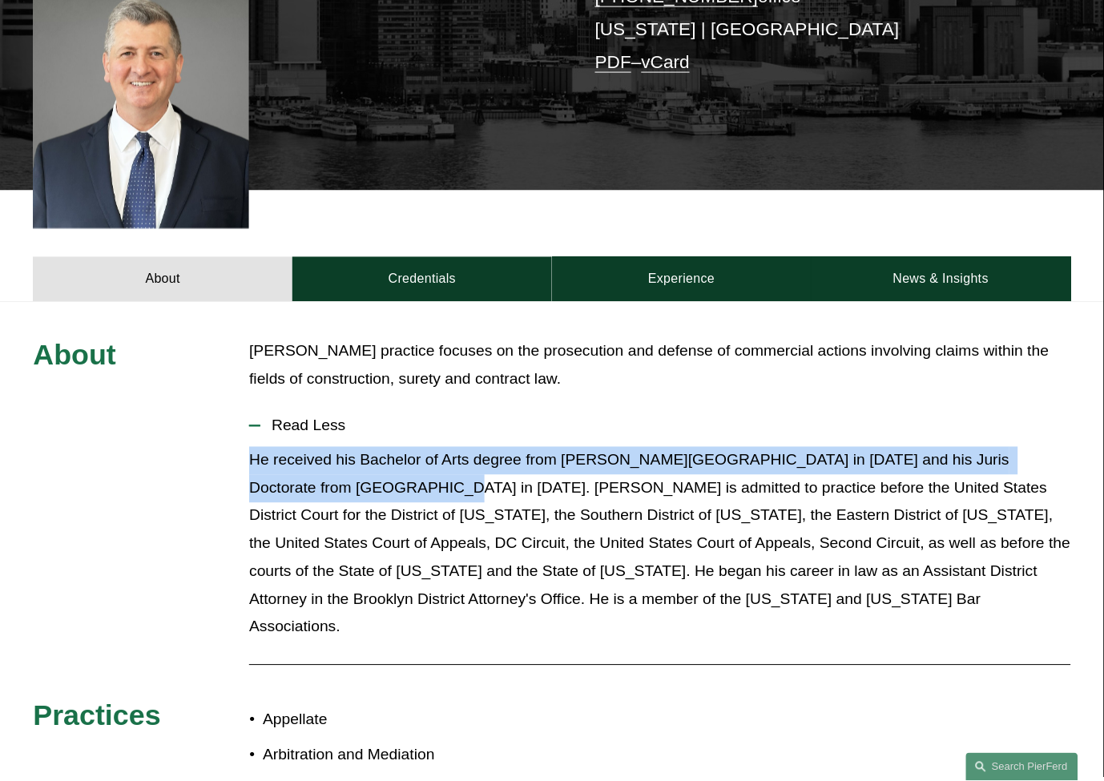
drag, startPoint x: 251, startPoint y: 433, endPoint x: 362, endPoint y: 461, distance: 114.8
click at [362, 461] on p "He received his Bachelor of Arts degree from [PERSON_NAME][GEOGRAPHIC_DATA] in …" at bounding box center [659, 544] width 821 height 195
click at [297, 412] on button "Read Less" at bounding box center [659, 426] width 821 height 42
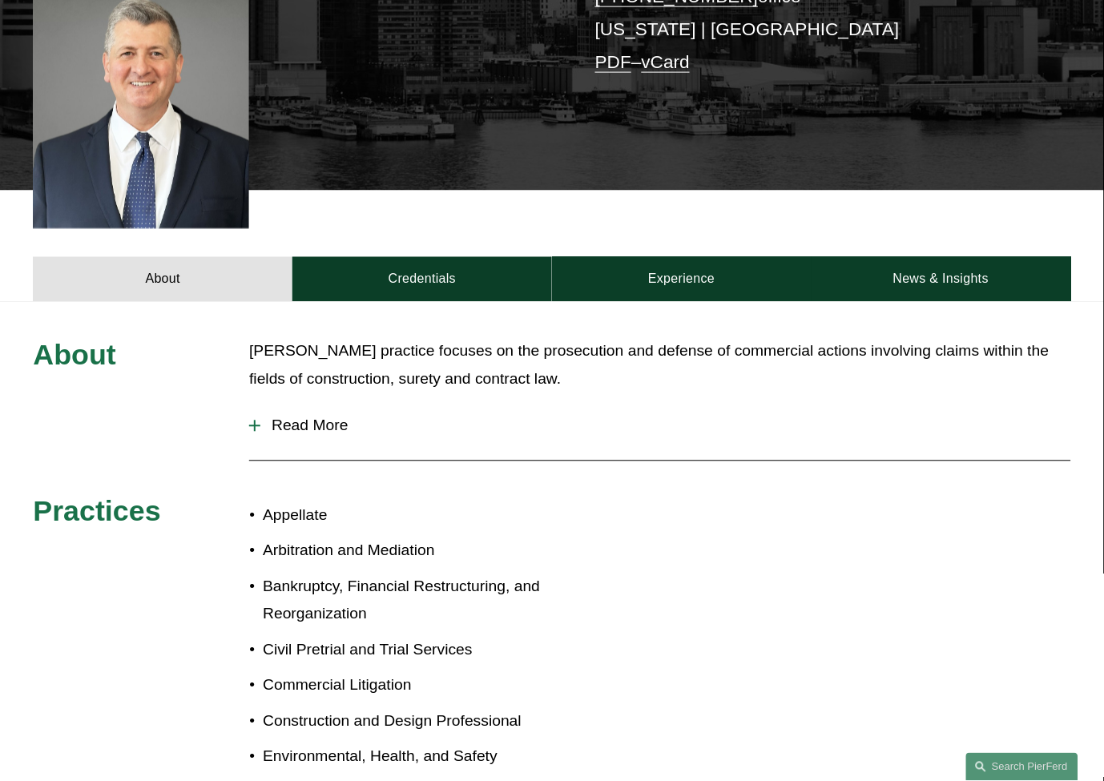
click at [304, 417] on span "Read More" at bounding box center [665, 426] width 810 height 18
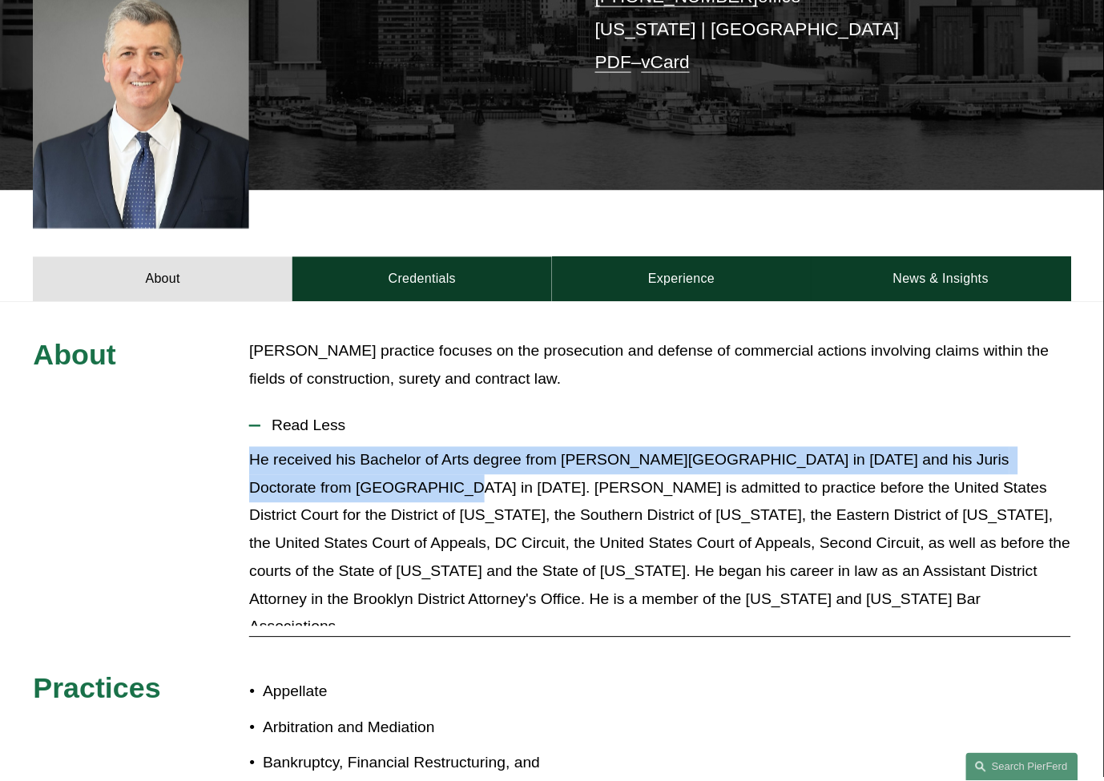
click at [304, 417] on span "Read Less" at bounding box center [665, 426] width 810 height 18
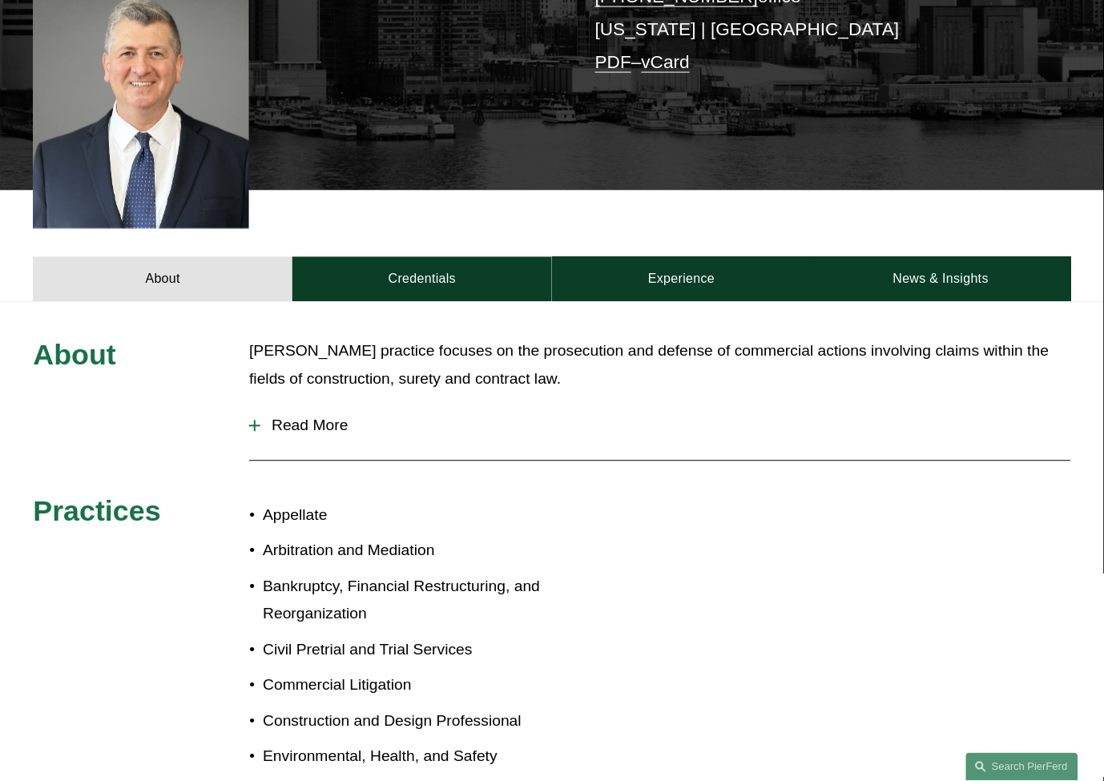
click at [304, 417] on span "Read More" at bounding box center [665, 426] width 810 height 18
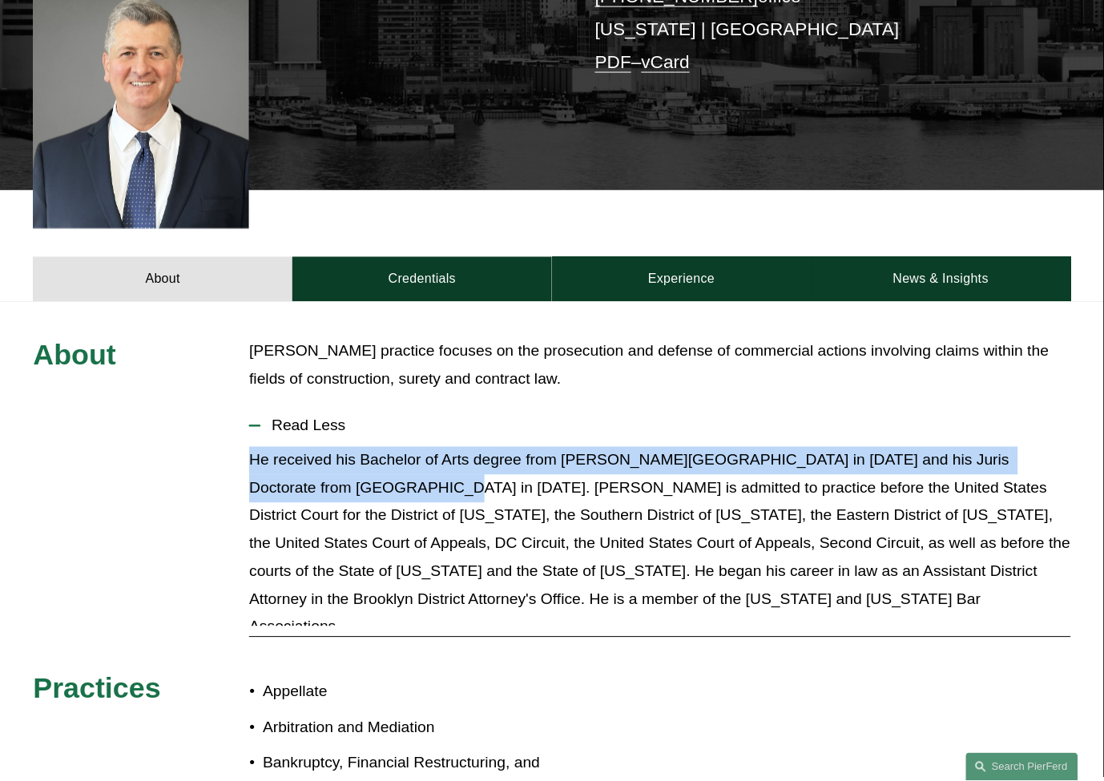
click at [304, 417] on span "Read Less" at bounding box center [665, 426] width 810 height 18
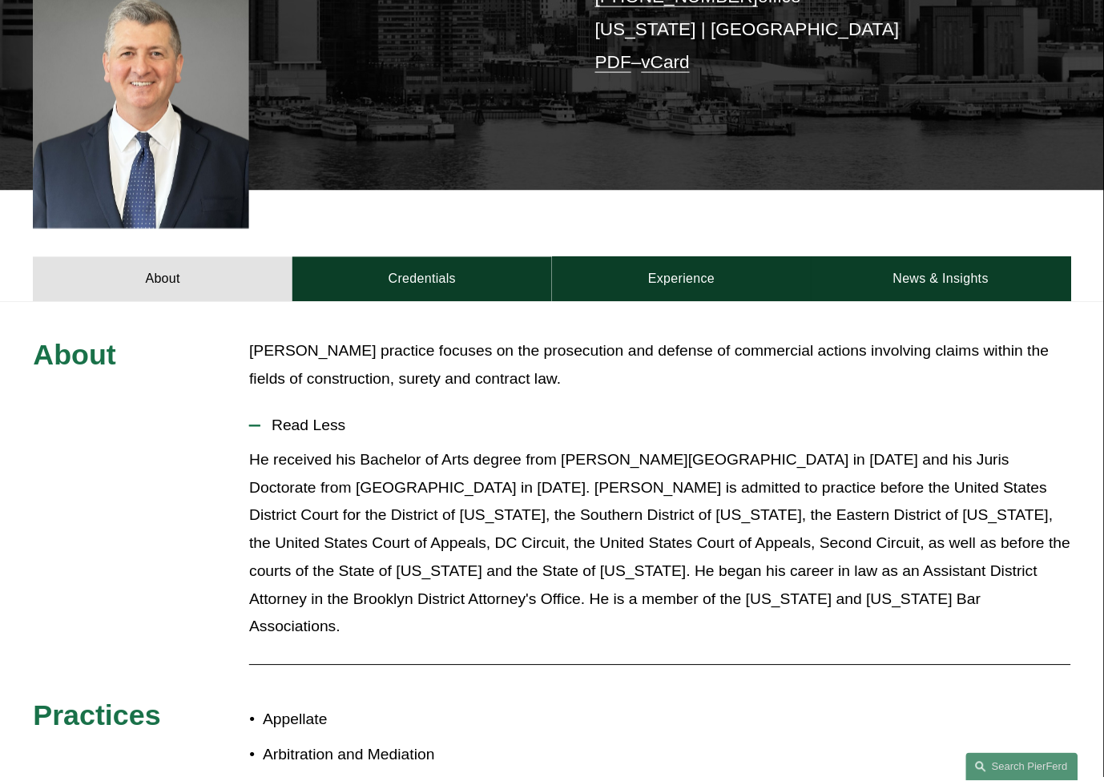
click at [379, 338] on p "[PERSON_NAME] practice focuses on the prosecution and defense of commercial act…" at bounding box center [659, 366] width 821 height 56
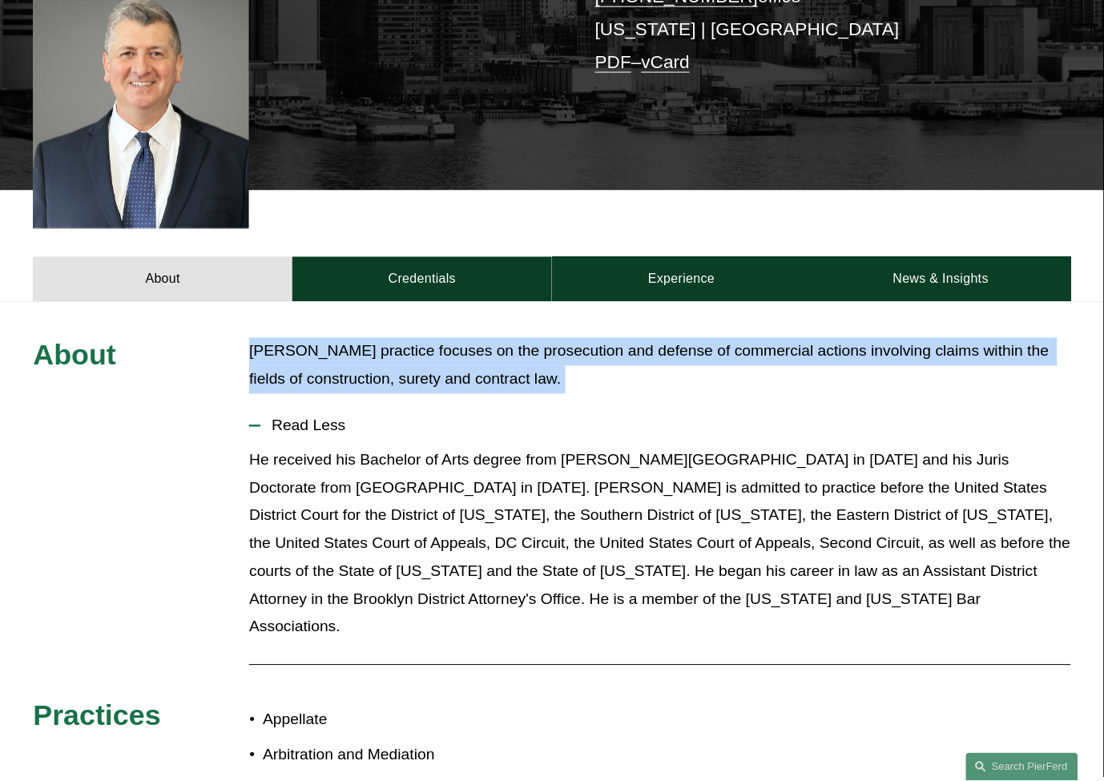
click at [379, 338] on p "[PERSON_NAME] practice focuses on the prosecution and defense of commercial act…" at bounding box center [659, 366] width 821 height 56
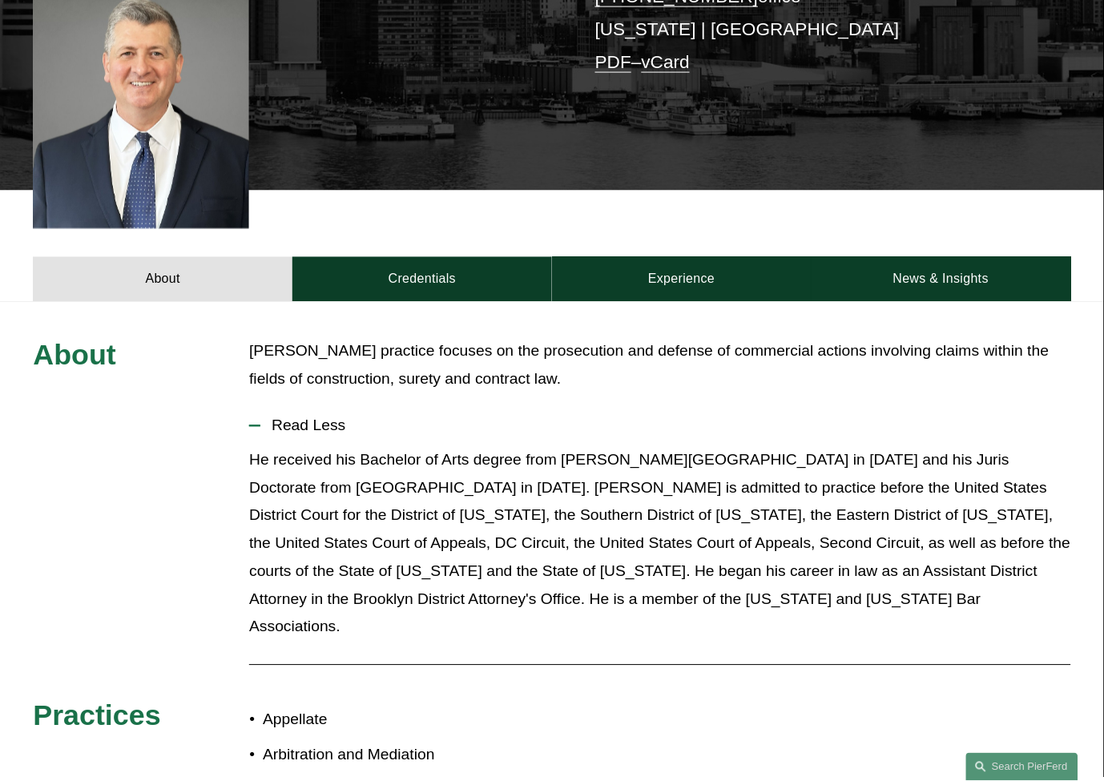
click at [581, 489] on p "He received his Bachelor of Arts degree from [PERSON_NAME][GEOGRAPHIC_DATA] in …" at bounding box center [659, 544] width 821 height 195
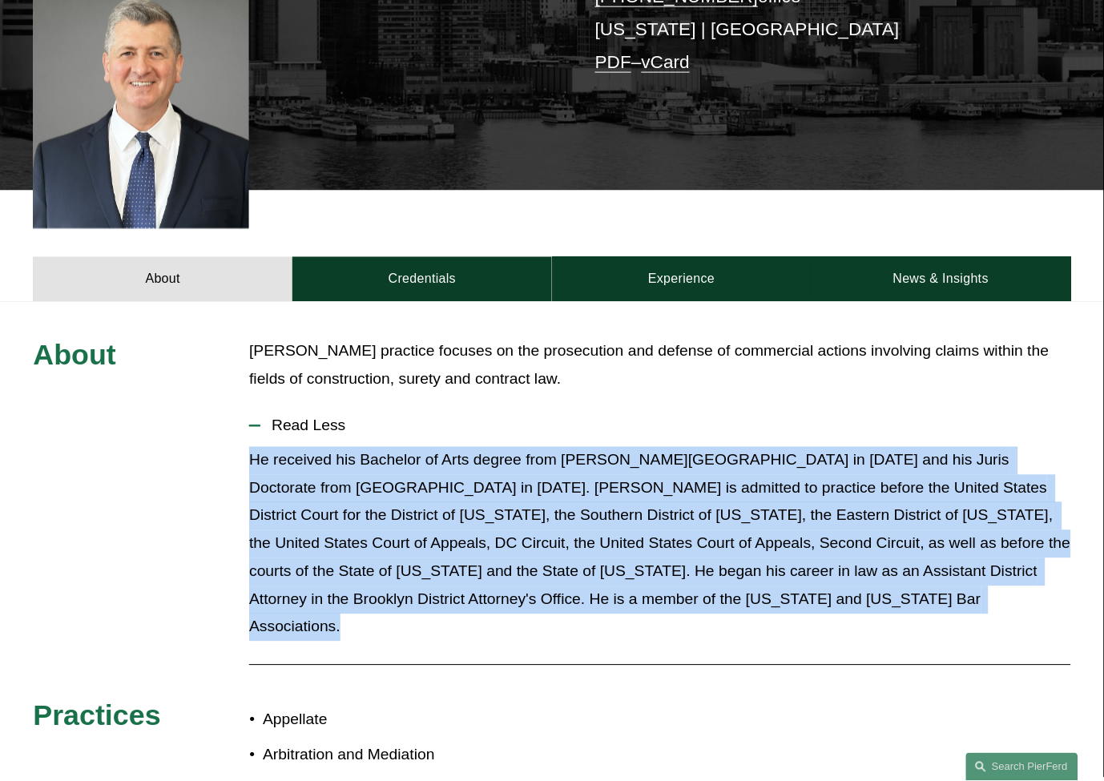
click at [581, 489] on p "He received his Bachelor of Arts degree from [PERSON_NAME][GEOGRAPHIC_DATA] in …" at bounding box center [659, 544] width 821 height 195
click at [794, 517] on p "He received his Bachelor of Arts degree from [PERSON_NAME][GEOGRAPHIC_DATA] in …" at bounding box center [659, 544] width 821 height 195
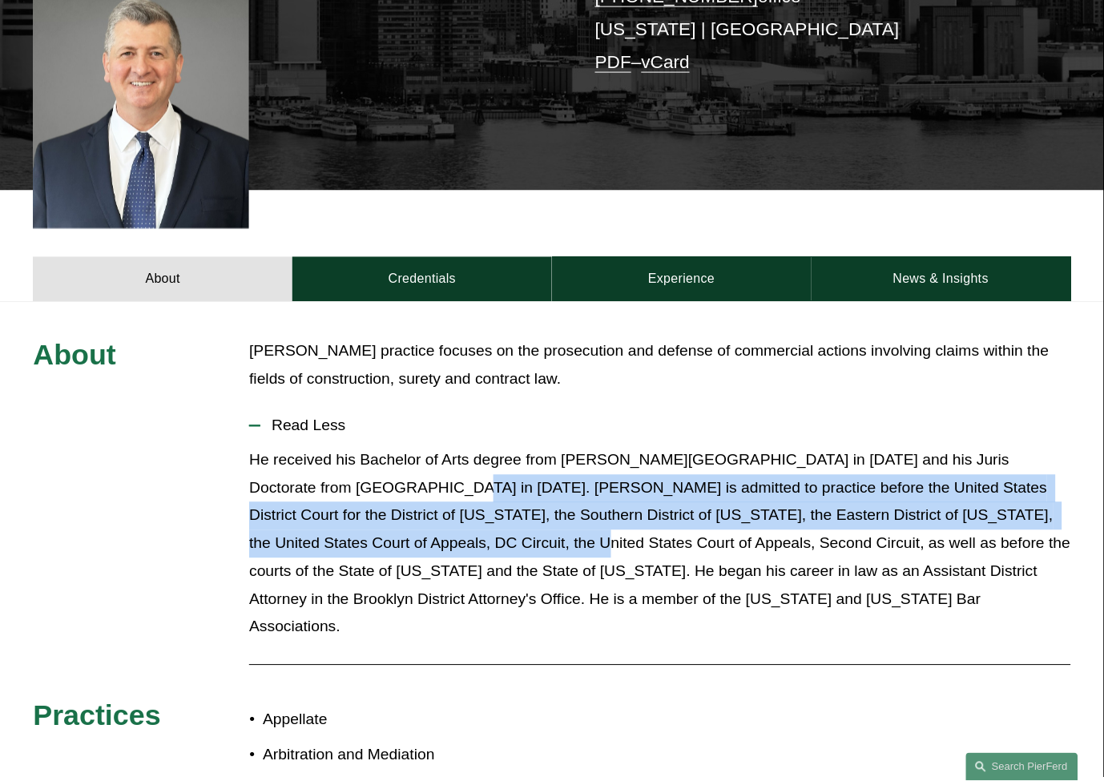
drag, startPoint x: 373, startPoint y: 467, endPoint x: 407, endPoint y: 508, distance: 53.4
click at [407, 508] on p "He received his Bachelor of Arts degree from [PERSON_NAME][GEOGRAPHIC_DATA] in …" at bounding box center [659, 544] width 821 height 195
click at [385, 494] on p "He received his Bachelor of Arts degree from [PERSON_NAME][GEOGRAPHIC_DATA] in …" at bounding box center [659, 544] width 821 height 195
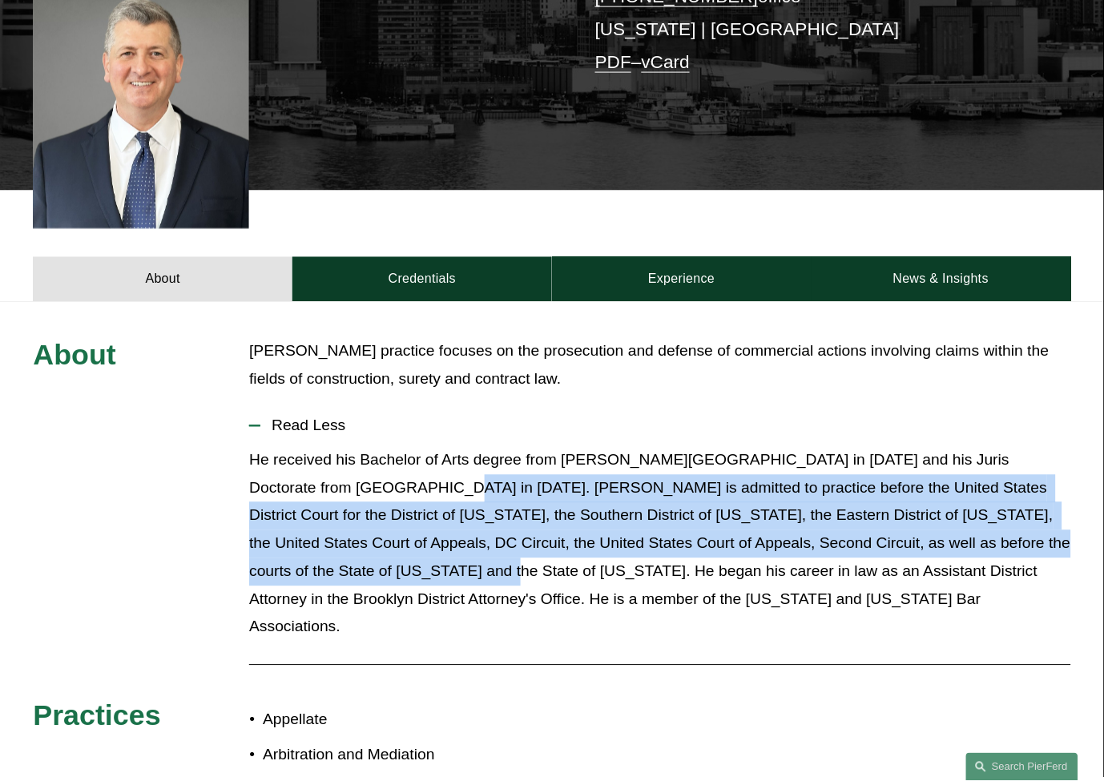
drag, startPoint x: 363, startPoint y: 463, endPoint x: 339, endPoint y: 546, distance: 86.0
click at [339, 546] on p "He received his Bachelor of Arts degree from [PERSON_NAME][GEOGRAPHIC_DATA] in …" at bounding box center [659, 544] width 821 height 195
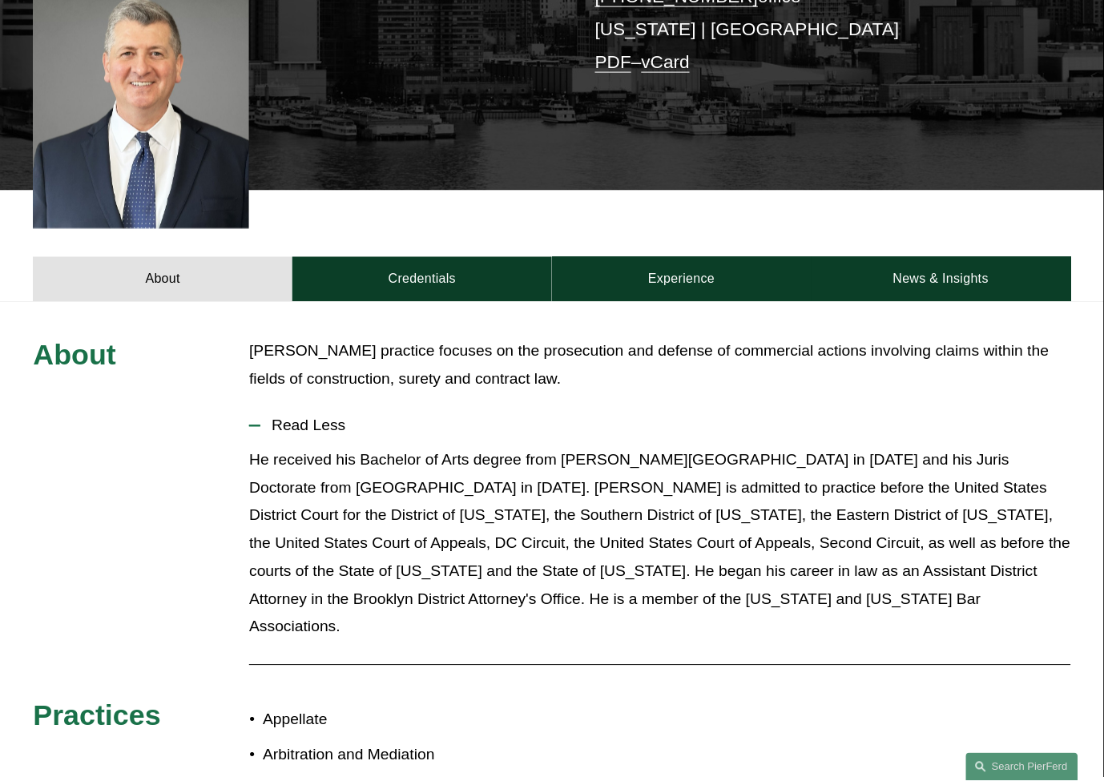
click at [349, 547] on p "He received his Bachelor of Arts degree from [PERSON_NAME][GEOGRAPHIC_DATA] in …" at bounding box center [659, 544] width 821 height 195
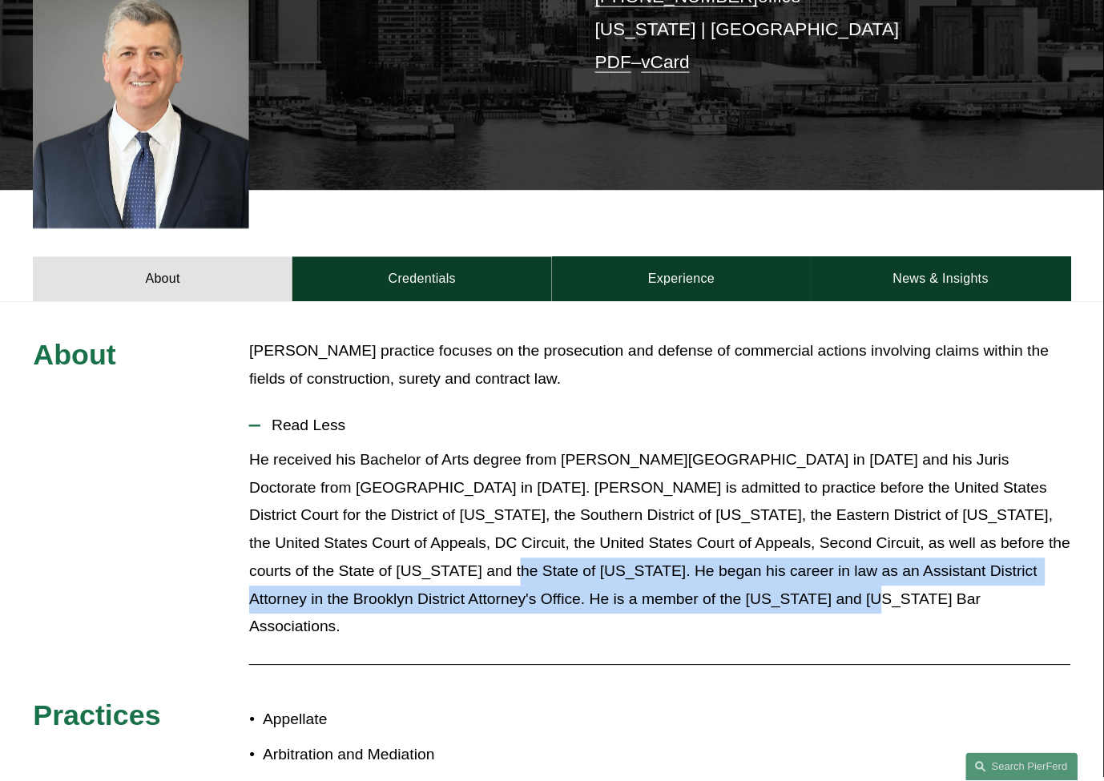
drag, startPoint x: 343, startPoint y: 548, endPoint x: 677, endPoint y: 583, distance: 335.9
click at [675, 583] on p "He received his Bachelor of Arts degree from [PERSON_NAME][GEOGRAPHIC_DATA] in …" at bounding box center [659, 544] width 821 height 195
click at [677, 583] on p "He received his Bachelor of Arts degree from [PERSON_NAME][GEOGRAPHIC_DATA] in …" at bounding box center [659, 544] width 821 height 195
drag, startPoint x: 682, startPoint y: 583, endPoint x: 337, endPoint y: 550, distance: 346.9
click at [337, 550] on p "He received his Bachelor of Arts degree from [PERSON_NAME][GEOGRAPHIC_DATA] in …" at bounding box center [659, 544] width 821 height 195
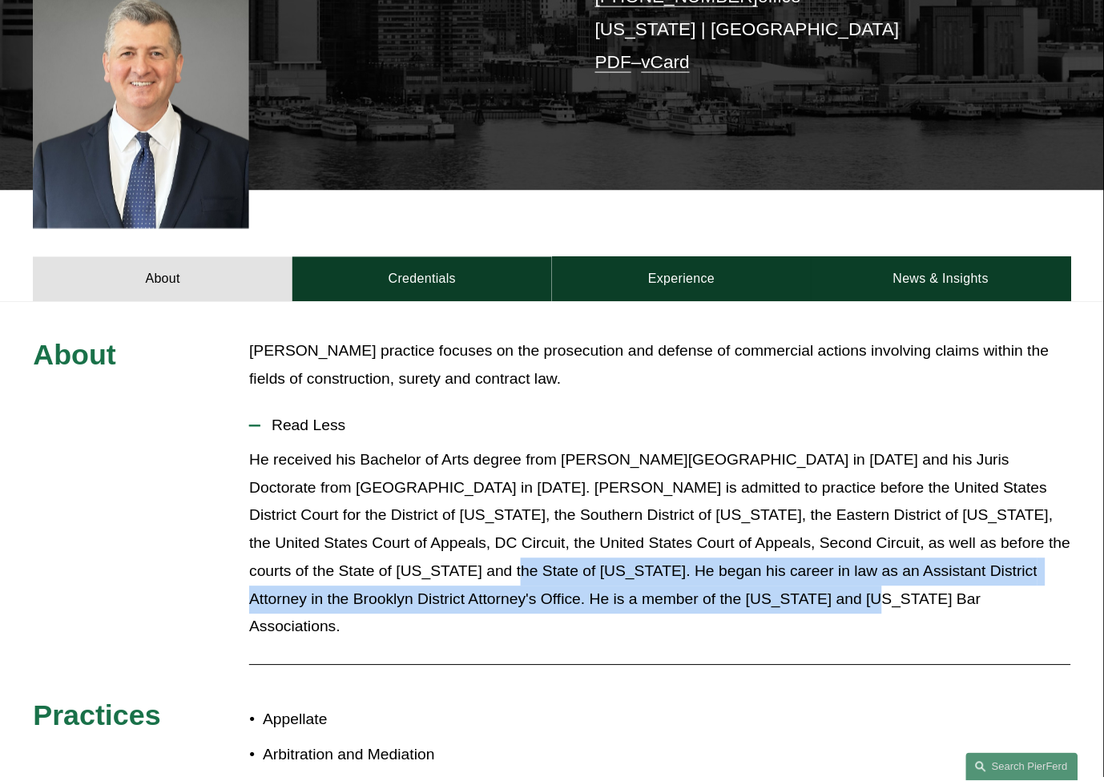
click at [337, 550] on p "He received his Bachelor of Arts degree from [PERSON_NAME][GEOGRAPHIC_DATA] in …" at bounding box center [659, 544] width 821 height 195
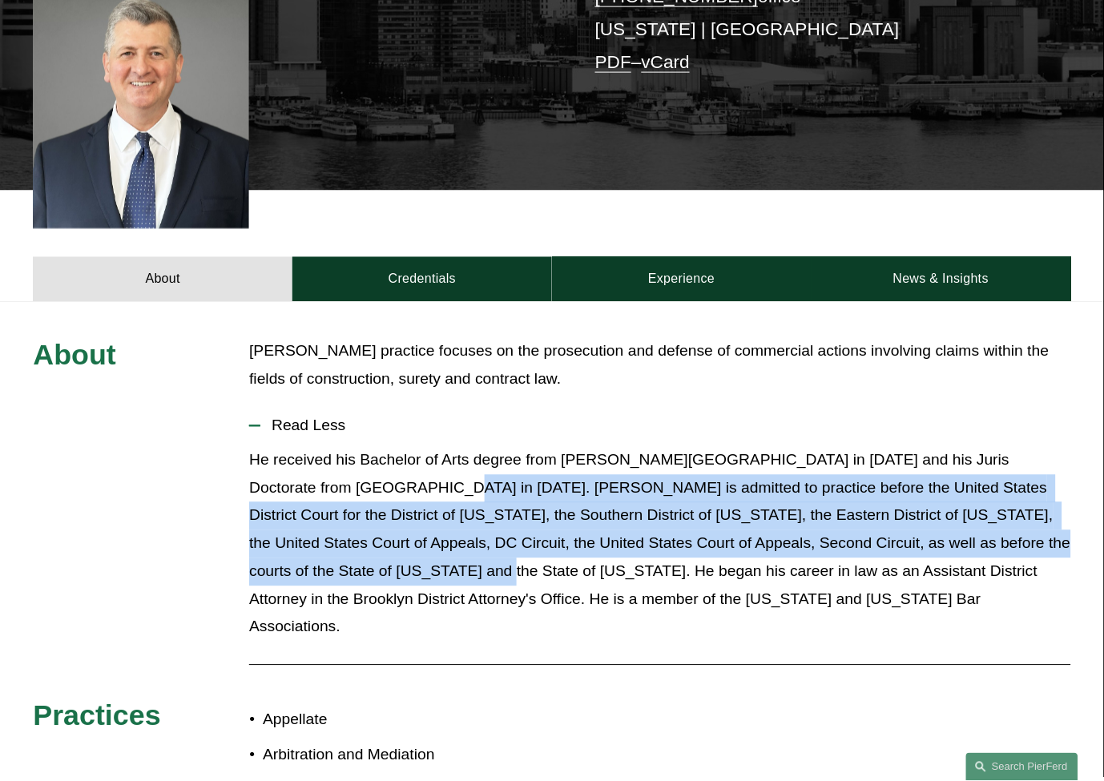
drag, startPoint x: 335, startPoint y: 545, endPoint x: 366, endPoint y: 468, distance: 83.0
click at [366, 468] on p "He received his Bachelor of Arts degree from [PERSON_NAME][GEOGRAPHIC_DATA] in …" at bounding box center [659, 544] width 821 height 195
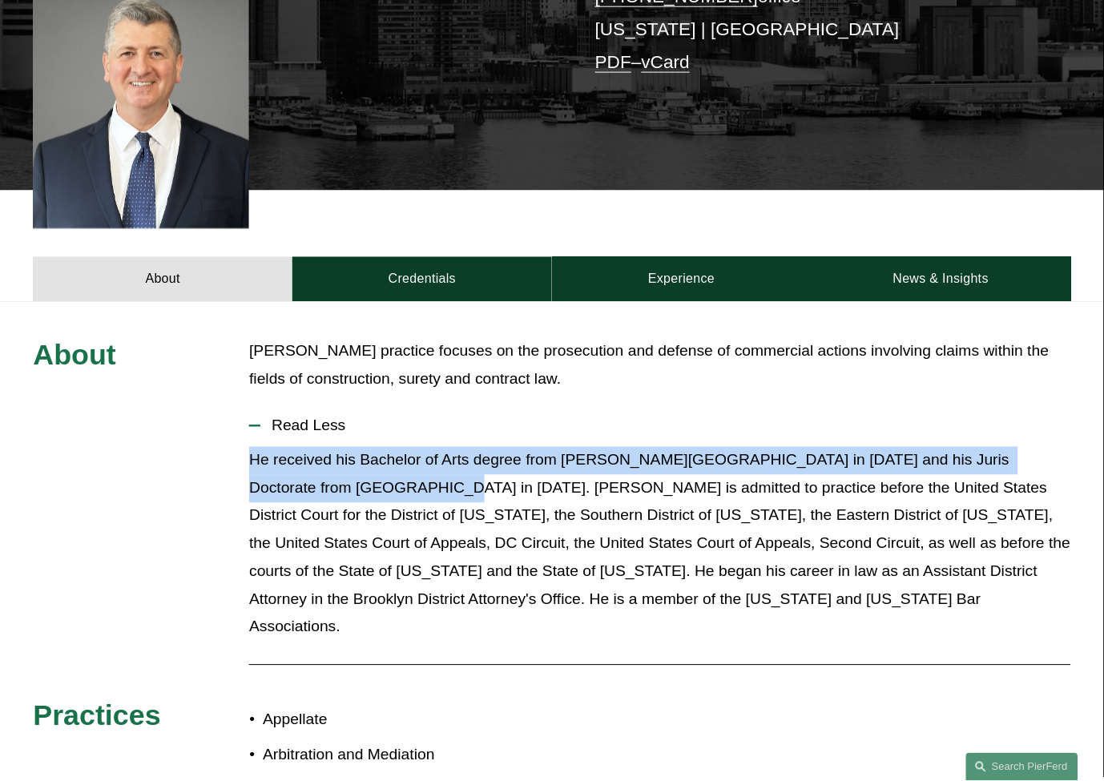
drag, startPoint x: 362, startPoint y: 462, endPoint x: 252, endPoint y: 442, distance: 112.4
click at [252, 447] on p "He received his Bachelor of Arts degree from [PERSON_NAME][GEOGRAPHIC_DATA] in …" at bounding box center [659, 544] width 821 height 195
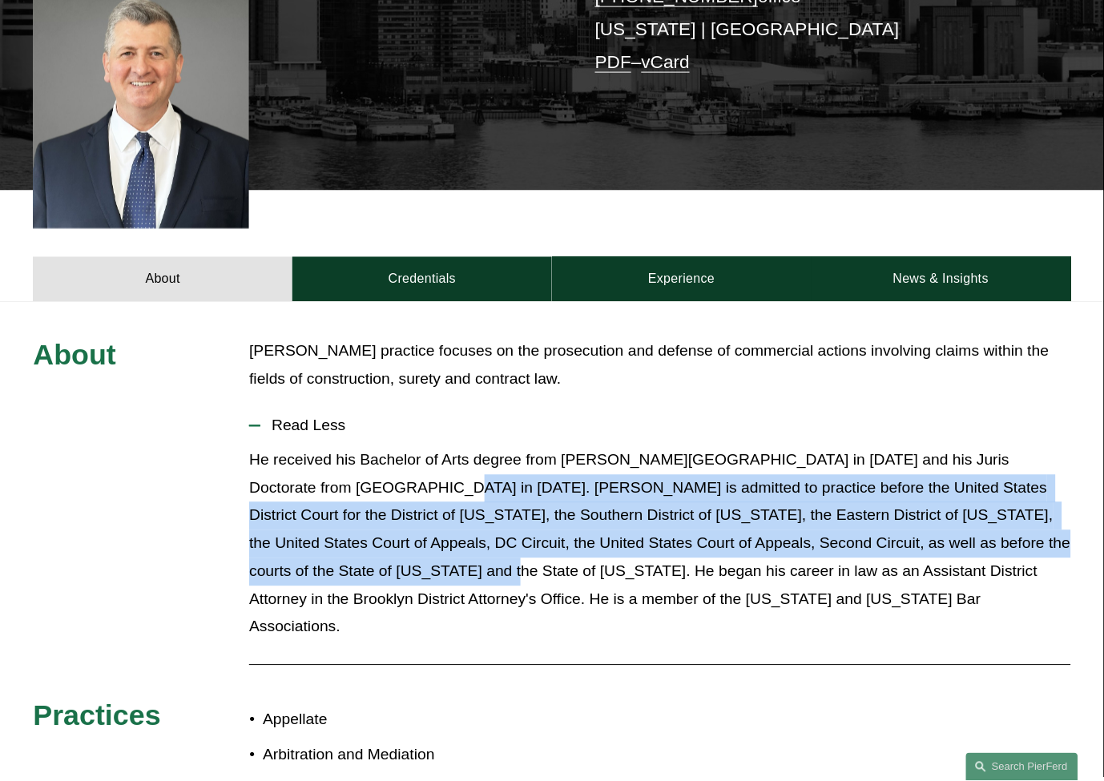
drag, startPoint x: 359, startPoint y: 459, endPoint x: 341, endPoint y: 541, distance: 83.6
click at [341, 541] on p "He received his Bachelor of Arts degree from [PERSON_NAME][GEOGRAPHIC_DATA] in …" at bounding box center [659, 544] width 821 height 195
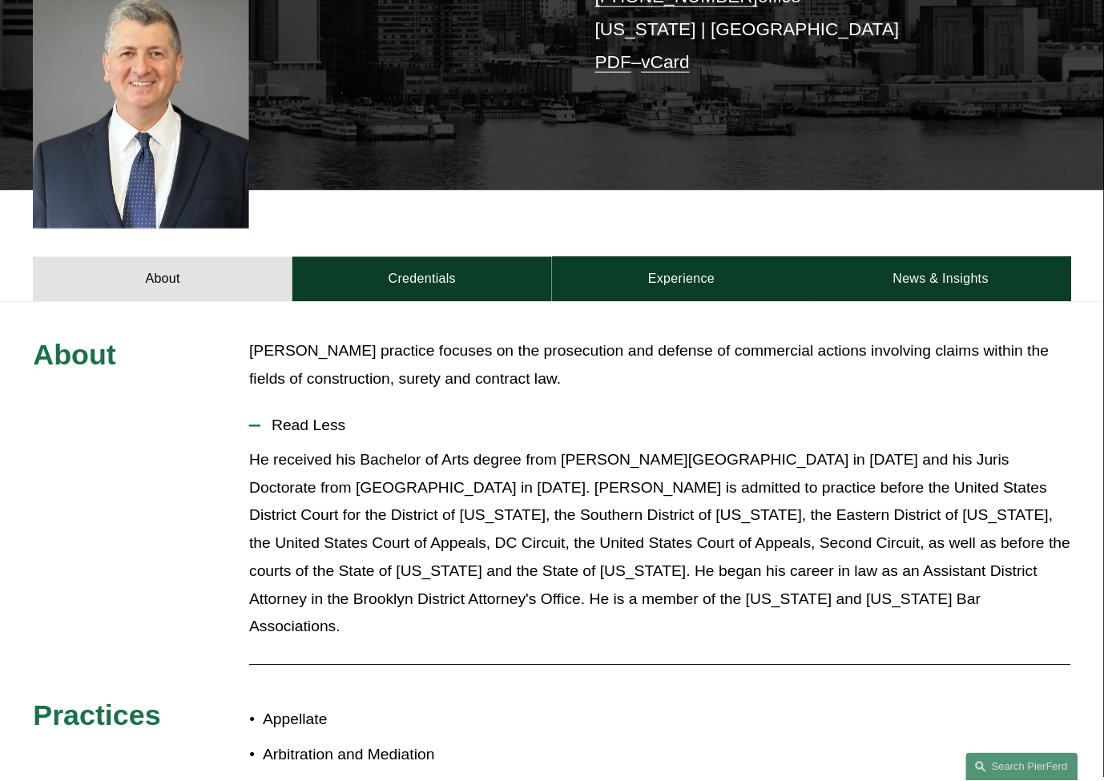
click at [347, 542] on p "He received his Bachelor of Arts degree from [PERSON_NAME][GEOGRAPHIC_DATA] in …" at bounding box center [659, 544] width 821 height 195
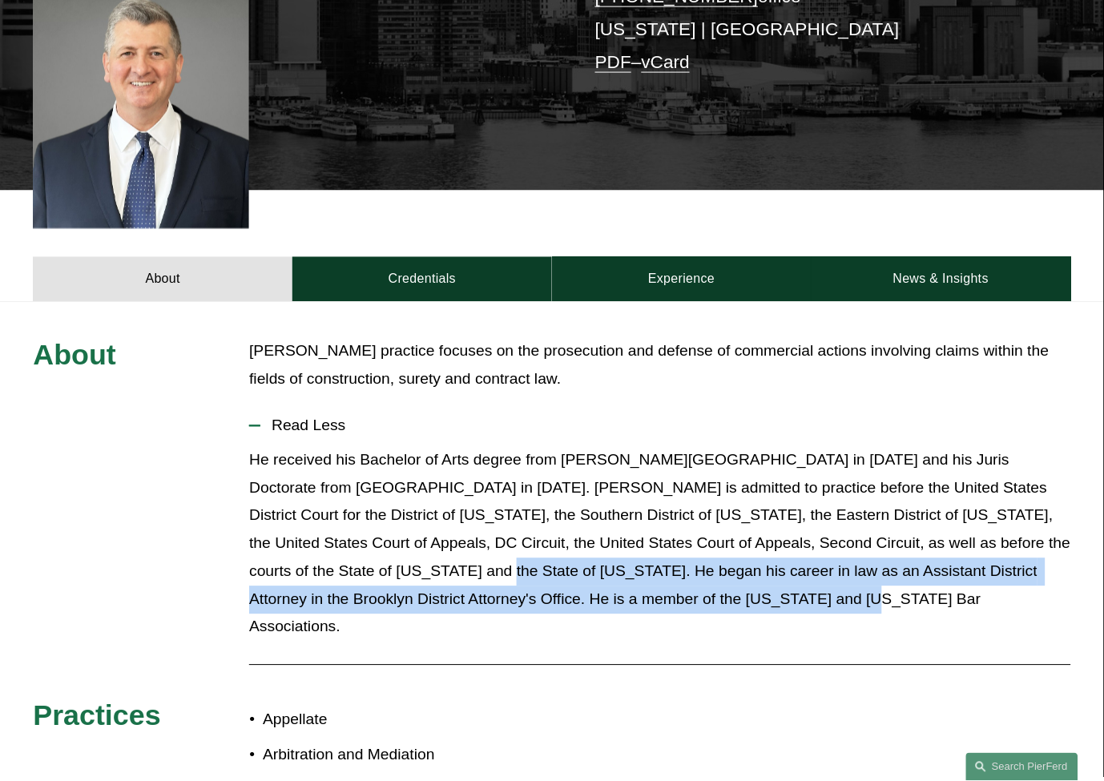
drag, startPoint x: 335, startPoint y: 554, endPoint x: 687, endPoint y: 590, distance: 353.5
click at [687, 590] on div "He received his Bachelor of Arts degree from [PERSON_NAME][GEOGRAPHIC_DATA] in …" at bounding box center [659, 550] width 821 height 207
drag, startPoint x: 691, startPoint y: 590, endPoint x: 343, endPoint y: 561, distance: 348.9
click at [343, 561] on div "He received his Bachelor of Arts degree from [PERSON_NAME][GEOGRAPHIC_DATA] in …" at bounding box center [659, 550] width 821 height 207
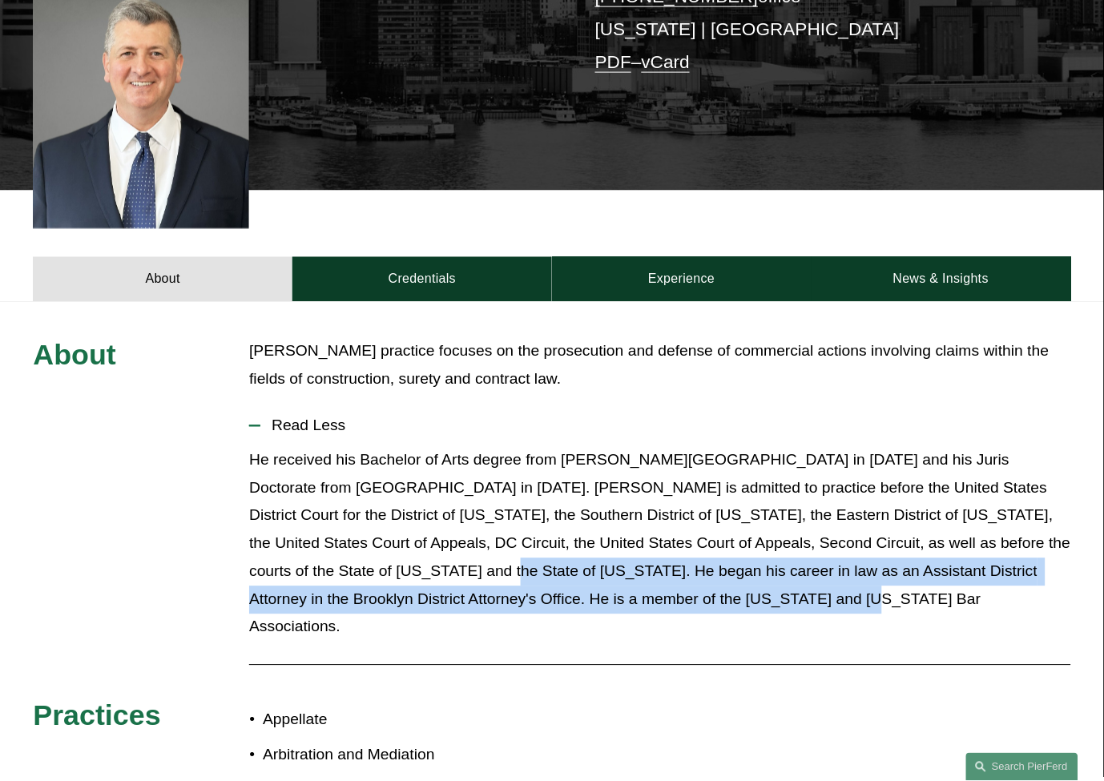
click at [342, 561] on p "He received his Bachelor of Arts degree from [PERSON_NAME][GEOGRAPHIC_DATA] in …" at bounding box center [659, 544] width 821 height 195
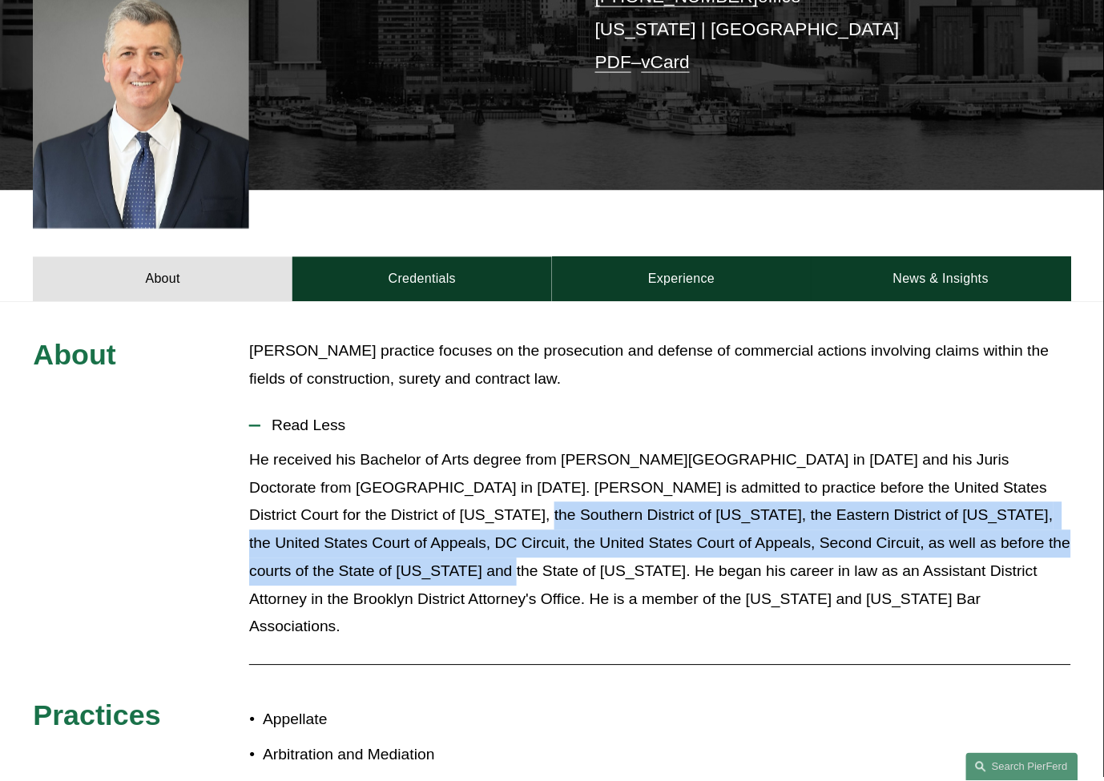
drag, startPoint x: 335, startPoint y: 561, endPoint x: 373, endPoint y: 483, distance: 86.4
click at [373, 483] on p "He received his Bachelor of Arts degree from [PERSON_NAME][GEOGRAPHIC_DATA] in …" at bounding box center [659, 544] width 821 height 195
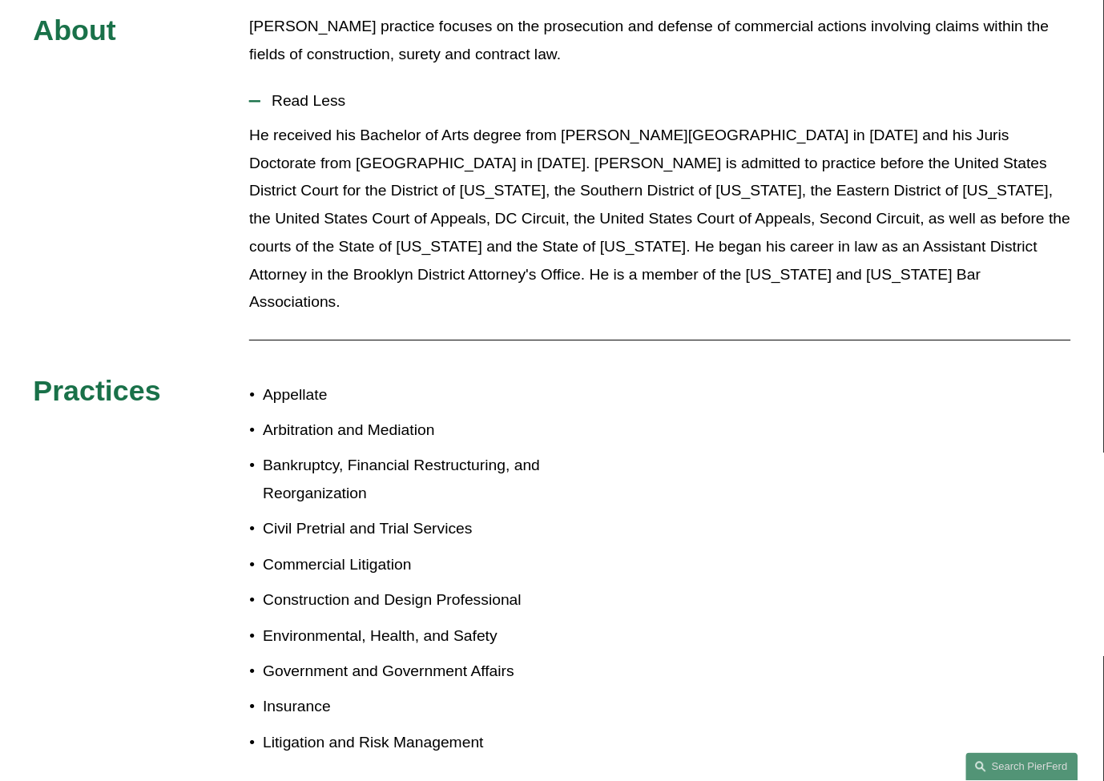
scroll to position [801, 0]
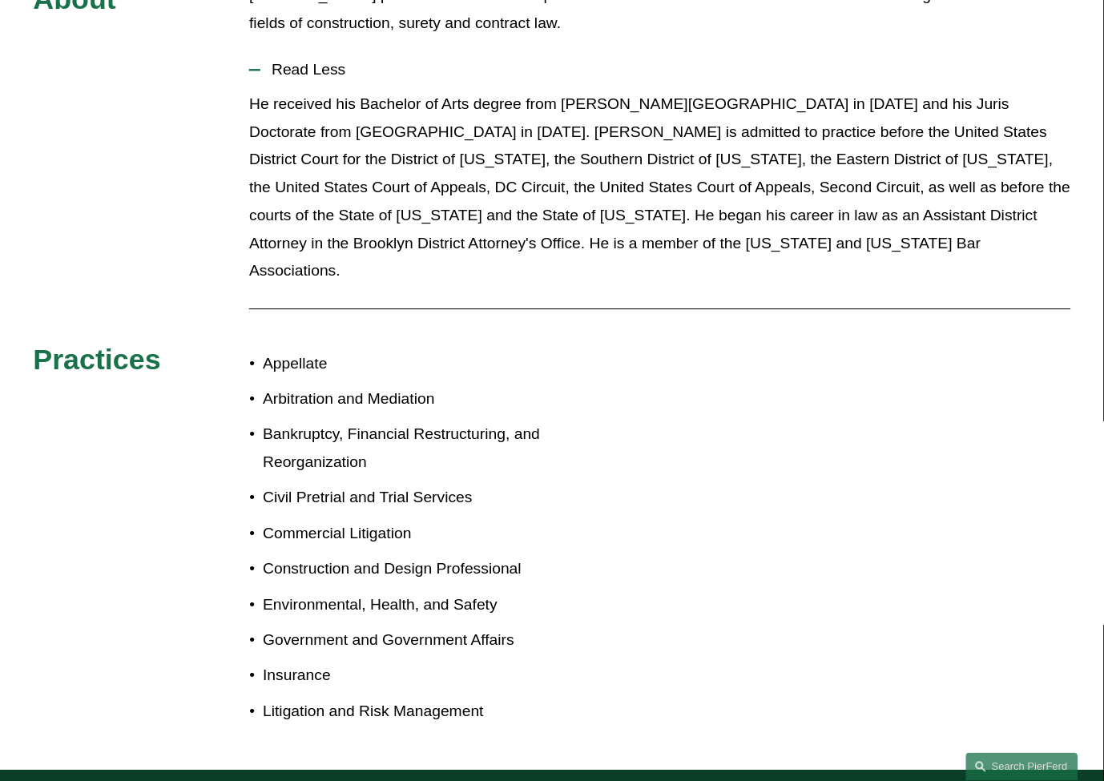
click at [364, 591] on p "Environmental, Health, and Safety" at bounding box center [407, 605] width 289 height 28
click at [373, 555] on p "Construction and Design Professional" at bounding box center [407, 569] width 289 height 28
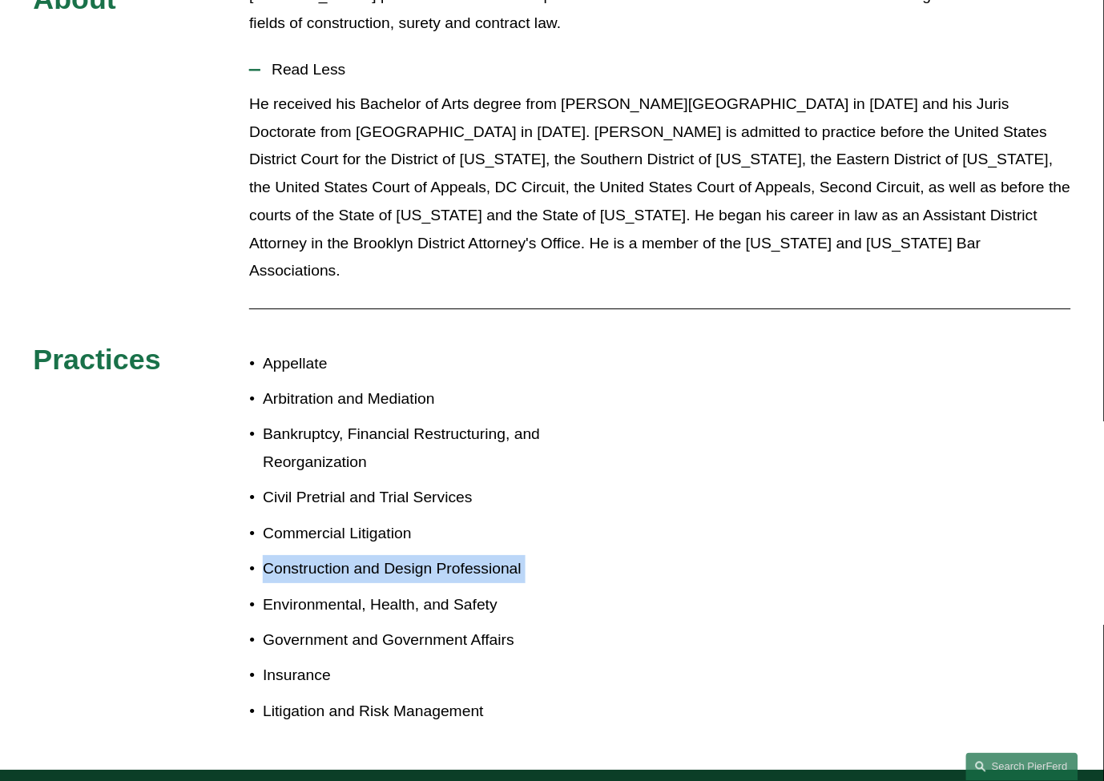
click at [373, 555] on p "Construction and Design Professional" at bounding box center [407, 569] width 289 height 28
click at [373, 498] on ul "Appellate Arbitration and Mediation Bankruptcy, Financial Restructuring, and Re…" at bounding box center [400, 538] width 303 height 376
click at [380, 520] on p "Commercial Litigation" at bounding box center [407, 534] width 289 height 28
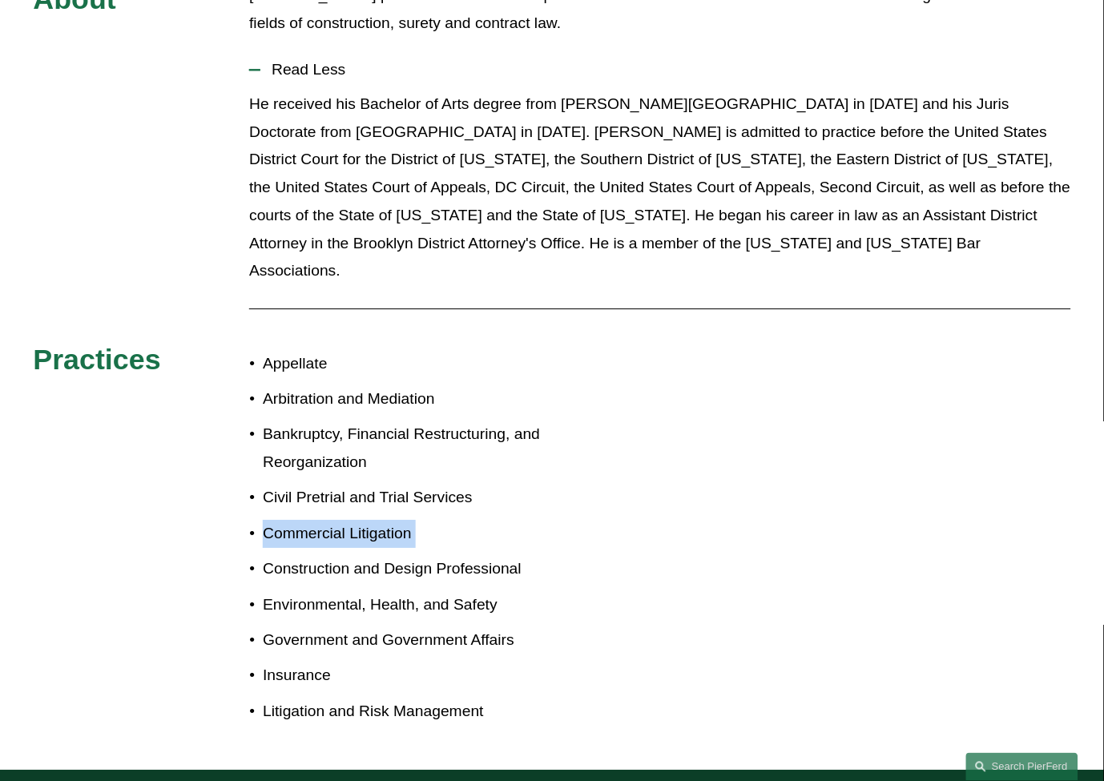
click at [380, 520] on p "Commercial Litigation" at bounding box center [407, 534] width 289 height 28
click at [395, 484] on p "Civil Pretrial and Trial Services" at bounding box center [407, 498] width 289 height 28
click at [350, 421] on p "Bankruptcy, Financial Restructuring, and Reorganization" at bounding box center [407, 449] width 289 height 56
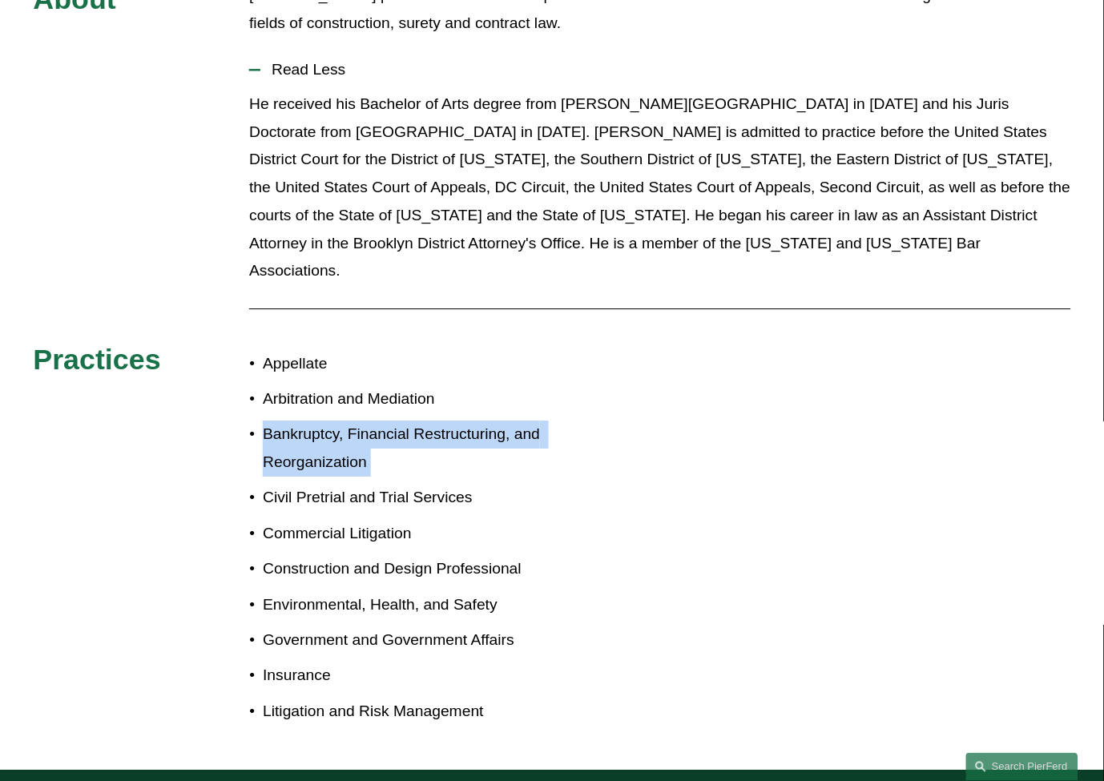
click at [350, 421] on p "Bankruptcy, Financial Restructuring, and Reorganization" at bounding box center [407, 449] width 289 height 56
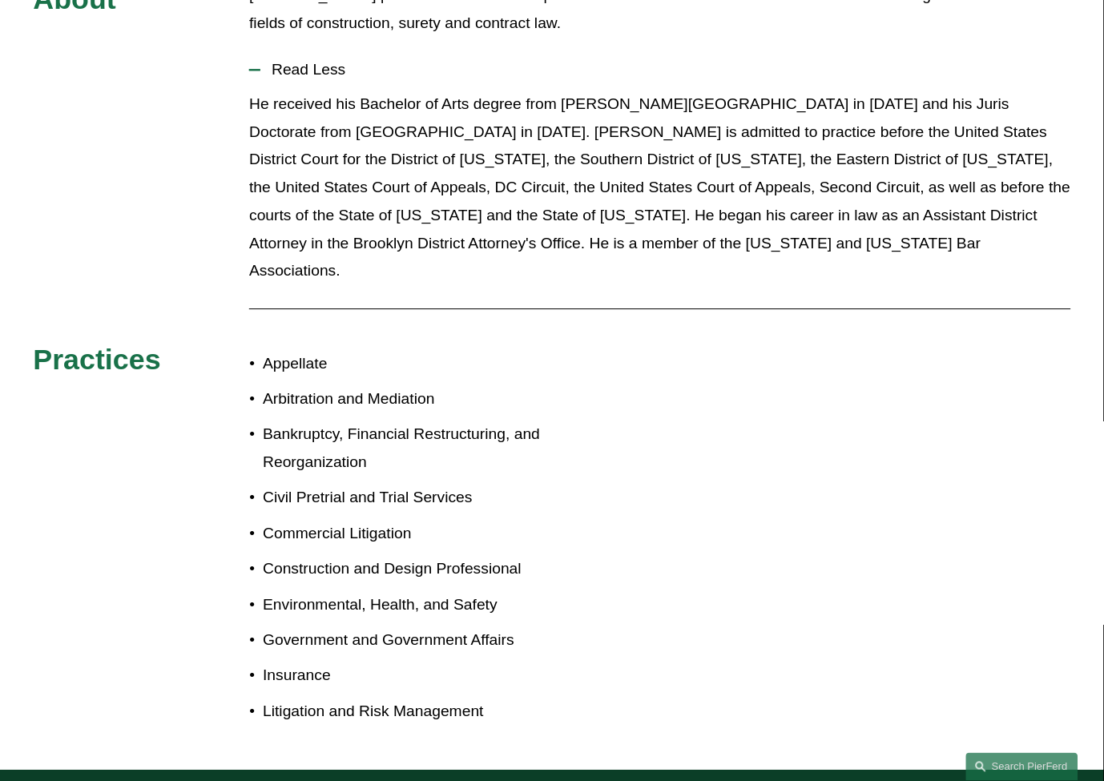
click at [353, 385] on p "Arbitration and Mediation" at bounding box center [407, 399] width 289 height 28
click at [401, 591] on p "Environmental, Health, and Safety" at bounding box center [407, 605] width 289 height 28
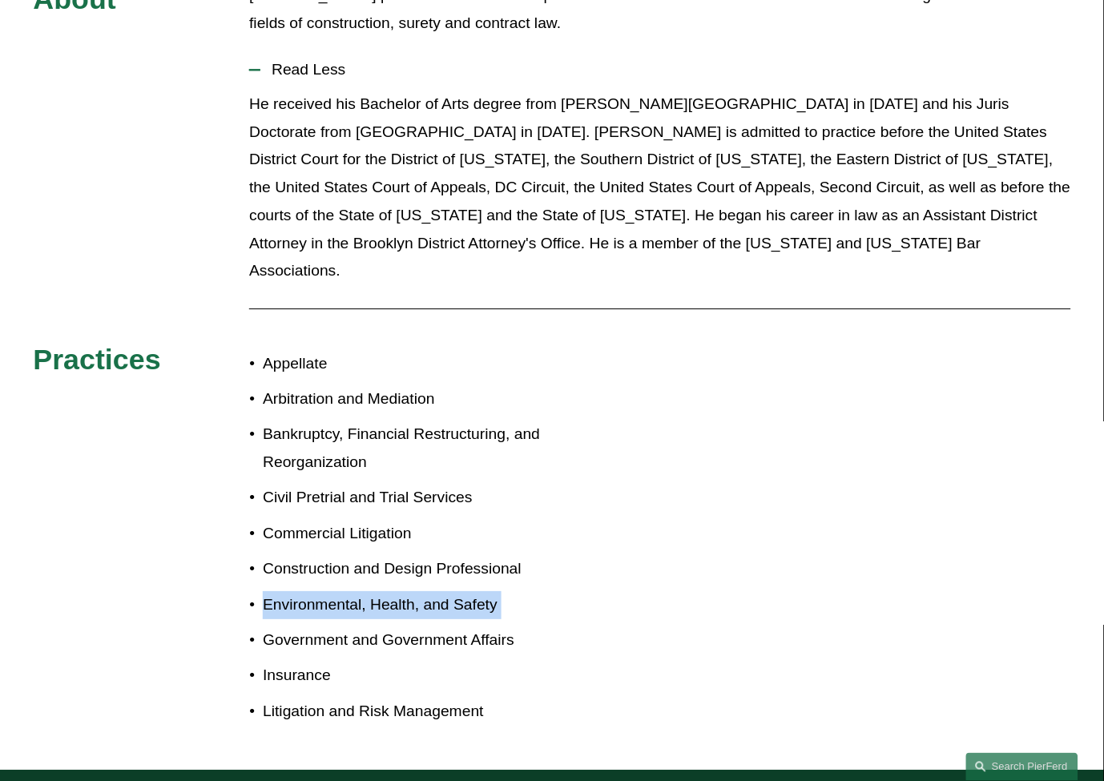
click at [401, 591] on p "Environmental, Health, and Safety" at bounding box center [407, 605] width 289 height 28
click at [397, 627] on p "Government and Government Affairs" at bounding box center [407, 641] width 289 height 28
click at [367, 662] on p "Insurance" at bounding box center [407, 676] width 289 height 28
click at [367, 698] on p "Litigation and Risk Management" at bounding box center [407, 712] width 289 height 28
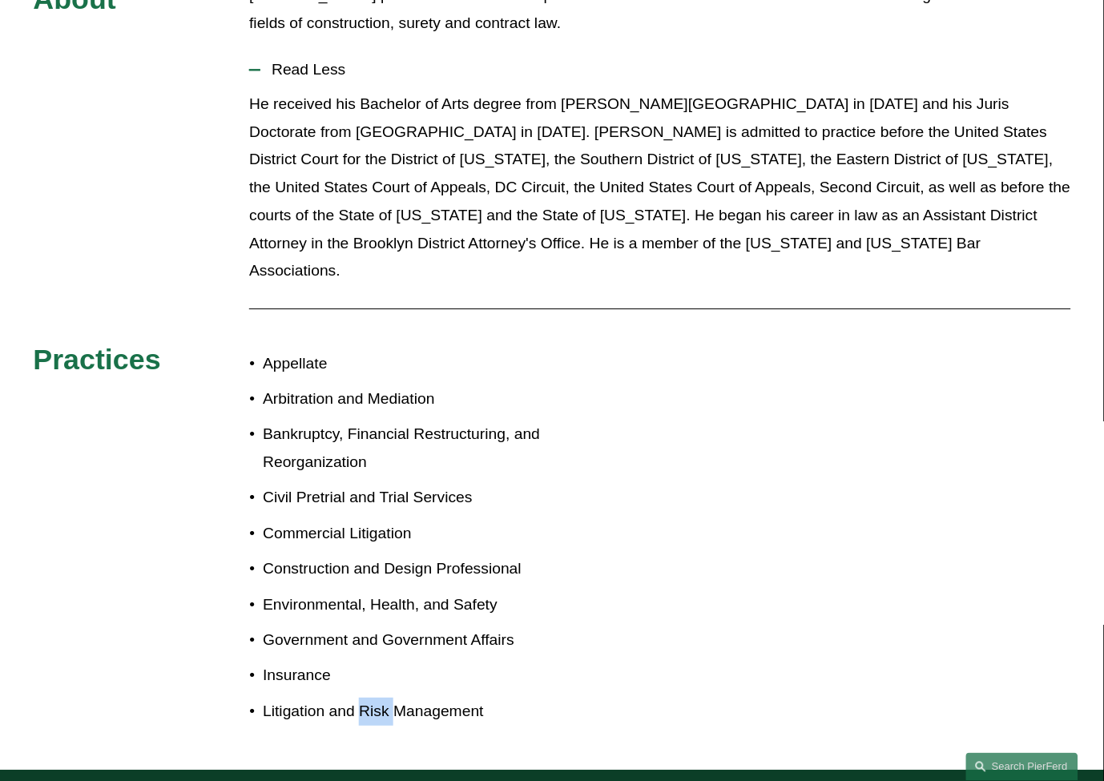
click at [367, 698] on p "Litigation and Risk Management" at bounding box center [407, 712] width 289 height 28
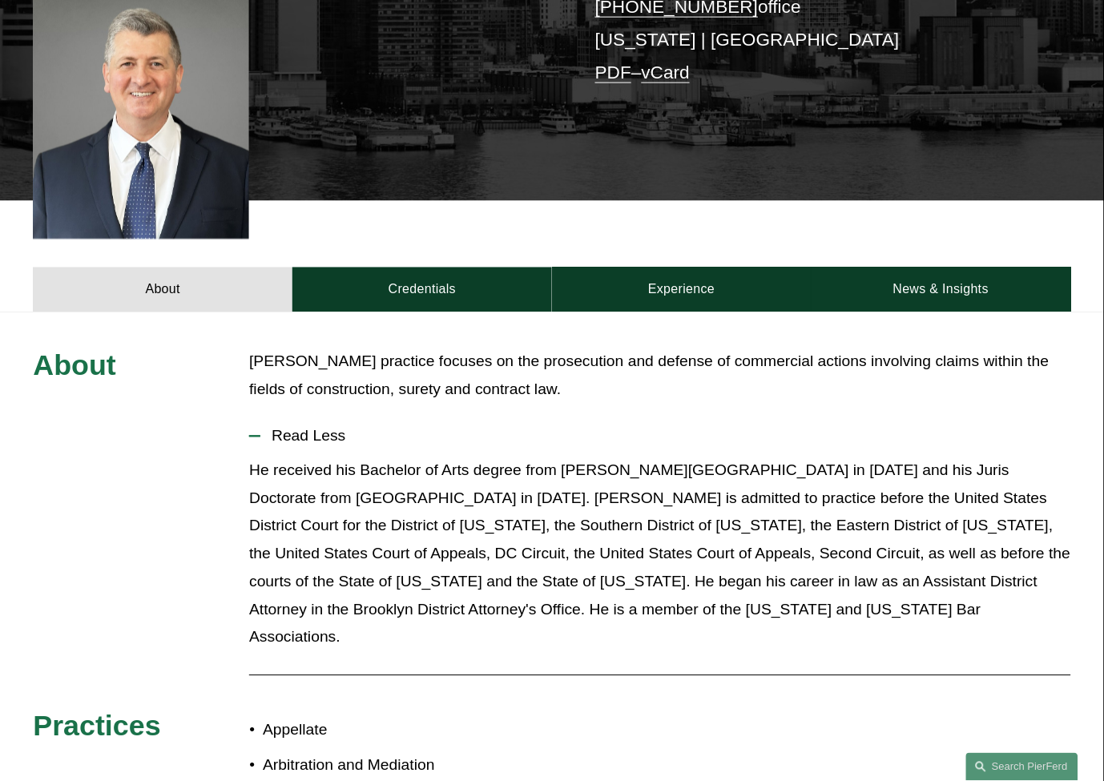
scroll to position [267, 0]
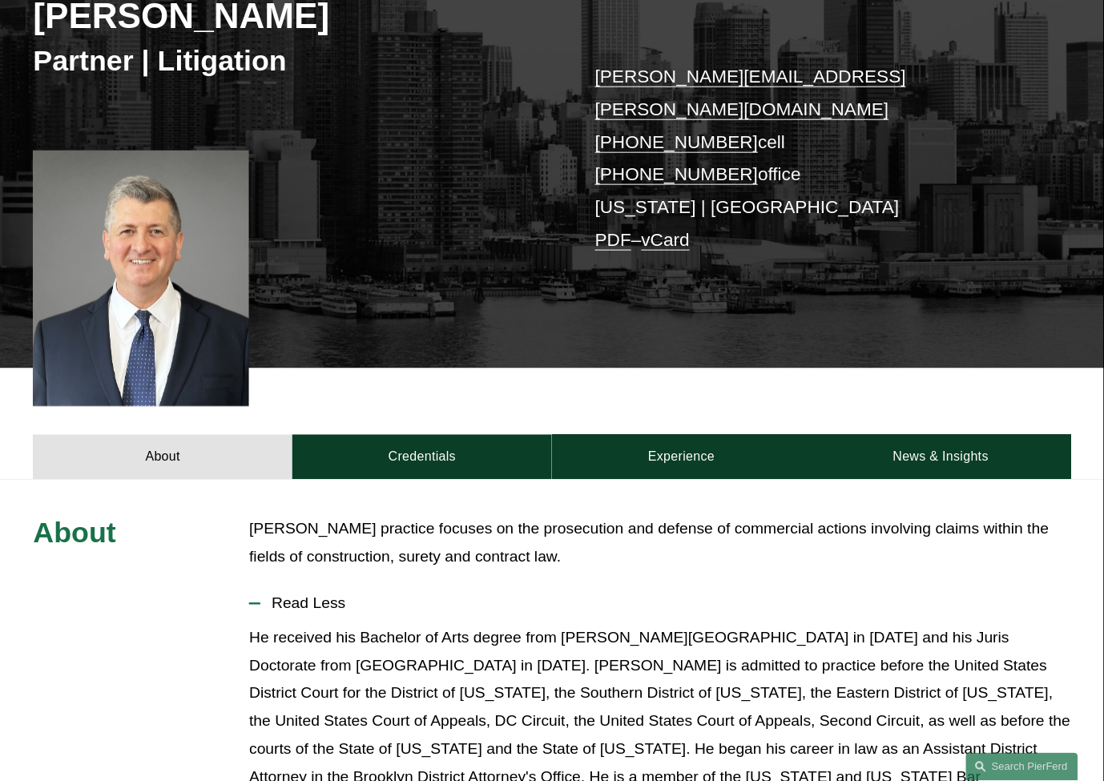
click at [452, 625] on p "He received his Bachelor of Arts degree from [PERSON_NAME][GEOGRAPHIC_DATA] in …" at bounding box center [659, 722] width 821 height 195
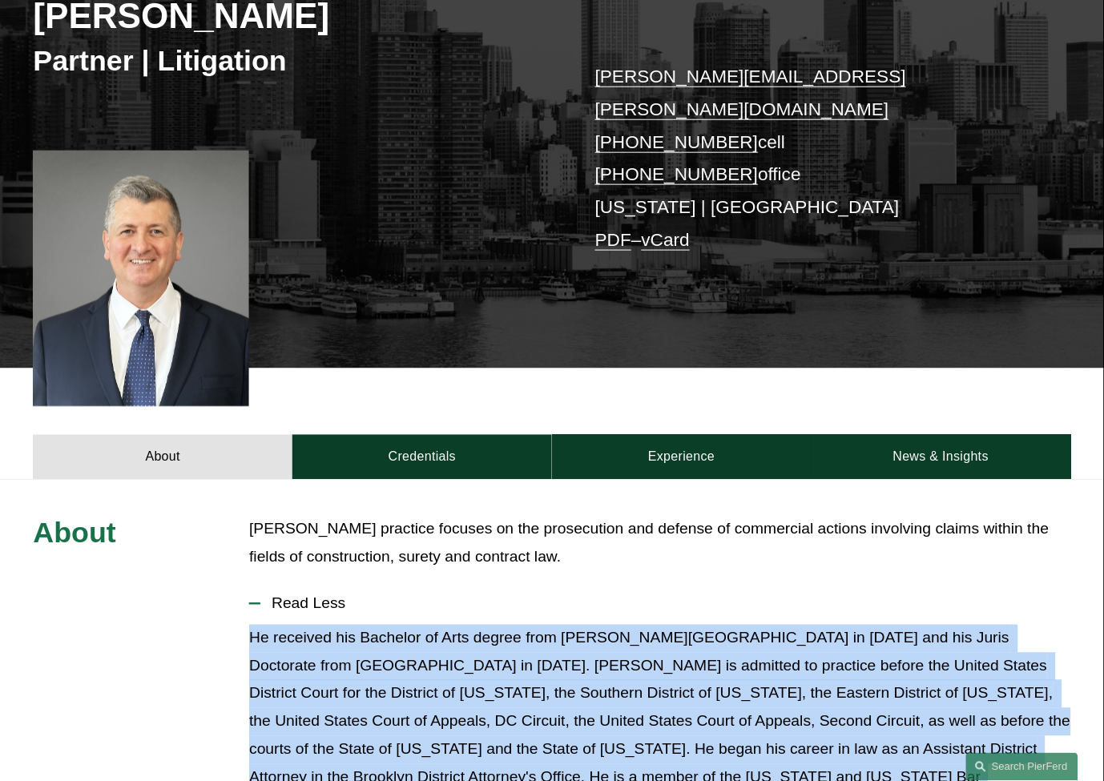
click at [452, 625] on p "He received his Bachelor of Arts degree from [PERSON_NAME][GEOGRAPHIC_DATA] in …" at bounding box center [659, 722] width 821 height 195
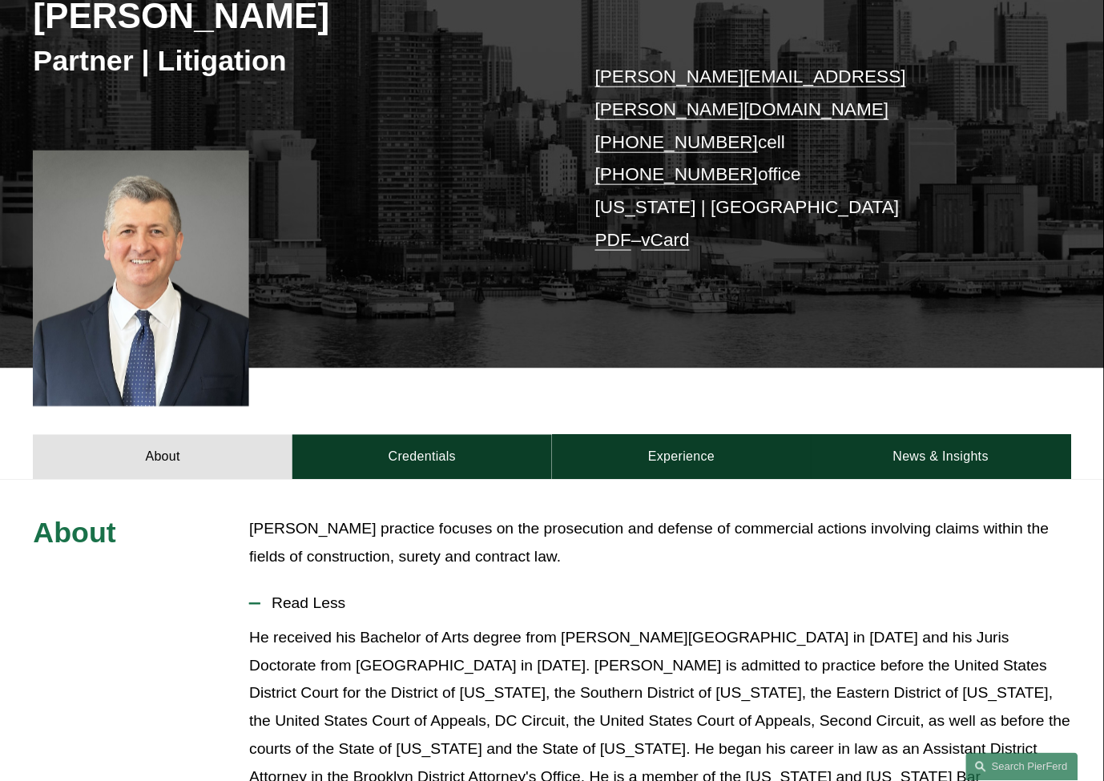
click at [462, 516] on p "[PERSON_NAME] practice focuses on the prosecution and defense of commercial act…" at bounding box center [659, 544] width 821 height 56
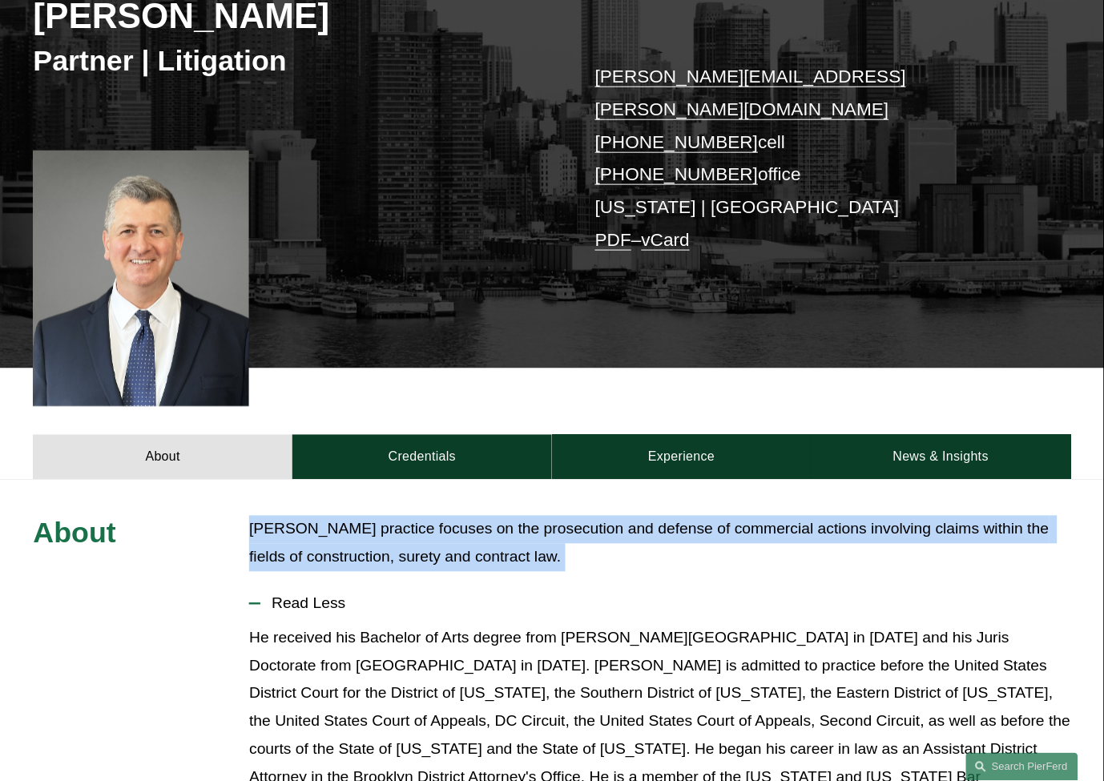
click at [462, 516] on p "[PERSON_NAME] practice focuses on the prosecution and defense of commercial act…" at bounding box center [659, 544] width 821 height 56
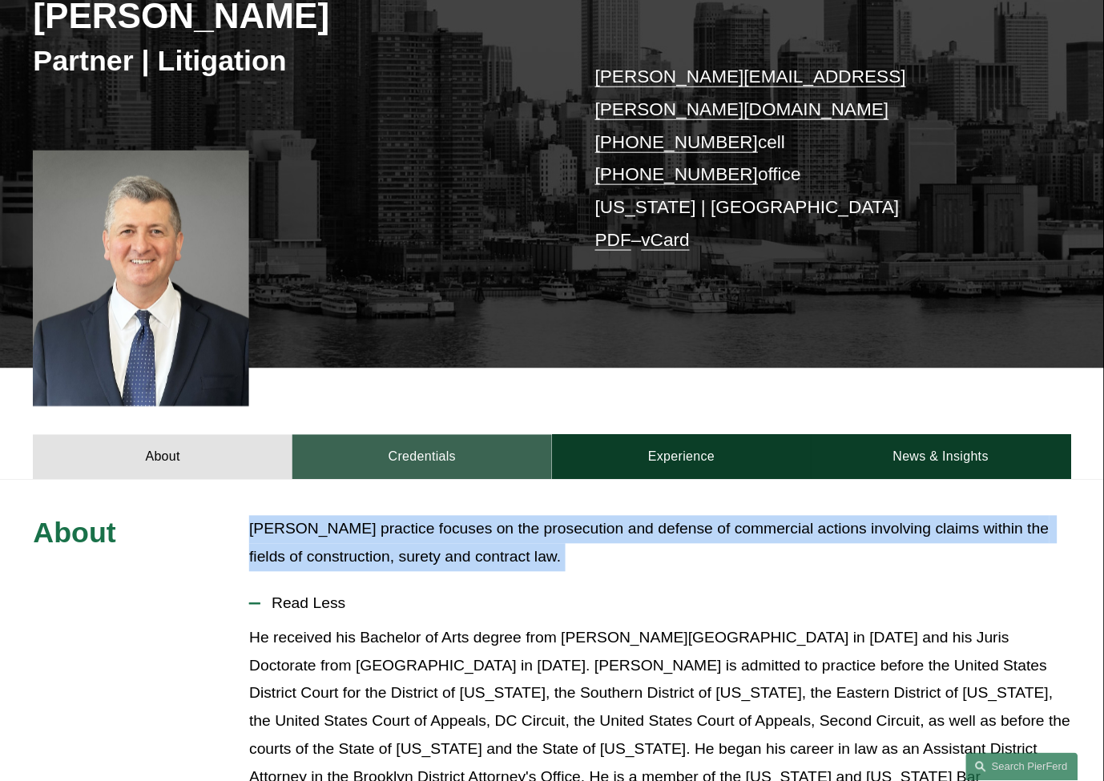
click at [455, 449] on link "Credentials" at bounding box center [422, 457] width 260 height 45
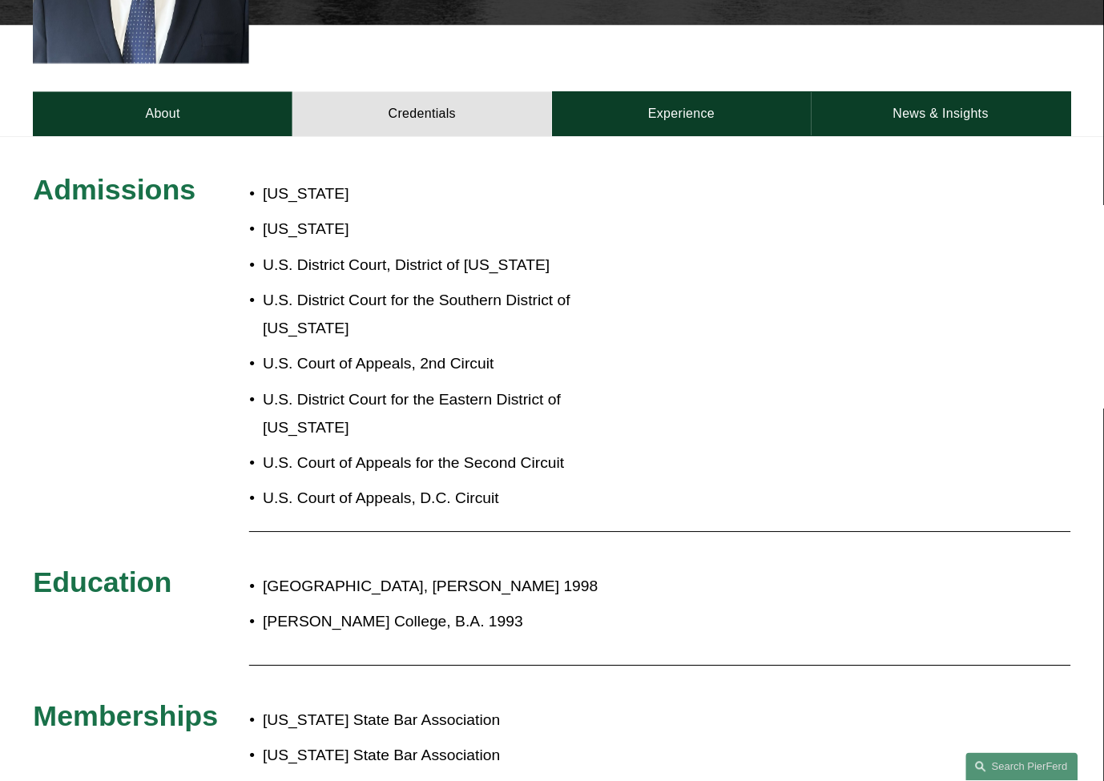
scroll to position [623, 0]
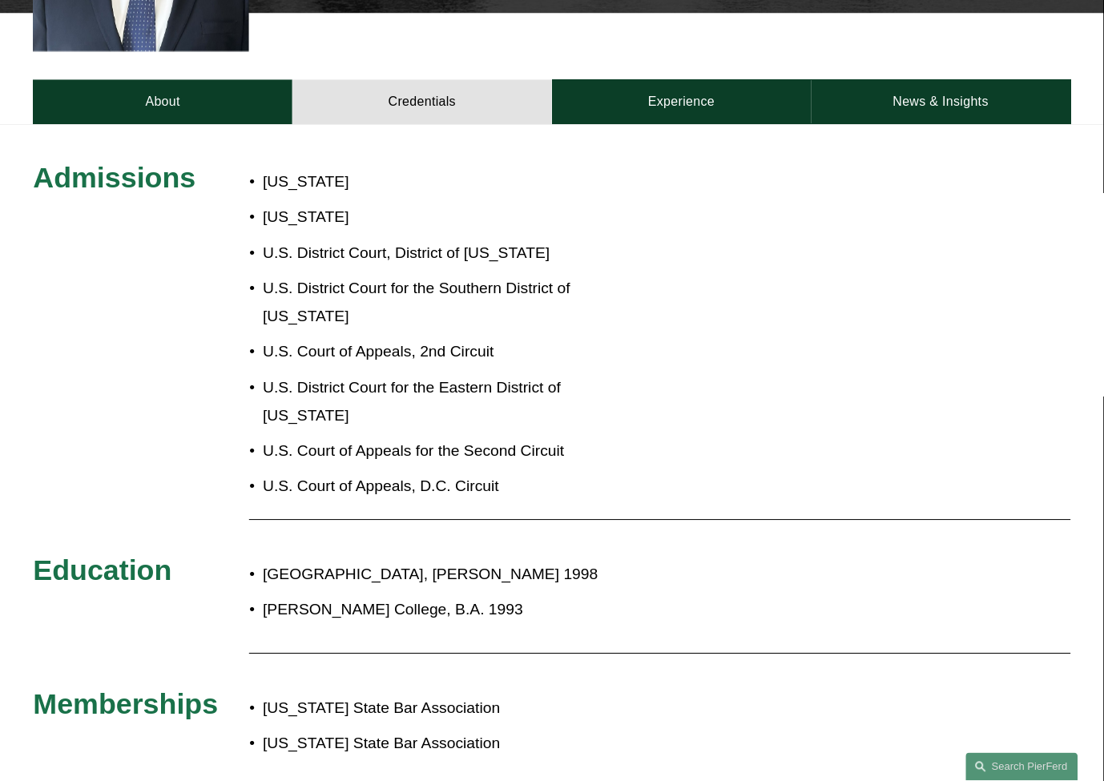
click at [434, 561] on p "[GEOGRAPHIC_DATA], [PERSON_NAME] 1998" at bounding box center [602, 575] width 679 height 28
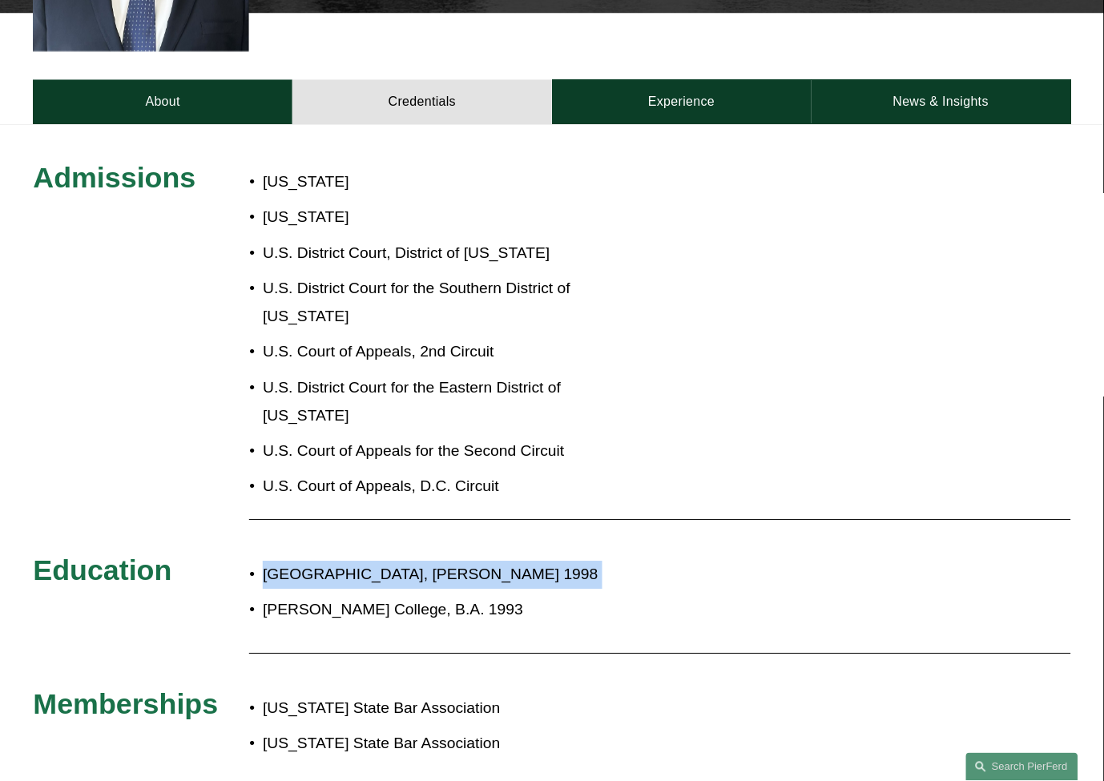
click at [434, 561] on p "[GEOGRAPHIC_DATA], [PERSON_NAME] 1998" at bounding box center [602, 575] width 679 height 28
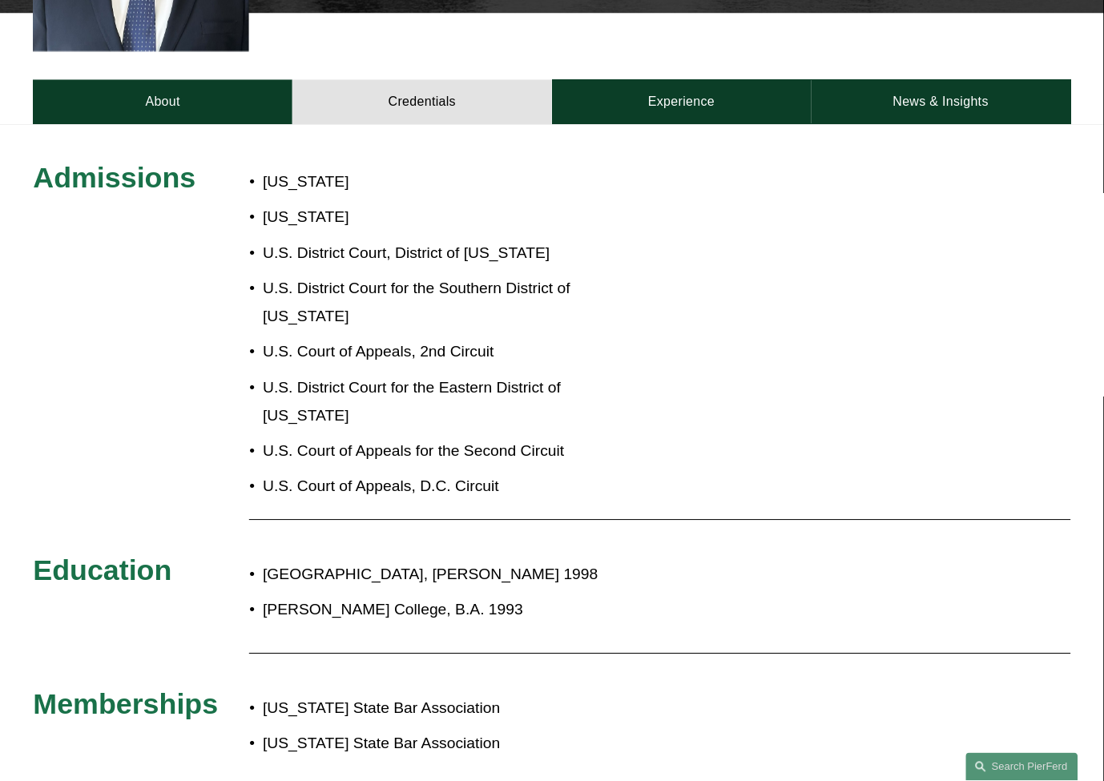
click at [419, 596] on p "[PERSON_NAME] College, B.A. 1993" at bounding box center [602, 610] width 679 height 28
click at [405, 687] on div "New York State Bar Association New Jersey State Bar Association" at bounding box center [595, 726] width 692 height 79
click at [405, 695] on p "[US_STATE] State Bar Association" at bounding box center [602, 709] width 679 height 28
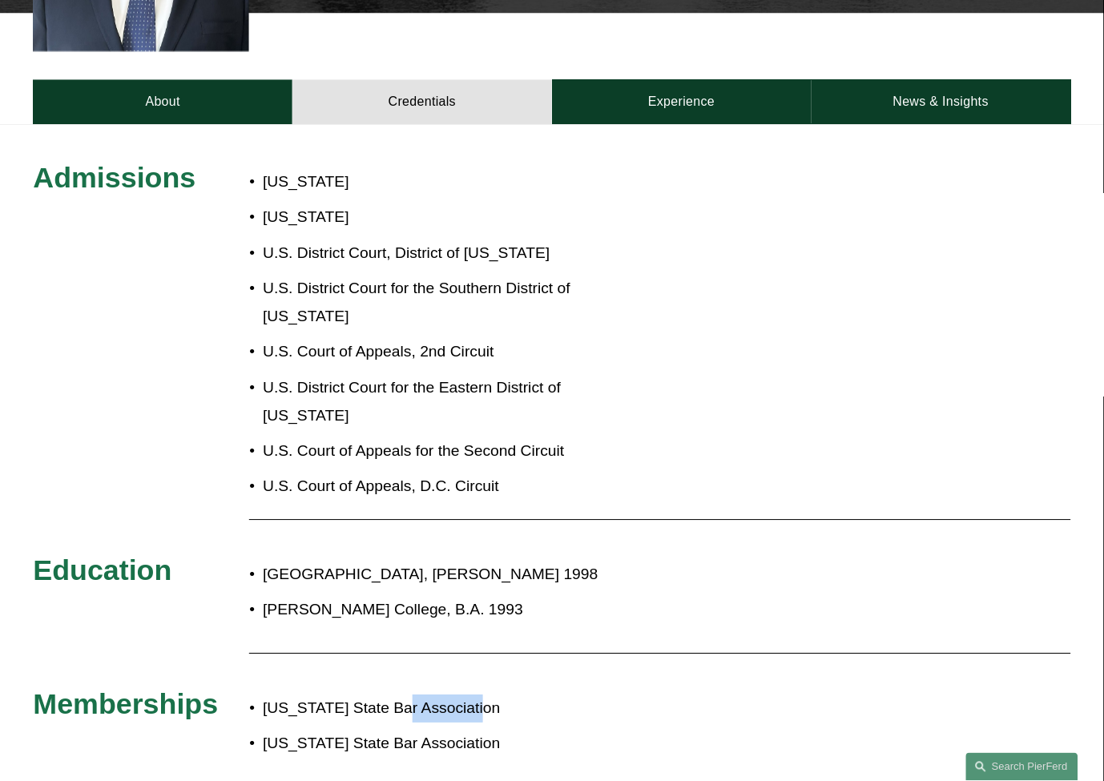
click at [406, 695] on p "[US_STATE] State Bar Association" at bounding box center [602, 709] width 679 height 28
click at [412, 730] on p "[US_STATE] State Bar Association" at bounding box center [602, 744] width 679 height 28
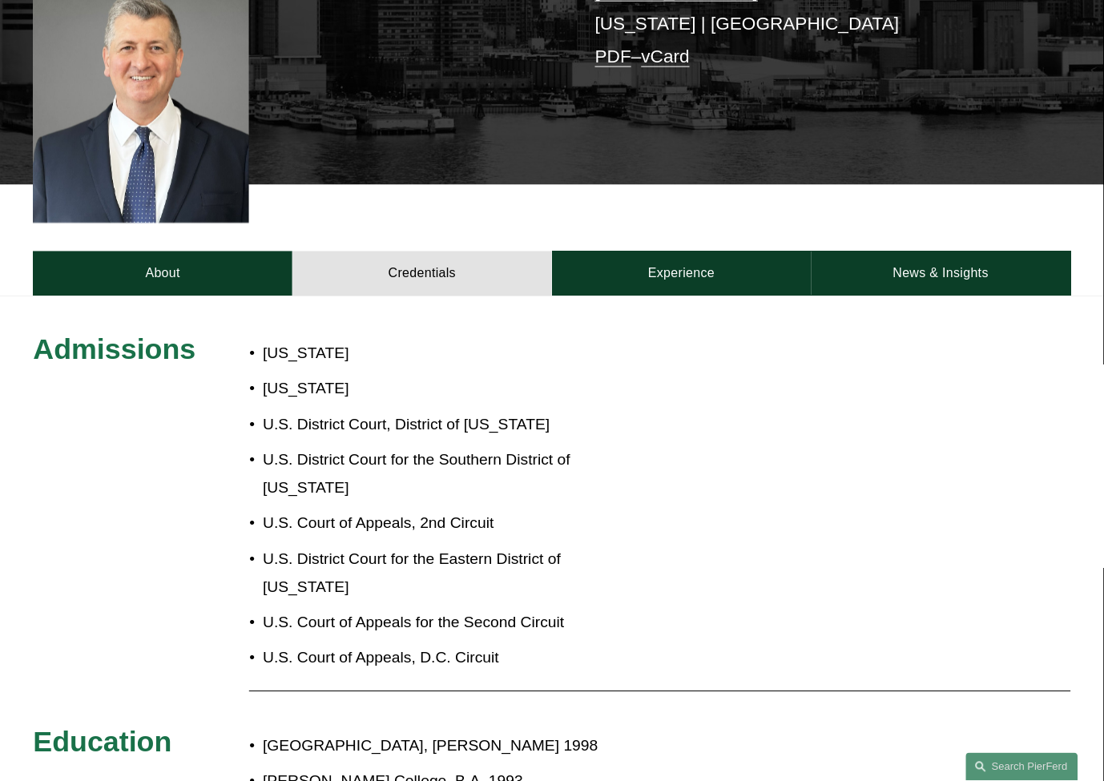
scroll to position [445, 0]
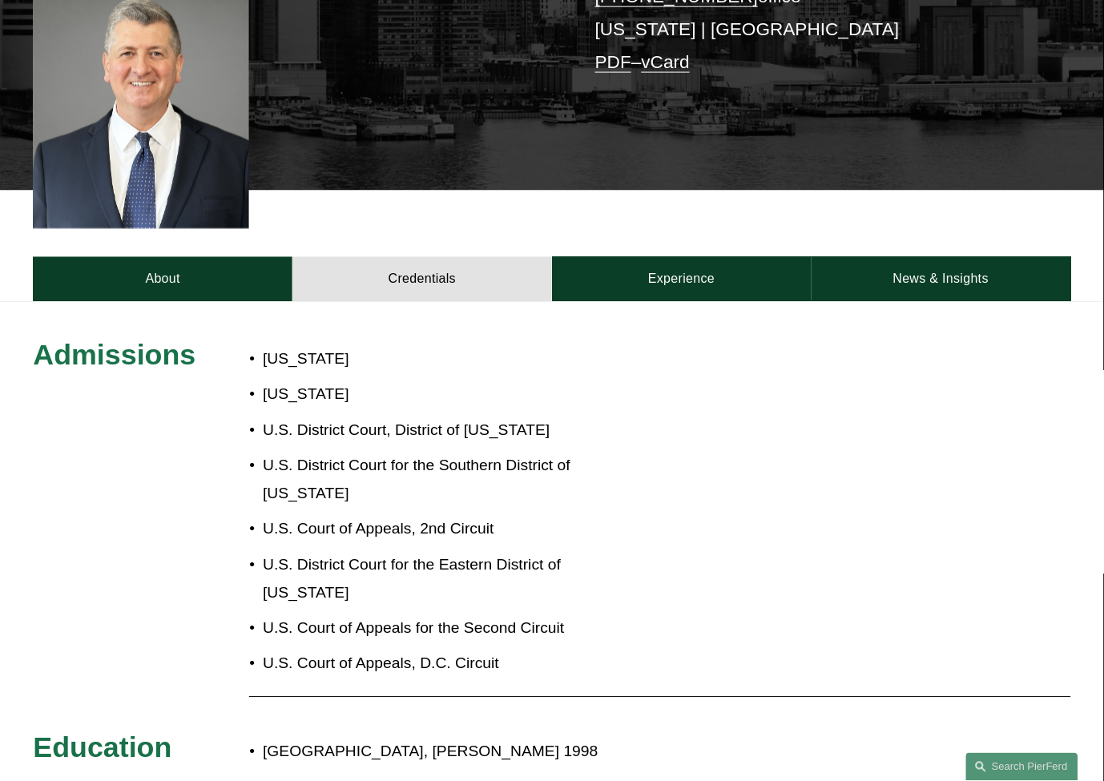
click at [445, 651] on p "U.S. Court of Appeals, D.C. Circuit" at bounding box center [451, 665] width 376 height 28
click at [455, 615] on p "U.S. Court of Appeals for the Second Circuit" at bounding box center [451, 629] width 376 height 28
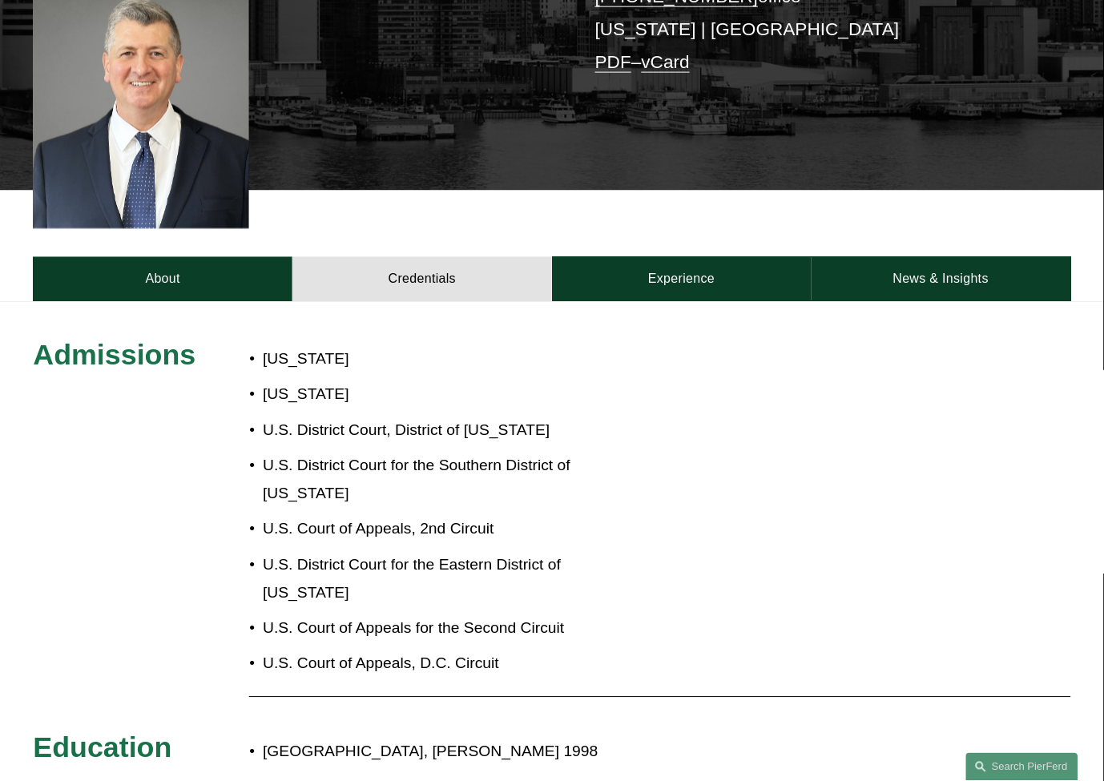
click at [482, 552] on p "U.S. District Court for the Eastern District of [US_STATE]" at bounding box center [451, 580] width 376 height 56
click at [485, 516] on p "U.S. Court of Appeals, 2nd Circuit" at bounding box center [451, 530] width 376 height 28
click at [486, 453] on p "U.S. District Court for the Southern District of [US_STATE]" at bounding box center [451, 481] width 376 height 56
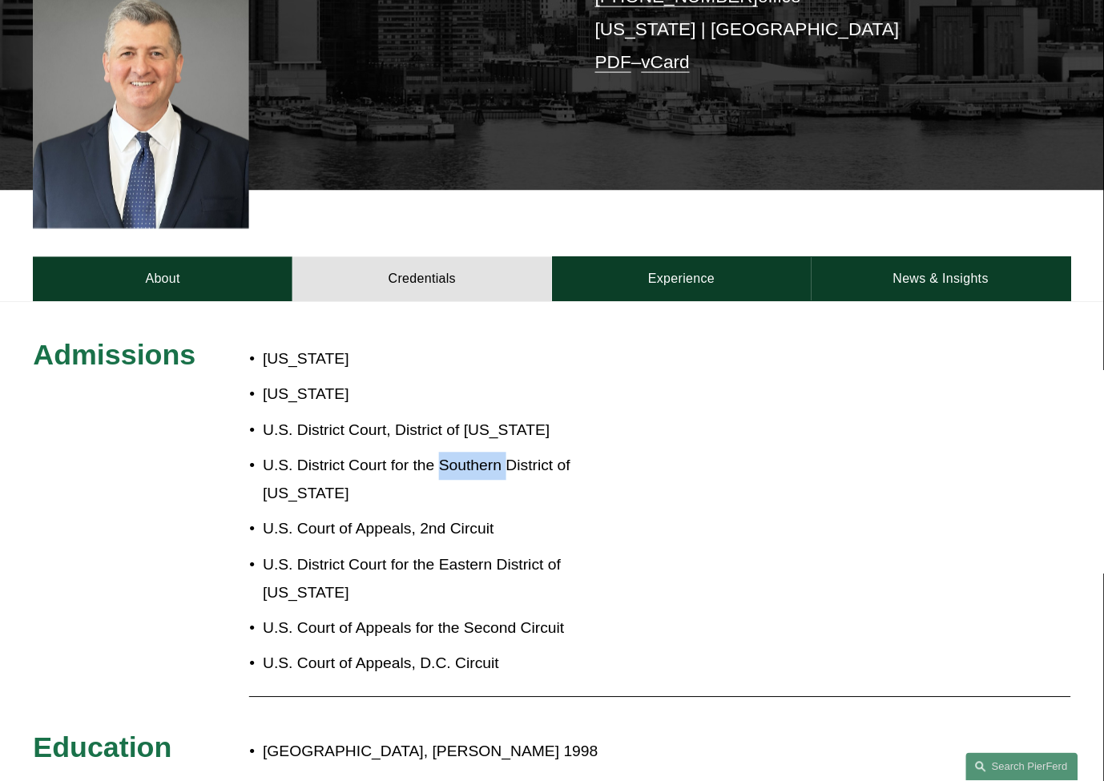
click at [486, 453] on p "U.S. District Court for the Southern District of [US_STATE]" at bounding box center [451, 481] width 376 height 56
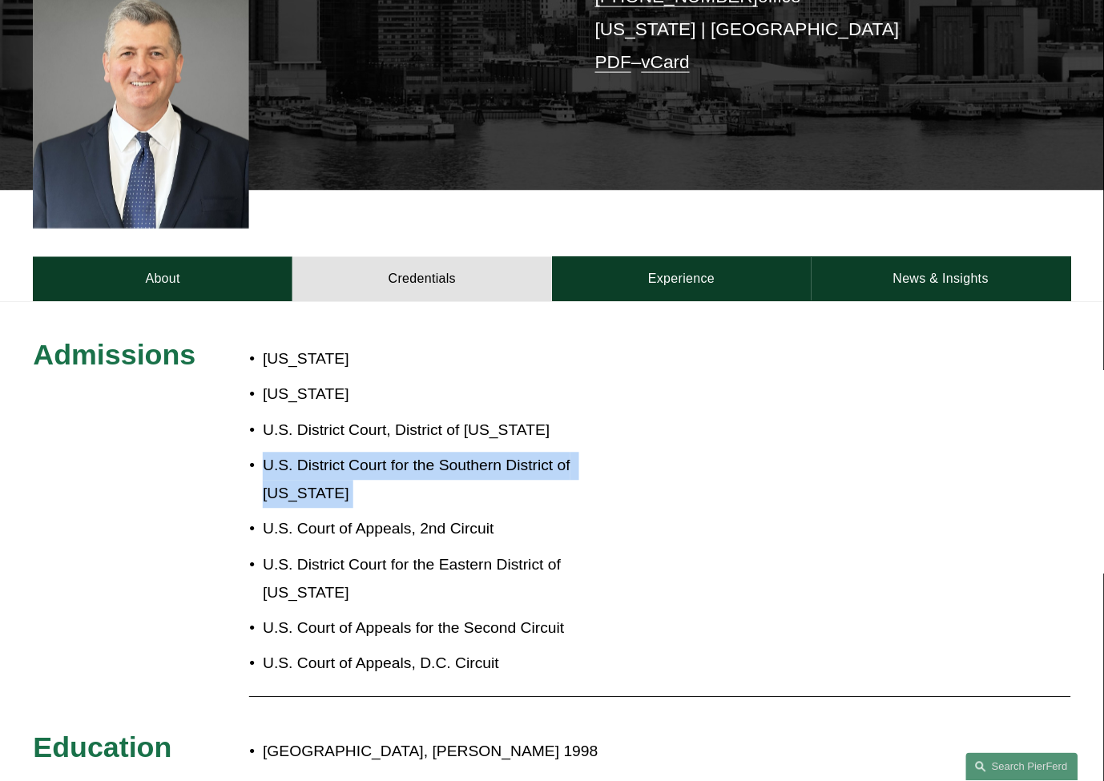
click at [486, 453] on p "U.S. District Court for the Southern District of [US_STATE]" at bounding box center [451, 481] width 376 height 56
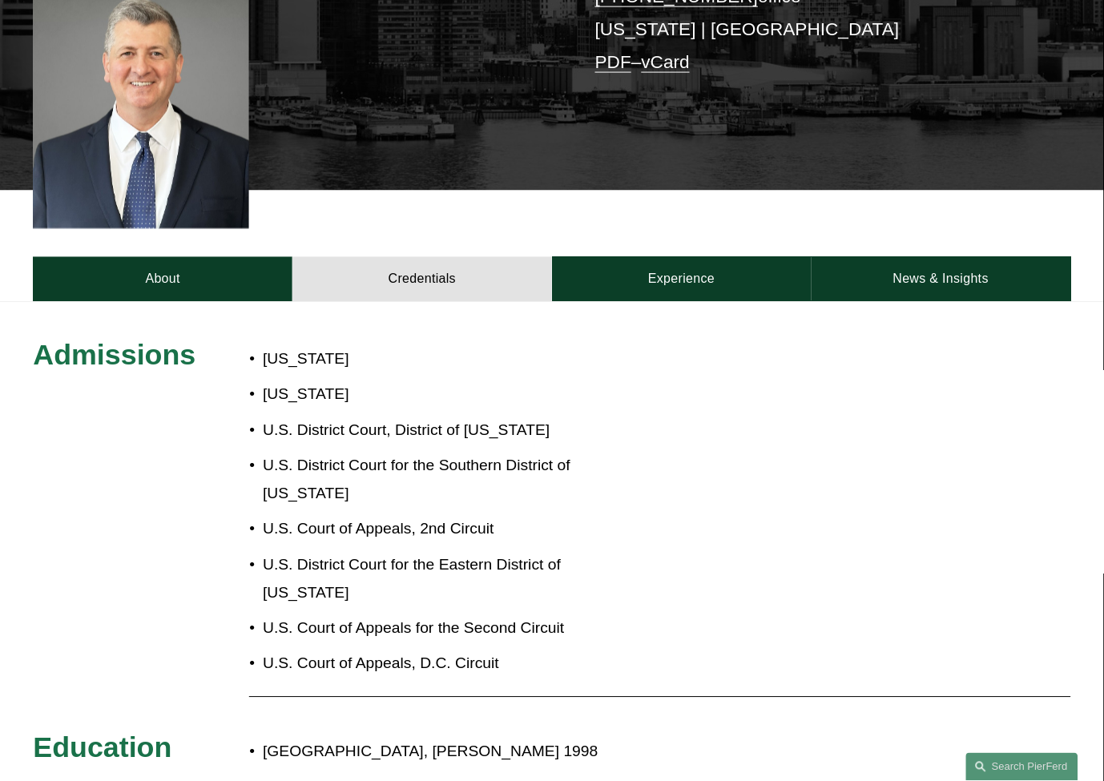
click at [474, 417] on p "U.S. District Court, District of [US_STATE]" at bounding box center [451, 431] width 376 height 28
click at [571, 453] on p "U.S. District Court for the Southern District of [US_STATE]" at bounding box center [451, 481] width 376 height 56
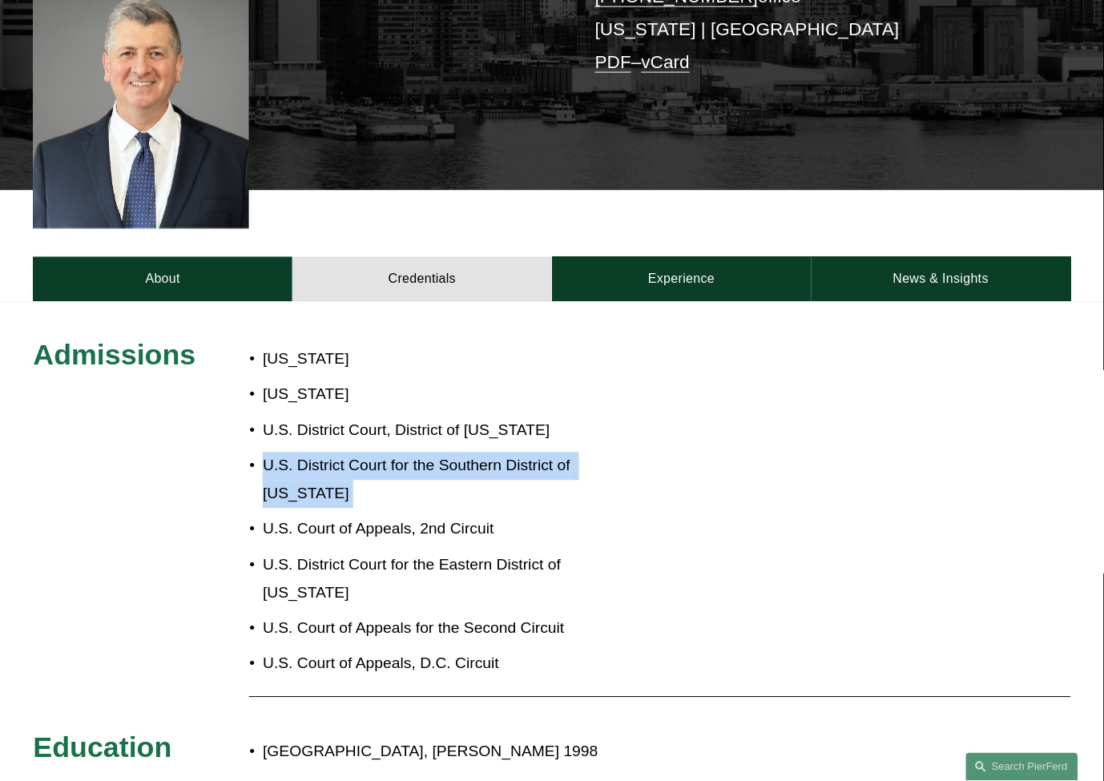
click at [571, 453] on p "U.S. District Court for the Southern District of [US_STATE]" at bounding box center [451, 481] width 376 height 56
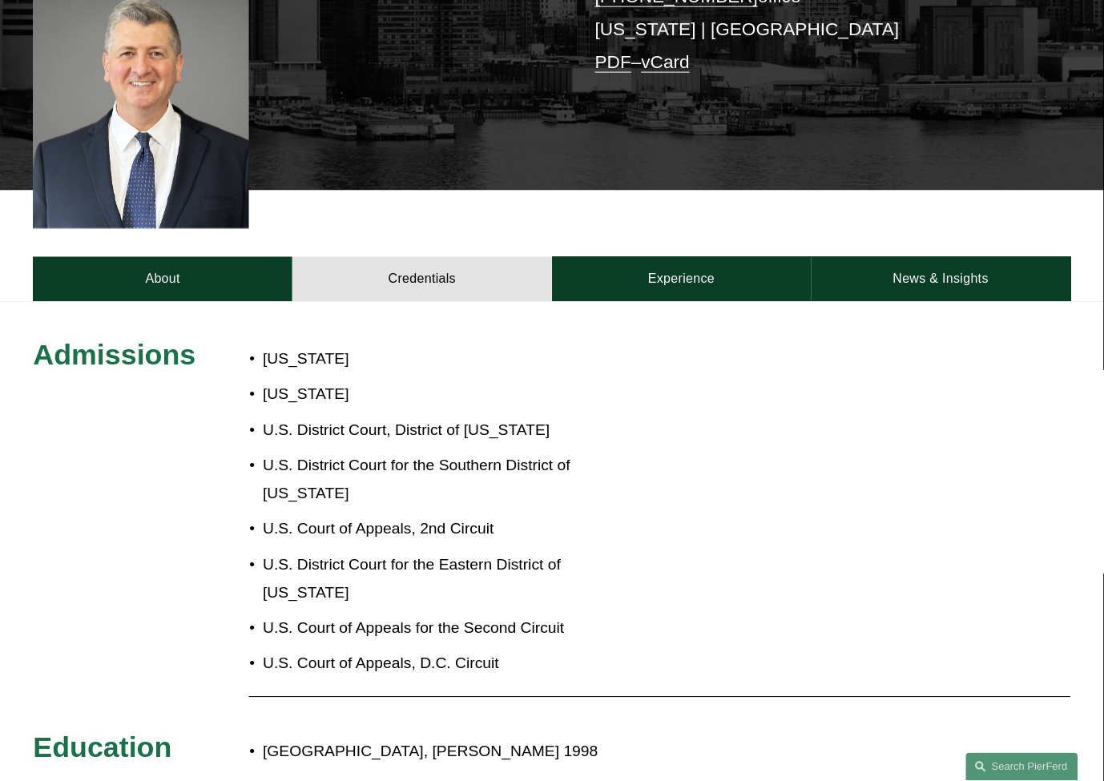
click at [498, 417] on p "U.S. District Court, District of [US_STATE]" at bounding box center [451, 431] width 376 height 28
click at [339, 381] on p "[US_STATE]" at bounding box center [451, 395] width 376 height 28
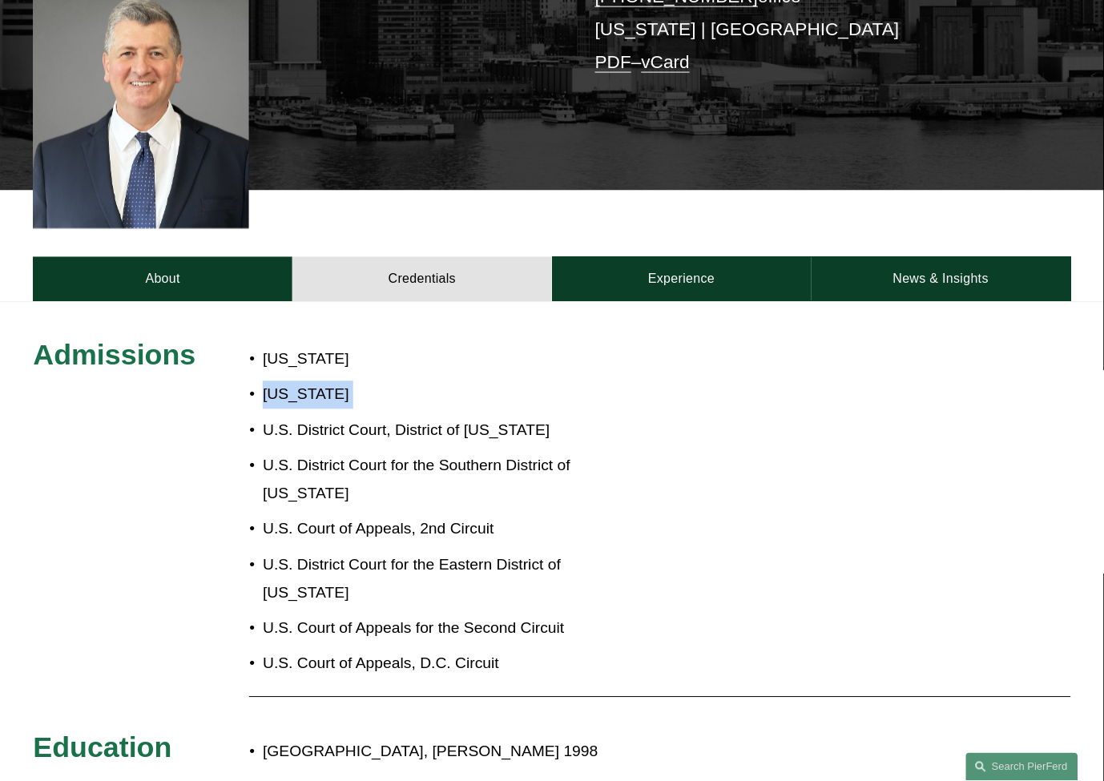
drag, startPoint x: 339, startPoint y: 373, endPoint x: 334, endPoint y: 359, distance: 14.4
click at [338, 381] on p "[US_STATE]" at bounding box center [451, 395] width 376 height 28
click at [321, 346] on p "[US_STATE]" at bounding box center [451, 360] width 376 height 28
click at [322, 346] on p "[US_STATE]" at bounding box center [451, 360] width 376 height 28
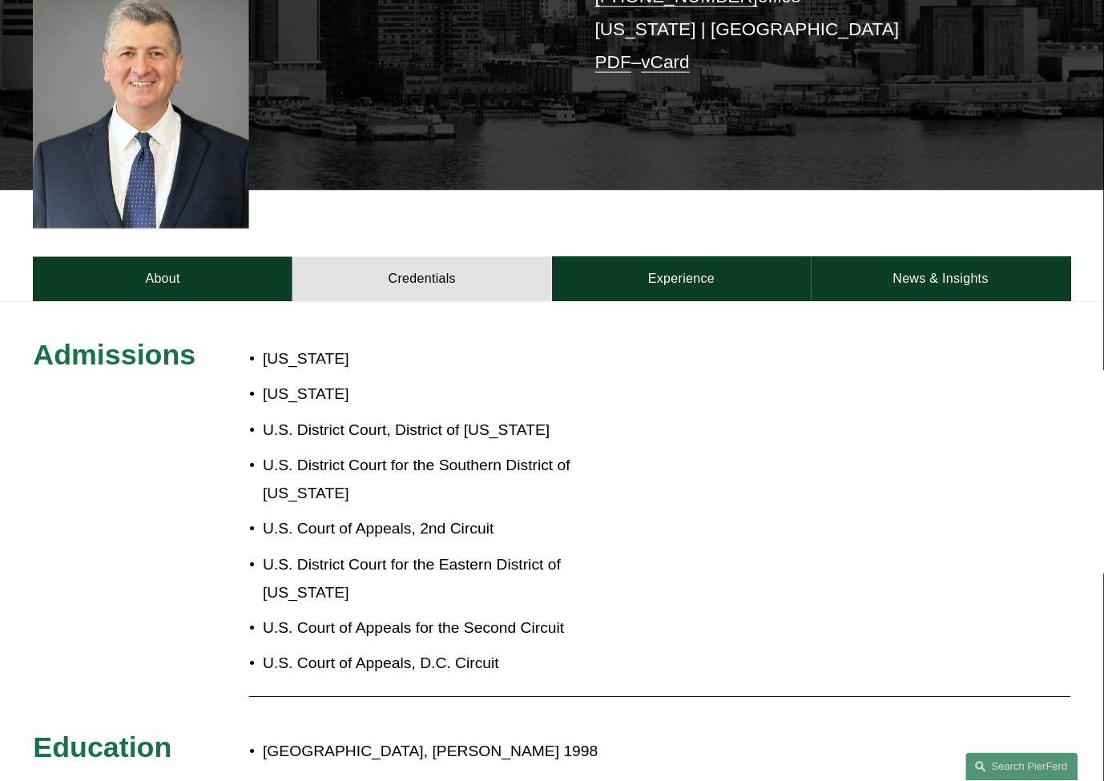
click at [553, 453] on p "U.S. District Court for the Southern District of [US_STATE]" at bounding box center [451, 481] width 376 height 56
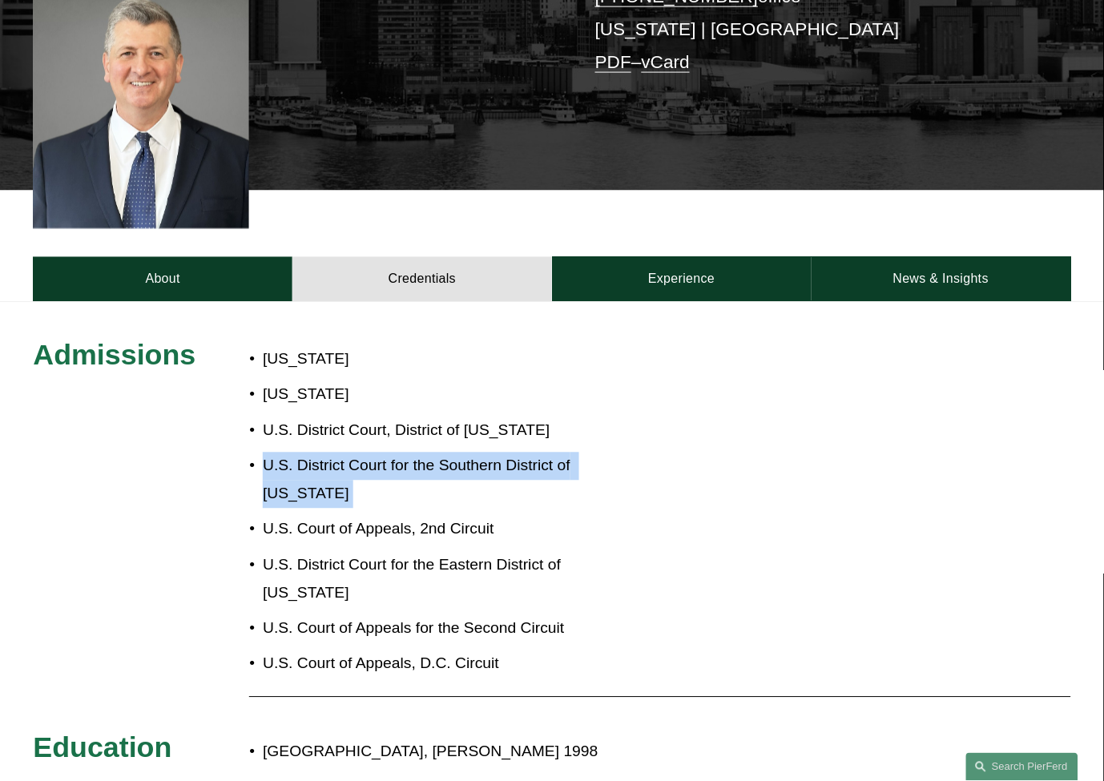
click at [553, 453] on p "U.S. District Court for the Southern District of [US_STATE]" at bounding box center [451, 481] width 376 height 56
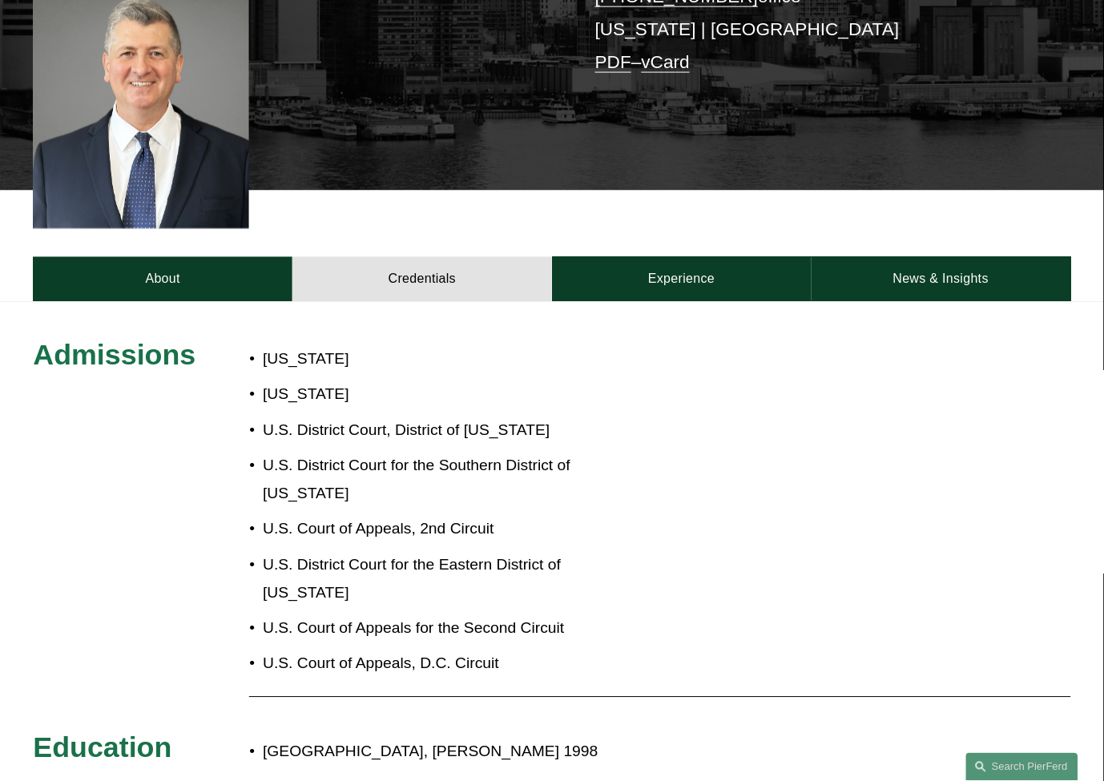
click at [450, 557] on ul "New York New Jersey U.S. District Court, District of New Jersey U.S. District C…" at bounding box center [443, 512] width 389 height 333
click at [482, 552] on p "U.S. District Court for the Eastern District of [US_STATE]" at bounding box center [451, 580] width 376 height 56
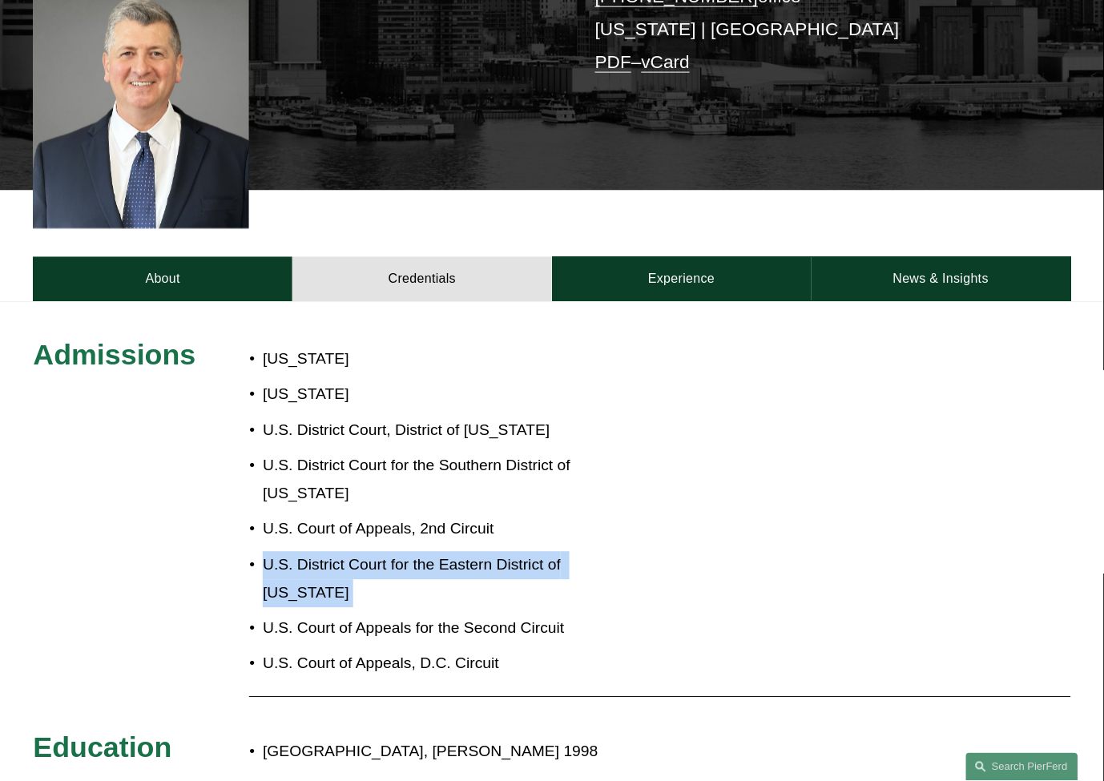
click at [482, 552] on p "U.S. District Court for the Eastern District of [US_STATE]" at bounding box center [451, 580] width 376 height 56
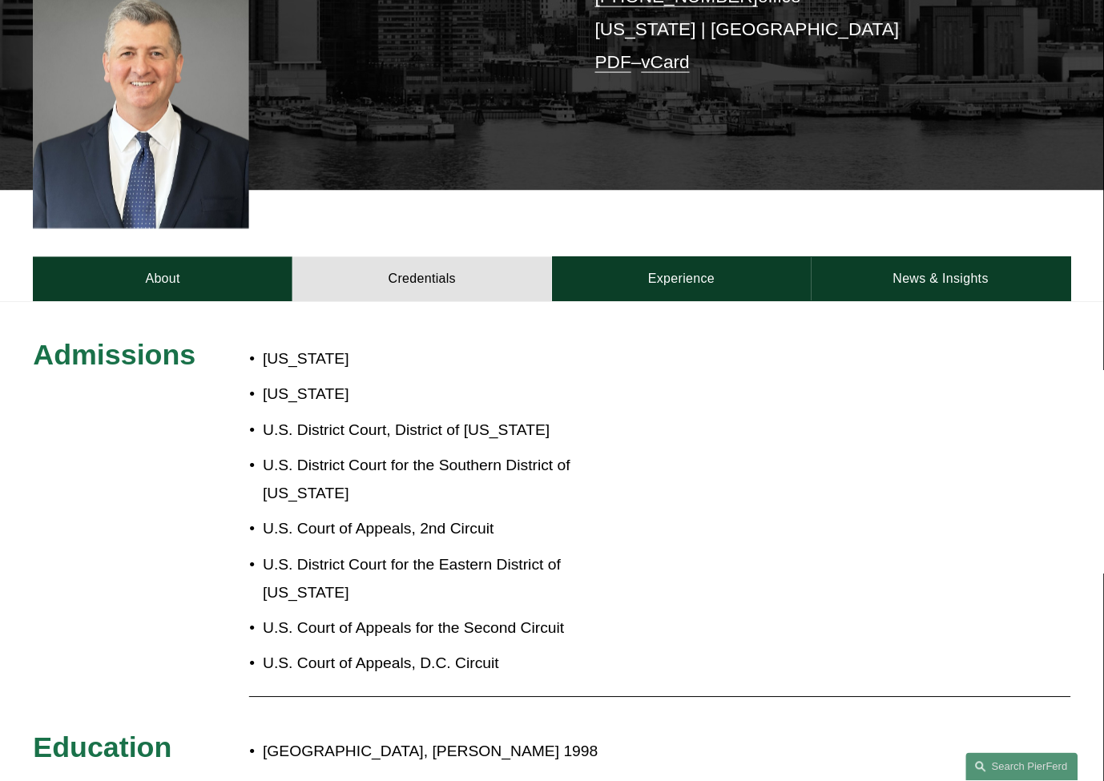
click at [483, 516] on p "U.S. Court of Appeals, 2nd Circuit" at bounding box center [451, 530] width 376 height 28
click at [482, 651] on p "U.S. Court of Appeals, D.C. Circuit" at bounding box center [451, 665] width 376 height 28
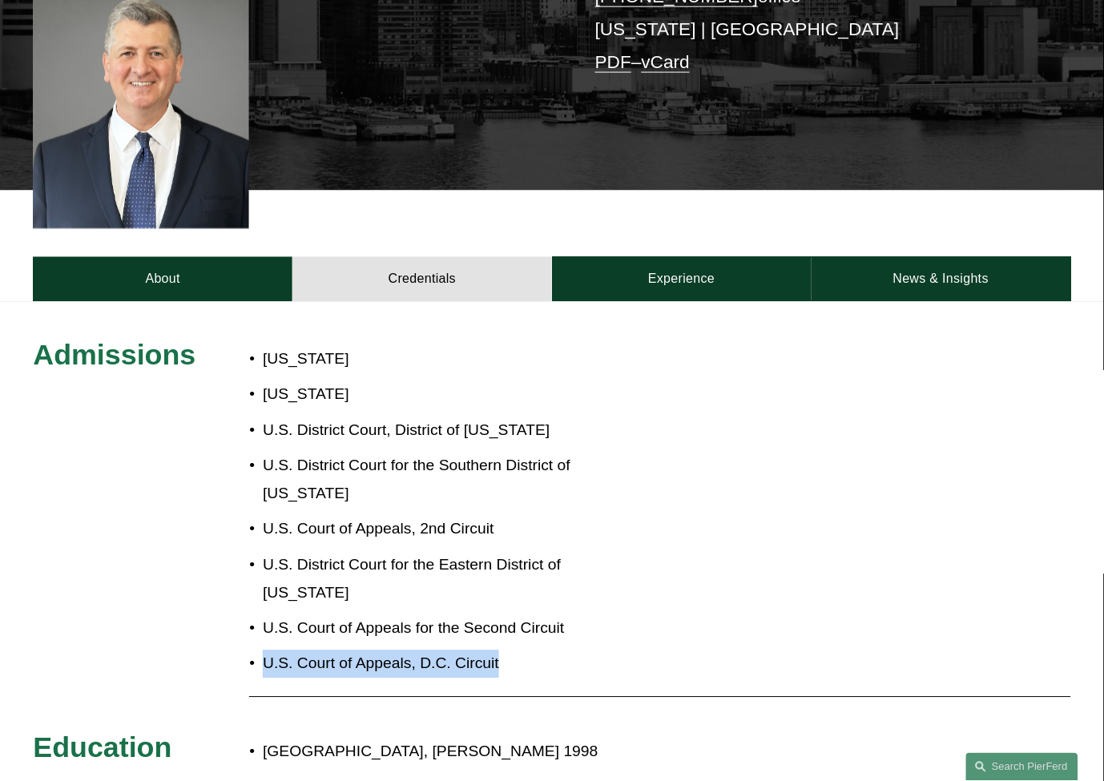
click at [482, 651] on p "U.S. Court of Appeals, D.C. Circuit" at bounding box center [451, 665] width 376 height 28
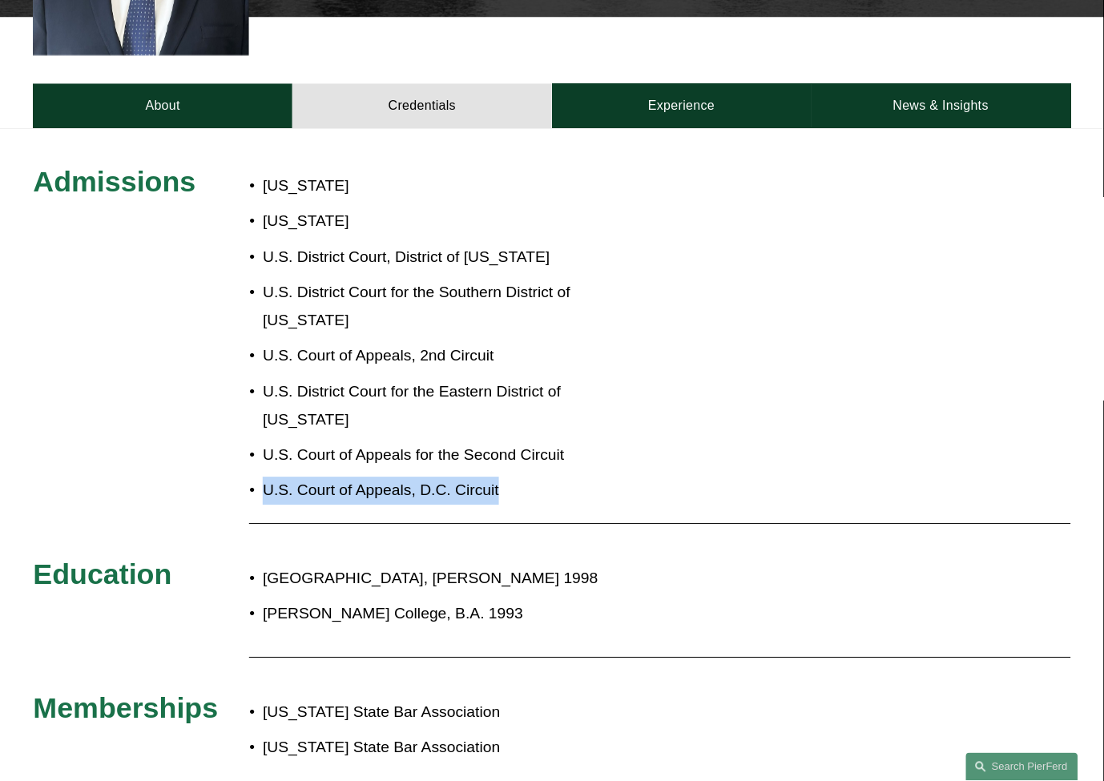
scroll to position [623, 0]
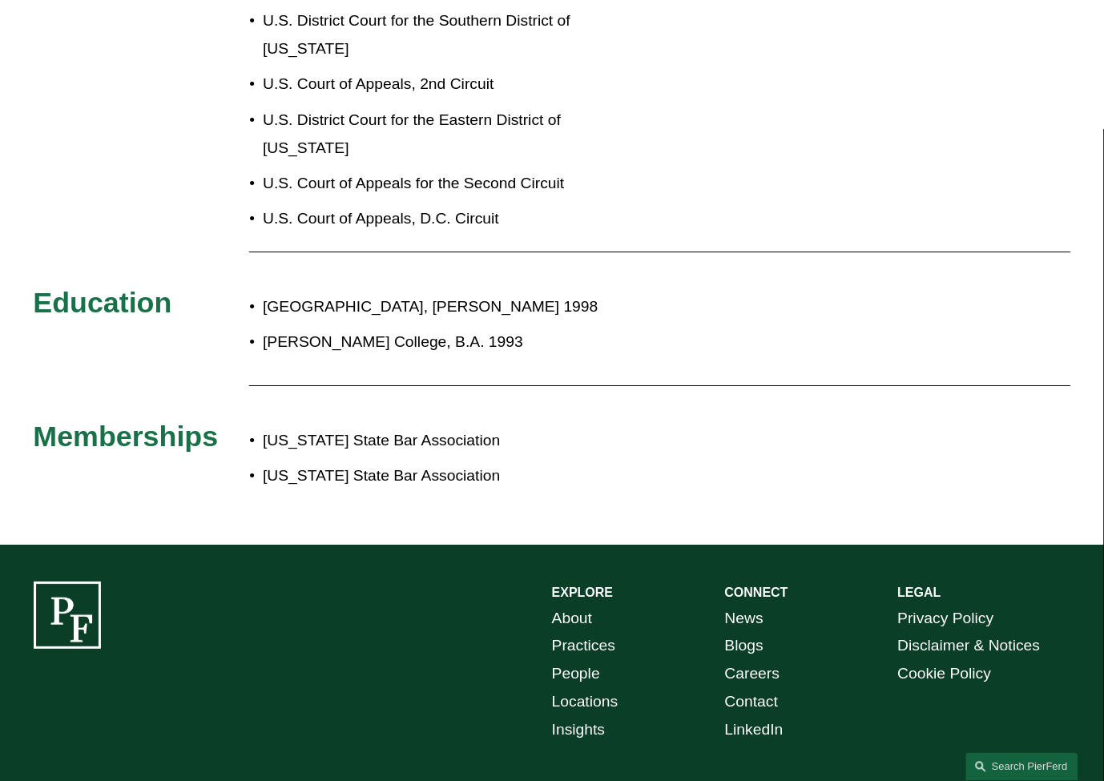
click at [276, 353] on div "Admissions New York New Jersey U.S. District Court, District of New Jersey U.S.…" at bounding box center [552, 200] width 1104 height 615
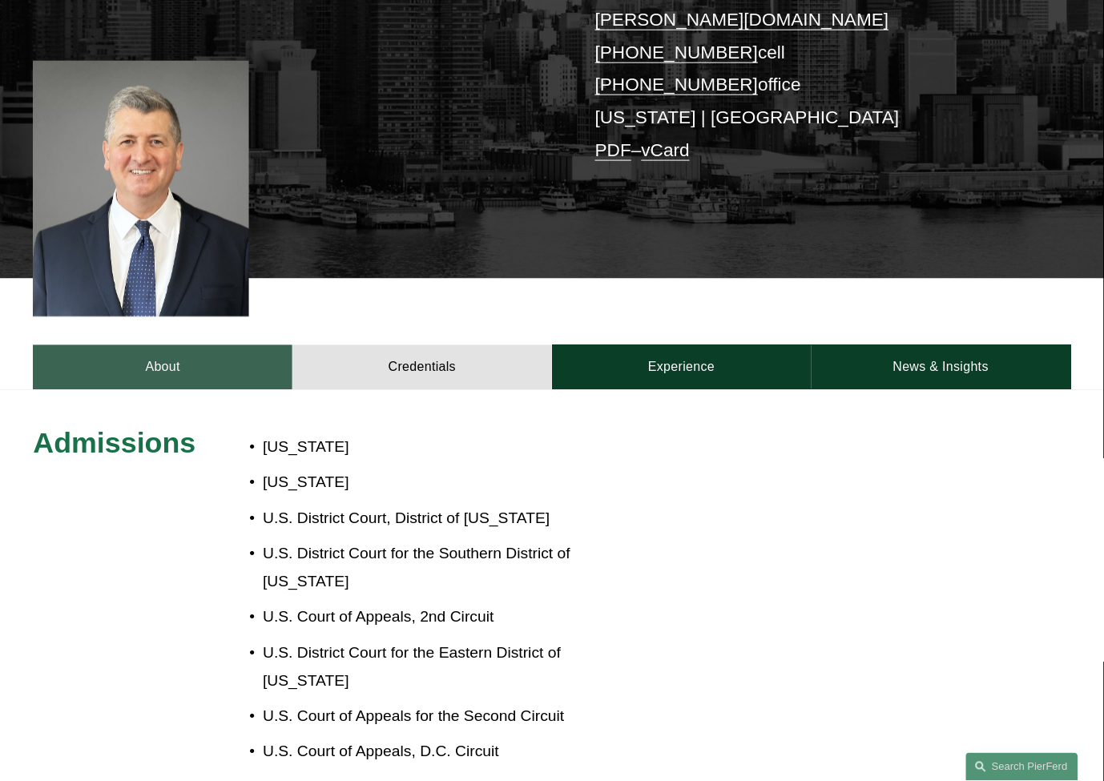
scroll to position [356, 0]
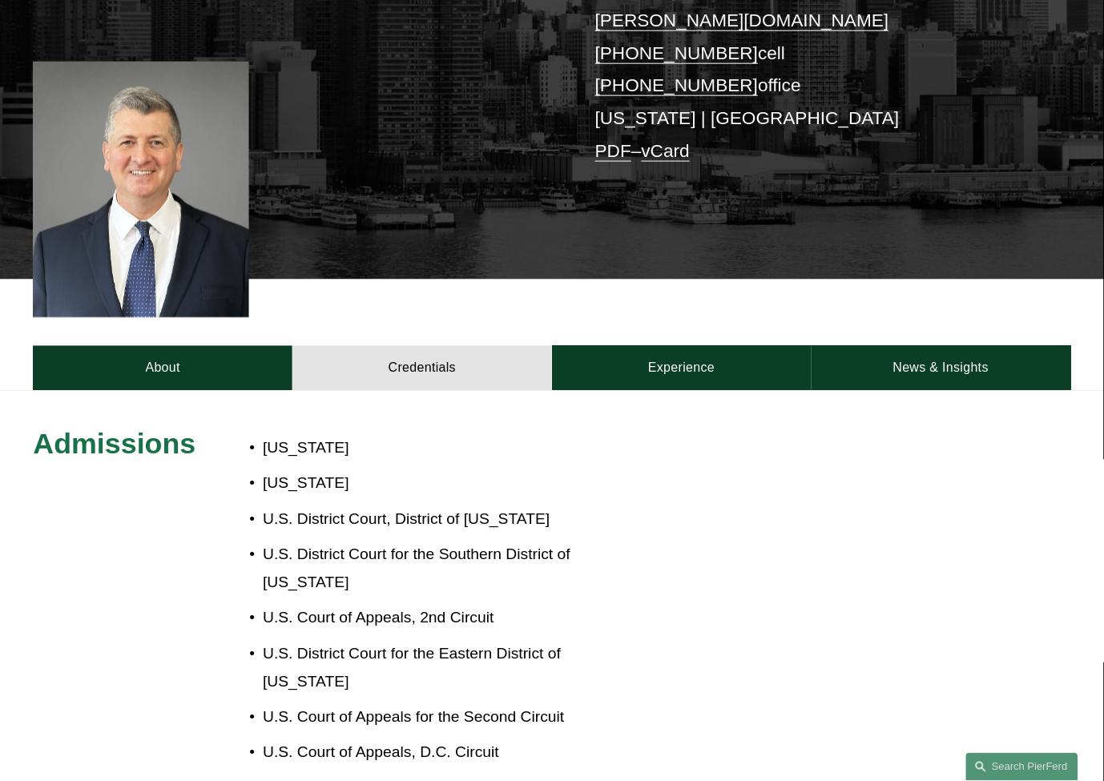
click at [284, 435] on p "[US_STATE]" at bounding box center [451, 449] width 376 height 28
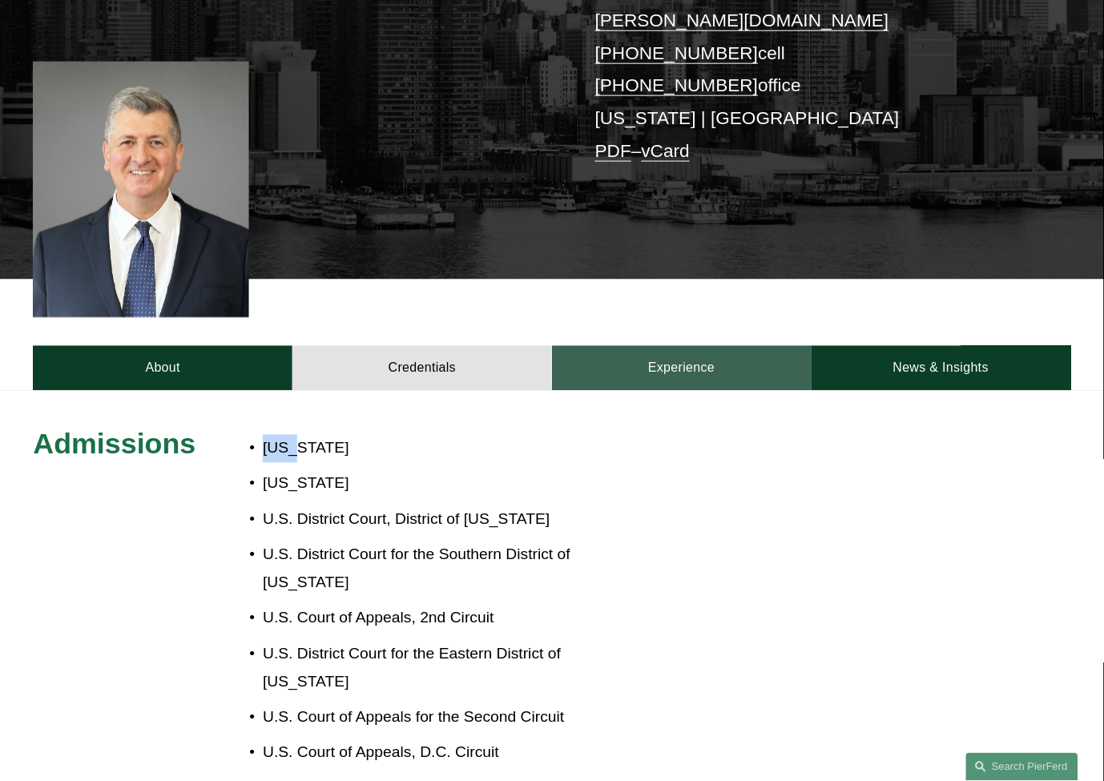
click at [739, 356] on link "Experience" at bounding box center [682, 368] width 260 height 45
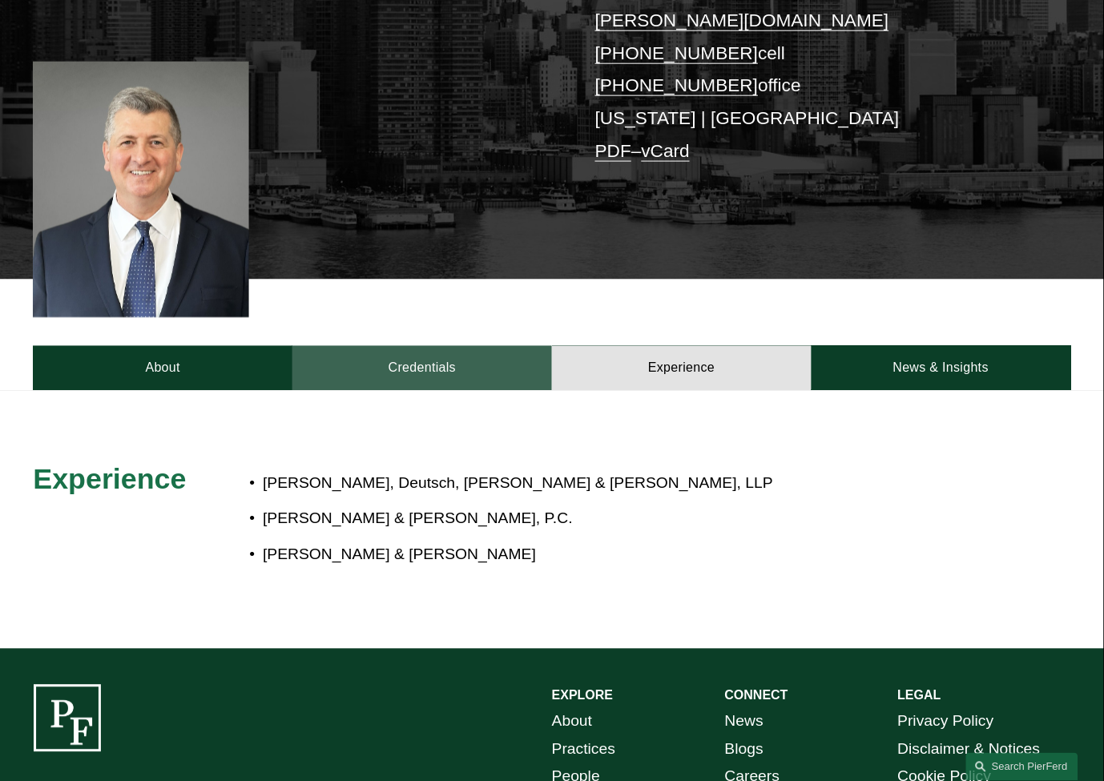
click at [498, 349] on link "Credentials" at bounding box center [422, 368] width 260 height 45
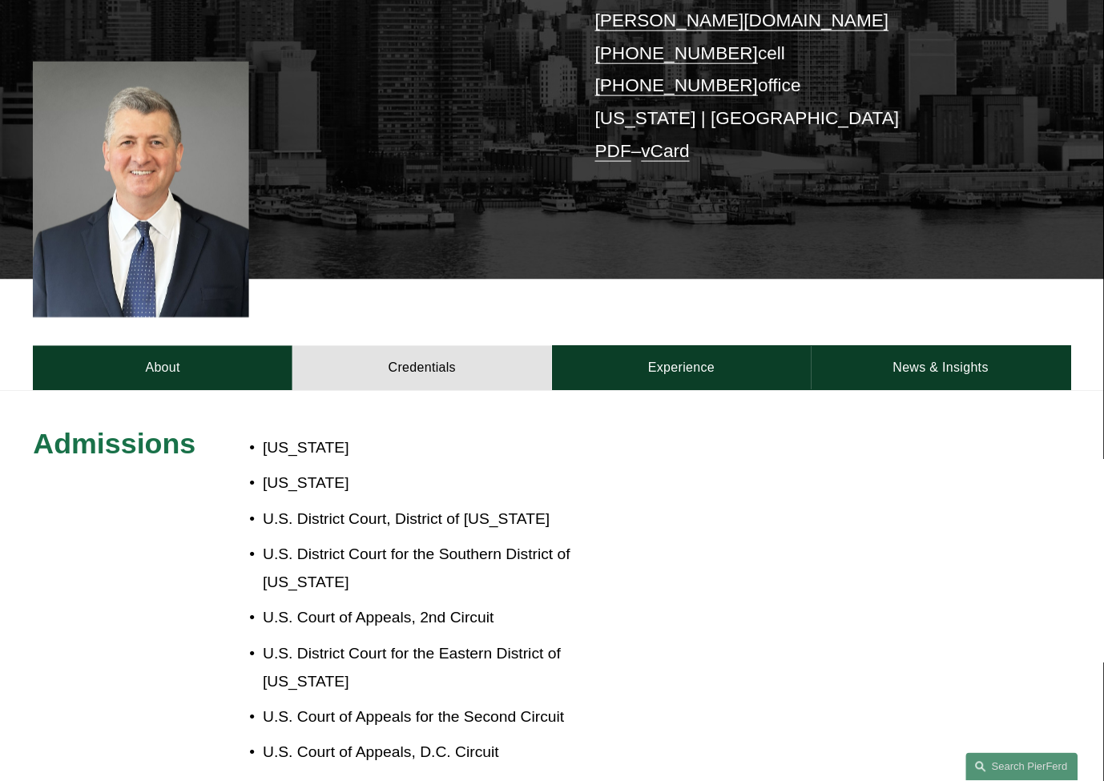
click at [1093, 345] on div "About Credentials Experience News & Insights" at bounding box center [552, 335] width 1104 height 111
click at [983, 346] on link "News & Insights" at bounding box center [942, 368] width 260 height 45
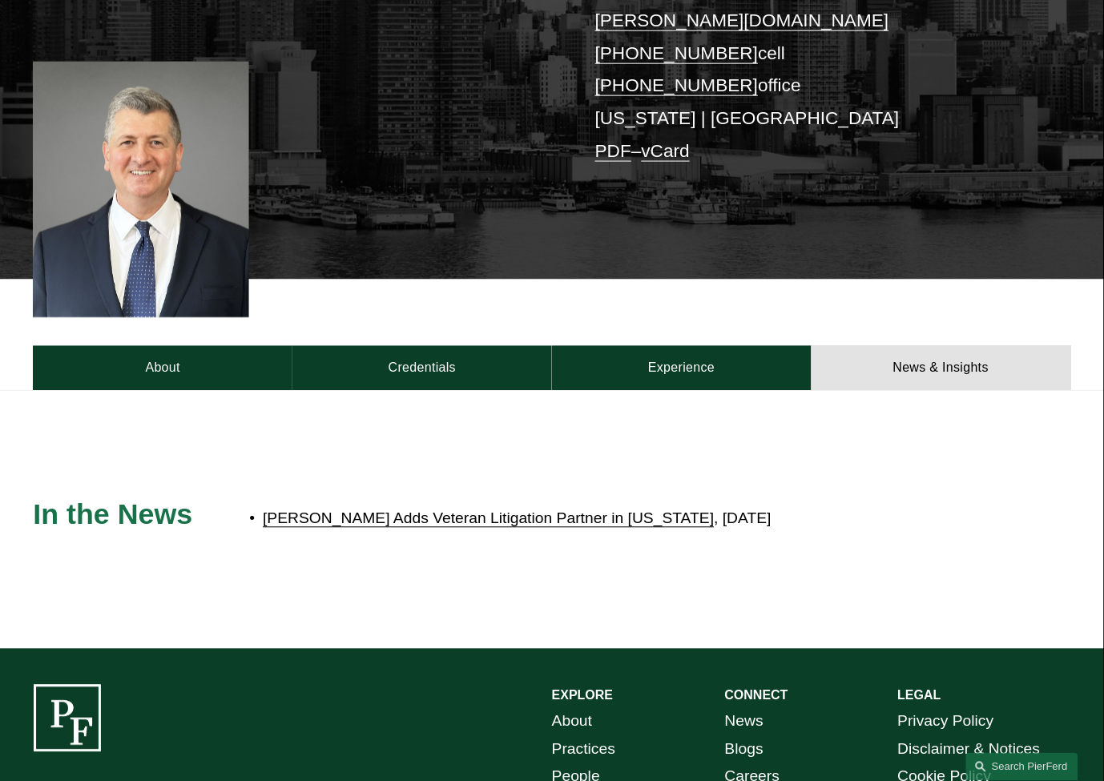
click at [482, 391] on div at bounding box center [552, 520] width 1104 height 258
click at [476, 346] on link "Credentials" at bounding box center [422, 368] width 260 height 45
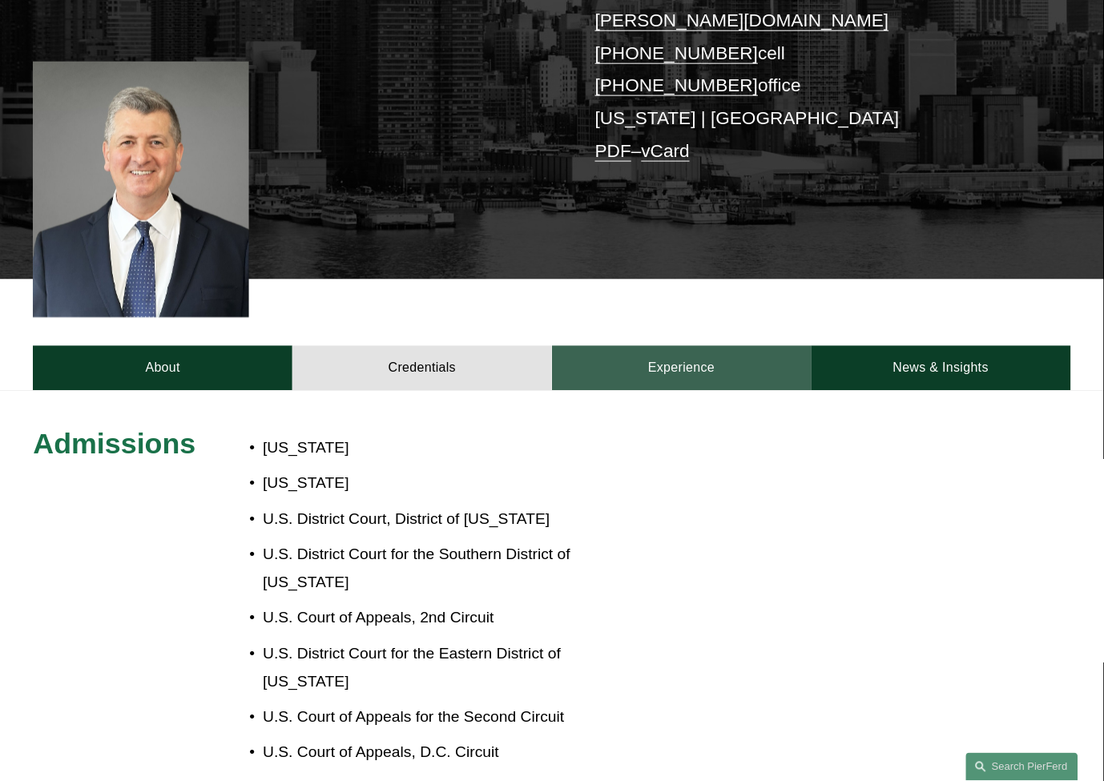
click at [795, 346] on link "Experience" at bounding box center [682, 368] width 260 height 45
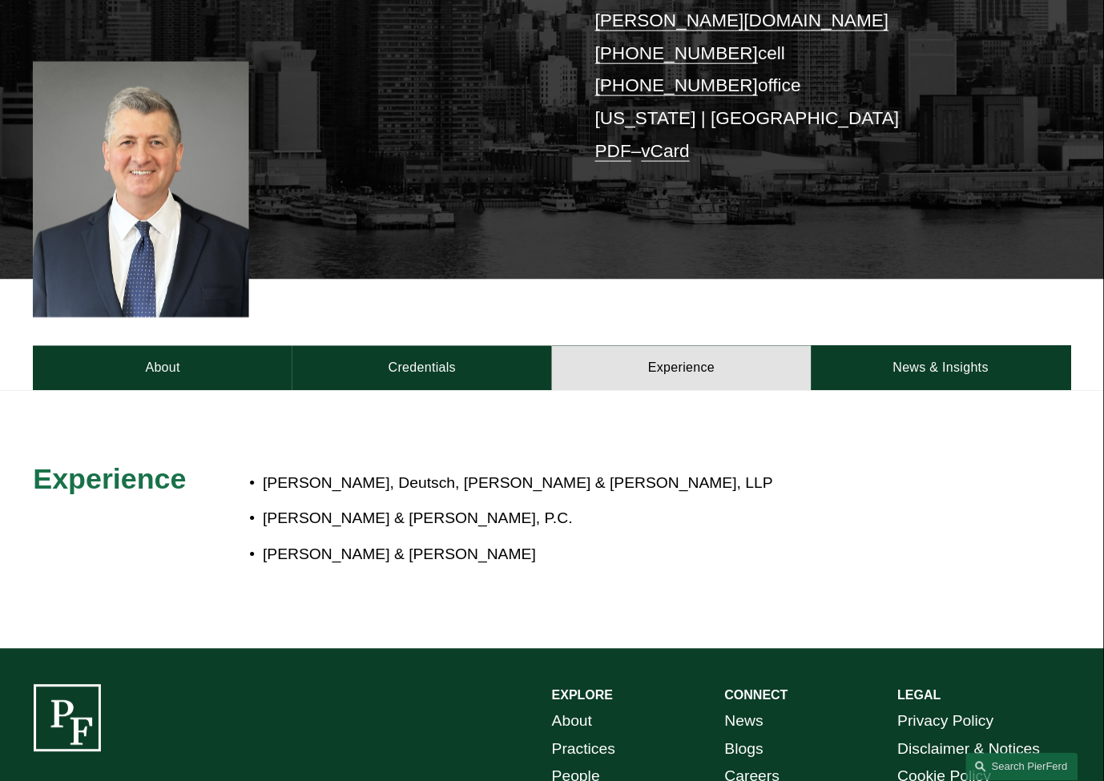
click at [418, 391] on div at bounding box center [552, 520] width 1104 height 258
click at [418, 351] on link "Credentials" at bounding box center [422, 368] width 260 height 45
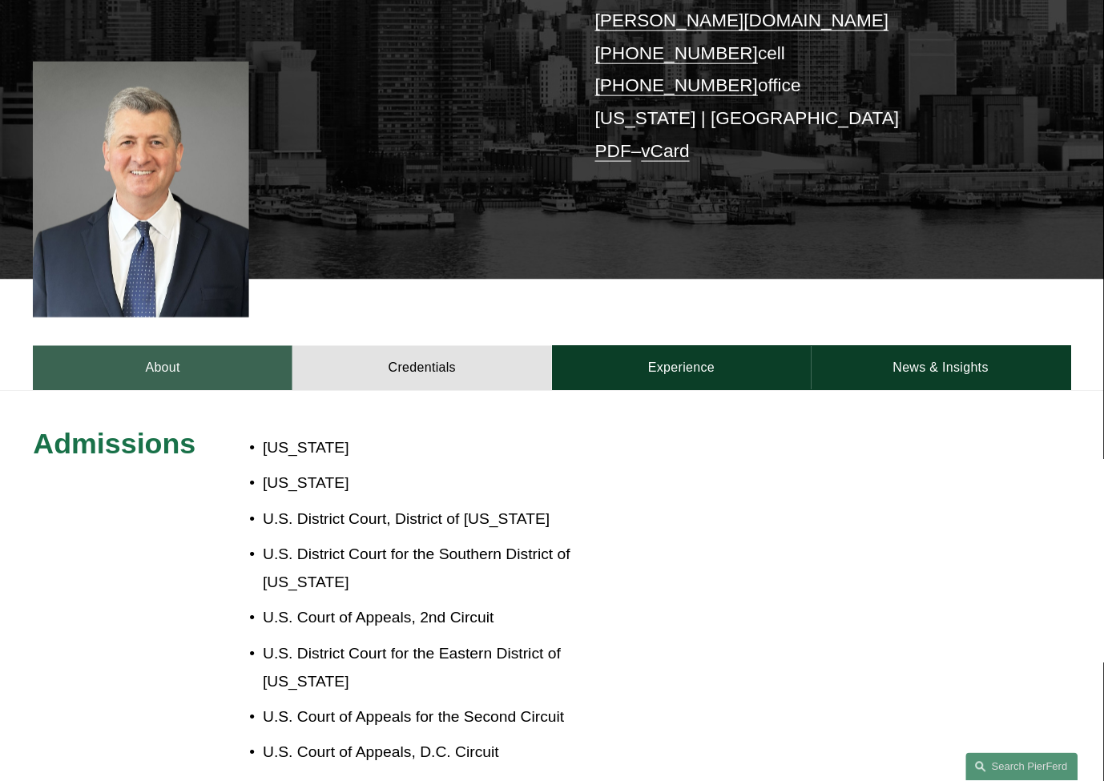
click at [131, 346] on link "About" at bounding box center [163, 368] width 260 height 45
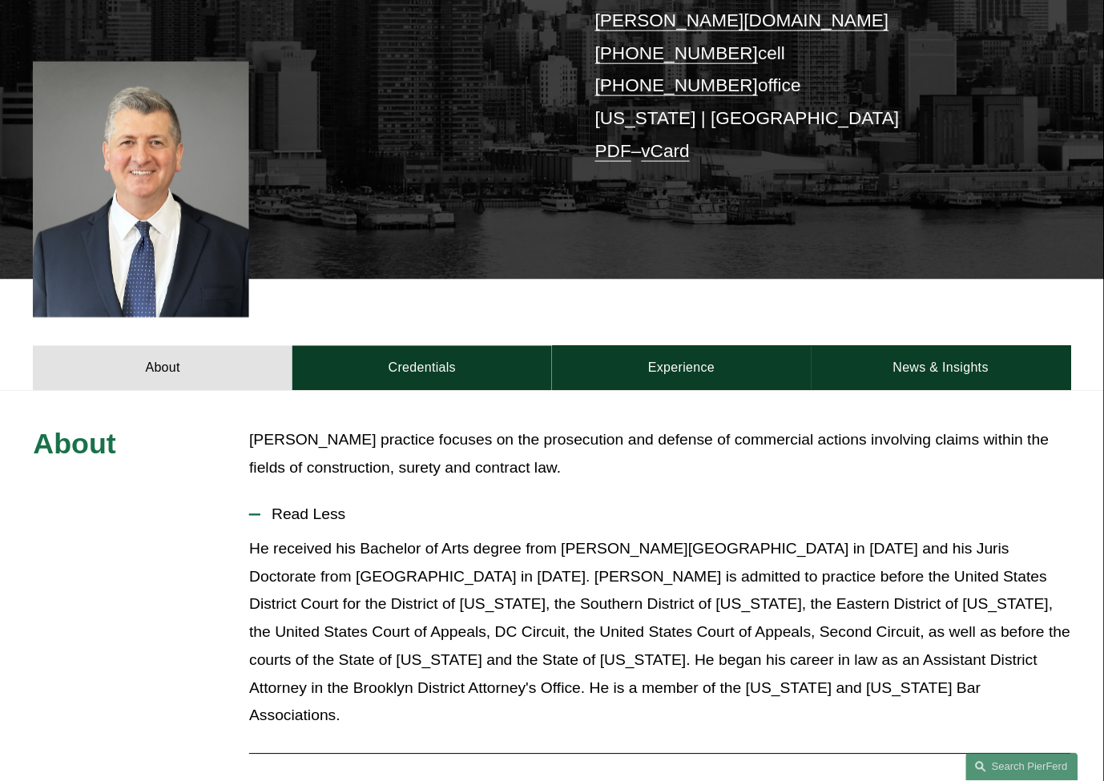
click at [273, 442] on p "[PERSON_NAME] practice focuses on the prosecution and defense of commercial act…" at bounding box center [659, 455] width 821 height 56
click at [273, 443] on p "[PERSON_NAME] practice focuses on the prosecution and defense of commercial act…" at bounding box center [659, 455] width 821 height 56
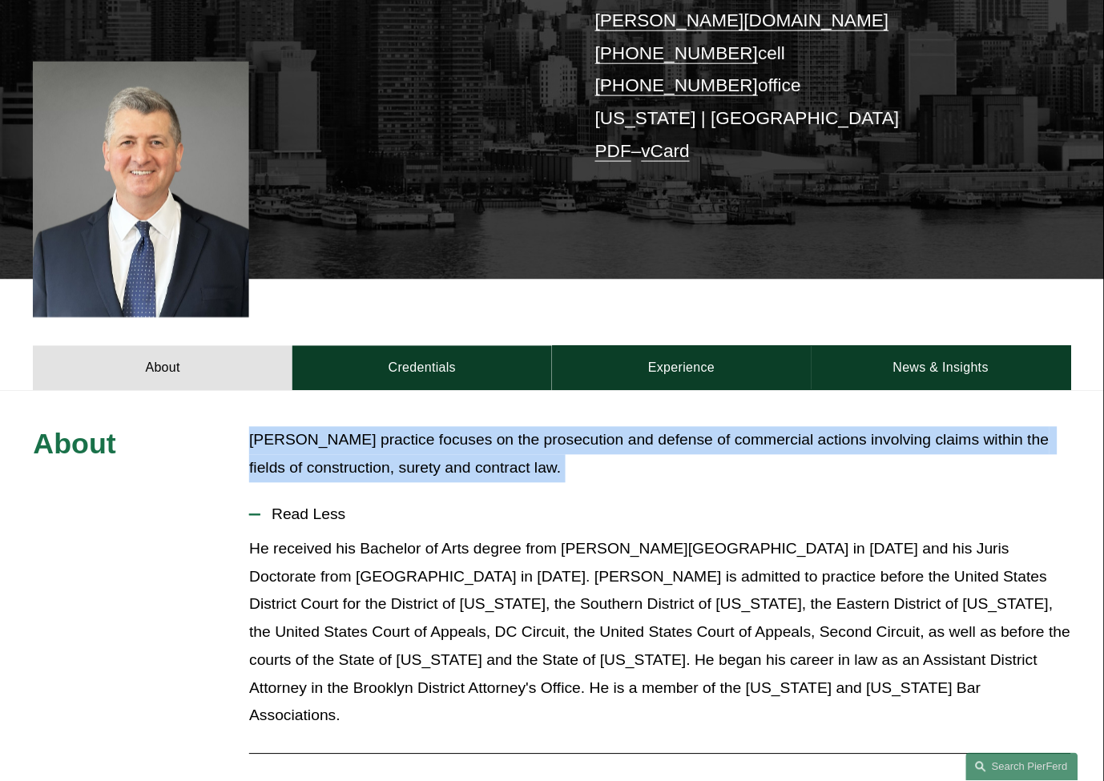
click at [273, 443] on p "[PERSON_NAME] practice focuses on the prosecution and defense of commercial act…" at bounding box center [659, 455] width 821 height 56
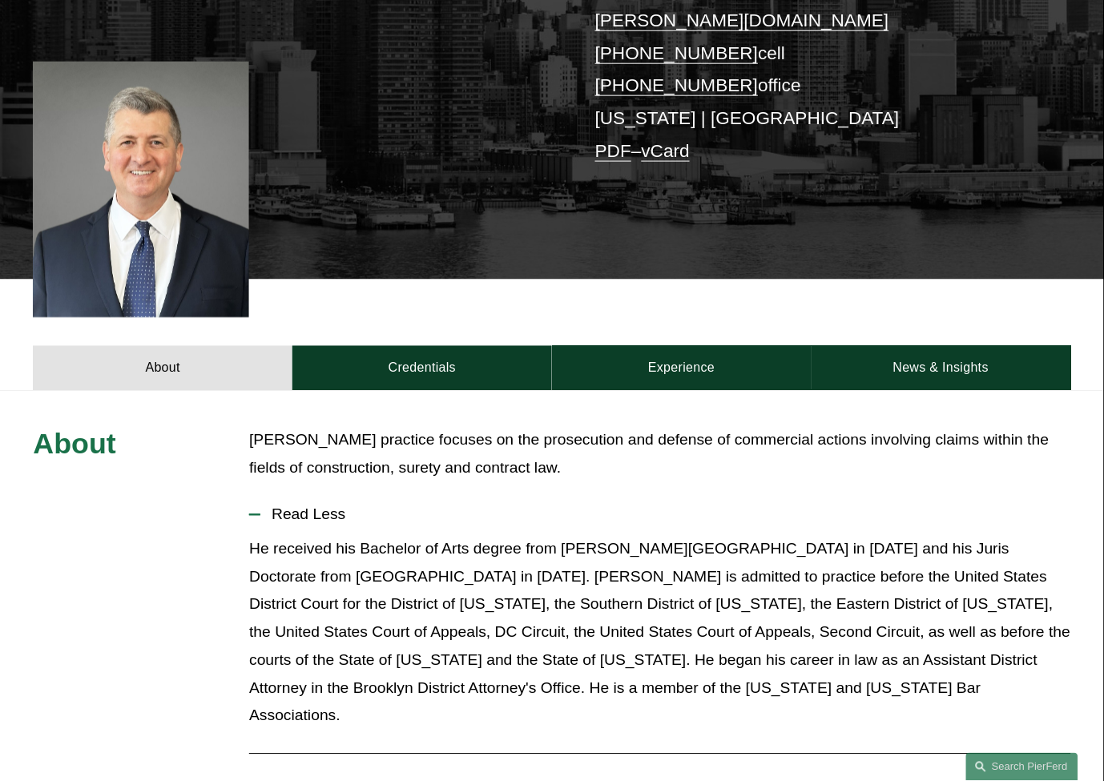
click at [401, 536] on p "He received his Bachelor of Arts degree from [PERSON_NAME][GEOGRAPHIC_DATA] in …" at bounding box center [659, 633] width 821 height 195
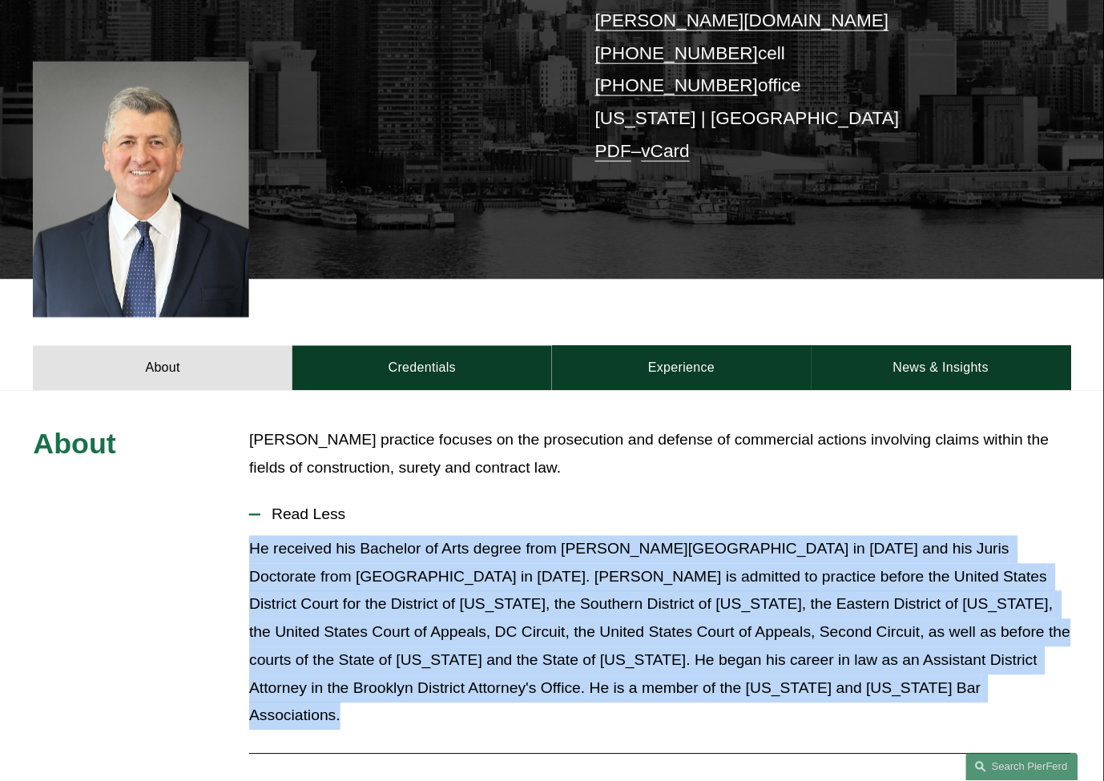
click at [401, 536] on p "He received his Bachelor of Arts degree from [PERSON_NAME][GEOGRAPHIC_DATA] in …" at bounding box center [659, 633] width 821 height 195
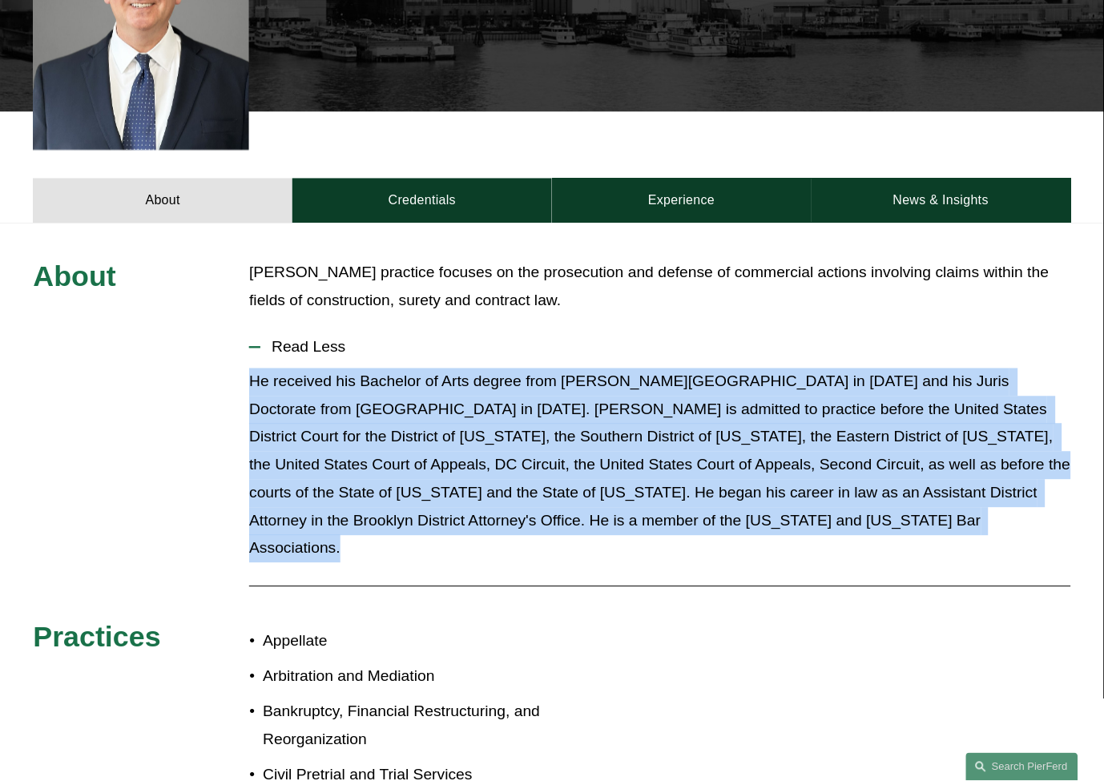
scroll to position [534, 0]
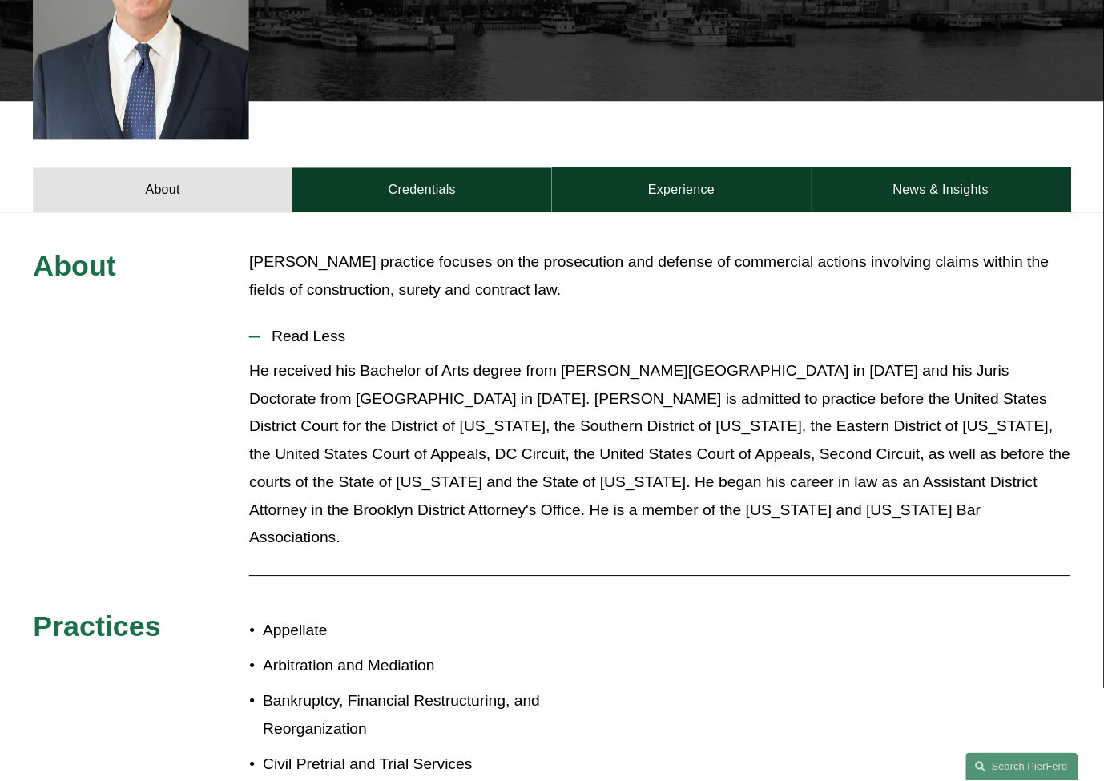
click at [401, 568] on div at bounding box center [659, 576] width 821 height 16
click at [327, 618] on p "Appellate" at bounding box center [407, 632] width 289 height 28
click at [325, 618] on p "Appellate" at bounding box center [407, 632] width 289 height 28
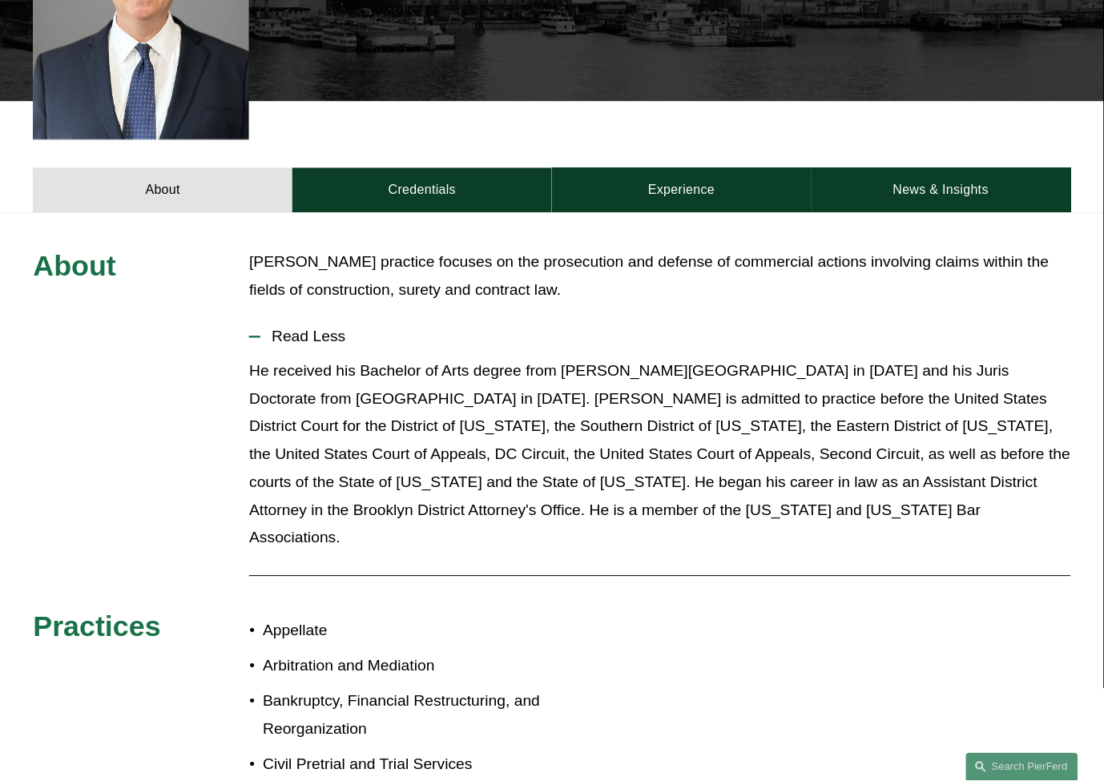
click at [323, 653] on p "Arbitration and Mediation" at bounding box center [407, 667] width 289 height 28
click at [349, 688] on p "Bankruptcy, Financial Restructuring, and Reorganization" at bounding box center [407, 716] width 289 height 56
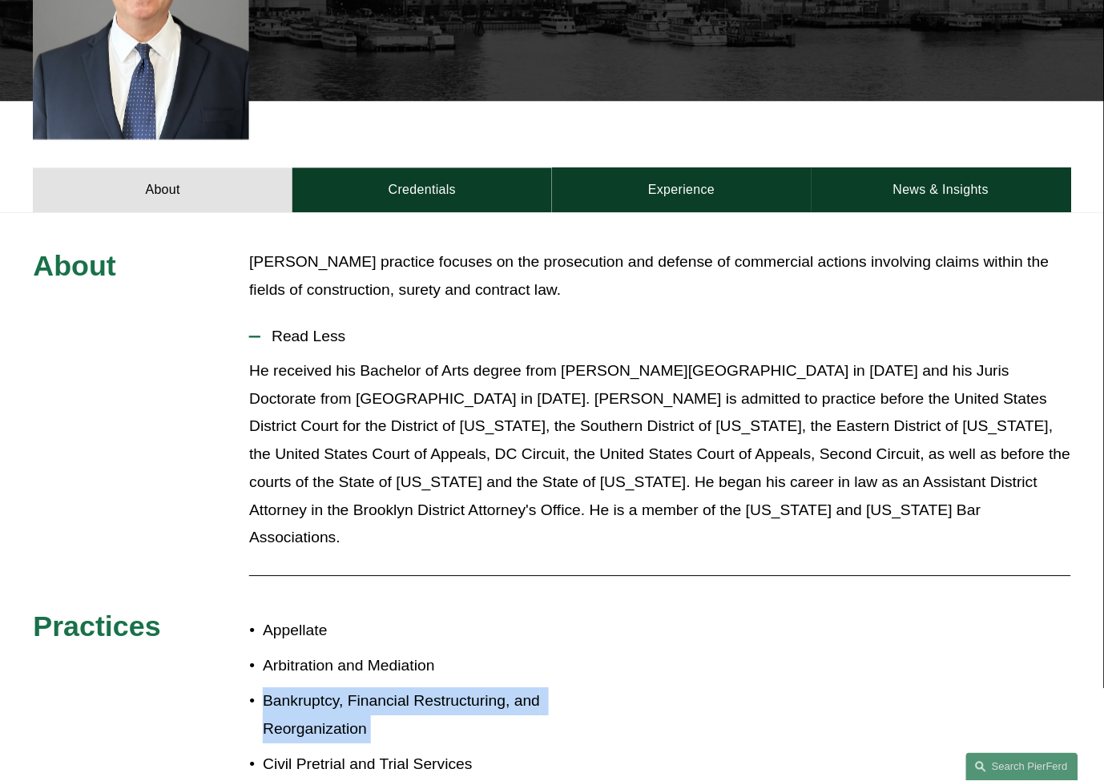
click at [349, 688] on p "Bankruptcy, Financial Restructuring, and Reorganization" at bounding box center [407, 716] width 289 height 56
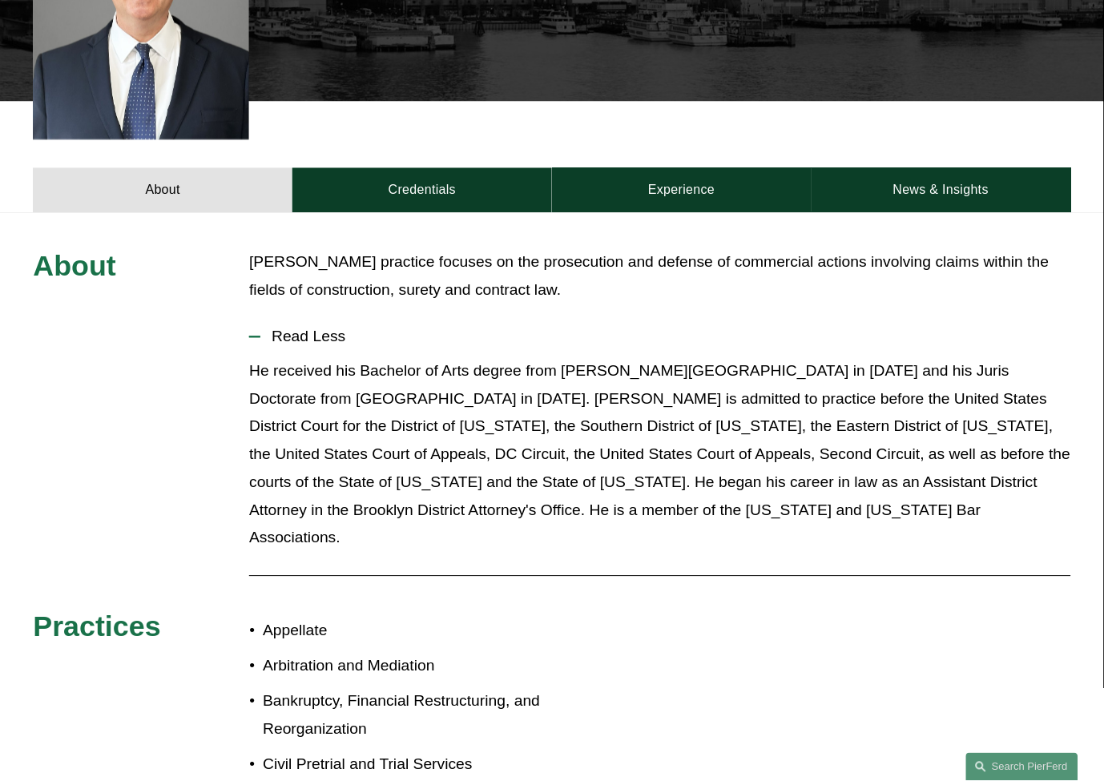
click at [339, 653] on p "Arbitration and Mediation" at bounding box center [407, 667] width 289 height 28
click at [308, 618] on p "Appellate" at bounding box center [407, 632] width 289 height 28
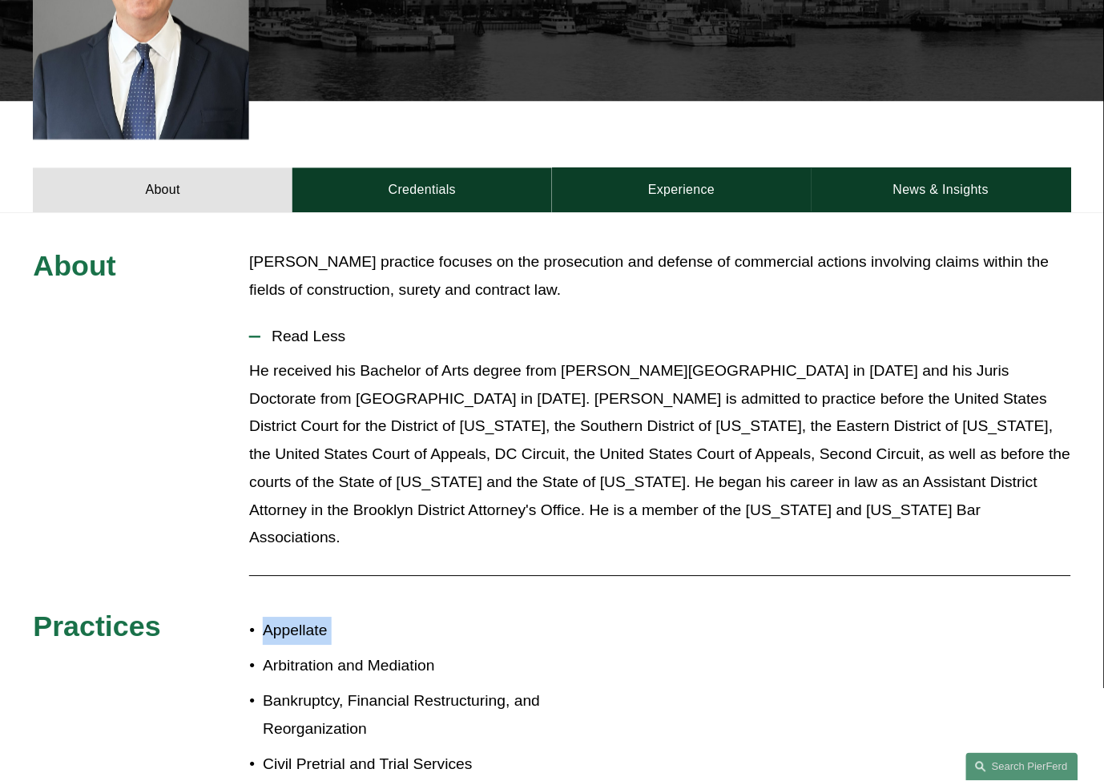
click at [308, 618] on p "Appellate" at bounding box center [407, 632] width 289 height 28
click at [510, 358] on p "He received his Bachelor of Arts degree from [PERSON_NAME][GEOGRAPHIC_DATA] in …" at bounding box center [659, 455] width 821 height 195
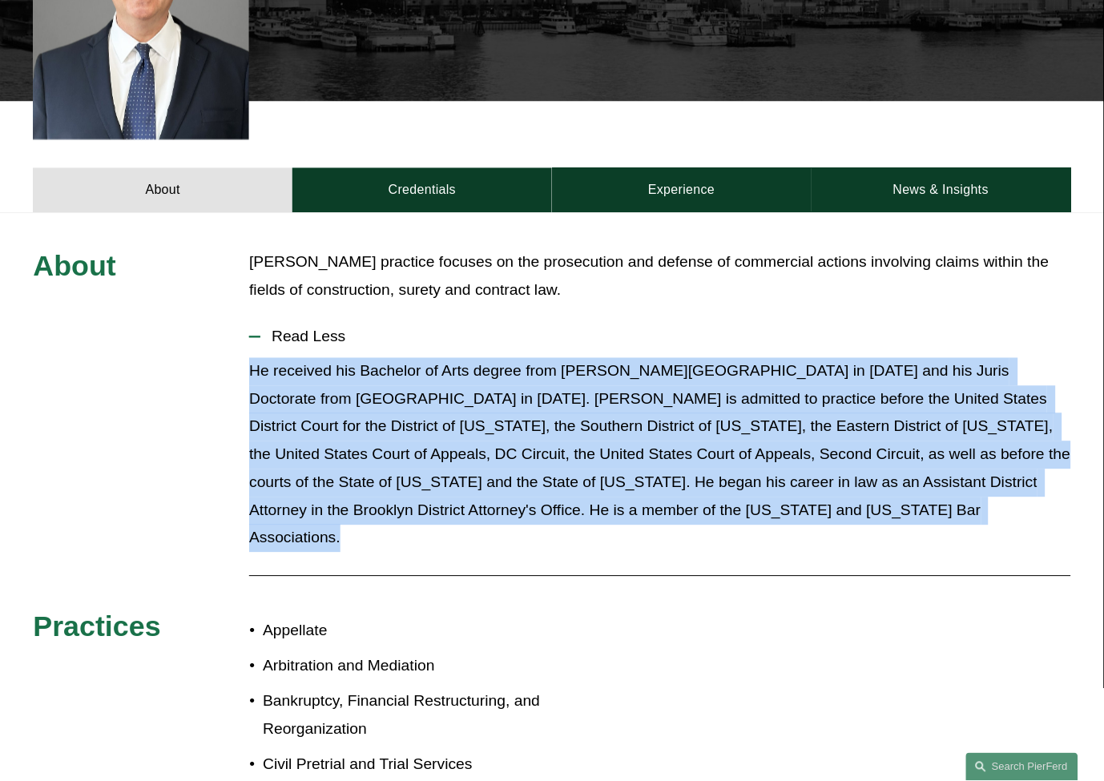
click at [510, 358] on p "He received his Bachelor of Arts degree from [PERSON_NAME][GEOGRAPHIC_DATA] in …" at bounding box center [659, 455] width 821 height 195
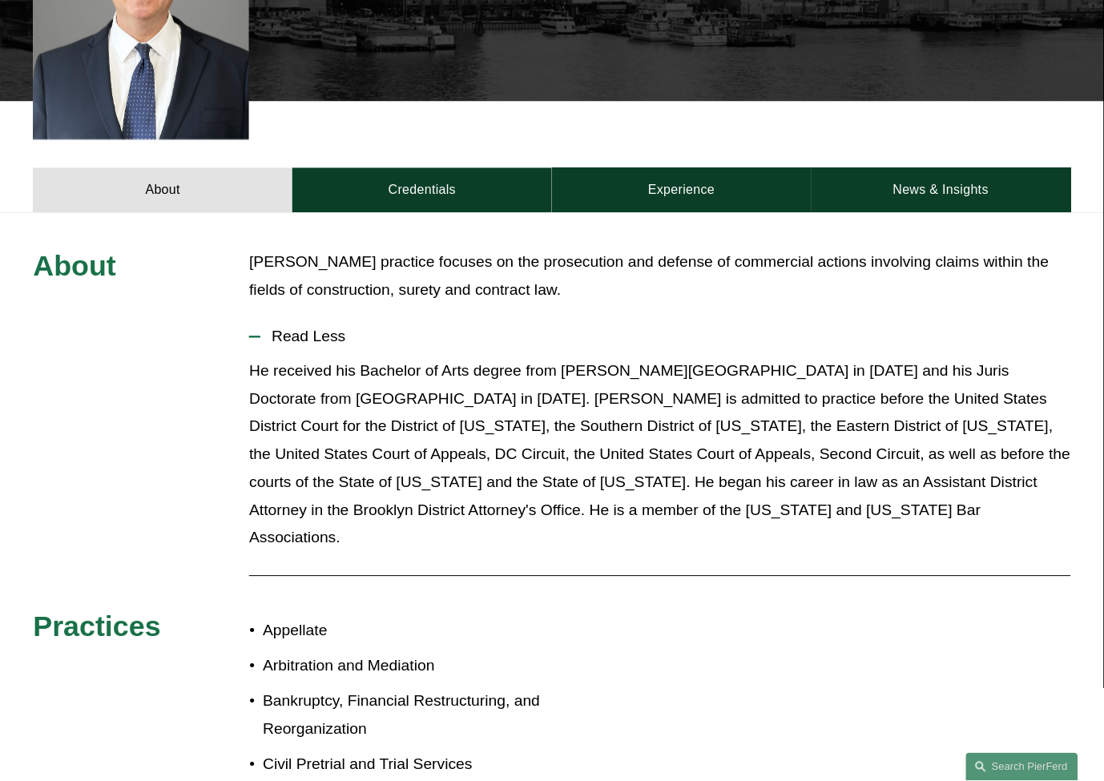
click at [445, 268] on p "[PERSON_NAME] practice focuses on the prosecution and defense of commercial act…" at bounding box center [659, 277] width 821 height 56
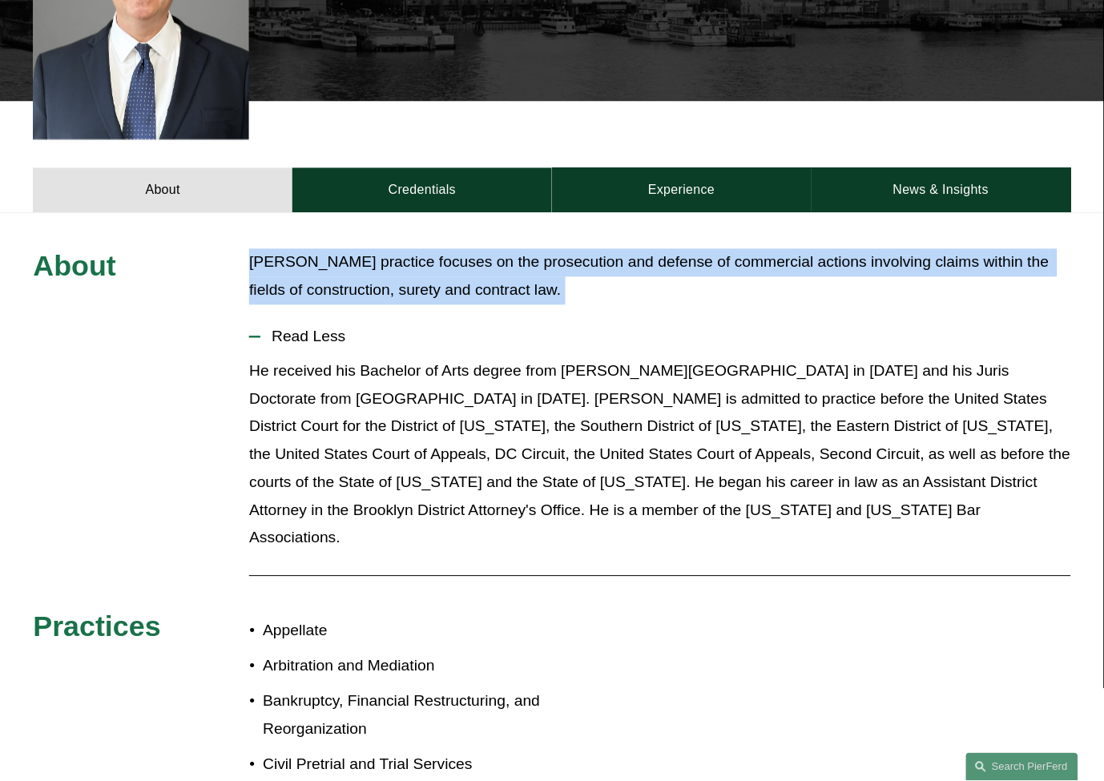
click at [445, 268] on p "[PERSON_NAME] practice focuses on the prosecution and defense of commercial act…" at bounding box center [659, 277] width 821 height 56
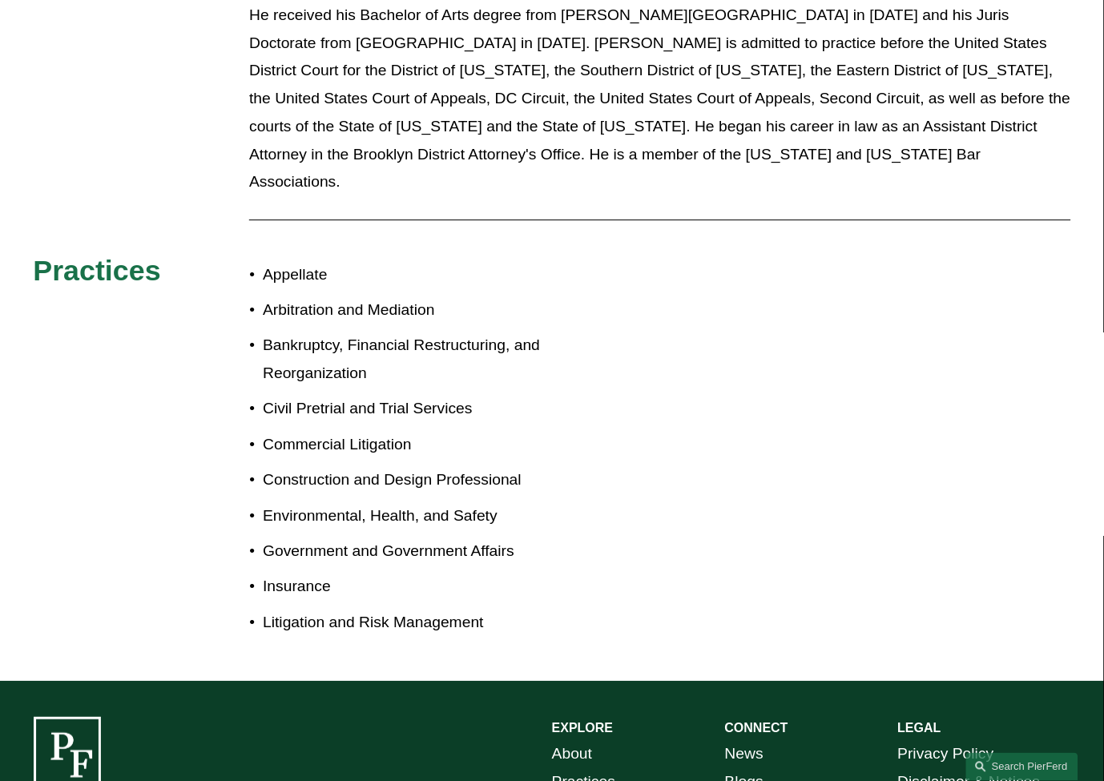
click at [382, 573] on p "Insurance" at bounding box center [407, 587] width 289 height 28
click at [381, 538] on p "Government and Government Affairs" at bounding box center [407, 552] width 289 height 28
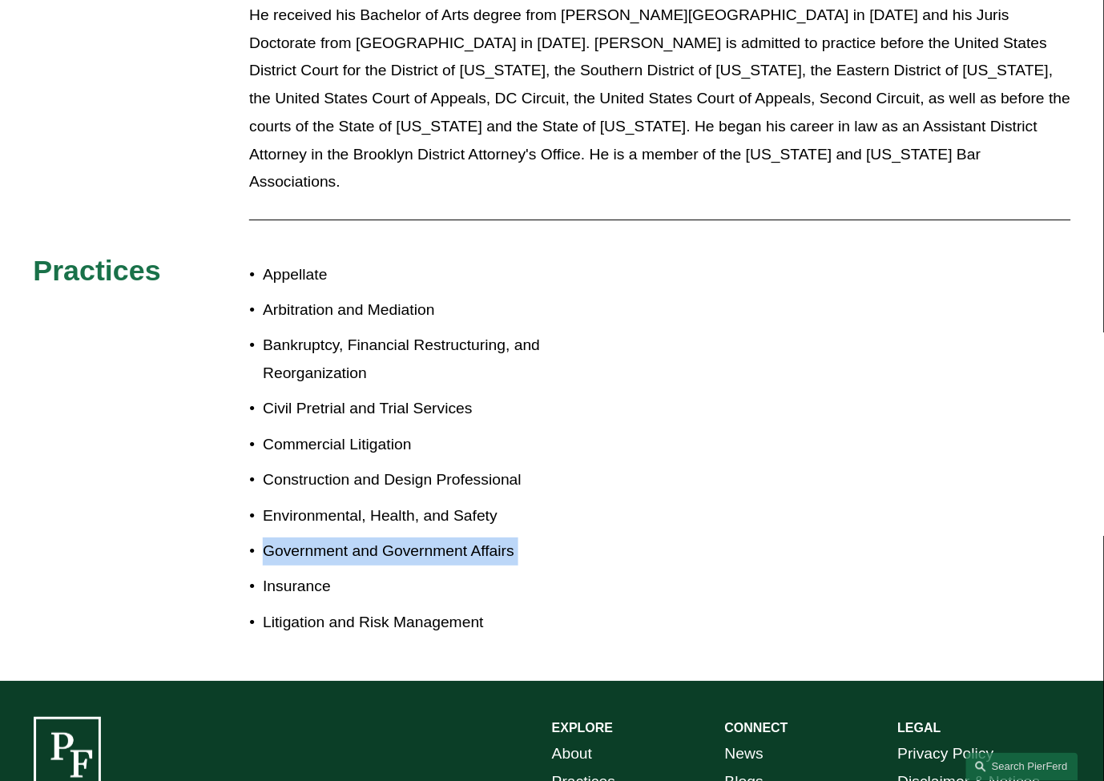
click at [381, 538] on p "Government and Government Affairs" at bounding box center [407, 552] width 289 height 28
click at [375, 502] on p "Environmental, Health, and Safety" at bounding box center [407, 516] width 289 height 28
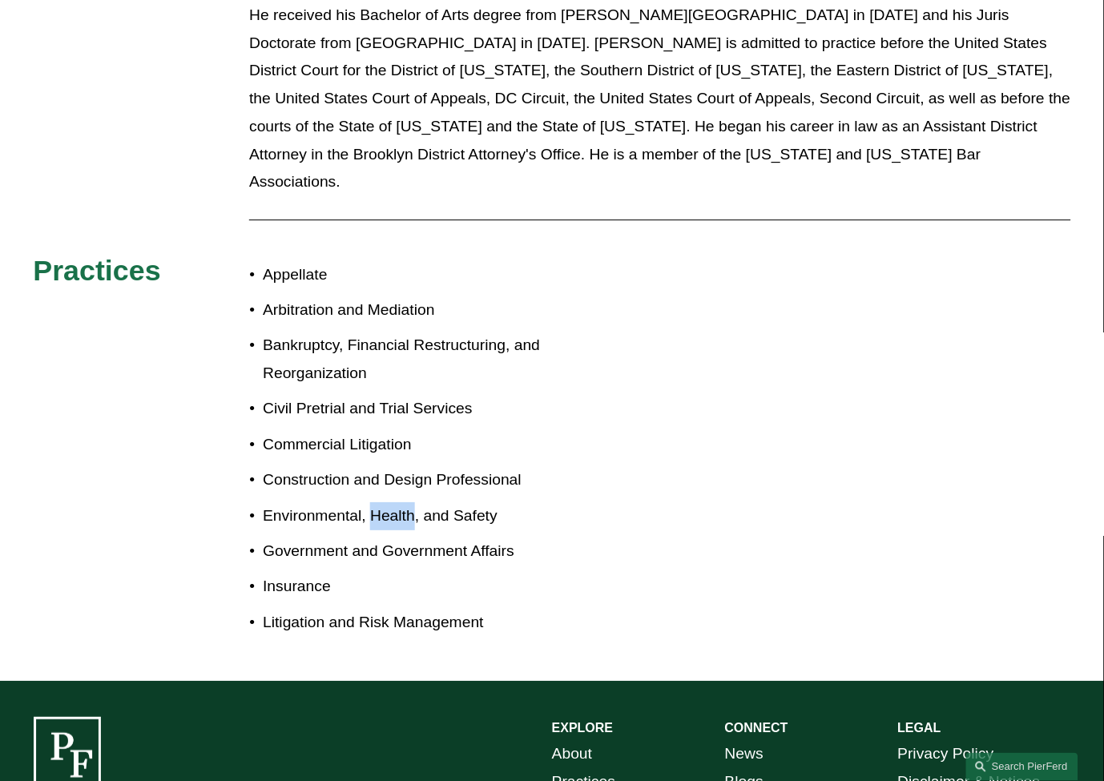
click at [375, 502] on p "Environmental, Health, and Safety" at bounding box center [407, 516] width 289 height 28
click at [375, 466] on p "Construction and Design Professional" at bounding box center [407, 480] width 289 height 28
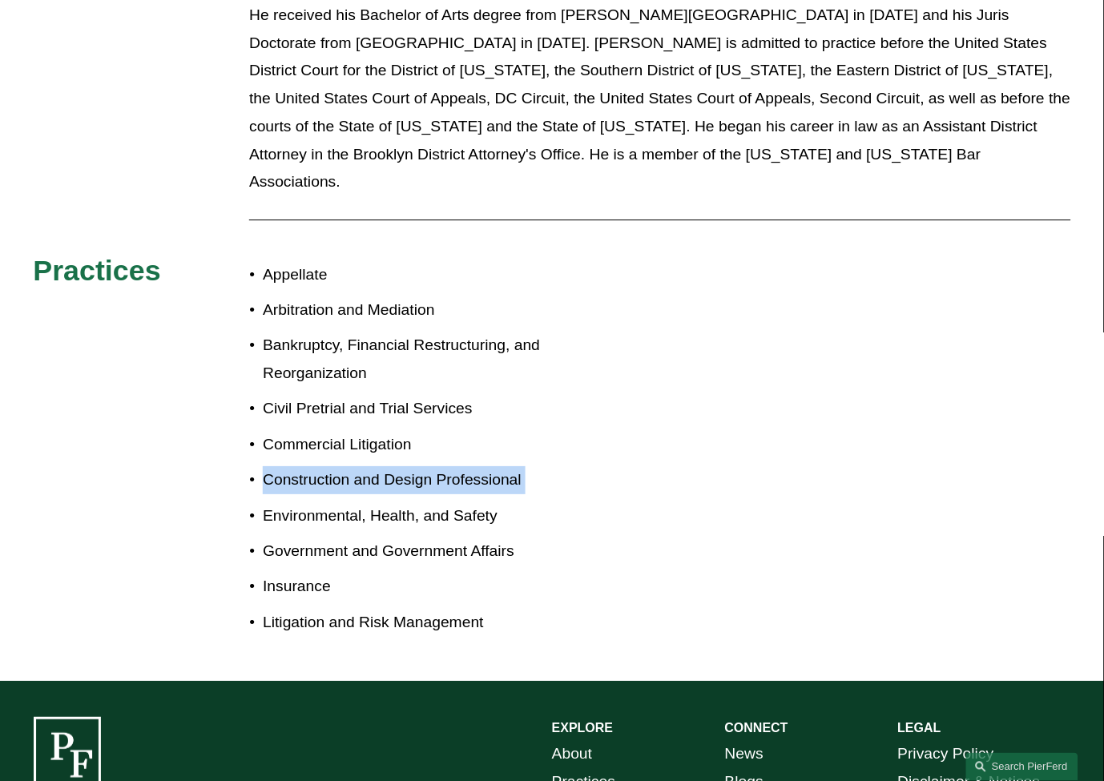
click at [375, 466] on p "Construction and Design Professional" at bounding box center [407, 480] width 289 height 28
click at [375, 431] on p "Commercial Litigation" at bounding box center [407, 445] width 289 height 28
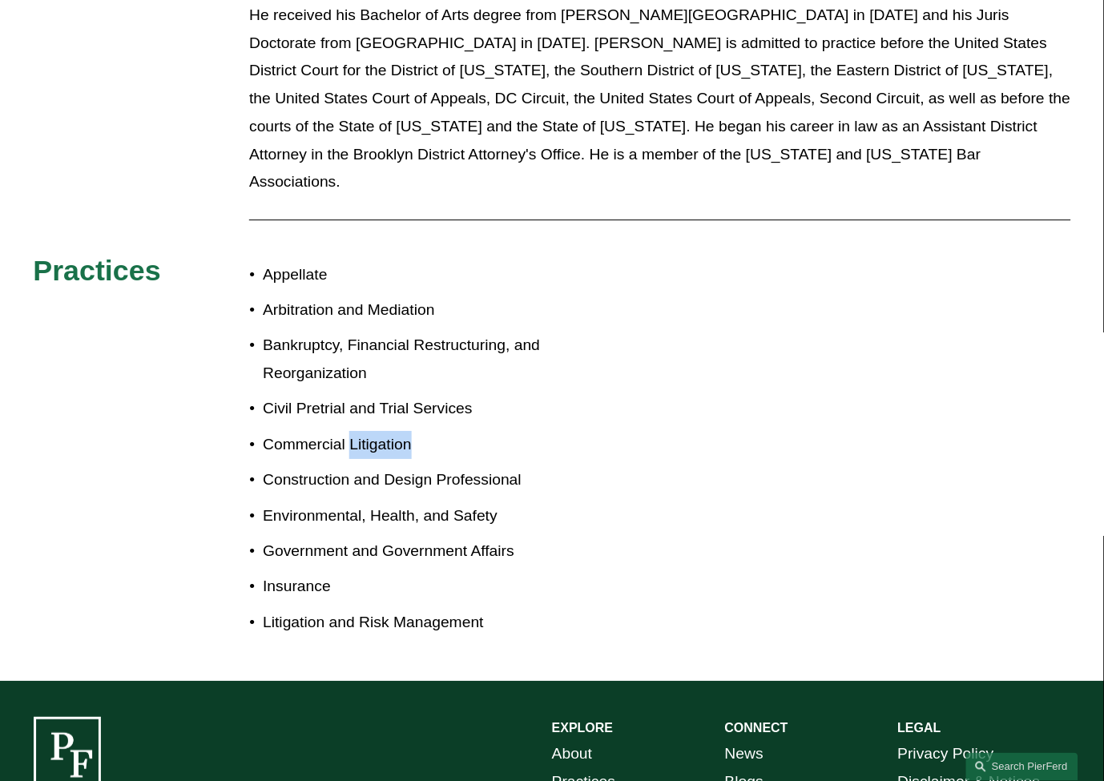
click at [375, 431] on p "Commercial Litigation" at bounding box center [407, 445] width 289 height 28
click at [379, 395] on p "Civil Pretrial and Trial Services" at bounding box center [407, 409] width 289 height 28
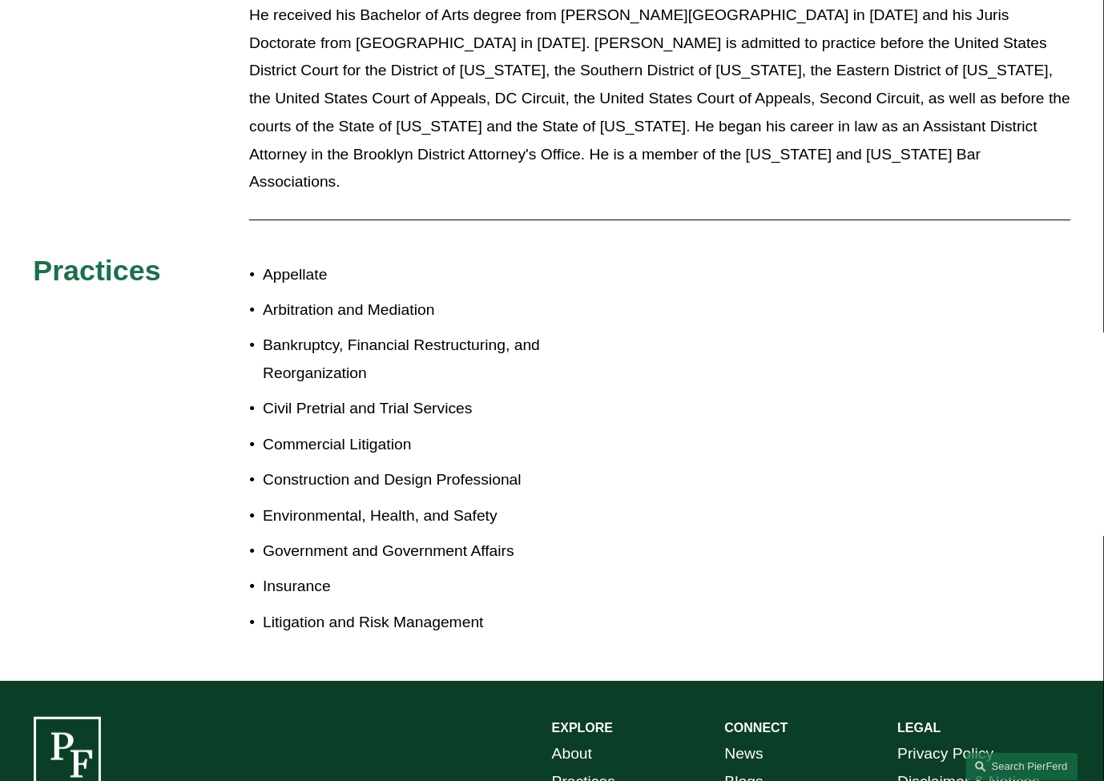
click at [343, 332] on p "Bankruptcy, Financial Restructuring, and Reorganization" at bounding box center [407, 360] width 289 height 56
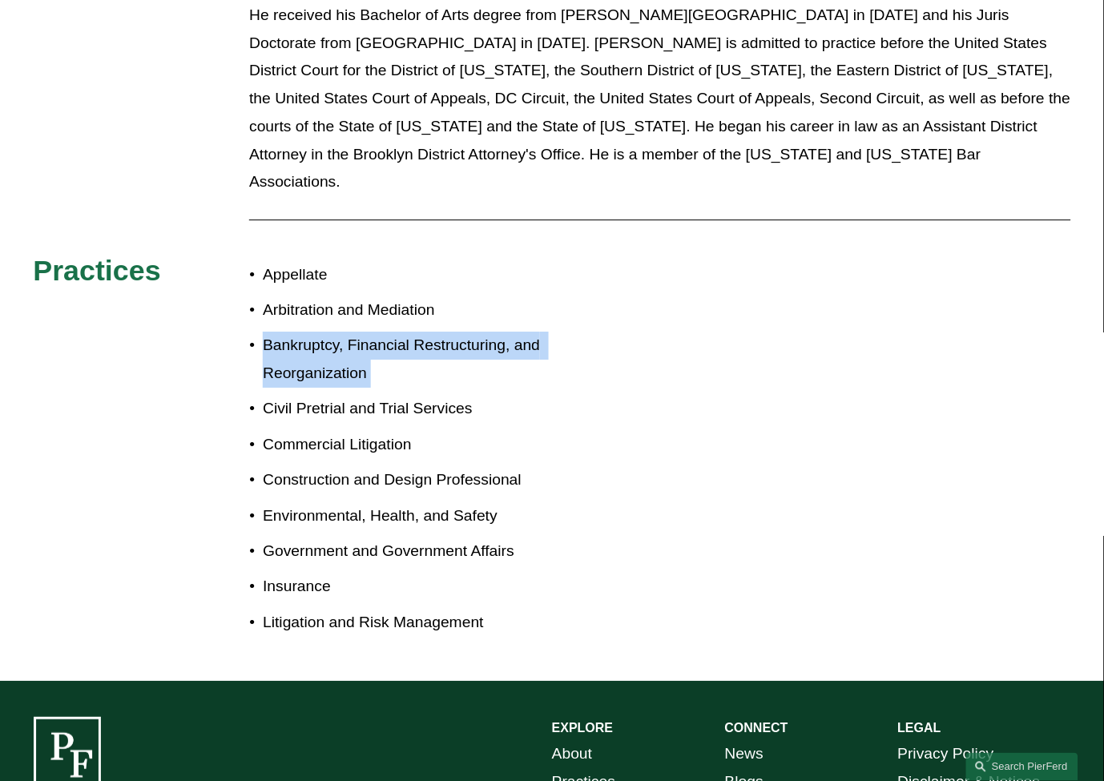
click at [343, 332] on p "Bankruptcy, Financial Restructuring, and Reorganization" at bounding box center [407, 360] width 289 height 56
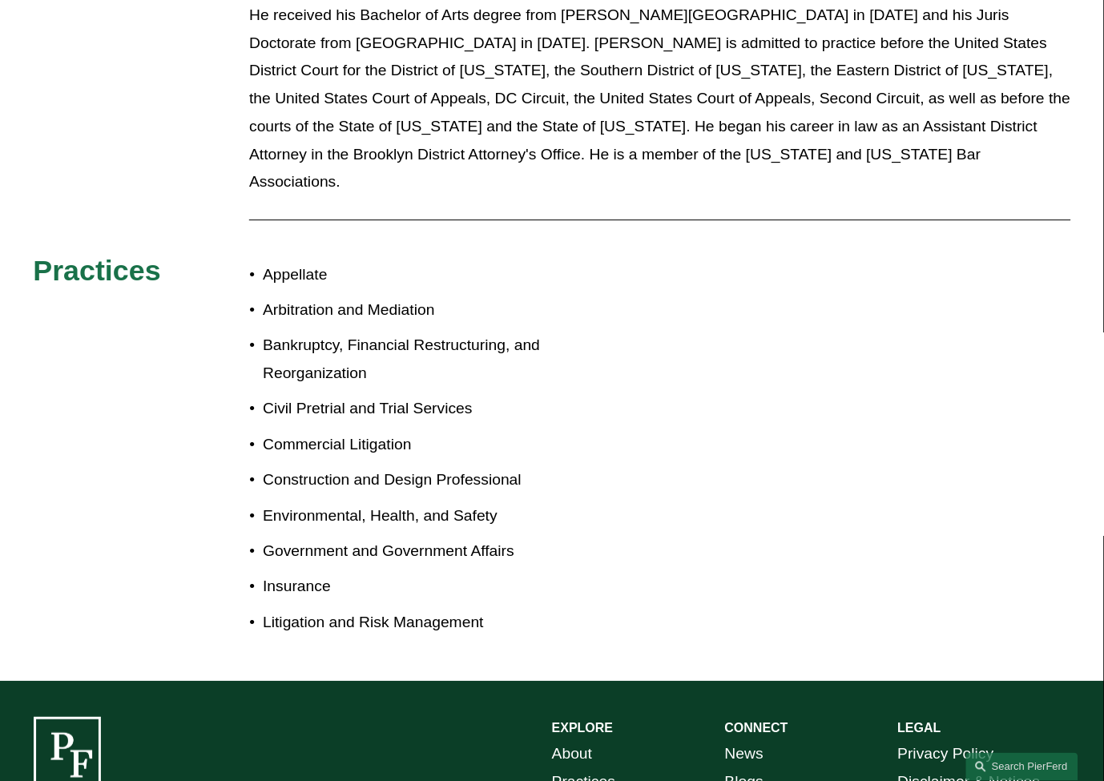
click at [347, 261] on p "Appellate" at bounding box center [407, 275] width 289 height 28
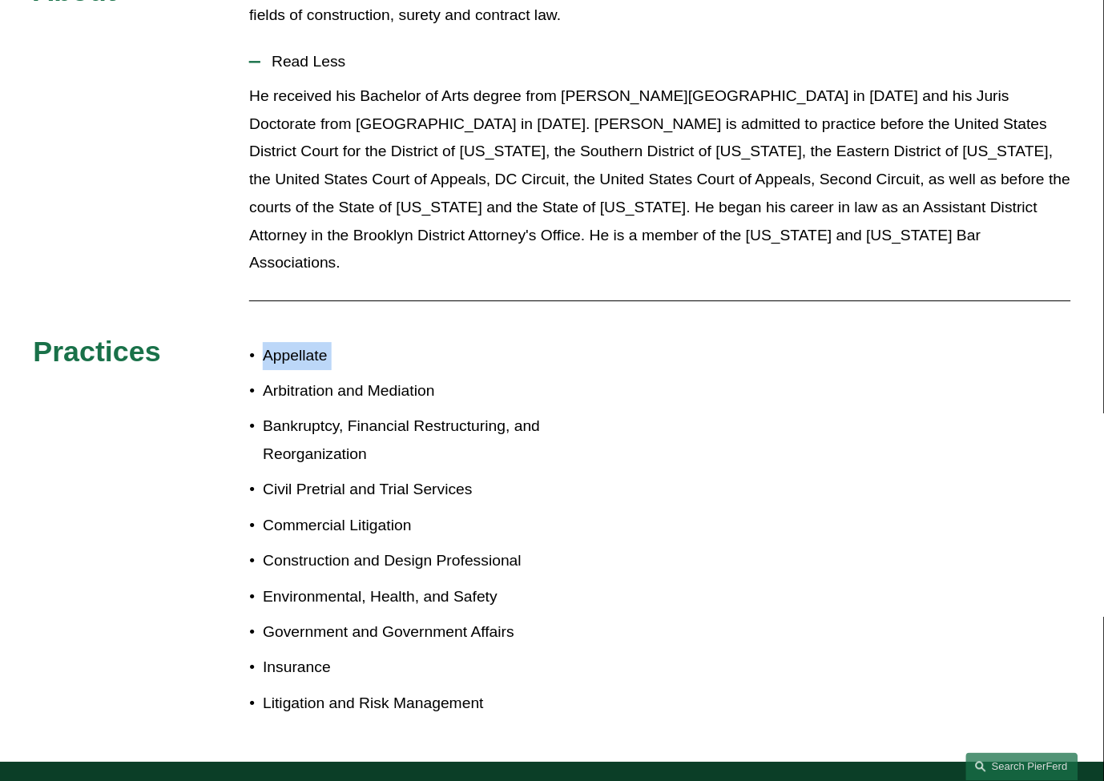
scroll to position [534, 0]
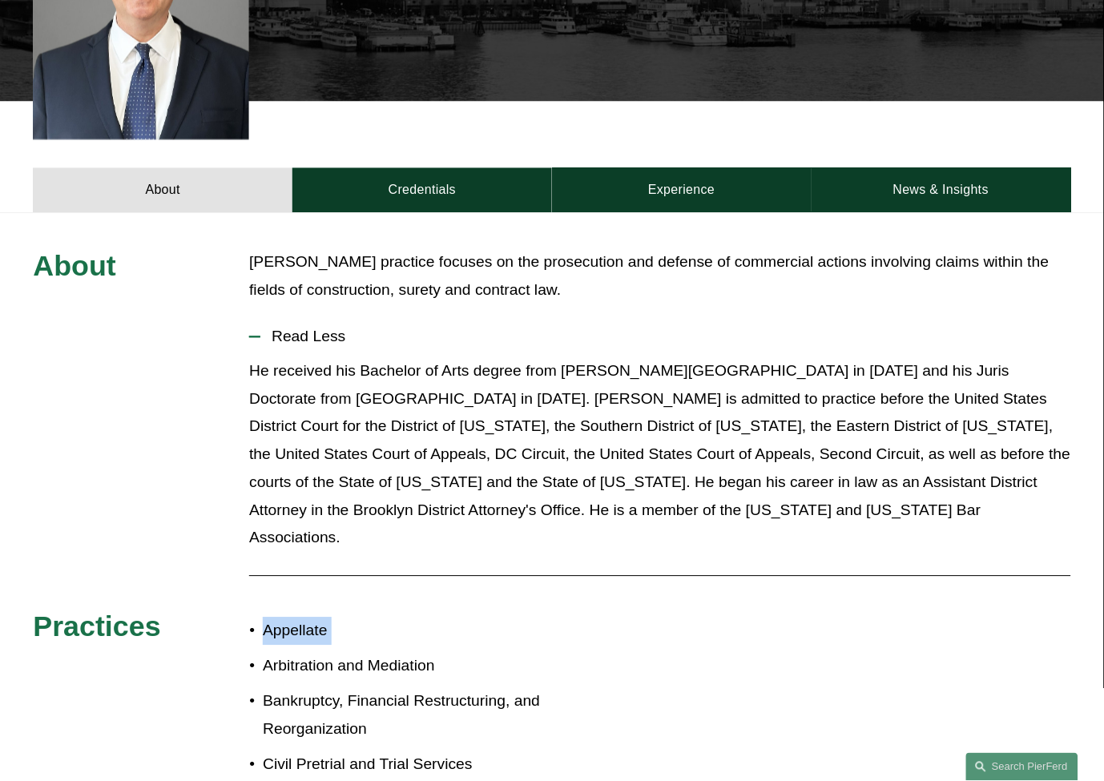
click at [501, 329] on span "Read Less" at bounding box center [665, 338] width 810 height 18
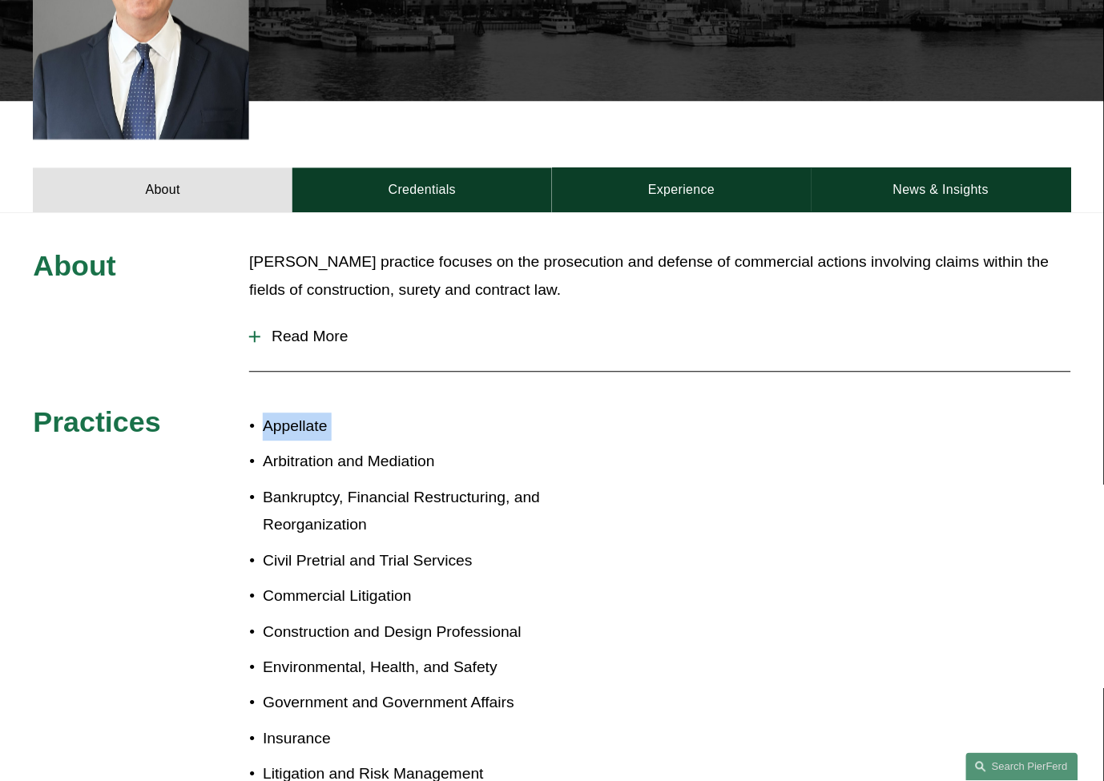
click at [501, 329] on span "Read More" at bounding box center [665, 338] width 810 height 18
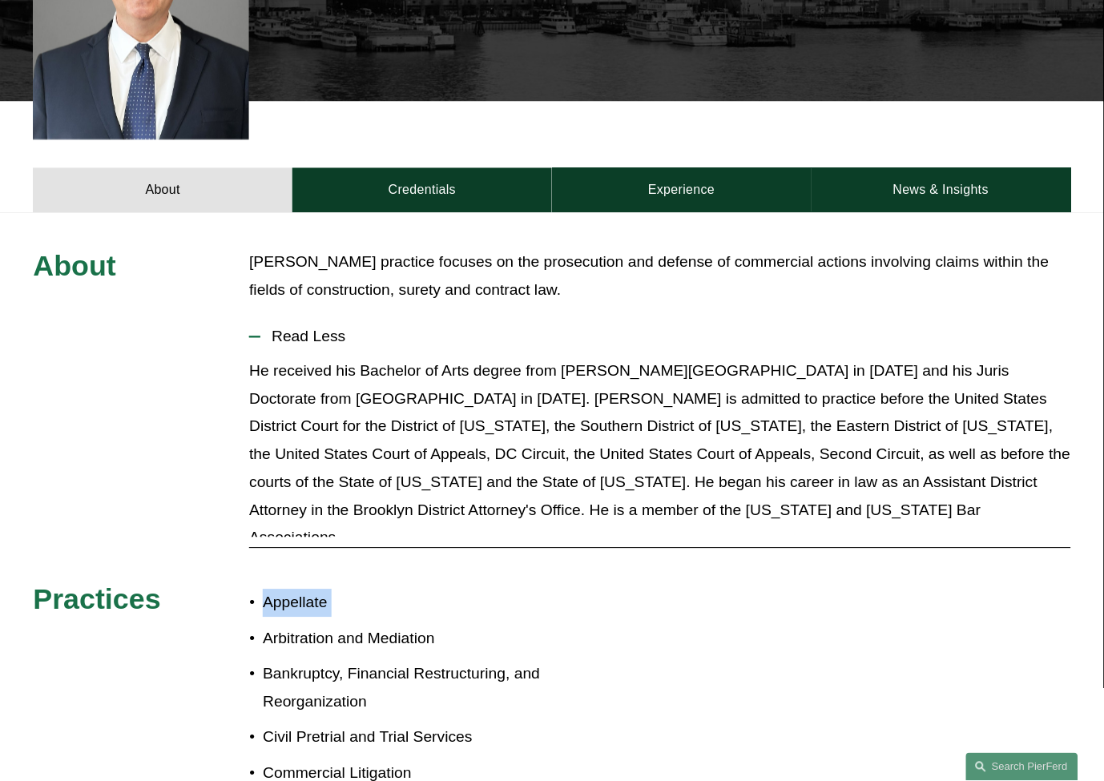
click at [501, 329] on span "Read Less" at bounding box center [665, 338] width 810 height 18
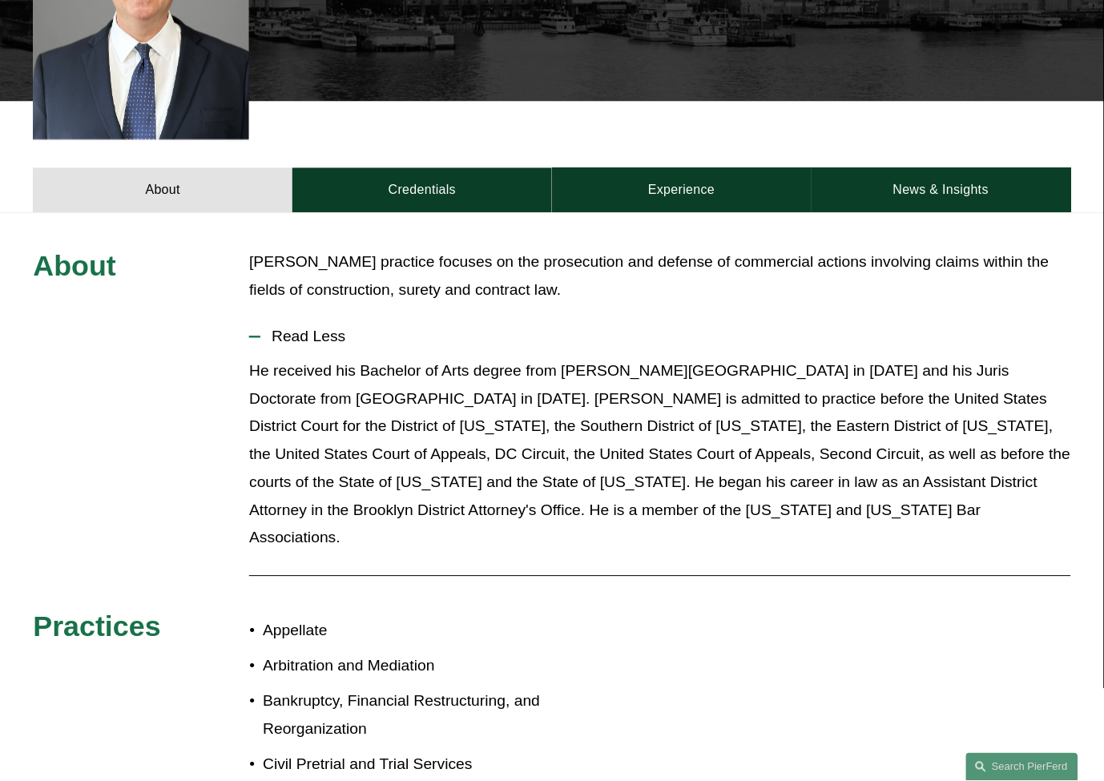
click at [474, 358] on p "He received his Bachelor of Arts degree from [PERSON_NAME][GEOGRAPHIC_DATA] in …" at bounding box center [659, 455] width 821 height 195
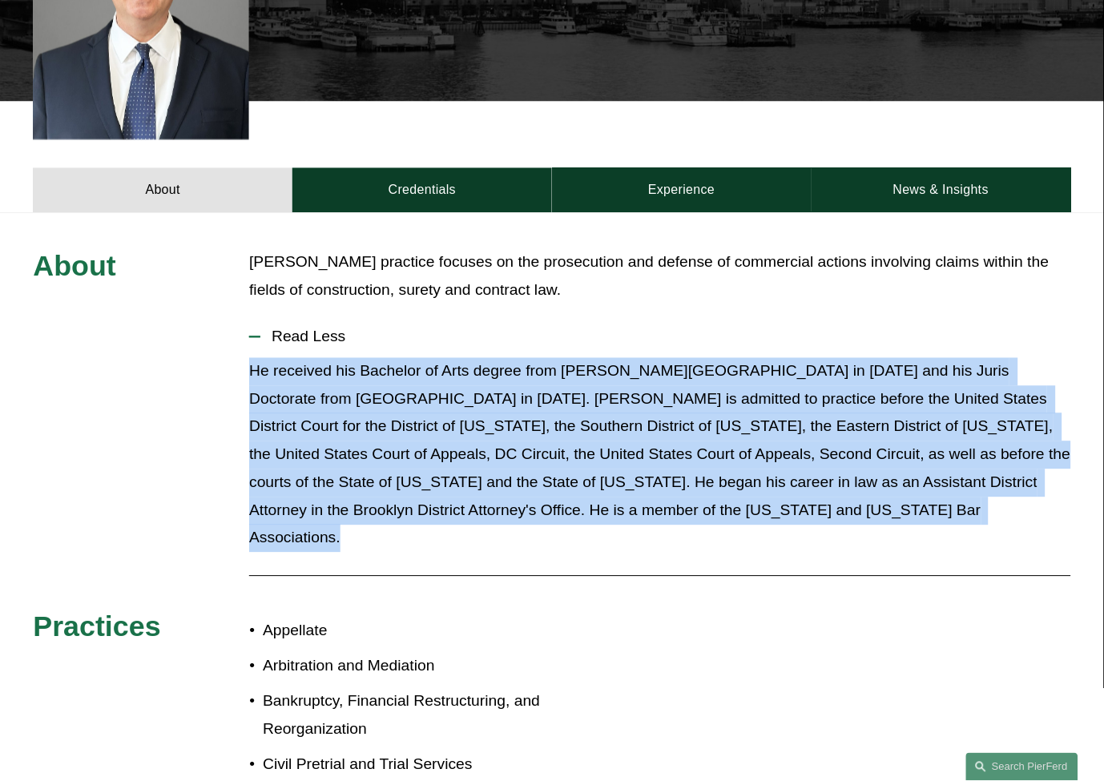
click at [474, 358] on p "He received his Bachelor of Arts degree from [PERSON_NAME][GEOGRAPHIC_DATA] in …" at bounding box center [659, 455] width 821 height 195
click at [389, 415] on p "He received his Bachelor of Arts degree from [PERSON_NAME][GEOGRAPHIC_DATA] in …" at bounding box center [659, 455] width 821 height 195
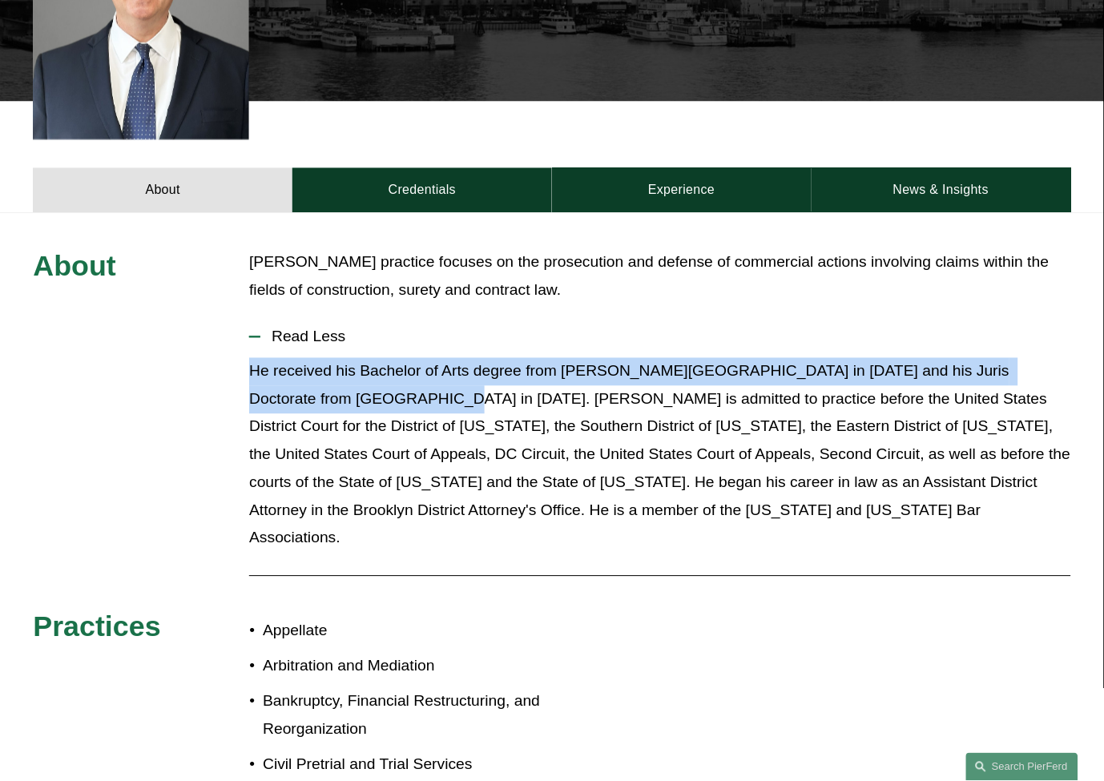
drag, startPoint x: 359, startPoint y: 377, endPoint x: 232, endPoint y: 338, distance: 132.3
click at [232, 338] on div "About [PERSON_NAME] practice focuses on the prosecution and defense of commerci…" at bounding box center [552, 625] width 1104 height 752
click at [320, 358] on p "He received his Bachelor of Arts degree from [PERSON_NAME][GEOGRAPHIC_DATA] in …" at bounding box center [659, 455] width 821 height 195
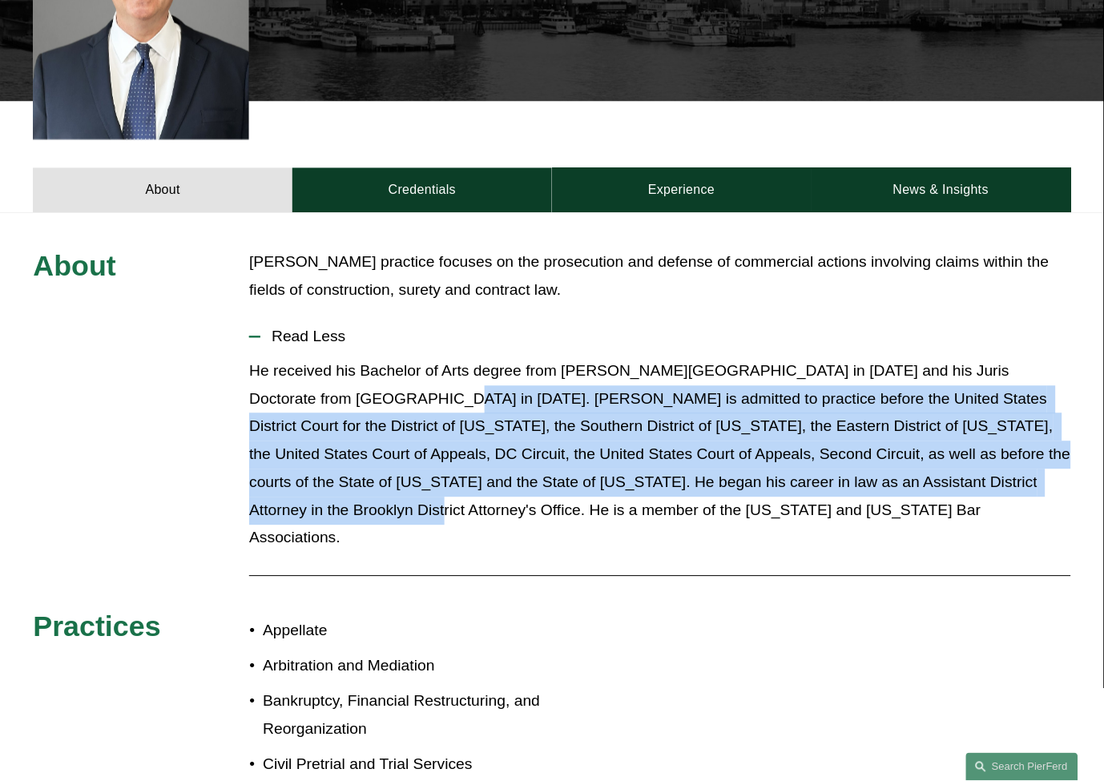
drag, startPoint x: 366, startPoint y: 373, endPoint x: 1029, endPoint y: 463, distance: 668.8
click at [1029, 463] on p "He received his Bachelor of Arts degree from [PERSON_NAME][GEOGRAPHIC_DATA] in …" at bounding box center [659, 455] width 821 height 195
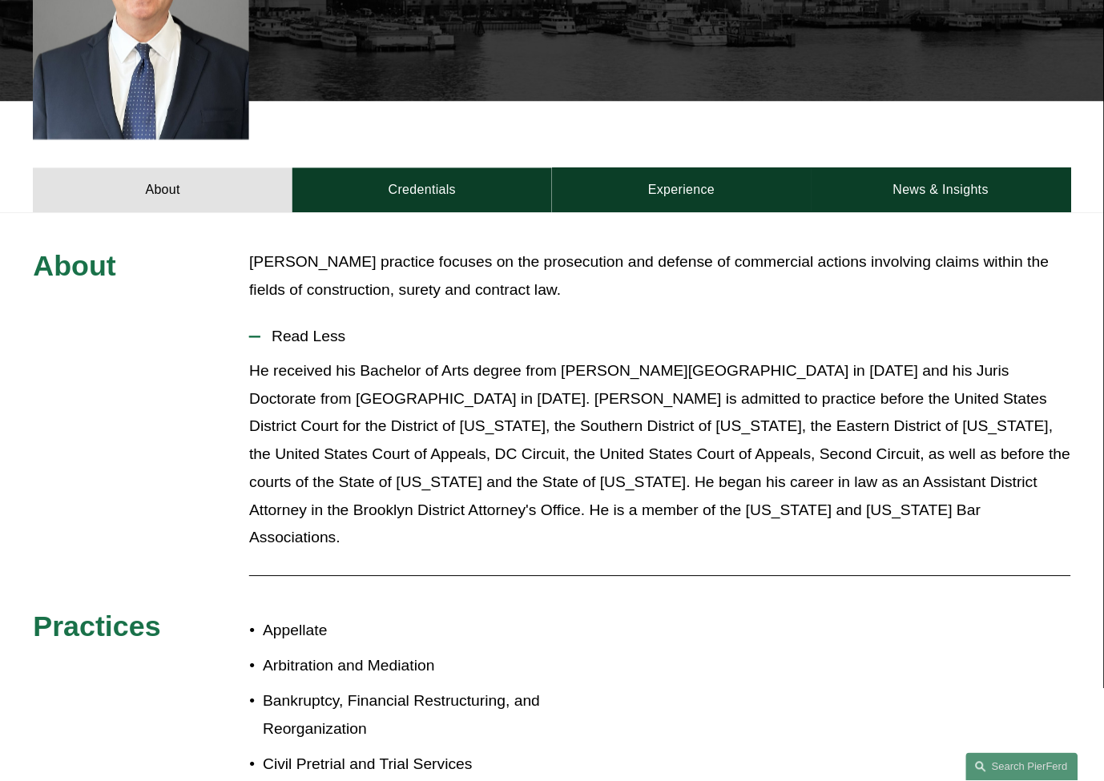
click at [1034, 462] on p "He received his Bachelor of Arts degree from [PERSON_NAME][GEOGRAPHIC_DATA] in …" at bounding box center [659, 455] width 821 height 195
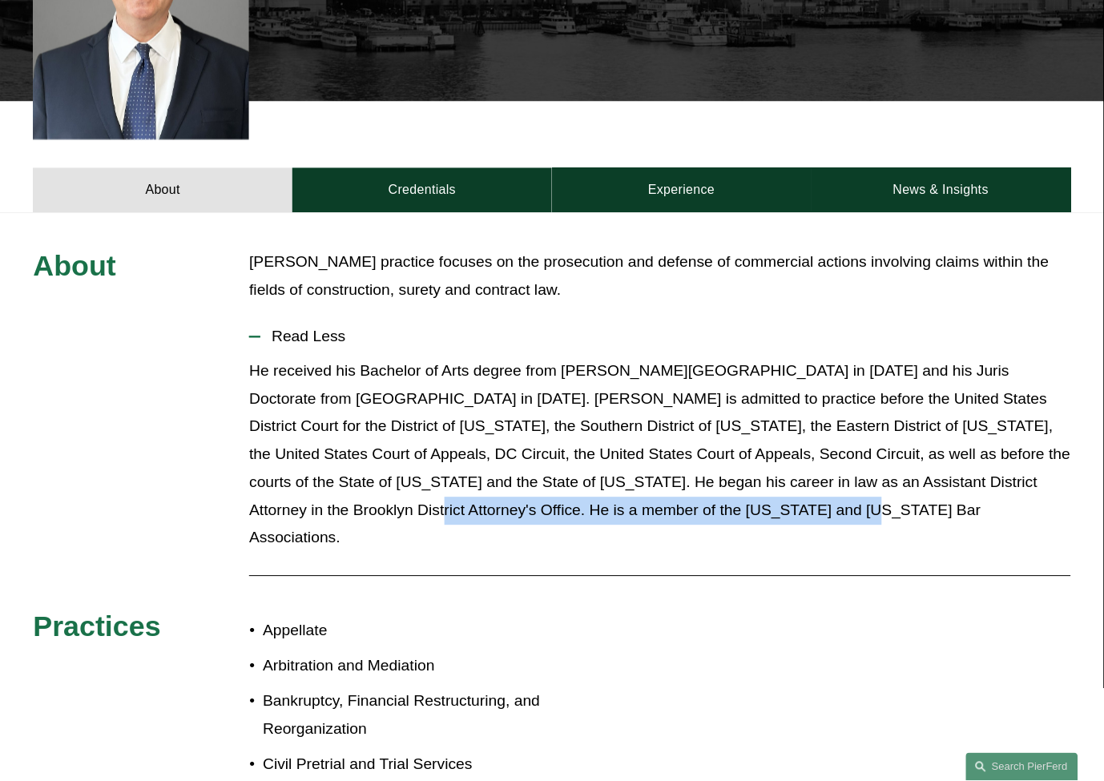
drag, startPoint x: 1029, startPoint y: 461, endPoint x: 1008, endPoint y: 474, distance: 24.9
click at [1039, 498] on p "He received his Bachelor of Arts degree from [PERSON_NAME][GEOGRAPHIC_DATA] in …" at bounding box center [659, 455] width 821 height 195
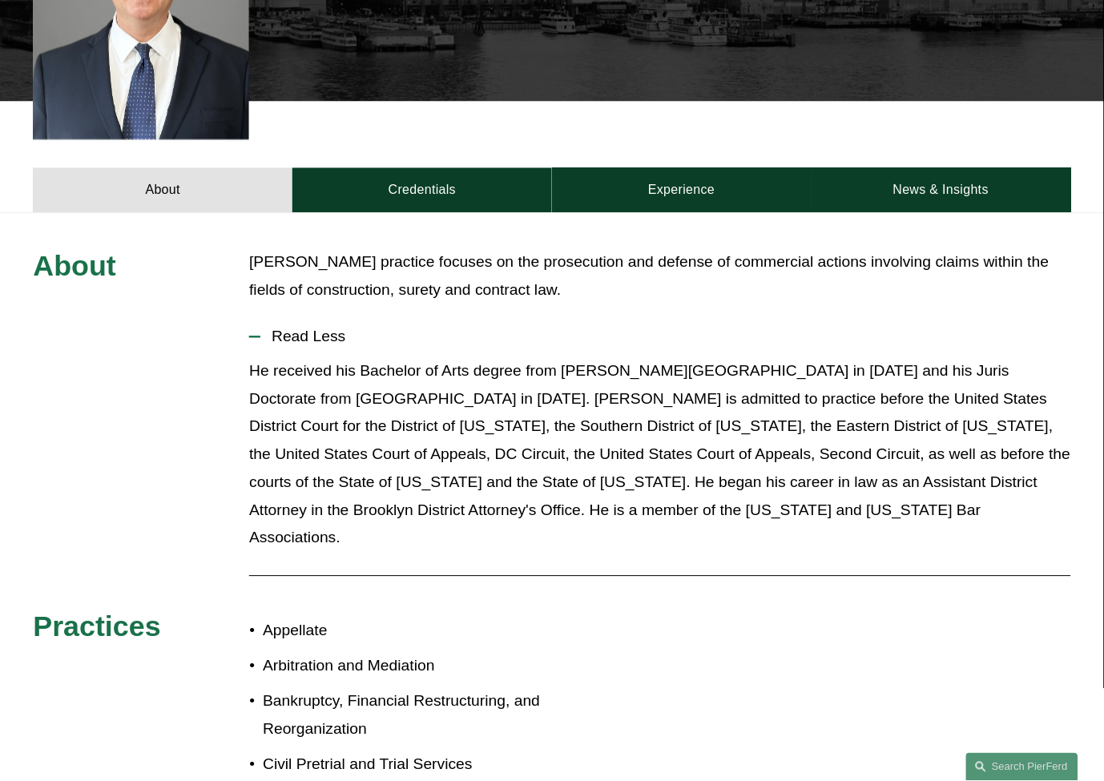
click at [714, 272] on p "[PERSON_NAME] practice focuses on the prosecution and defense of commercial act…" at bounding box center [659, 277] width 821 height 56
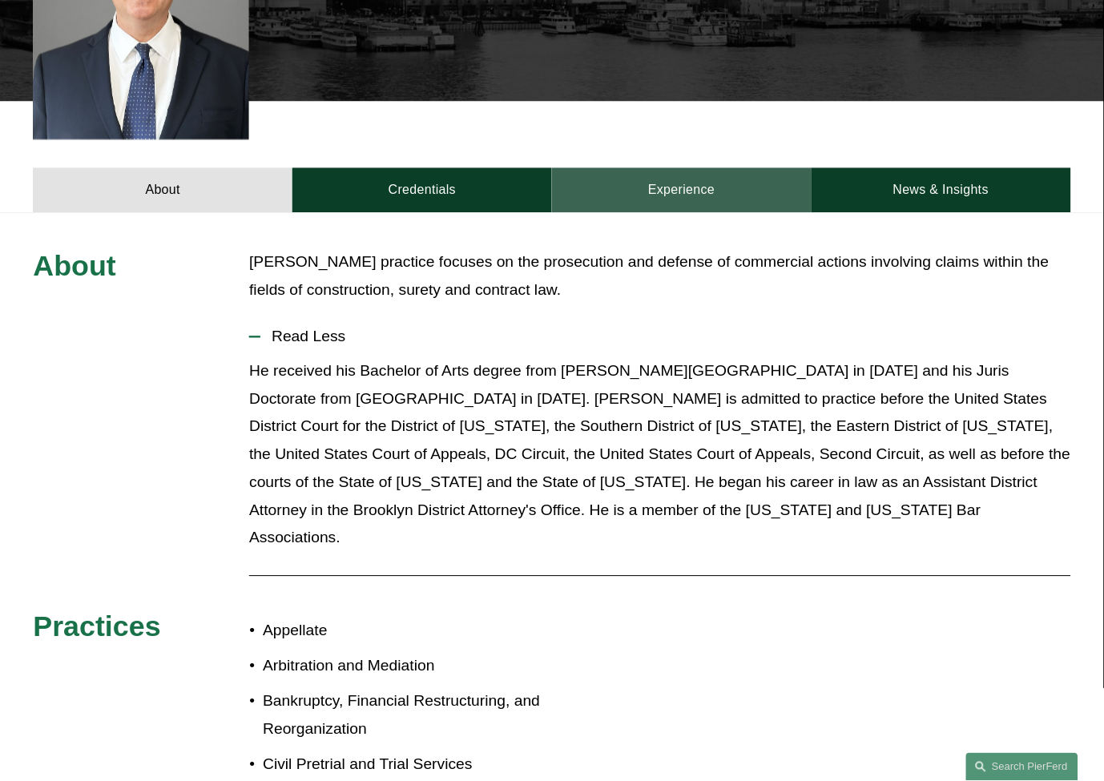
click at [732, 168] on link "Experience" at bounding box center [682, 190] width 260 height 45
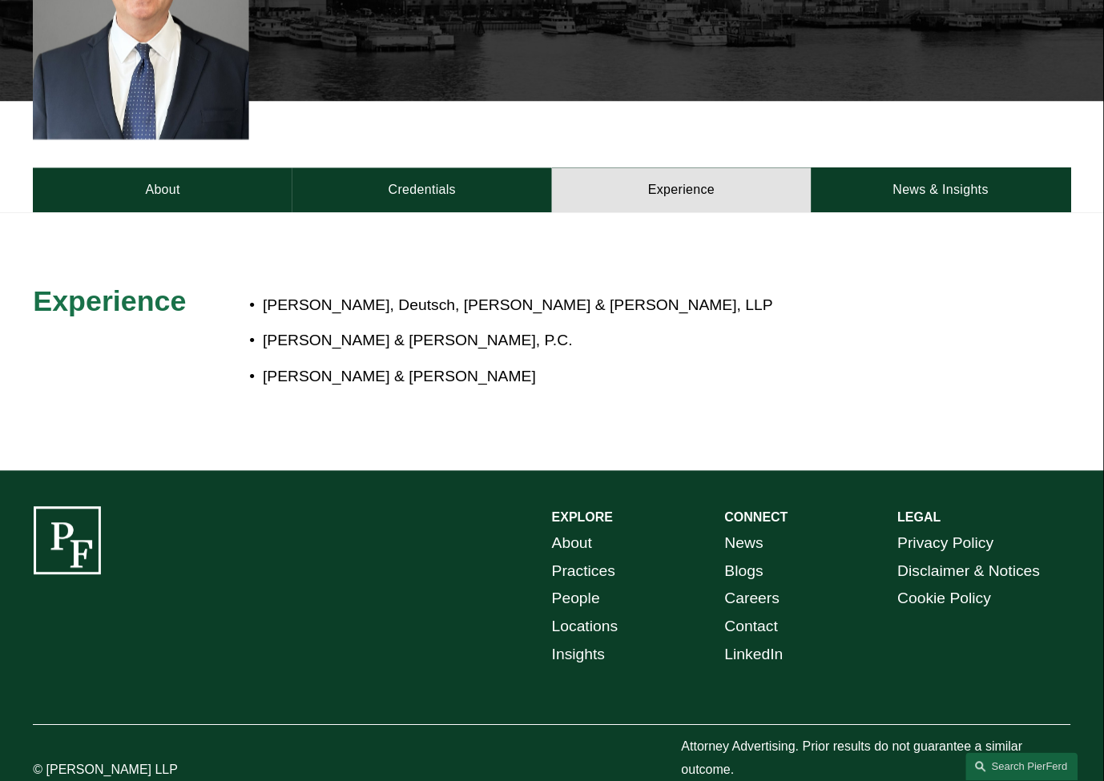
click at [405, 328] on p "[PERSON_NAME] & [PERSON_NAME], P.C." at bounding box center [602, 342] width 679 height 28
click at [510, 292] on p "[PERSON_NAME], Deutsch, [PERSON_NAME] & [PERSON_NAME], LLP" at bounding box center [602, 306] width 679 height 28
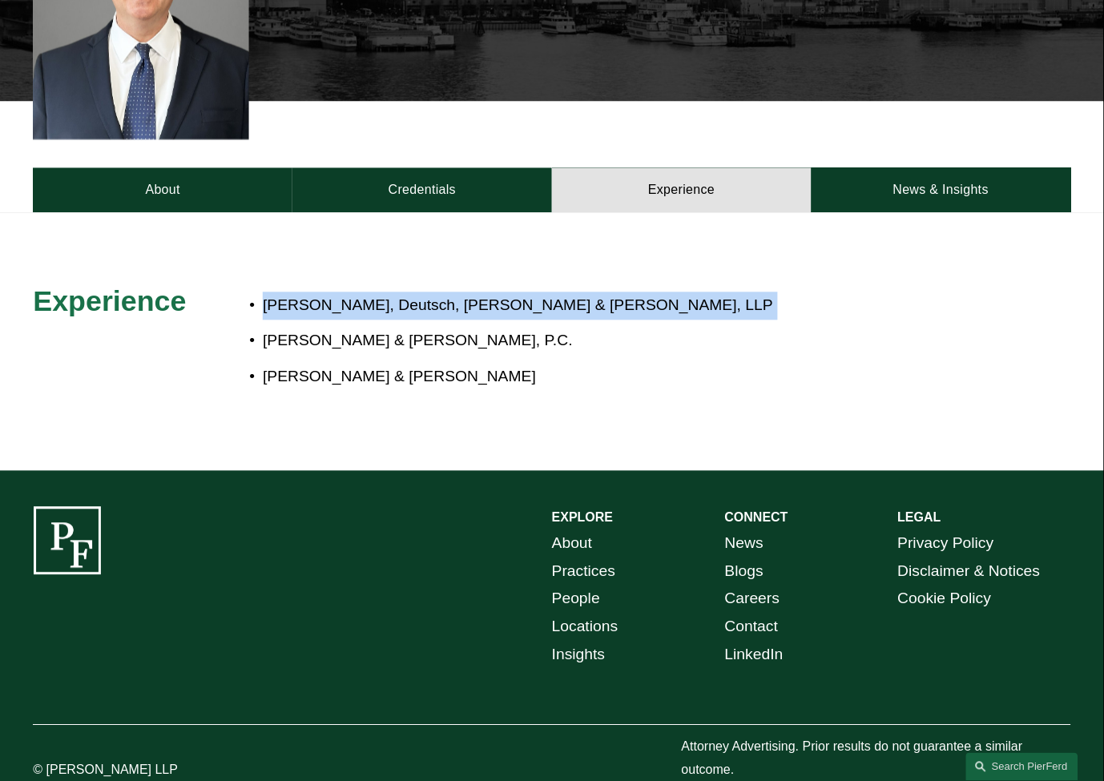
click at [510, 292] on p "[PERSON_NAME], Deutsch, [PERSON_NAME] & [PERSON_NAME], LLP" at bounding box center [602, 306] width 679 height 28
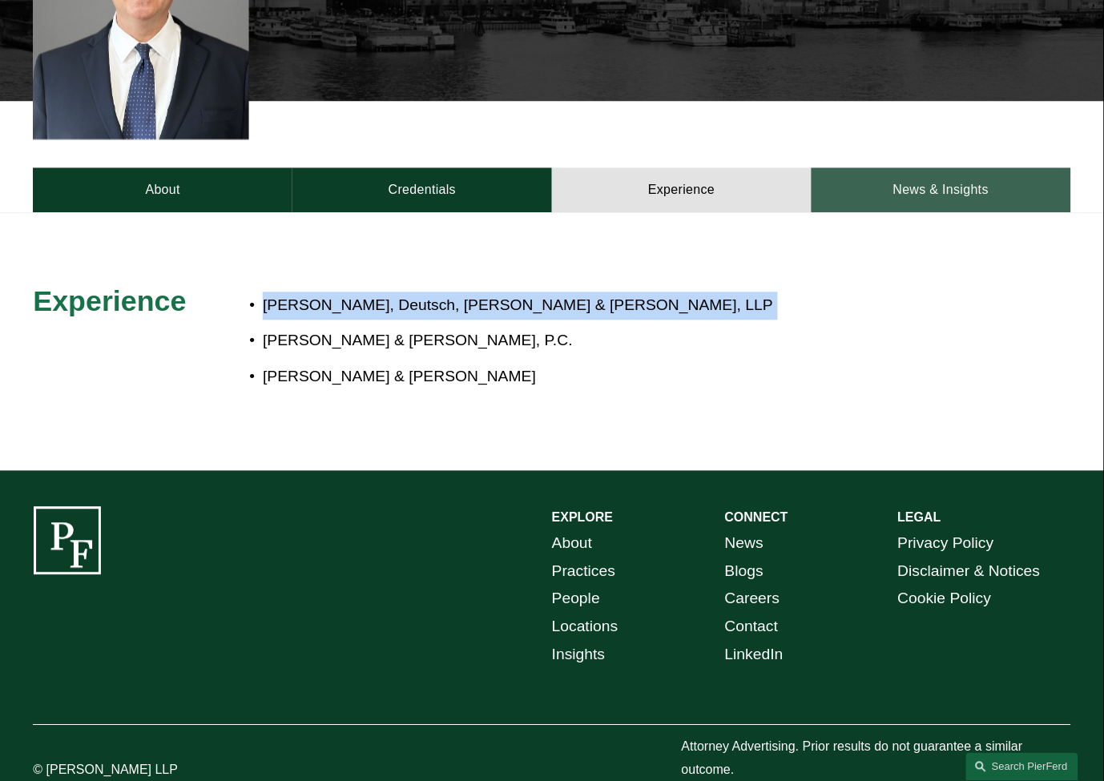
click at [983, 185] on link "News & Insights" at bounding box center [942, 190] width 260 height 45
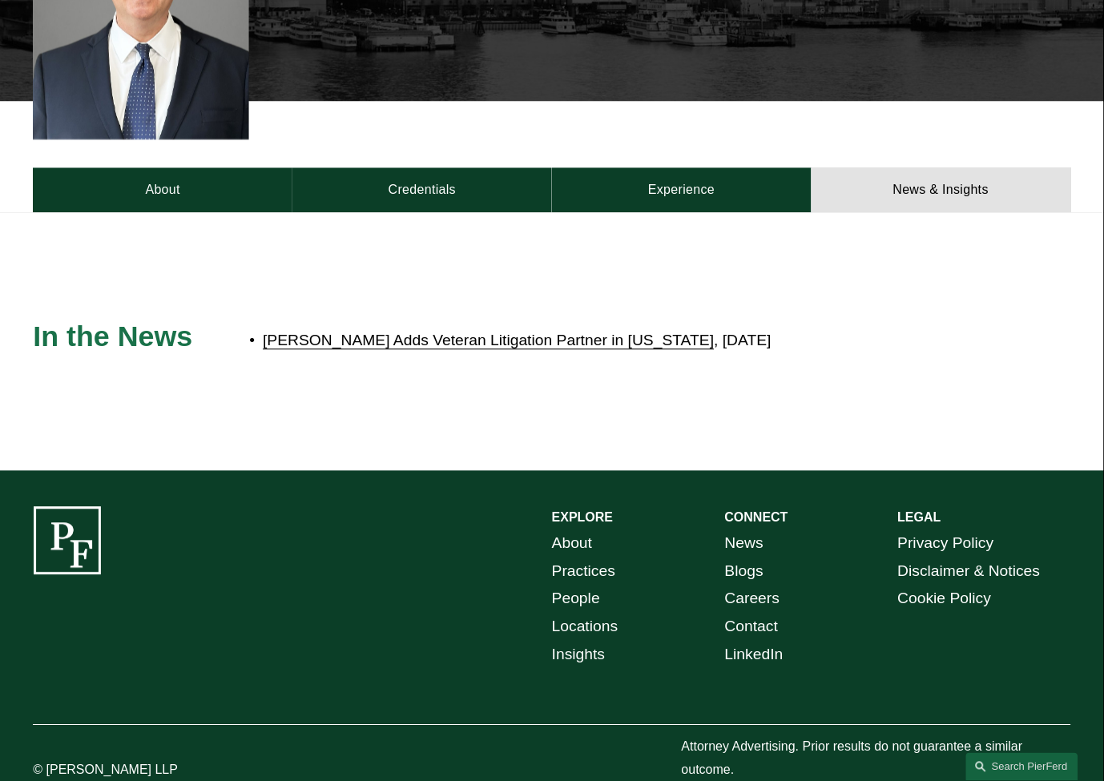
drag, startPoint x: 845, startPoint y: 317, endPoint x: 803, endPoint y: 316, distance: 42.5
click at [842, 328] on p "Pierson Ferdinand Adds Veteran Litigation Partner in New York , May 8, 2025" at bounding box center [602, 342] width 679 height 28
click at [797, 328] on p "Pierson Ferdinand Adds Veteran Litigation Partner in New York , May 8, 2025" at bounding box center [602, 342] width 679 height 28
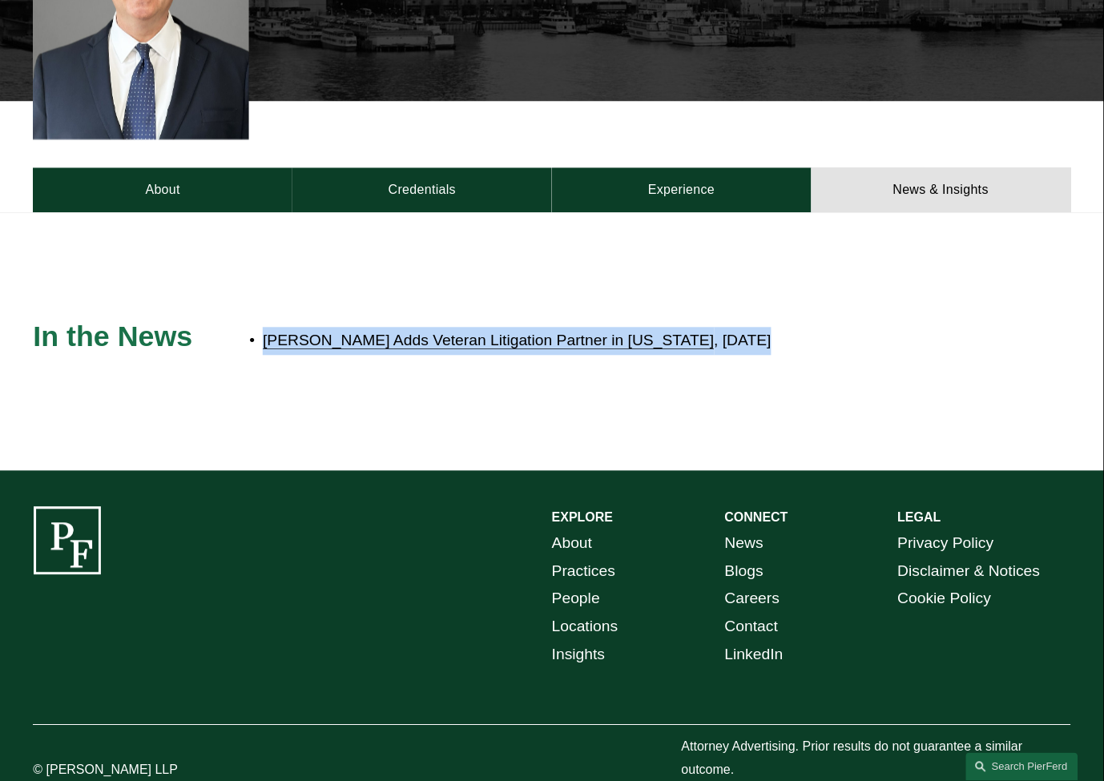
click at [797, 328] on p "Pierson Ferdinand Adds Veteran Litigation Partner in New York , May 8, 2025" at bounding box center [602, 342] width 679 height 28
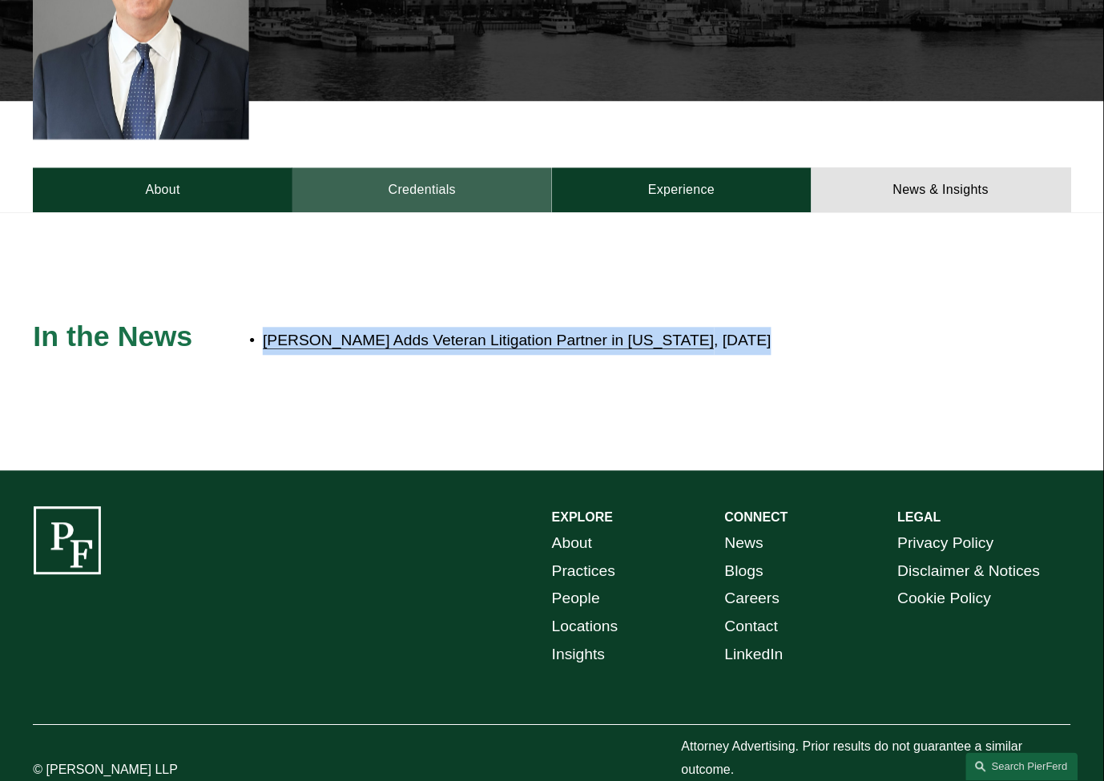
click at [495, 168] on link "Credentials" at bounding box center [422, 190] width 260 height 45
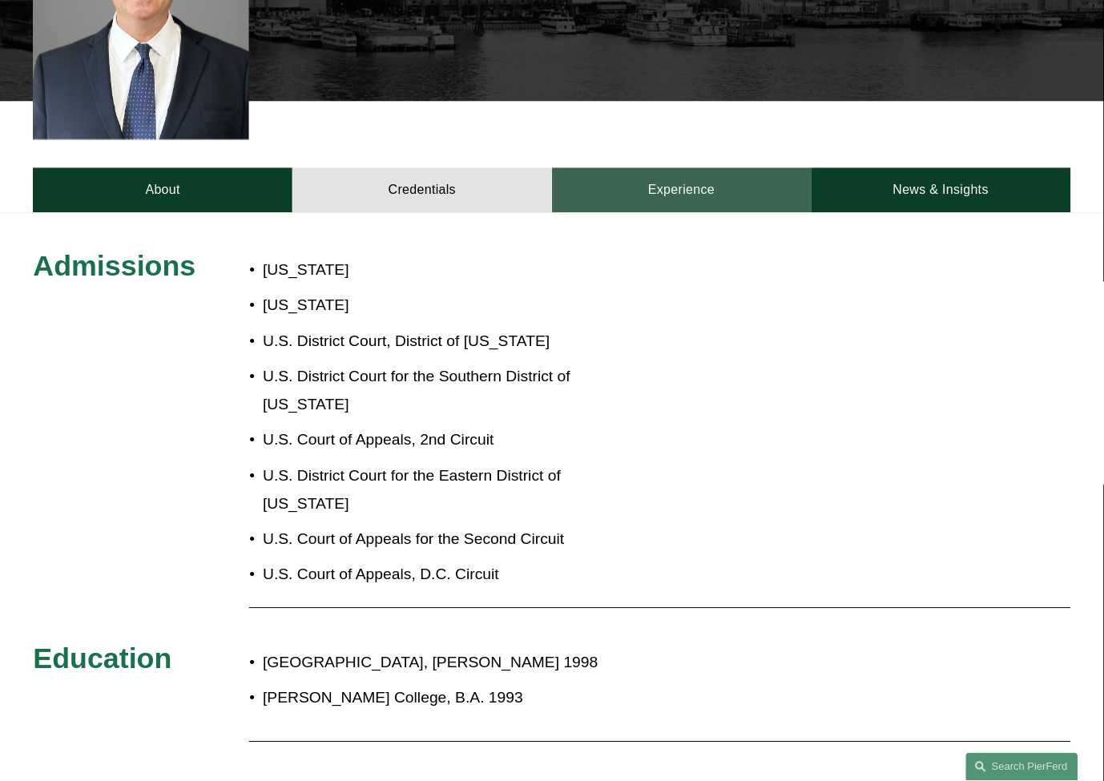
click at [623, 168] on link "Experience" at bounding box center [682, 190] width 260 height 45
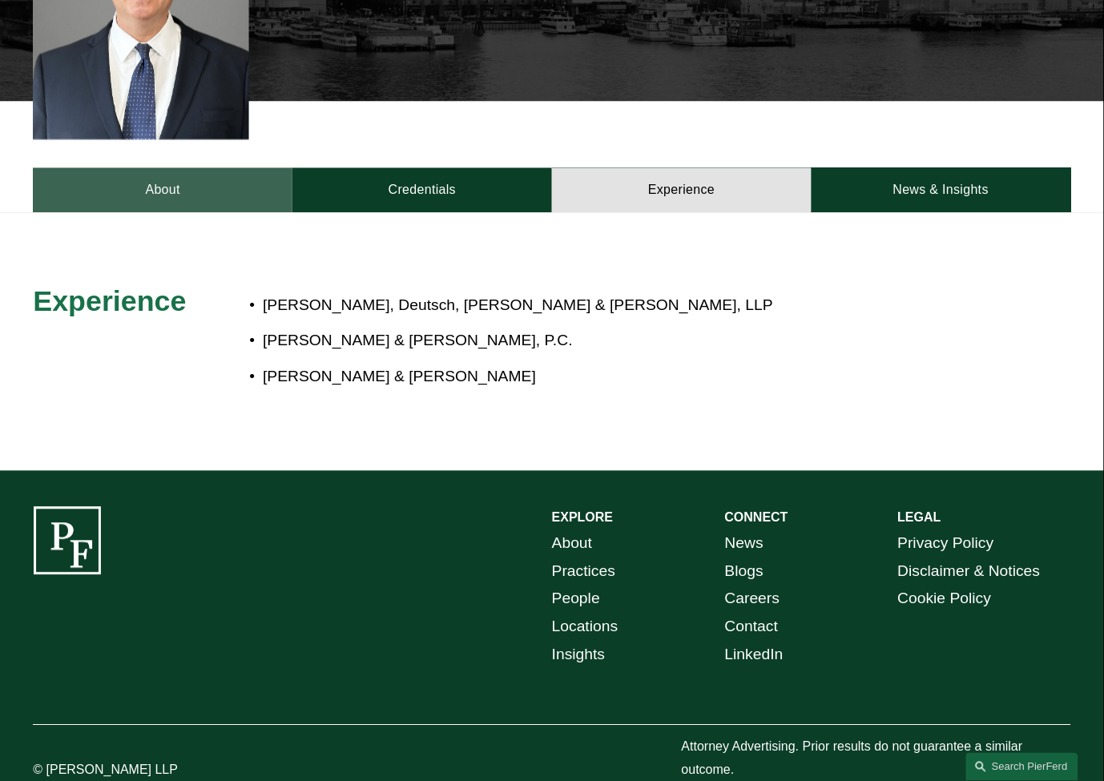
click at [280, 175] on link "About" at bounding box center [163, 190] width 260 height 45
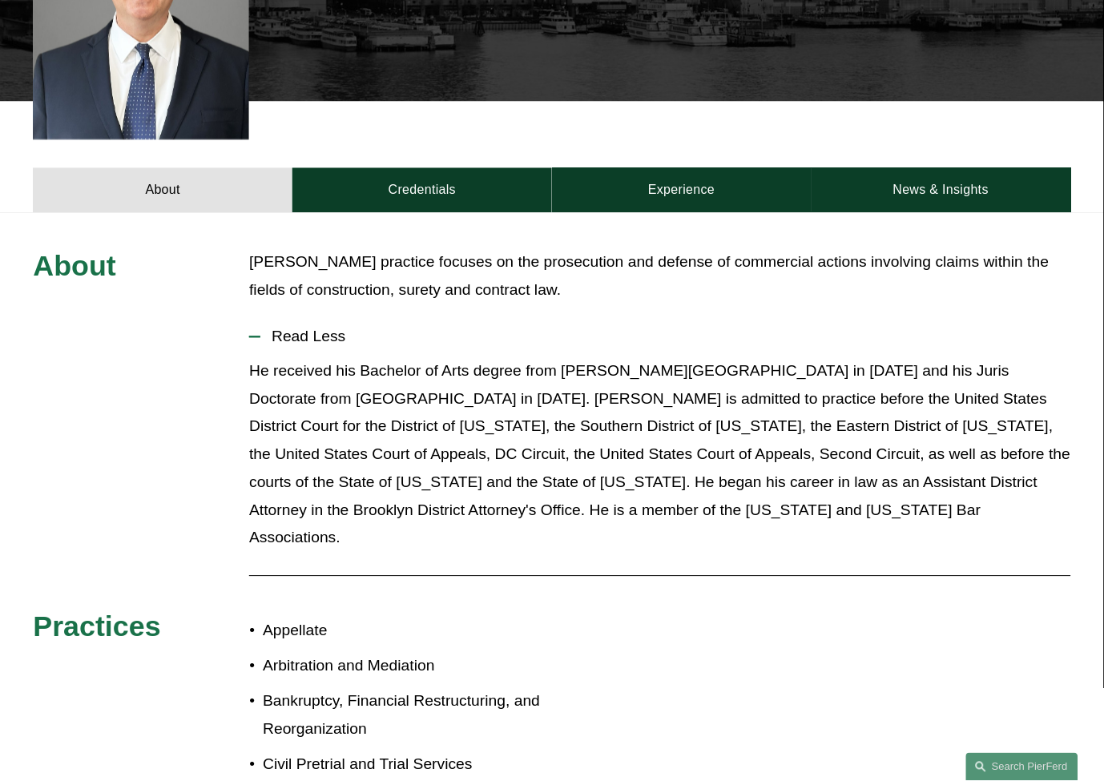
click at [403, 256] on p "[PERSON_NAME] practice focuses on the prosecution and defense of commercial act…" at bounding box center [659, 277] width 821 height 56
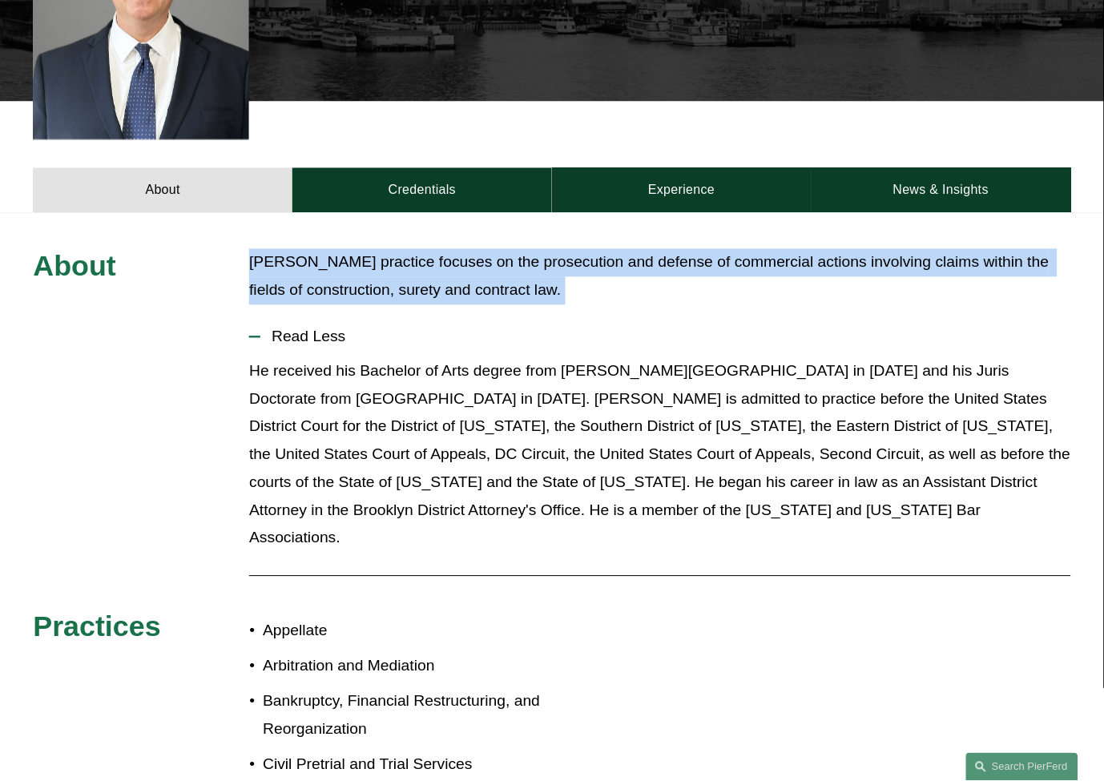
click at [403, 256] on p "[PERSON_NAME] practice focuses on the prosecution and defense of commercial act…" at bounding box center [659, 277] width 821 height 56
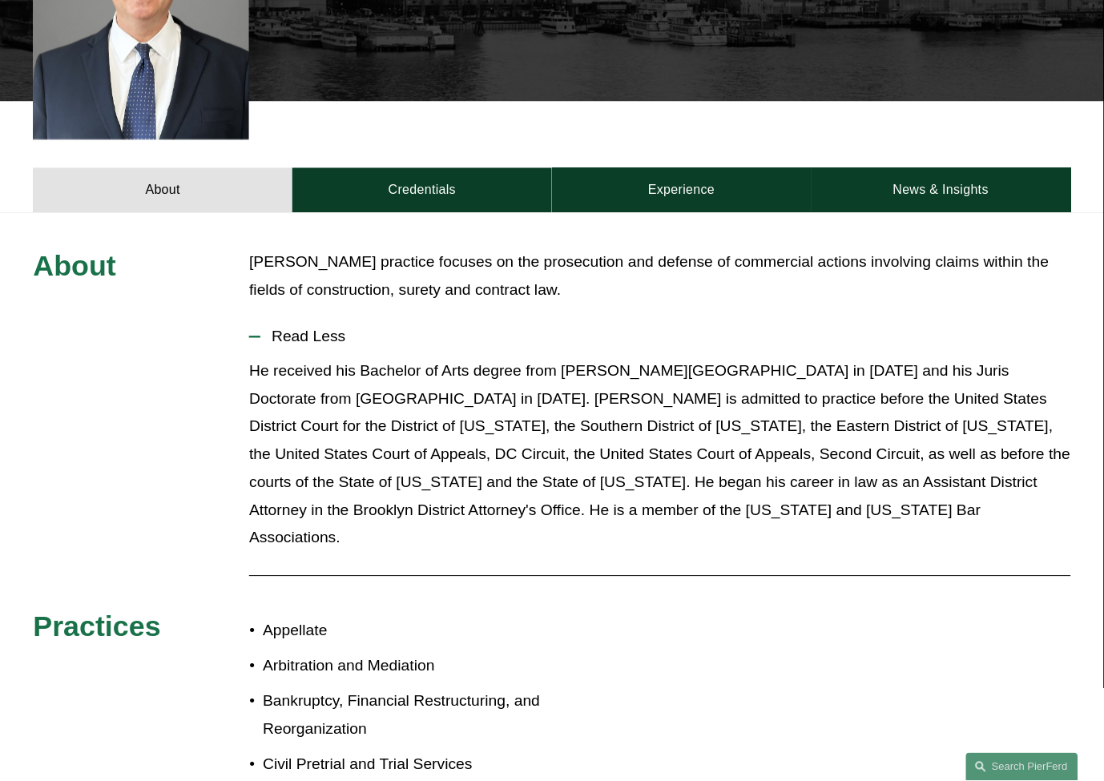
click at [509, 393] on p "He received his Bachelor of Arts degree from [PERSON_NAME][GEOGRAPHIC_DATA] in …" at bounding box center [659, 455] width 821 height 195
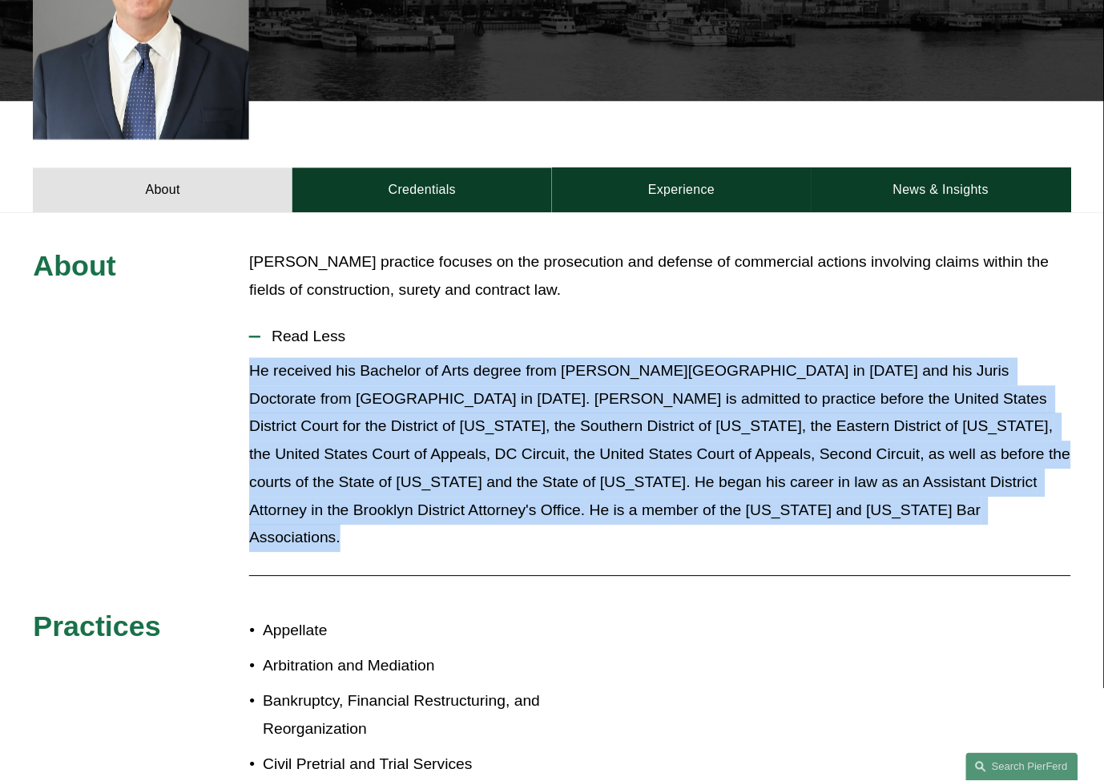
click at [509, 393] on p "He received his Bachelor of Arts degree from [PERSON_NAME][GEOGRAPHIC_DATA] in …" at bounding box center [659, 455] width 821 height 195
click at [505, 421] on p "He received his Bachelor of Arts degree from [PERSON_NAME][GEOGRAPHIC_DATA] in …" at bounding box center [659, 455] width 821 height 195
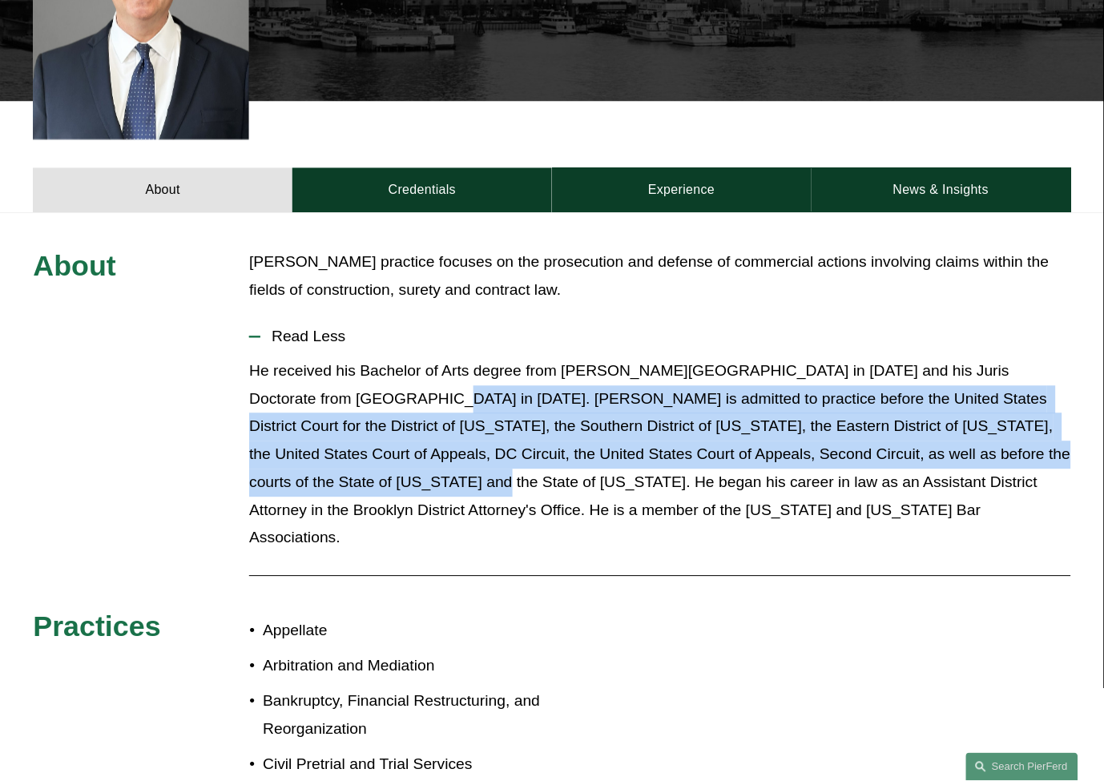
drag, startPoint x: 356, startPoint y: 370, endPoint x: 330, endPoint y: 454, distance: 87.2
click at [330, 454] on p "He received his Bachelor of Arts degree from [PERSON_NAME][GEOGRAPHIC_DATA] in …" at bounding box center [659, 455] width 821 height 195
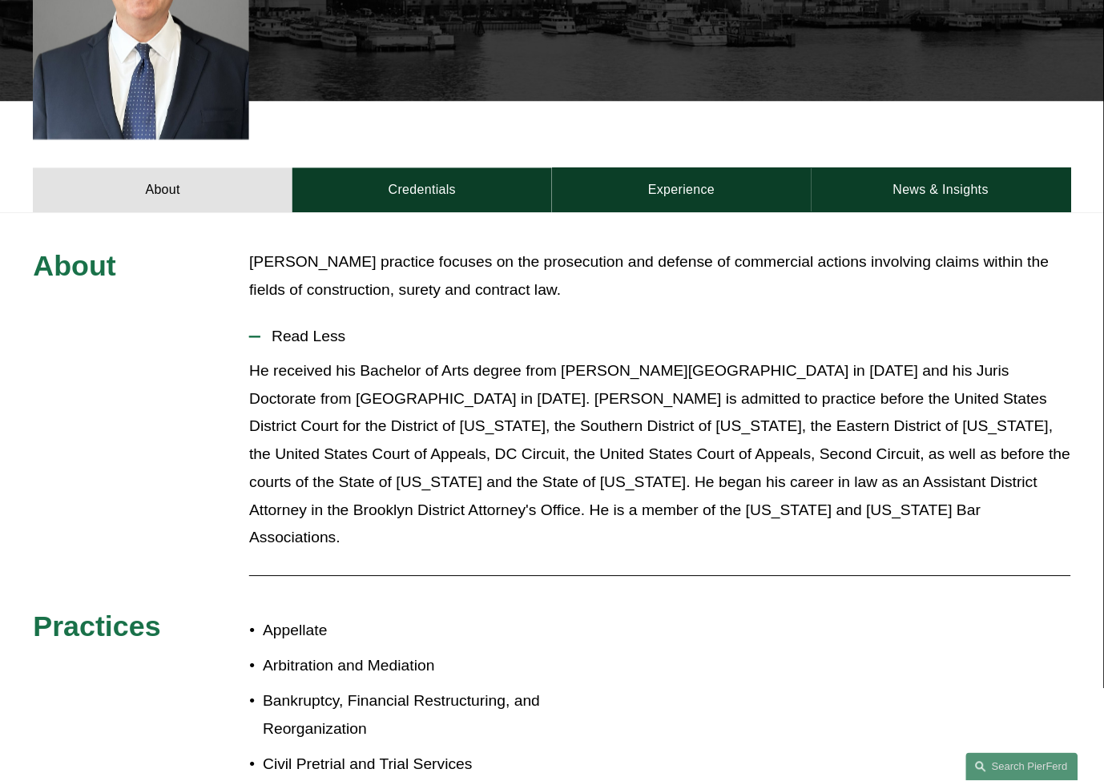
click at [371, 454] on p "He received his Bachelor of Arts degree from [PERSON_NAME][GEOGRAPHIC_DATA] in …" at bounding box center [659, 455] width 821 height 195
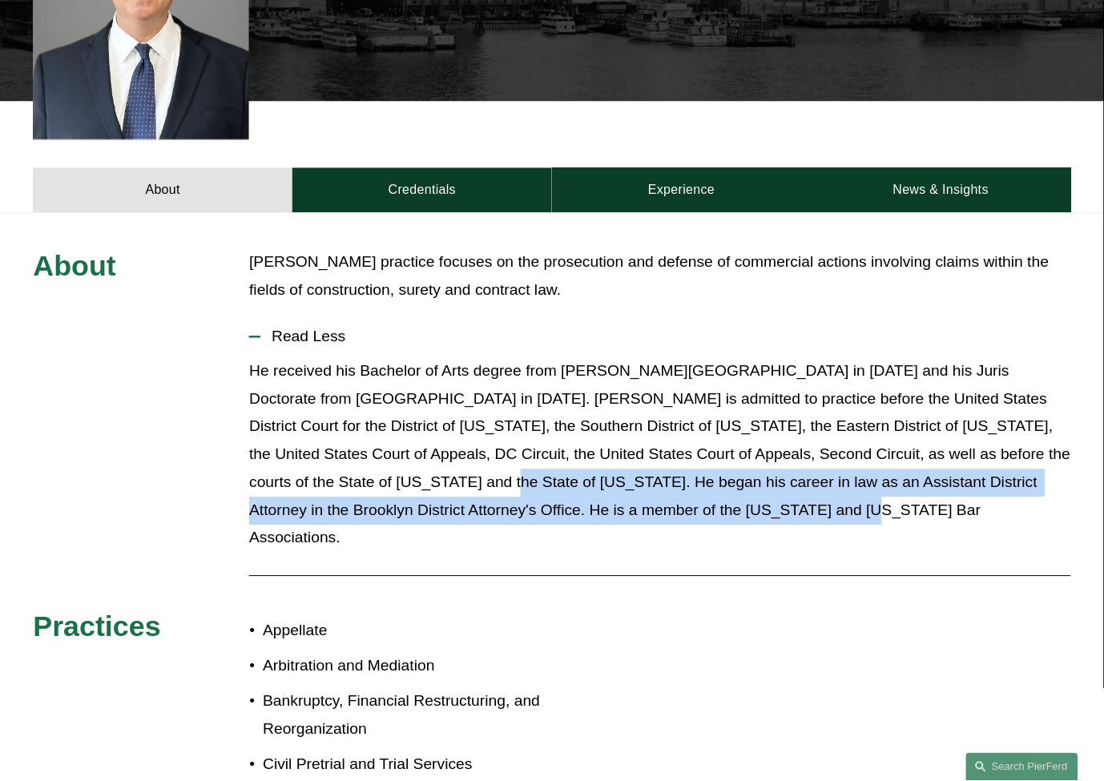
drag, startPoint x: 342, startPoint y: 457, endPoint x: 736, endPoint y: 492, distance: 395.0
click at [736, 492] on p "He received his Bachelor of Arts degree from [PERSON_NAME][GEOGRAPHIC_DATA] in …" at bounding box center [659, 455] width 821 height 195
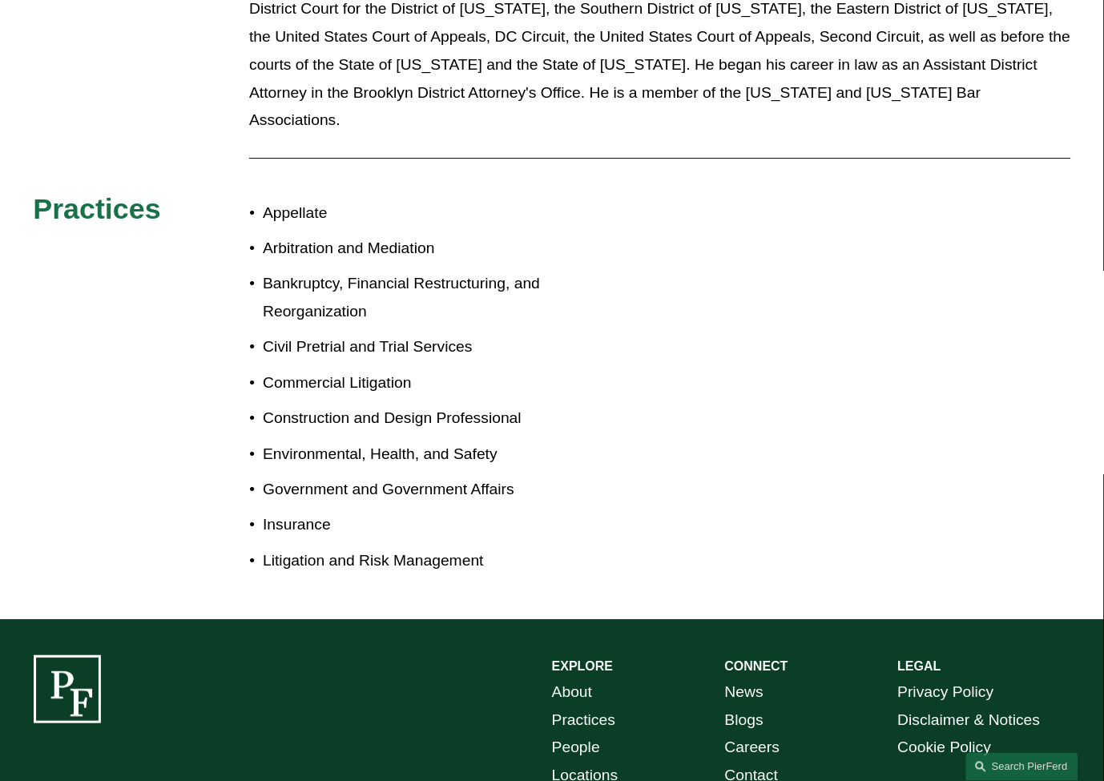
scroll to position [979, 0]
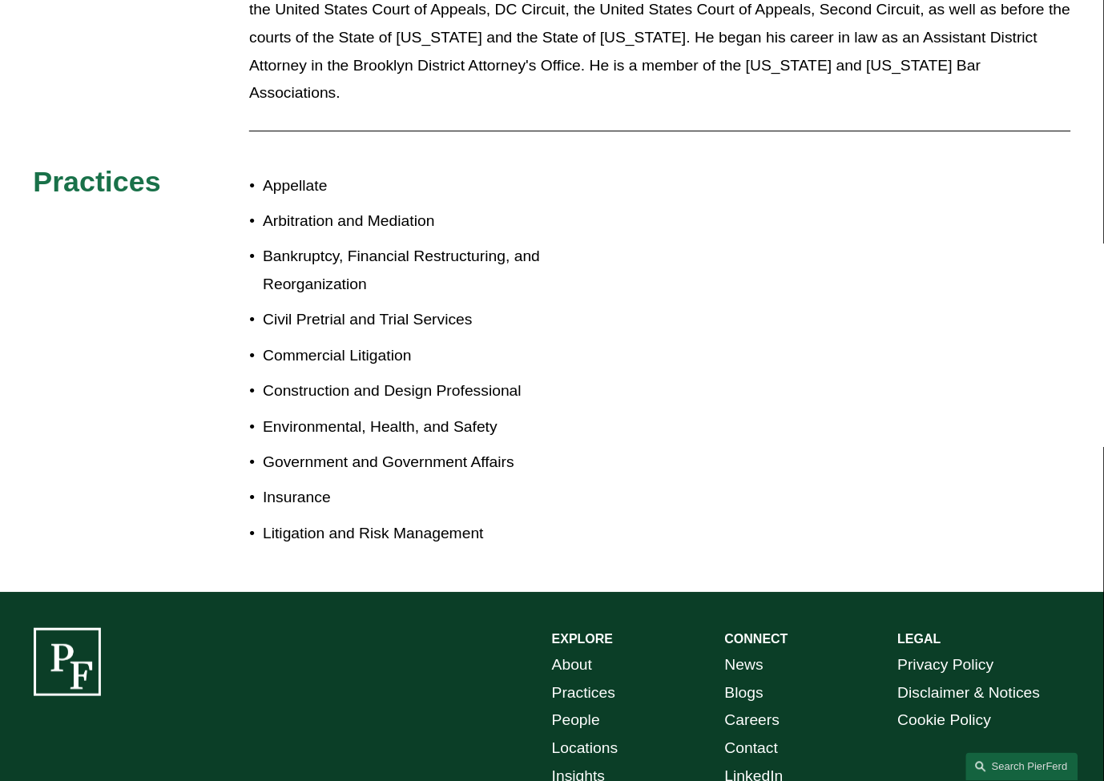
click at [514, 501] on div "Appellate Arbitration and Mediation Bankruptcy, Financial Restructuring, and Re…" at bounding box center [400, 359] width 303 height 391
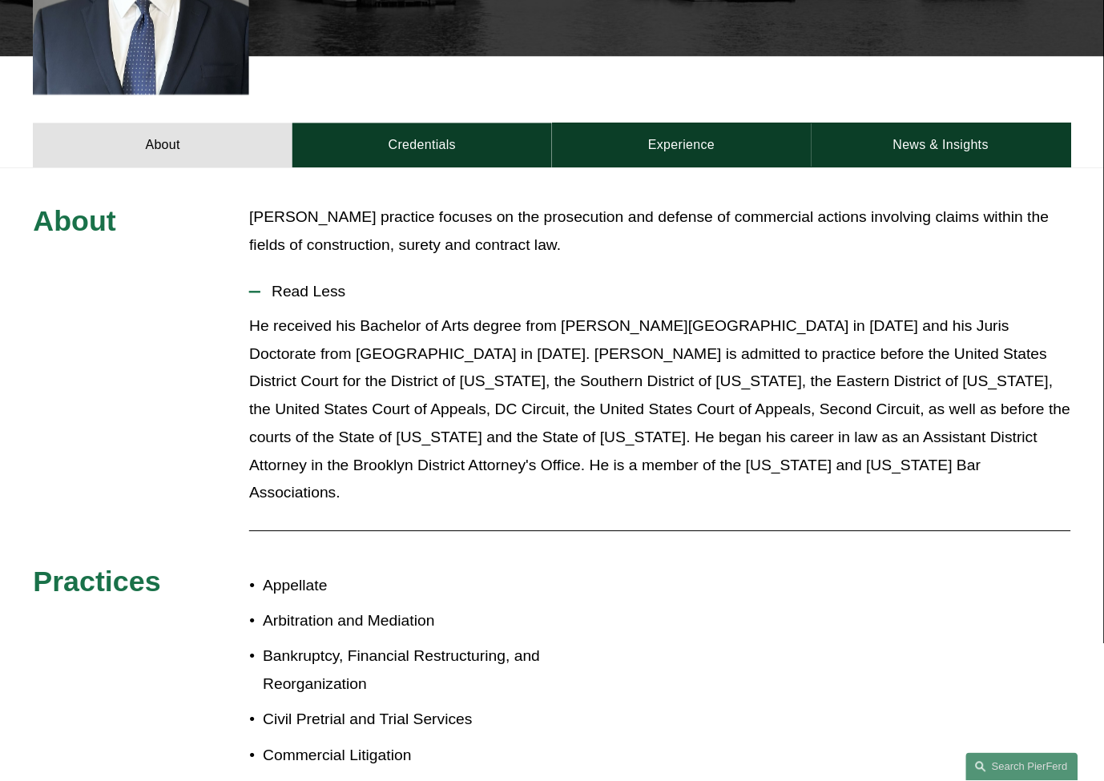
scroll to position [534, 0]
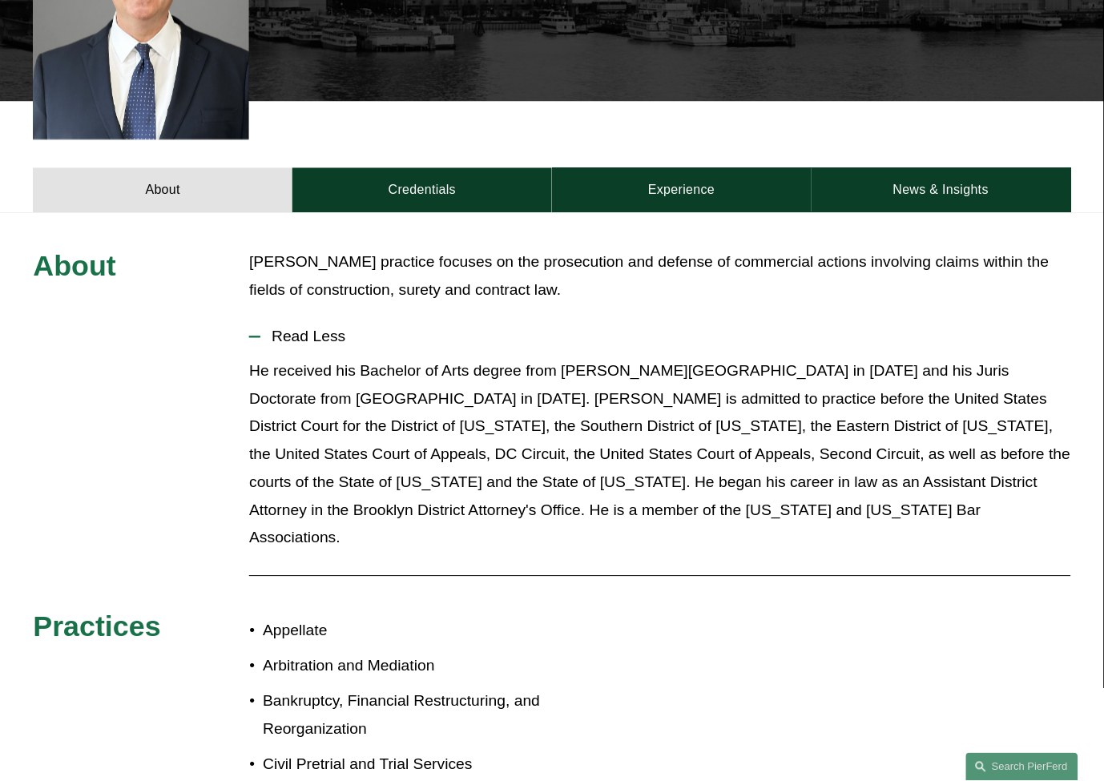
click at [469, 538] on div "About [PERSON_NAME] practice focuses on the prosecution and defense of commerci…" at bounding box center [552, 625] width 1104 height 752
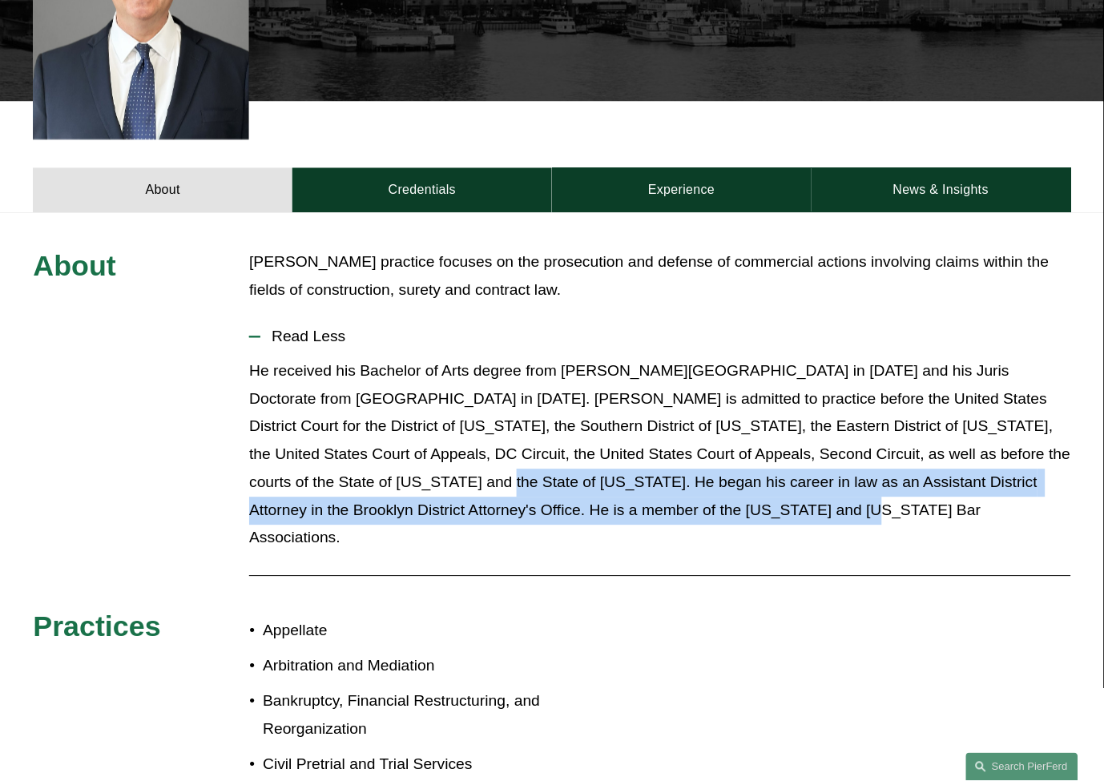
drag, startPoint x: 705, startPoint y: 497, endPoint x: 333, endPoint y: 451, distance: 374.6
click at [333, 451] on p "He received his Bachelor of Arts degree from [PERSON_NAME][GEOGRAPHIC_DATA] in …" at bounding box center [659, 455] width 821 height 195
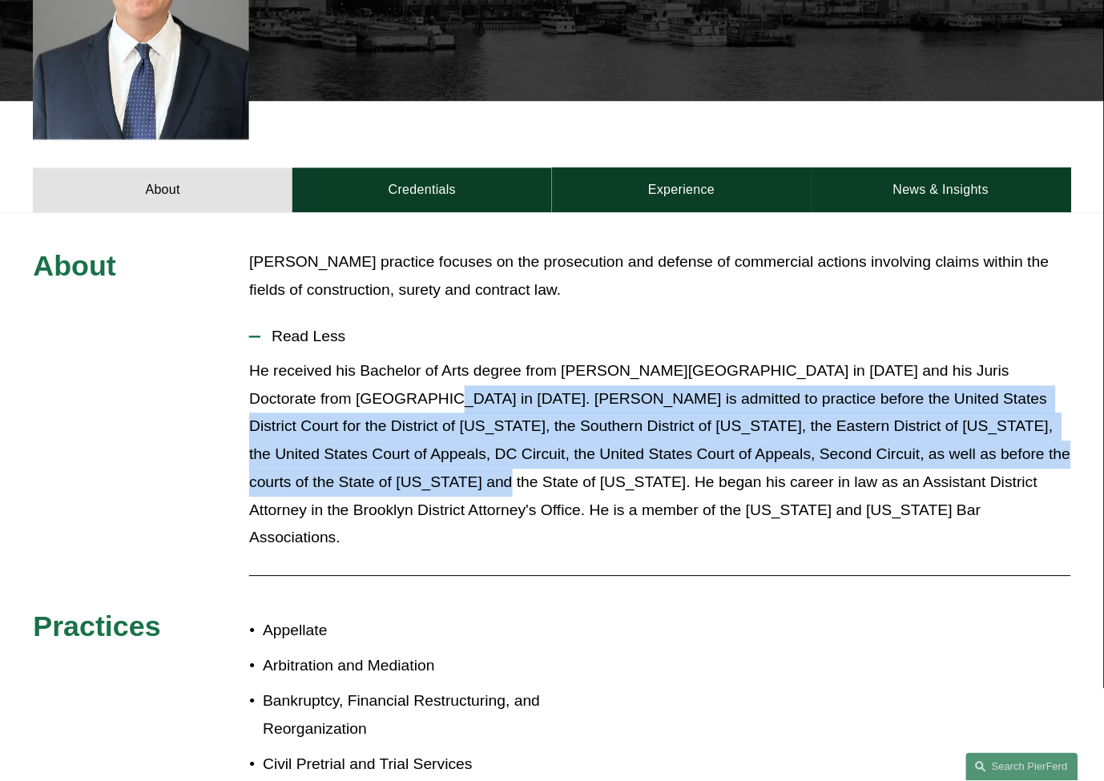
drag, startPoint x: 330, startPoint y: 449, endPoint x: 353, endPoint y: 365, distance: 87.3
click at [353, 365] on p "He received his Bachelor of Arts degree from [PERSON_NAME][GEOGRAPHIC_DATA] in …" at bounding box center [659, 455] width 821 height 195
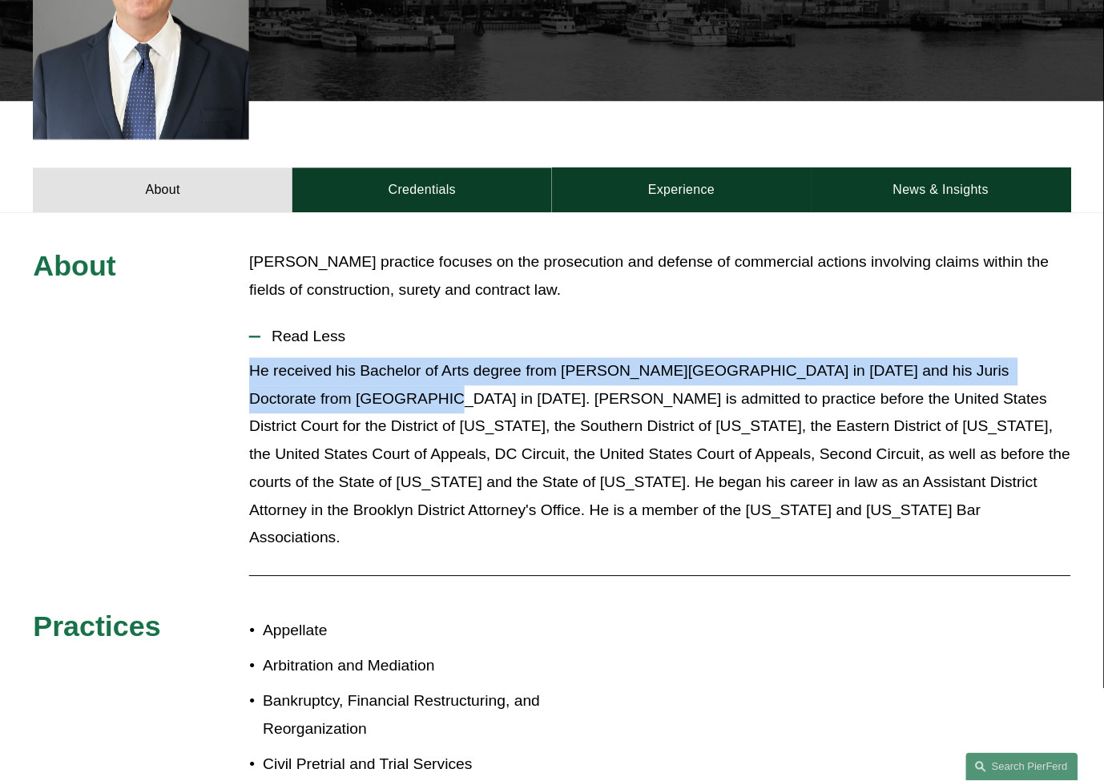
drag, startPoint x: 353, startPoint y: 369, endPoint x: 220, endPoint y: 349, distance: 133.7
click at [220, 349] on div "About [PERSON_NAME] practice focuses on the prosecution and defense of commerci…" at bounding box center [552, 625] width 1104 height 752
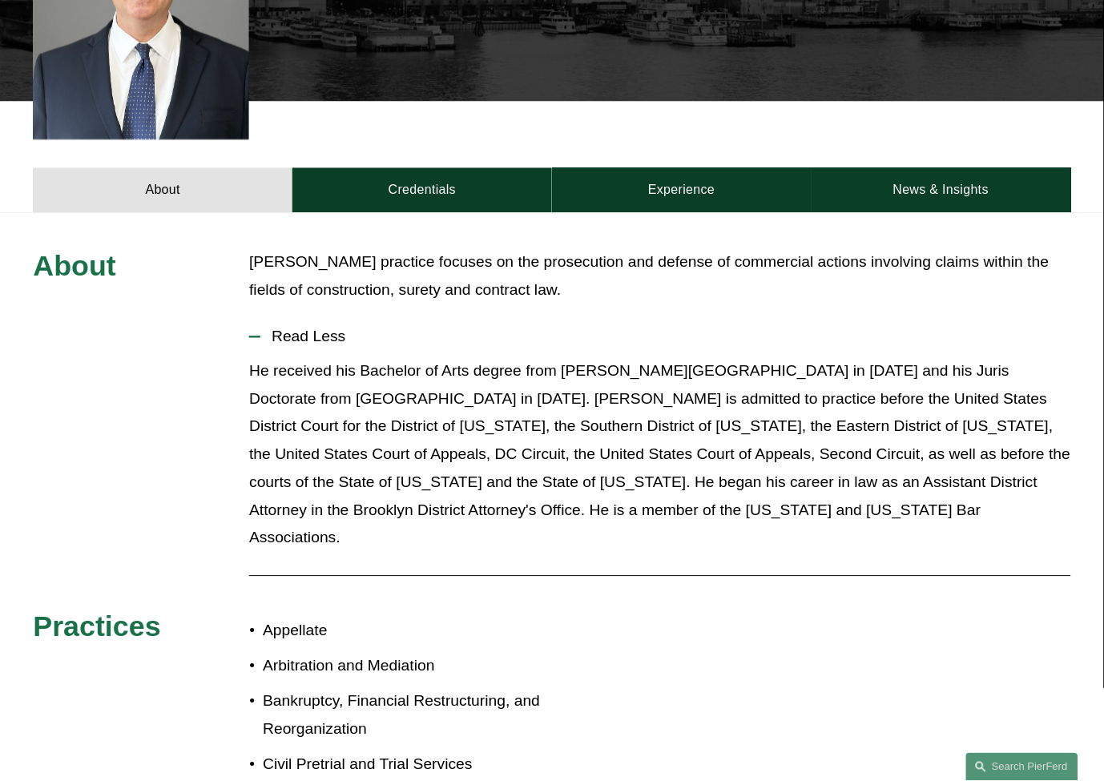
click at [401, 371] on p "He received his Bachelor of Arts degree from [PERSON_NAME][GEOGRAPHIC_DATA] in …" at bounding box center [659, 455] width 821 height 195
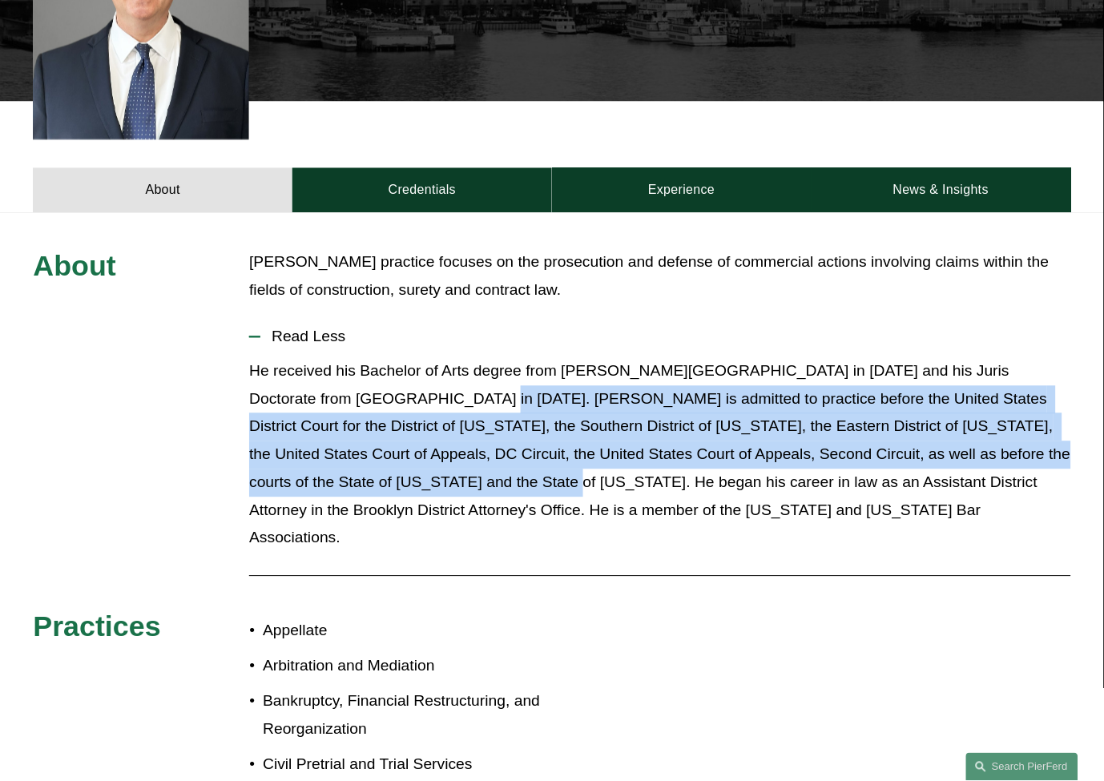
drag, startPoint x: 397, startPoint y: 375, endPoint x: 413, endPoint y: 449, distance: 76.2
click at [413, 449] on p "He received his Bachelor of Arts degree from [PERSON_NAME][GEOGRAPHIC_DATA] in …" at bounding box center [659, 455] width 821 height 195
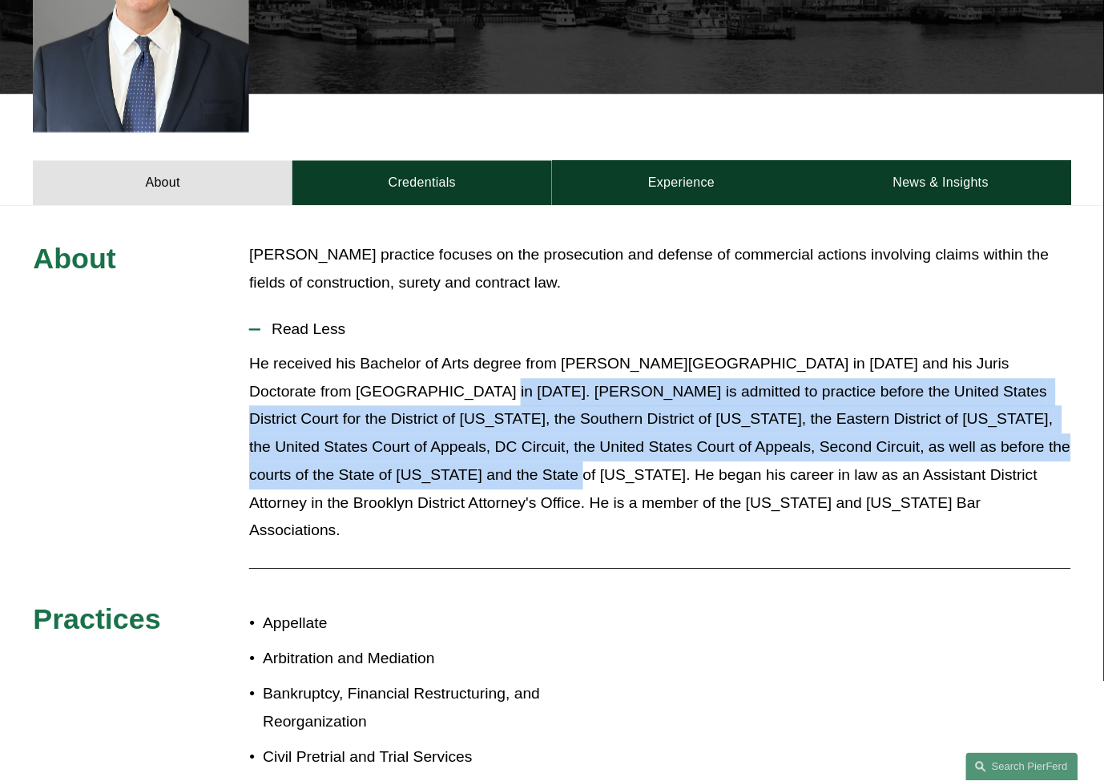
scroll to position [623, 0]
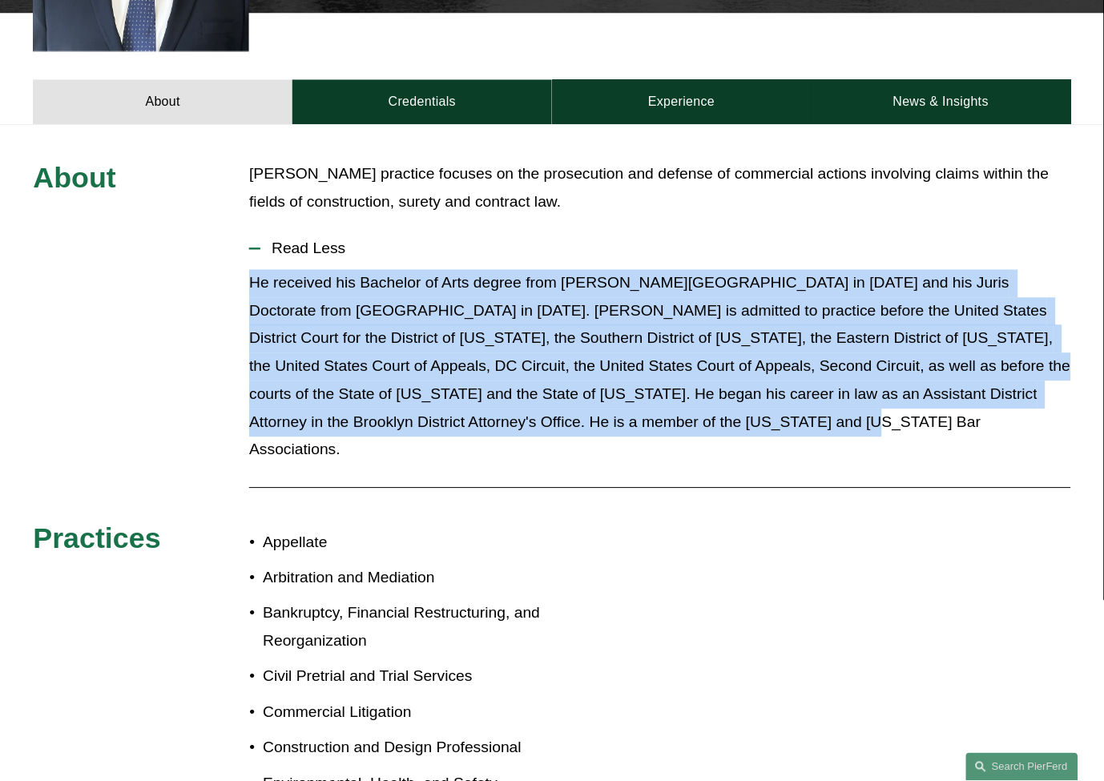
drag, startPoint x: 676, startPoint y: 397, endPoint x: 238, endPoint y: 253, distance: 461.4
click at [238, 253] on div "About [PERSON_NAME] practice focuses on the prosecution and defense of commerci…" at bounding box center [552, 536] width 1104 height 752
click at [276, 269] on p "He received his Bachelor of Arts degree from [PERSON_NAME][GEOGRAPHIC_DATA] in …" at bounding box center [659, 366] width 821 height 195
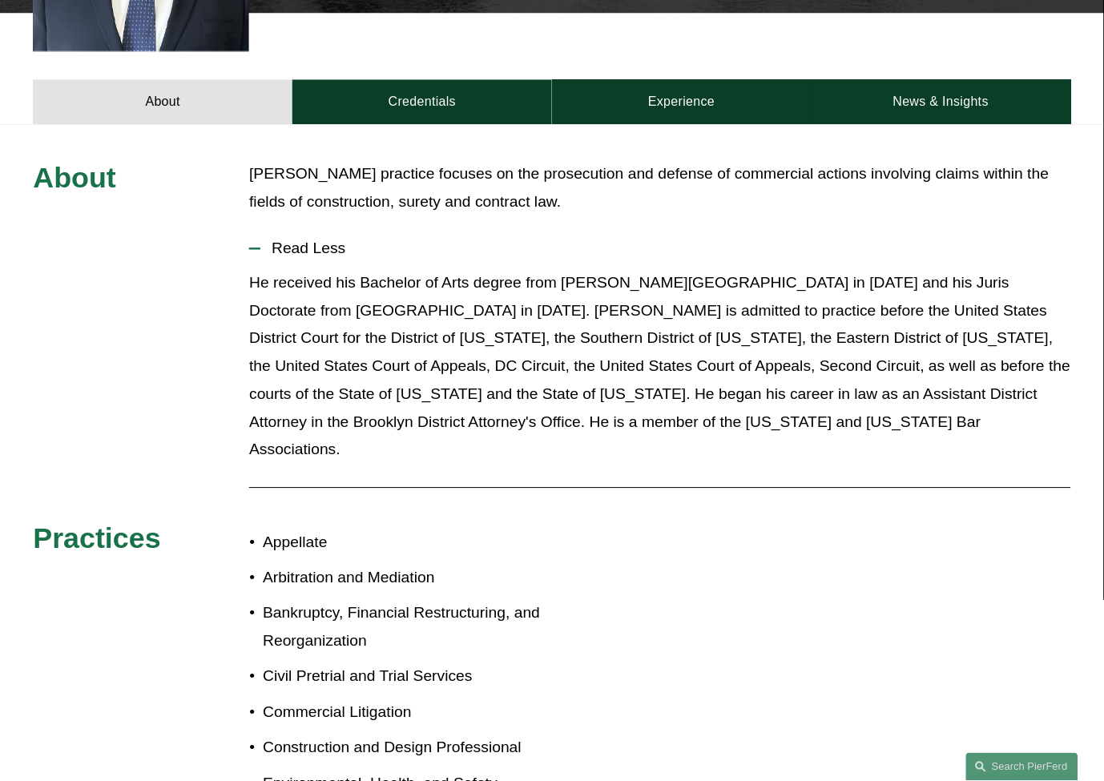
click at [357, 269] on p "He received his Bachelor of Arts degree from [PERSON_NAME][GEOGRAPHIC_DATA] in …" at bounding box center [659, 366] width 821 height 195
drag, startPoint x: 232, startPoint y: 224, endPoint x: 468, endPoint y: 226, distance: 235.6
click at [468, 226] on div "About [PERSON_NAME] practice focuses on the prosecution and defense of commerci…" at bounding box center [552, 536] width 1104 height 752
click at [468, 240] on span "Read Less" at bounding box center [665, 249] width 810 height 18
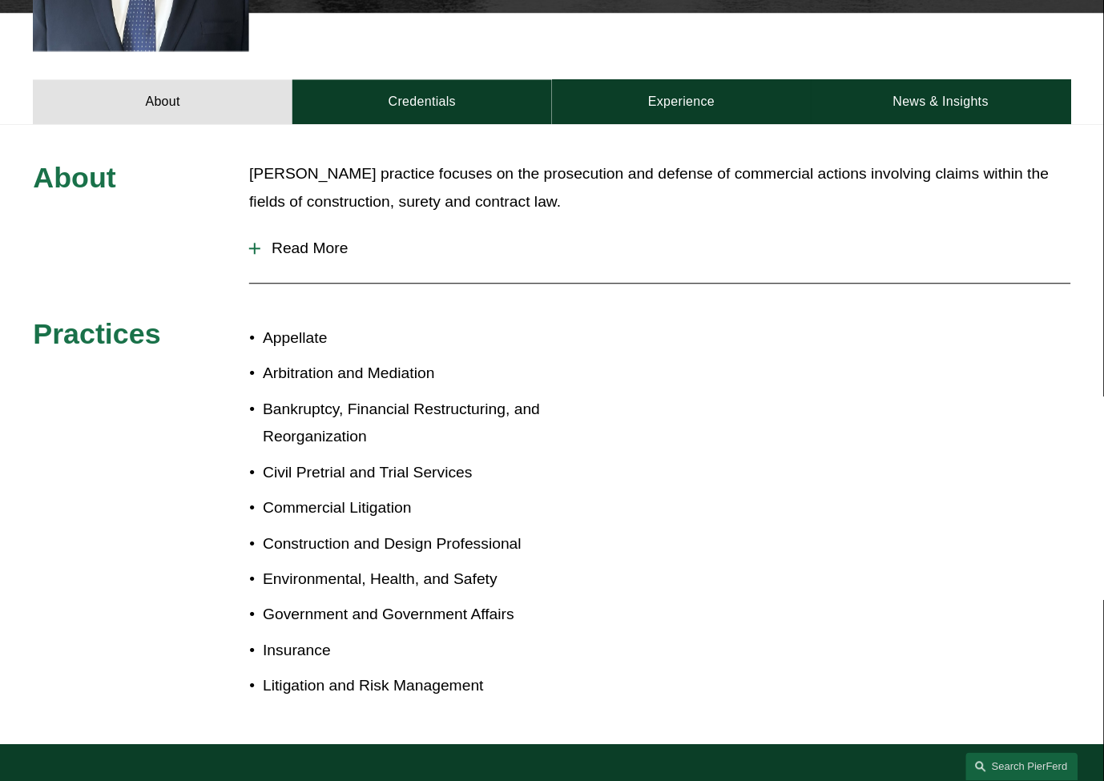
click at [527, 180] on p "[PERSON_NAME] practice focuses on the prosecution and defense of commercial act…" at bounding box center [659, 188] width 821 height 56
click at [369, 240] on span "Read More" at bounding box center [665, 249] width 810 height 18
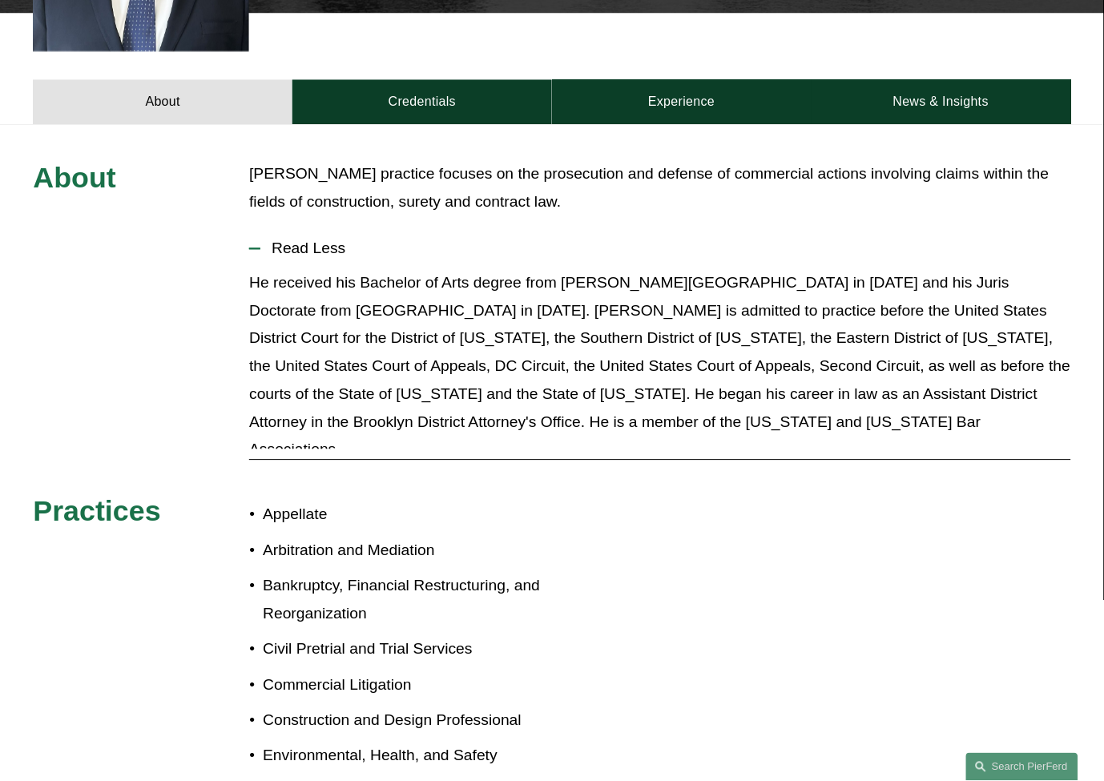
click at [341, 240] on span "Read Less" at bounding box center [665, 249] width 810 height 18
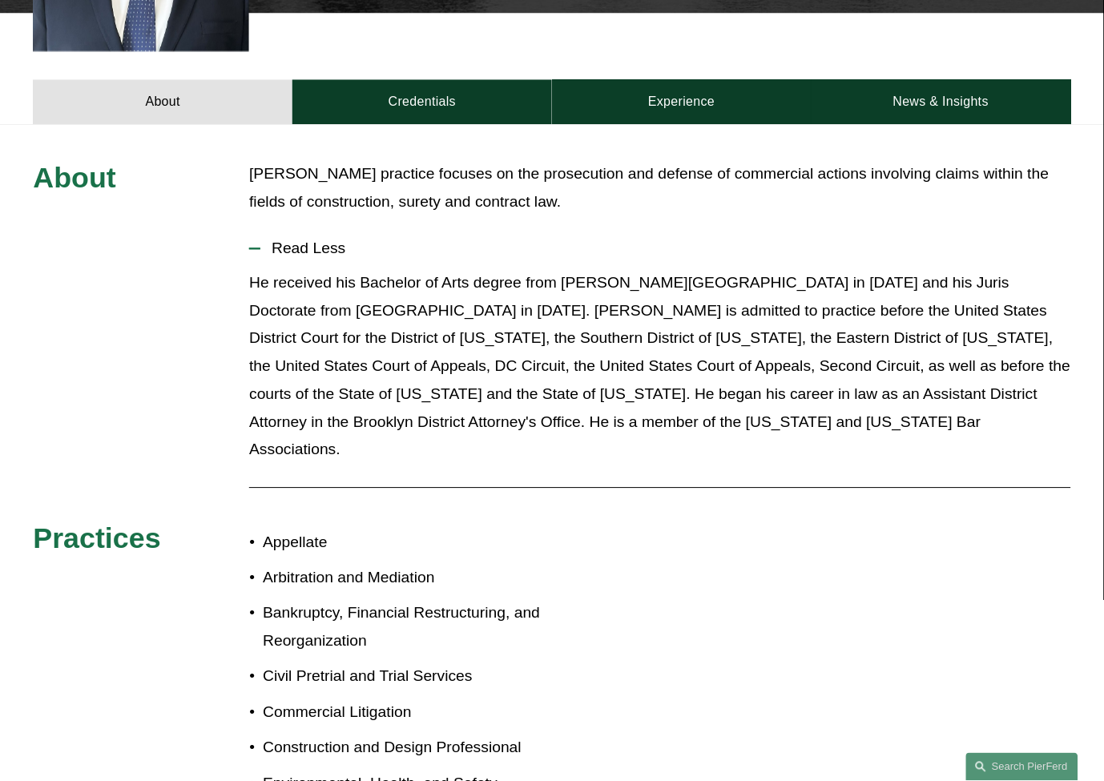
click at [341, 240] on span "Read Less" at bounding box center [665, 249] width 810 height 18
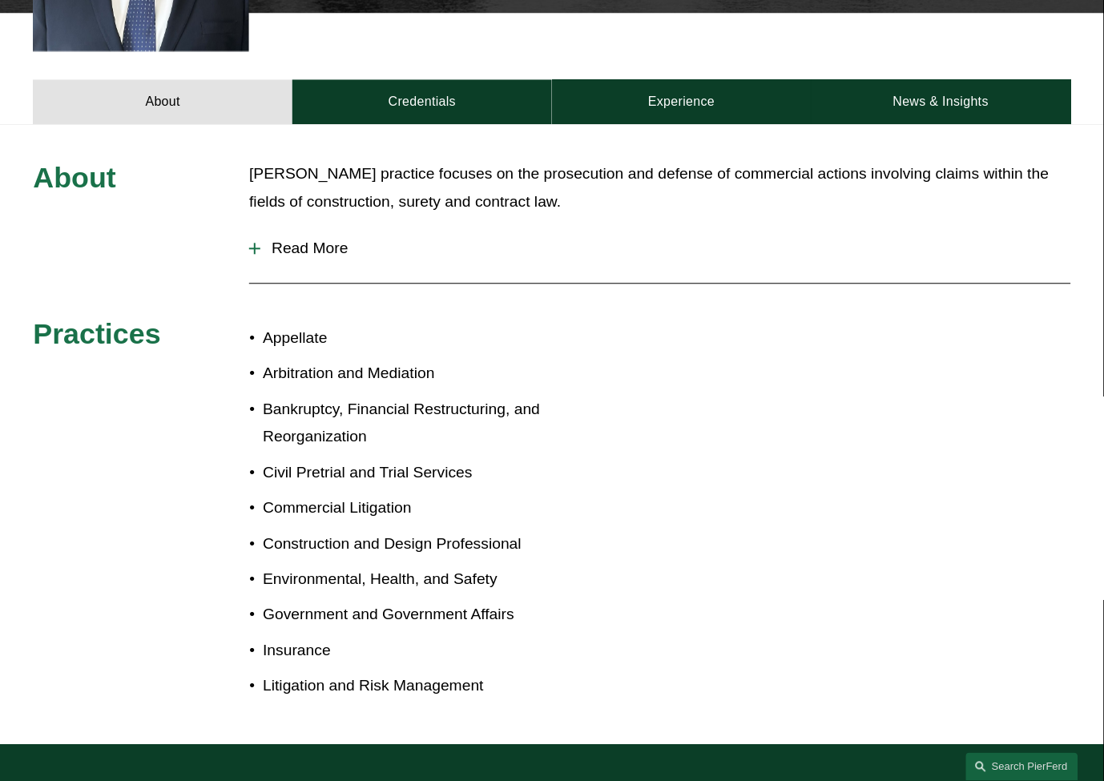
click at [341, 240] on span "Read More" at bounding box center [665, 249] width 810 height 18
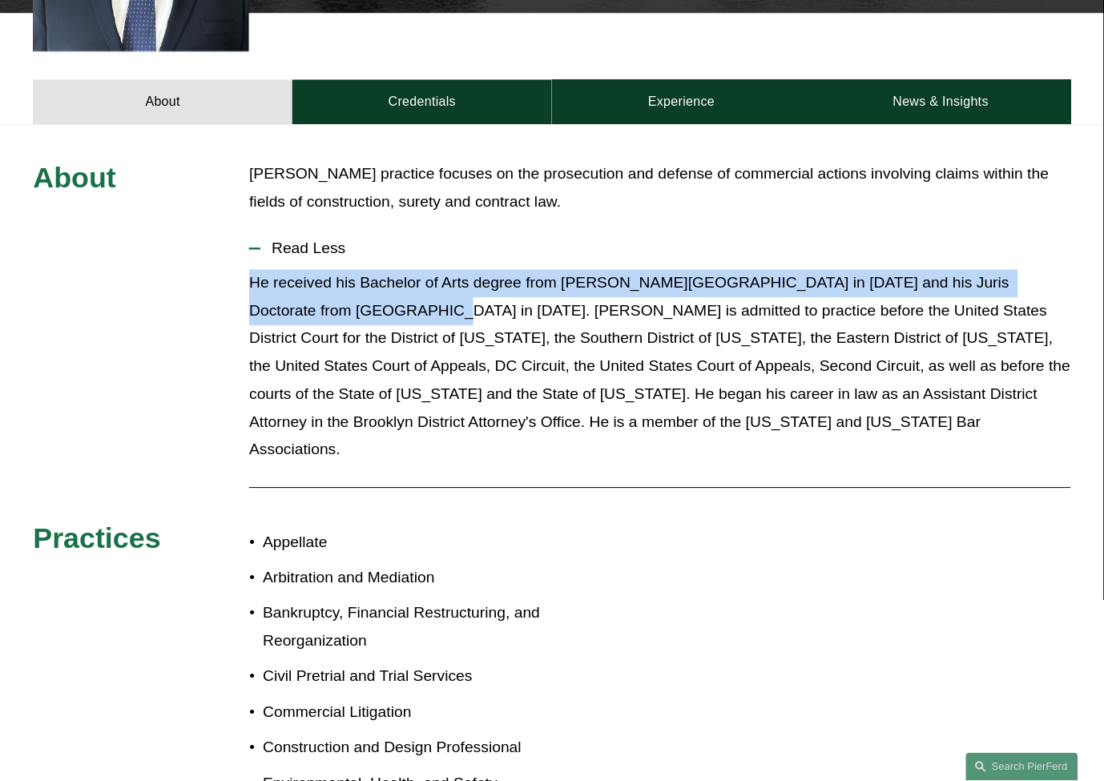
drag, startPoint x: 252, startPoint y: 254, endPoint x: 356, endPoint y: 281, distance: 107.7
click at [356, 281] on p "He received his Bachelor of Arts degree from [PERSON_NAME][GEOGRAPHIC_DATA] in …" at bounding box center [659, 366] width 821 height 195
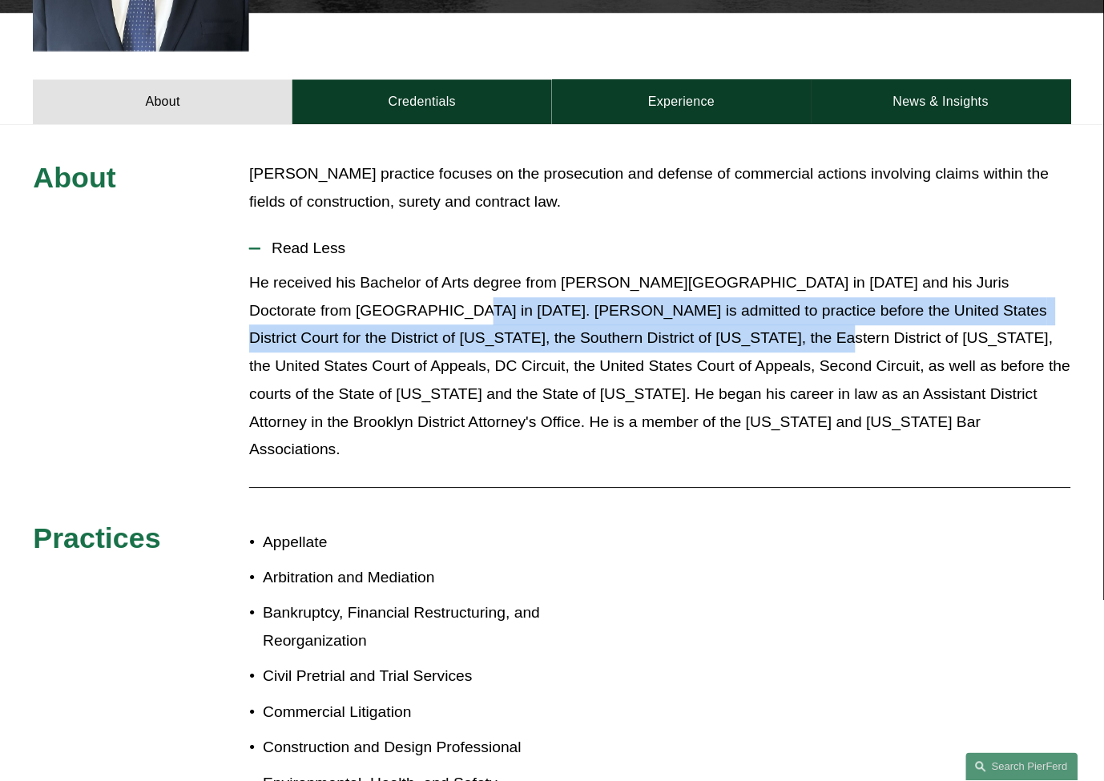
drag, startPoint x: 367, startPoint y: 276, endPoint x: 661, endPoint y: 327, distance: 298.4
click at [661, 327] on p "He received his Bachelor of Arts degree from [PERSON_NAME][GEOGRAPHIC_DATA] in …" at bounding box center [659, 366] width 821 height 195
click at [501, 309] on p "He received his Bachelor of Arts degree from [PERSON_NAME][GEOGRAPHIC_DATA] in …" at bounding box center [659, 366] width 821 height 195
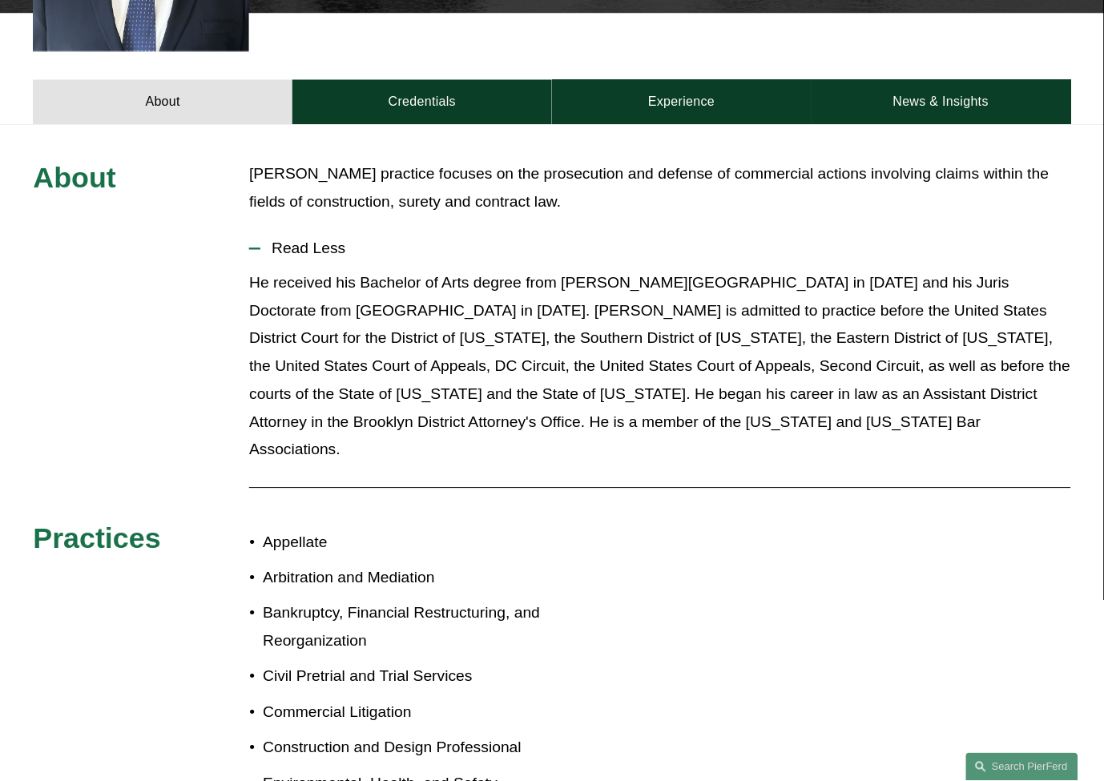
click at [361, 290] on p "He received his Bachelor of Arts degree from [PERSON_NAME][GEOGRAPHIC_DATA] in …" at bounding box center [659, 366] width 821 height 195
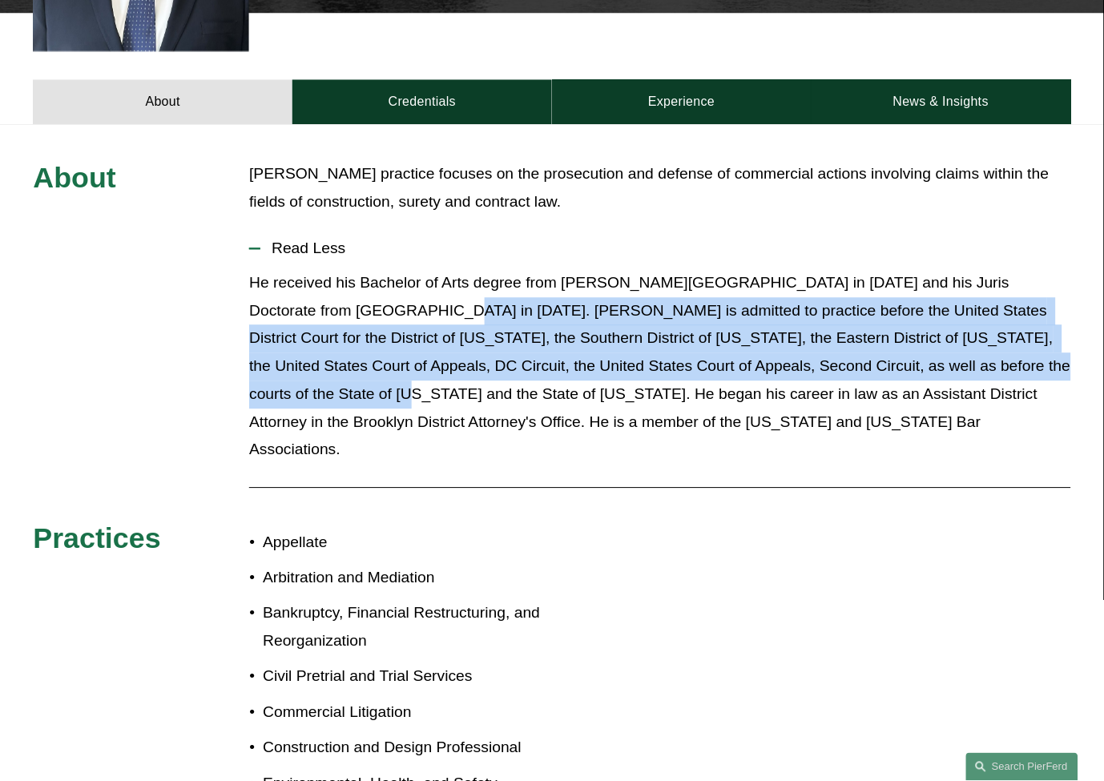
drag, startPoint x: 365, startPoint y: 284, endPoint x: 1045, endPoint y: 335, distance: 681.4
click at [1045, 335] on p "He received his Bachelor of Arts degree from [PERSON_NAME][GEOGRAPHIC_DATA] in …" at bounding box center [659, 366] width 821 height 195
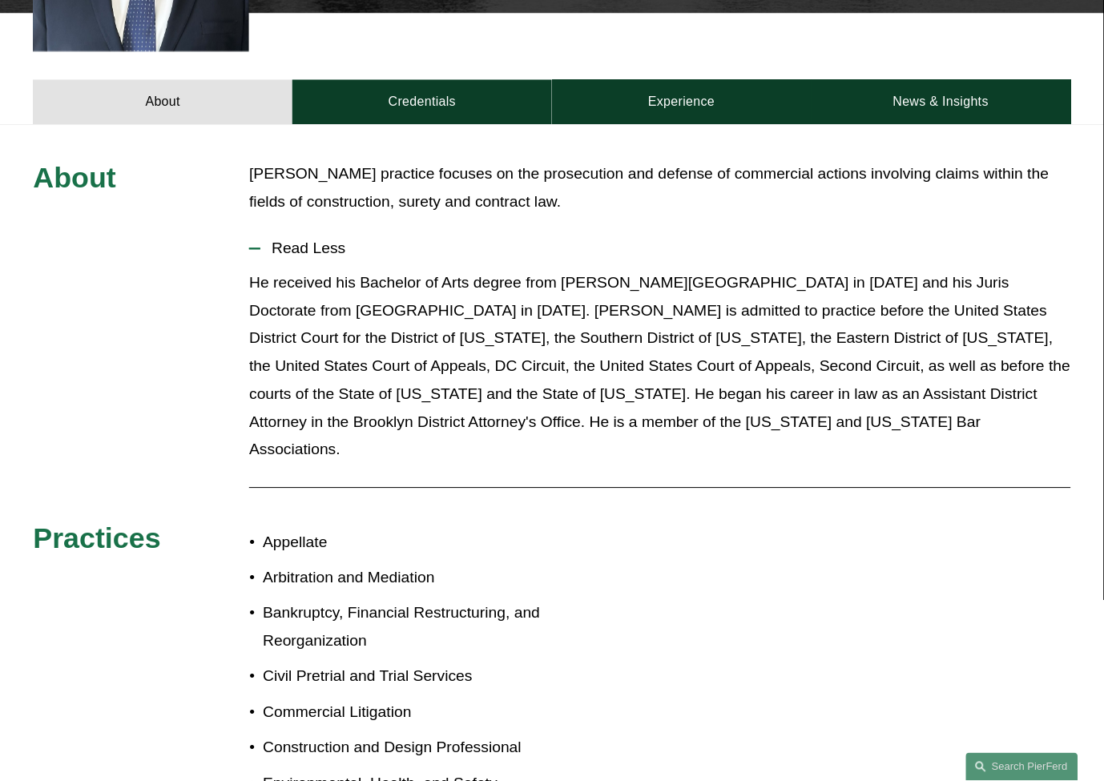
click at [353, 280] on p "He received his Bachelor of Arts degree from [PERSON_NAME][GEOGRAPHIC_DATA] in …" at bounding box center [659, 366] width 821 height 195
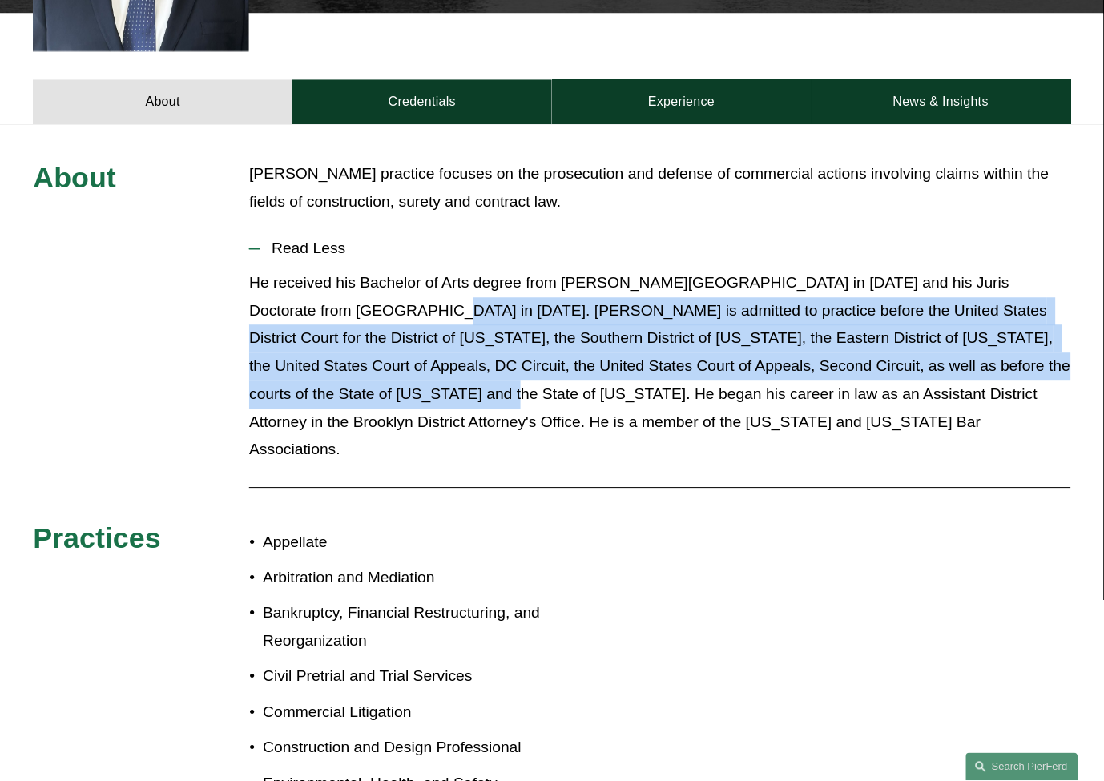
drag, startPoint x: 356, startPoint y: 288, endPoint x: 337, endPoint y: 381, distance: 94.1
click at [337, 381] on p "He received his Bachelor of Arts degree from [PERSON_NAME][GEOGRAPHIC_DATA] in …" at bounding box center [659, 366] width 821 height 195
click
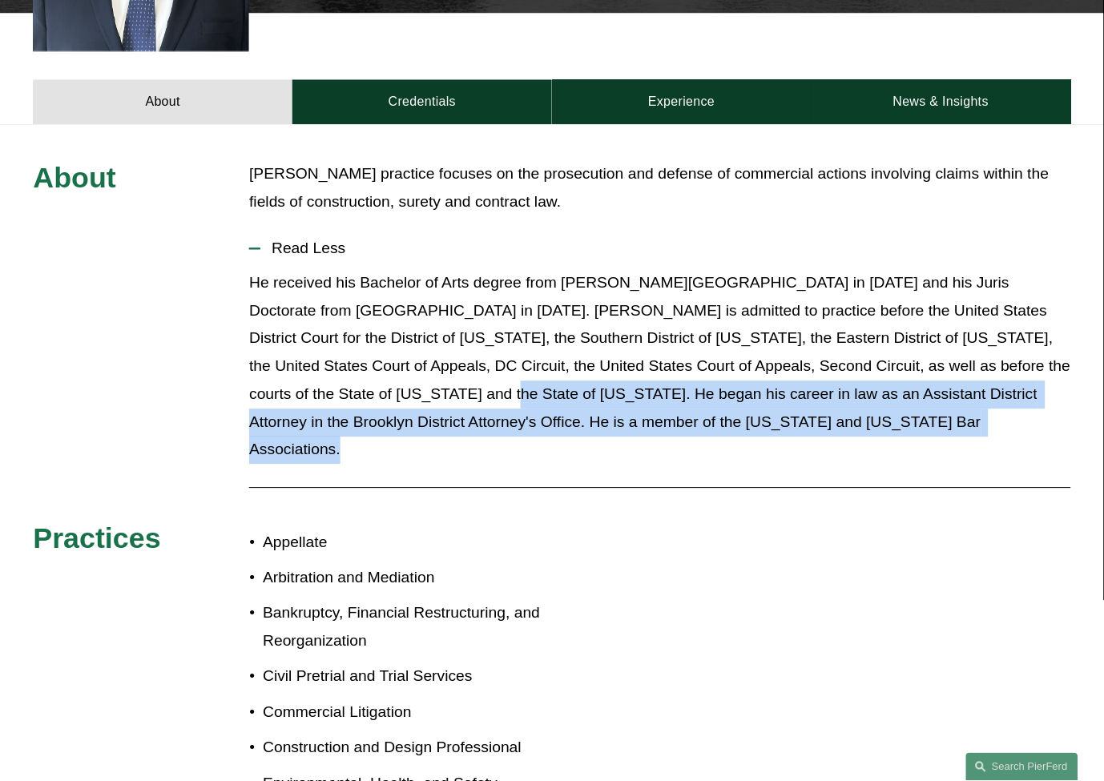
drag, startPoint x: 339, startPoint y: 377, endPoint x: 674, endPoint y: 426, distance: 338.5
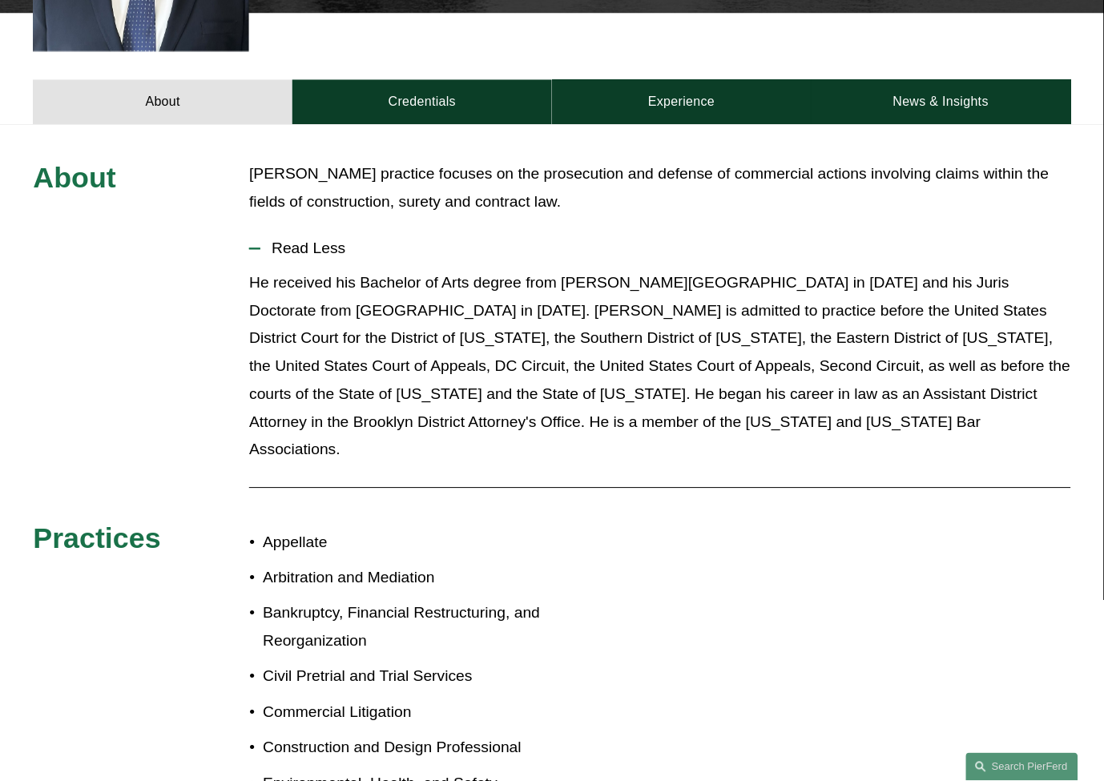
drag, startPoint x: 326, startPoint y: 363, endPoint x: 331, endPoint y: 373, distance: 10.7
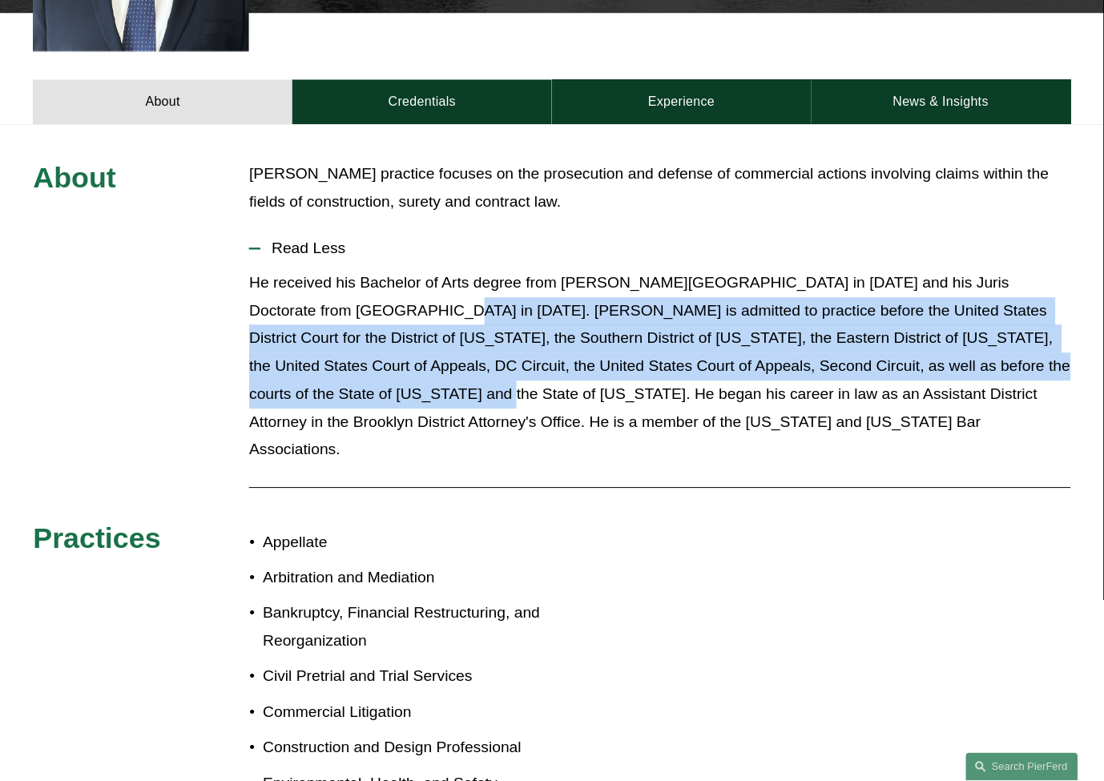
drag, startPoint x: 335, startPoint y: 375, endPoint x: 365, endPoint y: 279, distance: 100.6
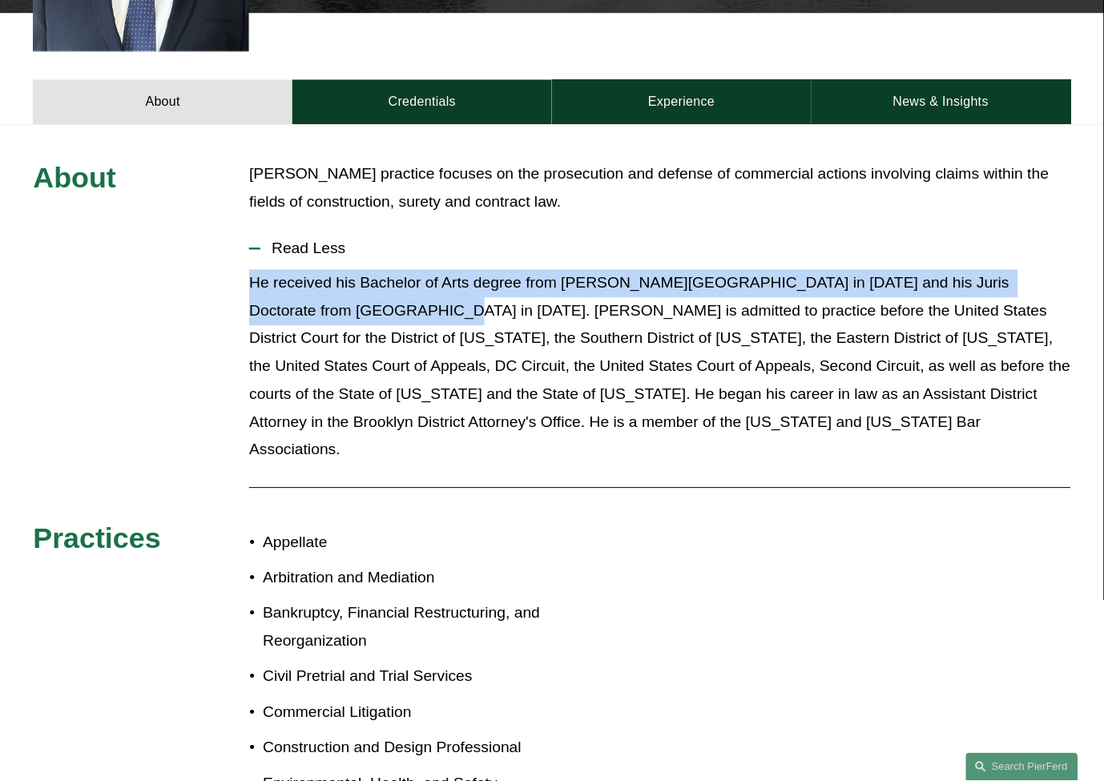
drag, startPoint x: 358, startPoint y: 279, endPoint x: 218, endPoint y: 264, distance: 141.0
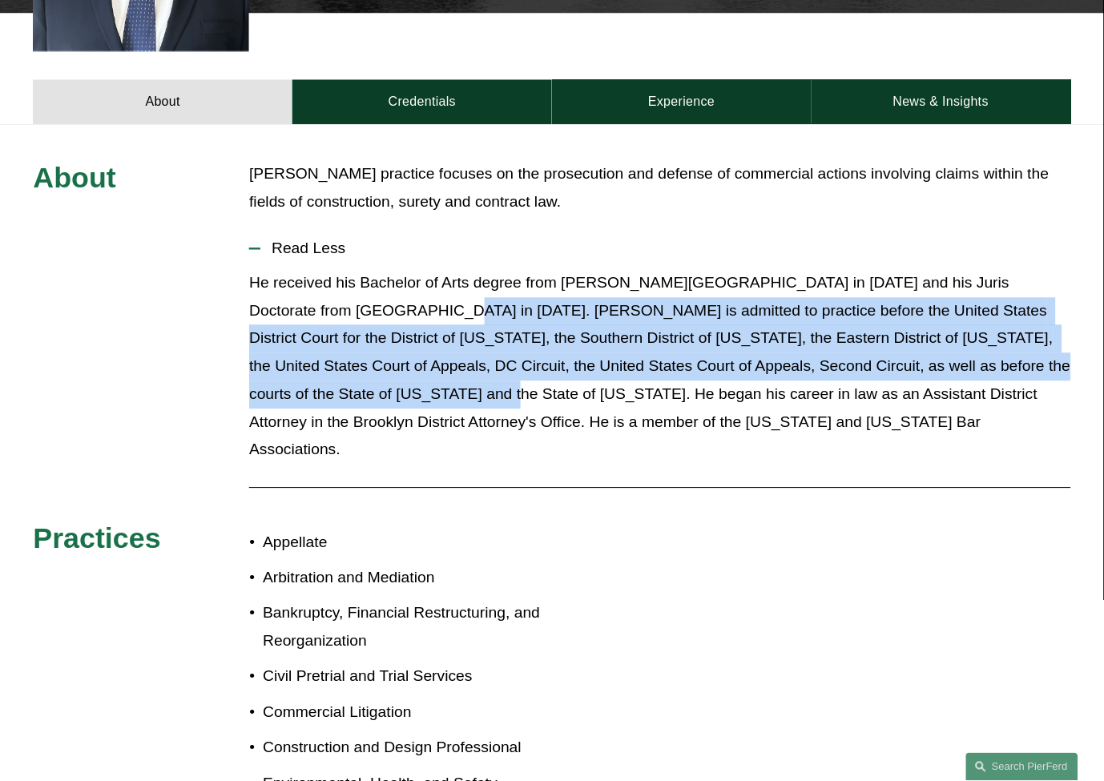
drag, startPoint x: 361, startPoint y: 284, endPoint x: 338, endPoint y: 371, distance: 90.2
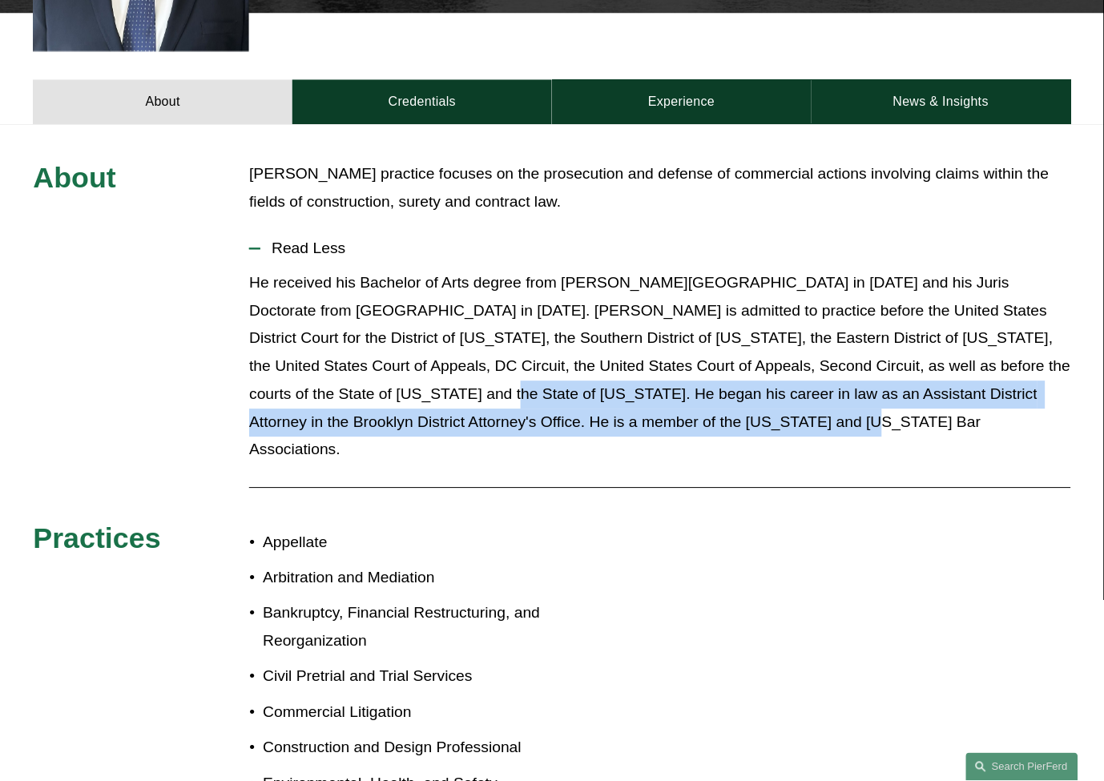
drag, startPoint x: 341, startPoint y: 366, endPoint x: 818, endPoint y: 393, distance: 478.3
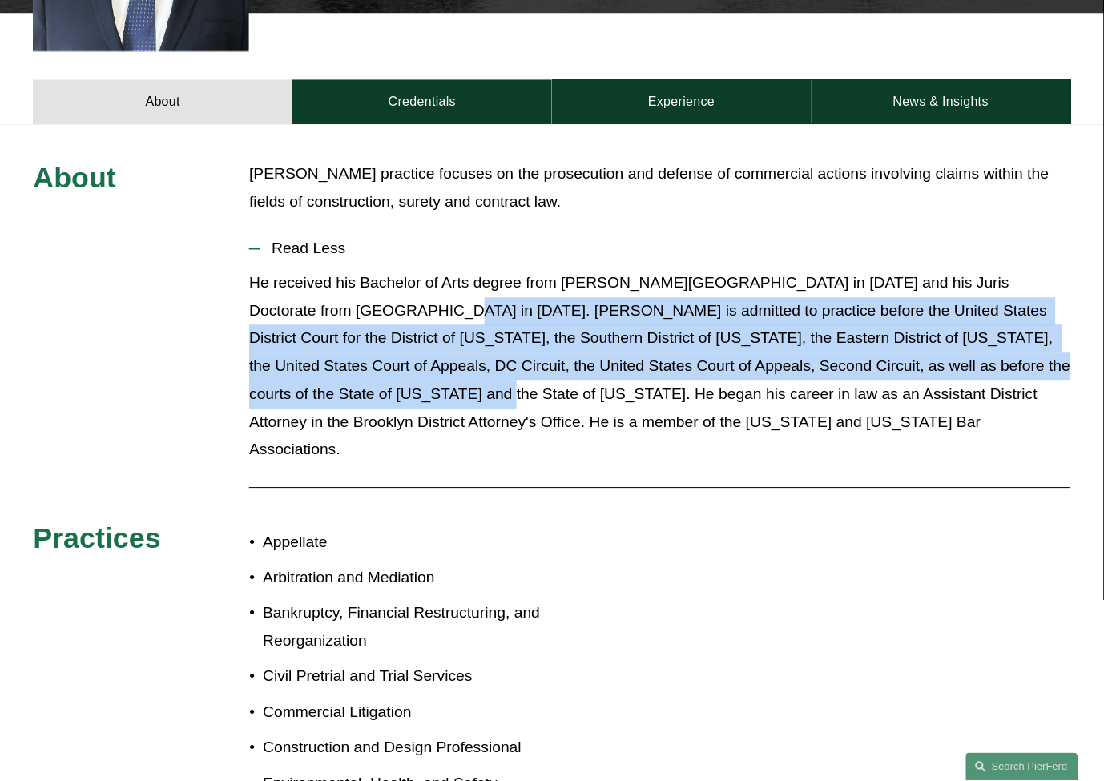
drag, startPoint x: 358, startPoint y: 289, endPoint x: 333, endPoint y: 370, distance: 84.9
drag, startPoint x: 337, startPoint y: 372, endPoint x: 373, endPoint y: 276, distance: 102.2
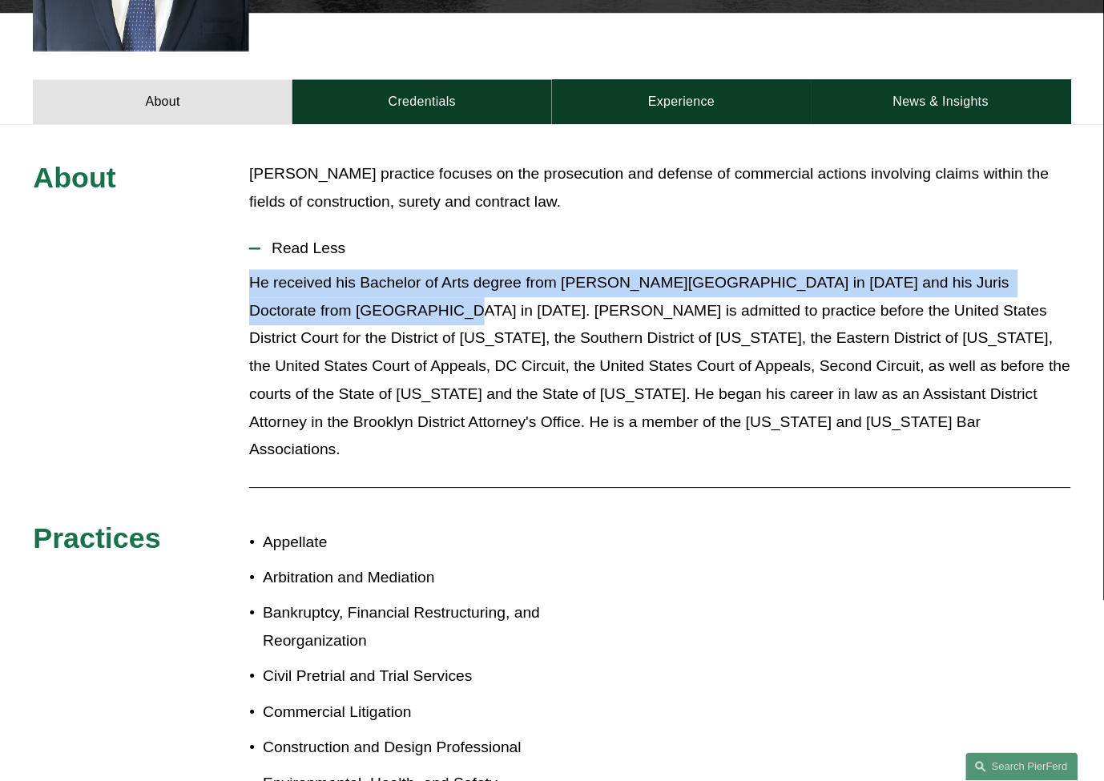
drag, startPoint x: 362, startPoint y: 286, endPoint x: 230, endPoint y: 266, distance: 133.7
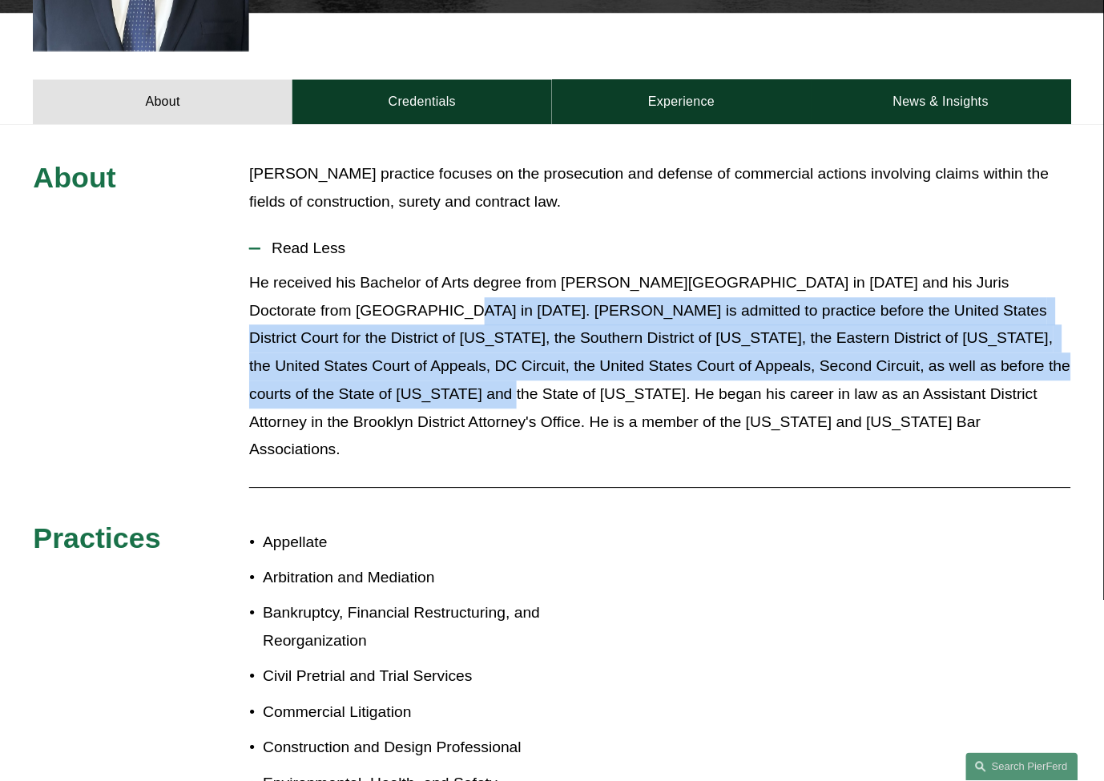
drag, startPoint x: 365, startPoint y: 285, endPoint x: 342, endPoint y: 367, distance: 84.8
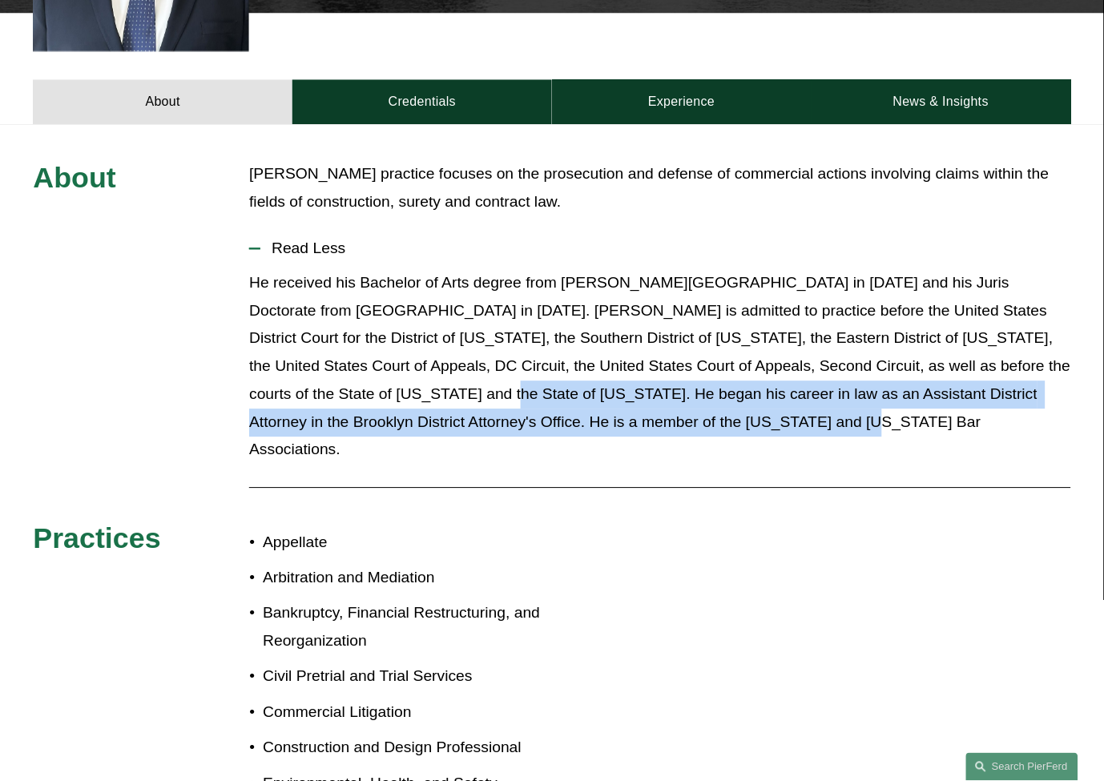
drag, startPoint x: 337, startPoint y: 367, endPoint x: 698, endPoint y: 389, distance: 361.3
drag, startPoint x: 665, startPoint y: 396, endPoint x: 341, endPoint y: 365, distance: 325.9
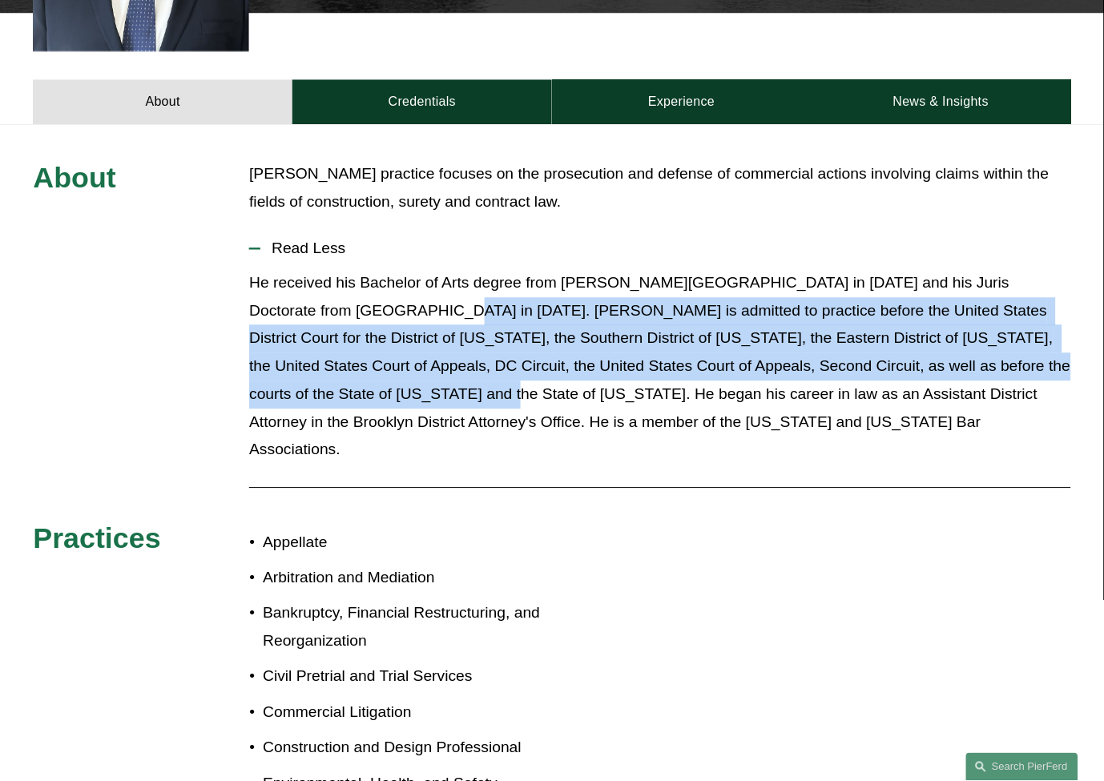
drag, startPoint x: 337, startPoint y: 365, endPoint x: 361, endPoint y: 278, distance: 90.8
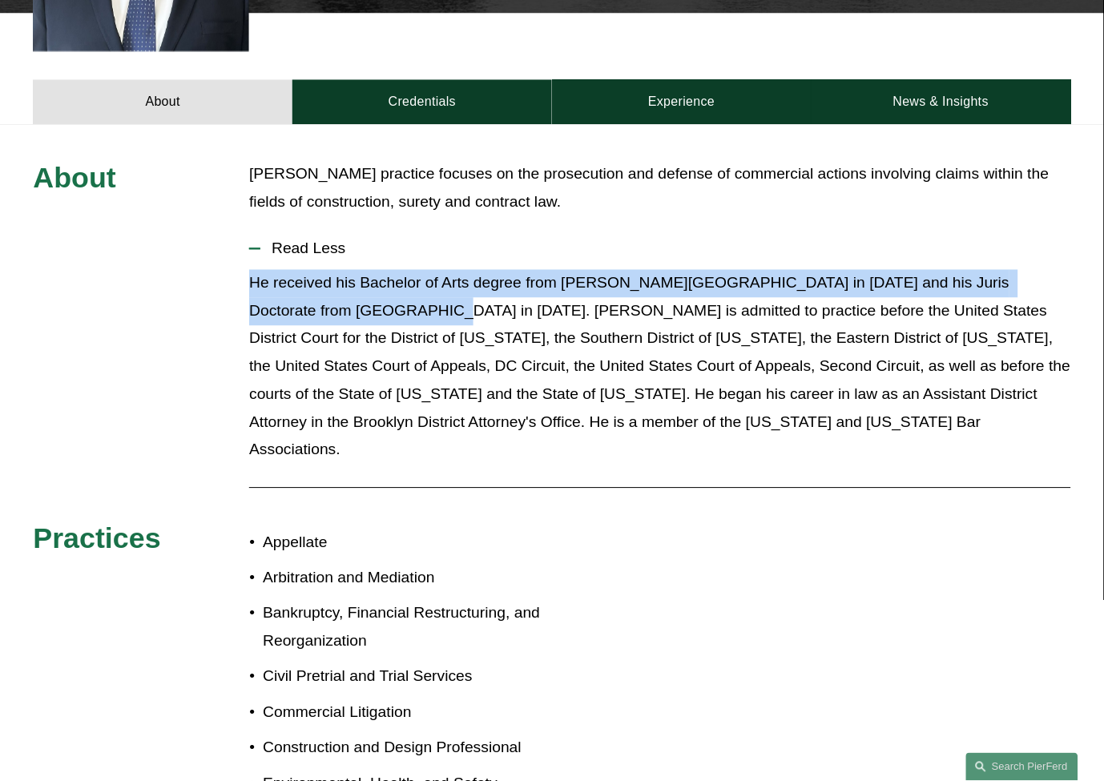
drag, startPoint x: 355, startPoint y: 283, endPoint x: 207, endPoint y: 259, distance: 150.2
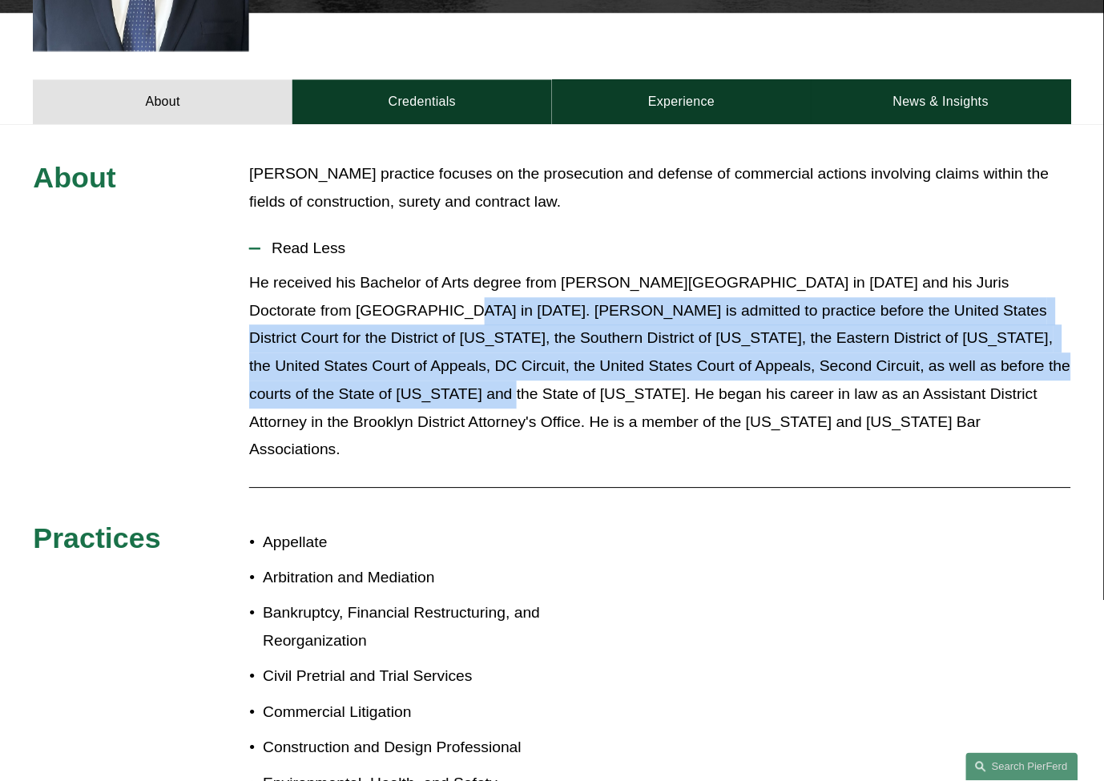
drag, startPoint x: 365, startPoint y: 284, endPoint x: 333, endPoint y: 372, distance: 92.8
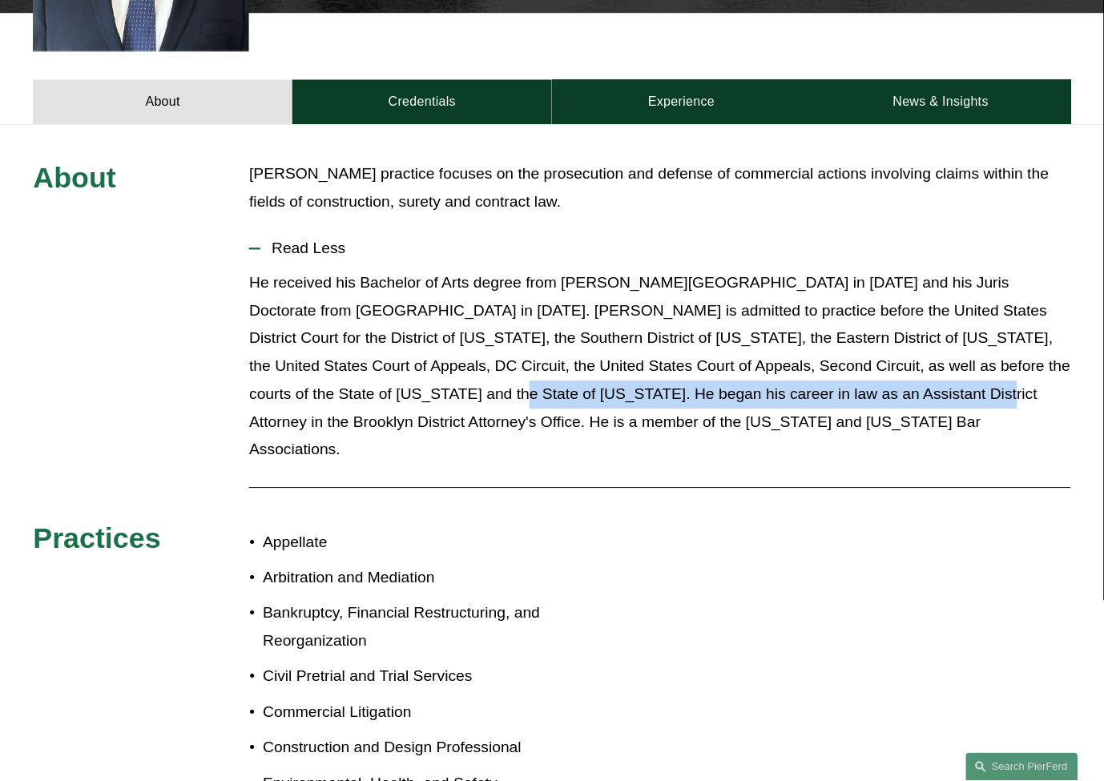
drag, startPoint x: 347, startPoint y: 369, endPoint x: 816, endPoint y: 369, distance: 468.7
drag, startPoint x: 345, startPoint y: 373, endPoint x: 1028, endPoint y: 375, distance: 682.7
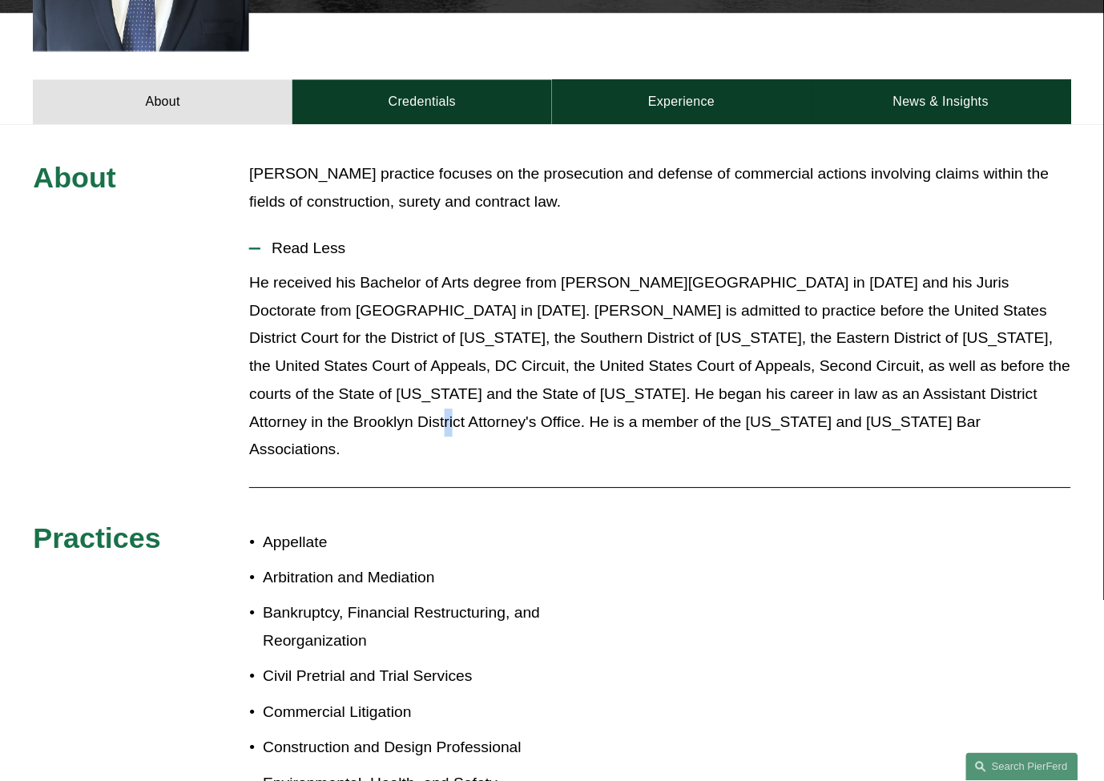
drag, startPoint x: 1035, startPoint y: 365, endPoint x: 1040, endPoint y: 382, distance: 18.3
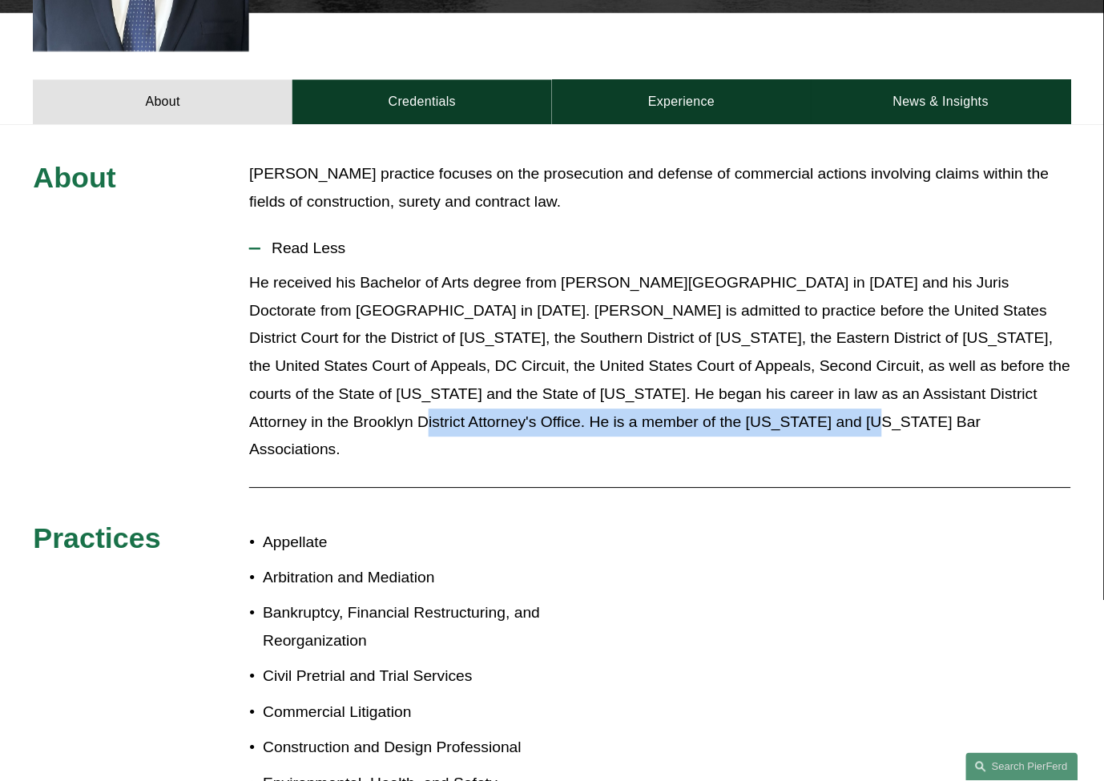
drag, startPoint x: 1006, startPoint y: 402, endPoint x: 1012, endPoint y: 374, distance: 28.8
drag, startPoint x: 1029, startPoint y: 367, endPoint x: 1042, endPoint y: 393, distance: 29.4
drag, startPoint x: 971, startPoint y: 386, endPoint x: 1030, endPoint y: 374, distance: 60.5
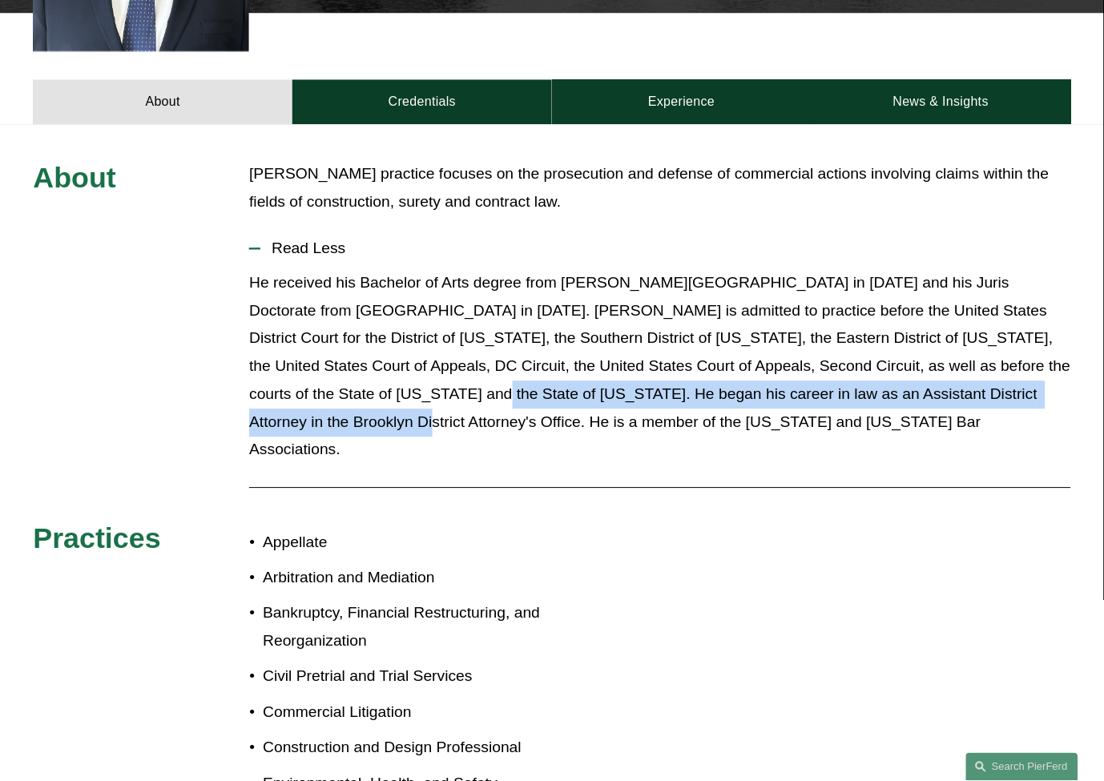
drag, startPoint x: 1018, startPoint y: 374, endPoint x: 330, endPoint y: 366, distance: 688.3
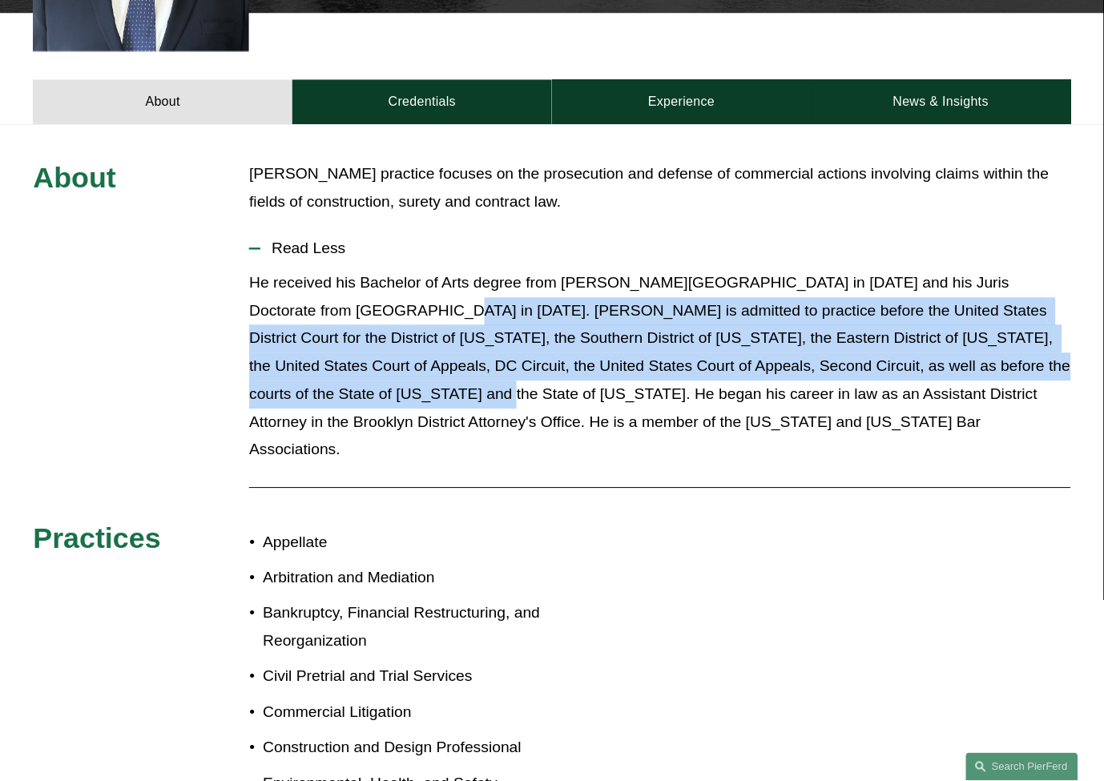
drag, startPoint x: 330, startPoint y: 366, endPoint x: 373, endPoint y: 285, distance: 91.8
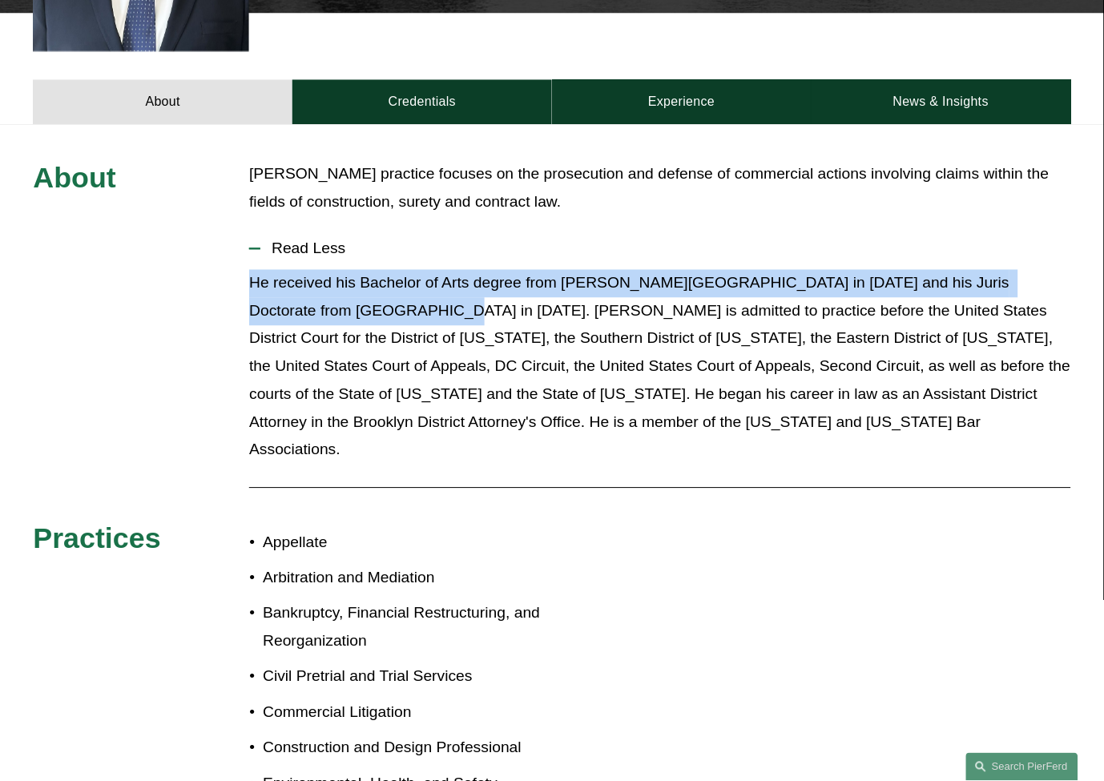
drag, startPoint x: 361, startPoint y: 286, endPoint x: 240, endPoint y: 265, distance: 122.8
drag, startPoint x: 254, startPoint y: 254, endPoint x: 361, endPoint y: 285, distance: 111.1
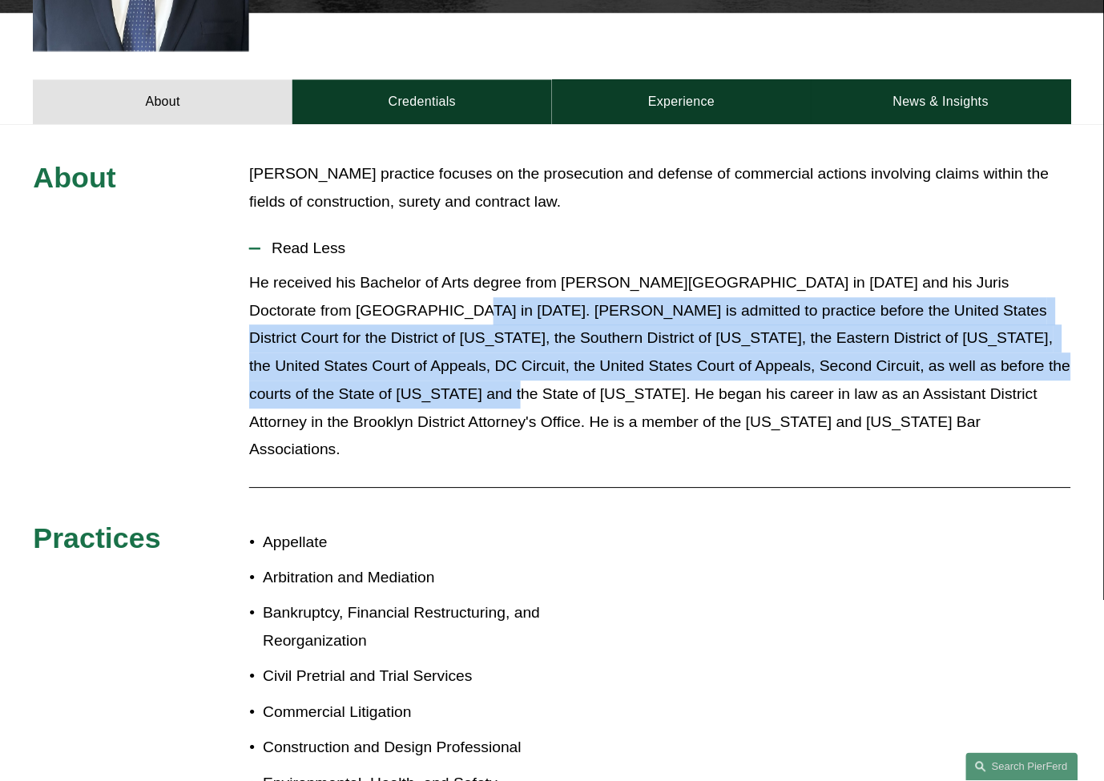
drag, startPoint x: 372, startPoint y: 285, endPoint x: 340, endPoint y: 373, distance: 93.0
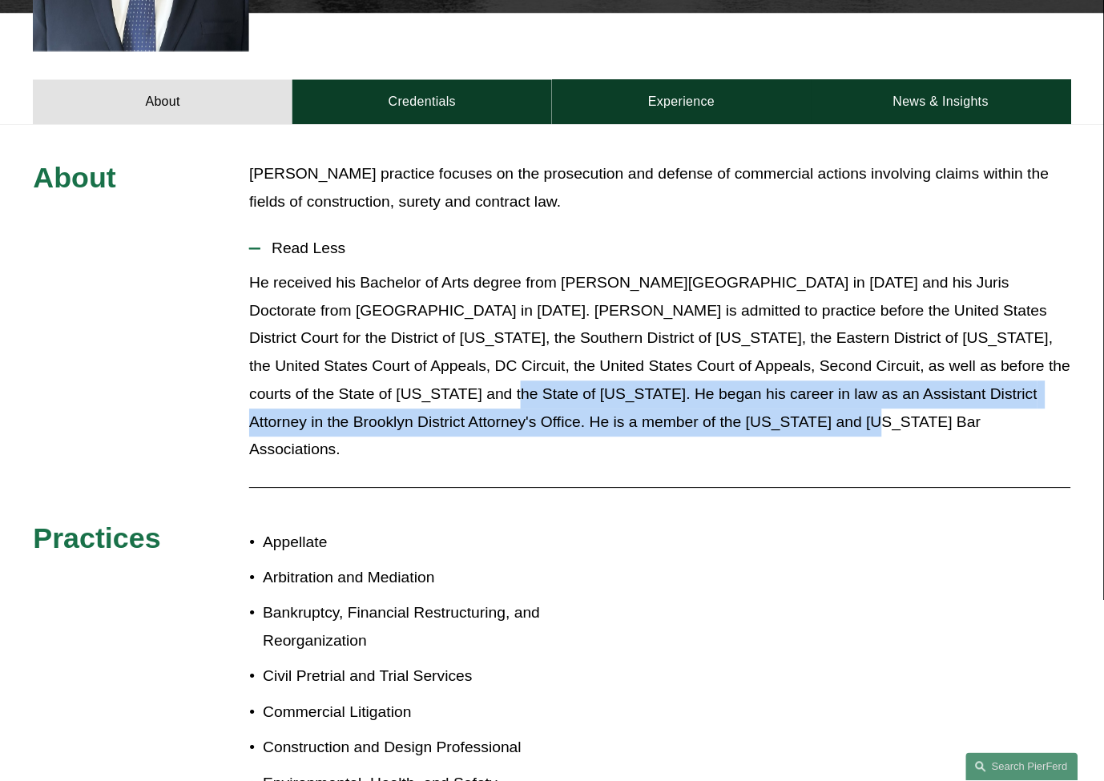
drag, startPoint x: 343, startPoint y: 370, endPoint x: 740, endPoint y: 396, distance: 397.4
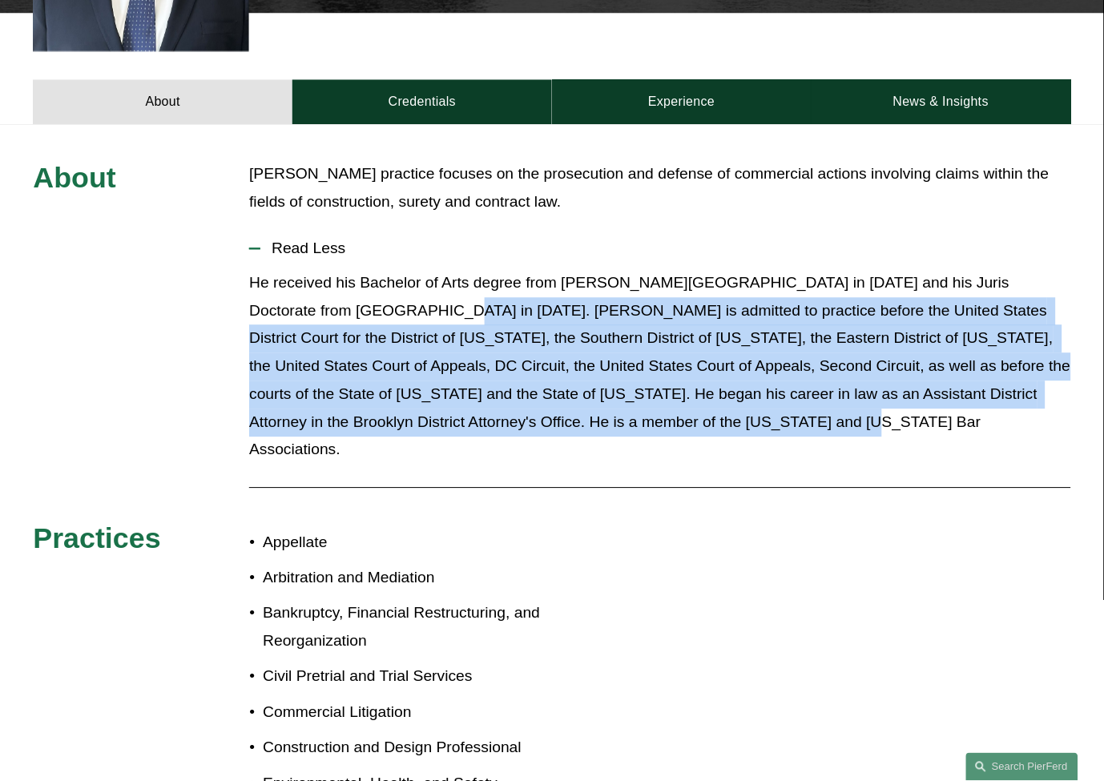
drag, startPoint x: 701, startPoint y: 398, endPoint x: 365, endPoint y: 276, distance: 357.9
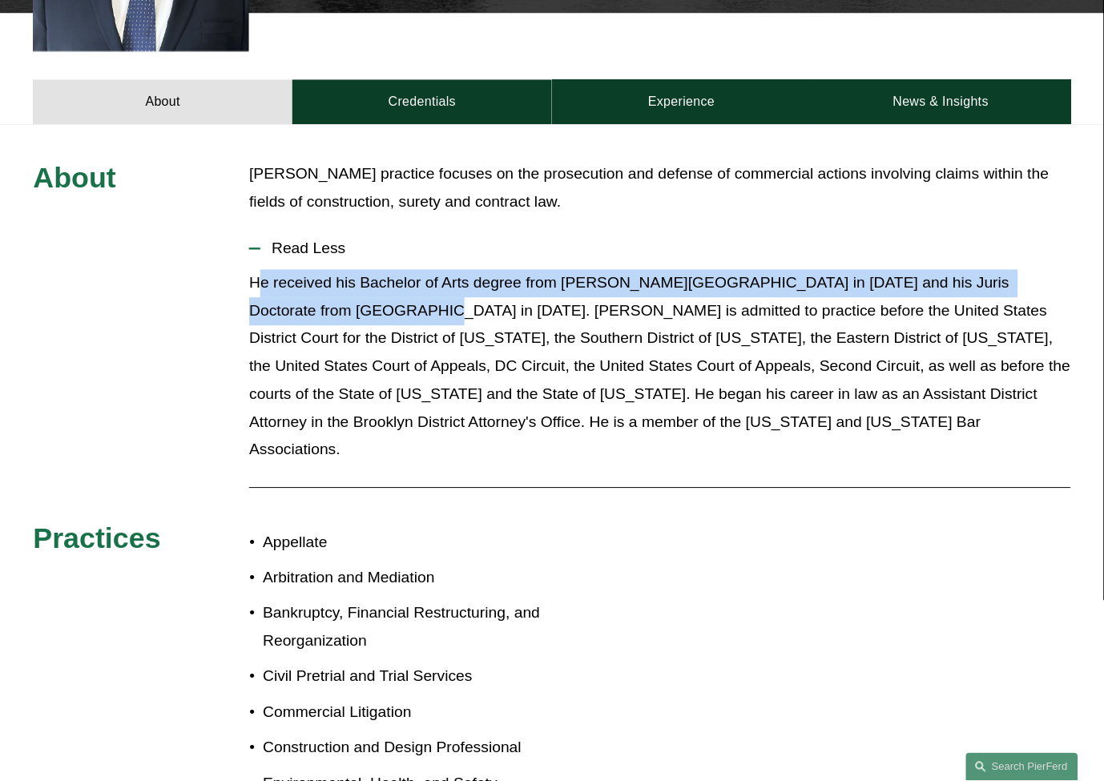
drag, startPoint x: 353, startPoint y: 284, endPoint x: 252, endPoint y: 257, distance: 103.8
drag, startPoint x: 252, startPoint y: 257, endPoint x: 333, endPoint y: 291, distance: 87.6
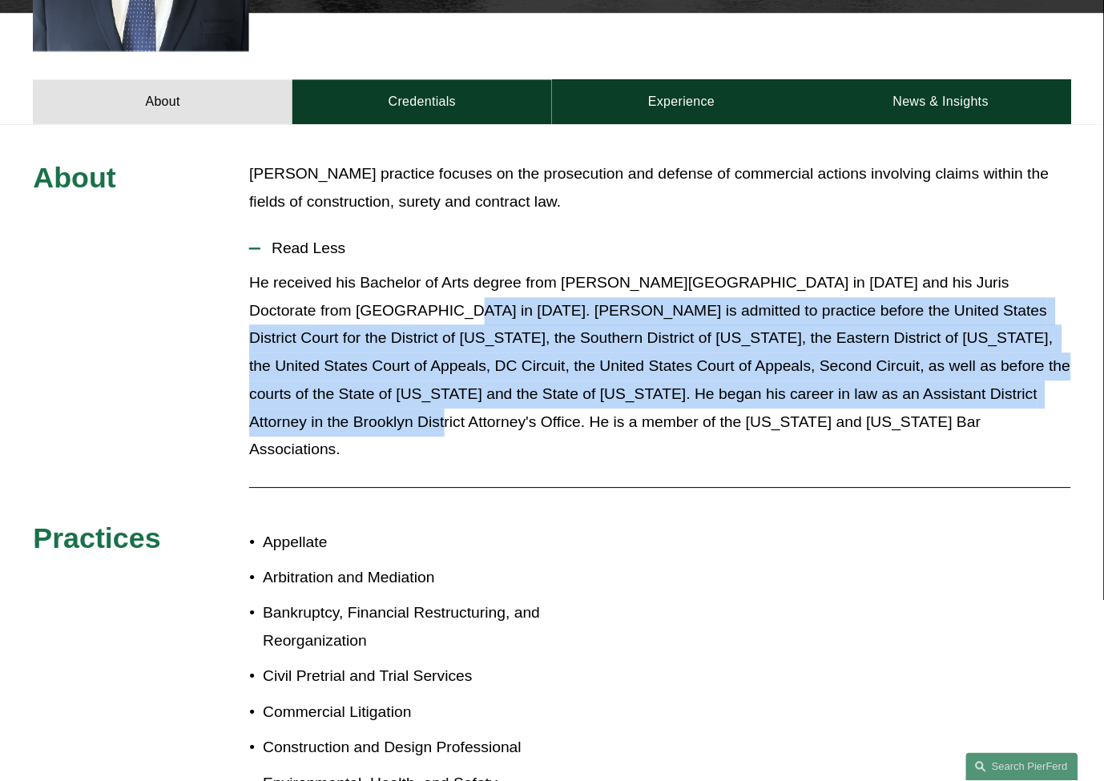
drag, startPoint x: 364, startPoint y: 286, endPoint x: 1026, endPoint y: 373, distance: 668.3
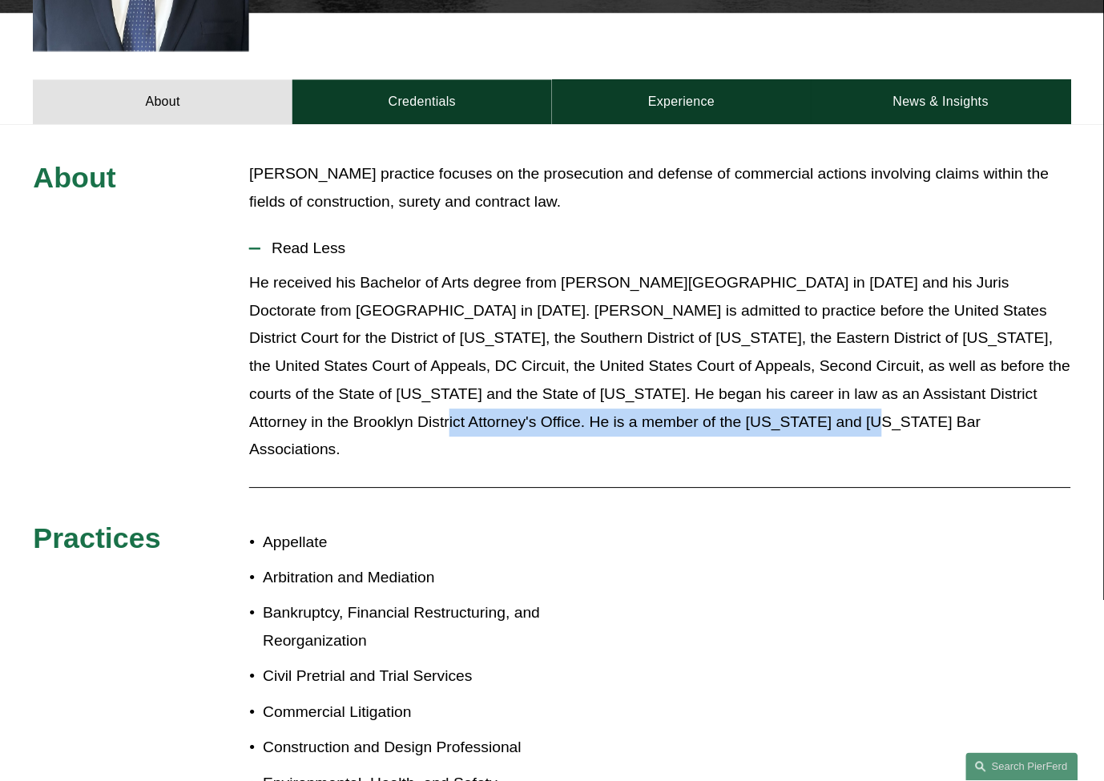
drag, startPoint x: 1032, startPoint y: 373, endPoint x: 936, endPoint y: 411, distance: 103.6
drag, startPoint x: 962, startPoint y: 409, endPoint x: 1030, endPoint y: 381, distance: 72.9
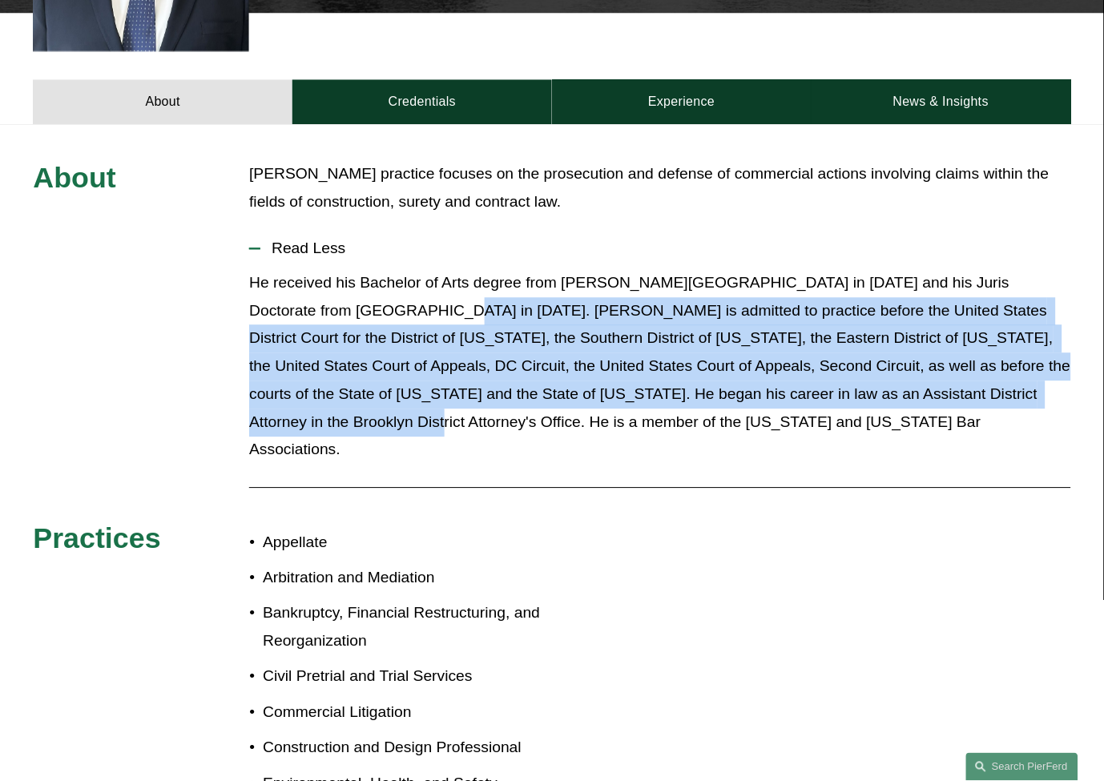
drag, startPoint x: 1020, startPoint y: 373, endPoint x: 373, endPoint y: 294, distance: 652.2
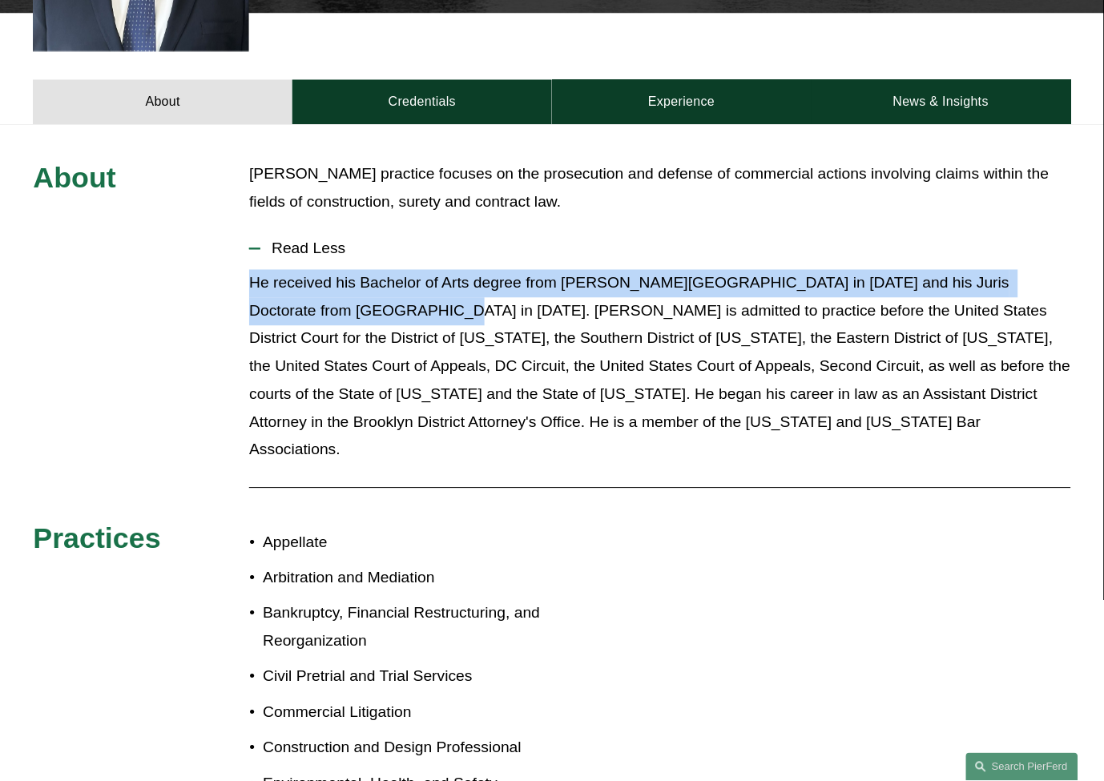
drag, startPoint x: 361, startPoint y: 284, endPoint x: 252, endPoint y: 261, distance: 111.4
drag, startPoint x: 250, startPoint y: 259, endPoint x: 365, endPoint y: 292, distance: 119.4
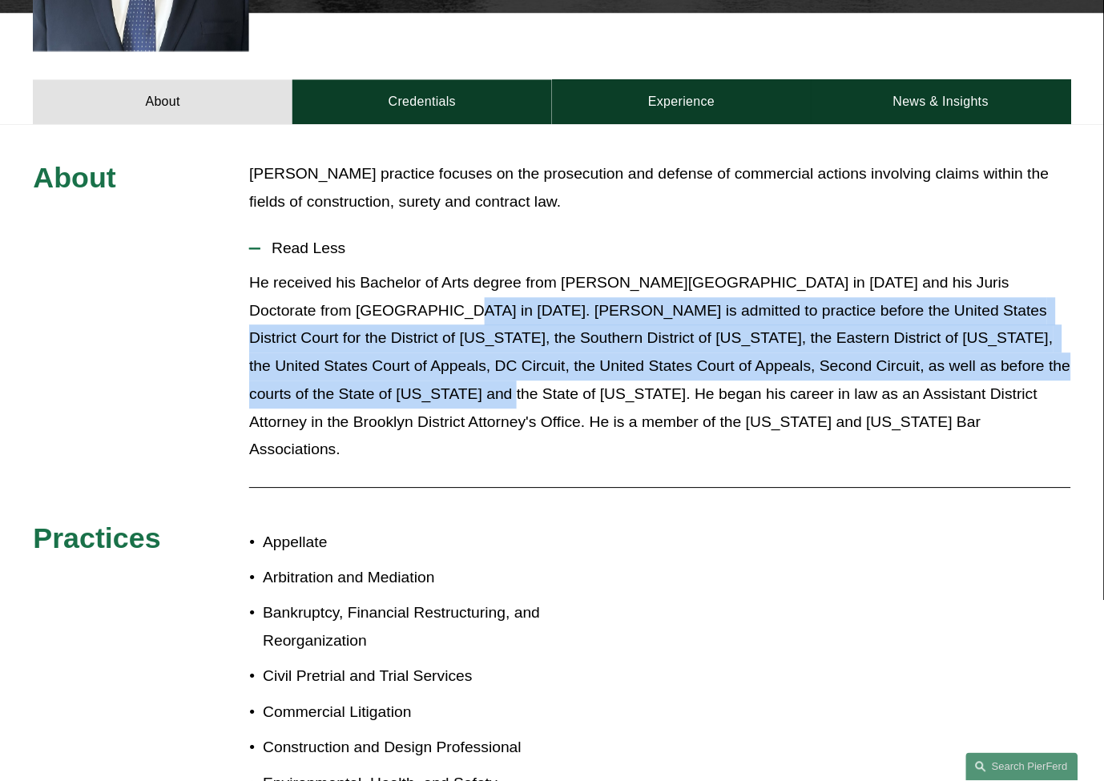
drag, startPoint x: 365, startPoint y: 288, endPoint x: 334, endPoint y: 374, distance: 91.0
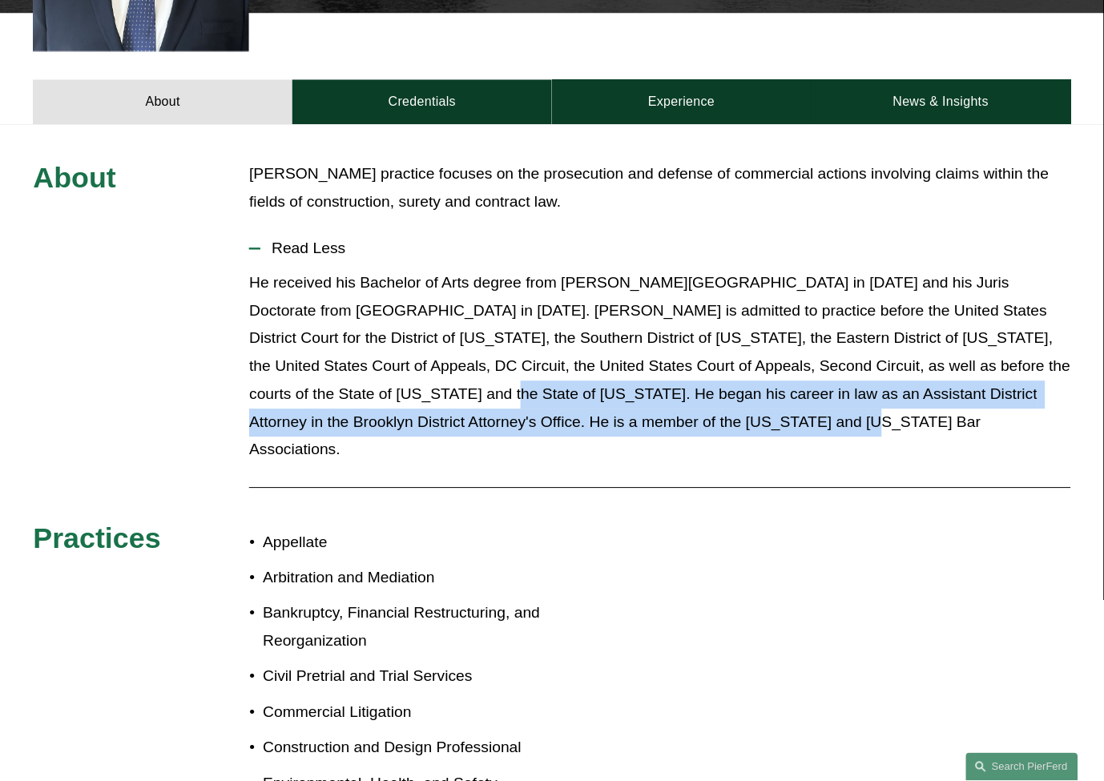
drag, startPoint x: 341, startPoint y: 373, endPoint x: 844, endPoint y: 401, distance: 503.9
drag, startPoint x: 759, startPoint y: 404, endPoint x: 341, endPoint y: 369, distance: 418.9
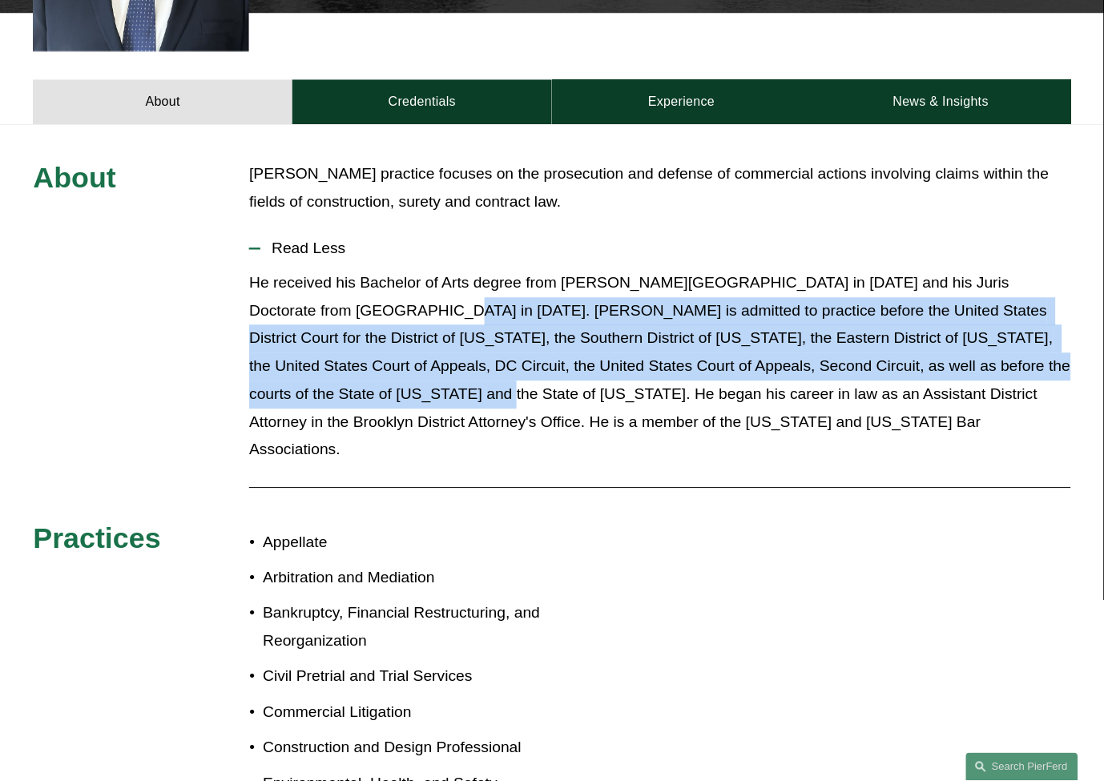
drag, startPoint x: 333, startPoint y: 370, endPoint x: 366, endPoint y: 286, distance: 90.3
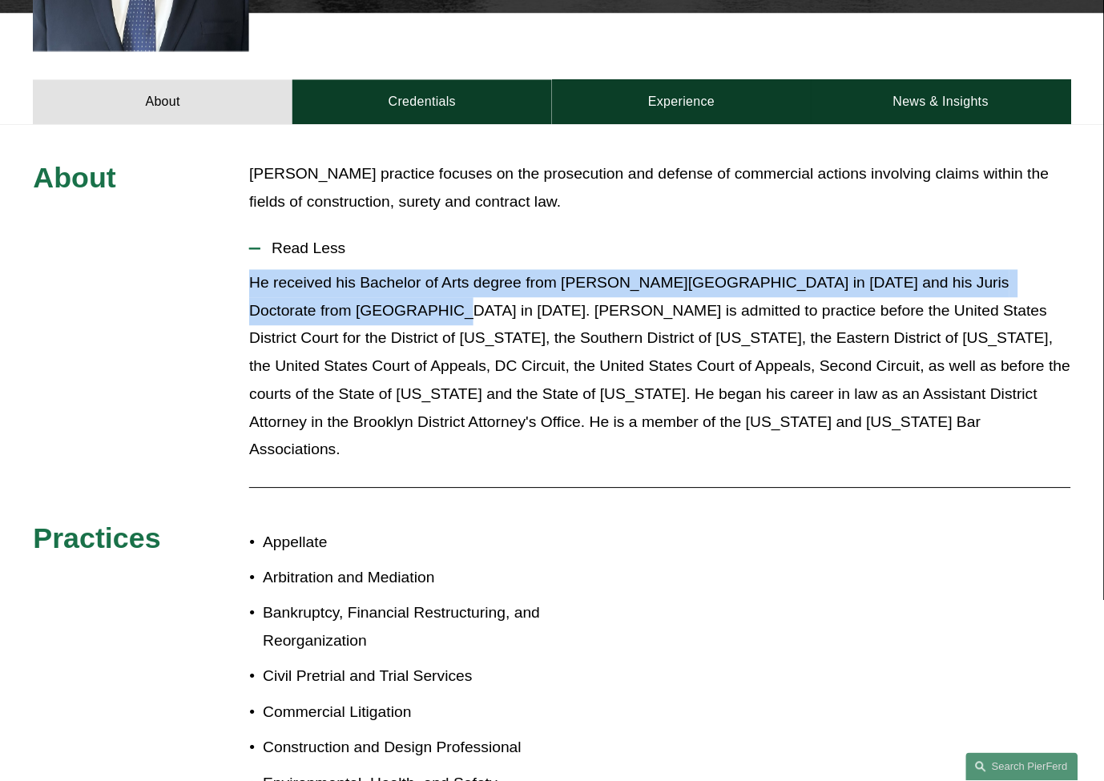
drag, startPoint x: 357, startPoint y: 289, endPoint x: 195, endPoint y: 258, distance: 165.6
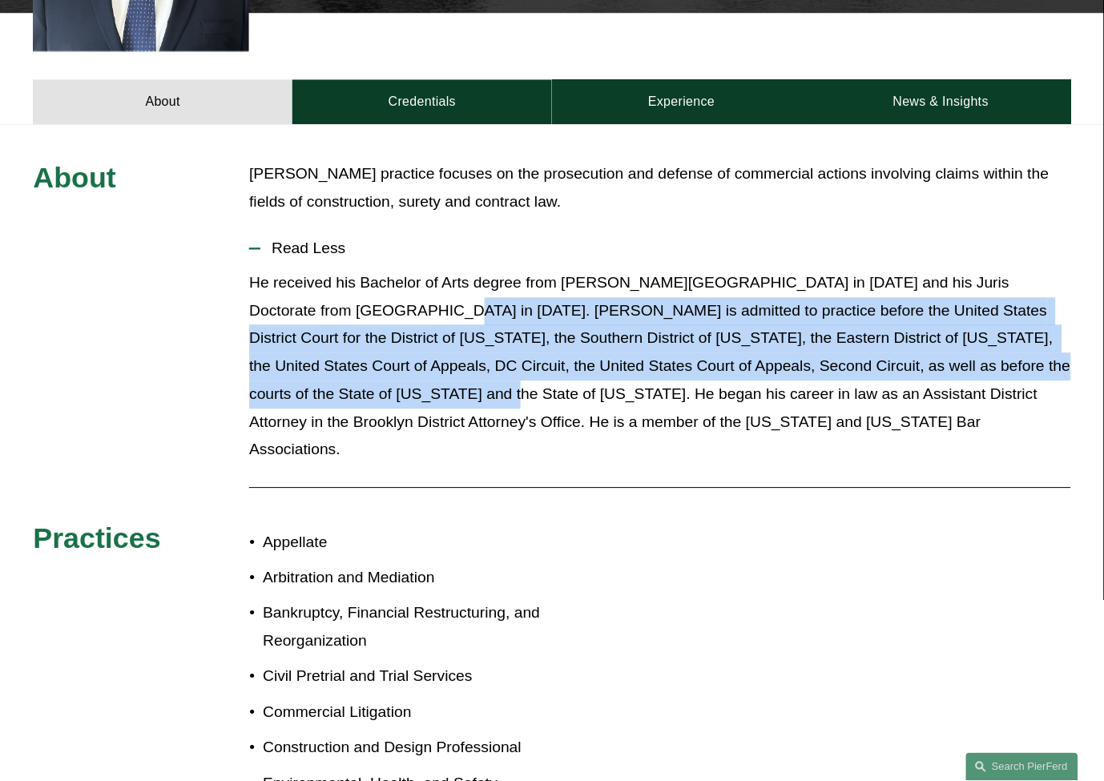
drag, startPoint x: 363, startPoint y: 287, endPoint x: 337, endPoint y: 366, distance: 83.4
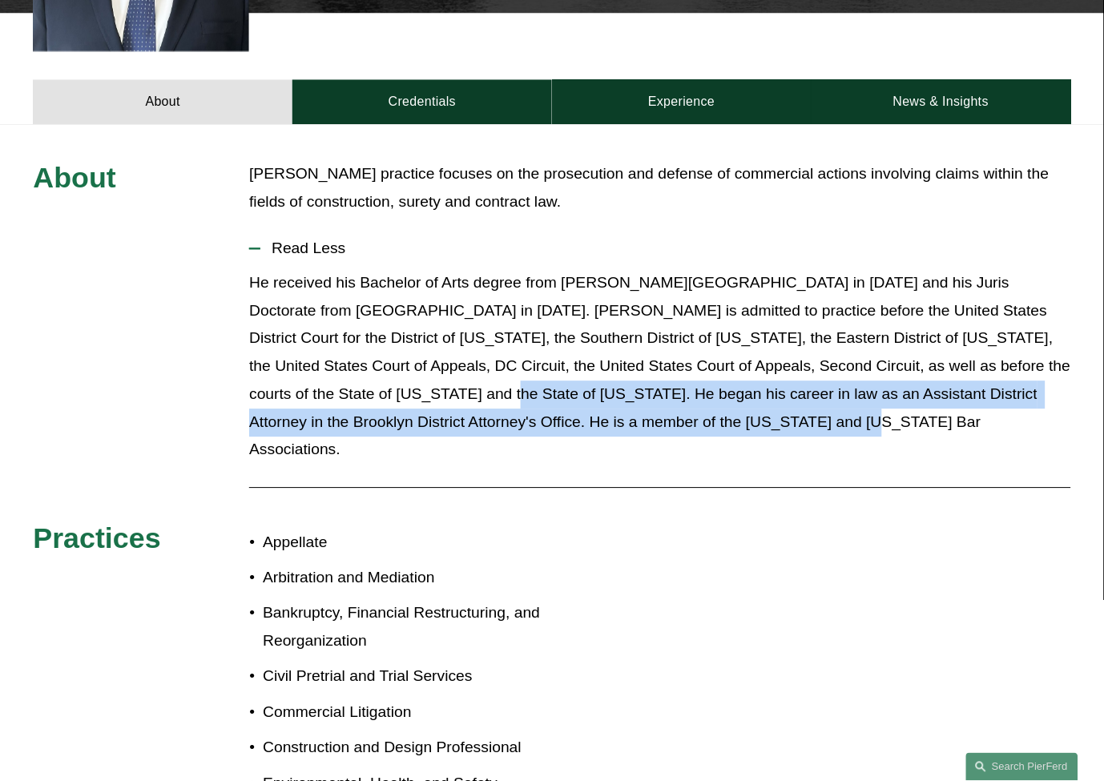
drag, startPoint x: 337, startPoint y: 371, endPoint x: 729, endPoint y: 417, distance: 394.5
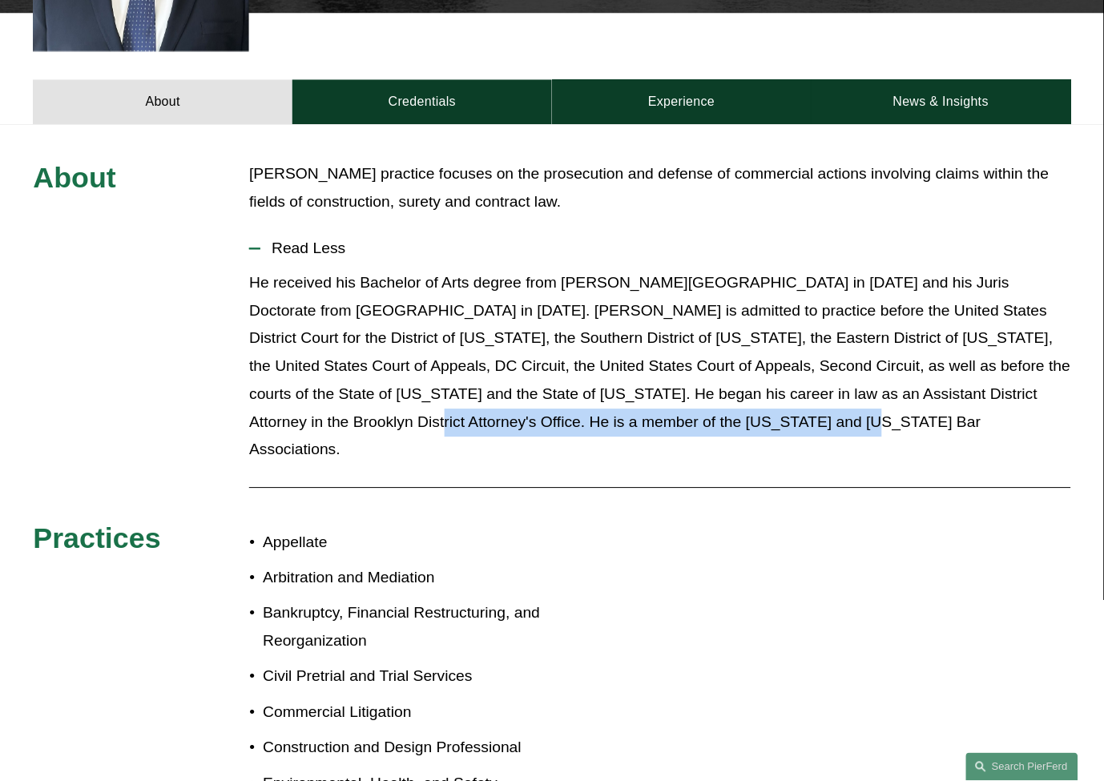
drag, startPoint x: 532, startPoint y: 388, endPoint x: 1030, endPoint y: 378, distance: 497.7
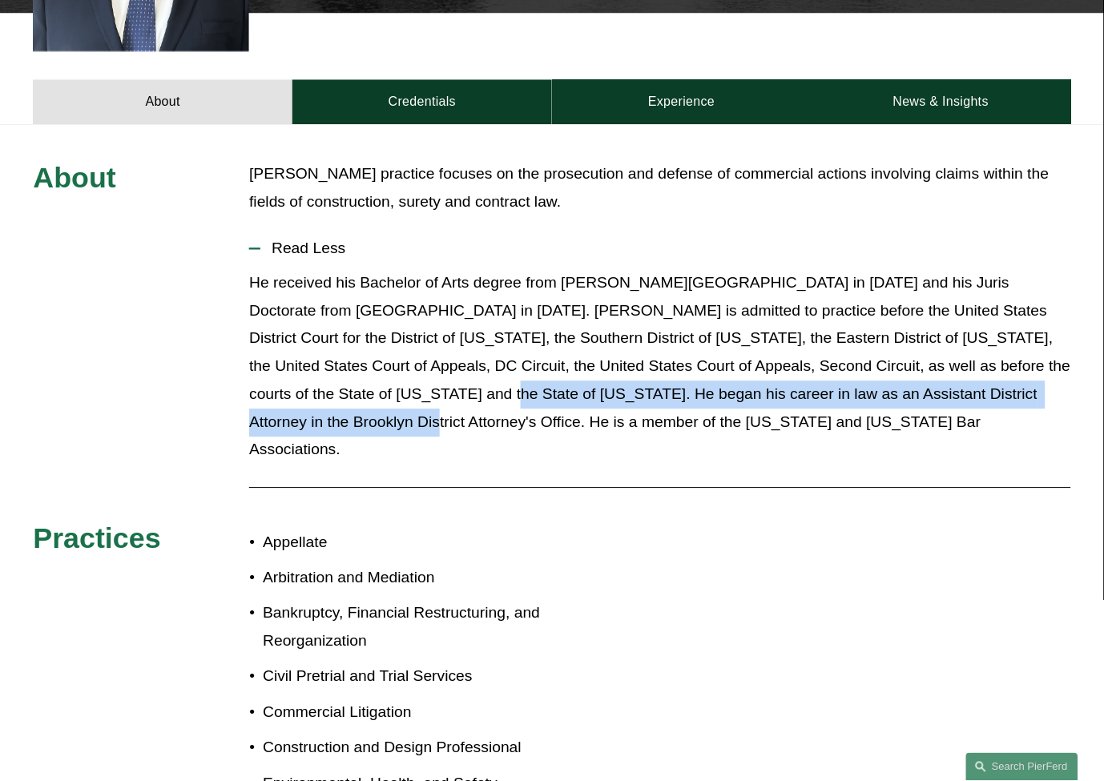
drag, startPoint x: 1022, startPoint y: 371, endPoint x: 341, endPoint y: 369, distance: 681.9
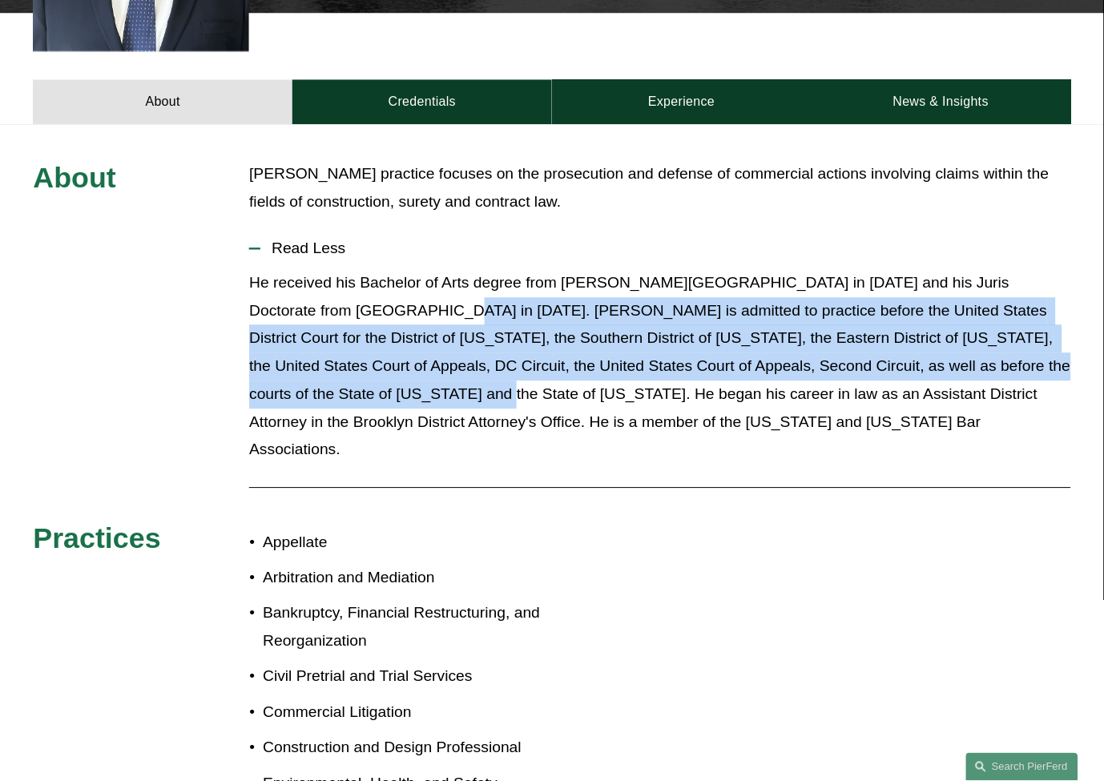
drag, startPoint x: 335, startPoint y: 369, endPoint x: 366, endPoint y: 288, distance: 86.0
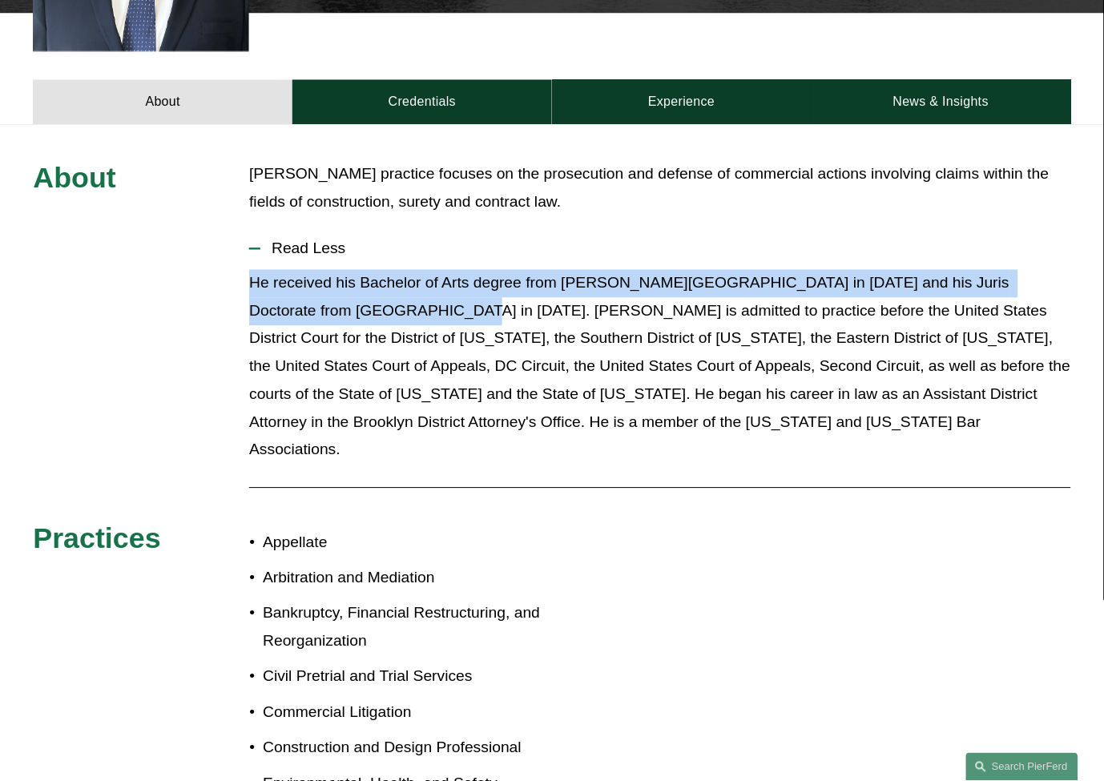
drag, startPoint x: 361, startPoint y: 284, endPoint x: 186, endPoint y: 265, distance: 176.5
drag, startPoint x: 243, startPoint y: 261, endPoint x: 375, endPoint y: 281, distance: 133.7
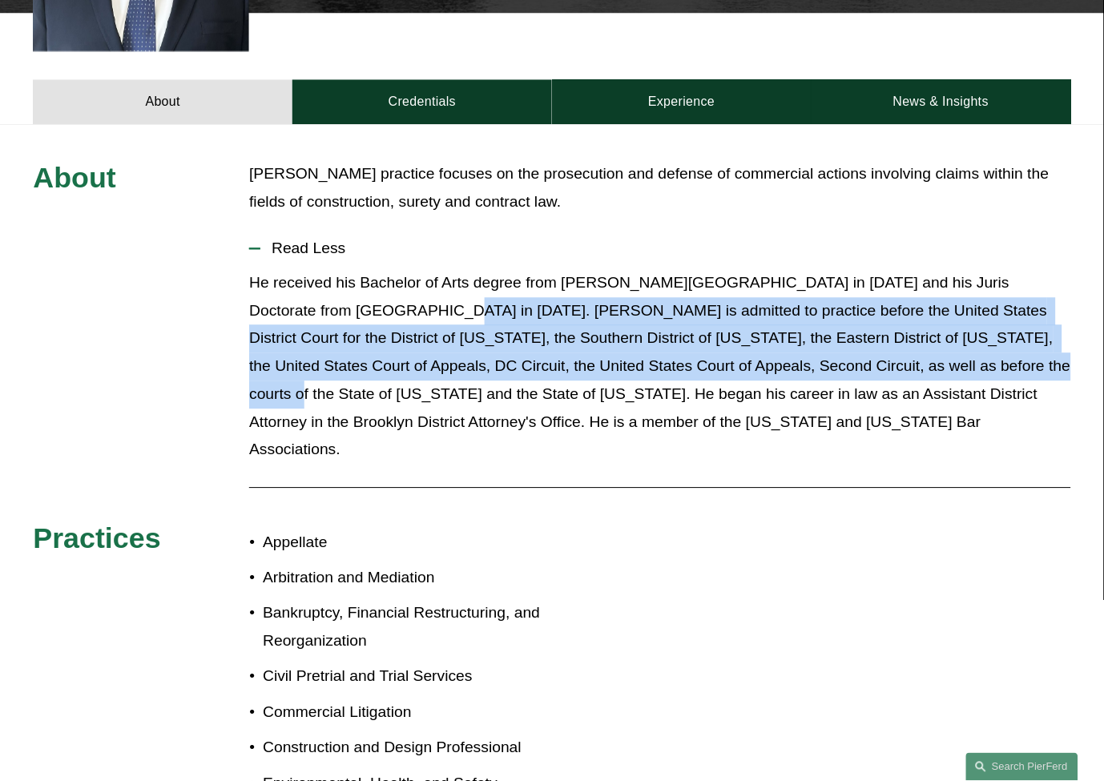
drag, startPoint x: 361, startPoint y: 289, endPoint x: 1035, endPoint y: 350, distance: 677.4
drag, startPoint x: 337, startPoint y: 372, endPoint x: 361, endPoint y: 281, distance: 93.7
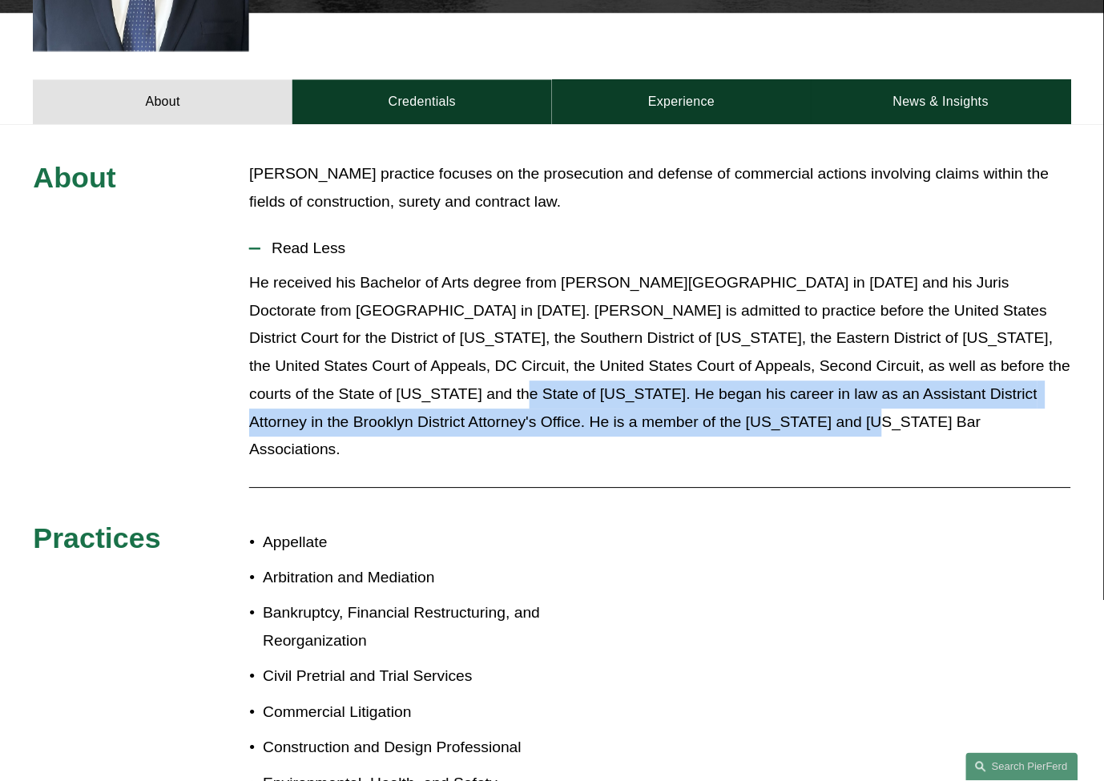
drag, startPoint x: 345, startPoint y: 374, endPoint x: 762, endPoint y: 403, distance: 418.4
drag, startPoint x: 461, startPoint y: 373, endPoint x: 342, endPoint y: 361, distance: 119.3
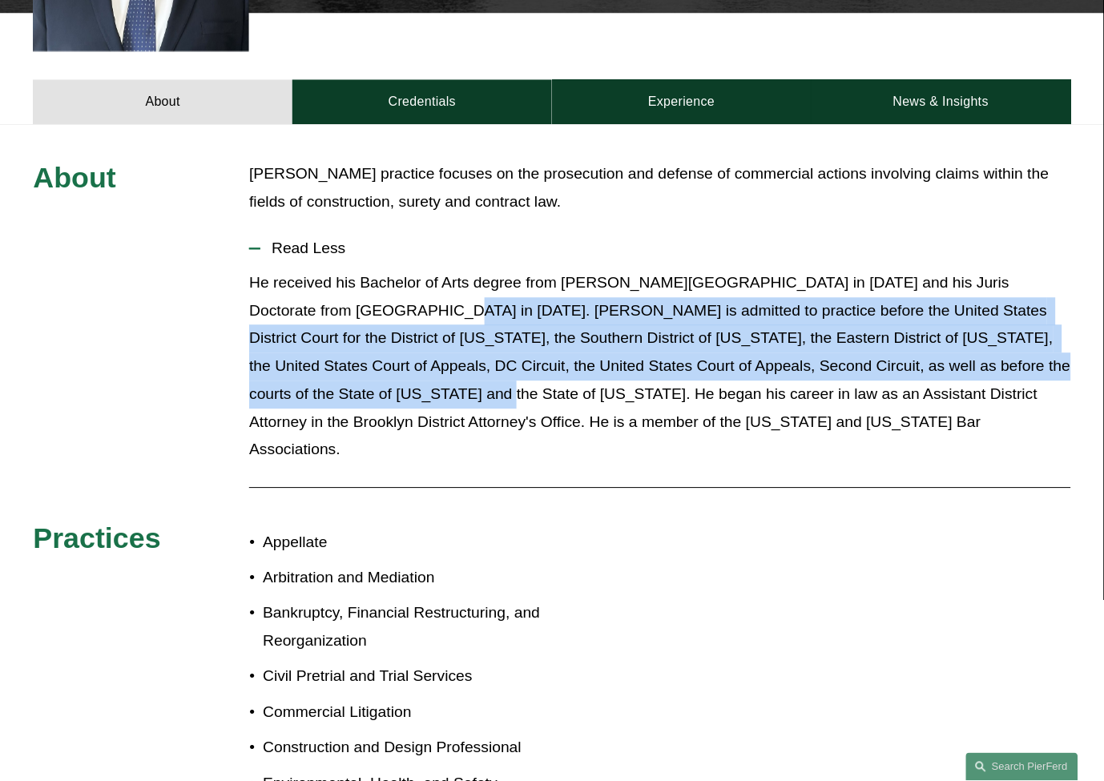
drag, startPoint x: 334, startPoint y: 369, endPoint x: 363, endPoint y: 285, distance: 88.2
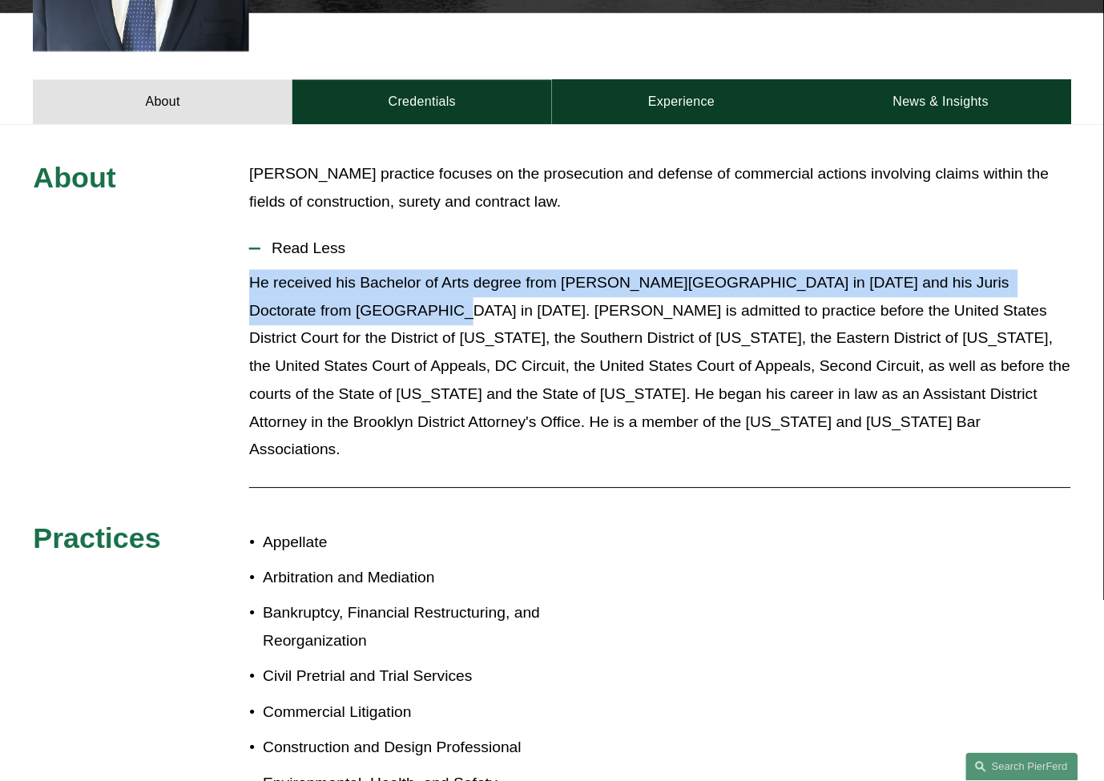
drag, startPoint x: 357, startPoint y: 285, endPoint x: 224, endPoint y: 255, distance: 135.7
drag, startPoint x: 240, startPoint y: 254, endPoint x: 348, endPoint y: 277, distance: 109.9
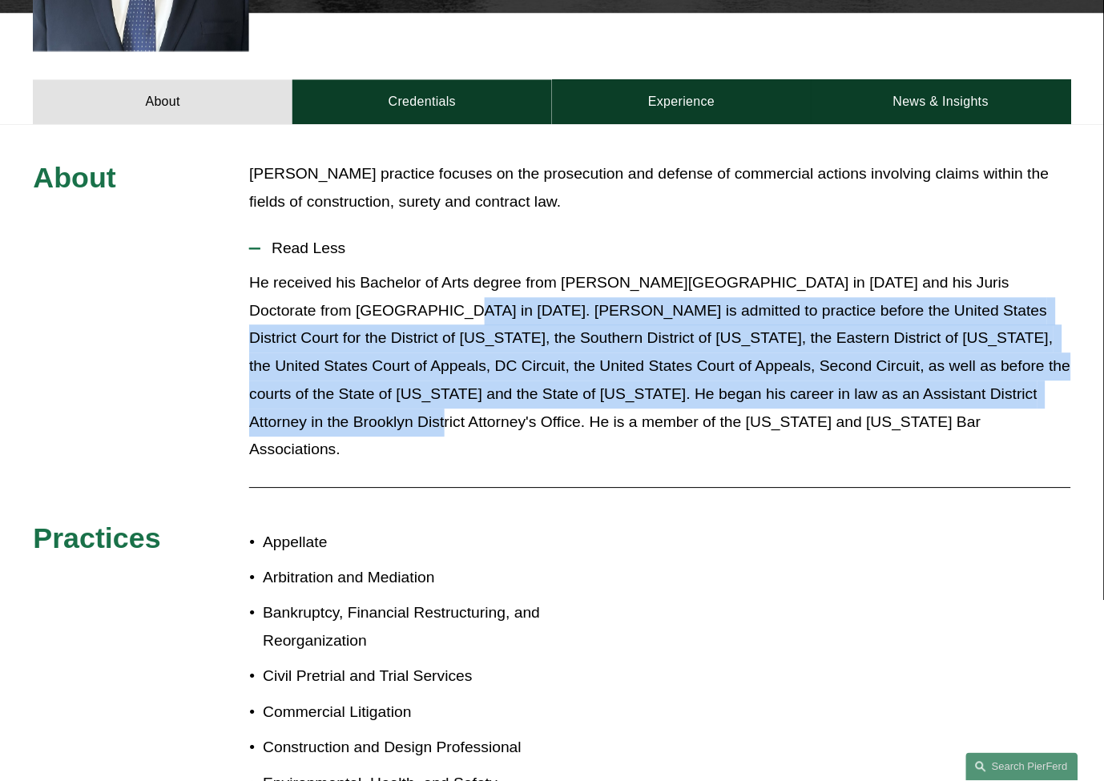
drag, startPoint x: 363, startPoint y: 285, endPoint x: 1026, endPoint y: 381, distance: 669.5
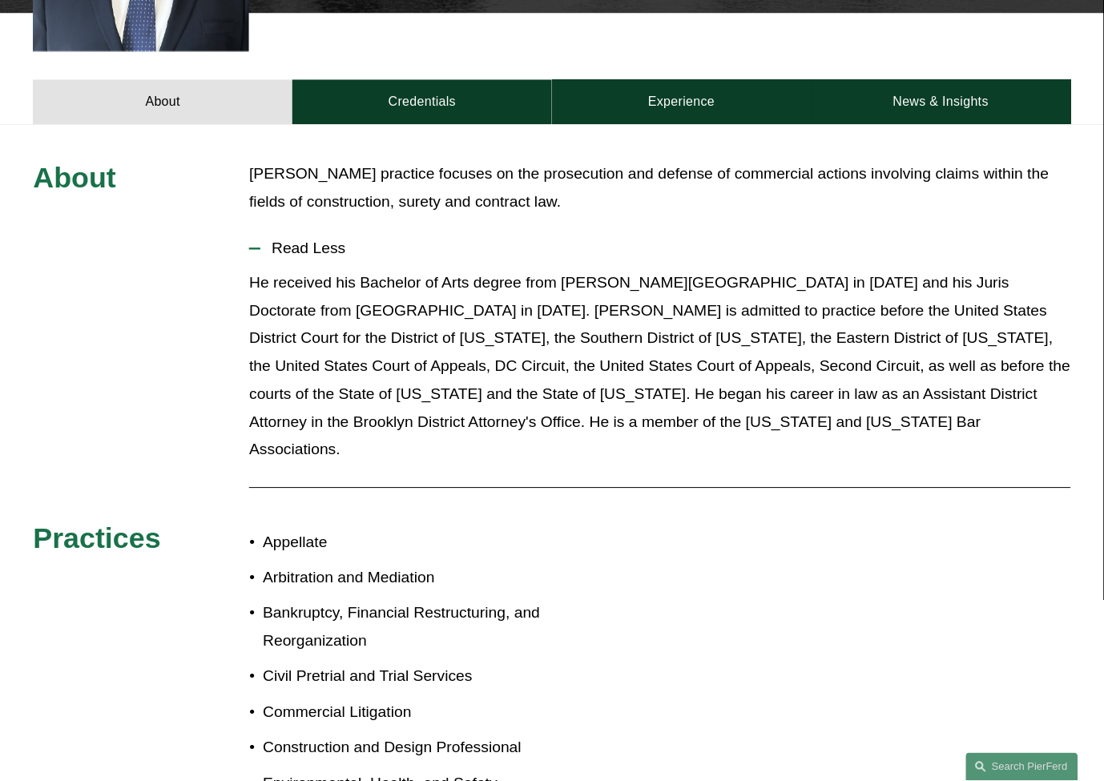
drag, startPoint x: 1037, startPoint y: 371, endPoint x: 1026, endPoint y: 373, distance: 11.3
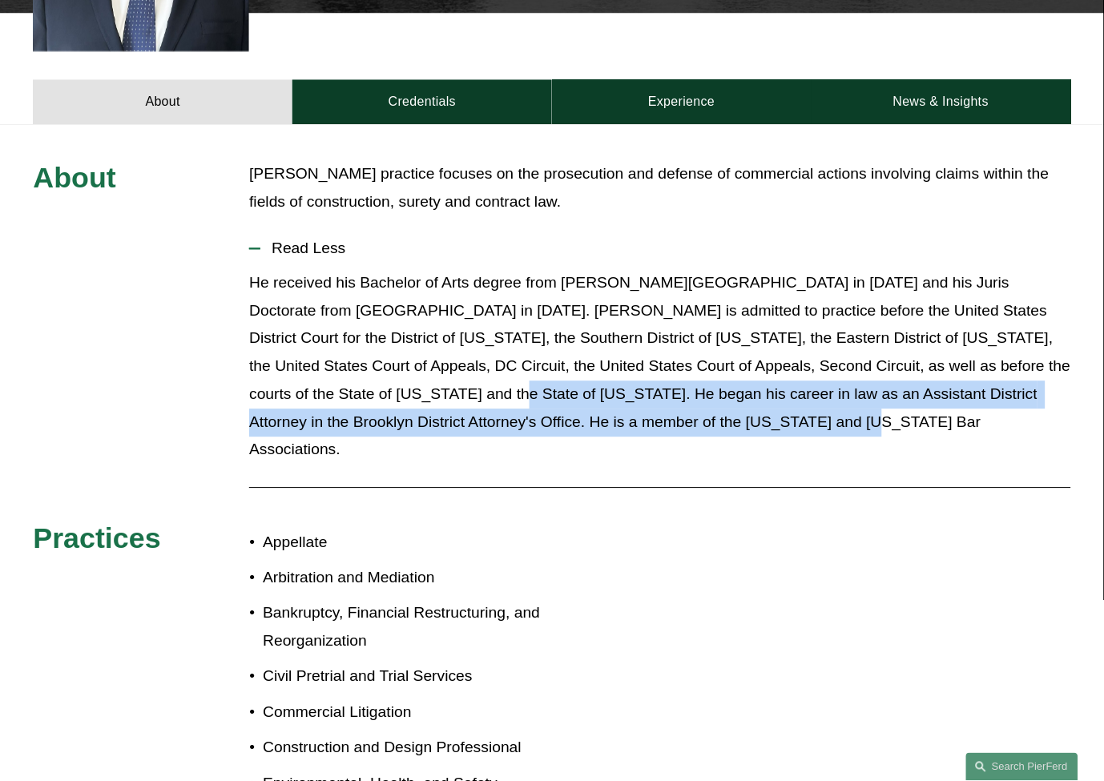
drag, startPoint x: 345, startPoint y: 369, endPoint x: 726, endPoint y: 404, distance: 382.9
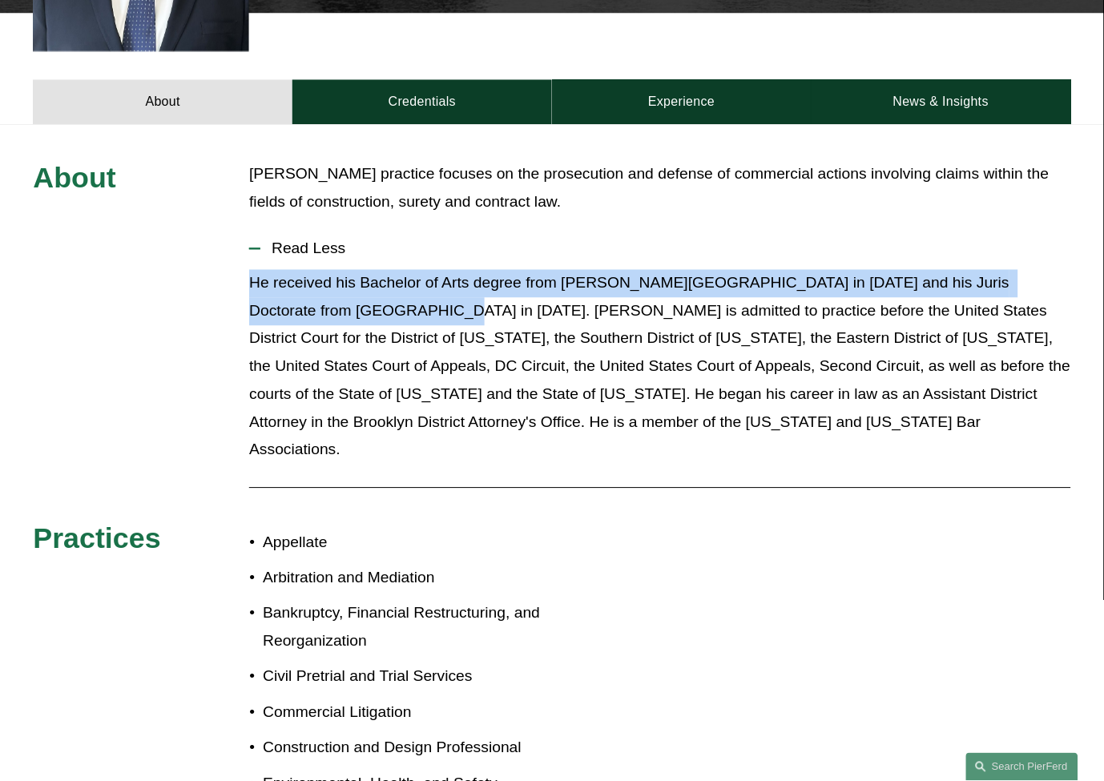
drag, startPoint x: 244, startPoint y: 251, endPoint x: 361, endPoint y: 293, distance: 124.5
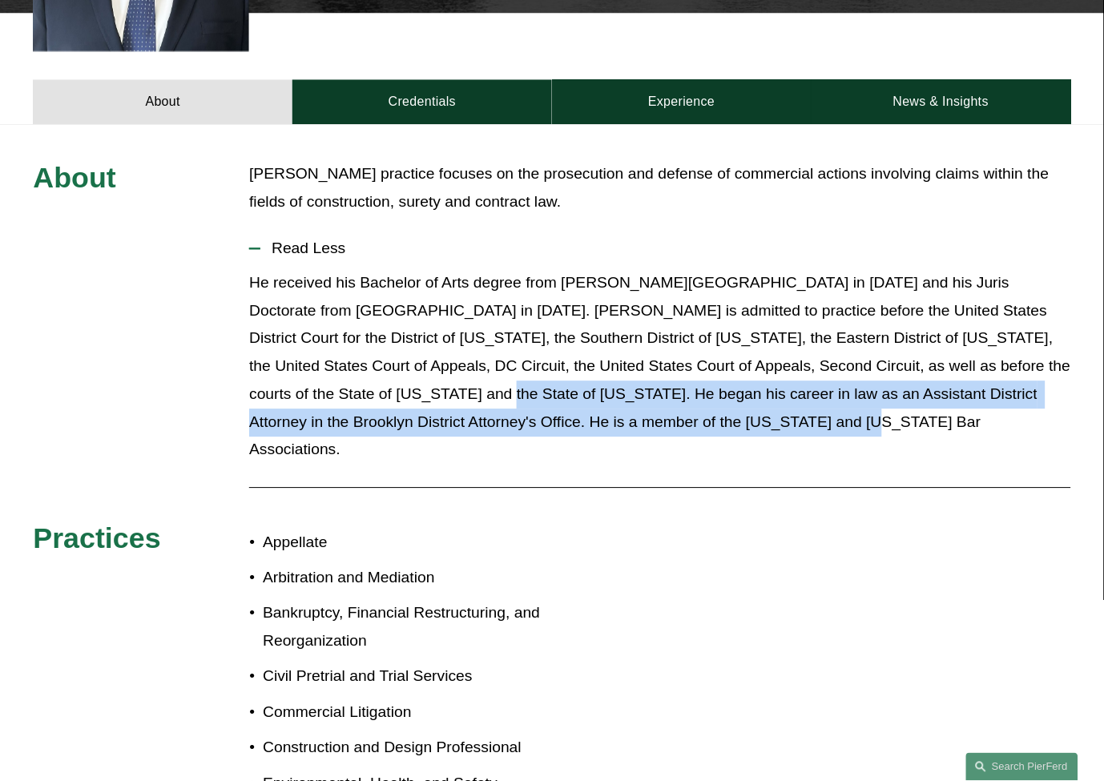
drag, startPoint x: 702, startPoint y: 398, endPoint x: 333, endPoint y: 369, distance: 369.8
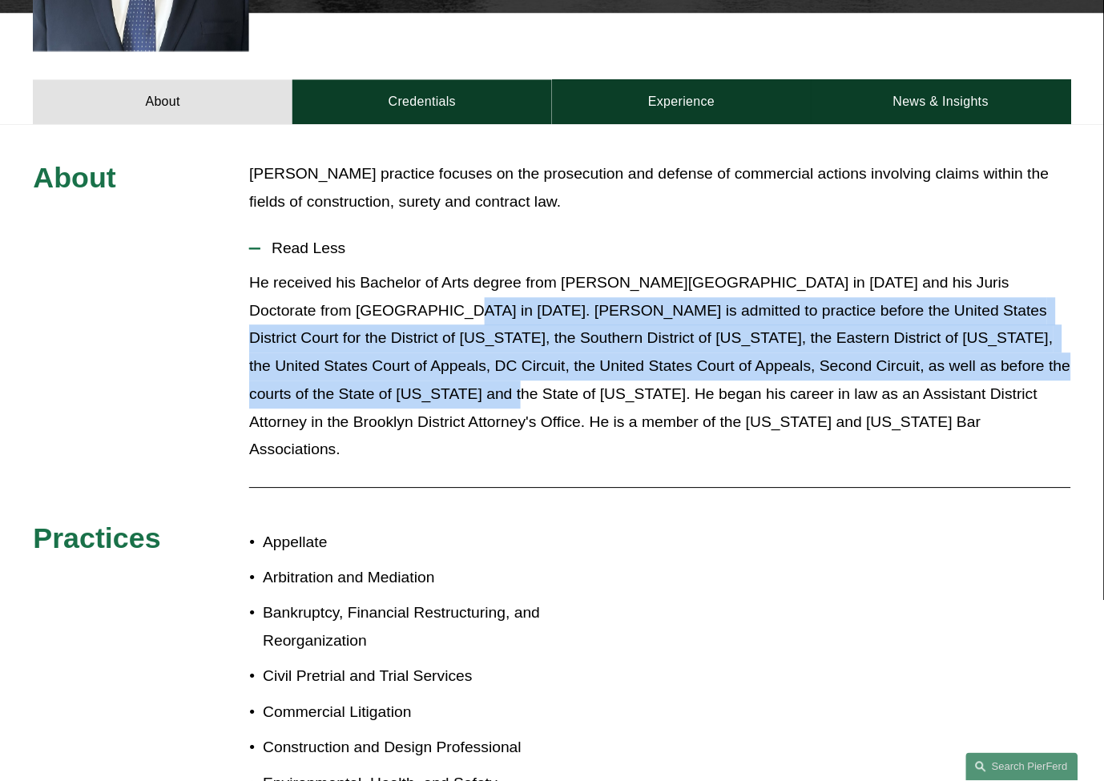
drag, startPoint x: 362, startPoint y: 289, endPoint x: 337, endPoint y: 377, distance: 91.6
drag, startPoint x: 340, startPoint y: 374, endPoint x: 373, endPoint y: 284, distance: 95.6
drag, startPoint x: 364, startPoint y: 278, endPoint x: 338, endPoint y: 367, distance: 92.6
drag, startPoint x: 340, startPoint y: 373, endPoint x: 357, endPoint y: 293, distance: 82.0
drag, startPoint x: 361, startPoint y: 290, endPoint x: 329, endPoint y: 372, distance: 87.8
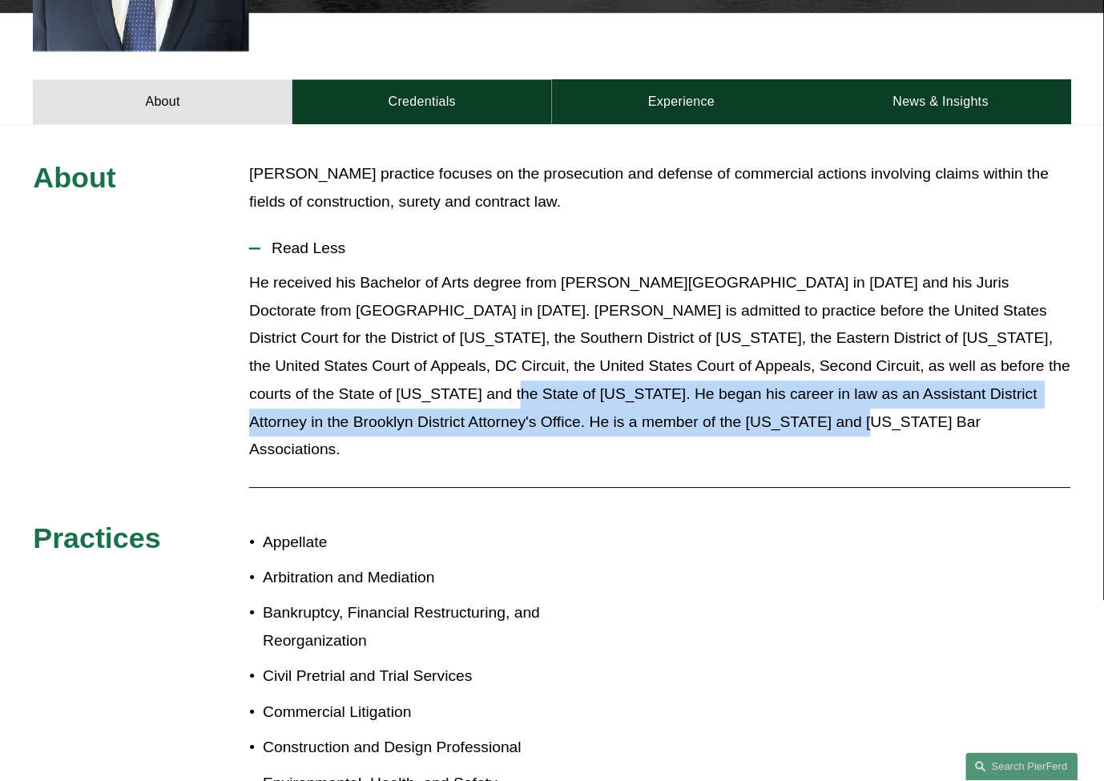
drag, startPoint x: 339, startPoint y: 372, endPoint x: 663, endPoint y: 398, distance: 325.6
drag, startPoint x: 726, startPoint y: 404, endPoint x: 335, endPoint y: 363, distance: 393.1
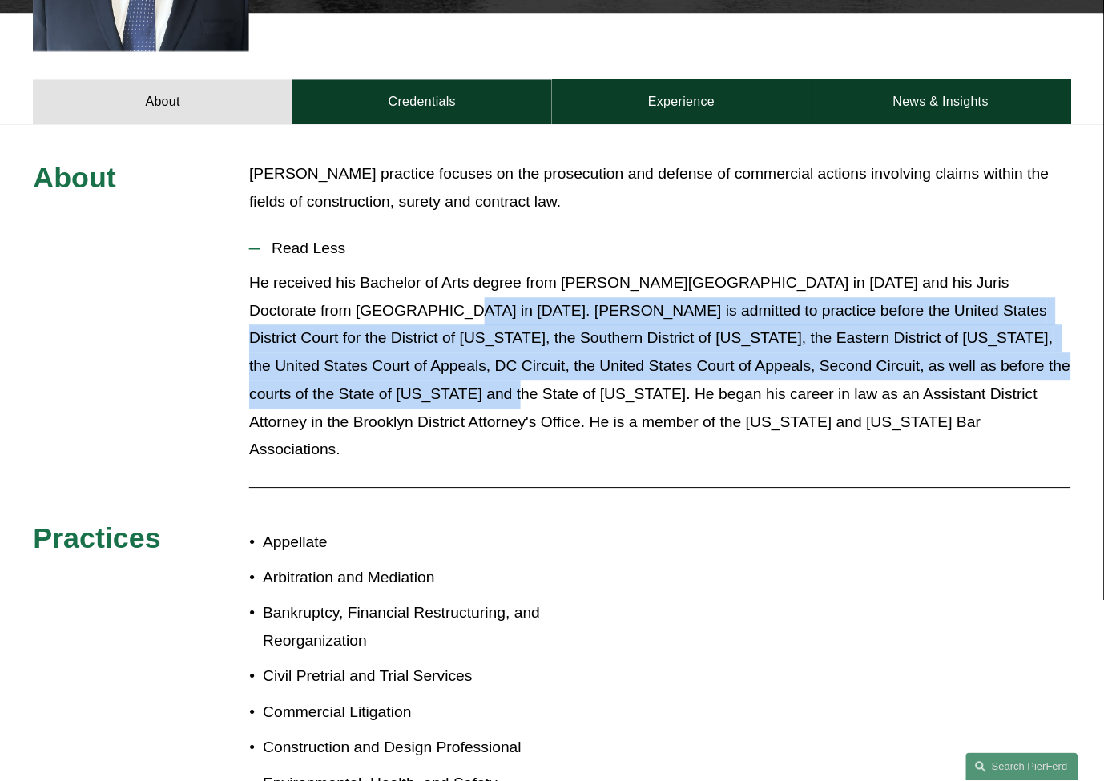
drag, startPoint x: 365, startPoint y: 284, endPoint x: 342, endPoint y: 359, distance: 77.8
drag, startPoint x: 338, startPoint y: 370, endPoint x: 358, endPoint y: 289, distance: 83.4
drag, startPoint x: 369, startPoint y: 292, endPoint x: 332, endPoint y: 369, distance: 84.6
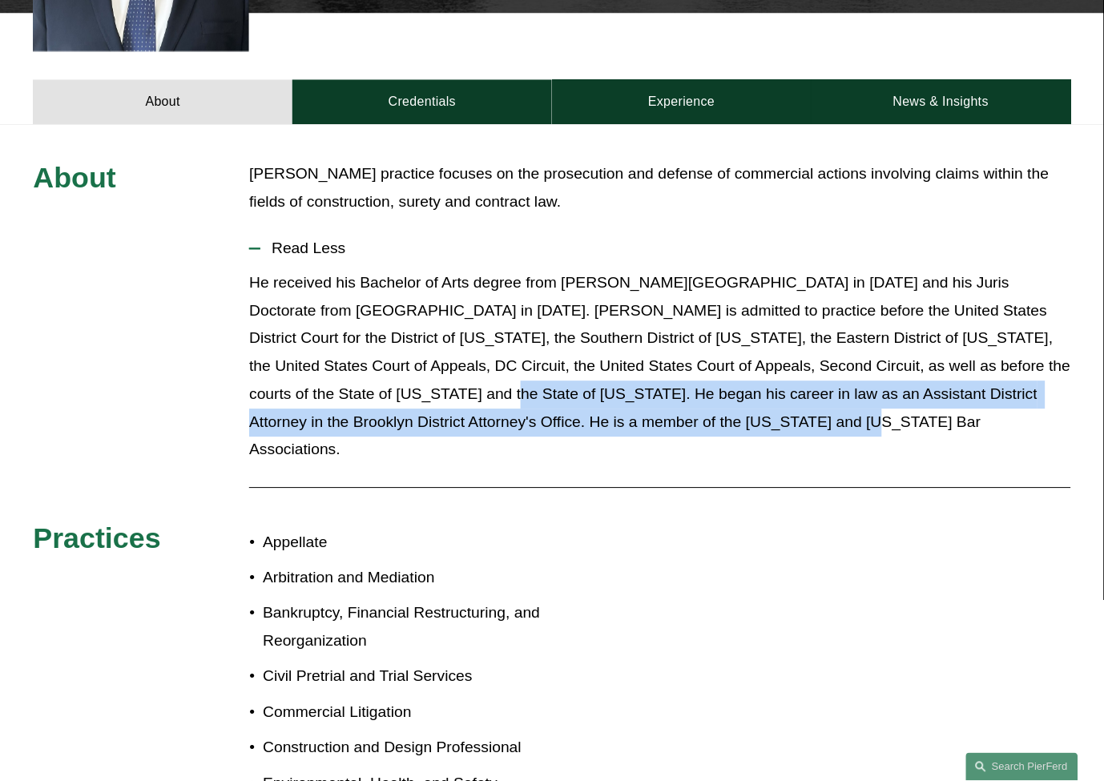
drag, startPoint x: 337, startPoint y: 370, endPoint x: 684, endPoint y: 390, distance: 347.5
drag, startPoint x: 700, startPoint y: 398, endPoint x: 341, endPoint y: 367, distance: 360.3
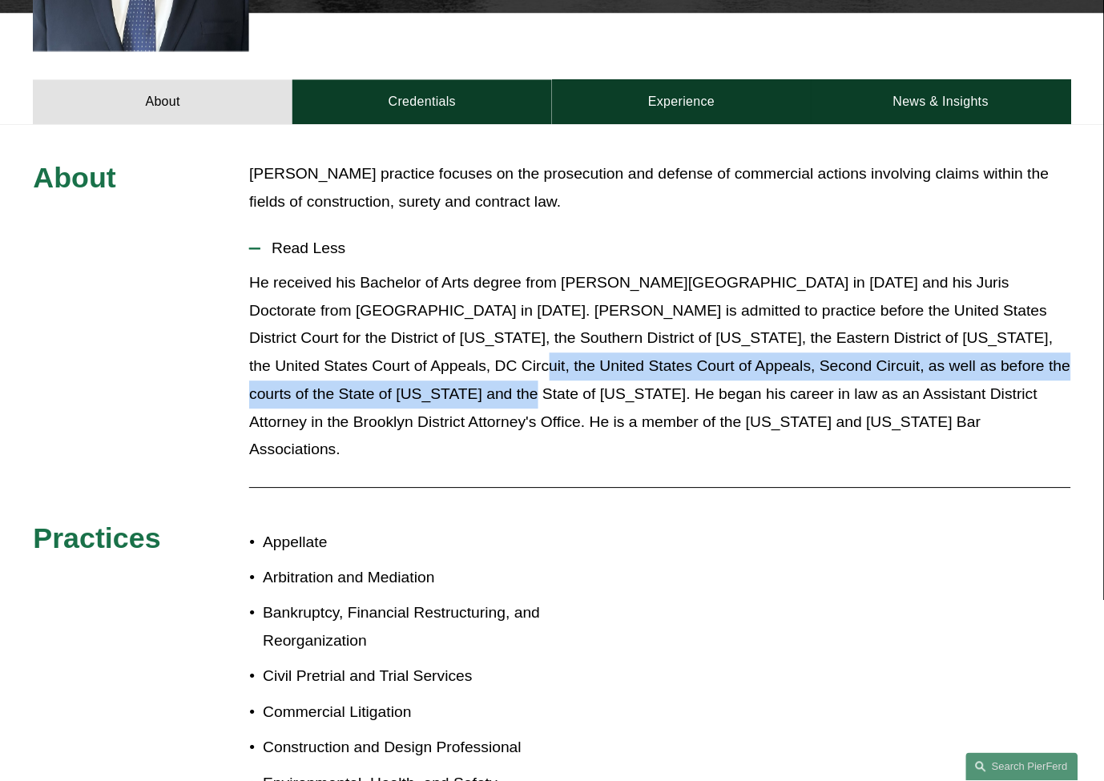
drag, startPoint x: 340, startPoint y: 367, endPoint x: 341, endPoint y: 329, distance: 37.7
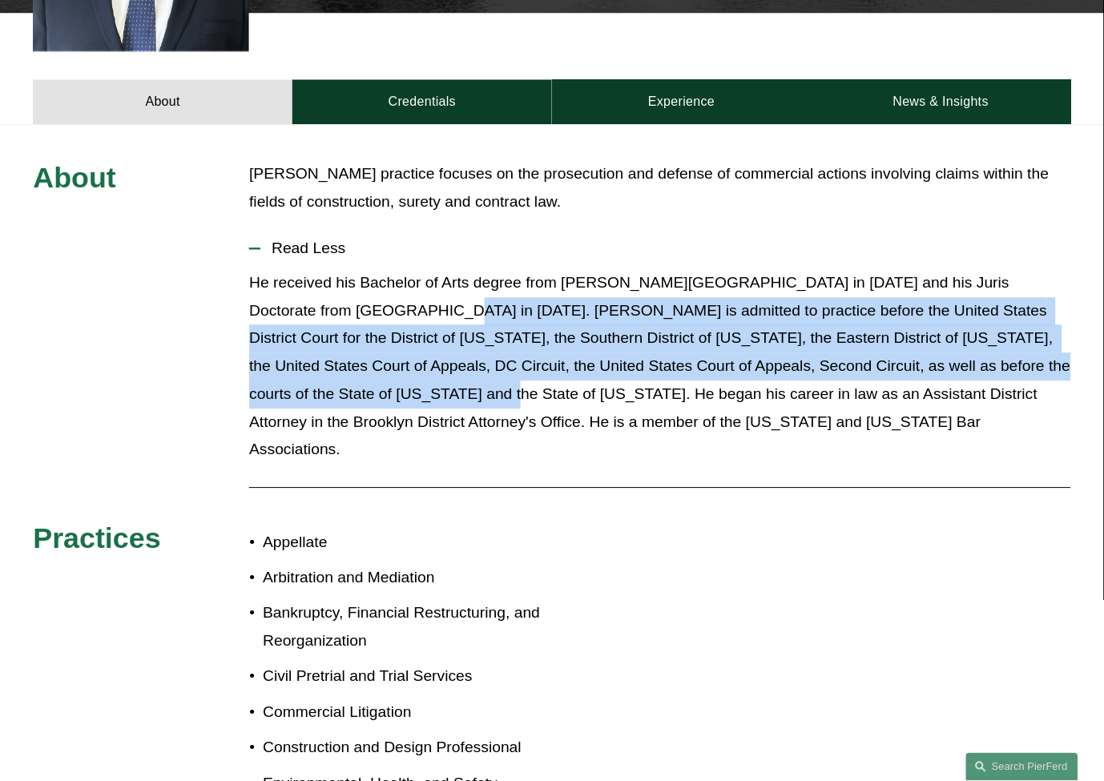
drag, startPoint x: 359, startPoint y: 291, endPoint x: 337, endPoint y: 370, distance: 82.2
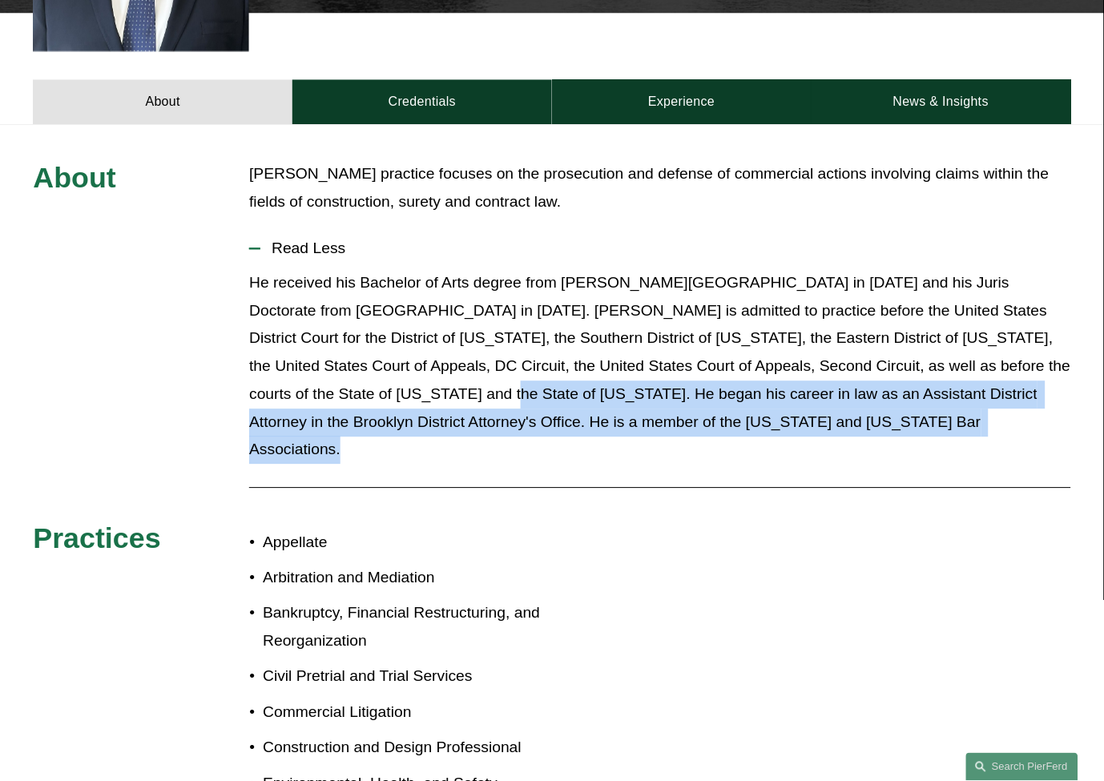
drag, startPoint x: 338, startPoint y: 366, endPoint x: 886, endPoint y: 403, distance: 549.3
drag, startPoint x: 711, startPoint y: 389, endPoint x: 342, endPoint y: 369, distance: 369.1
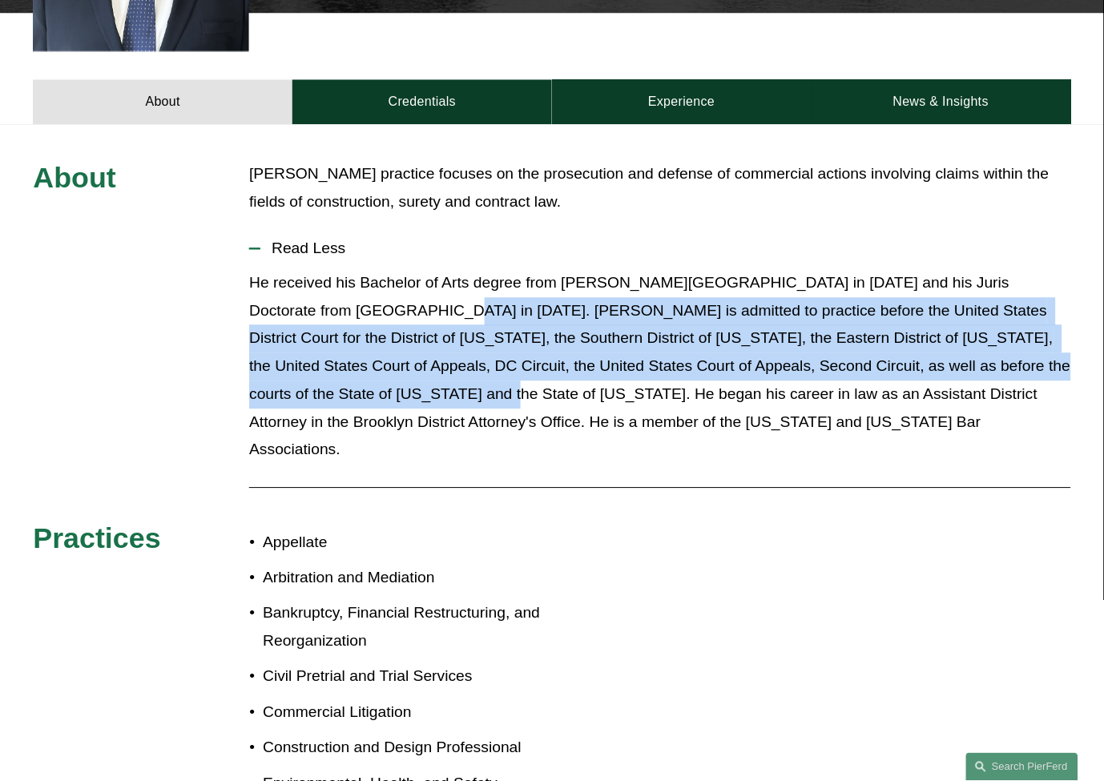
drag, startPoint x: 361, startPoint y: 284, endPoint x: 341, endPoint y: 366, distance: 85.1
drag, startPoint x: 341, startPoint y: 372, endPoint x: 369, endPoint y: 280, distance: 95.6
drag, startPoint x: 365, startPoint y: 280, endPoint x: 345, endPoint y: 365, distance: 87.3
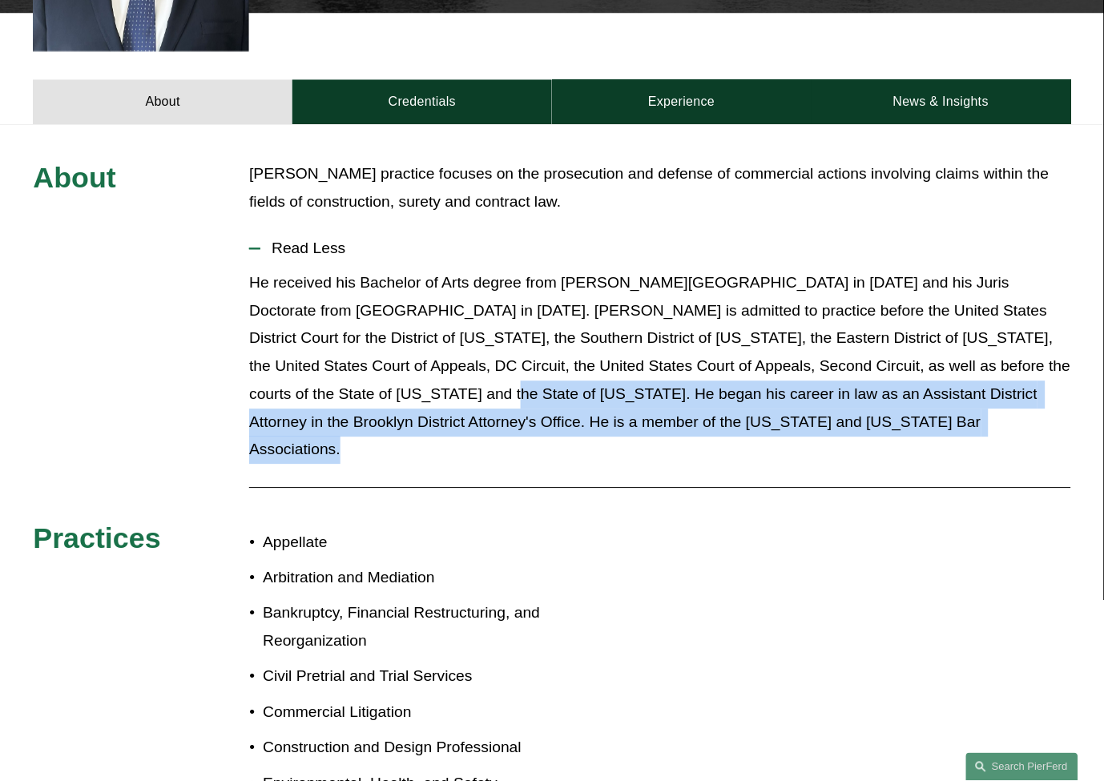
drag, startPoint x: 343, startPoint y: 365, endPoint x: 721, endPoint y: 413, distance: 381.2
drag, startPoint x: 702, startPoint y: 404, endPoint x: 340, endPoint y: 366, distance: 364.1
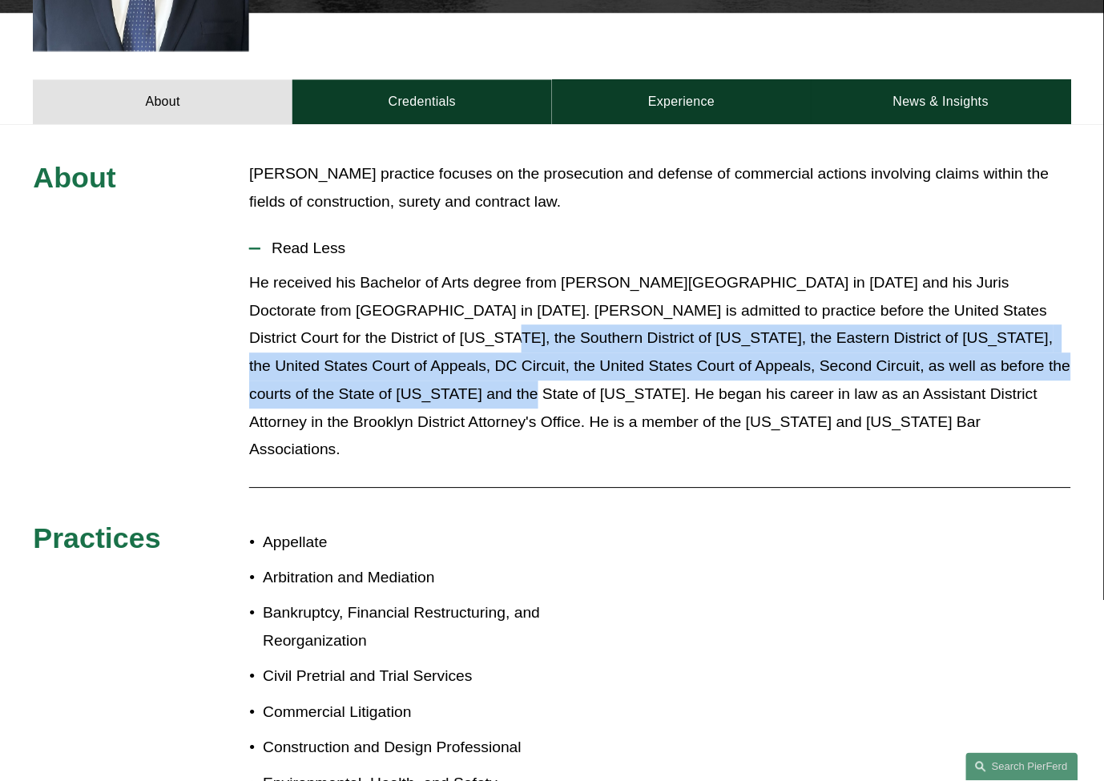
drag, startPoint x: 338, startPoint y: 371, endPoint x: 380, endPoint y: 321, distance: 64.8
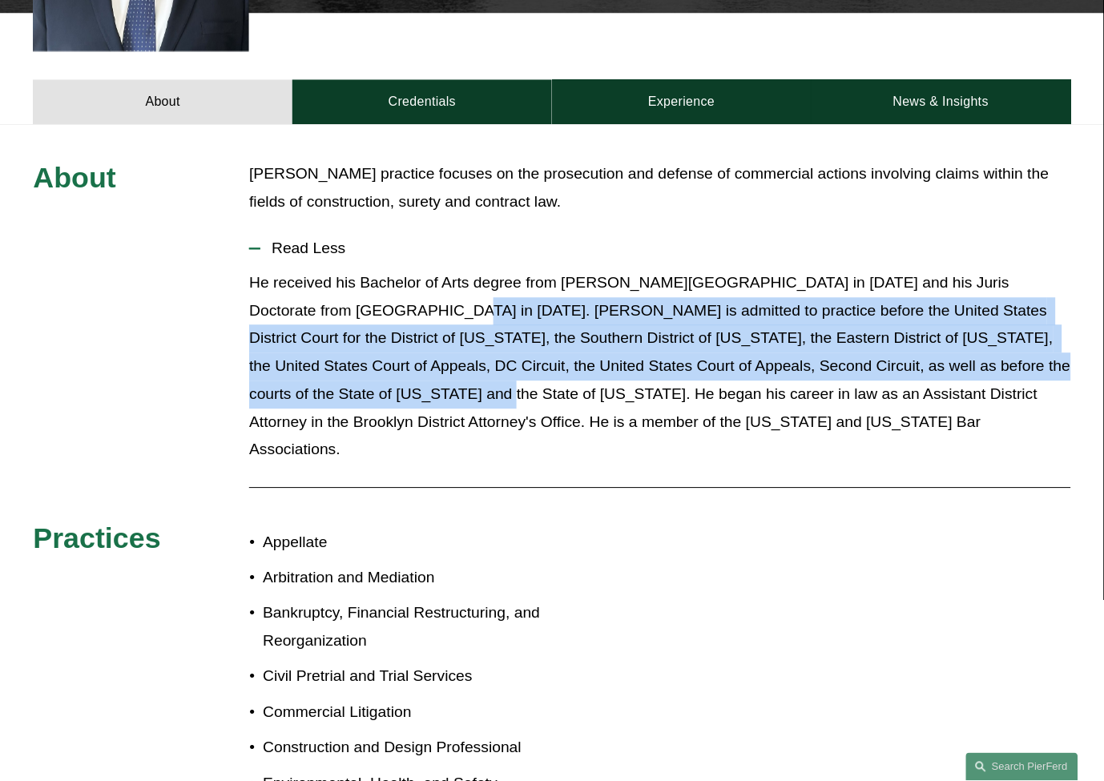
drag, startPoint x: 369, startPoint y: 288, endPoint x: 334, endPoint y: 362, distance: 81.7
drag, startPoint x: 358, startPoint y: 287, endPoint x: 349, endPoint y: 374, distance: 87.9
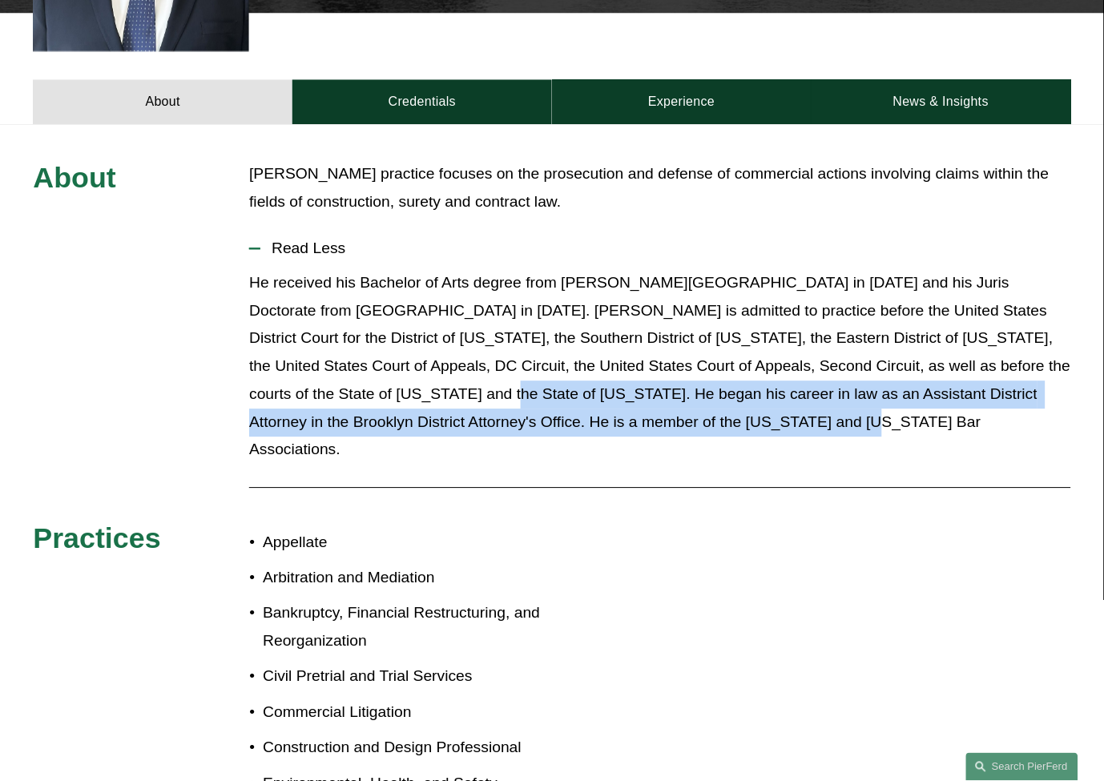
drag, startPoint x: 341, startPoint y: 377, endPoint x: 691, endPoint y: 414, distance: 352.2
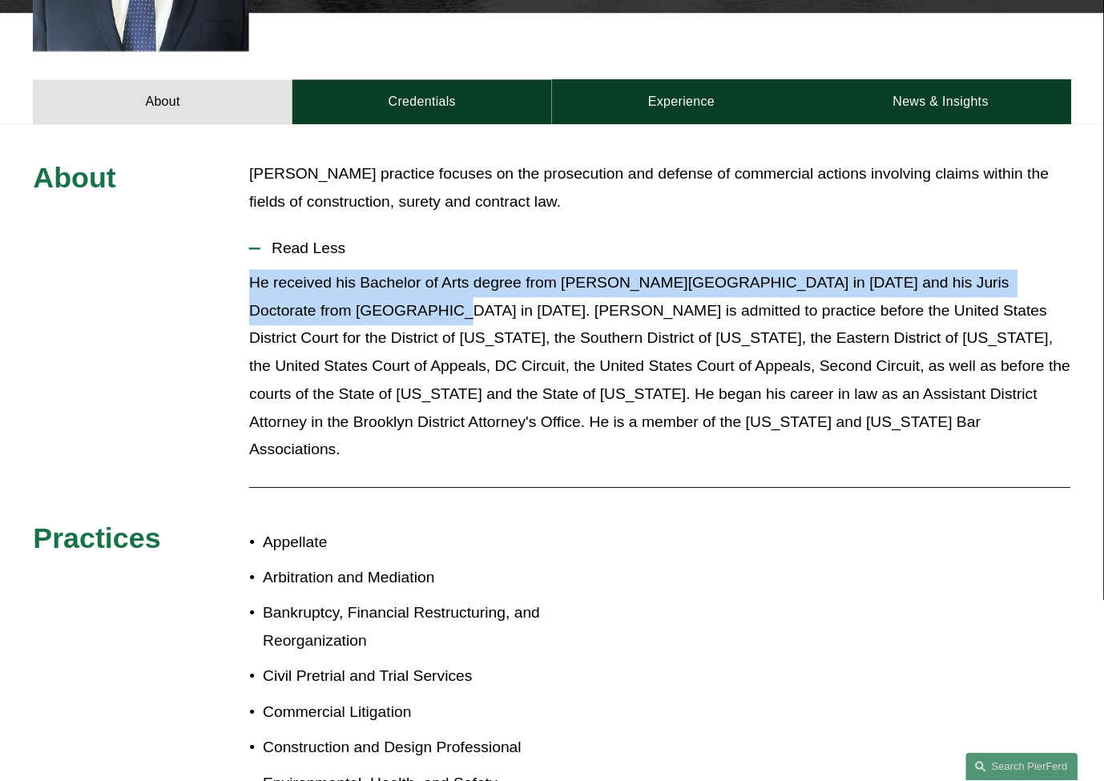
drag, startPoint x: 242, startPoint y: 256, endPoint x: 364, endPoint y: 292, distance: 127.0
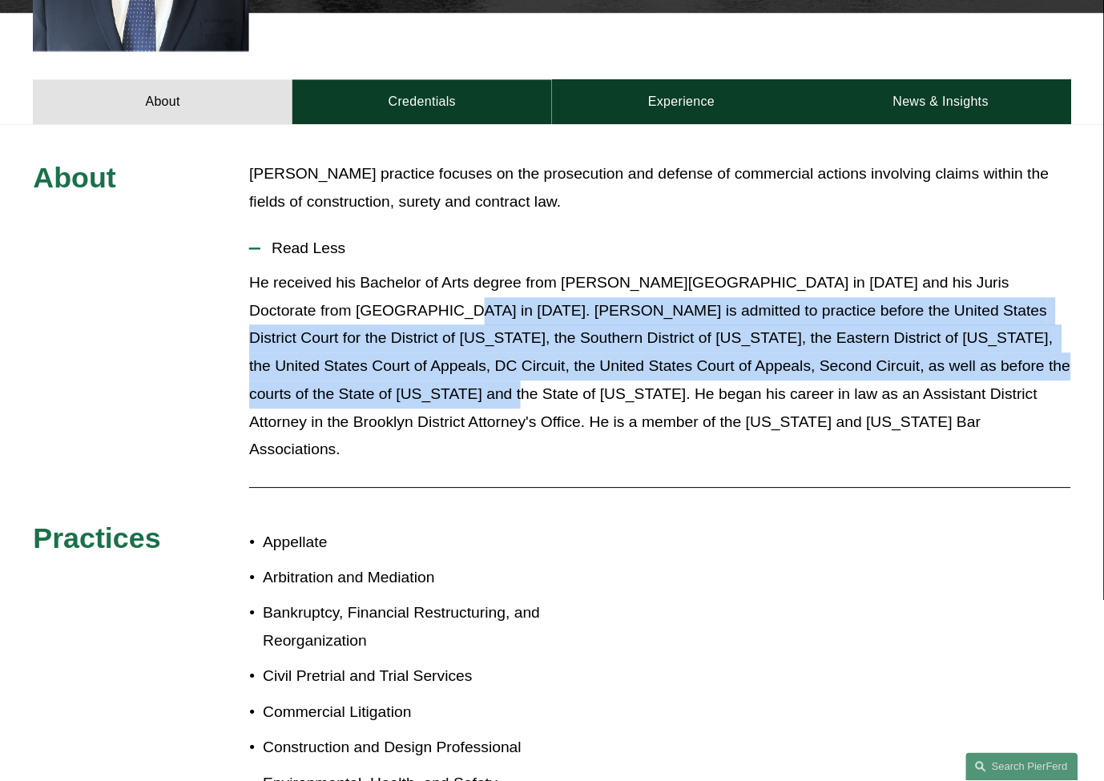
drag, startPoint x: 361, startPoint y: 292, endPoint x: 341, endPoint y: 372, distance: 81.6
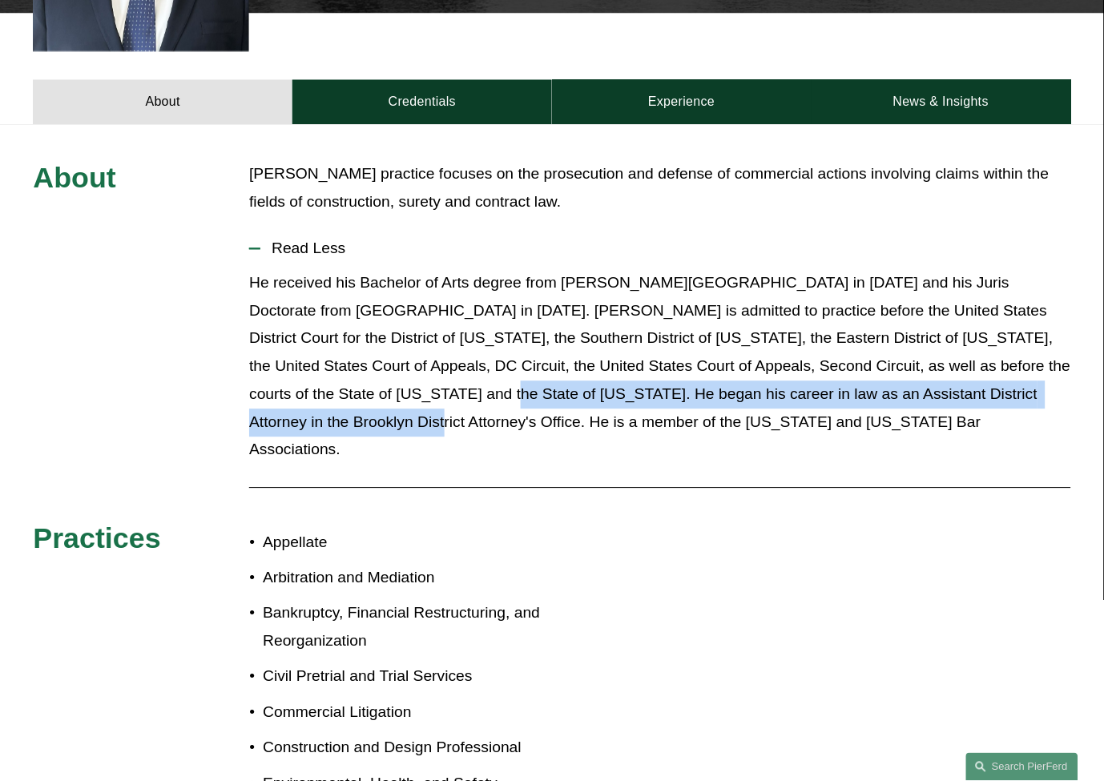
drag, startPoint x: 341, startPoint y: 371, endPoint x: 1021, endPoint y: 373, distance: 679.5
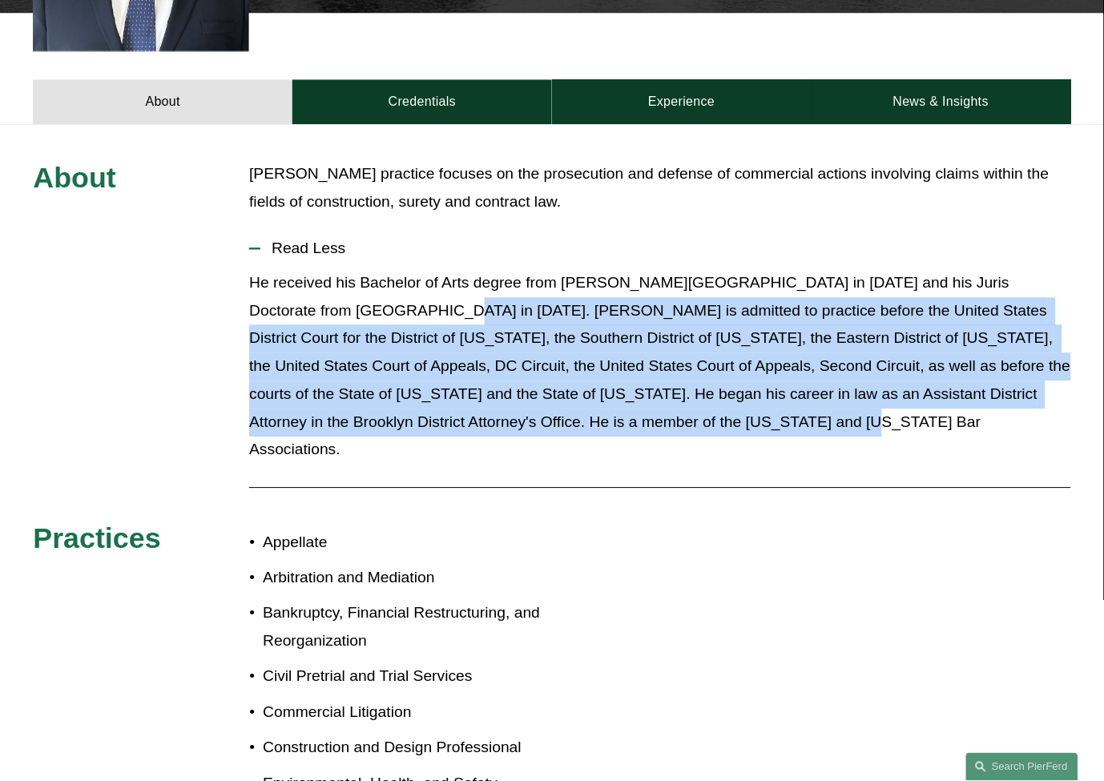
drag, startPoint x: 745, startPoint y: 401, endPoint x: 361, endPoint y: 281, distance: 402.2
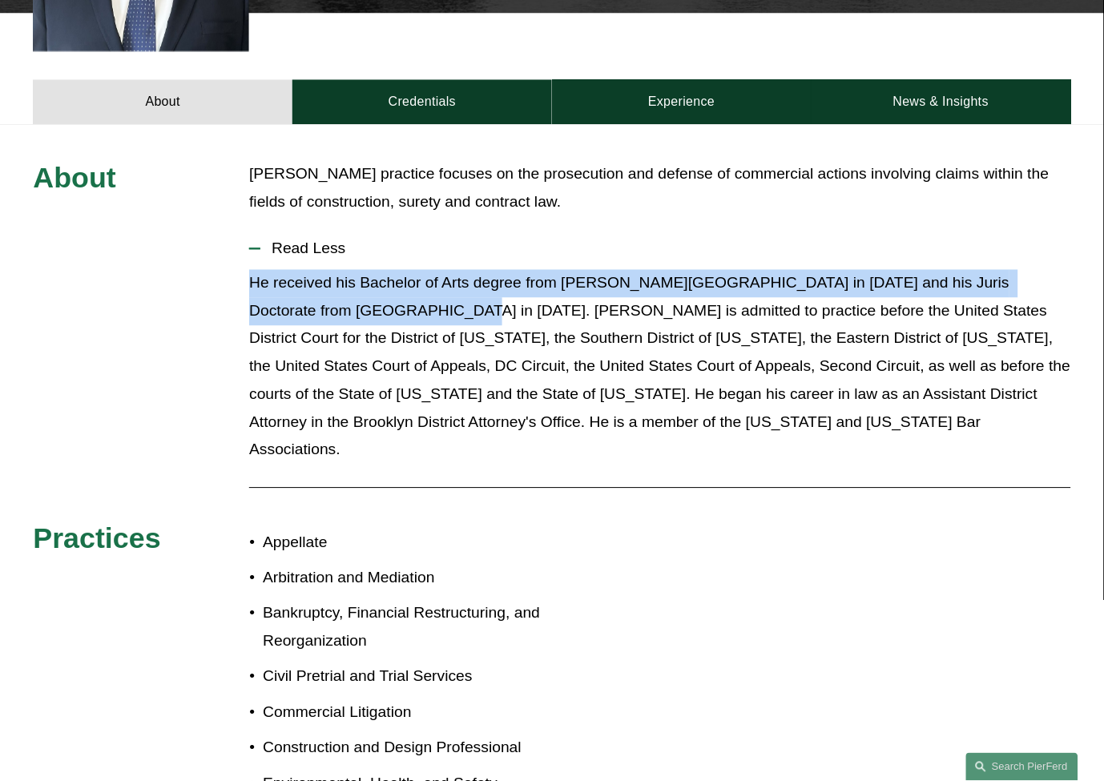
drag, startPoint x: 361, startPoint y: 282, endPoint x: 187, endPoint y: 252, distance: 175.6
drag, startPoint x: 261, startPoint y: 258, endPoint x: 363, endPoint y: 297, distance: 109.1
drag, startPoint x: 367, startPoint y: 288, endPoint x: 255, endPoint y: 264, distance: 114.7
drag, startPoint x: 247, startPoint y: 257, endPoint x: 361, endPoint y: 278, distance: 116.5
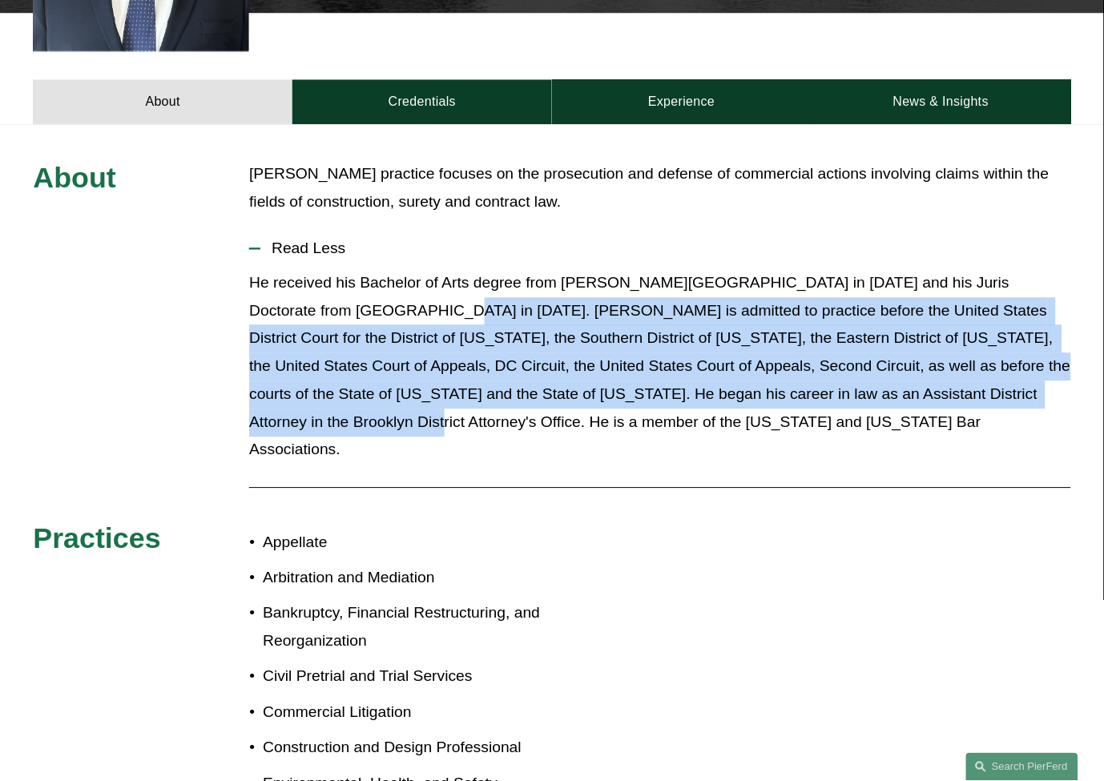
drag, startPoint x: 363, startPoint y: 282, endPoint x: 1028, endPoint y: 372, distance: 671.1
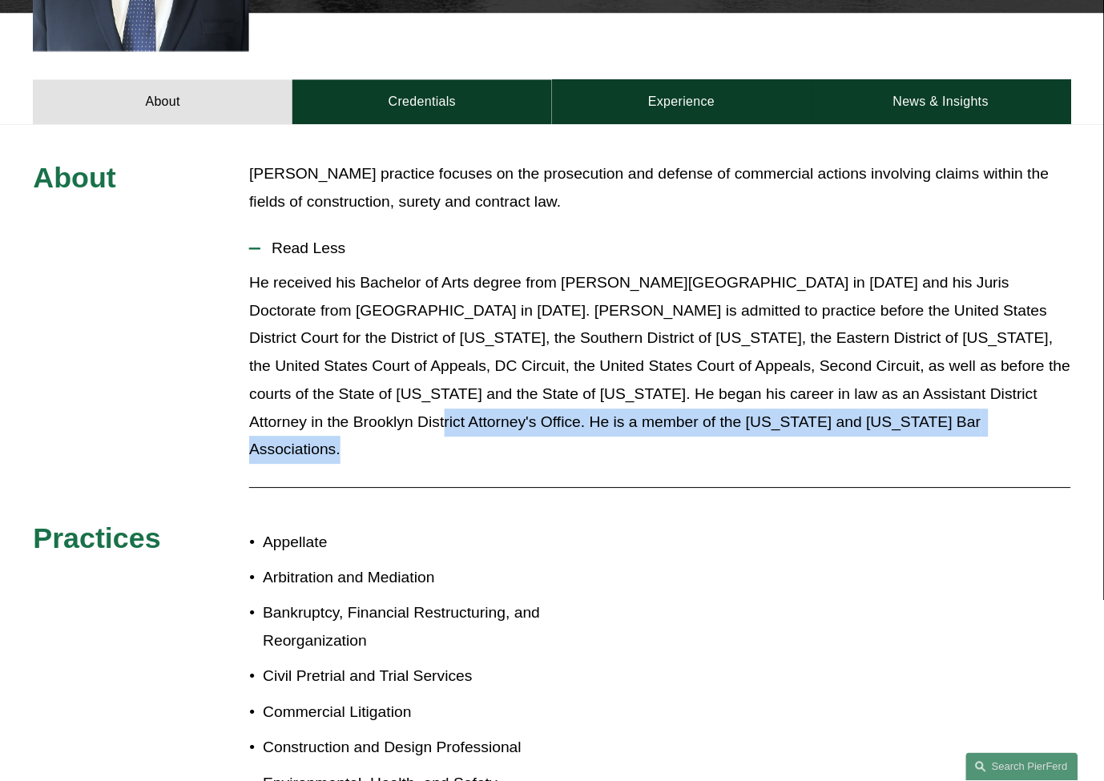
drag, startPoint x: 1029, startPoint y: 372, endPoint x: 738, endPoint y: 389, distance: 291.3
drag, startPoint x: 868, startPoint y: 390, endPoint x: 1027, endPoint y: 374, distance: 160.3
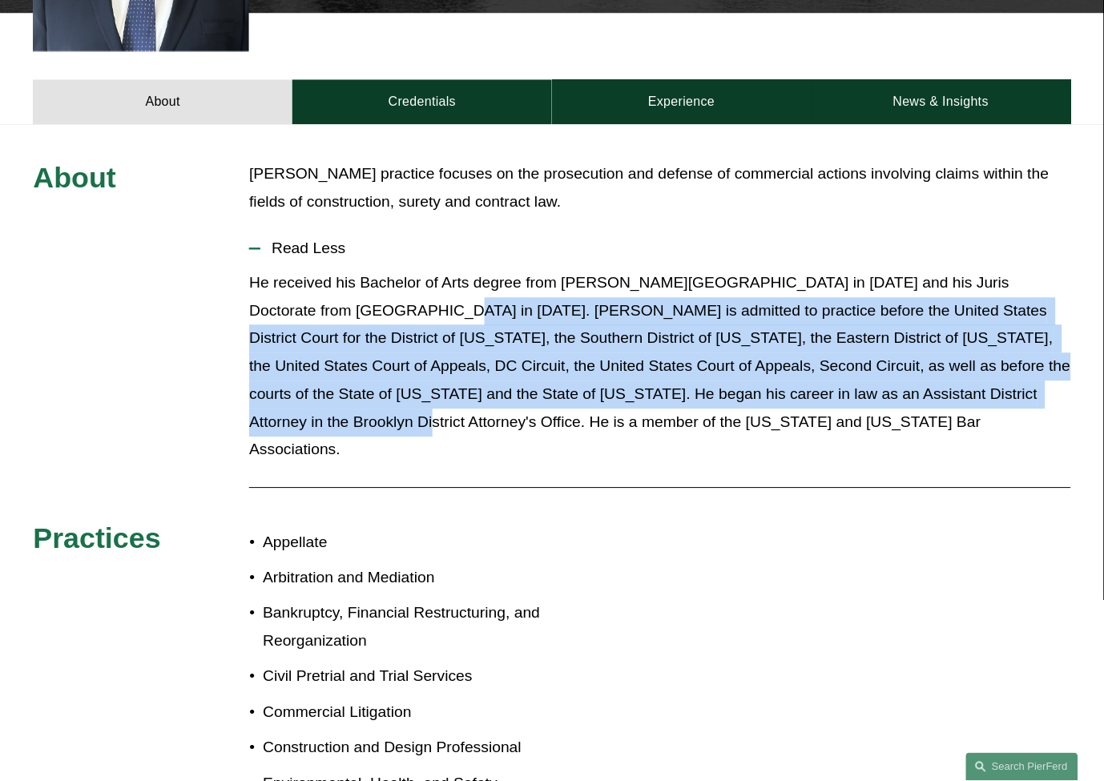
drag, startPoint x: 1018, startPoint y: 372, endPoint x: 364, endPoint y: 276, distance: 660.8
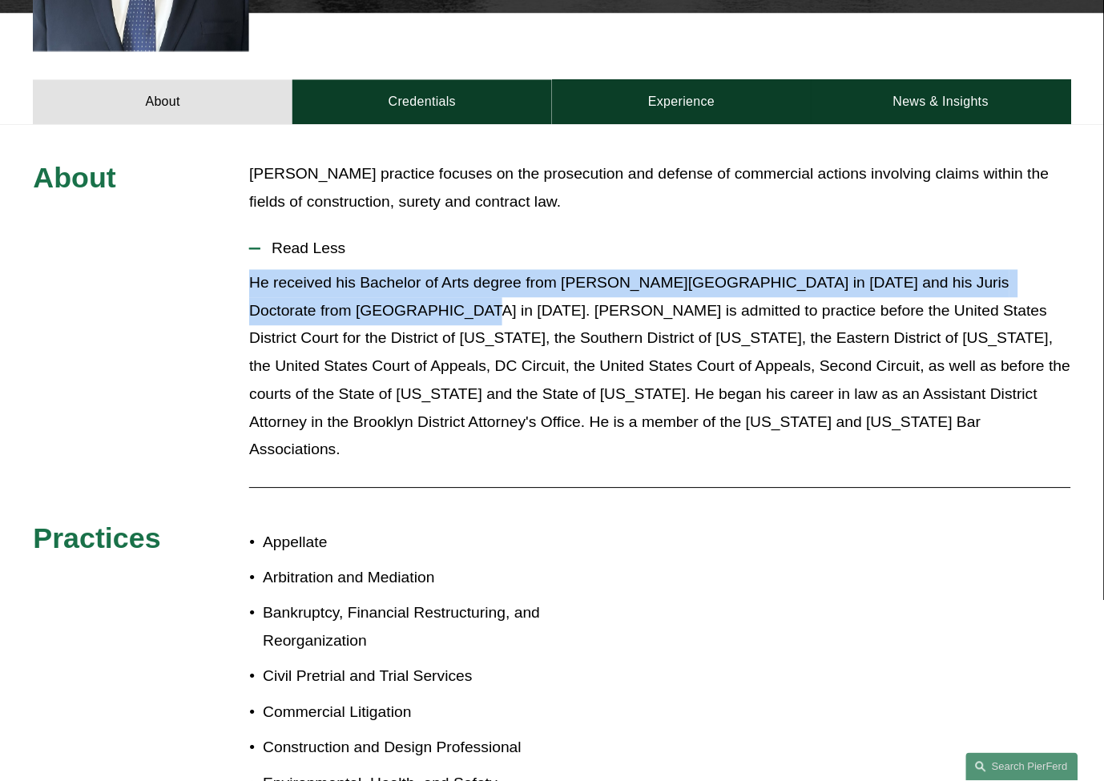
drag, startPoint x: 362, startPoint y: 277, endPoint x: 252, endPoint y: 264, distance: 111.3
drag, startPoint x: 251, startPoint y: 259, endPoint x: 356, endPoint y: 278, distance: 106.7
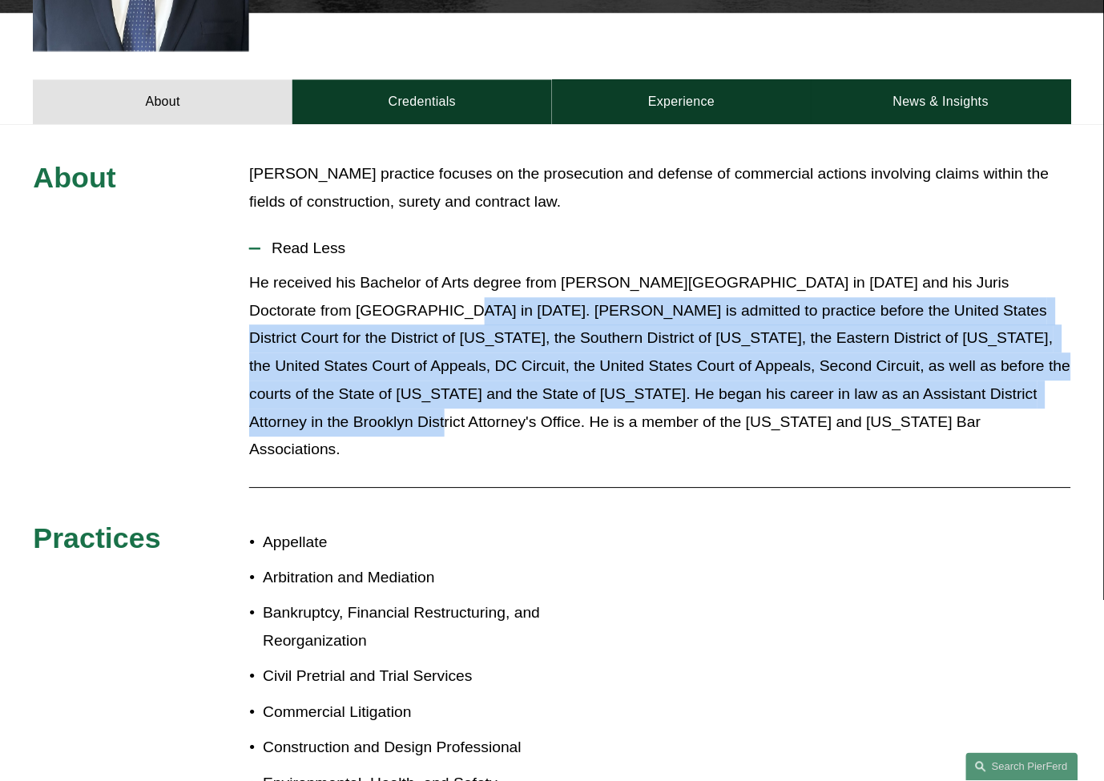
drag, startPoint x: 358, startPoint y: 283, endPoint x: 1024, endPoint y: 358, distance: 670.1
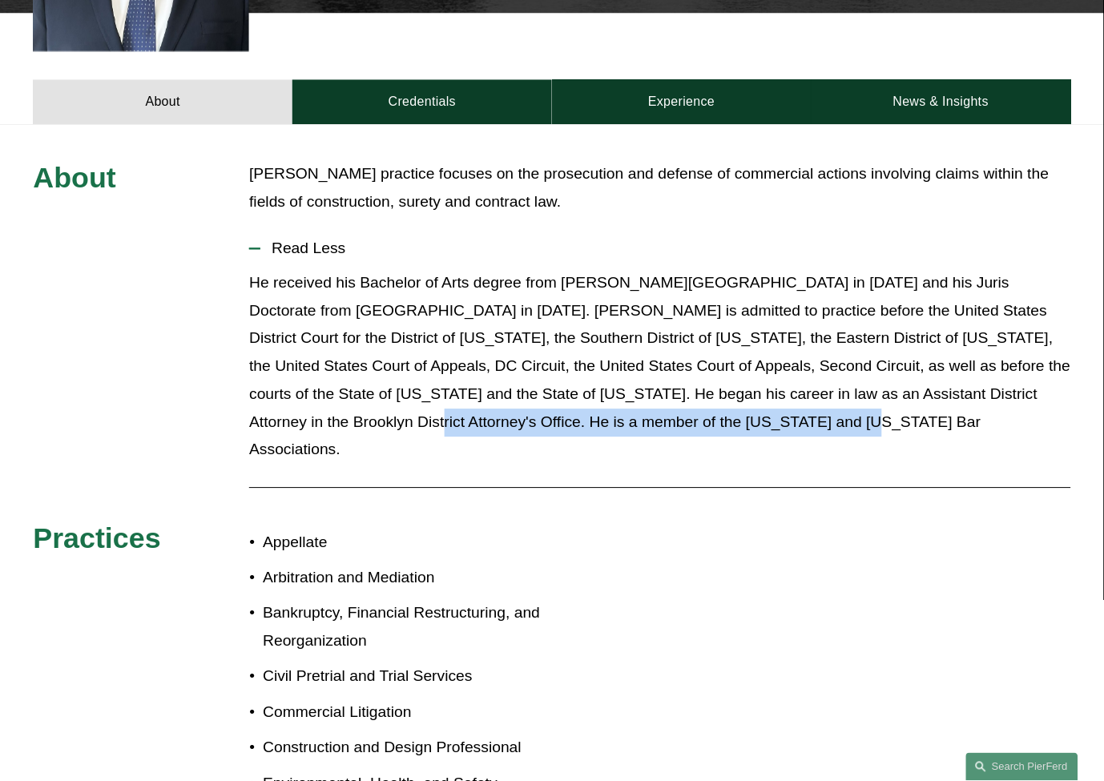
drag, startPoint x: 1027, startPoint y: 371, endPoint x: 909, endPoint y: 411, distance: 125.2
drag, startPoint x: 908, startPoint y: 409, endPoint x: 1007, endPoint y: 403, distance: 99.6
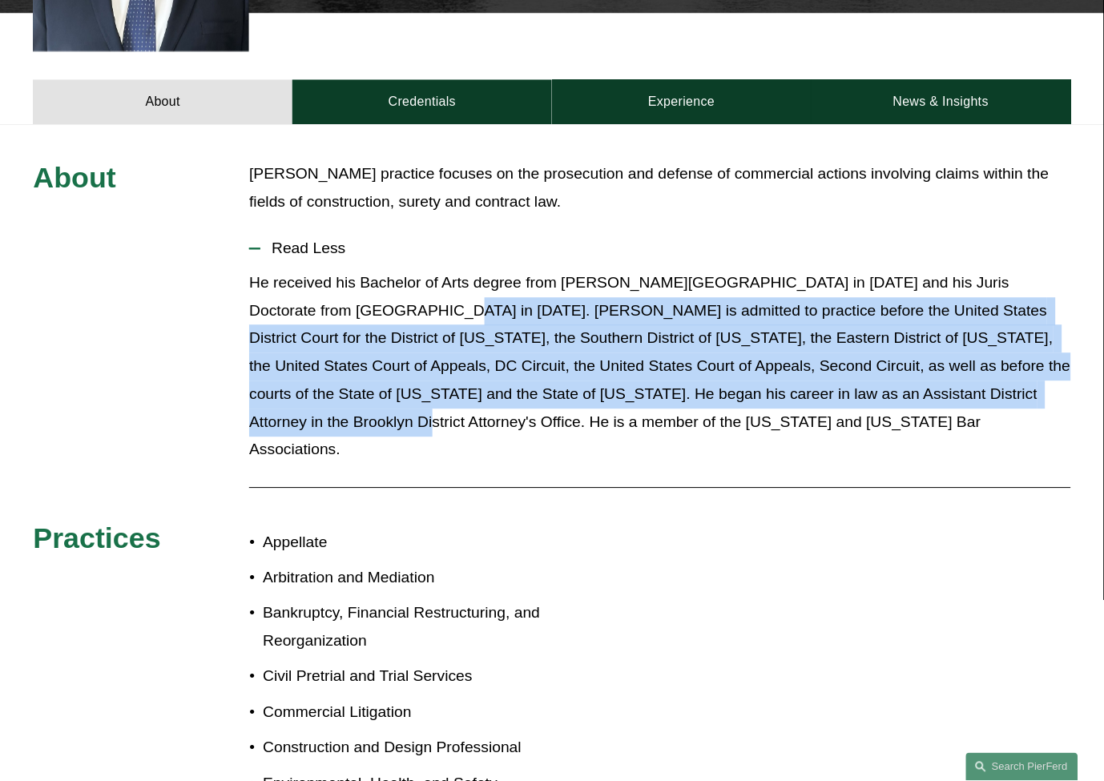
drag, startPoint x: 1016, startPoint y: 372, endPoint x: 365, endPoint y: 282, distance: 657.6
drag, startPoint x: 363, startPoint y: 283, endPoint x: 1018, endPoint y: 373, distance: 660.8
drag, startPoint x: 361, startPoint y: 273, endPoint x: 1021, endPoint y: 375, distance: 668.0
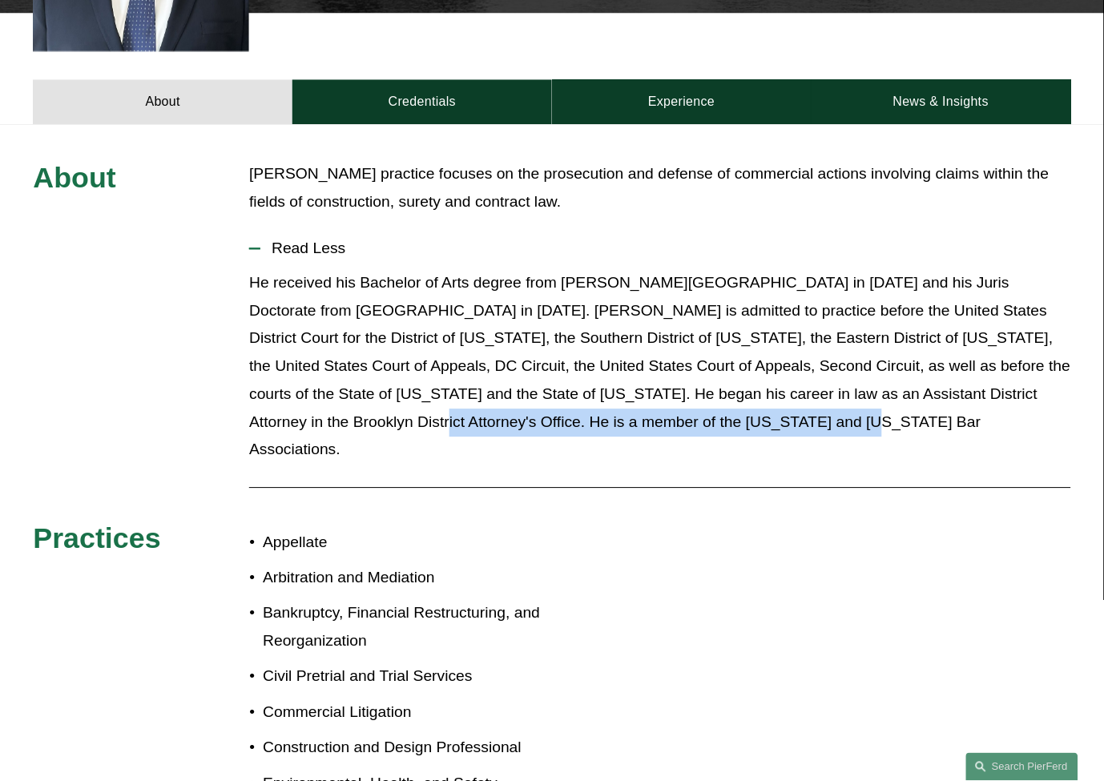
drag, startPoint x: 1032, startPoint y: 371, endPoint x: 1042, endPoint y: 396, distance: 26.6
drag, startPoint x: 1030, startPoint y: 371, endPoint x: 1038, endPoint y: 393, distance: 22.8
drag, startPoint x: 1038, startPoint y: 393, endPoint x: 1030, endPoint y: 369, distance: 25.9
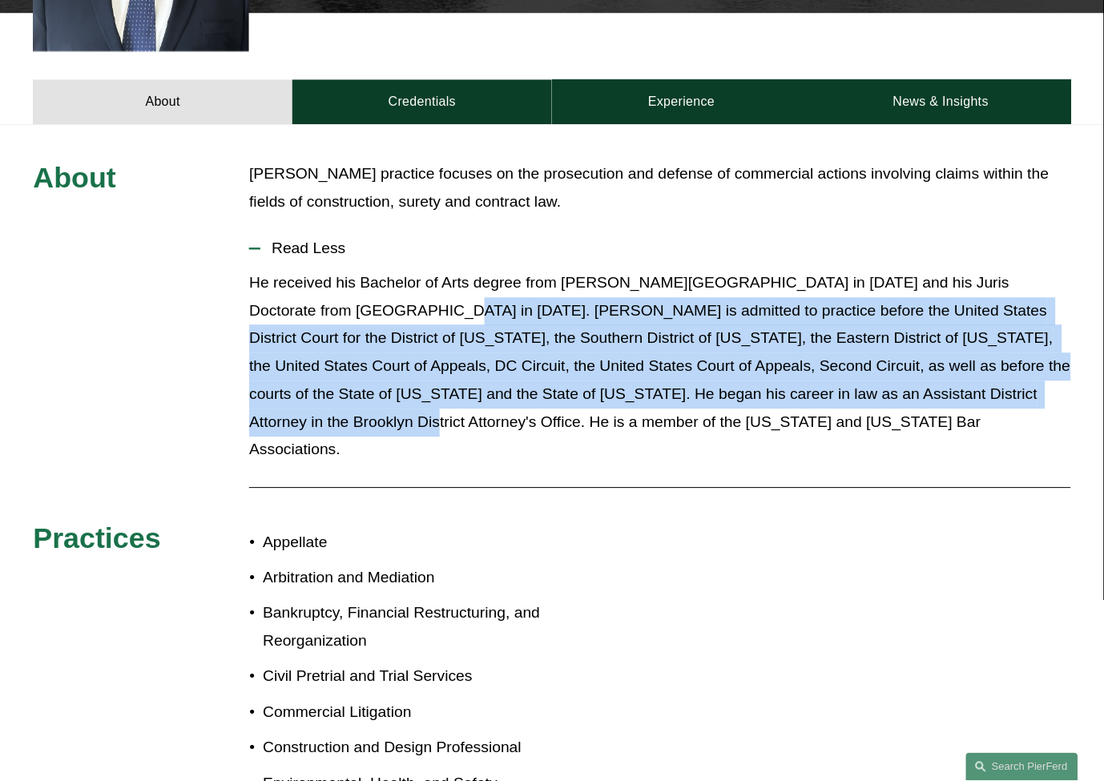
drag, startPoint x: 1021, startPoint y: 371, endPoint x: 364, endPoint y: 279, distance: 663.5
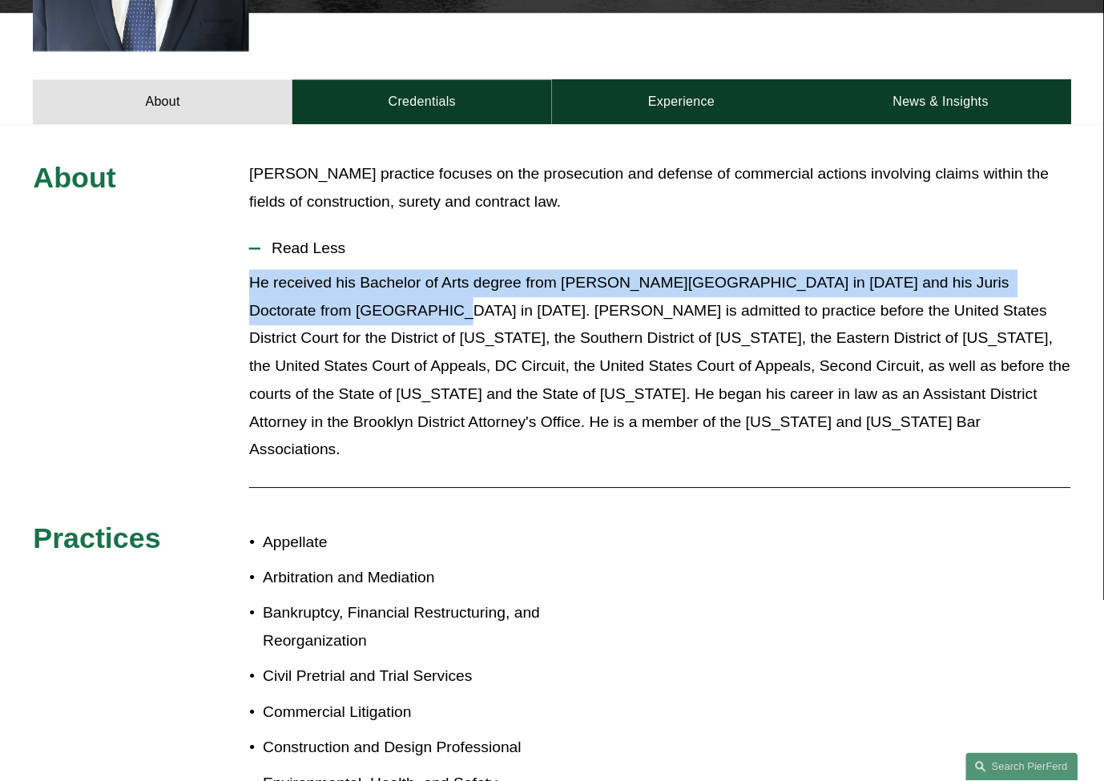
drag, startPoint x: 356, startPoint y: 280, endPoint x: 252, endPoint y: 261, distance: 105.1
drag, startPoint x: 251, startPoint y: 260, endPoint x: 351, endPoint y: 291, distance: 104.7
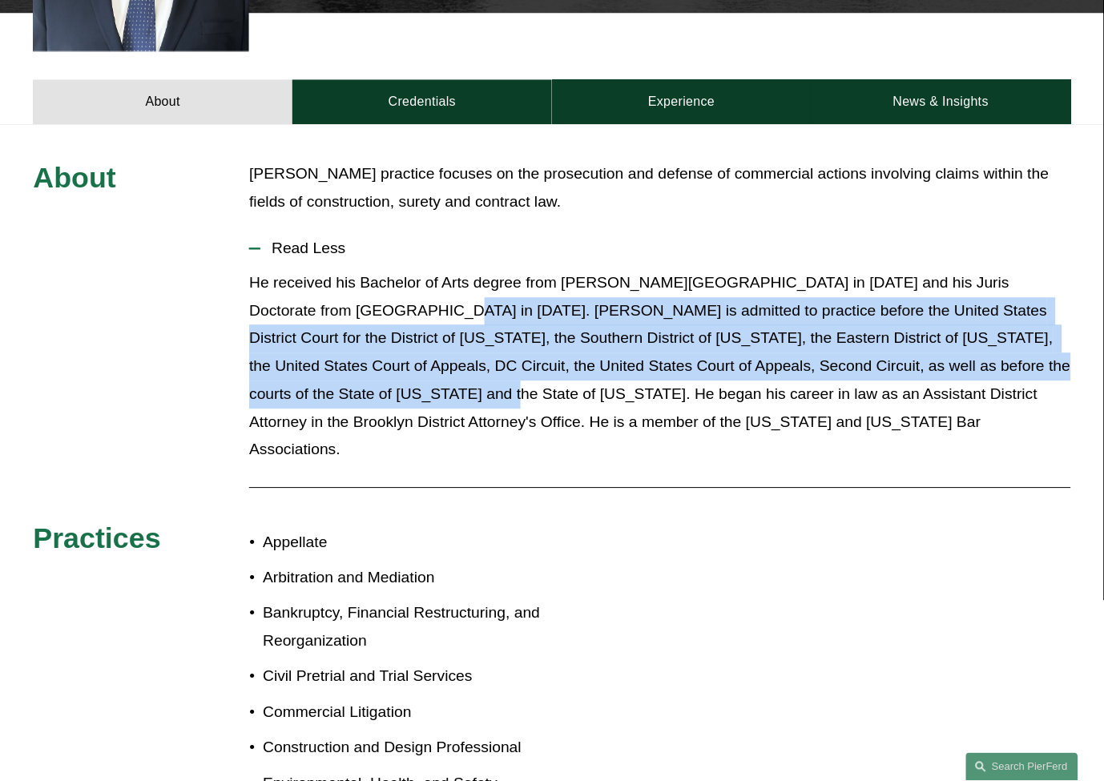
drag, startPoint x: 362, startPoint y: 288, endPoint x: 337, endPoint y: 363, distance: 78.5
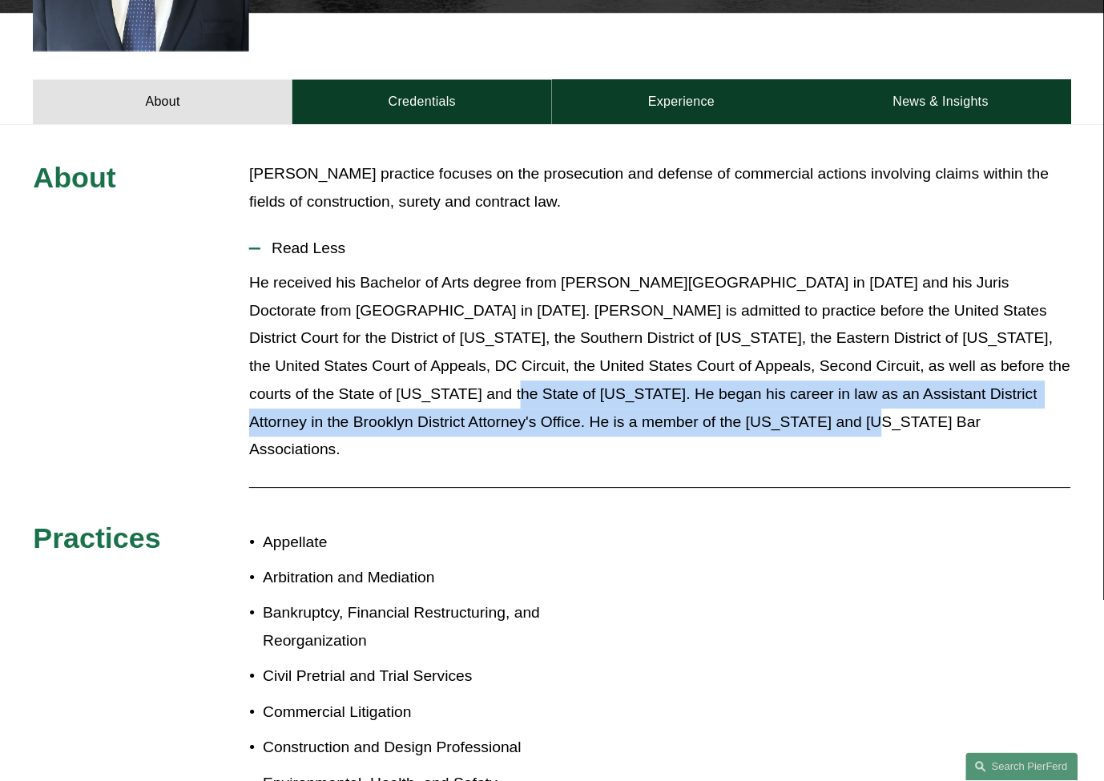
drag, startPoint x: 341, startPoint y: 365, endPoint x: 928, endPoint y: 420, distance: 589.8
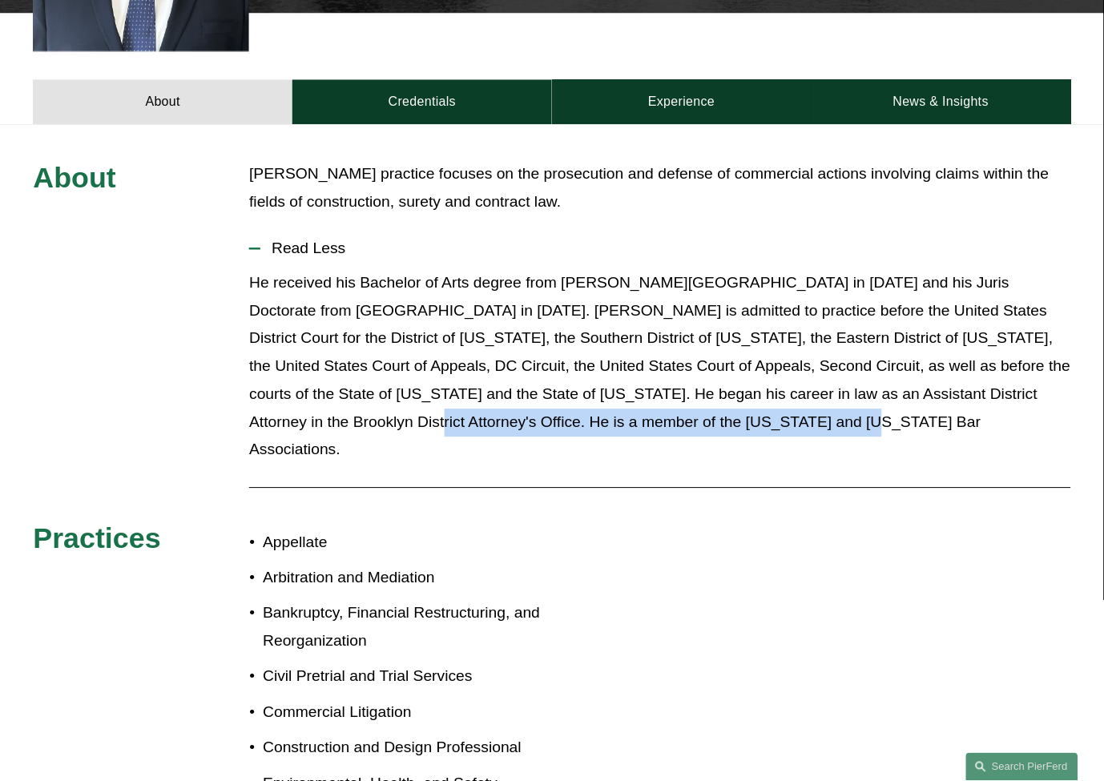
drag, startPoint x: 1008, startPoint y: 403, endPoint x: 1031, endPoint y: 374, distance: 37.0
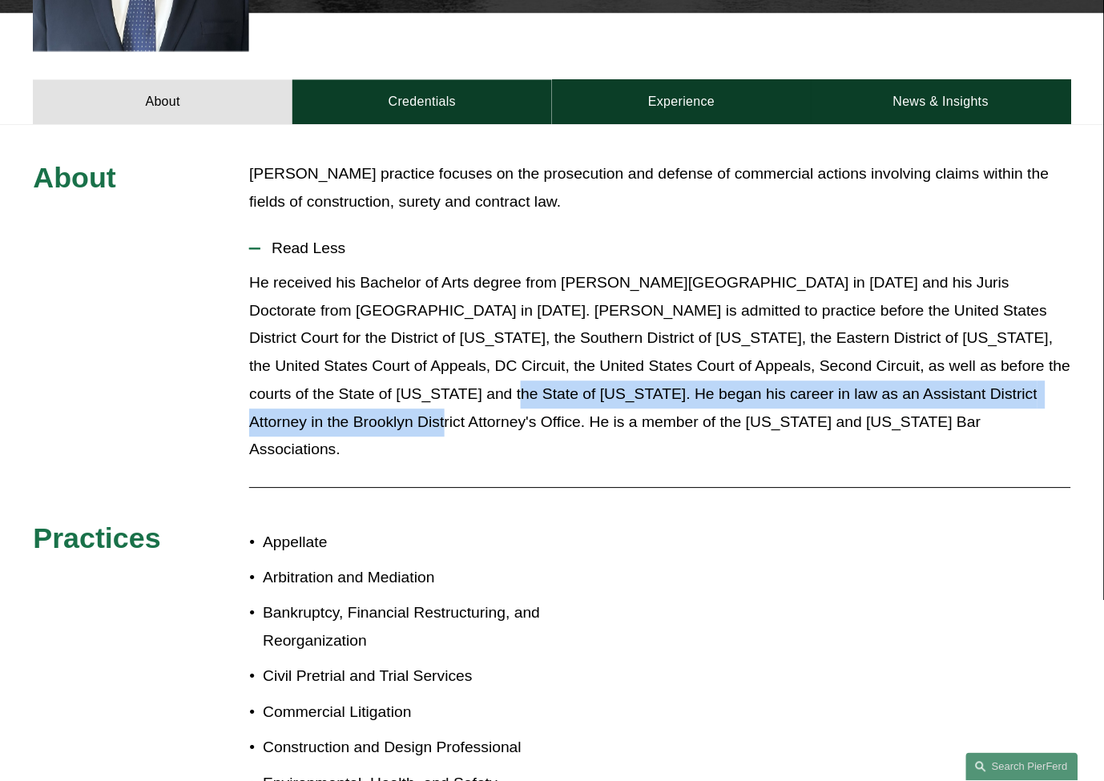
drag, startPoint x: 1022, startPoint y: 373, endPoint x: 341, endPoint y: 373, distance: 681.1
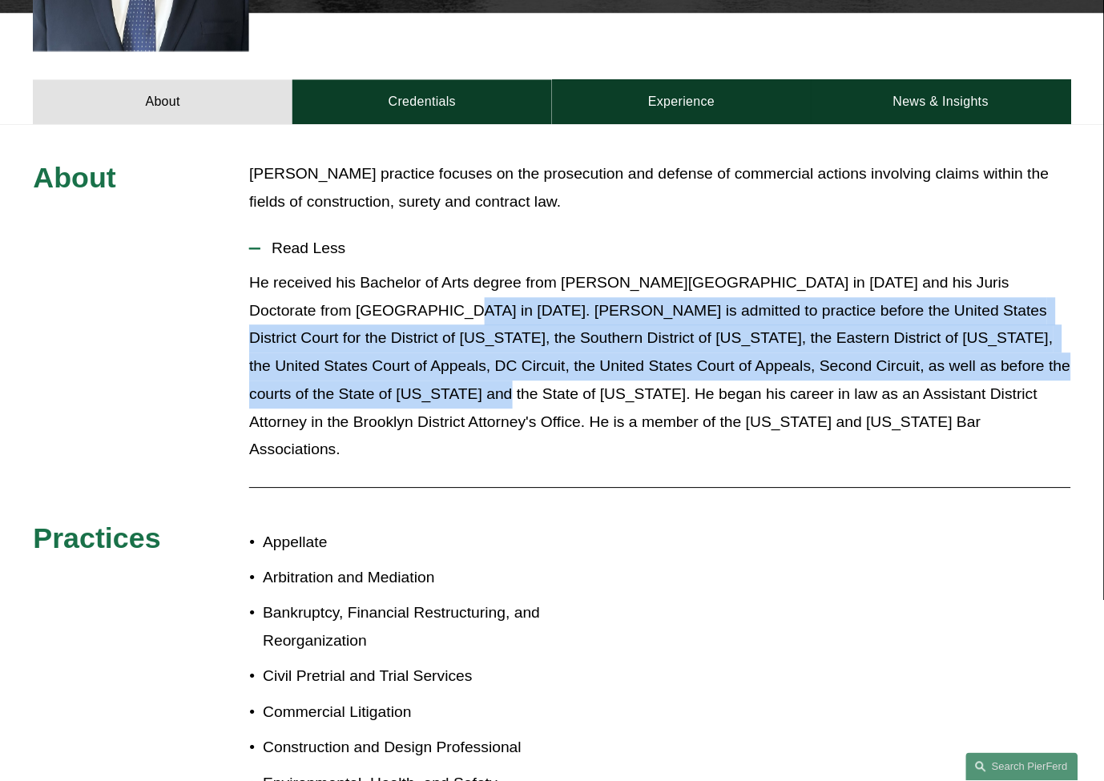
drag, startPoint x: 329, startPoint y: 369, endPoint x: 362, endPoint y: 296, distance: 79.2
drag, startPoint x: 362, startPoint y: 281, endPoint x: 337, endPoint y: 369, distance: 90.8
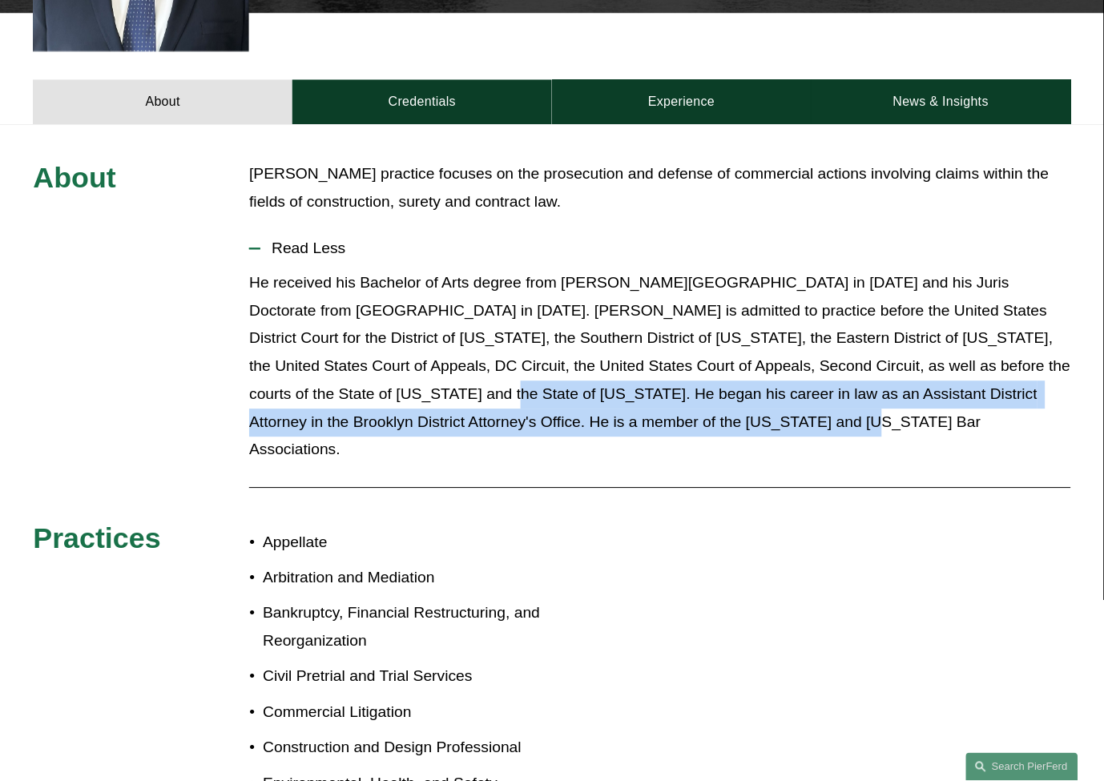
drag, startPoint x: 341, startPoint y: 369, endPoint x: 706, endPoint y: 420, distance: 368.9
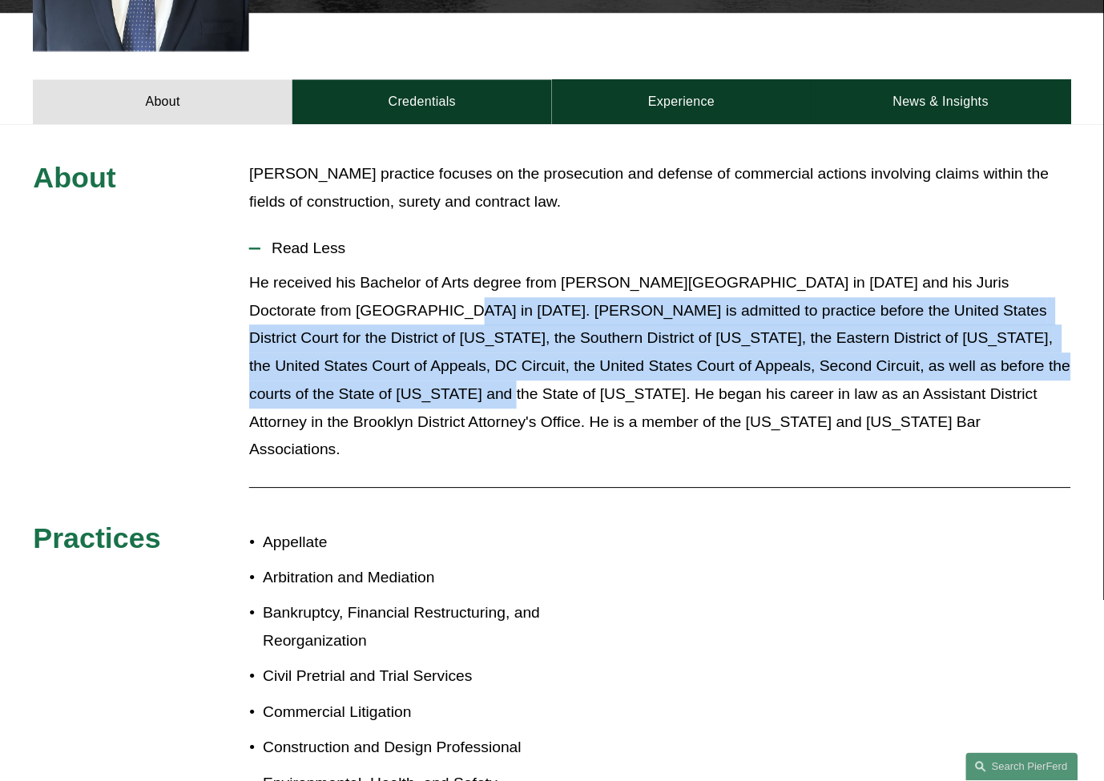
drag, startPoint x: 334, startPoint y: 378, endPoint x: 359, endPoint y: 286, distance: 95.4
drag, startPoint x: 365, startPoint y: 285, endPoint x: 337, endPoint y: 369, distance: 87.9
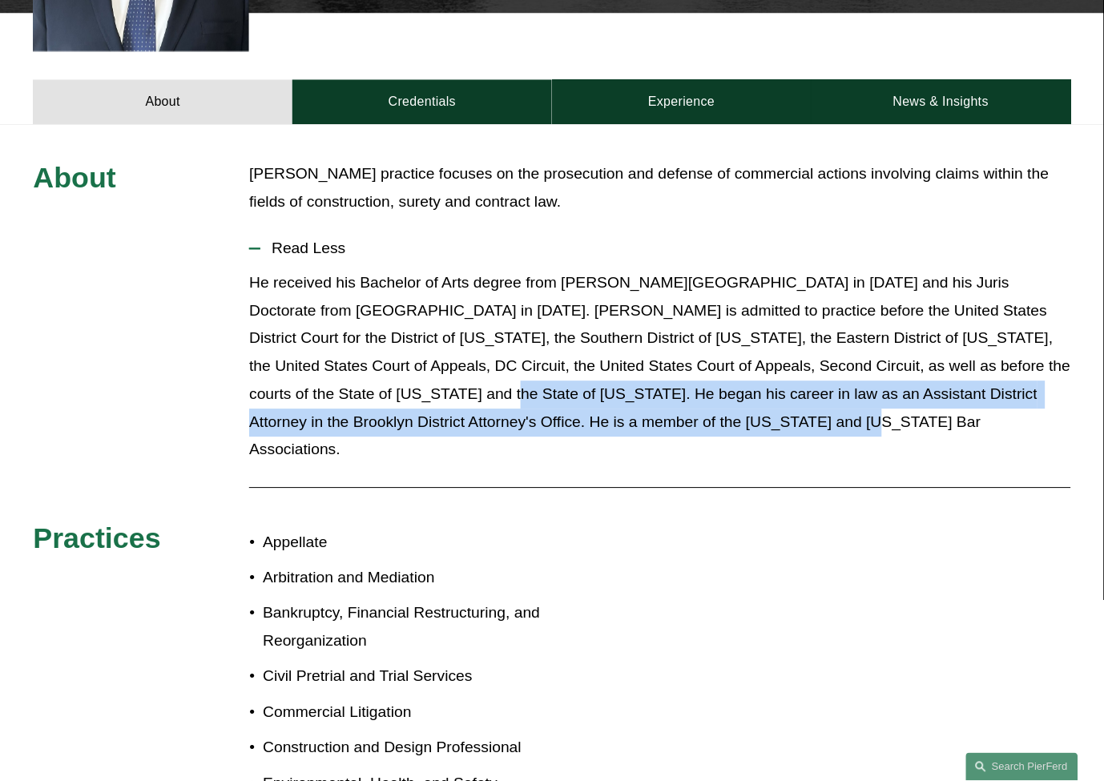
drag, startPoint x: 338, startPoint y: 371, endPoint x: 795, endPoint y: 389, distance: 457.1
drag, startPoint x: 341, startPoint y: 375, endPoint x: 756, endPoint y: 403, distance: 416.0
drag, startPoint x: 720, startPoint y: 397, endPoint x: 353, endPoint y: 367, distance: 367.4
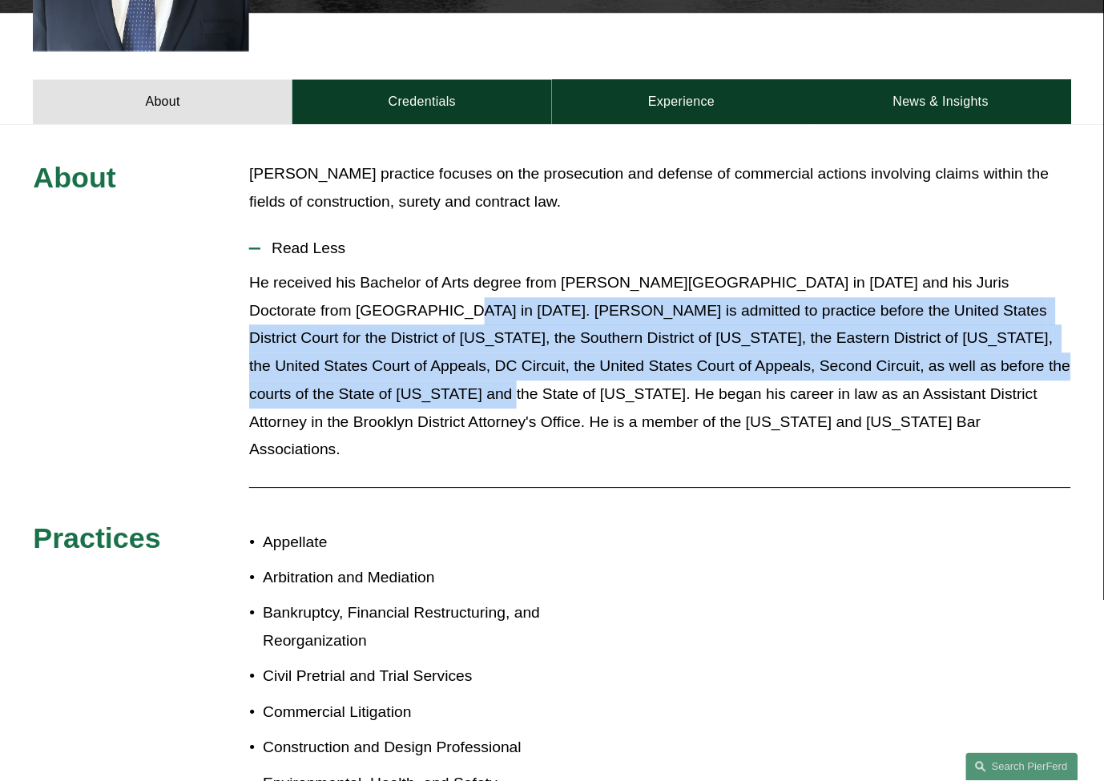
drag, startPoint x: 333, startPoint y: 370, endPoint x: 365, endPoint y: 279, distance: 96.8
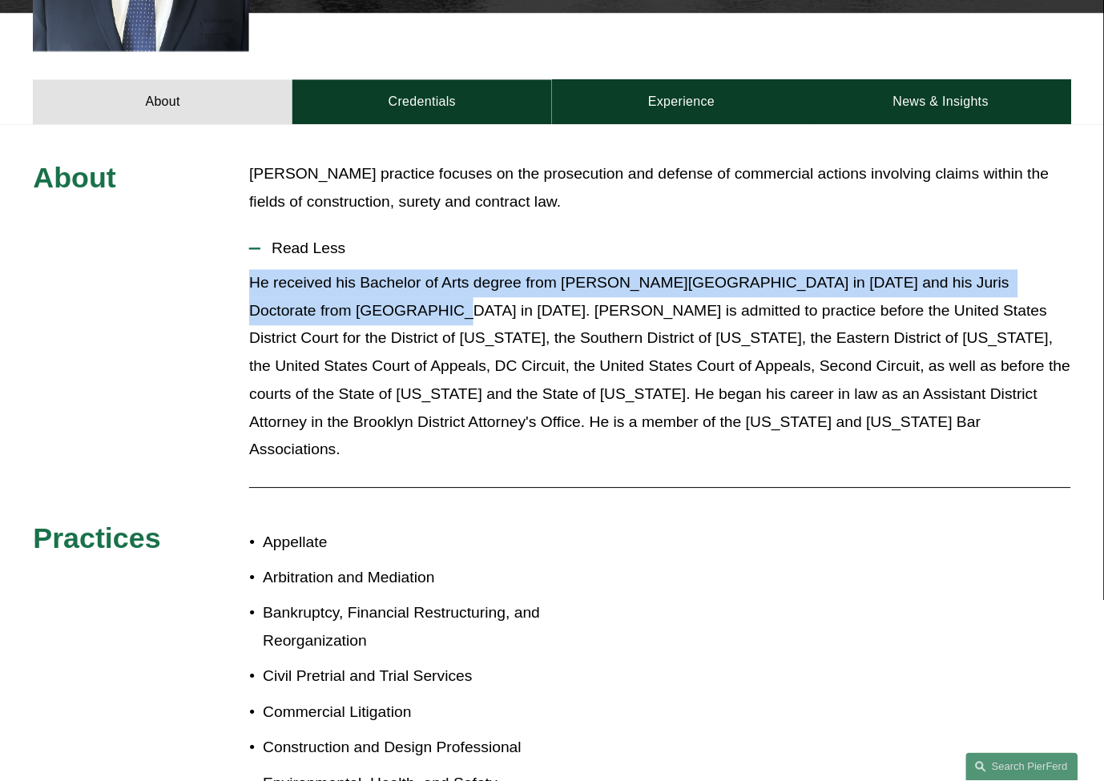
drag, startPoint x: 357, startPoint y: 277, endPoint x: 238, endPoint y: 266, distance: 119.9
drag, startPoint x: 249, startPoint y: 257, endPoint x: 362, endPoint y: 285, distance: 116.4
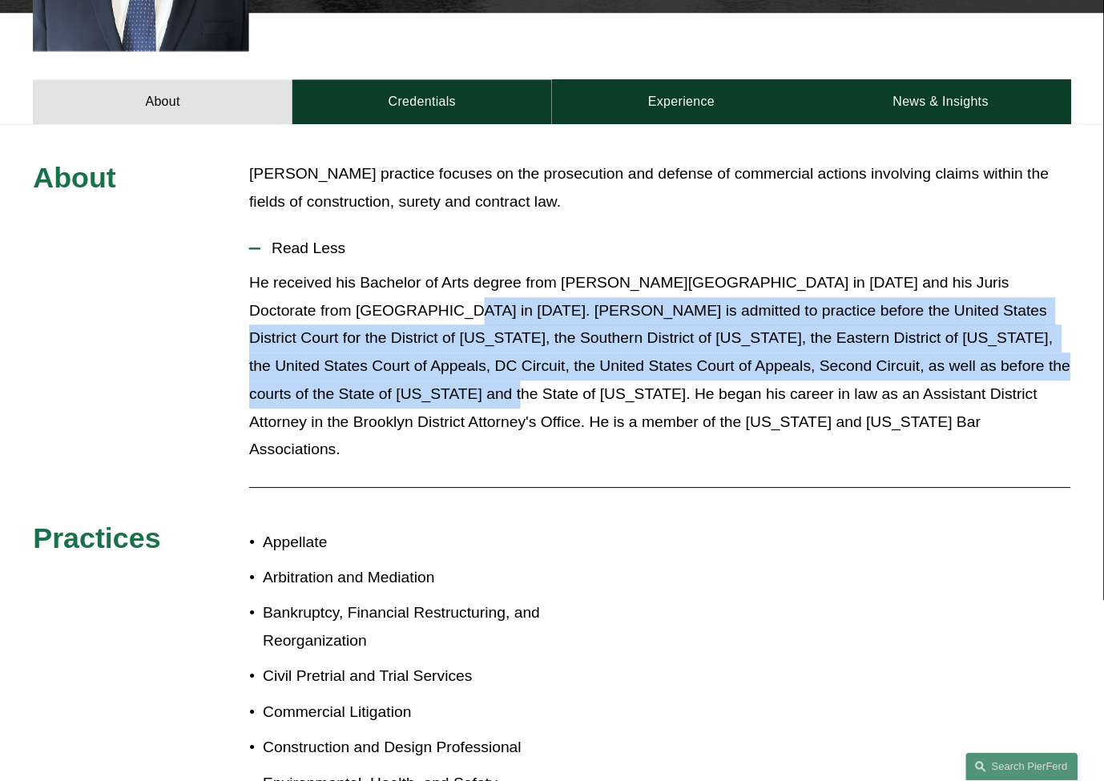
drag, startPoint x: 363, startPoint y: 286, endPoint x: 338, endPoint y: 361, distance: 79.3
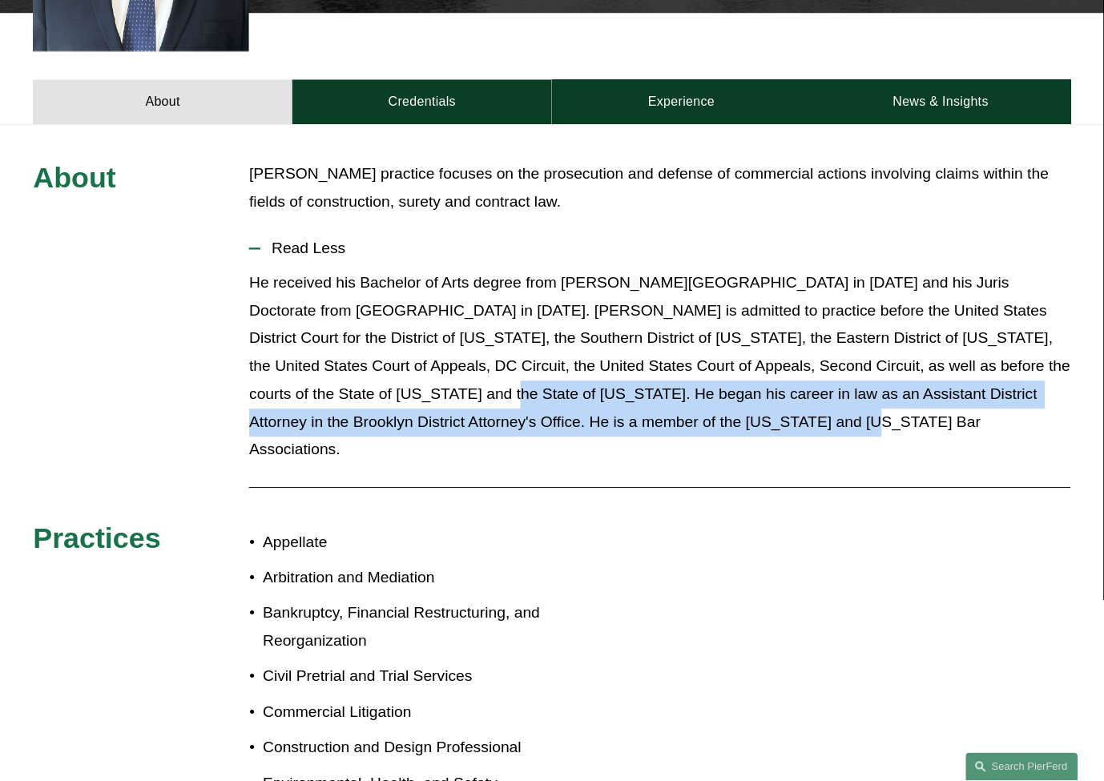
drag, startPoint x: 341, startPoint y: 372, endPoint x: 804, endPoint y: 399, distance: 463.1
drag, startPoint x: 725, startPoint y: 401, endPoint x: 341, endPoint y: 365, distance: 386.3
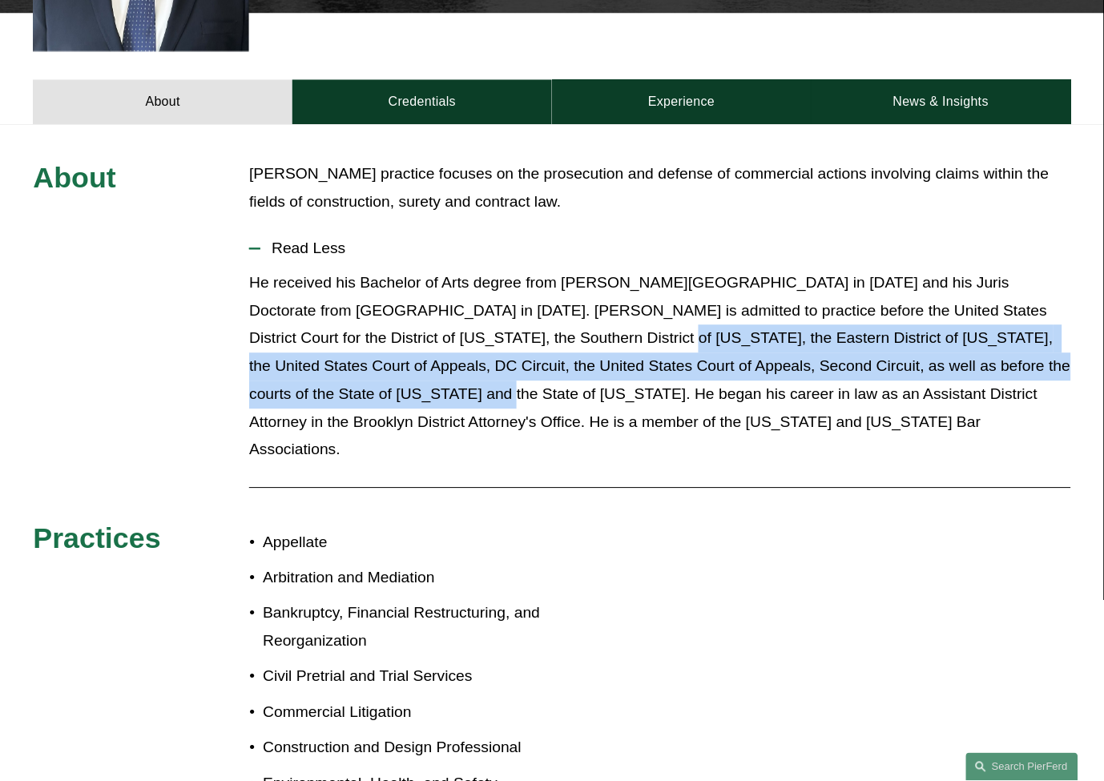
drag, startPoint x: 332, startPoint y: 371, endPoint x: 524, endPoint y: 318, distance: 199.4
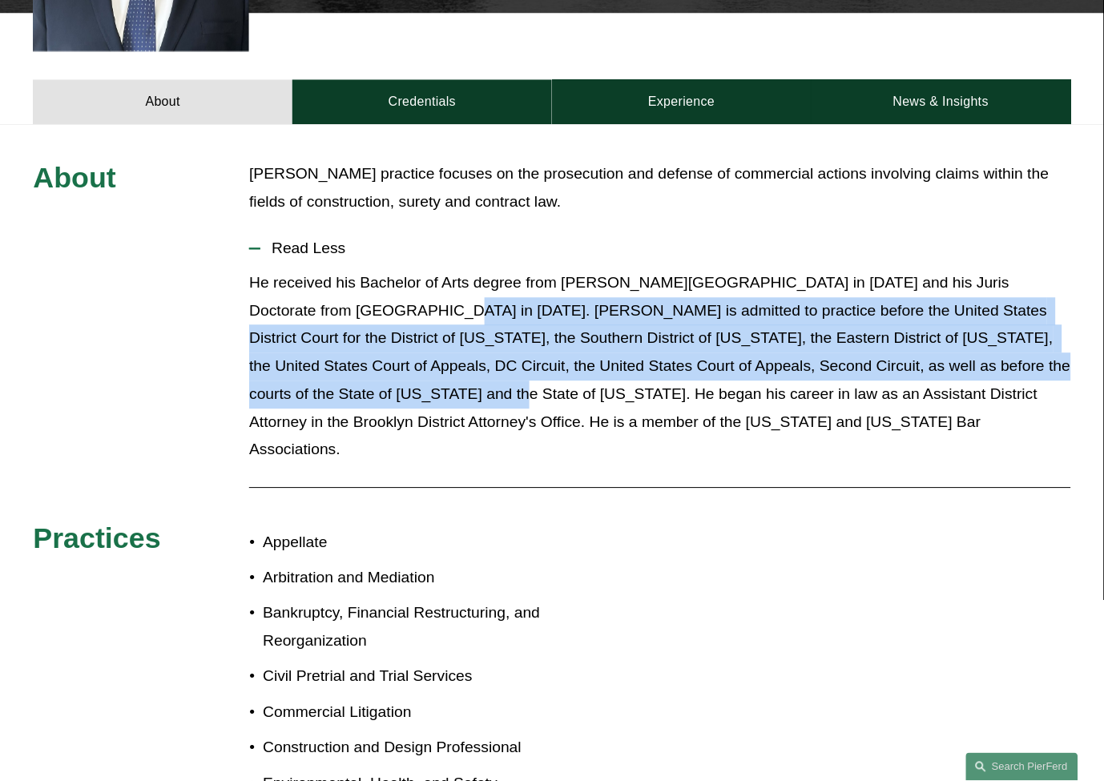
drag, startPoint x: 365, startPoint y: 288, endPoint x: 349, endPoint y: 366, distance: 79.4
drag, startPoint x: 333, startPoint y: 366, endPoint x: 364, endPoint y: 284, distance: 87.2
drag, startPoint x: 365, startPoint y: 280, endPoint x: 332, endPoint y: 373, distance: 98.8
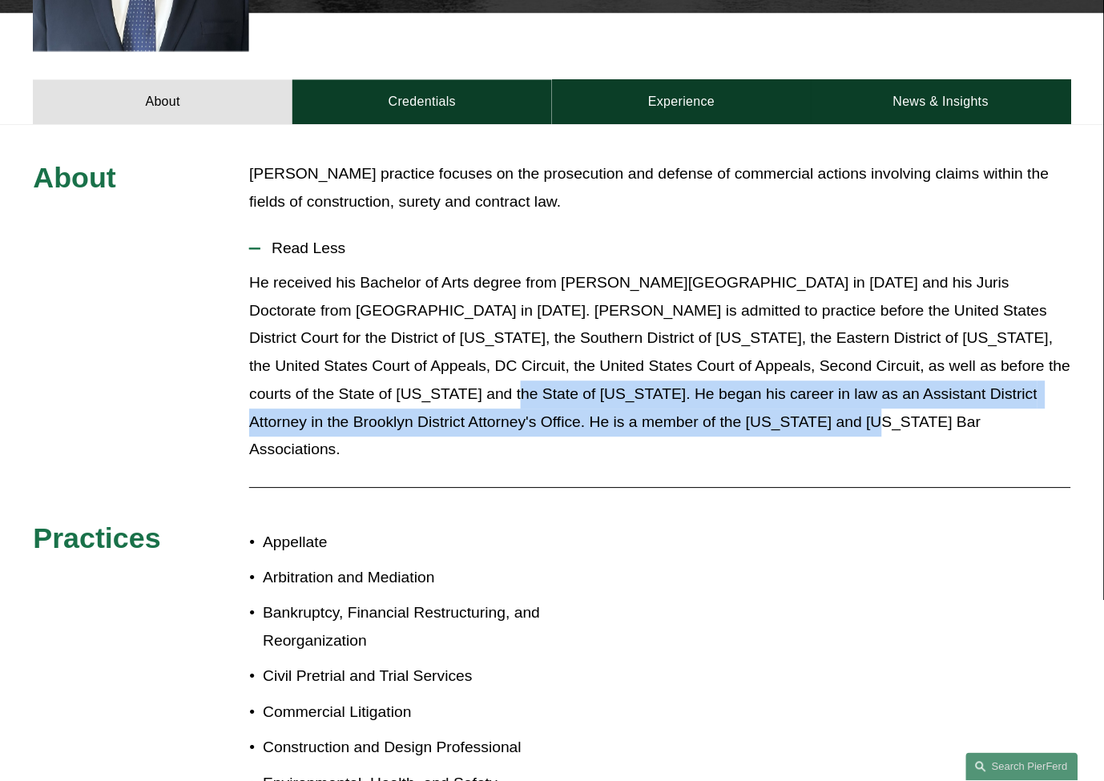
drag, startPoint x: 342, startPoint y: 373, endPoint x: 775, endPoint y: 394, distance: 433.2
drag, startPoint x: 733, startPoint y: 399, endPoint x: 342, endPoint y: 369, distance: 392.2
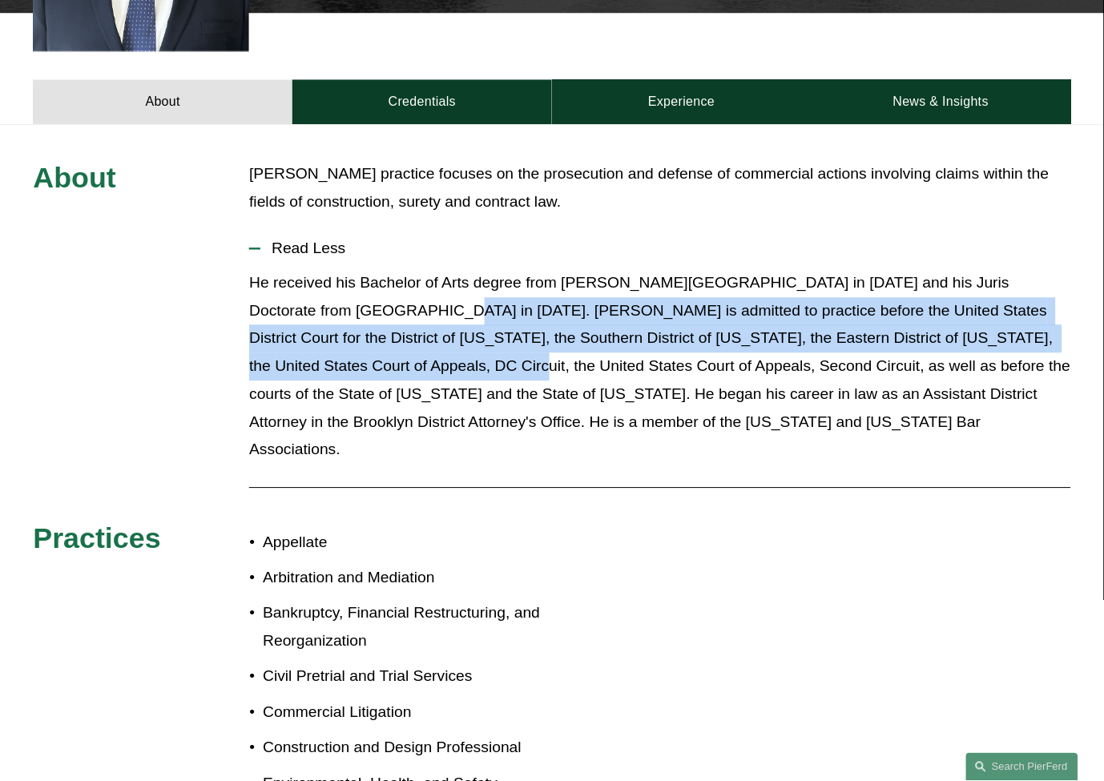
drag, startPoint x: 362, startPoint y: 277, endPoint x: 343, endPoint y: 354, distance: 79.3
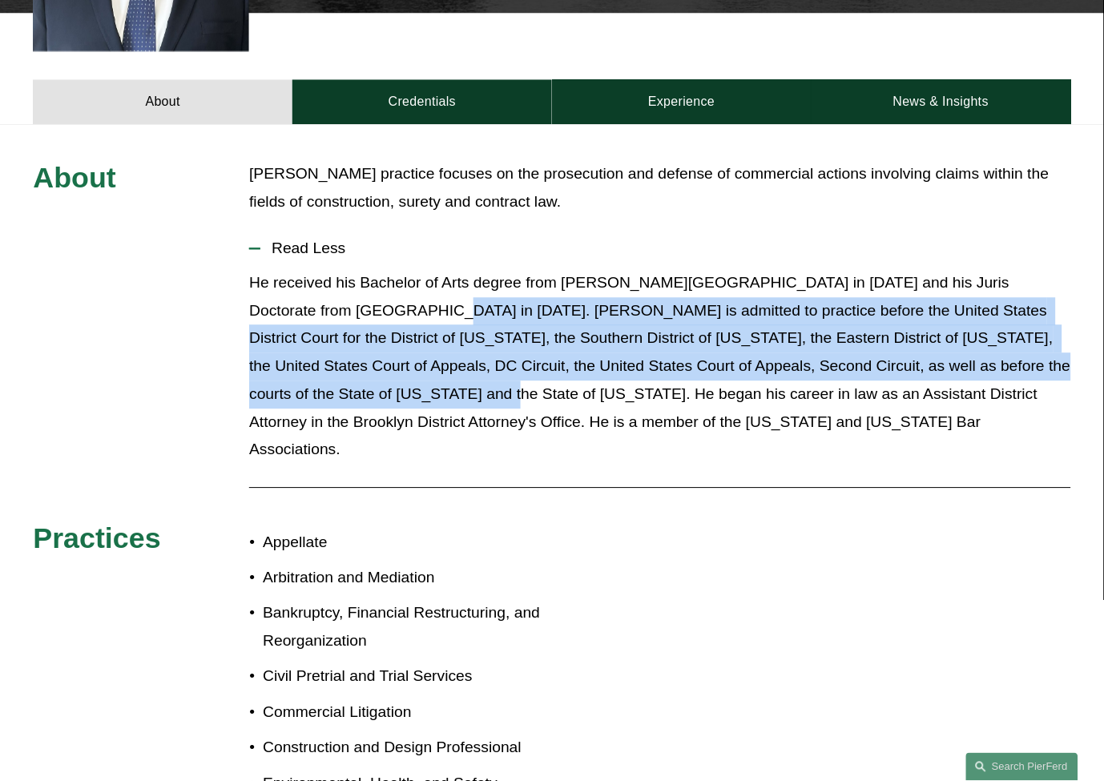
drag, startPoint x: 337, startPoint y: 364, endPoint x: 357, endPoint y: 279, distance: 87.3
drag, startPoint x: 362, startPoint y: 279, endPoint x: 342, endPoint y: 369, distance: 91.9
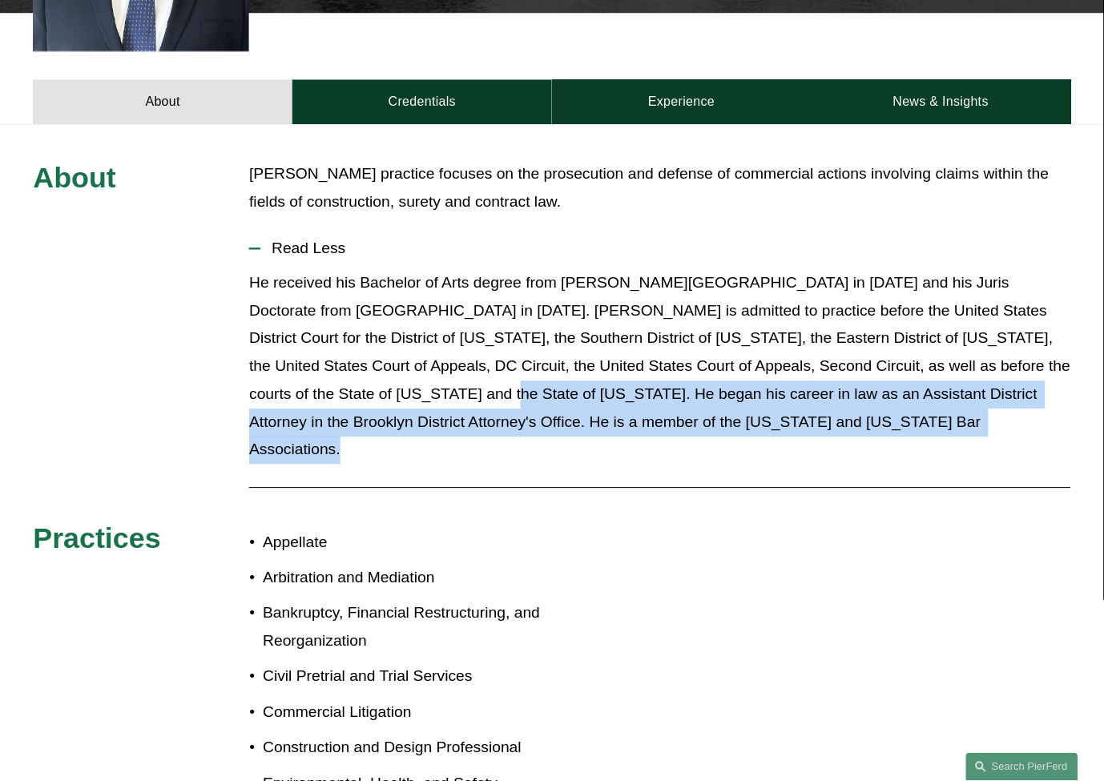
drag, startPoint x: 342, startPoint y: 369, endPoint x: 695, endPoint y: 396, distance: 354.4
drag, startPoint x: 702, startPoint y: 399, endPoint x: 348, endPoint y: 375, distance: 355.0
drag, startPoint x: 345, startPoint y: 373, endPoint x: 684, endPoint y: 407, distance: 341.4
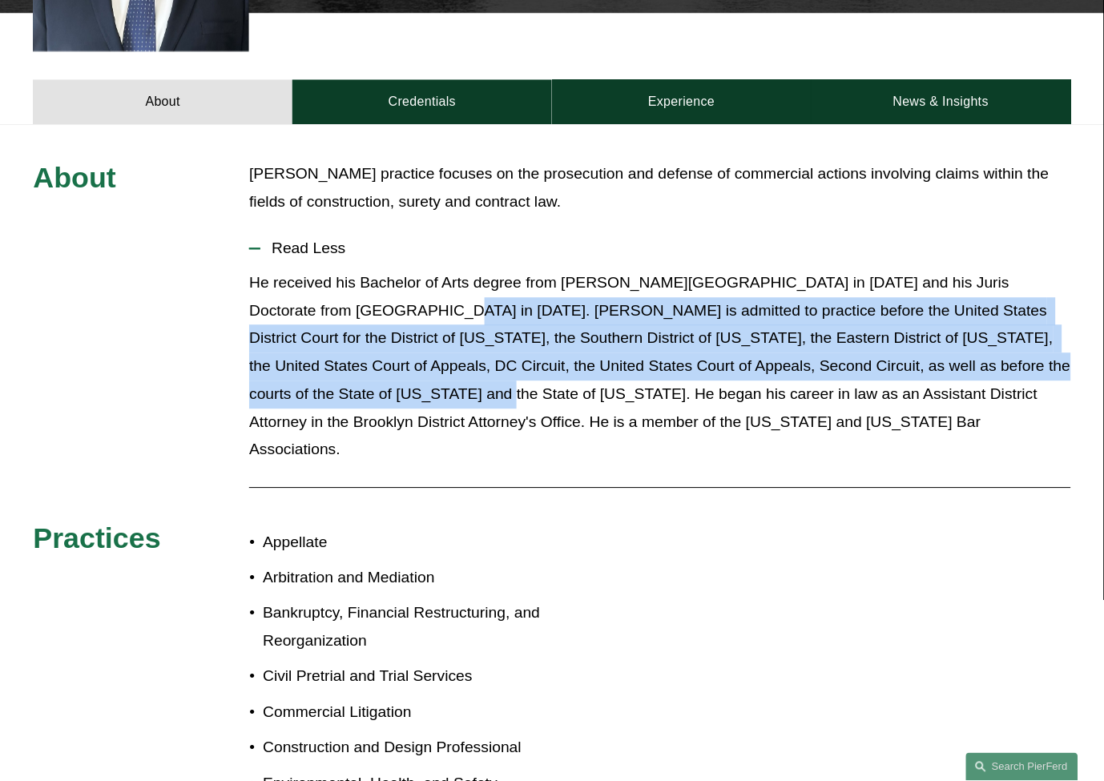
drag, startPoint x: 335, startPoint y: 361, endPoint x: 361, endPoint y: 289, distance: 76.8
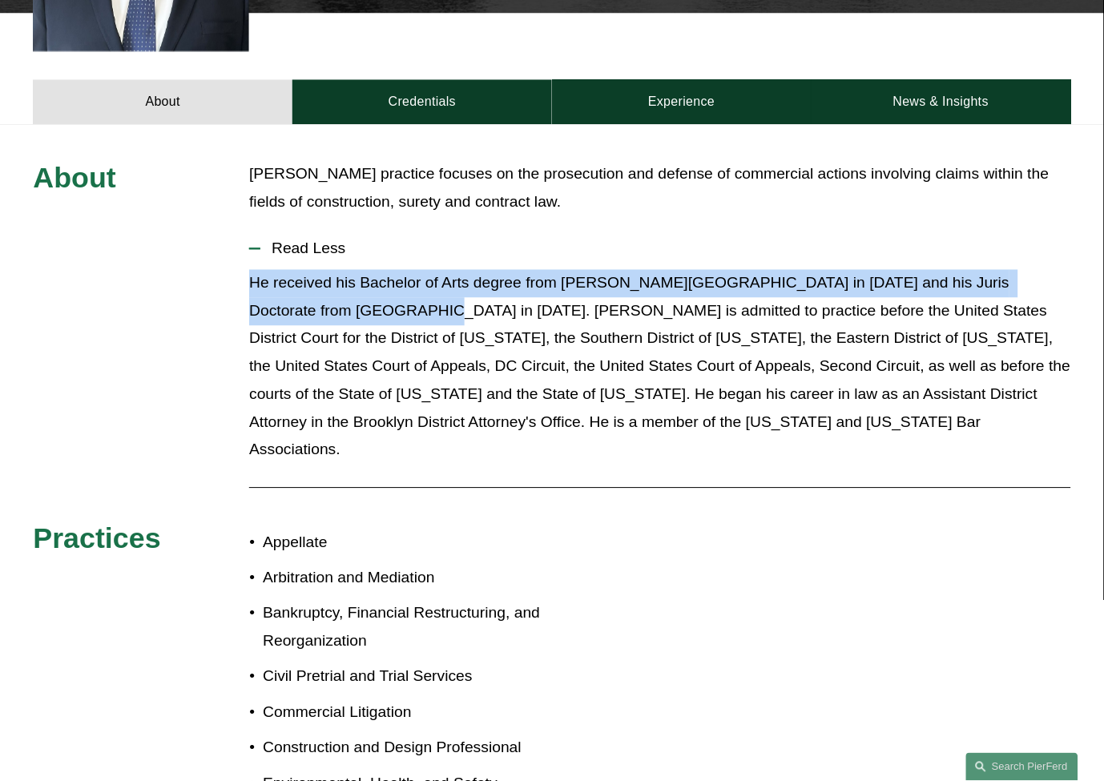
drag, startPoint x: 353, startPoint y: 285, endPoint x: 215, endPoint y: 252, distance: 141.9
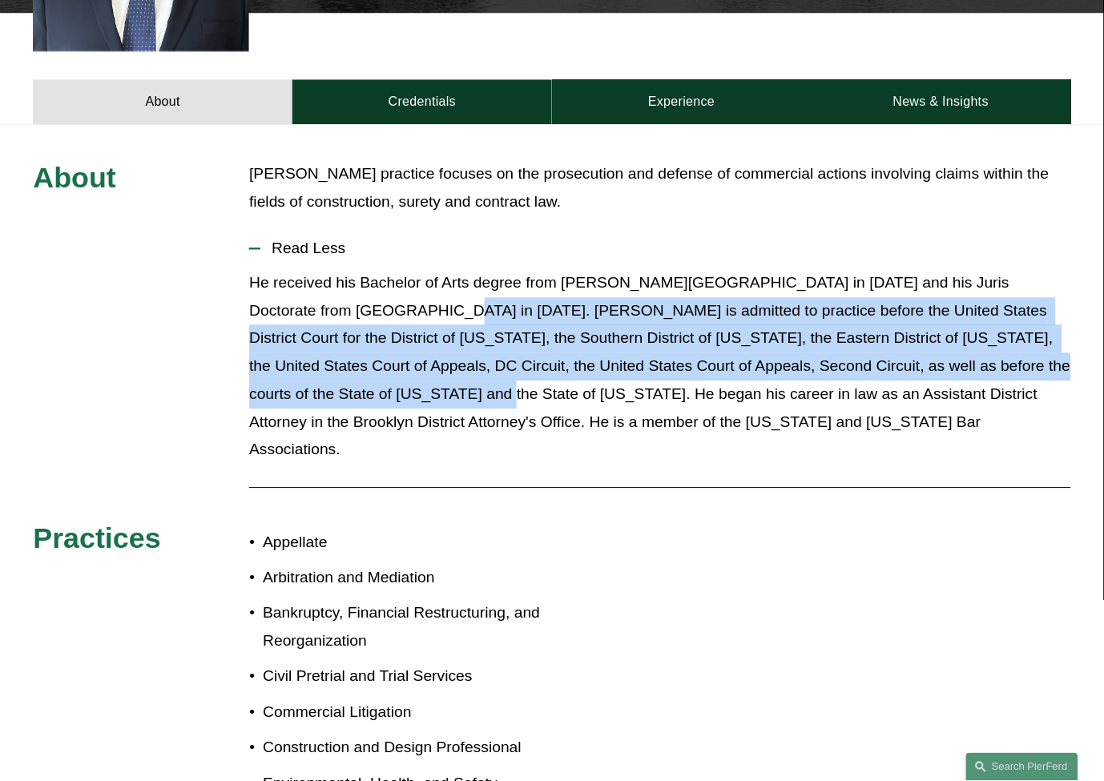
drag, startPoint x: 365, startPoint y: 286, endPoint x: 333, endPoint y: 365, distance: 85.3
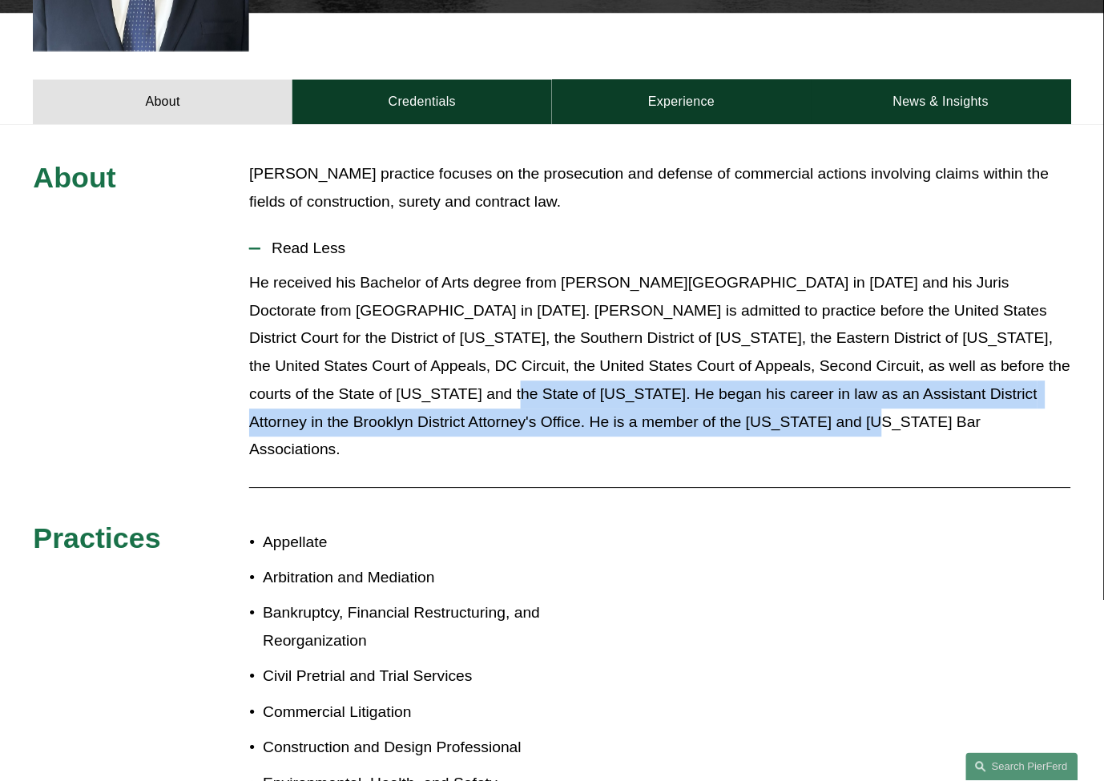
drag, startPoint x: 341, startPoint y: 365, endPoint x: 737, endPoint y: 407, distance: 398.1
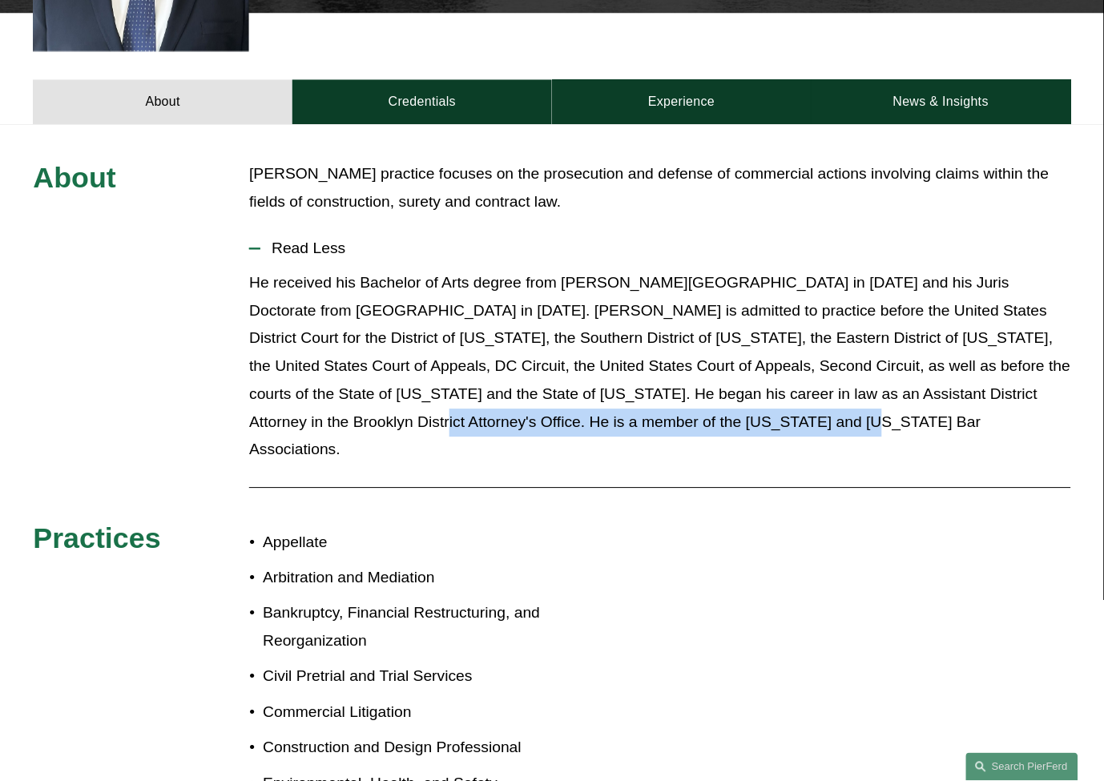
drag, startPoint x: 821, startPoint y: 406, endPoint x: 1034, endPoint y: 373, distance: 215.8
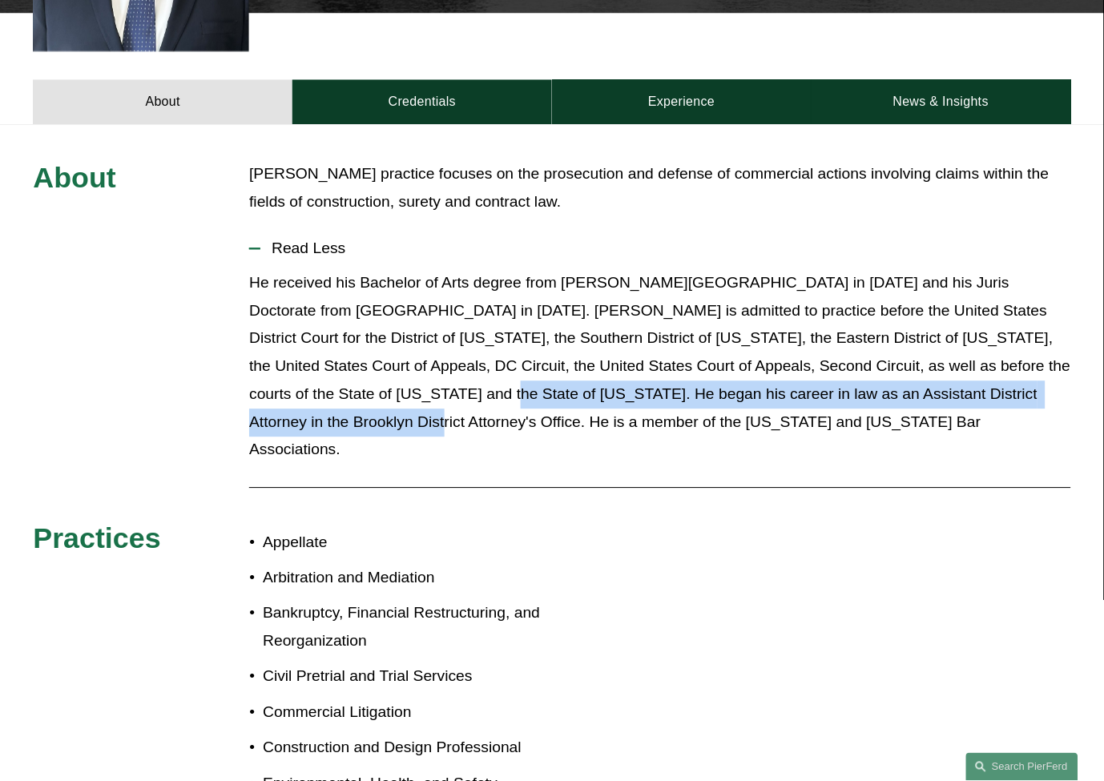
drag, startPoint x: 1027, startPoint y: 372, endPoint x: 343, endPoint y: 374, distance: 684.3
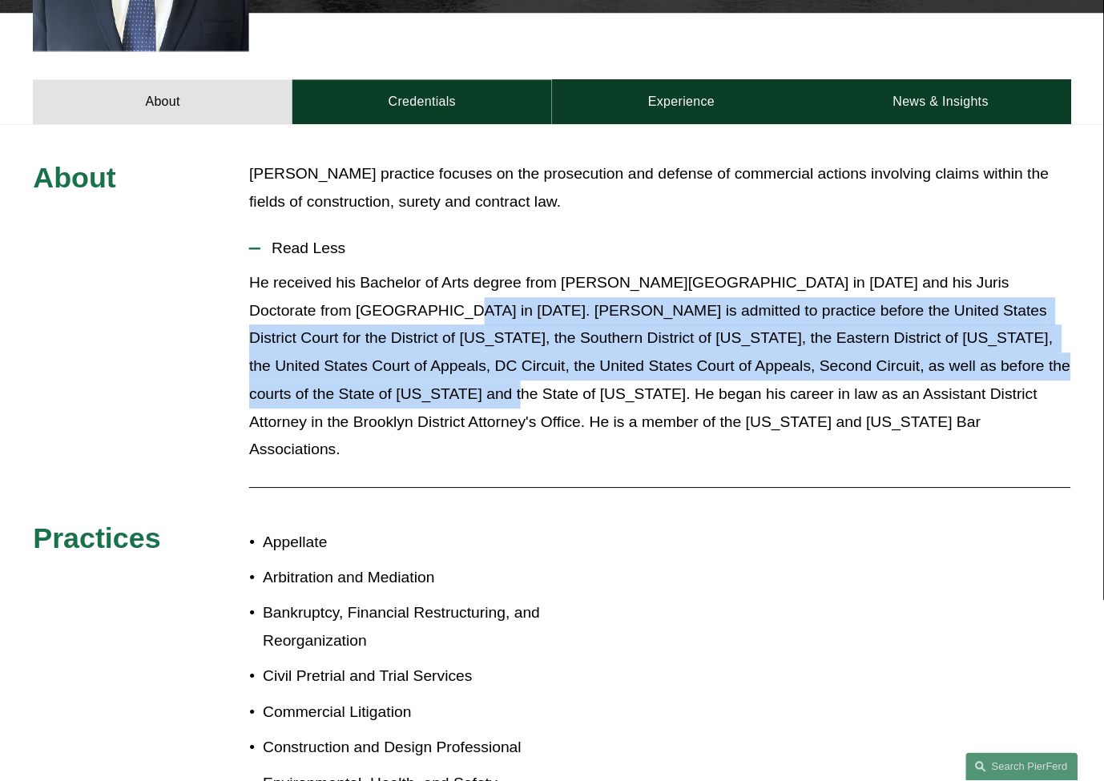
drag, startPoint x: 359, startPoint y: 286, endPoint x: 343, endPoint y: 369, distance: 84.9
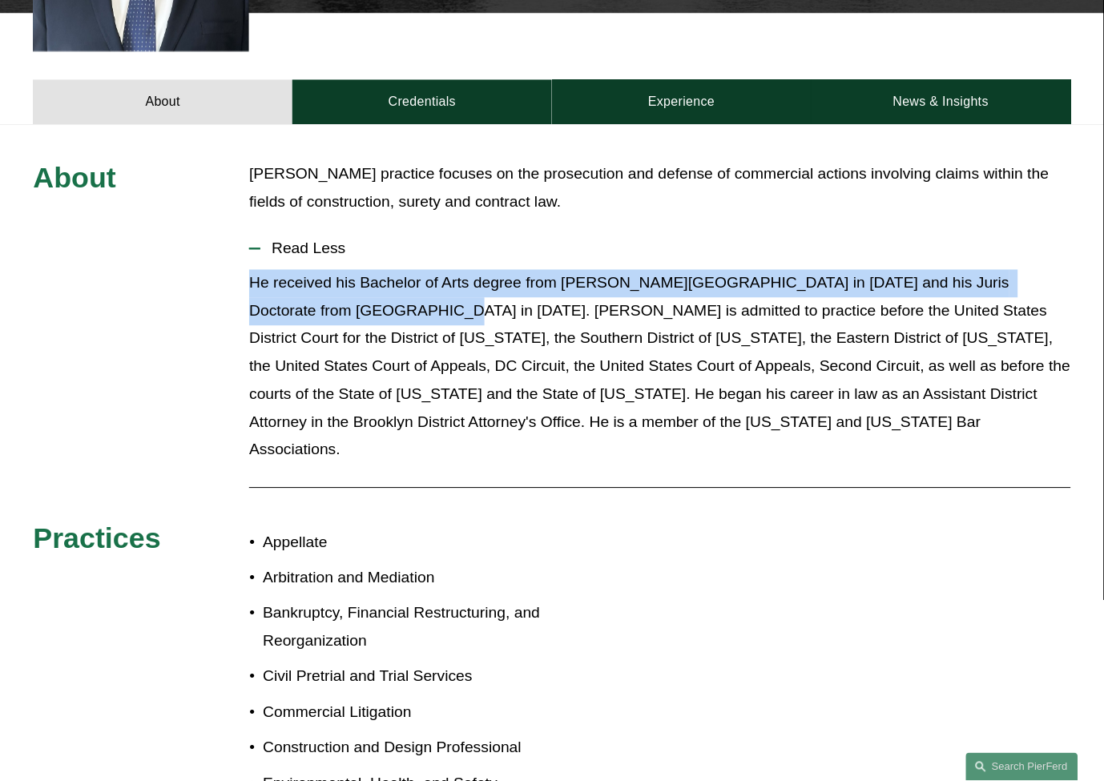
drag, startPoint x: 362, startPoint y: 289, endPoint x: 227, endPoint y: 257, distance: 139.2
drag, startPoint x: 244, startPoint y: 262, endPoint x: 371, endPoint y: 281, distance: 128.8
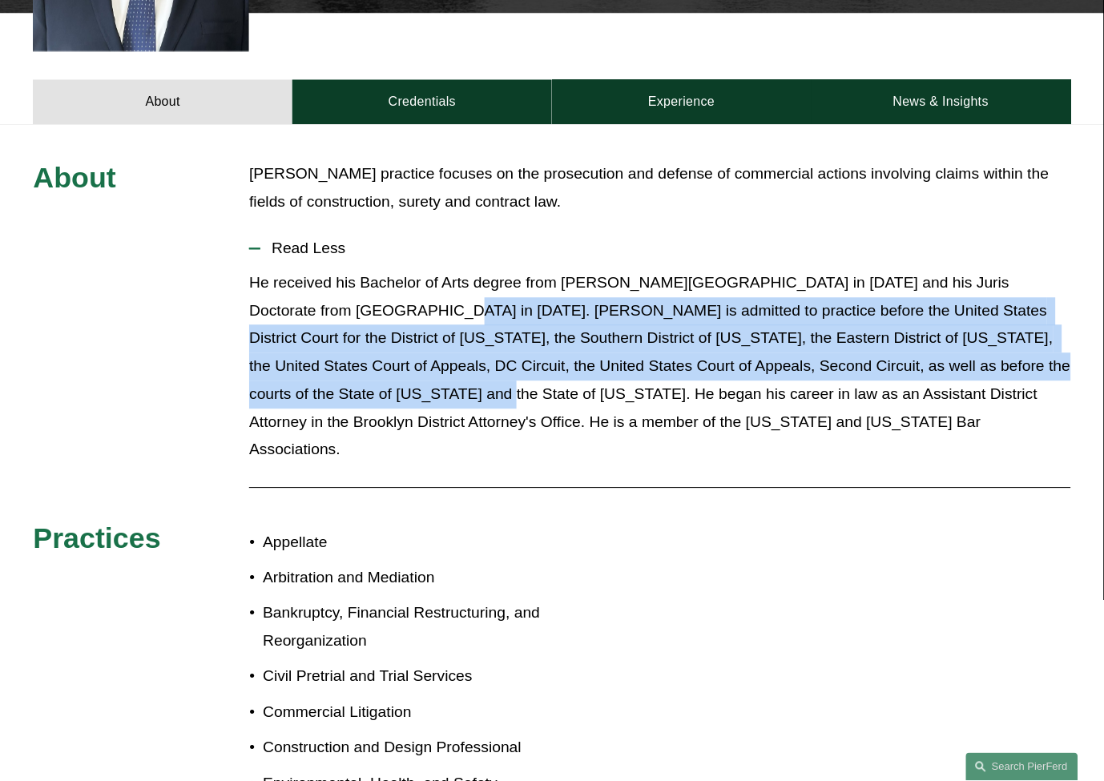
drag, startPoint x: 366, startPoint y: 283, endPoint x: 335, endPoint y: 367, distance: 89.7
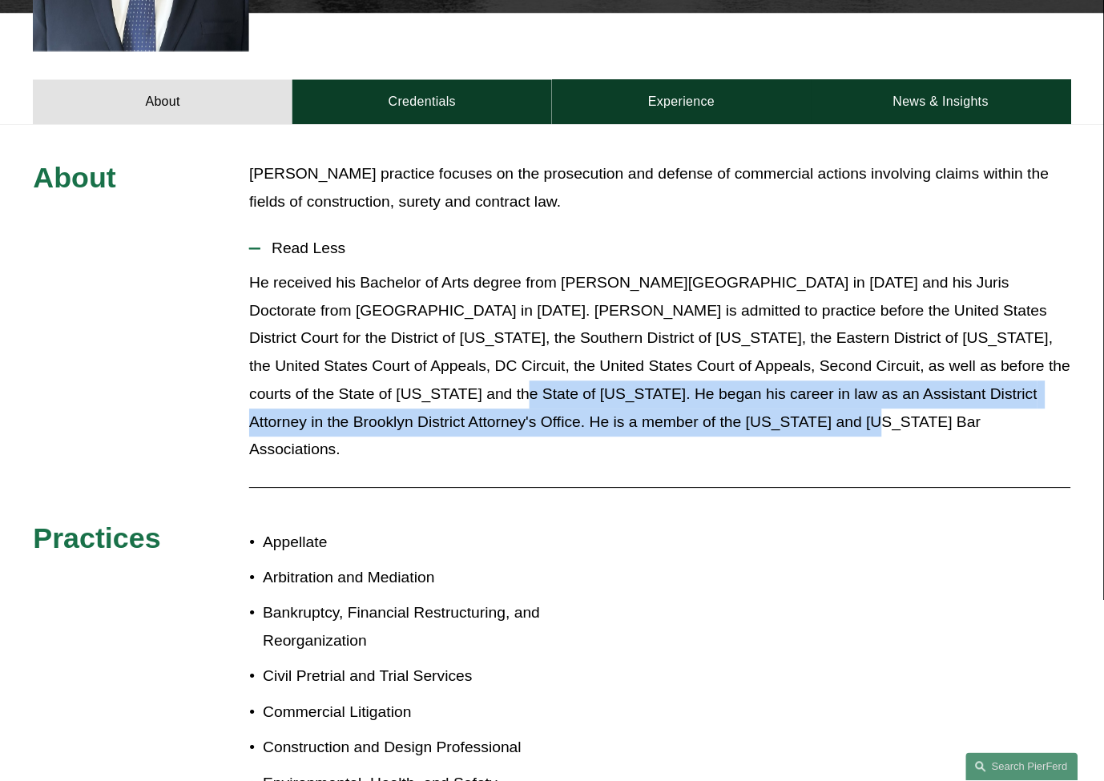
drag, startPoint x: 346, startPoint y: 367, endPoint x: 740, endPoint y: 401, distance: 395.6
drag, startPoint x: 699, startPoint y: 401, endPoint x: 345, endPoint y: 361, distance: 356.4
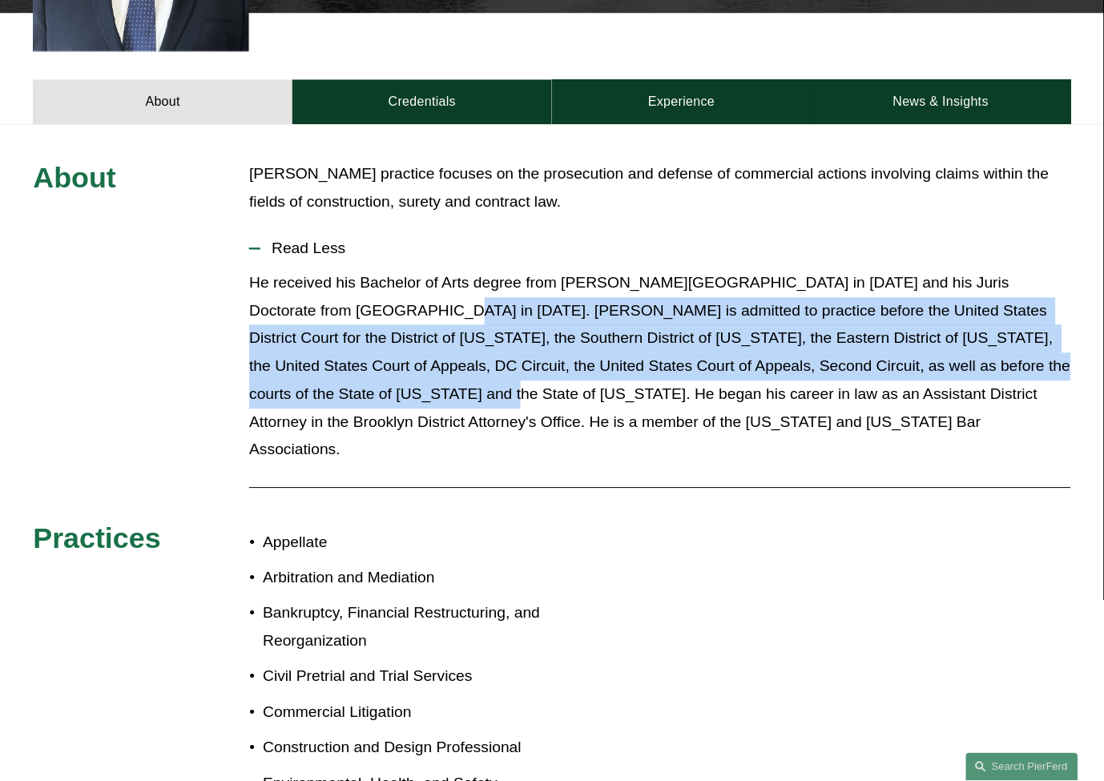
drag, startPoint x: 337, startPoint y: 370, endPoint x: 358, endPoint y: 293, distance: 79.7
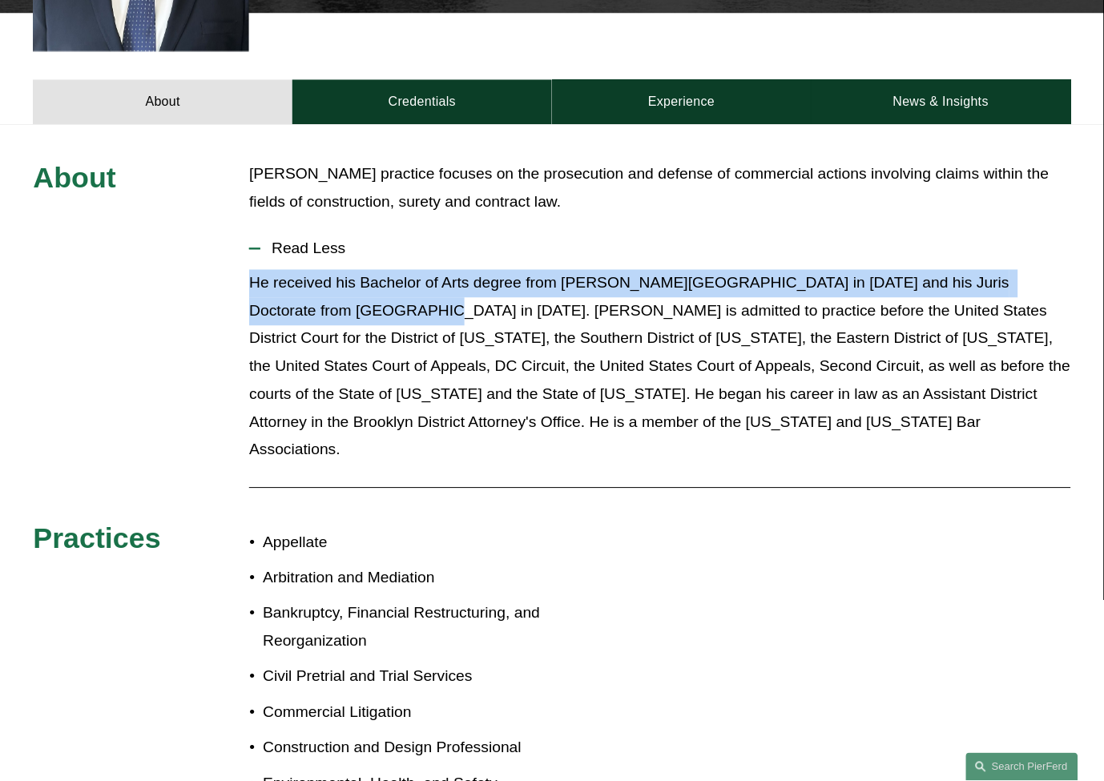
drag, startPoint x: 354, startPoint y: 289, endPoint x: 248, endPoint y: 260, distance: 109.8
drag, startPoint x: 253, startPoint y: 254, endPoint x: 570, endPoint y: 277, distance: 317.3
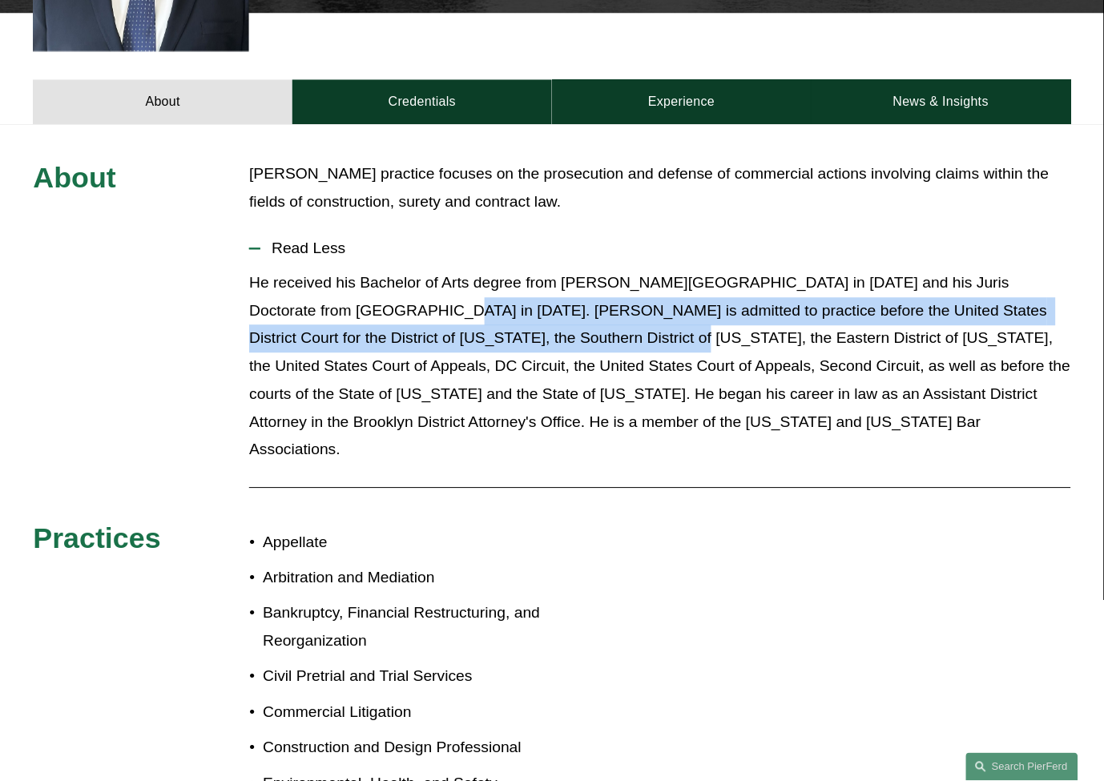
drag, startPoint x: 362, startPoint y: 280, endPoint x: 535, endPoint y: 308, distance: 175.3
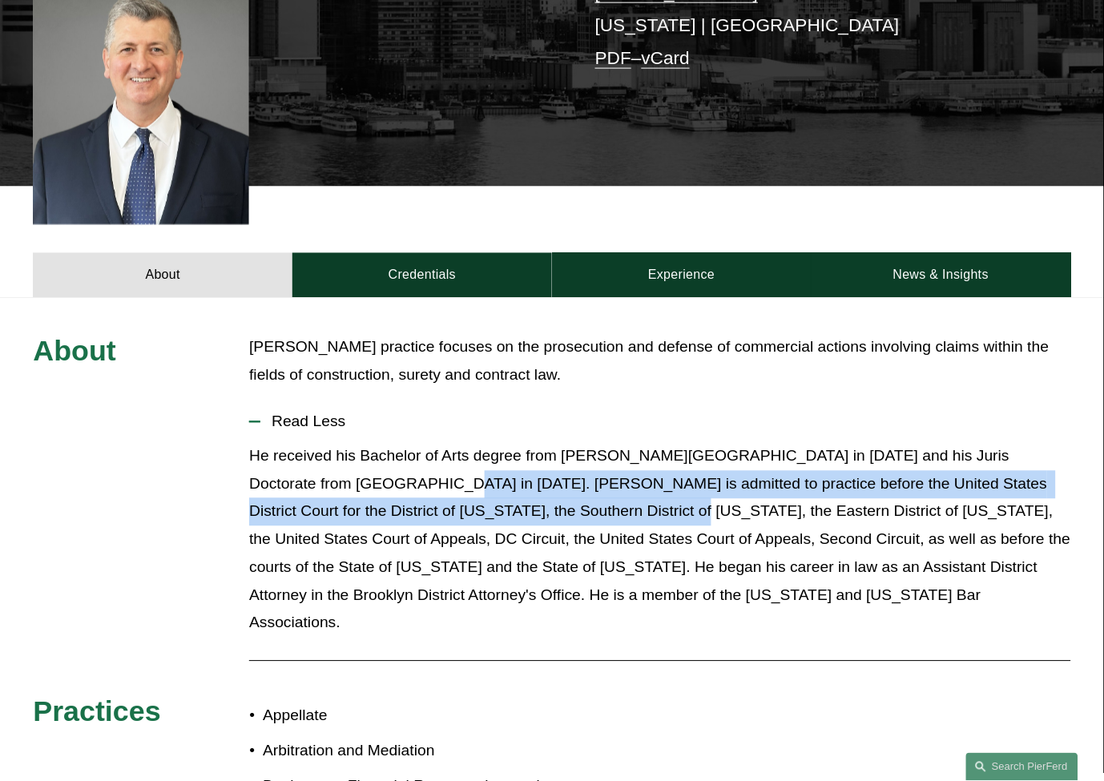
scroll to position [445, 0]
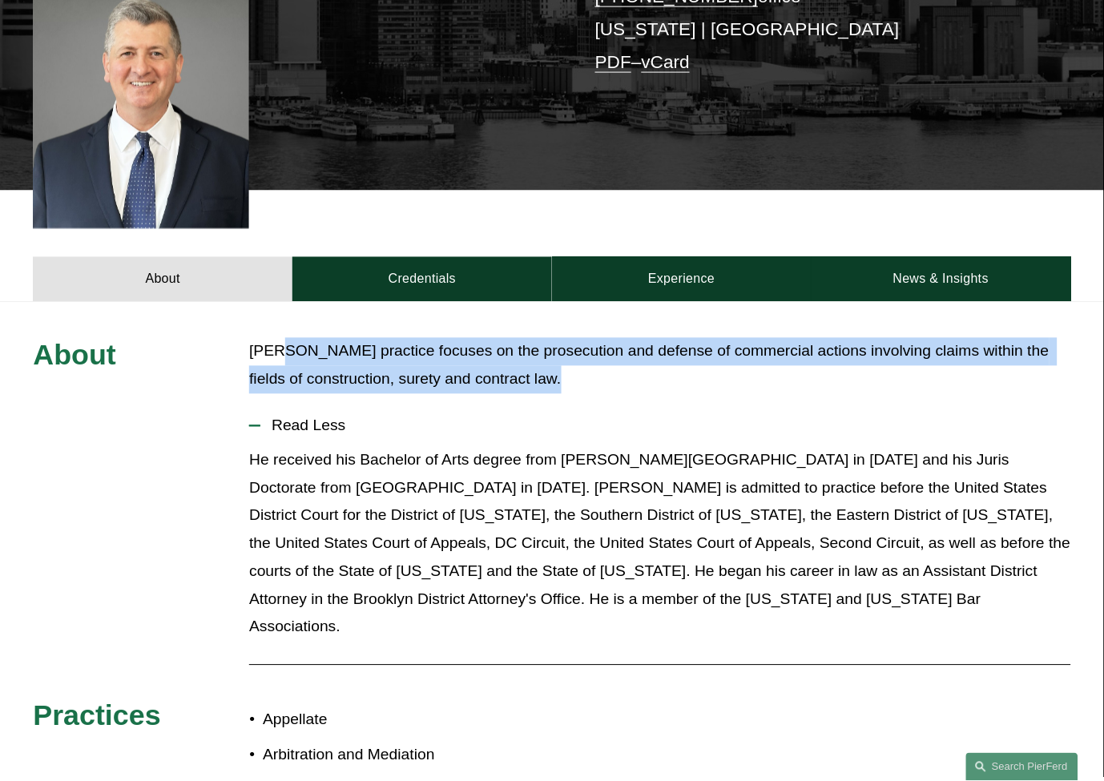
drag, startPoint x: 521, startPoint y: 361, endPoint x: 280, endPoint y: 289, distance: 250.7
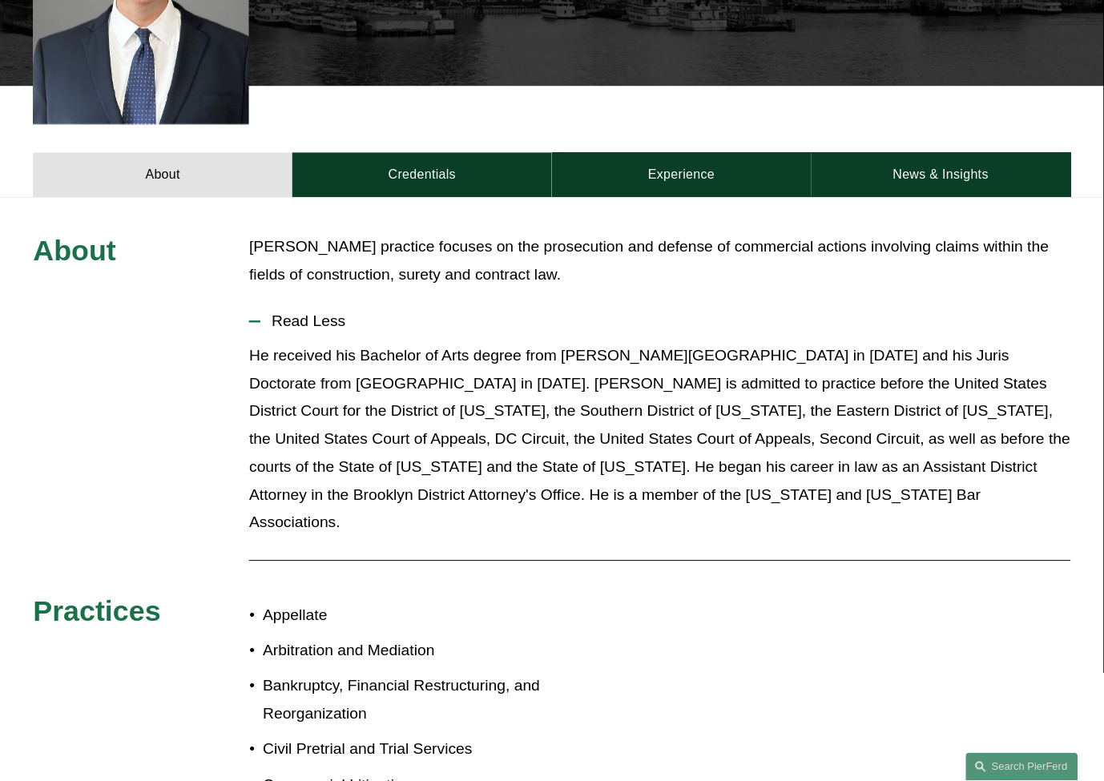
scroll to position [534, 0]
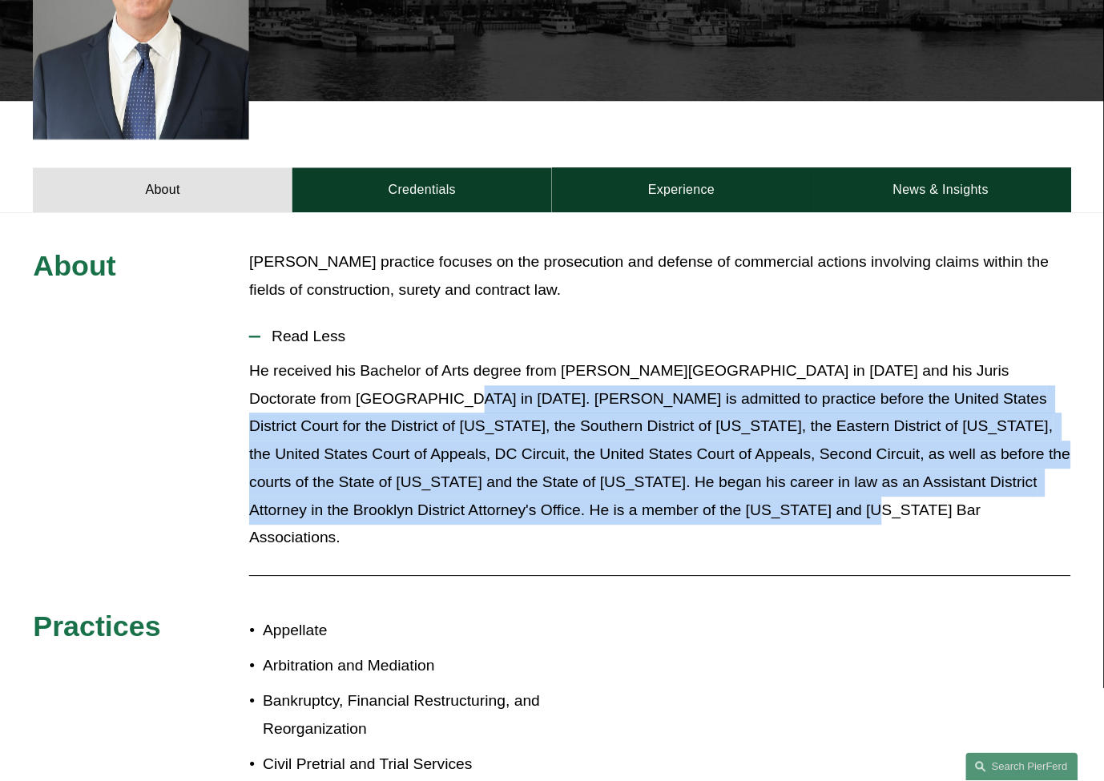
drag, startPoint x: 693, startPoint y: 487, endPoint x: 361, endPoint y: 375, distance: 350.2
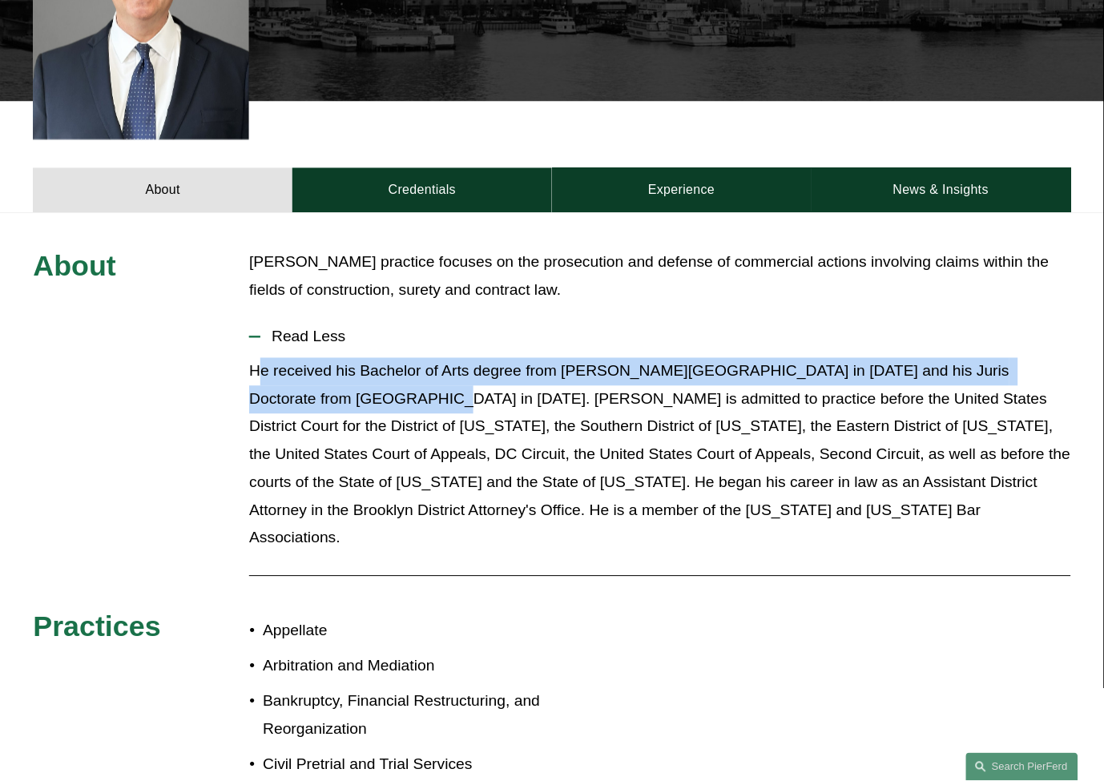
drag, startPoint x: 357, startPoint y: 375, endPoint x: 256, endPoint y: 345, distance: 104.5
drag, startPoint x: 248, startPoint y: 345, endPoint x: 358, endPoint y: 369, distance: 112.5
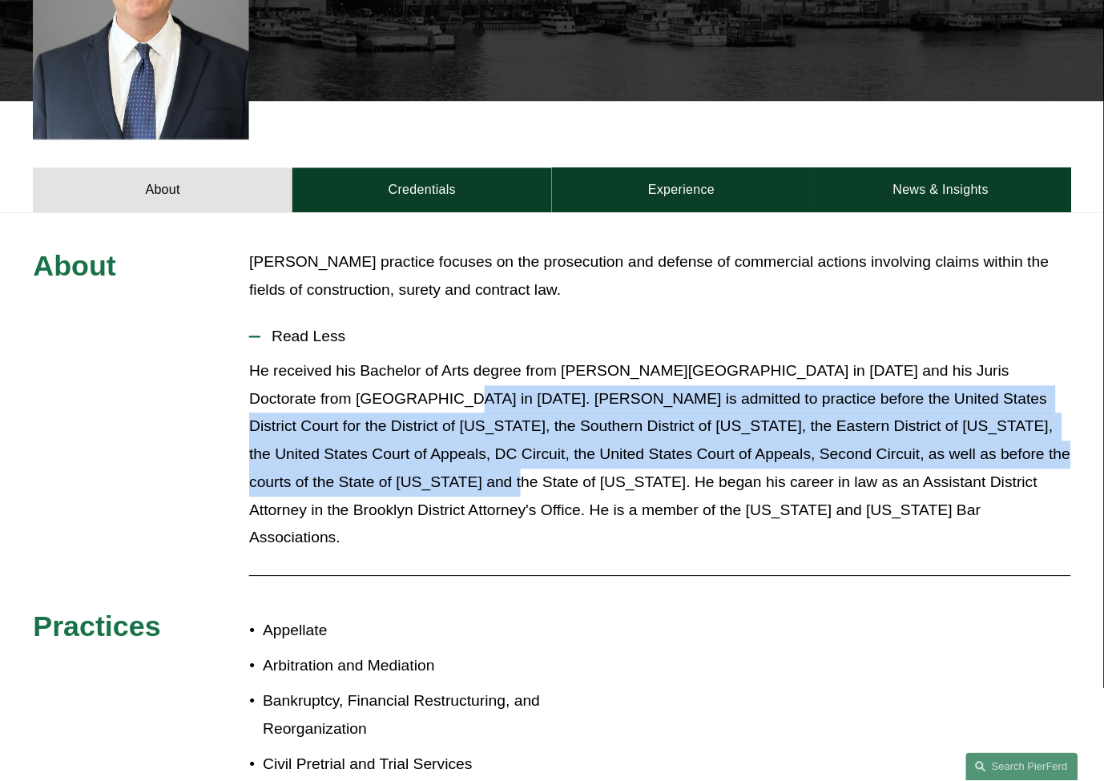
drag, startPoint x: 363, startPoint y: 375, endPoint x: 341, endPoint y: 465, distance: 92.5
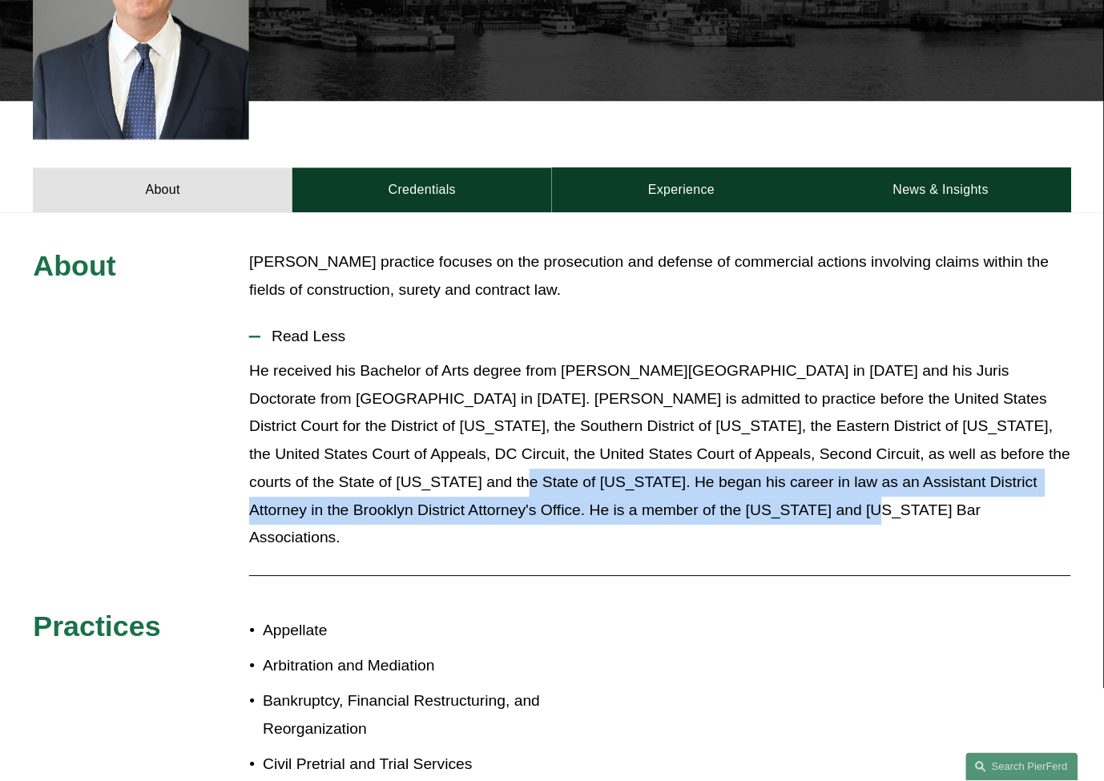
drag, startPoint x: 345, startPoint y: 462, endPoint x: 841, endPoint y: 511, distance: 499.3
drag, startPoint x: 803, startPoint y: 510, endPoint x: 792, endPoint y: 510, distance: 11.2
drag, startPoint x: 675, startPoint y: 503, endPoint x: 341, endPoint y: 470, distance: 334.9
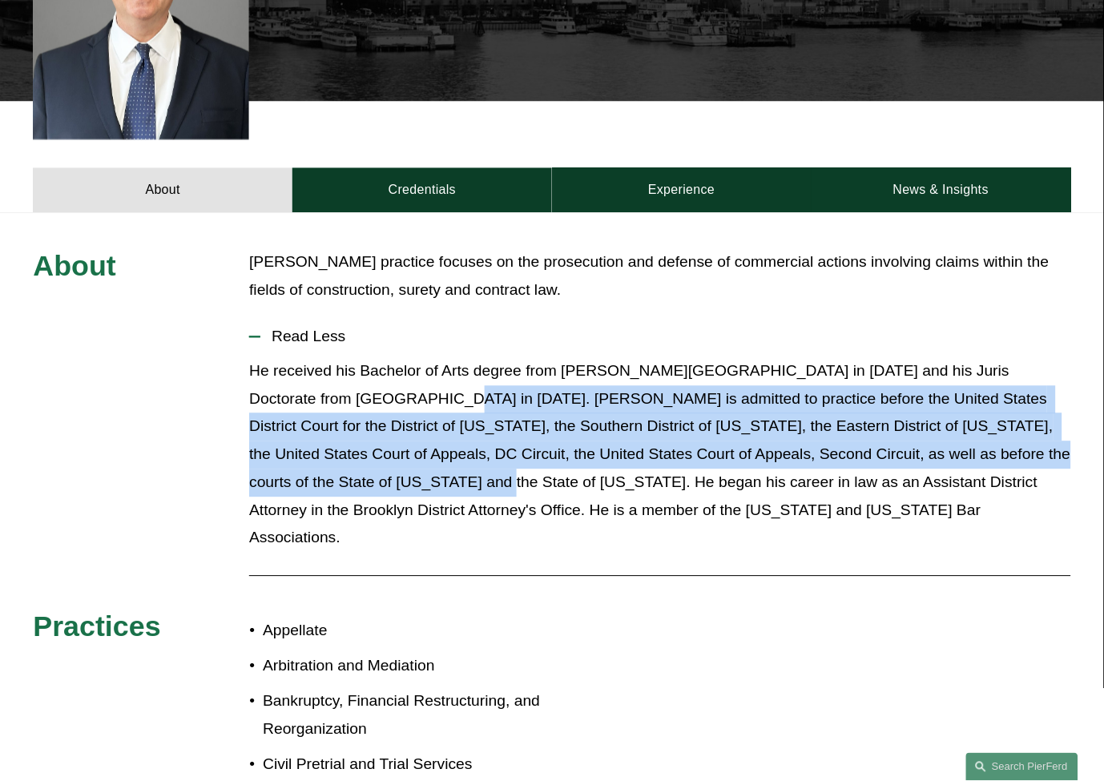
drag, startPoint x: 332, startPoint y: 453, endPoint x: 364, endPoint y: 373, distance: 85.6
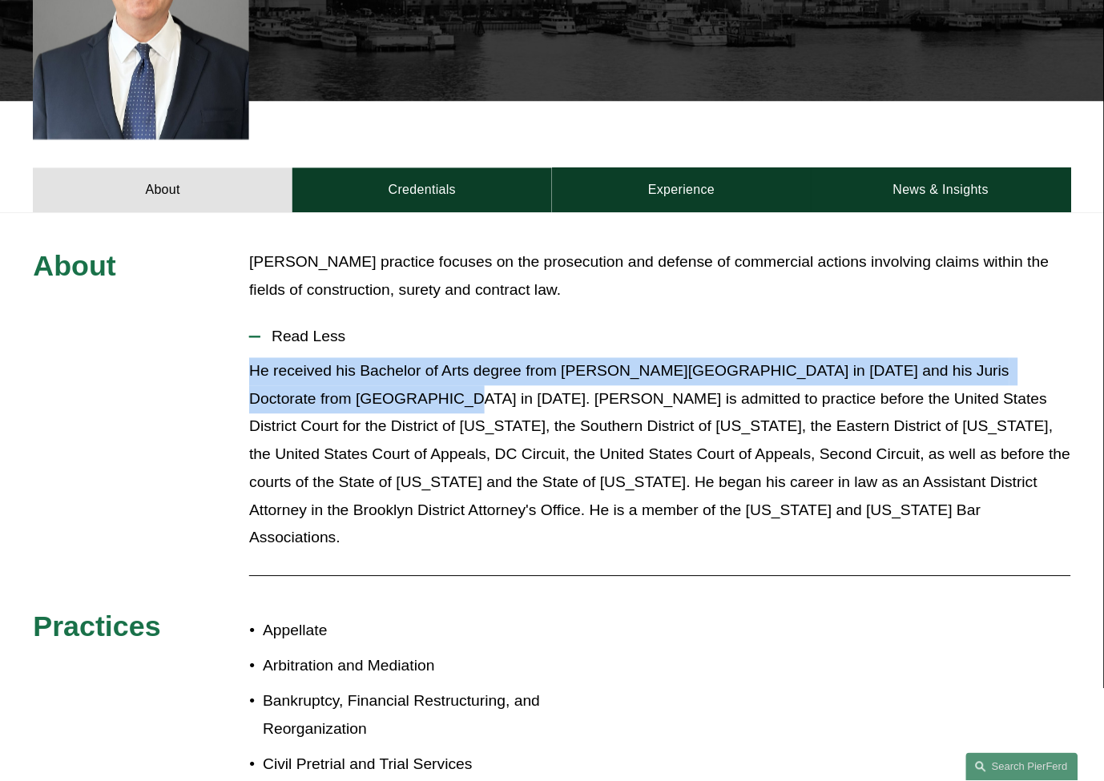
drag, startPoint x: 359, startPoint y: 371, endPoint x: 221, endPoint y: 353, distance: 139.0
drag, startPoint x: 254, startPoint y: 350, endPoint x: 375, endPoint y: 372, distance: 122.9
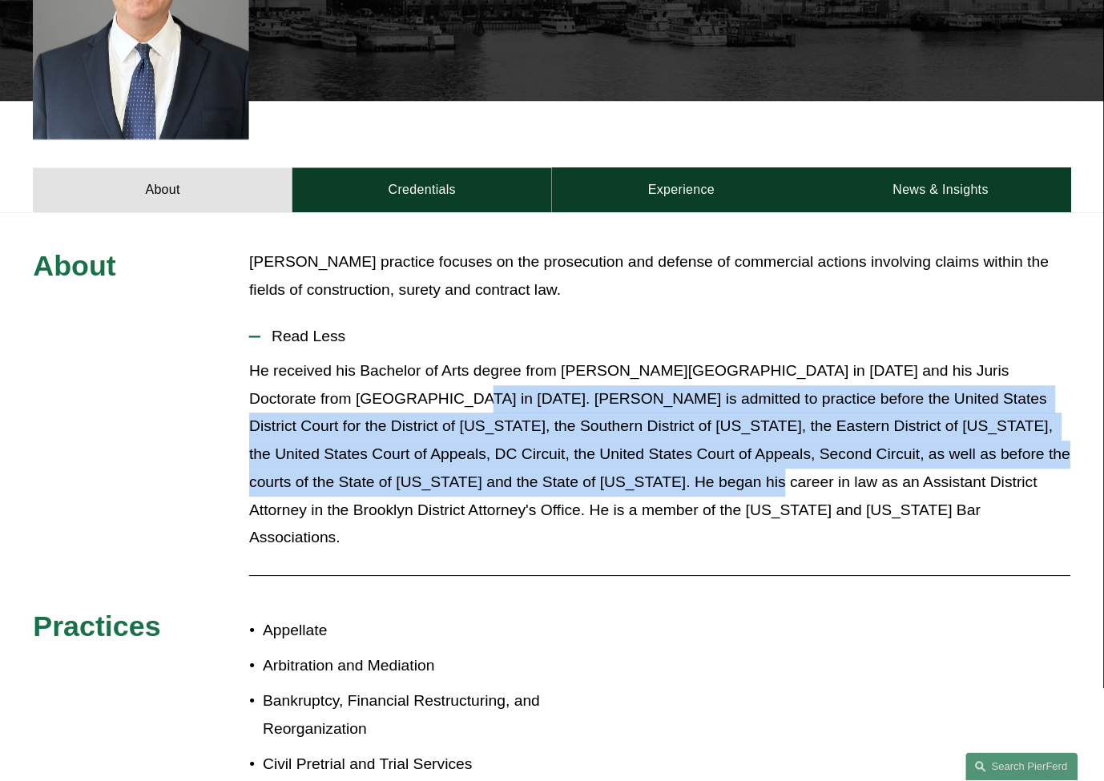
drag, startPoint x: 370, startPoint y: 377, endPoint x: 593, endPoint y: 471, distance: 242.0
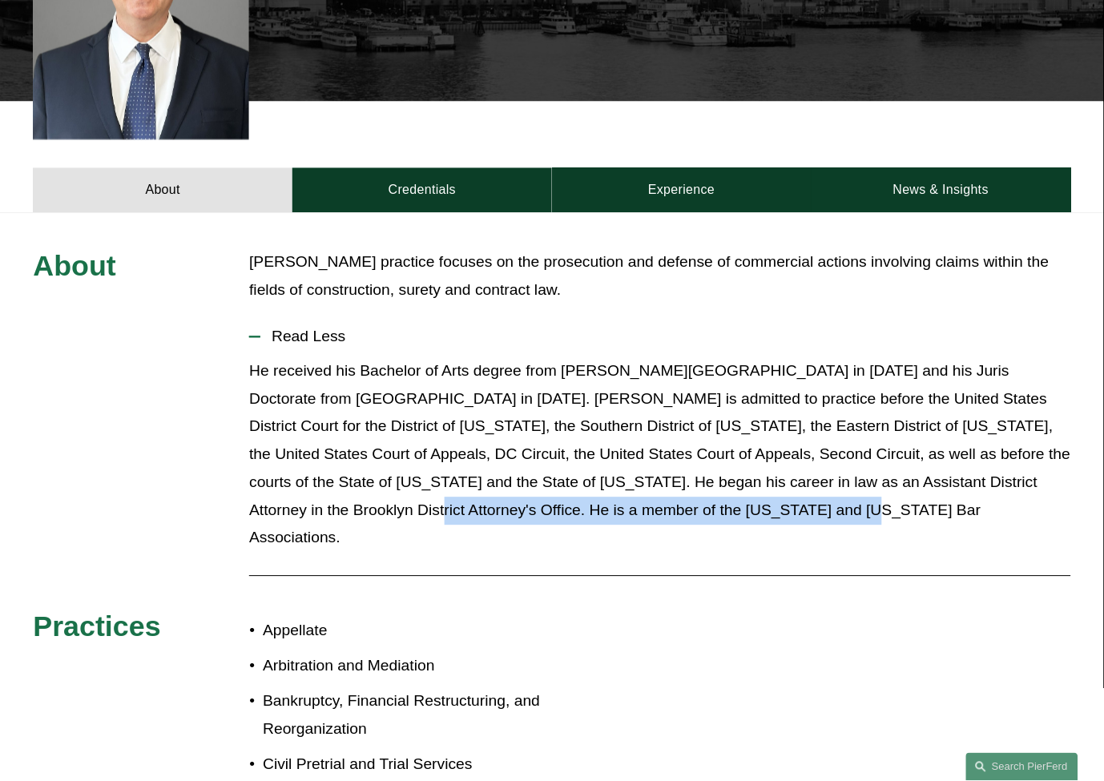
drag, startPoint x: 733, startPoint y: 490, endPoint x: 1029, endPoint y: 446, distance: 298.8
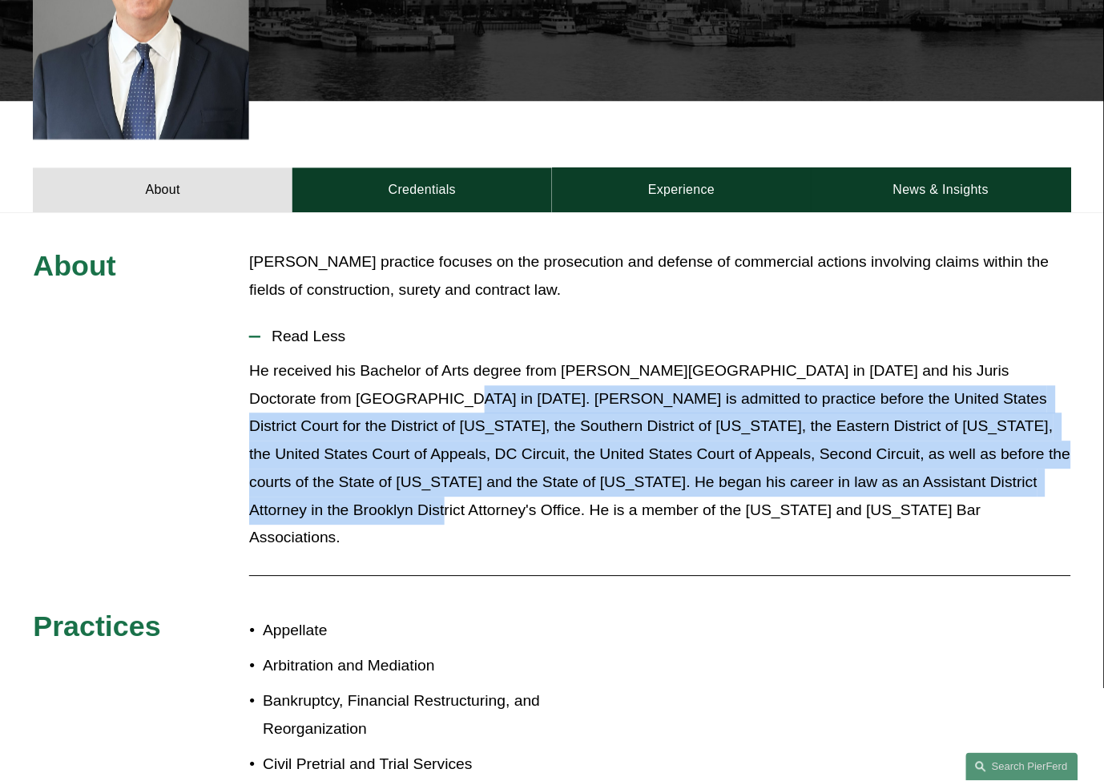
drag, startPoint x: 1026, startPoint y: 454, endPoint x: 364, endPoint y: 365, distance: 668.5
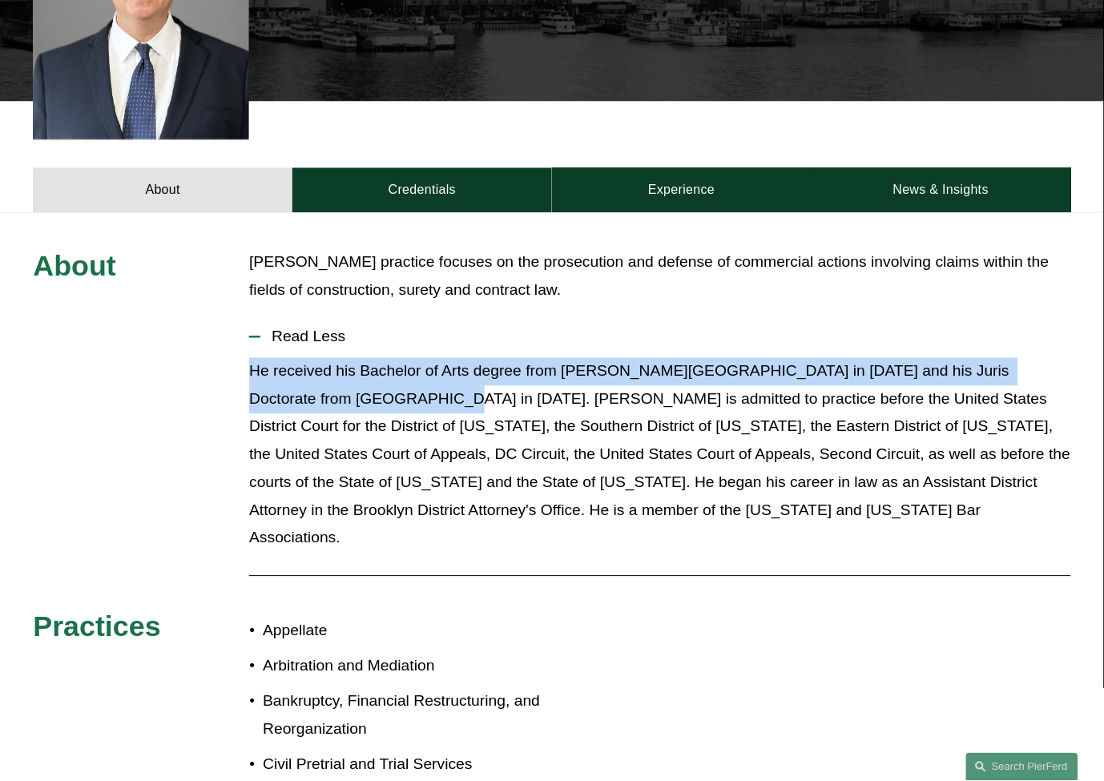
drag, startPoint x: 358, startPoint y: 373, endPoint x: 227, endPoint y: 358, distance: 132.3
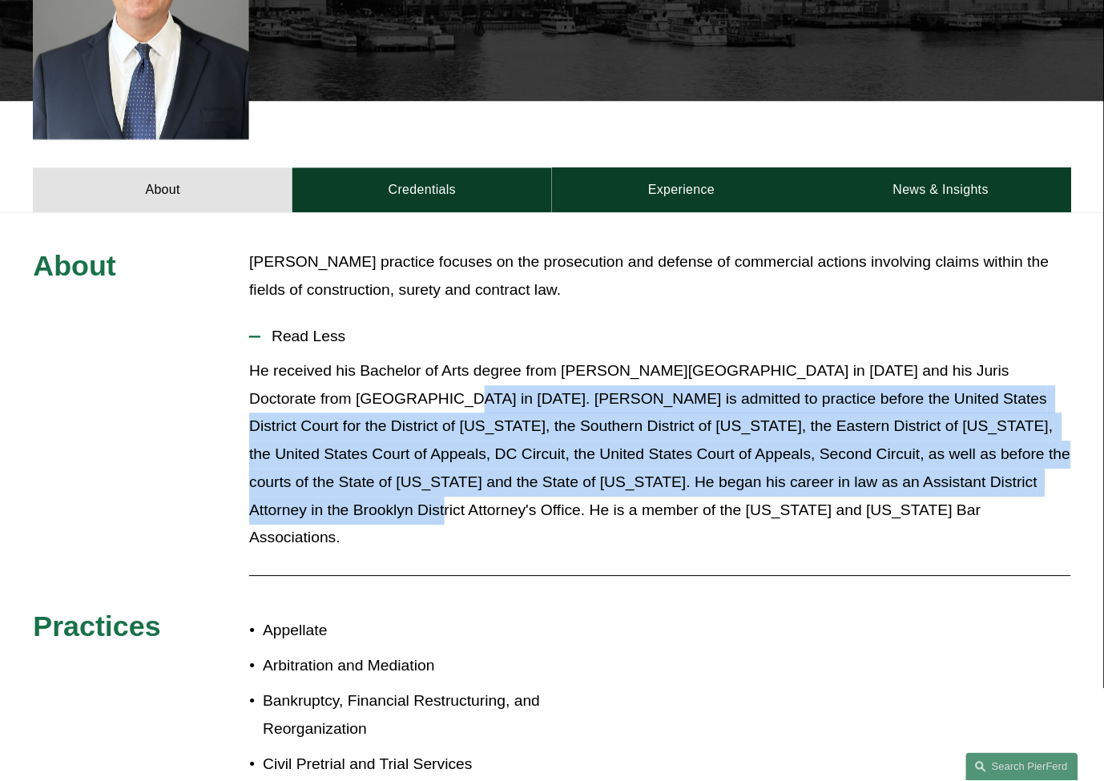
drag, startPoint x: 365, startPoint y: 379, endPoint x: 1026, endPoint y: 457, distance: 665.6
drag, startPoint x: 1026, startPoint y: 466, endPoint x: 1034, endPoint y: 465, distance: 8.2
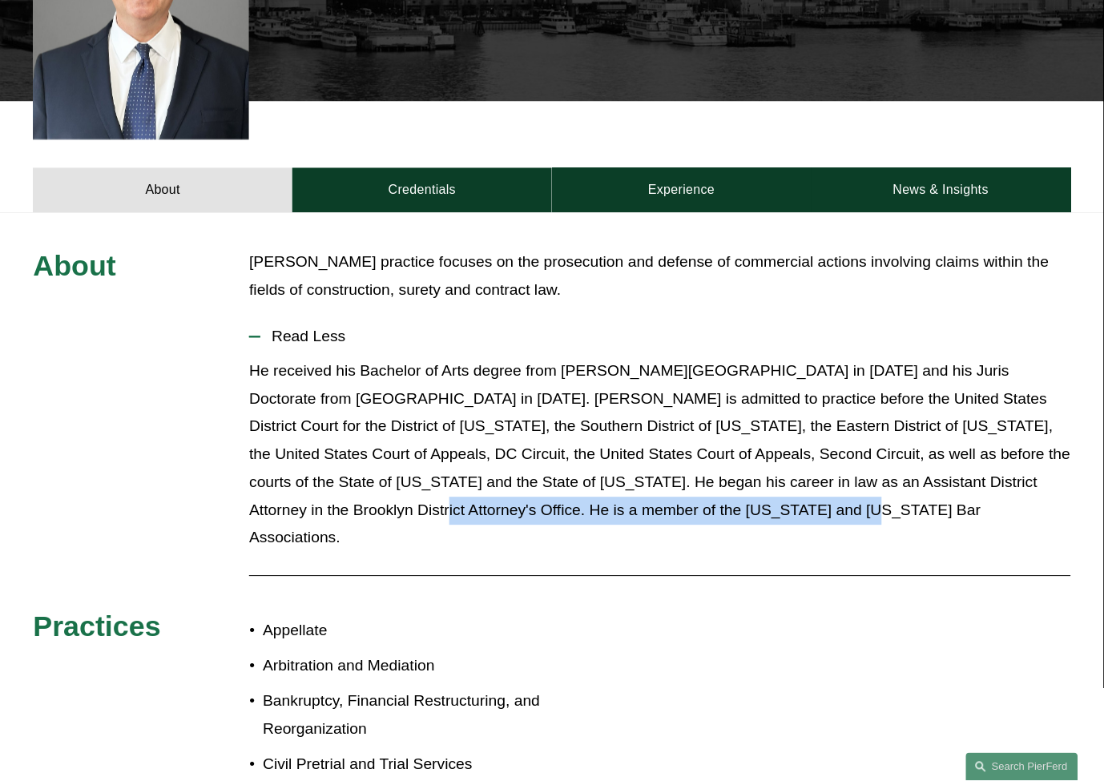
drag, startPoint x: 1034, startPoint y: 463, endPoint x: 1005, endPoint y: 494, distance: 43.1
drag, startPoint x: 1010, startPoint y: 491, endPoint x: 1030, endPoint y: 465, distance: 33.2
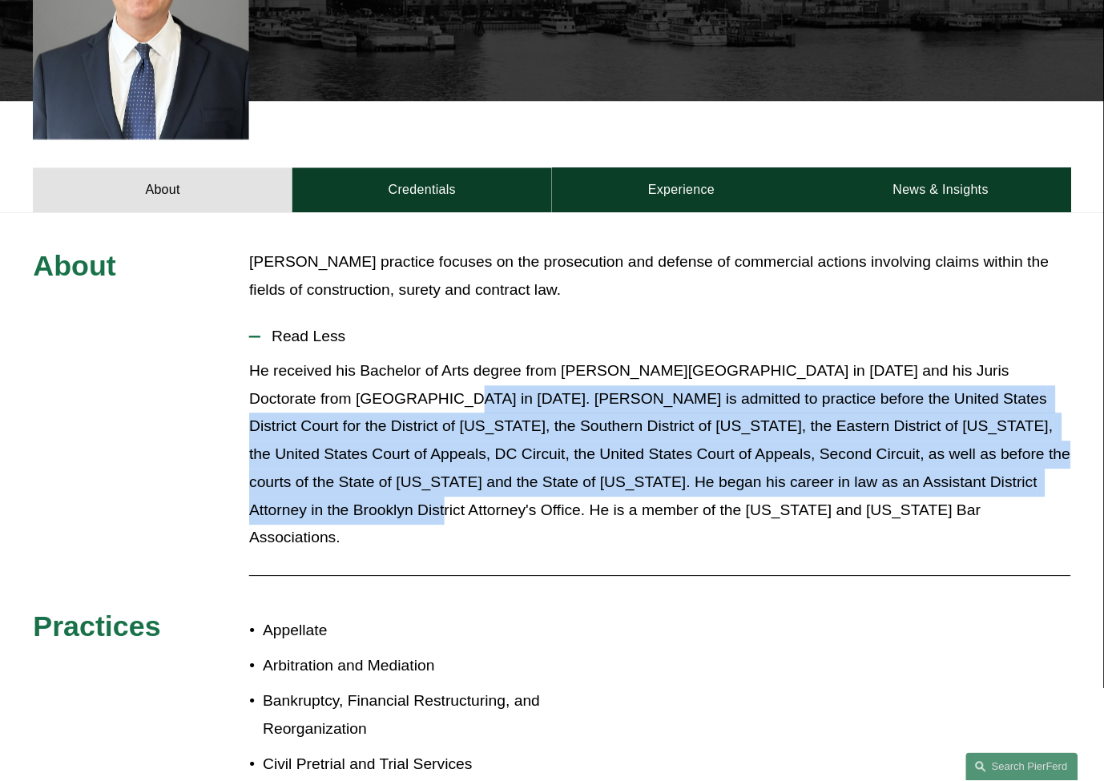
drag, startPoint x: 1026, startPoint y: 459, endPoint x: 361, endPoint y: 377, distance: 669.2
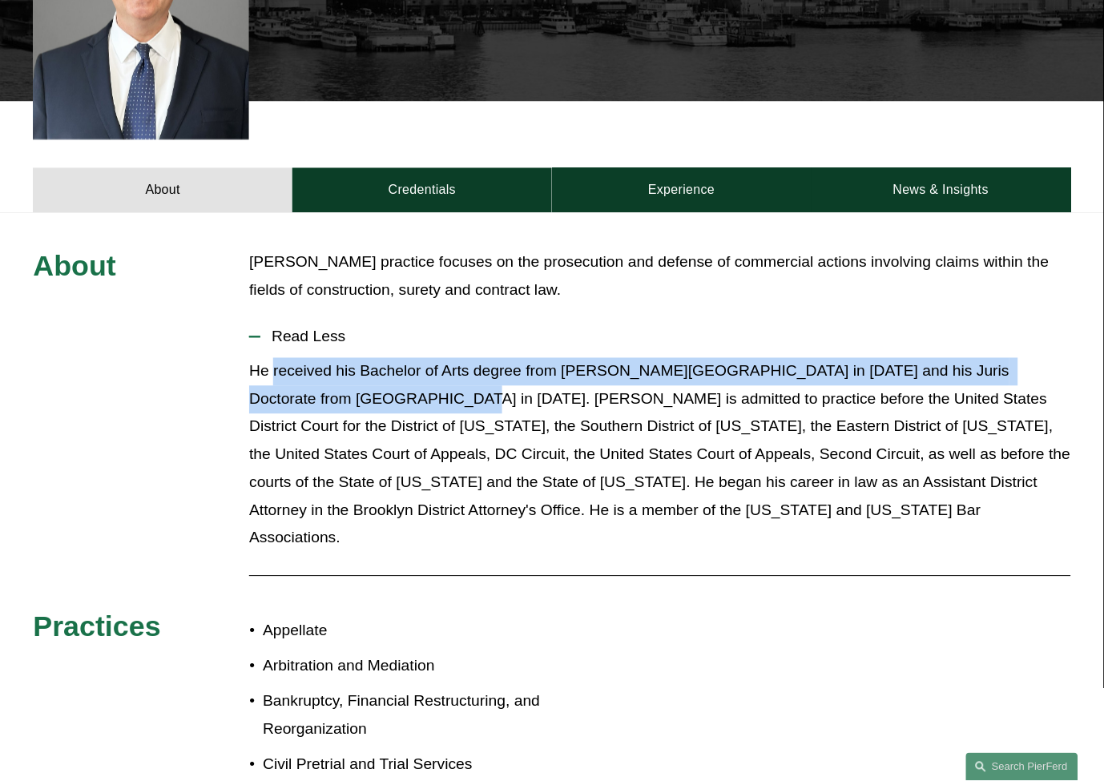
drag, startPoint x: 361, startPoint y: 377, endPoint x: 327, endPoint y: 357, distance: 39.9
drag, startPoint x: 326, startPoint y: 357, endPoint x: 284, endPoint y: 353, distance: 42.7
drag, startPoint x: 253, startPoint y: 346, endPoint x: 345, endPoint y: 381, distance: 98.4
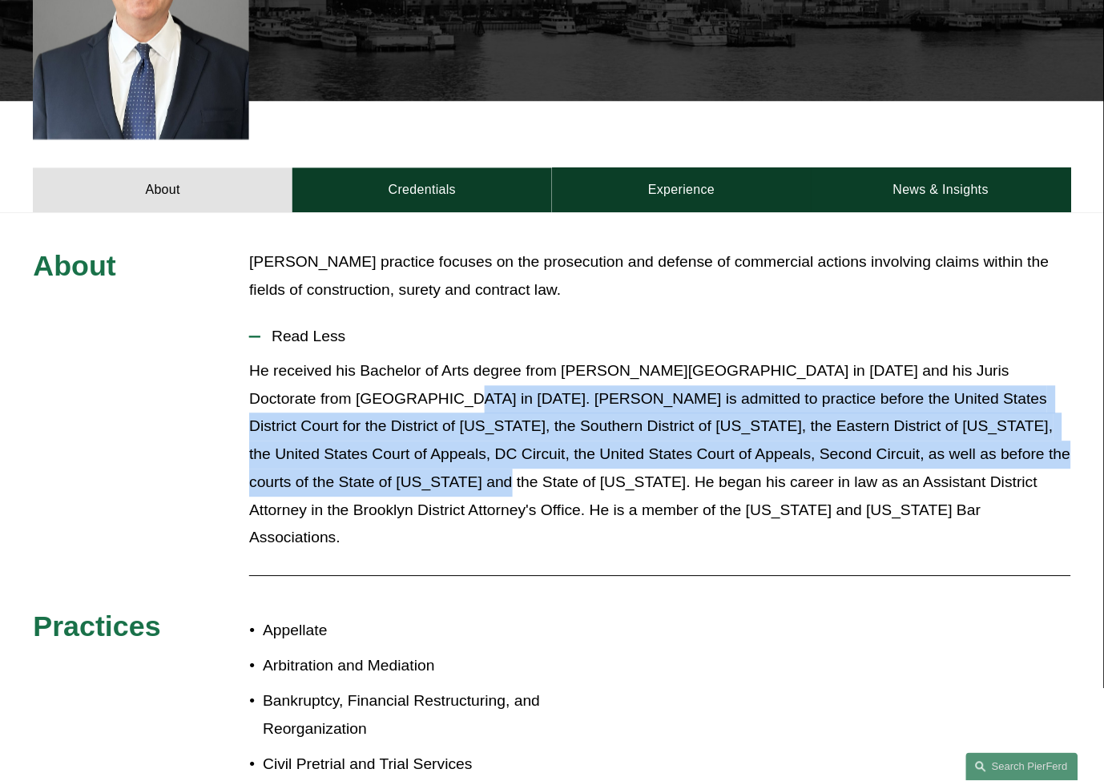
drag, startPoint x: 364, startPoint y: 377, endPoint x: 326, endPoint y: 461, distance: 91.4
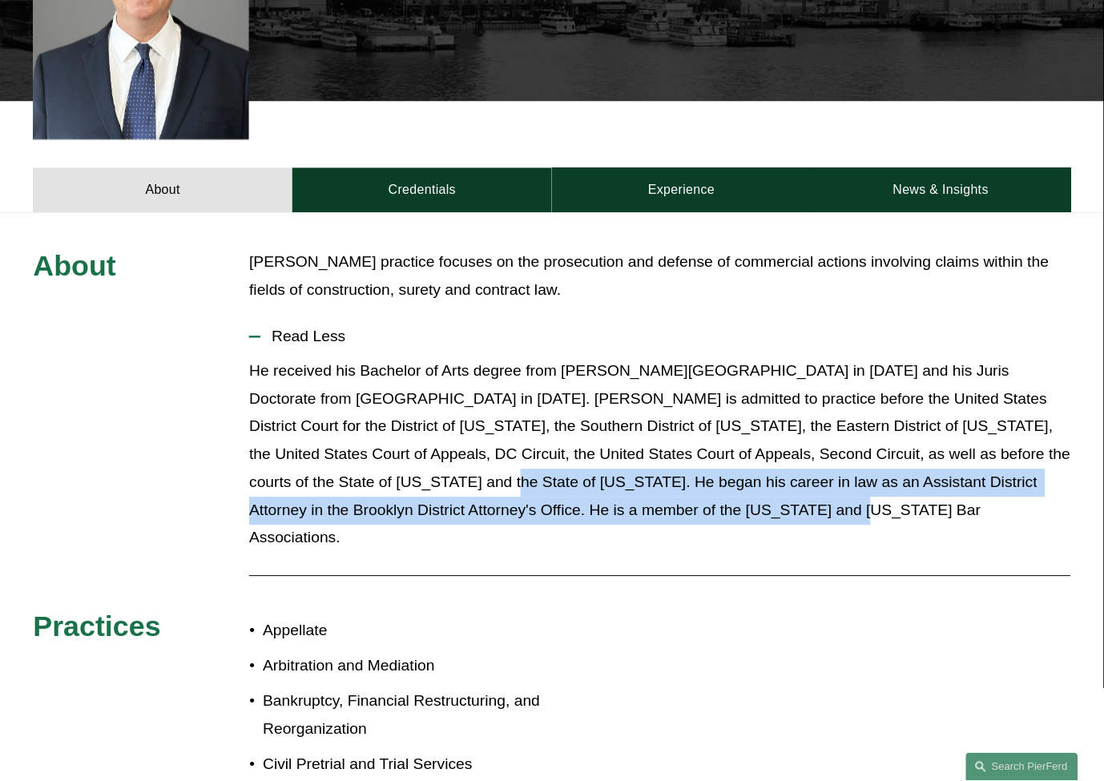
drag, startPoint x: 343, startPoint y: 462, endPoint x: 667, endPoint y: 478, distance: 324.9
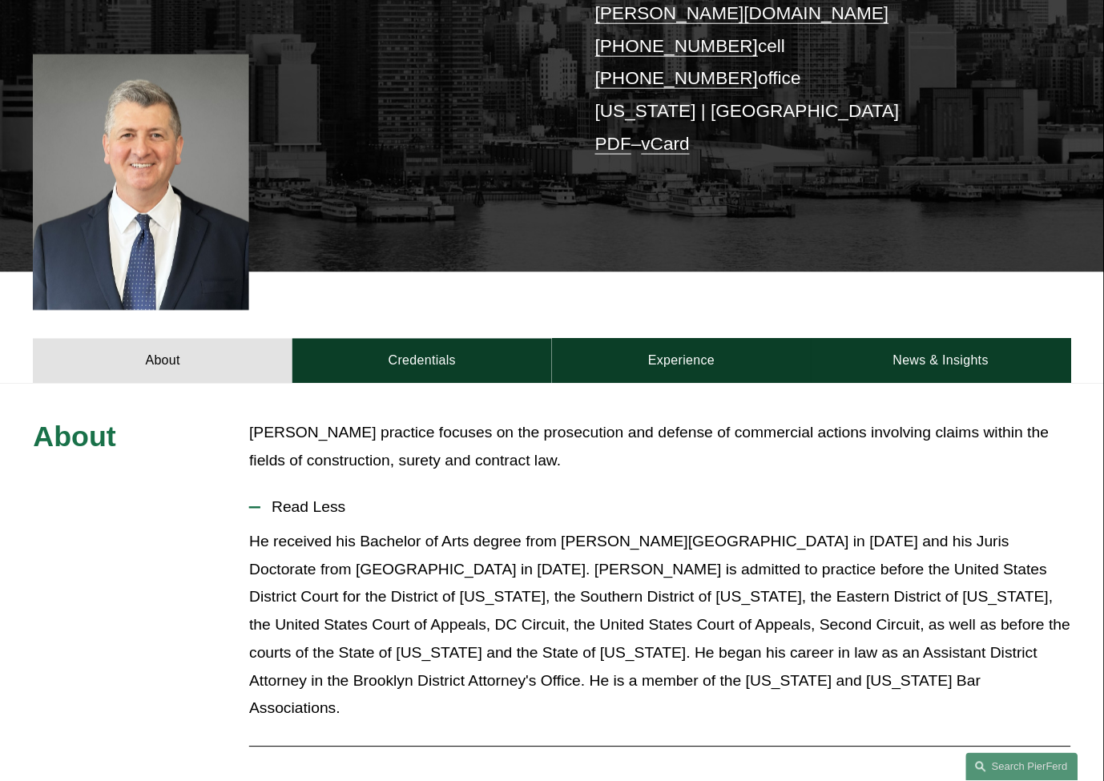
scroll to position [356, 0]
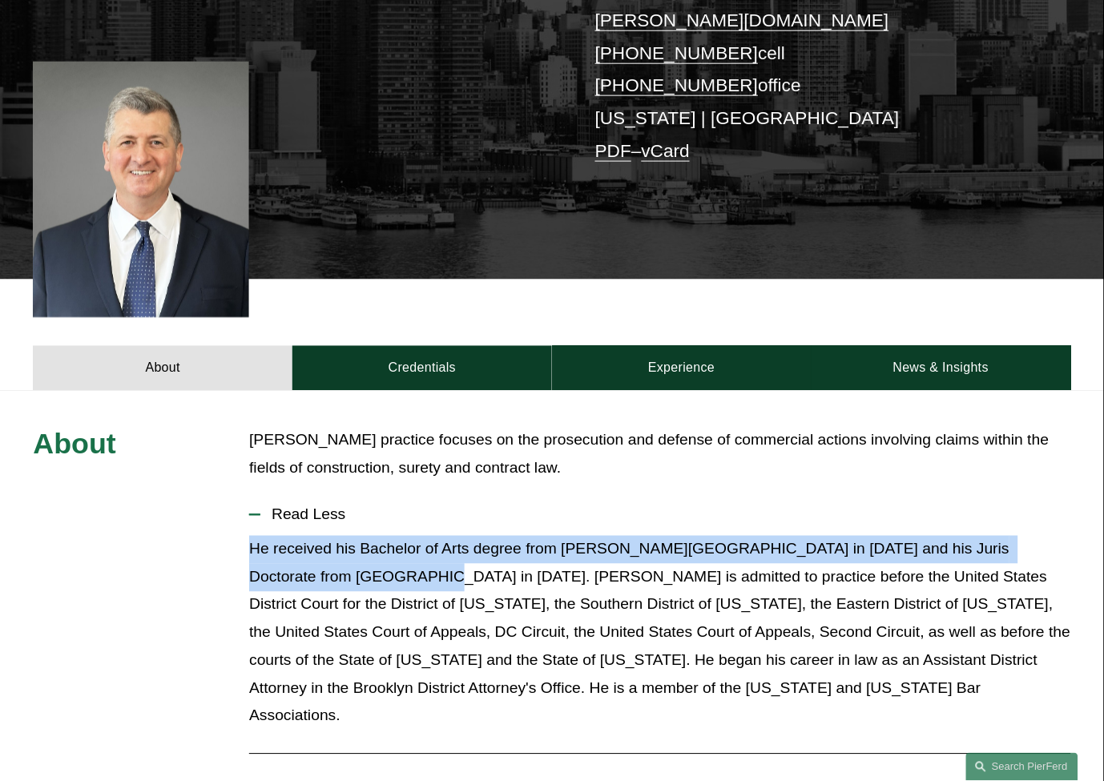
drag, startPoint x: 247, startPoint y: 514, endPoint x: 353, endPoint y: 549, distance: 112.2
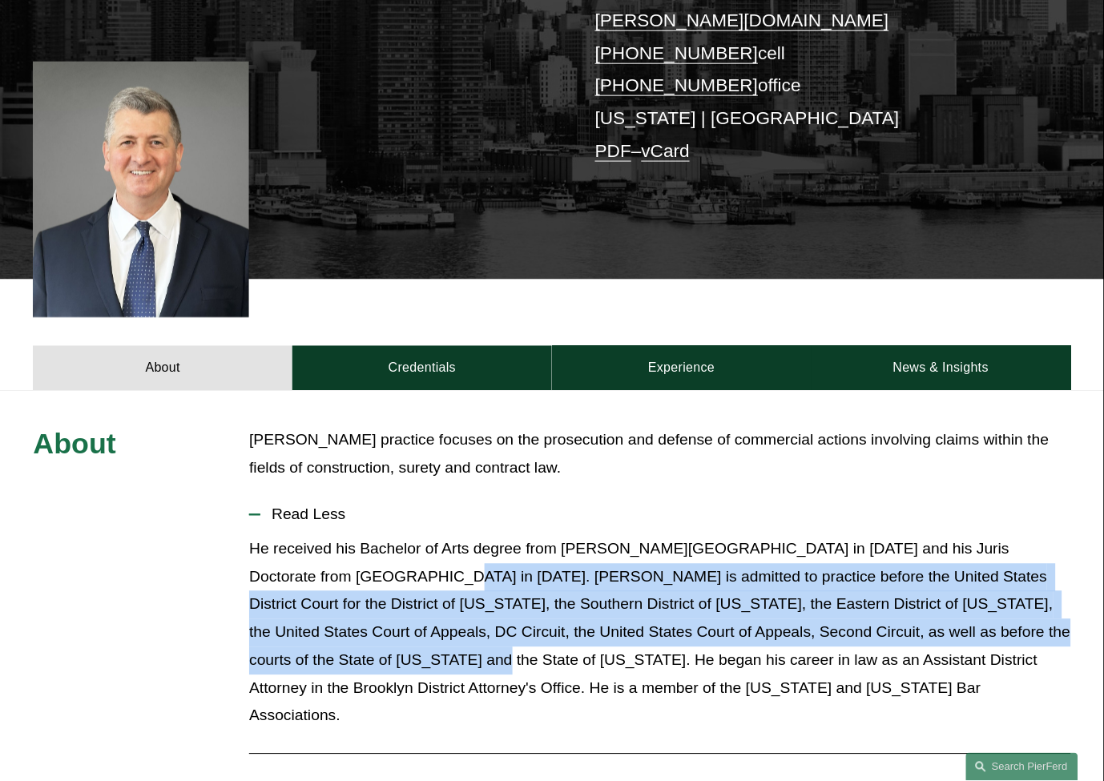
drag, startPoint x: 361, startPoint y: 555, endPoint x: 330, endPoint y: 634, distance: 84.5
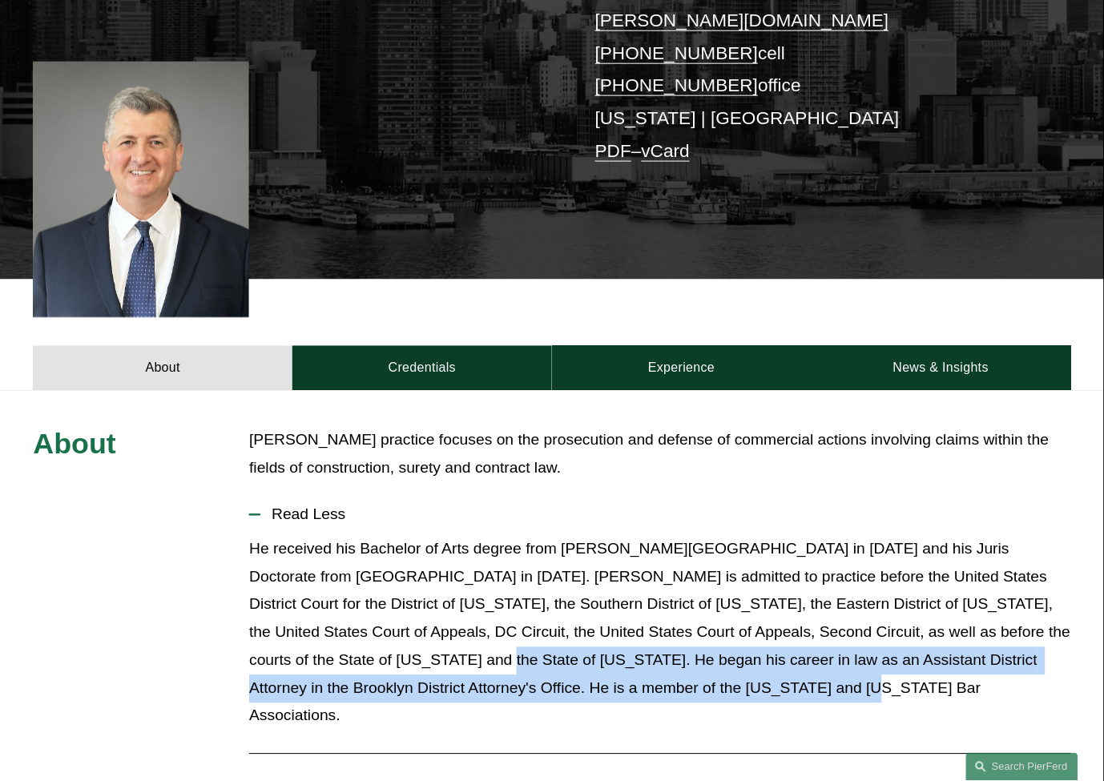
drag, startPoint x: 334, startPoint y: 634, endPoint x: 703, endPoint y: 678, distance: 371.2
drag, startPoint x: 635, startPoint y: 666, endPoint x: 341, endPoint y: 643, distance: 295.0
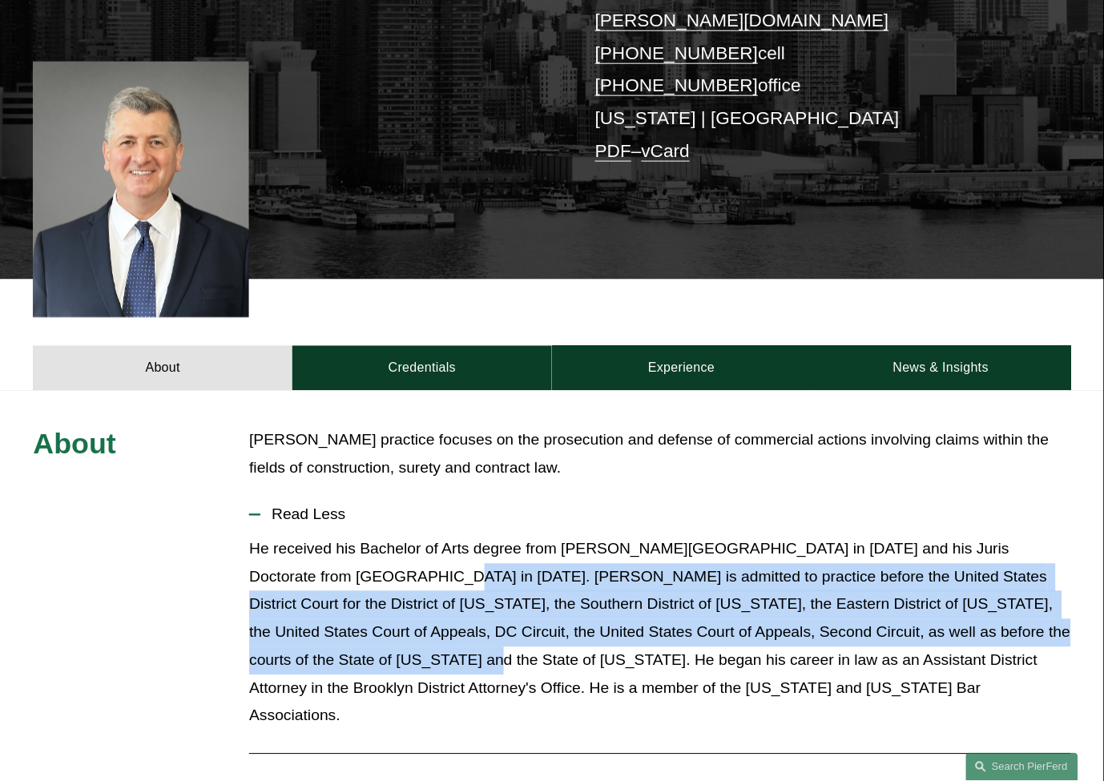
drag, startPoint x: 325, startPoint y: 633, endPoint x: 361, endPoint y: 555, distance: 85.7
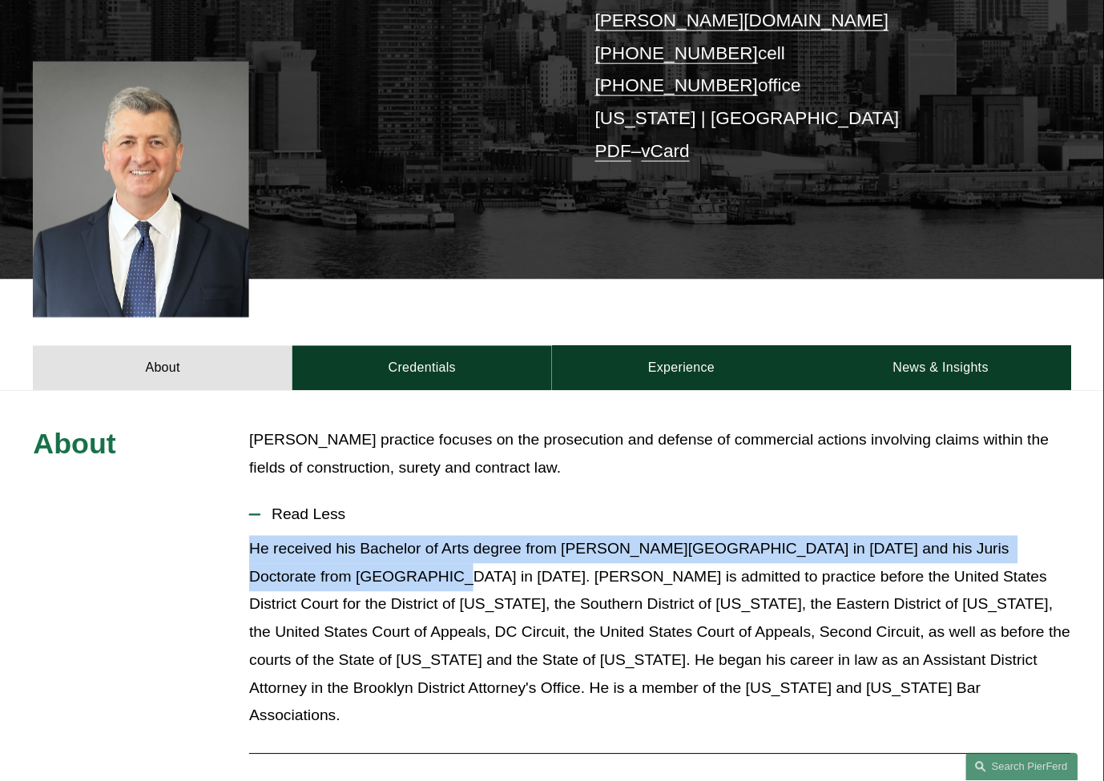
drag, startPoint x: 355, startPoint y: 554, endPoint x: 243, endPoint y: 530, distance: 114.7
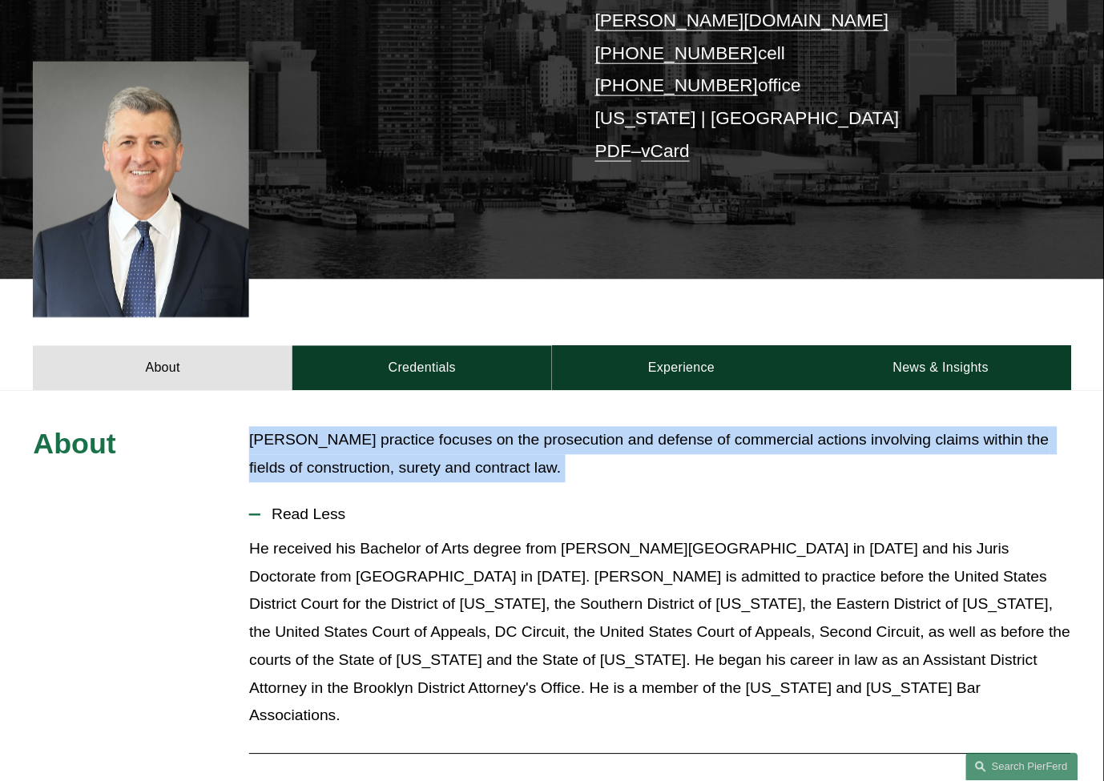
drag, startPoint x: 543, startPoint y: 444, endPoint x: 239, endPoint y: 413, distance: 306.0
drag, startPoint x: 562, startPoint y: 437, endPoint x: 240, endPoint y: 417, distance: 322.0
drag, startPoint x: 248, startPoint y: 417, endPoint x: 526, endPoint y: 462, distance: 281.6
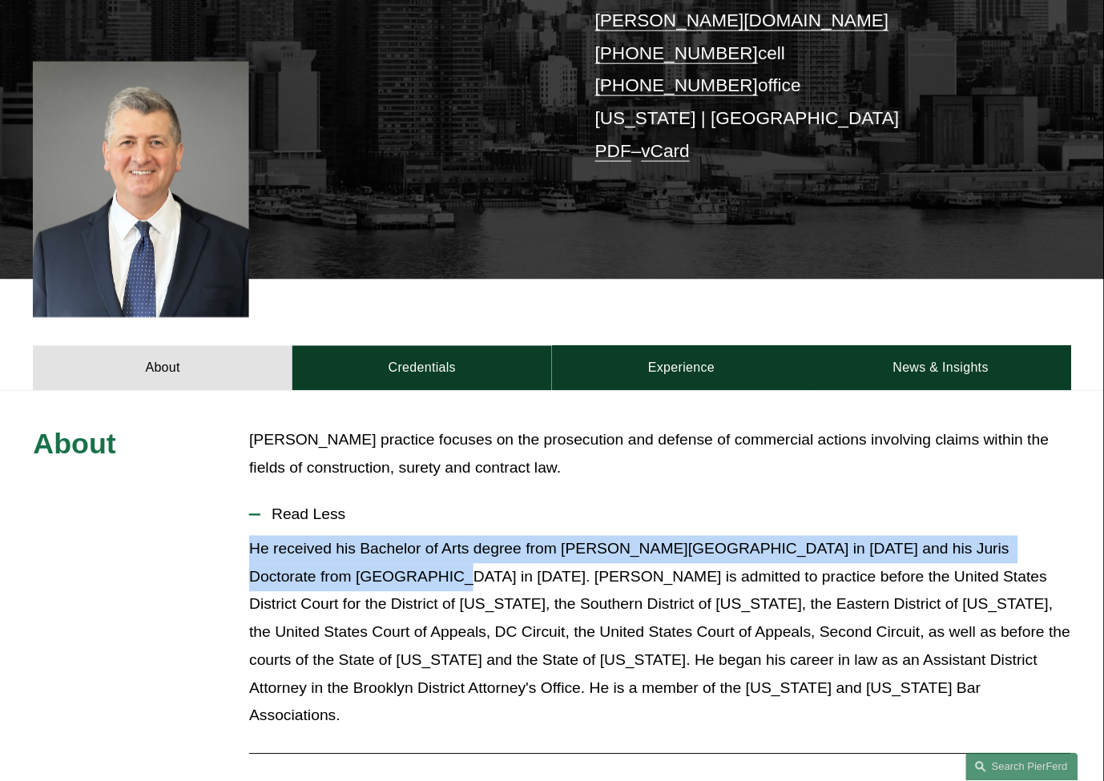
drag, startPoint x: 247, startPoint y: 516, endPoint x: 356, endPoint y: 561, distance: 117.8
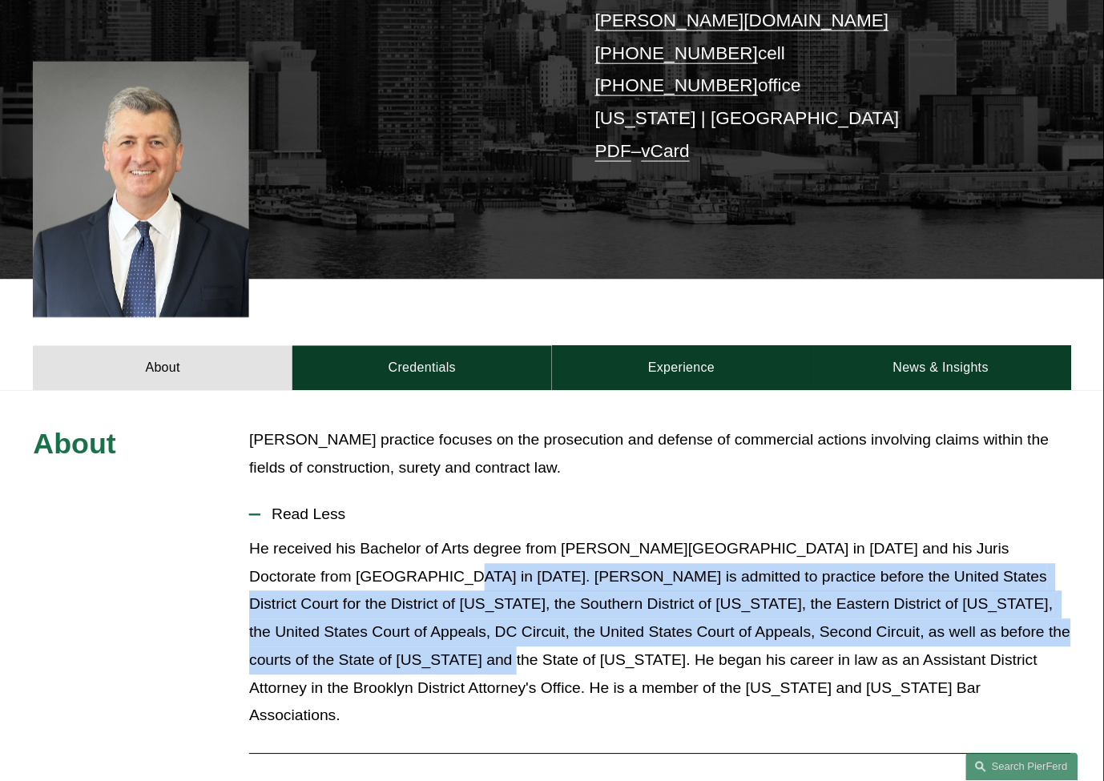
drag, startPoint x: 365, startPoint y: 554, endPoint x: 334, endPoint y: 635, distance: 86.5
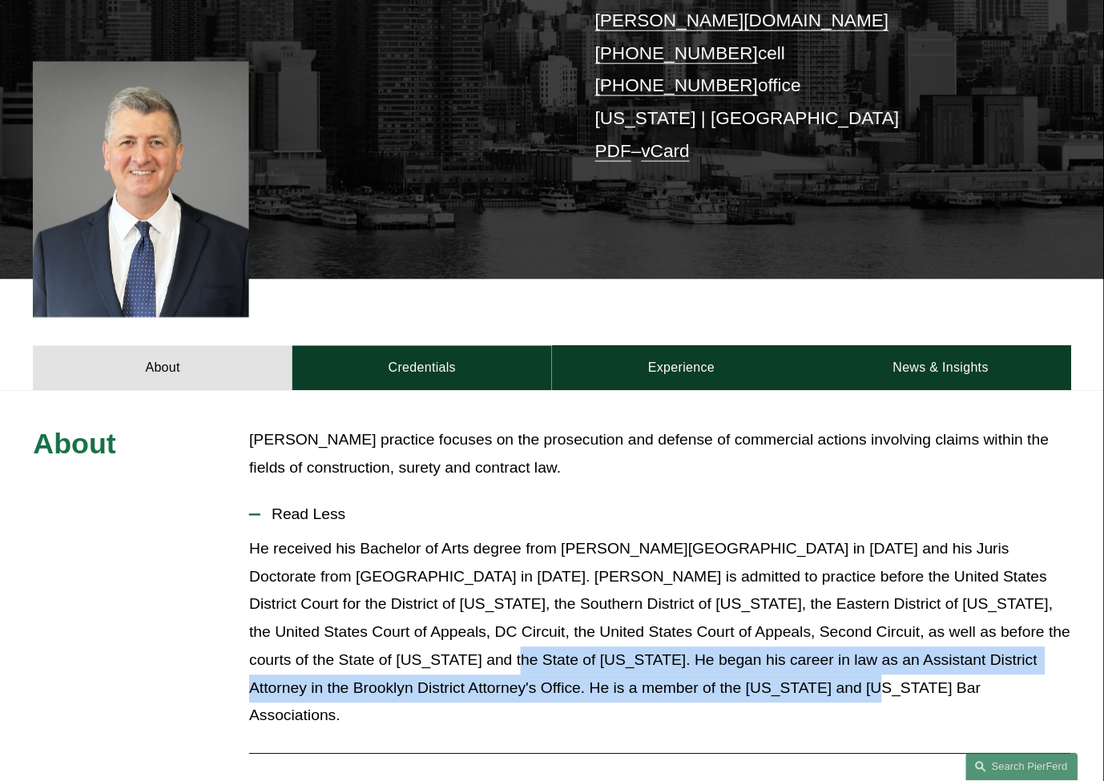
drag, startPoint x: 337, startPoint y: 635, endPoint x: 727, endPoint y: 655, distance: 390.7
drag, startPoint x: 727, startPoint y: 655, endPoint x: 662, endPoint y: 659, distance: 65.0
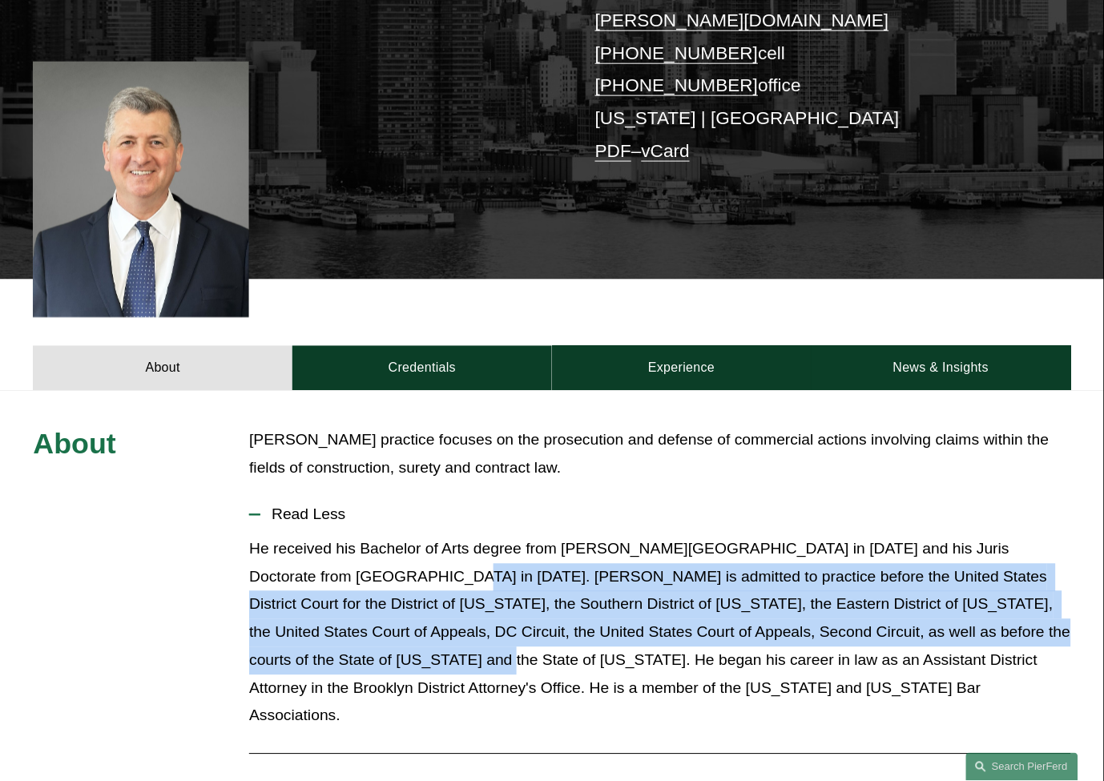
drag, startPoint x: 334, startPoint y: 637, endPoint x: 366, endPoint y: 558, distance: 85.6
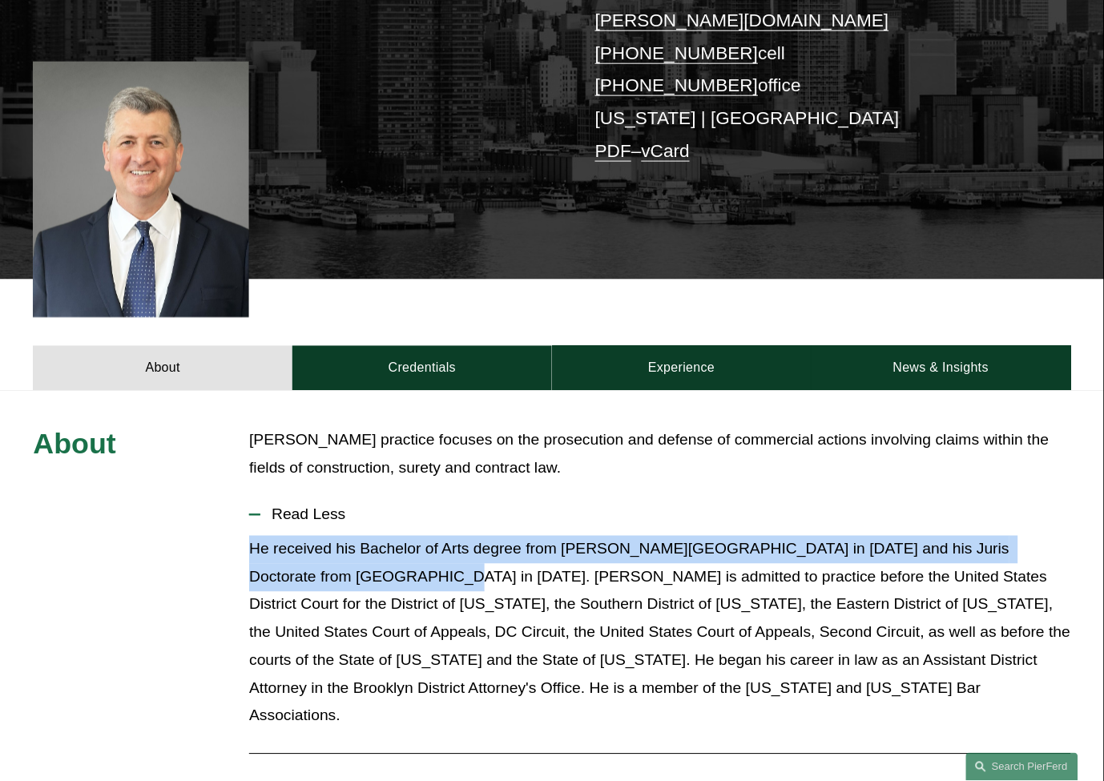
drag, startPoint x: 362, startPoint y: 561, endPoint x: 225, endPoint y: 518, distance: 143.7
drag, startPoint x: 253, startPoint y: 526, endPoint x: 353, endPoint y: 542, distance: 101.6
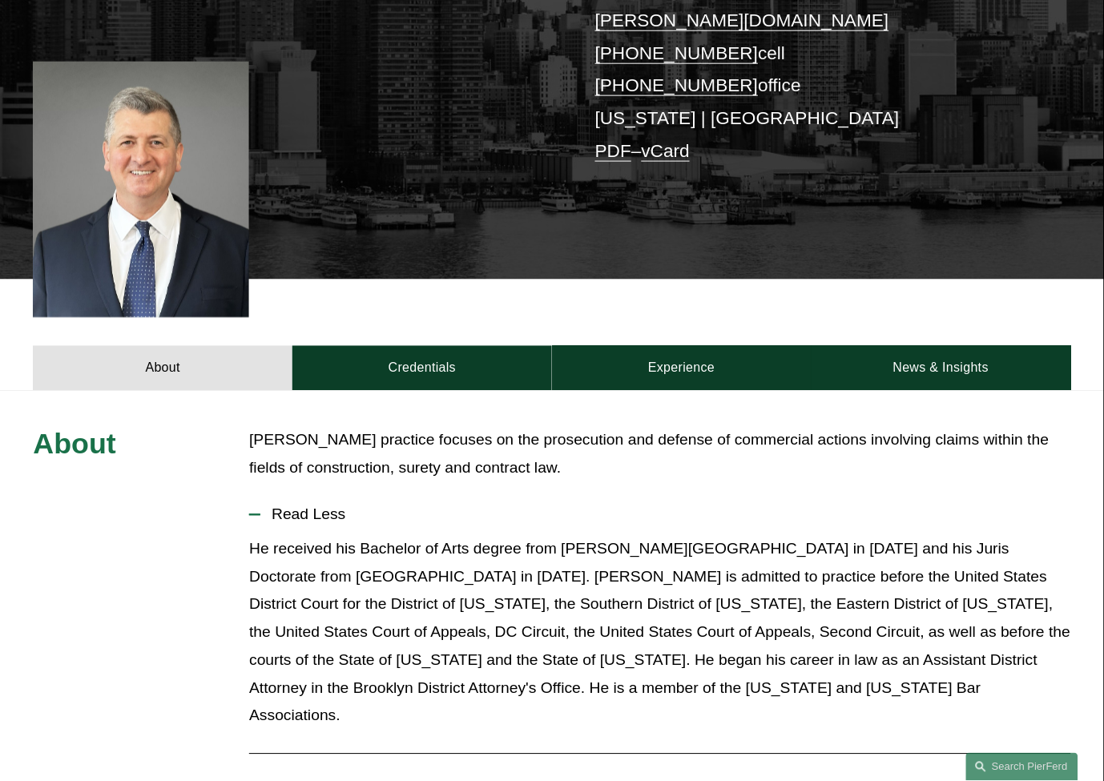
drag, startPoint x: 358, startPoint y: 547, endPoint x: 365, endPoint y: 558, distance: 12.2
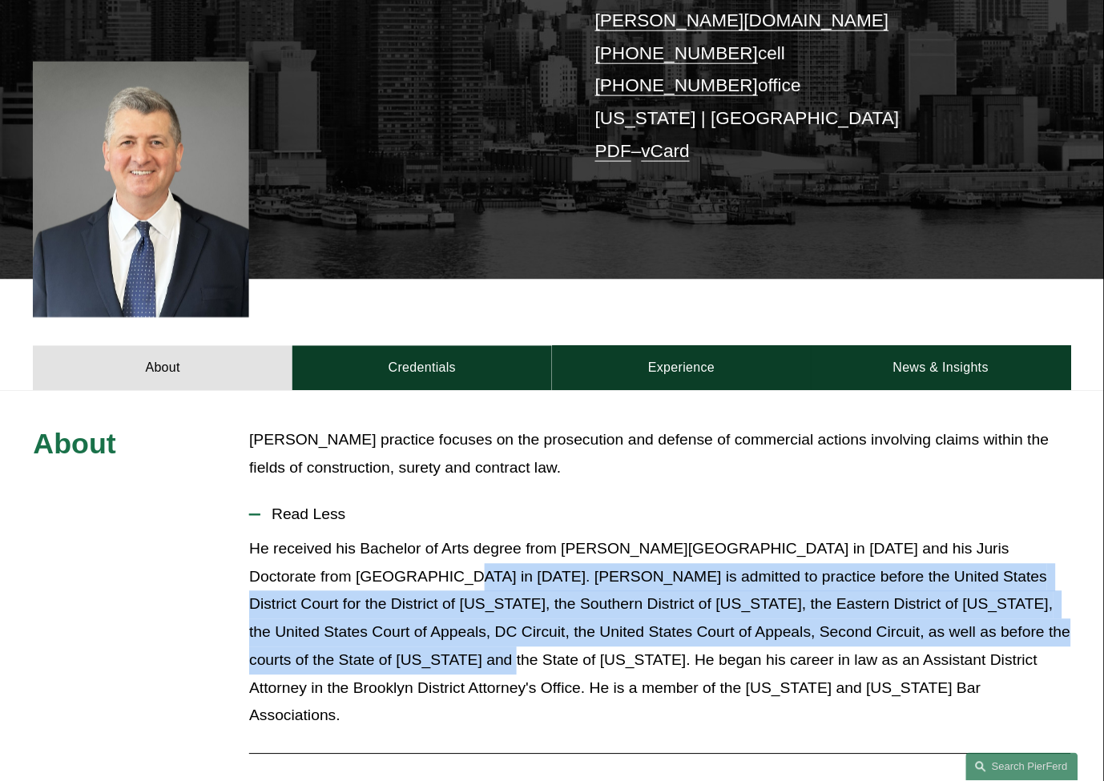
drag, startPoint x: 365, startPoint y: 558, endPoint x: 333, endPoint y: 644, distance: 92.0
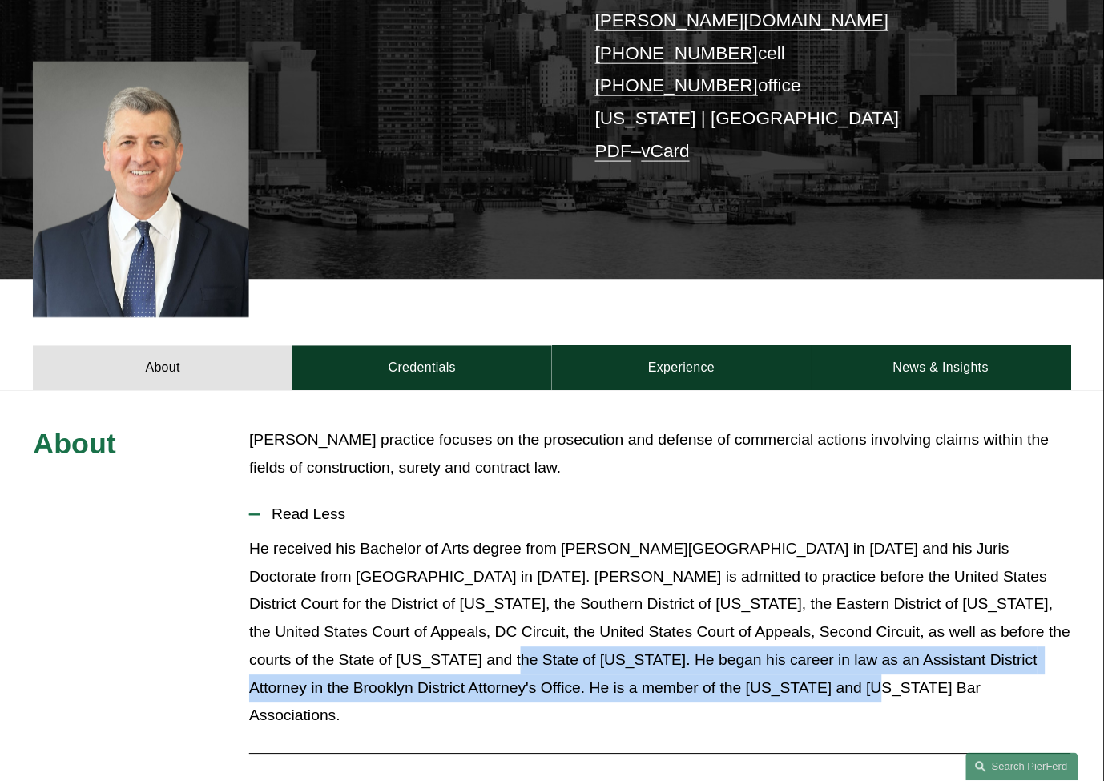
drag, startPoint x: 343, startPoint y: 639, endPoint x: 720, endPoint y: 667, distance: 377.6
drag, startPoint x: 631, startPoint y: 660, endPoint x: 343, endPoint y: 631, distance: 289.9
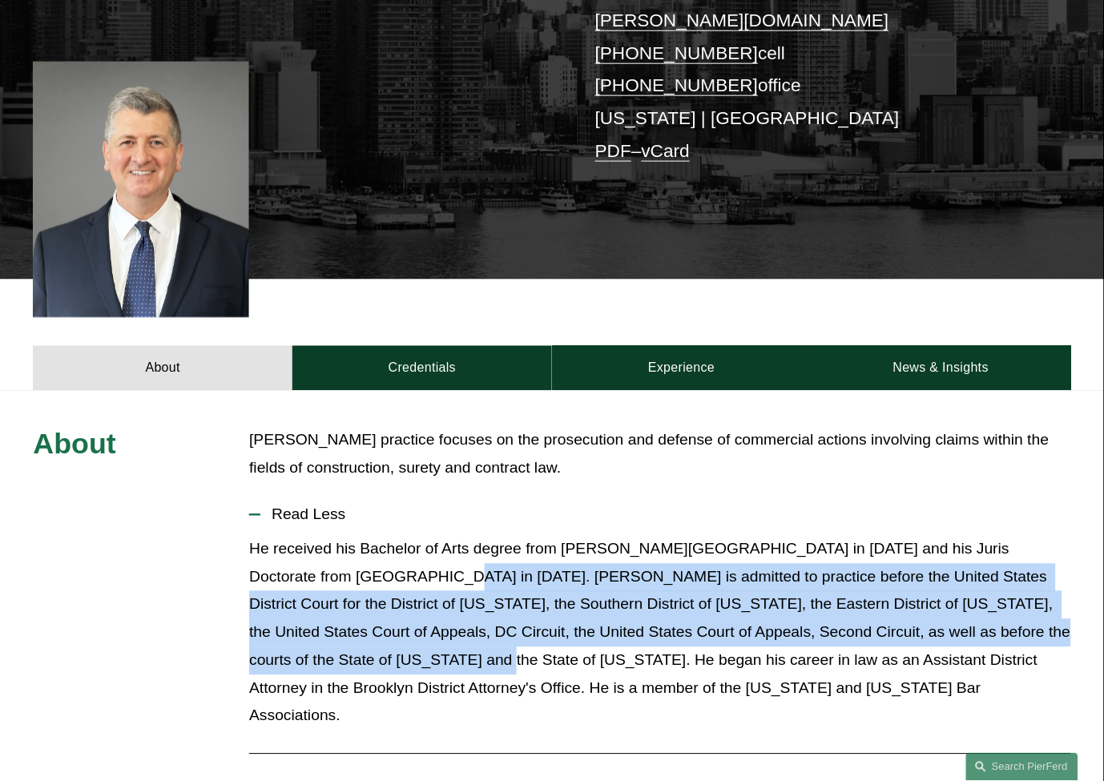
drag, startPoint x: 333, startPoint y: 639, endPoint x: 361, endPoint y: 554, distance: 88.9
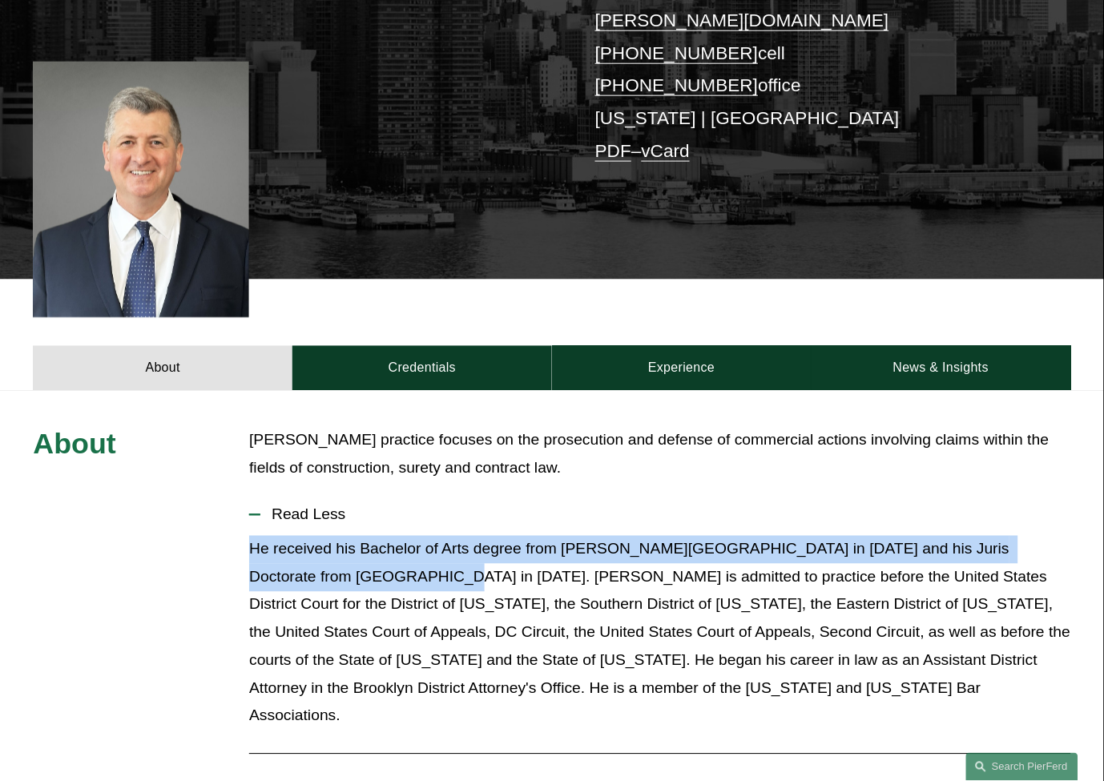
drag, startPoint x: 359, startPoint y: 550, endPoint x: 209, endPoint y: 513, distance: 154.3
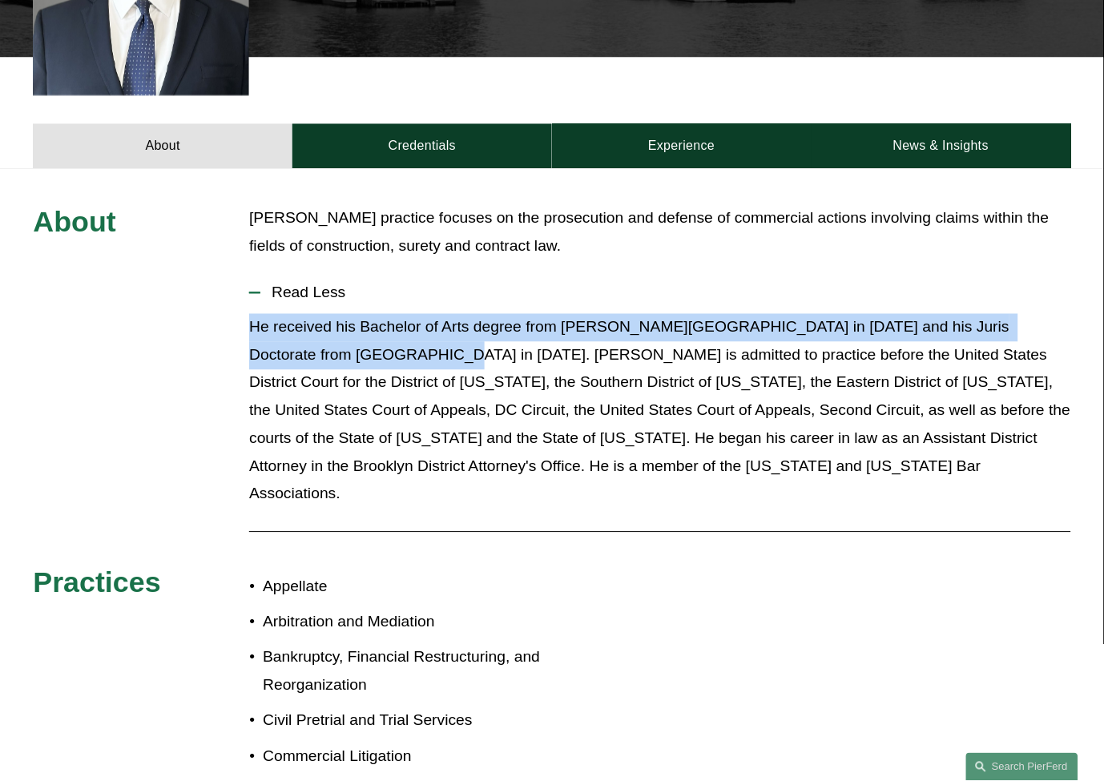
scroll to position [623, 0]
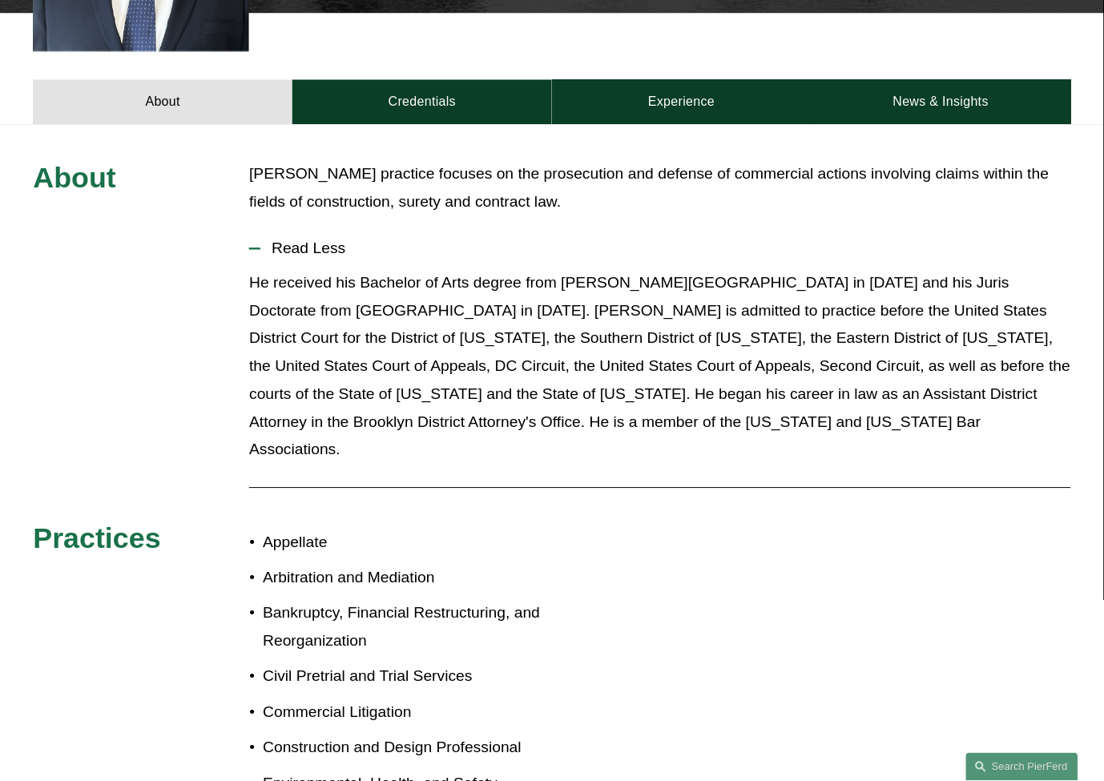
drag, startPoint x: 315, startPoint y: 290, endPoint x: 379, endPoint y: 283, distance: 64.5
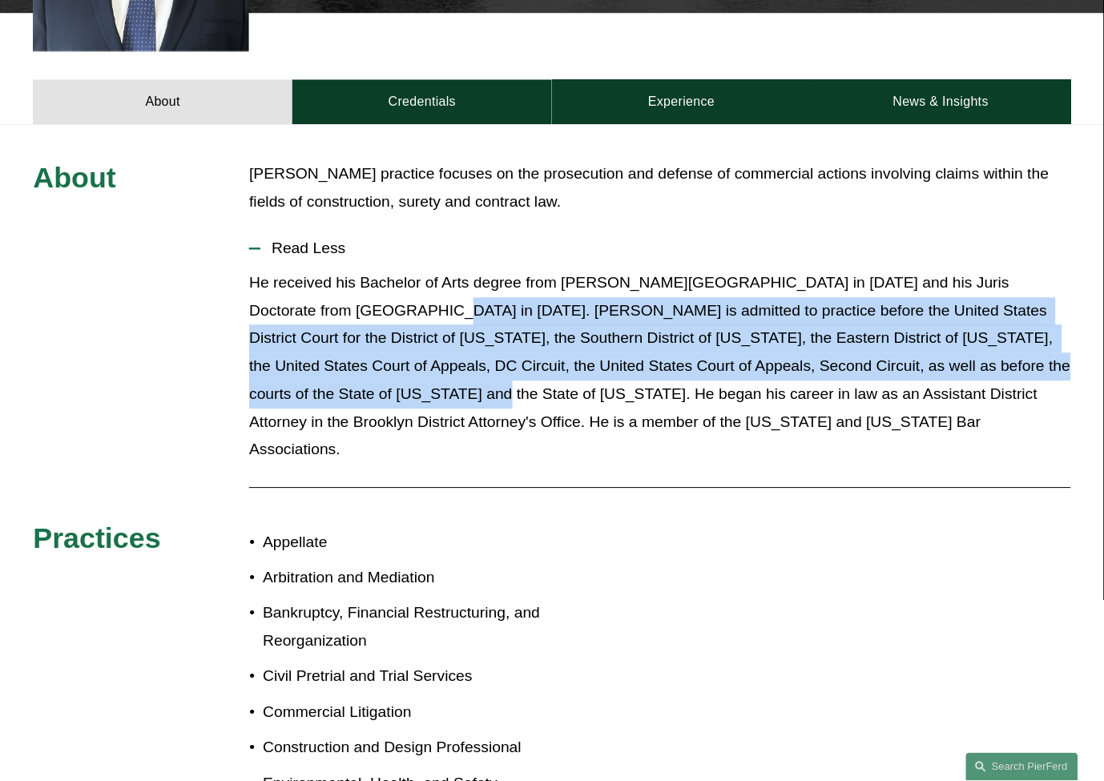
drag, startPoint x: 356, startPoint y: 291, endPoint x: 329, endPoint y: 375, distance: 88.2
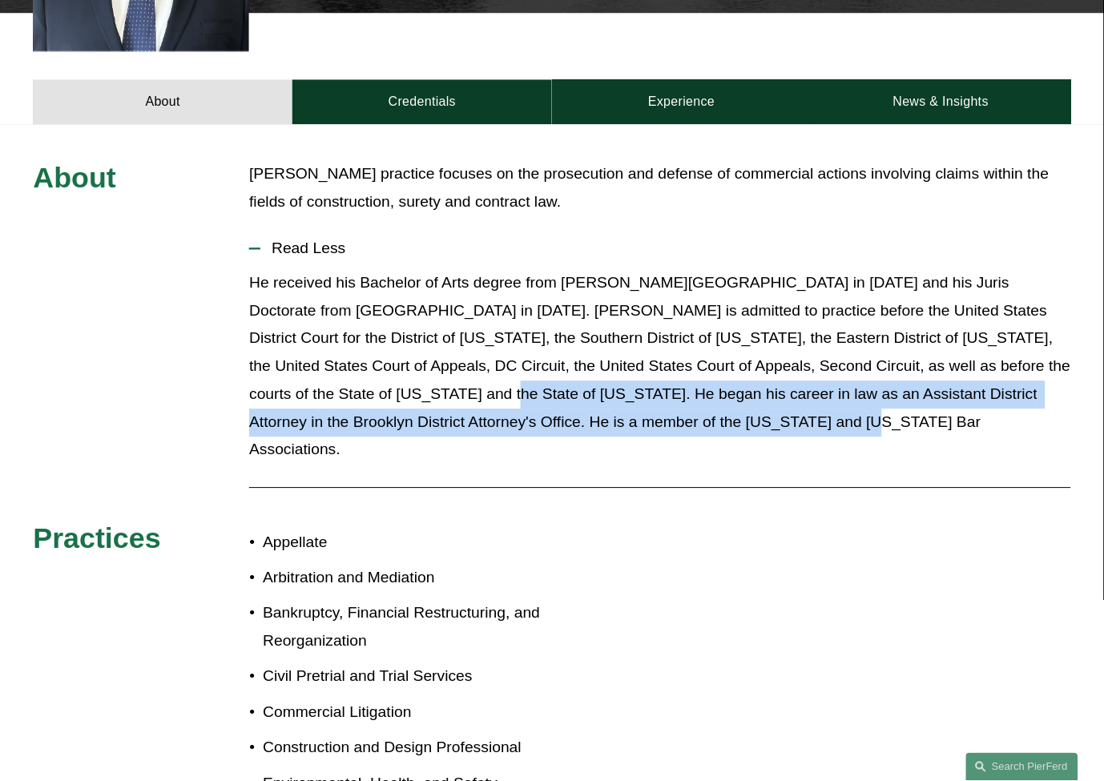
drag, startPoint x: 342, startPoint y: 377, endPoint x: 732, endPoint y: 409, distance: 391.5
drag, startPoint x: 732, startPoint y: 409, endPoint x: 668, endPoint y: 393, distance: 65.1
drag, startPoint x: 674, startPoint y: 393, endPoint x: 339, endPoint y: 373, distance: 335.5
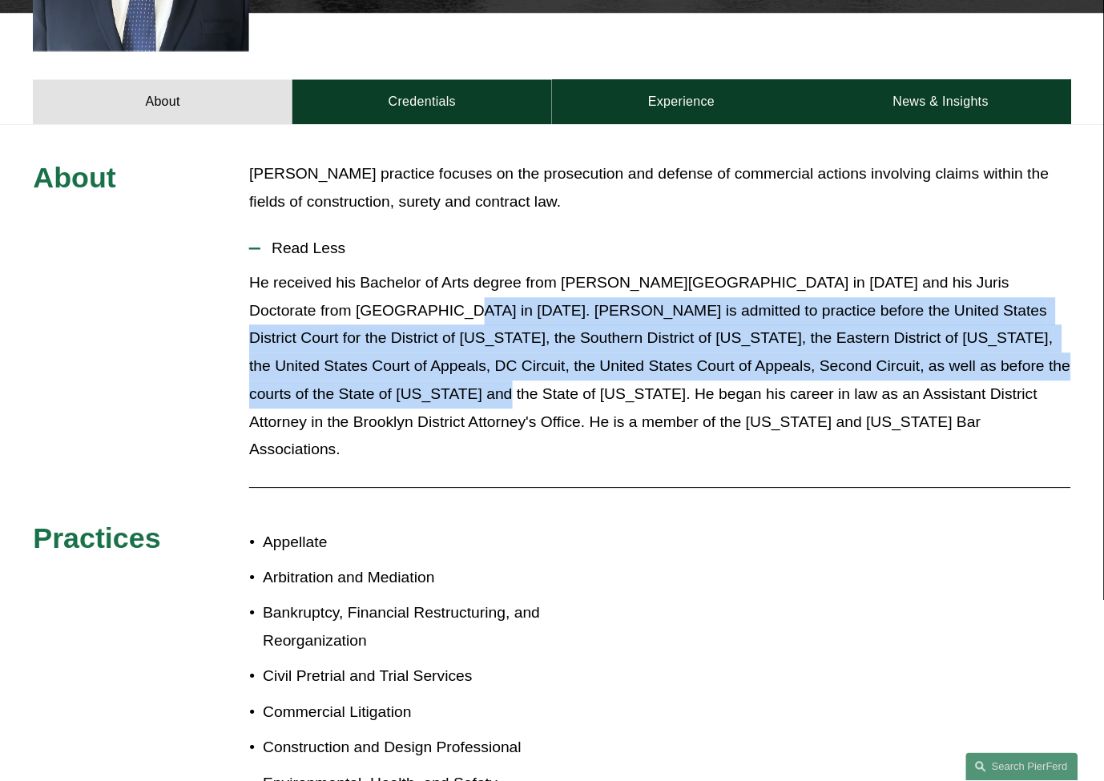
drag, startPoint x: 329, startPoint y: 367, endPoint x: 361, endPoint y: 284, distance: 89.0
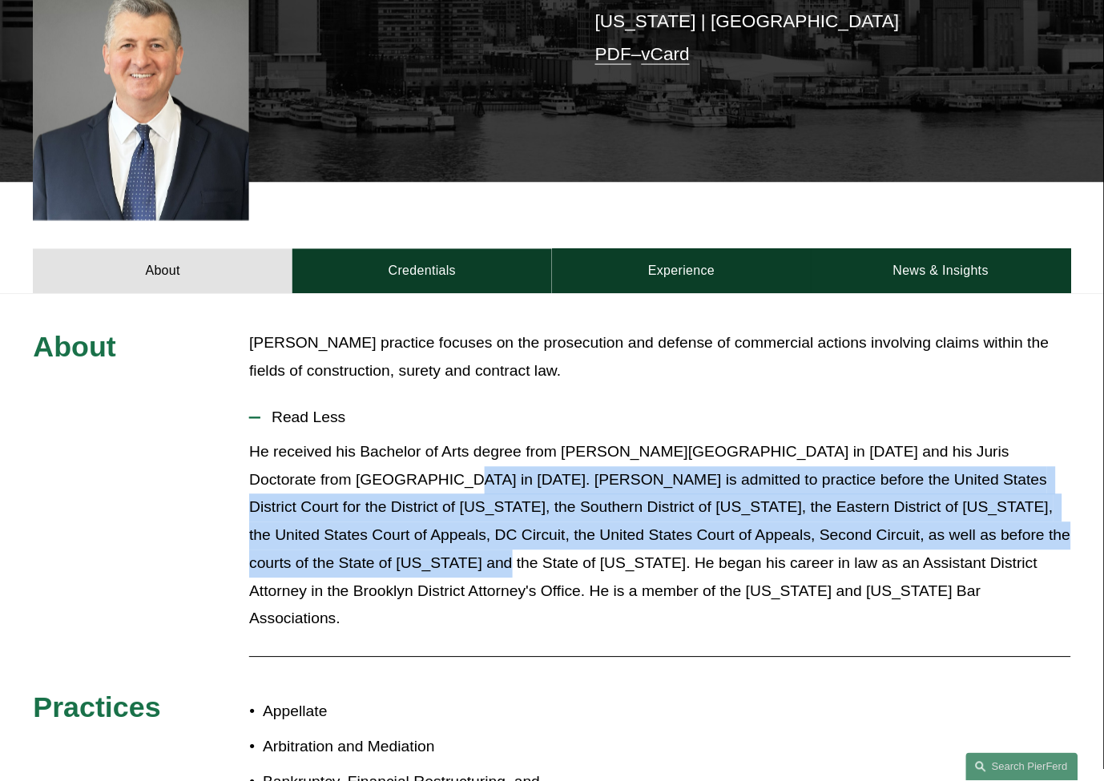
scroll to position [445, 0]
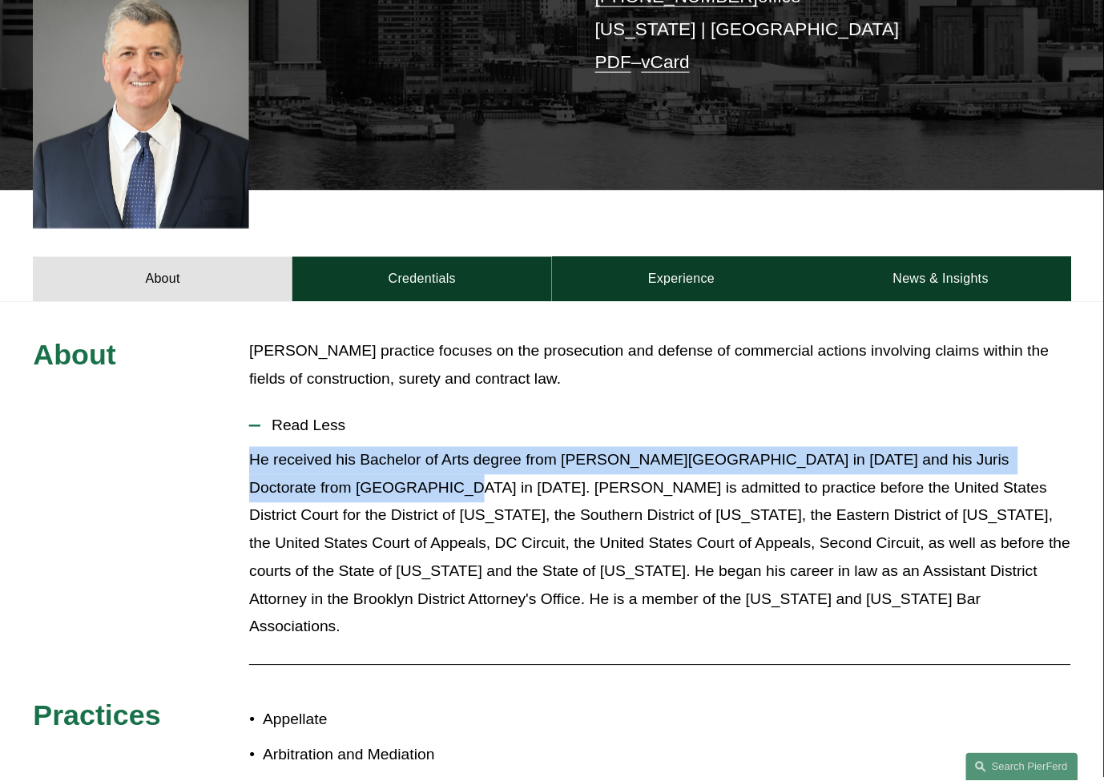
drag, startPoint x: 361, startPoint y: 447, endPoint x: 232, endPoint y: 420, distance: 131.1
drag, startPoint x: 255, startPoint y: 431, endPoint x: 367, endPoint y: 466, distance: 117.6
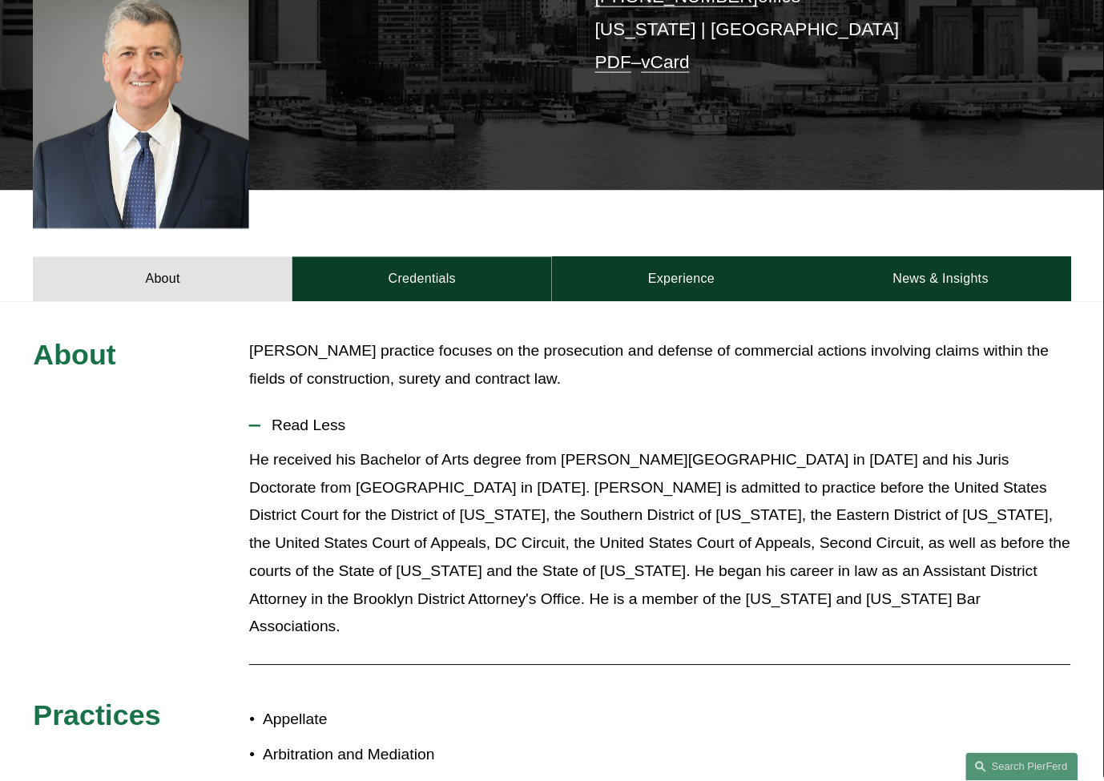
drag, startPoint x: 373, startPoint y: 466, endPoint x: 365, endPoint y: 462, distance: 8.6
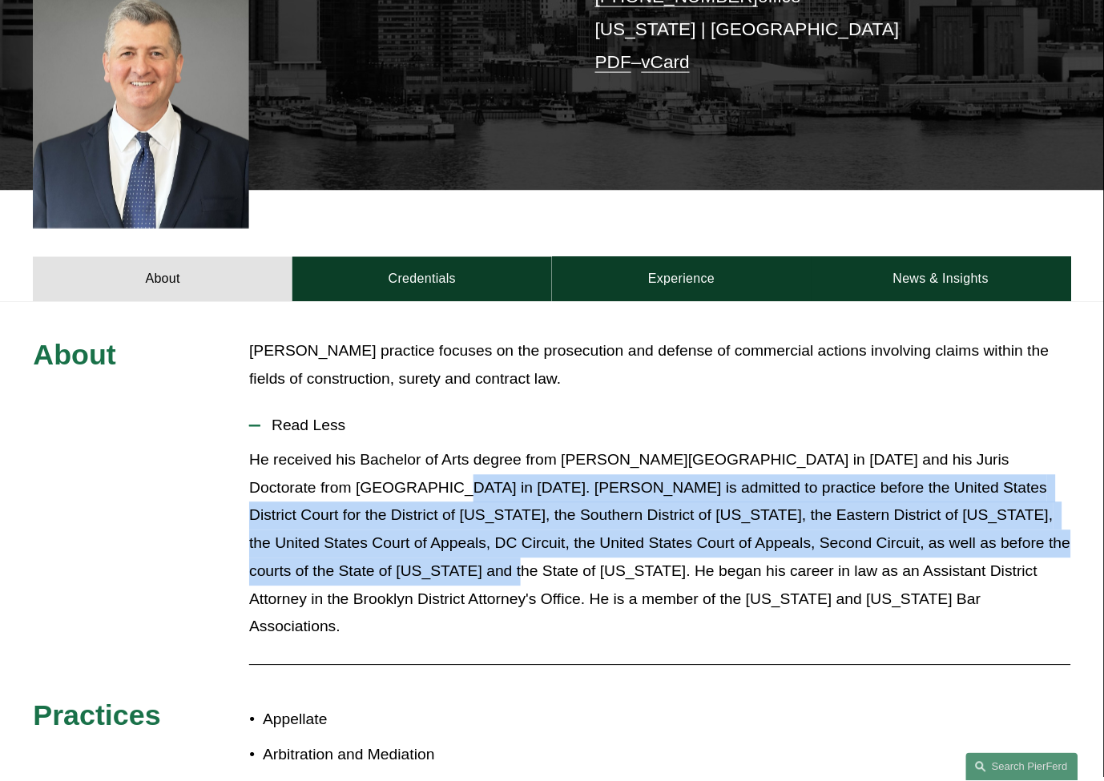
drag, startPoint x: 357, startPoint y: 461, endPoint x: 337, endPoint y: 554, distance: 95.3
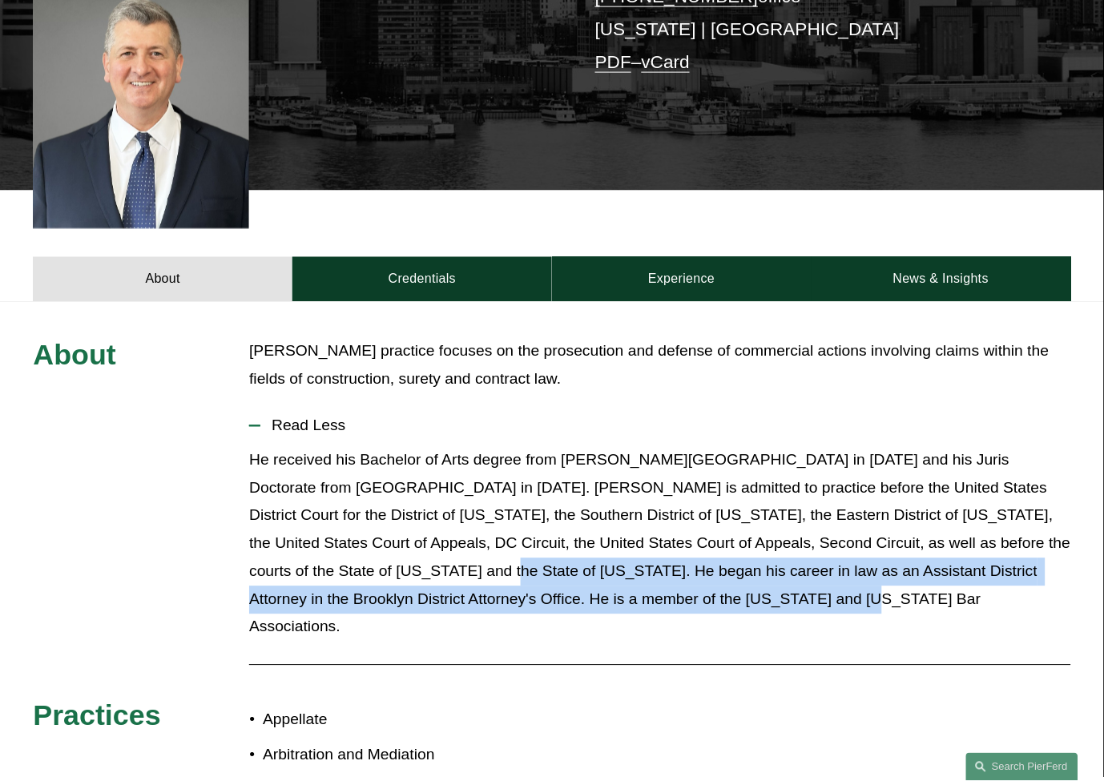
drag, startPoint x: 339, startPoint y: 547, endPoint x: 703, endPoint y: 591, distance: 367.2
drag, startPoint x: 636, startPoint y: 570, endPoint x: 337, endPoint y: 551, distance: 299.4
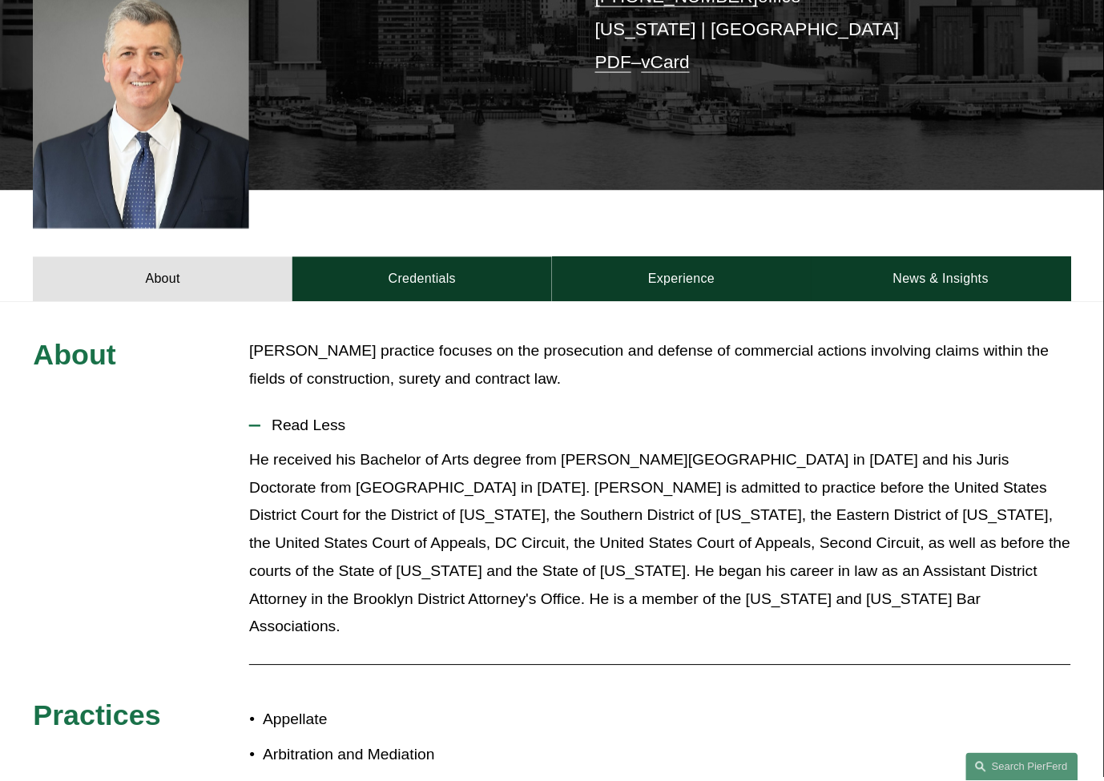
drag, startPoint x: 327, startPoint y: 554, endPoint x: 342, endPoint y: 554, distance: 15.2
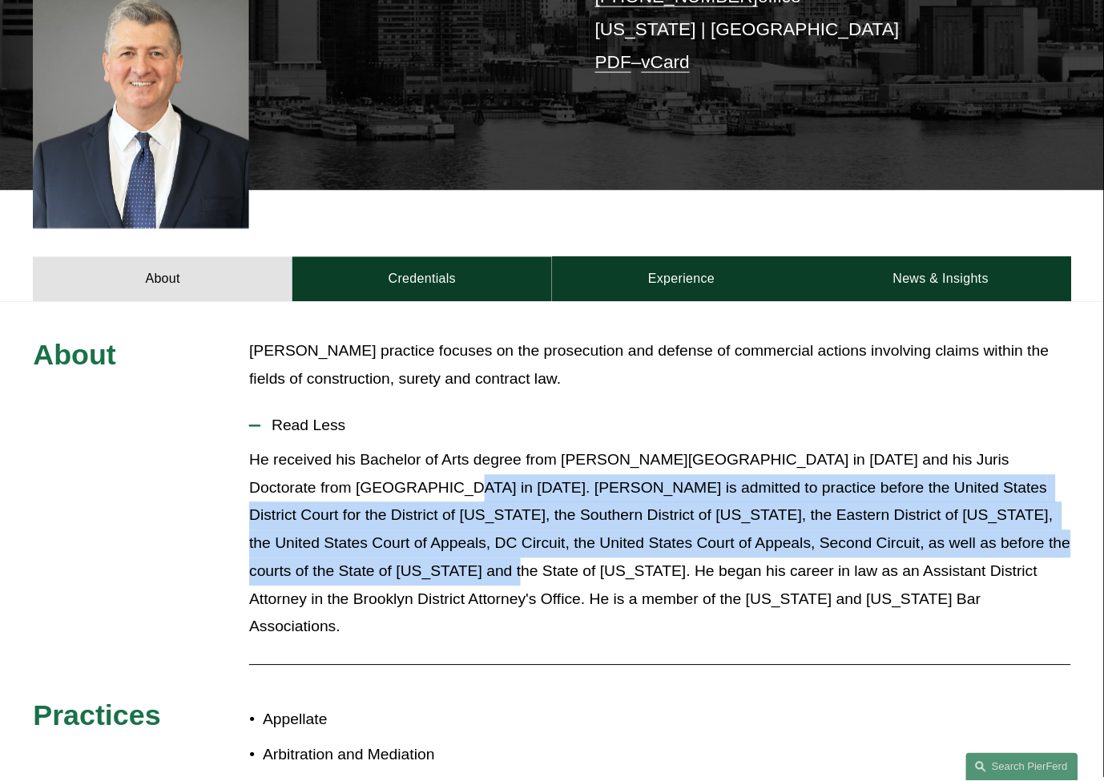
drag, startPoint x: 342, startPoint y: 554, endPoint x: 363, endPoint y: 475, distance: 81.2
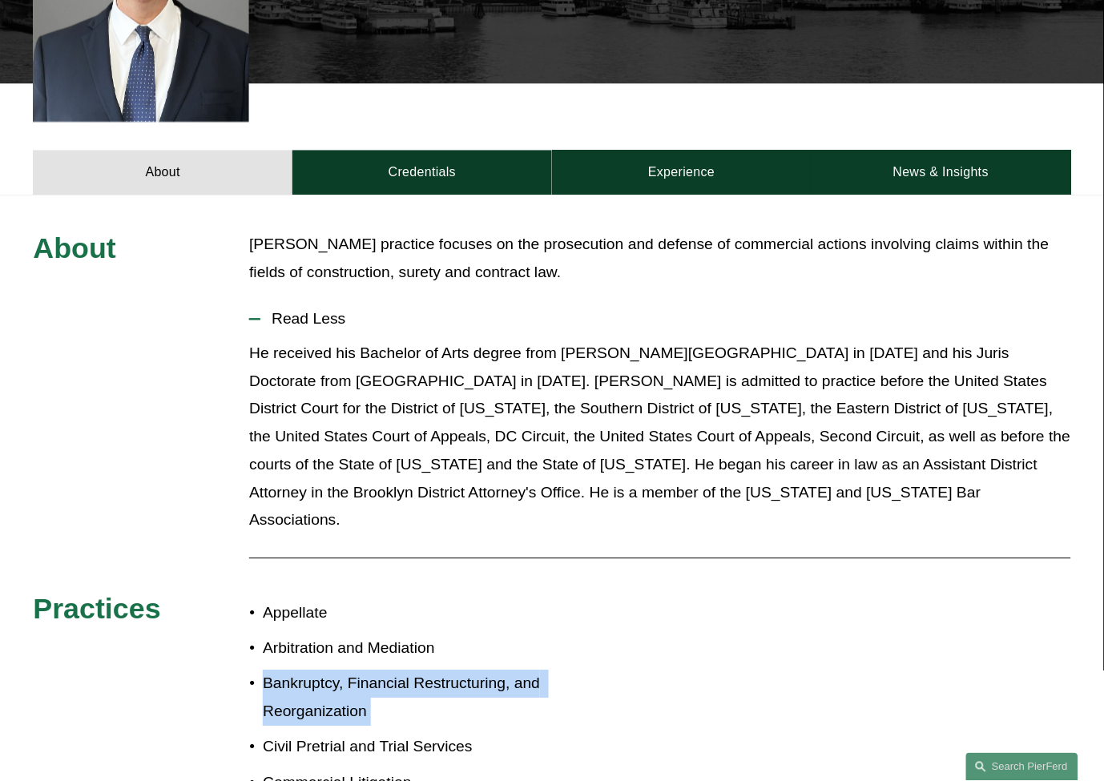
scroll to position [534, 0]
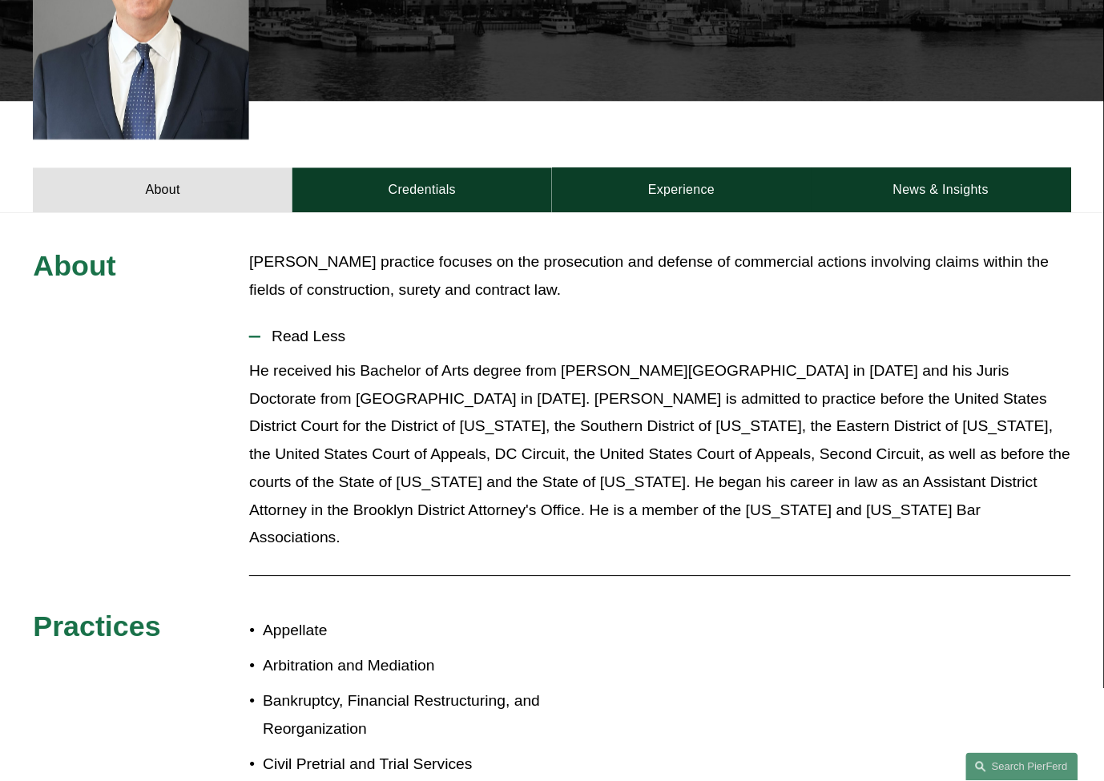
click at [533, 358] on p "He received his Bachelor of Arts degree from [PERSON_NAME][GEOGRAPHIC_DATA] in …" at bounding box center [659, 455] width 821 height 195
